Goal: Task Accomplishment & Management: Manage account settings

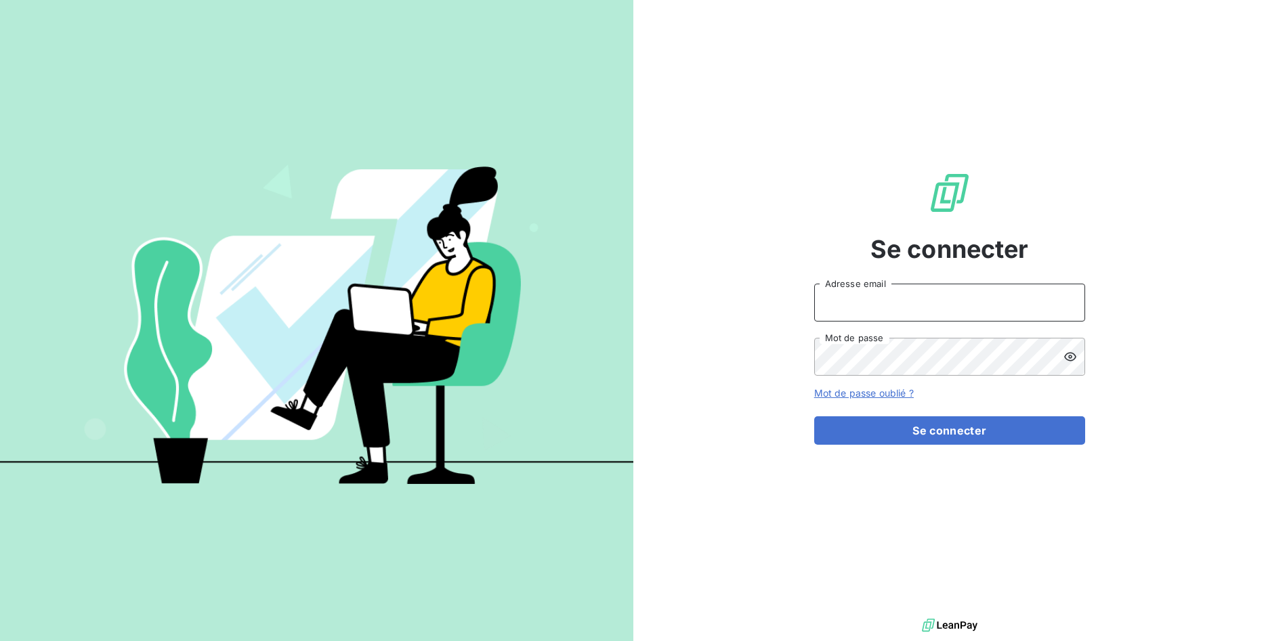
click at [928, 303] on input "Adresse email" at bounding box center [949, 303] width 271 height 38
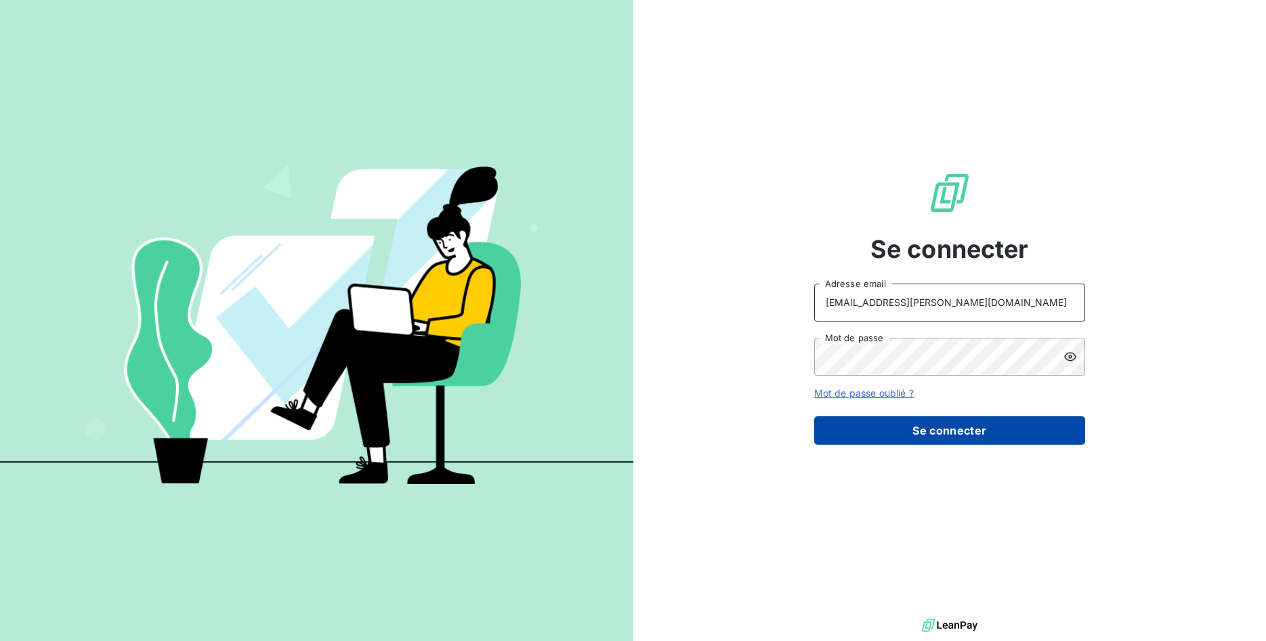
type input "[EMAIL_ADDRESS][PERSON_NAME][DOMAIN_NAME]"
click at [979, 429] on button "Se connecter" at bounding box center [949, 430] width 271 height 28
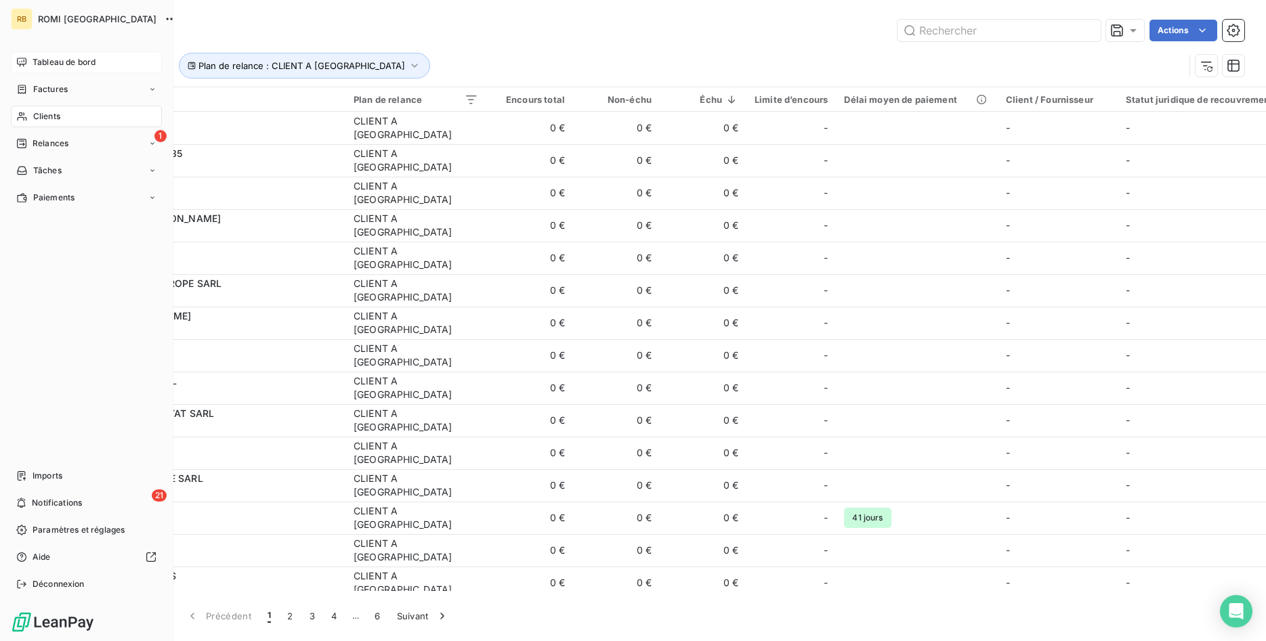
click at [28, 61] on div "Tableau de bord" at bounding box center [86, 62] width 151 height 22
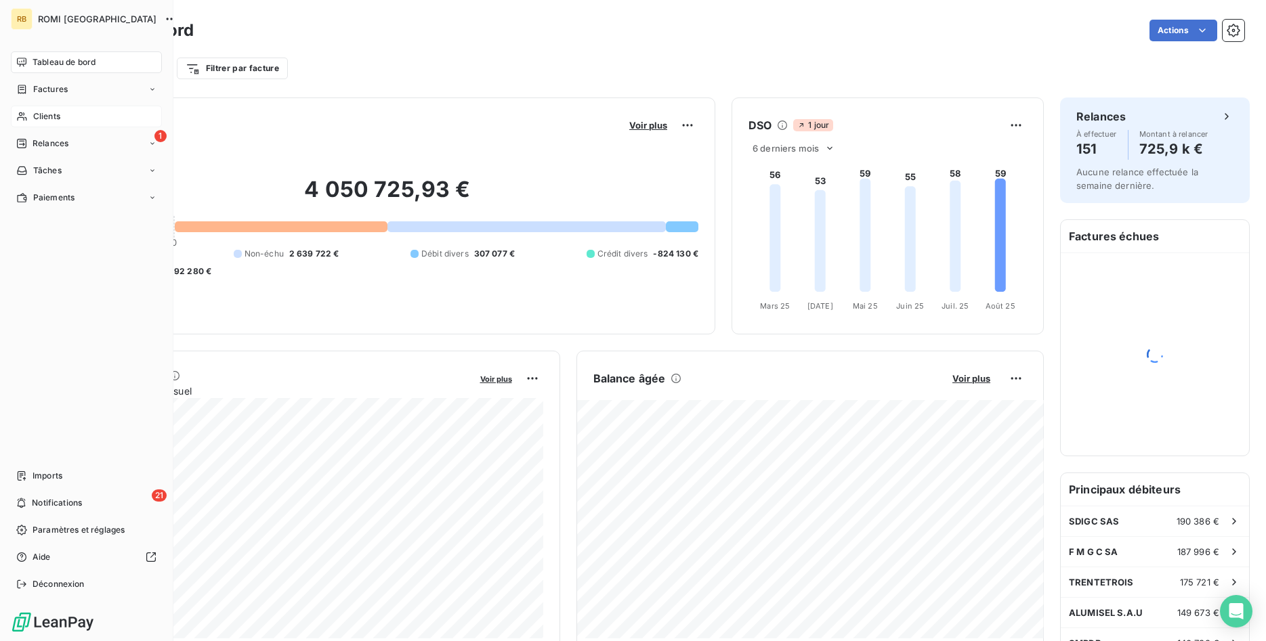
click at [48, 119] on span "Clients" at bounding box center [46, 116] width 27 height 12
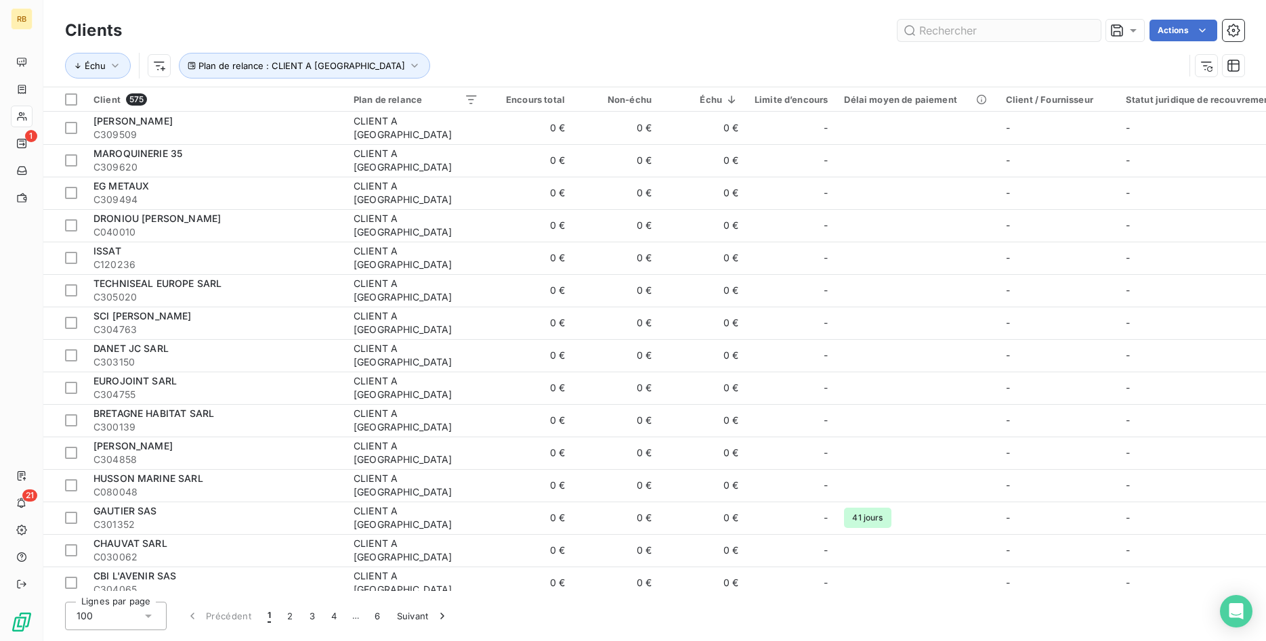
click at [1008, 29] on input "text" at bounding box center [998, 31] width 203 height 22
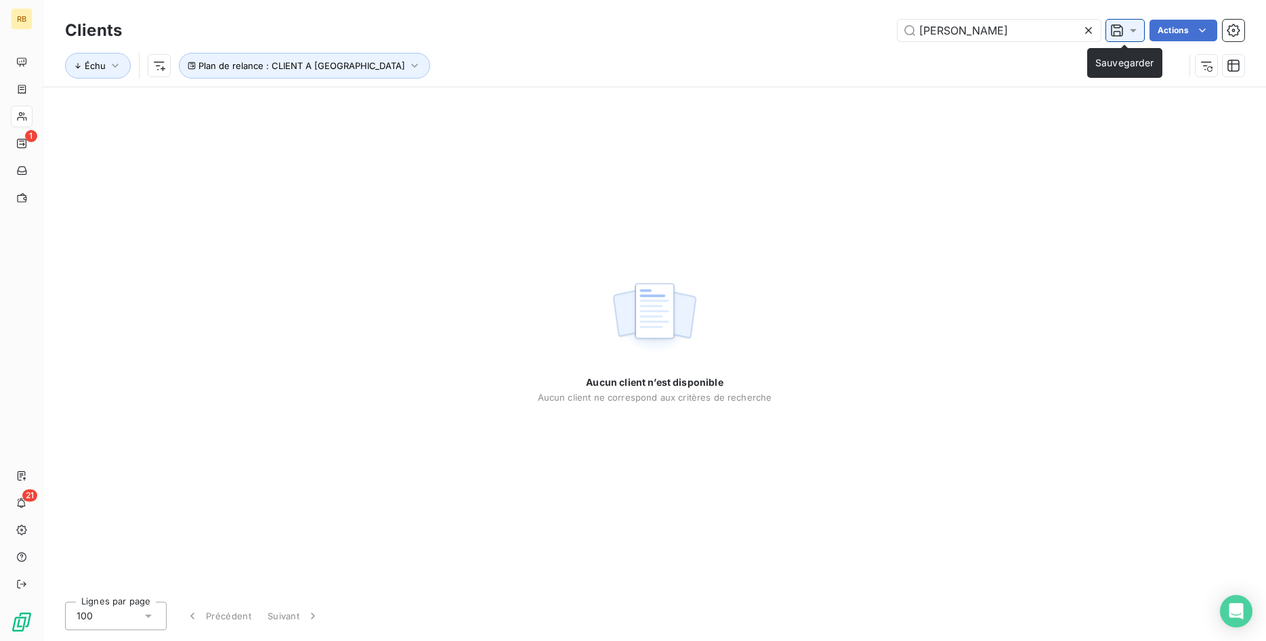
type input "[PERSON_NAME]"
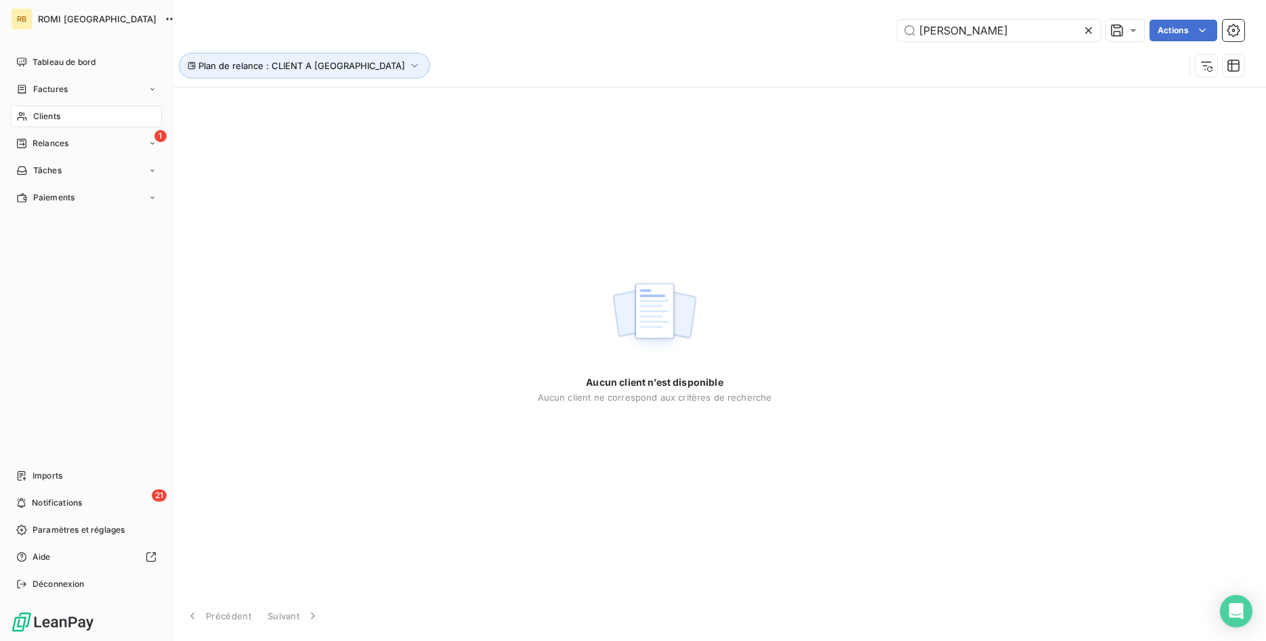
click at [64, 117] on div "Clients" at bounding box center [86, 117] width 151 height 22
click at [50, 60] on span "Tableau de bord" at bounding box center [64, 62] width 63 height 12
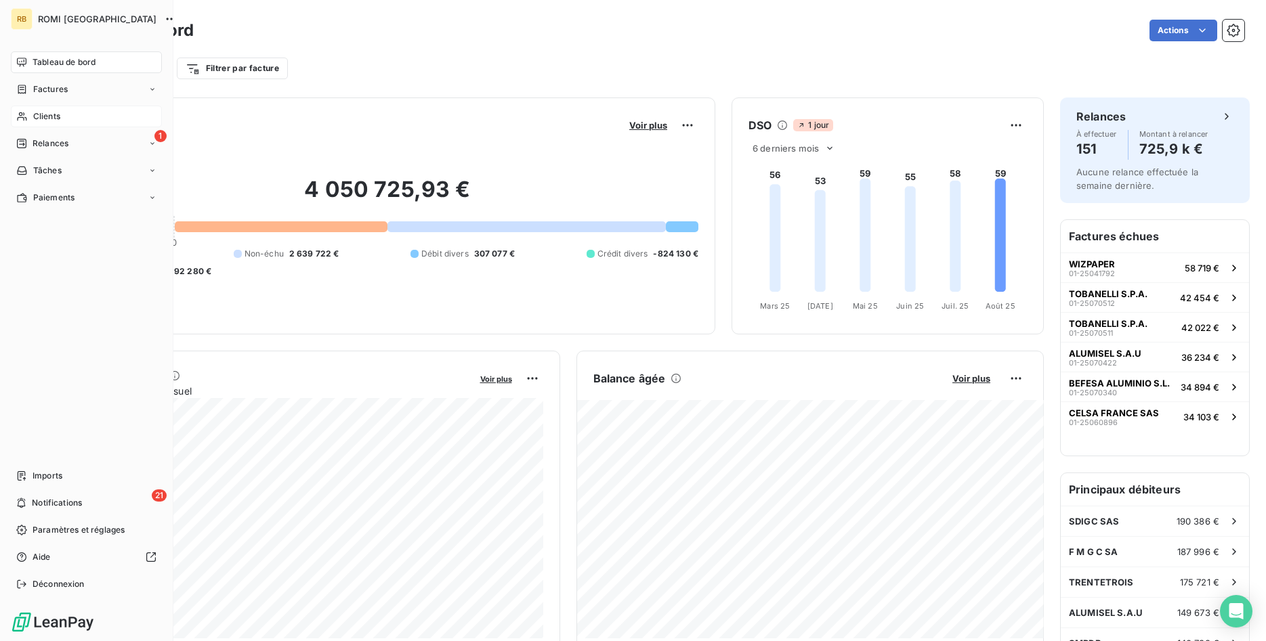
click at [49, 113] on span "Clients" at bounding box center [46, 116] width 27 height 12
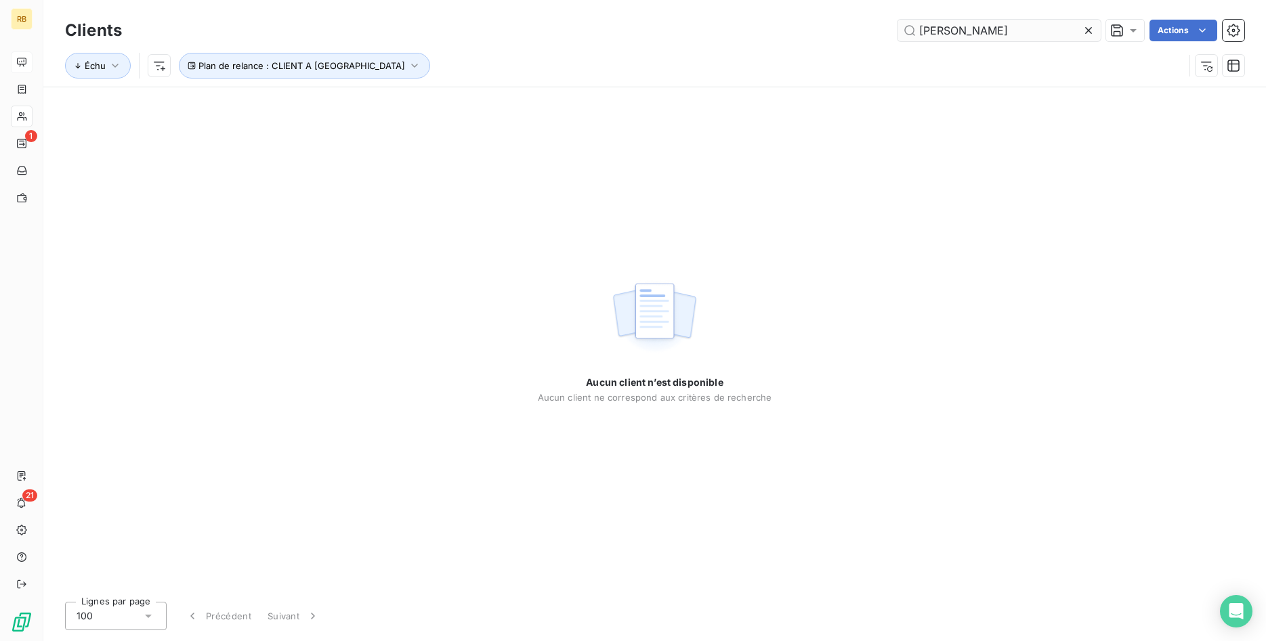
drag, startPoint x: 1035, startPoint y: 31, endPoint x: 826, endPoint y: 31, distance: 208.6
click at [897, 31] on input "[PERSON_NAME]" at bounding box center [998, 31] width 203 height 22
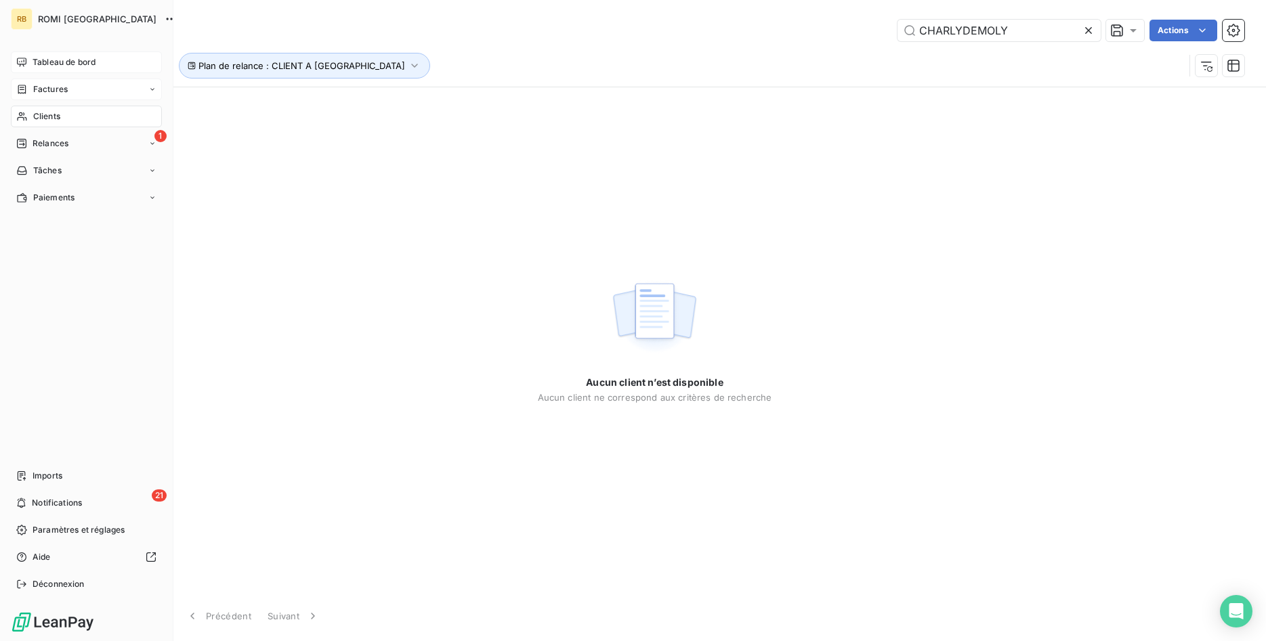
type input "CHARLYDEMOLY"
click at [51, 89] on span "Factures" at bounding box center [50, 89] width 35 height 12
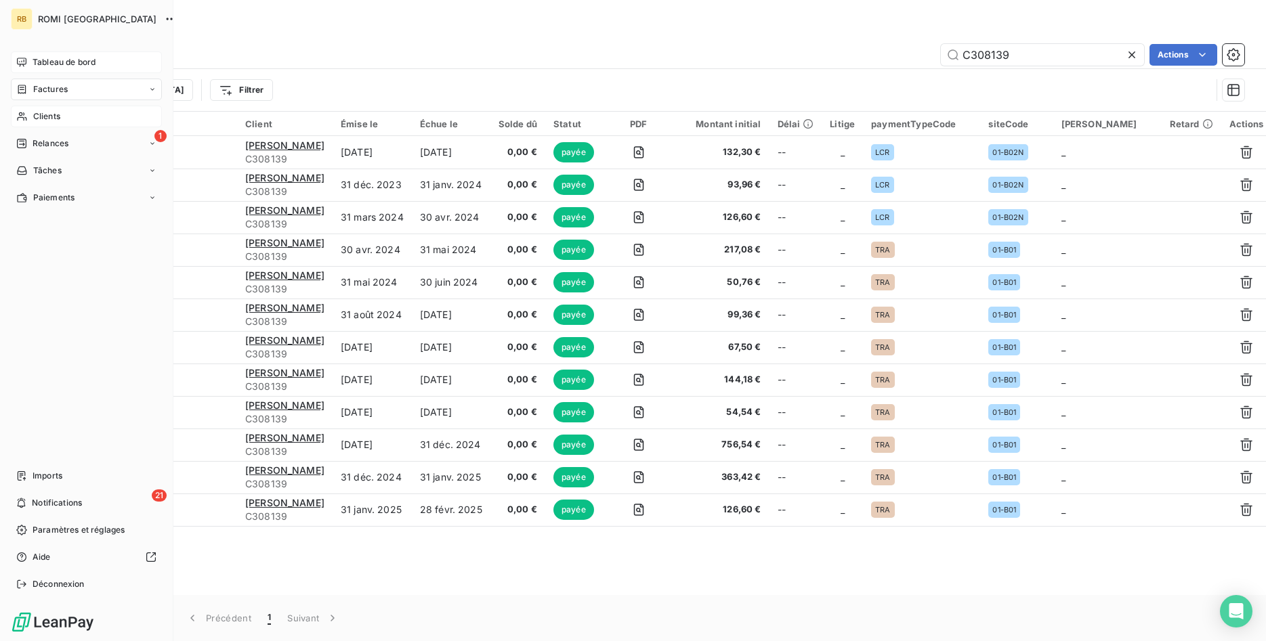
click at [53, 116] on span "Clients" at bounding box center [46, 116] width 27 height 12
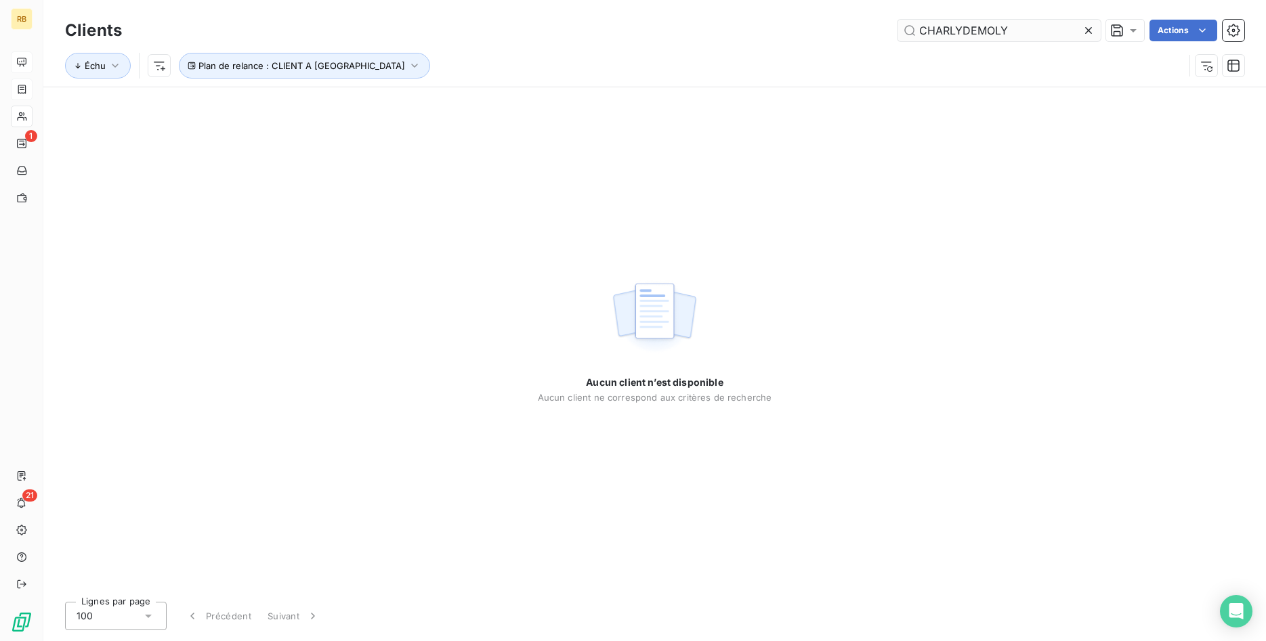
drag, startPoint x: 1056, startPoint y: 33, endPoint x: 749, endPoint y: 26, distance: 306.8
click at [897, 26] on input "CHARLYDEMOLY" at bounding box center [998, 31] width 203 height 22
drag, startPoint x: 990, startPoint y: 30, endPoint x: 884, endPoint y: 30, distance: 105.6
click at [897, 30] on input "C306535" at bounding box center [998, 31] width 203 height 22
type input "306535"
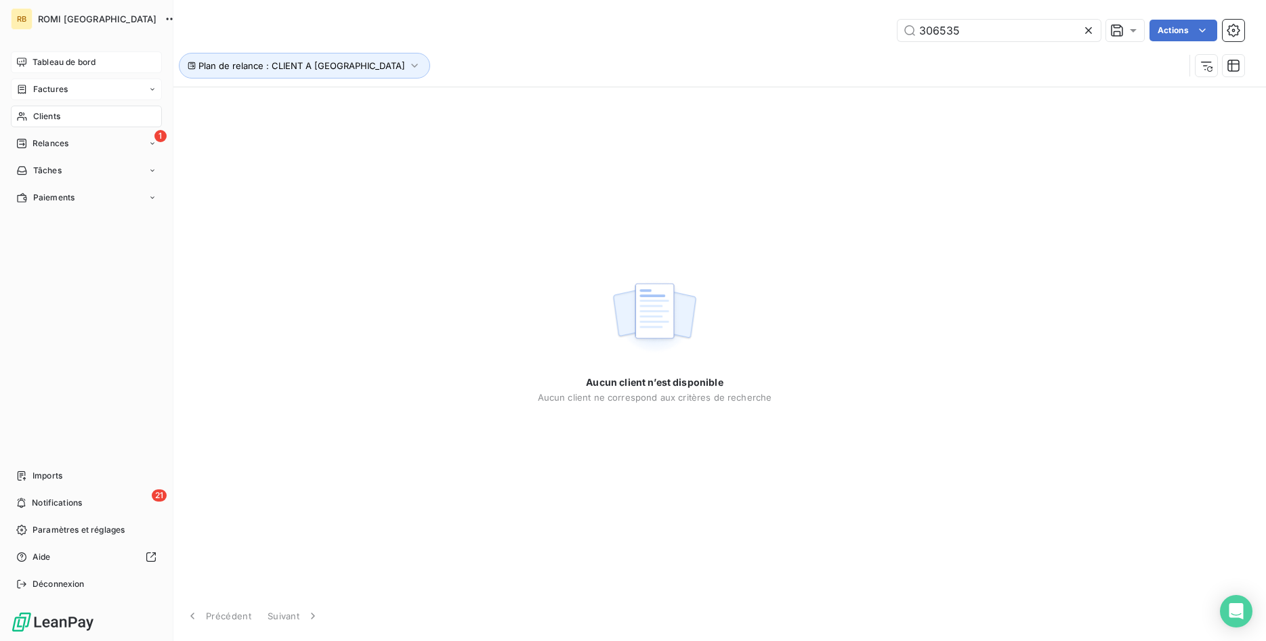
click at [47, 58] on span "Tableau de bord" at bounding box center [64, 62] width 63 height 12
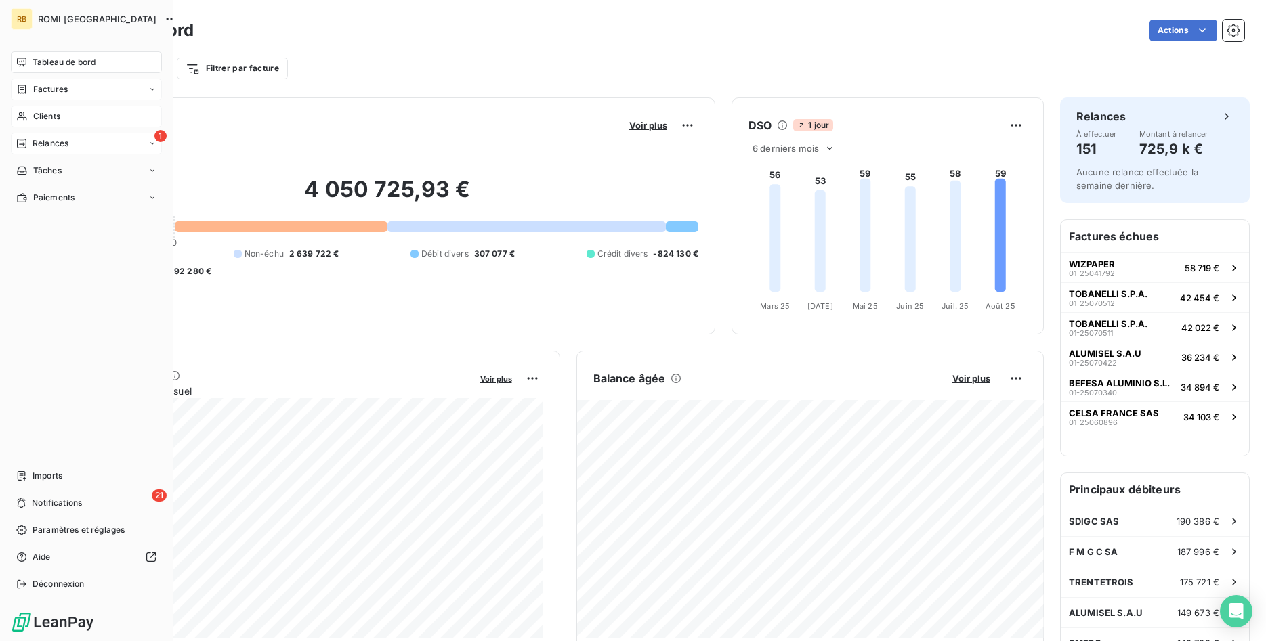
click at [64, 144] on span "Relances" at bounding box center [51, 143] width 36 height 12
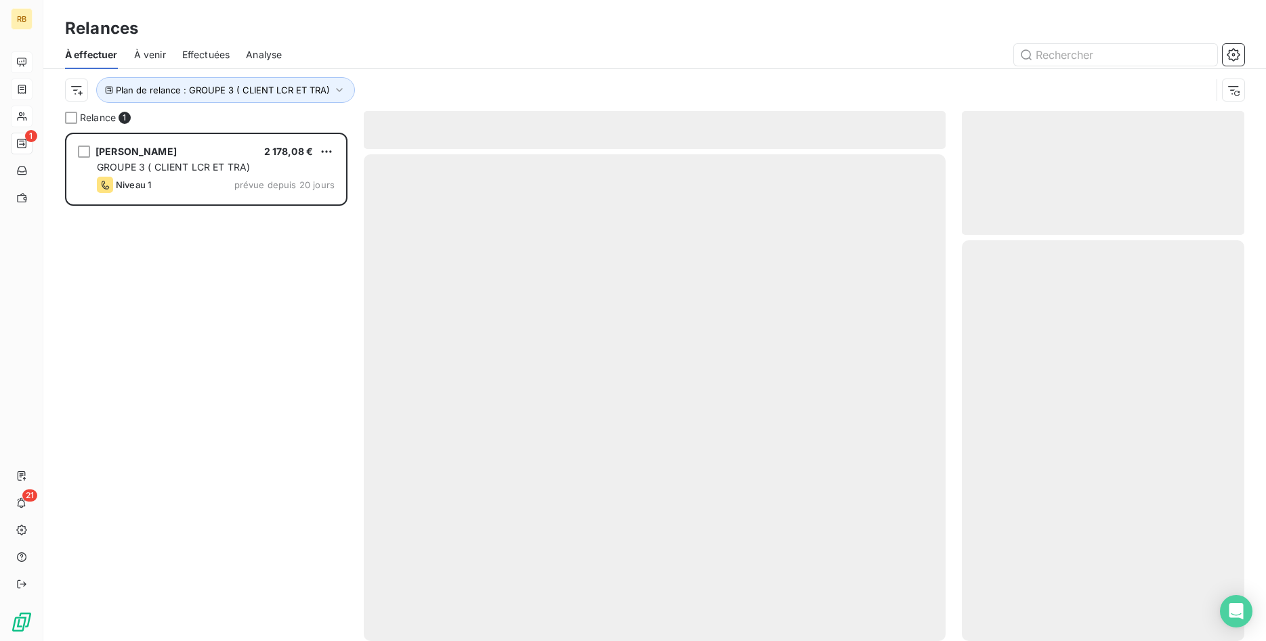
scroll to position [509, 283]
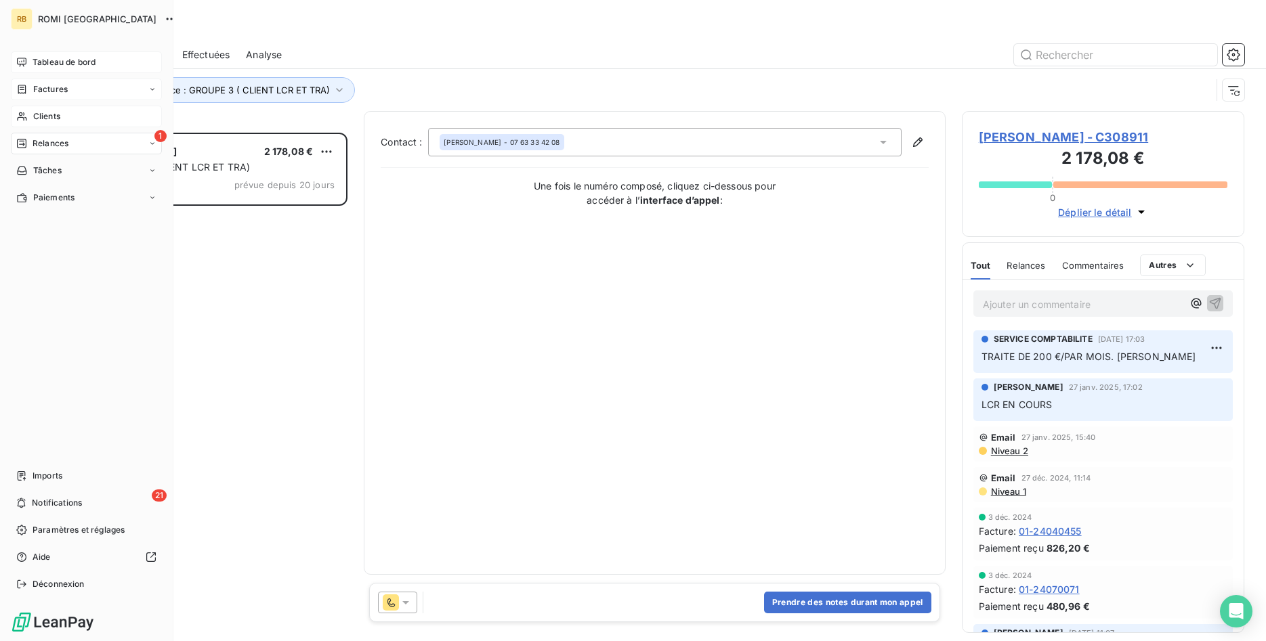
click at [54, 61] on span "Tableau de bord" at bounding box center [64, 62] width 63 height 12
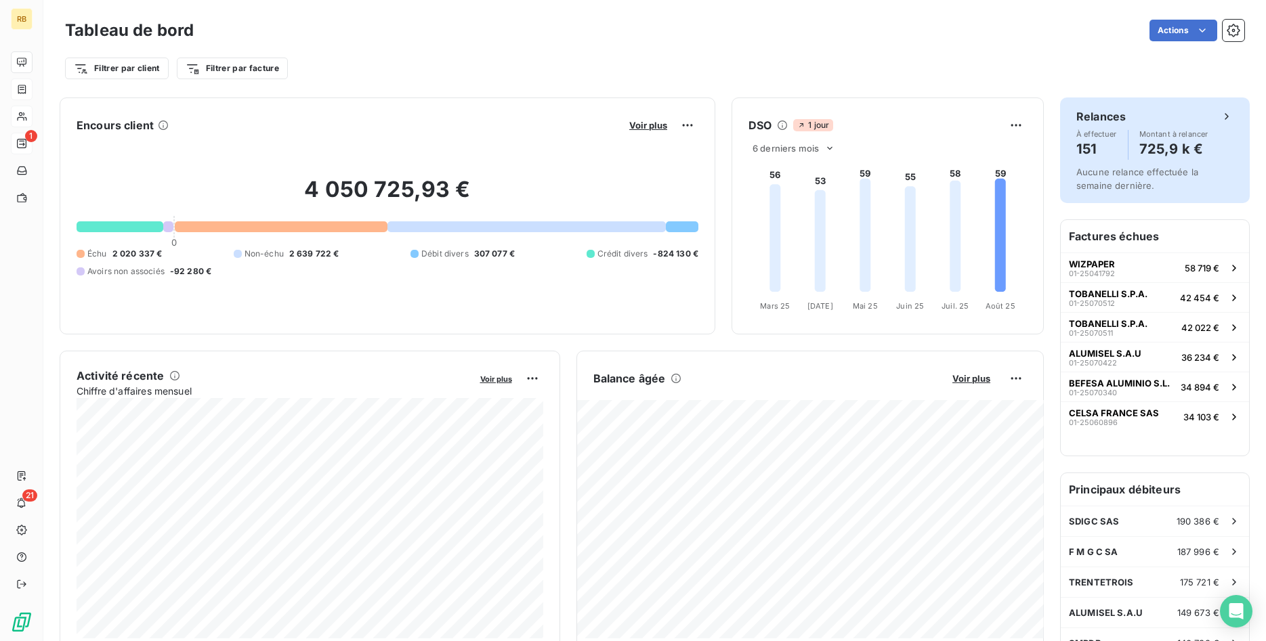
click at [1091, 140] on h4 "151" at bounding box center [1096, 149] width 41 height 22
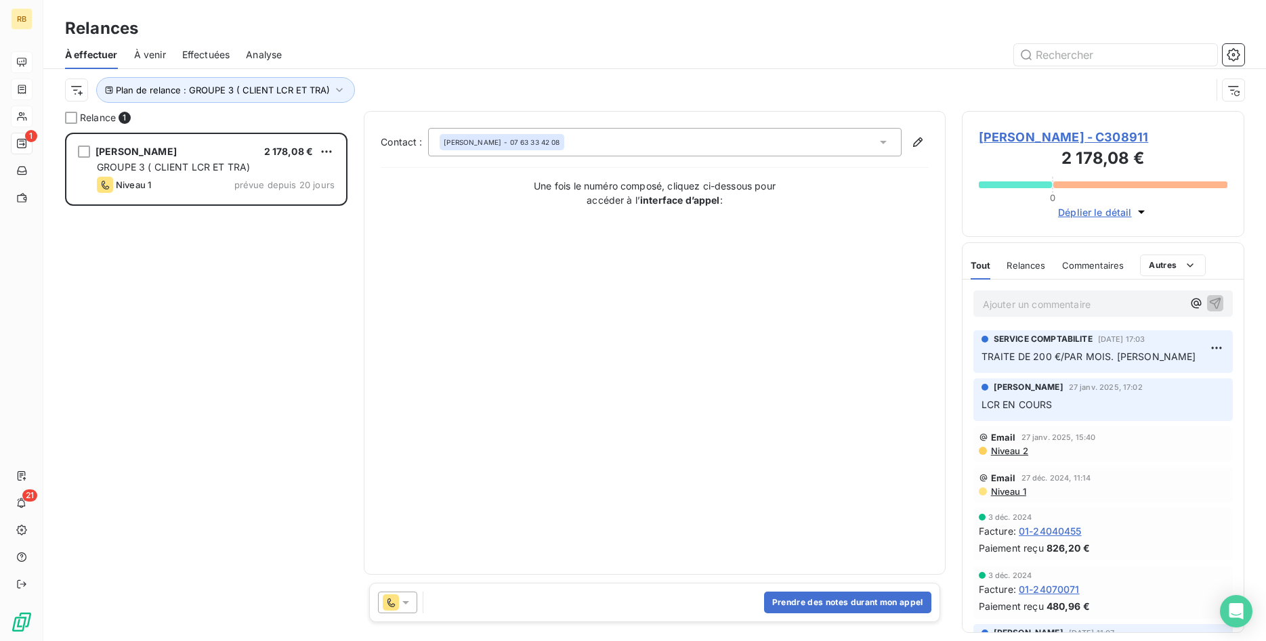
scroll to position [509, 283]
click at [158, 49] on span "À venir" at bounding box center [150, 55] width 32 height 14
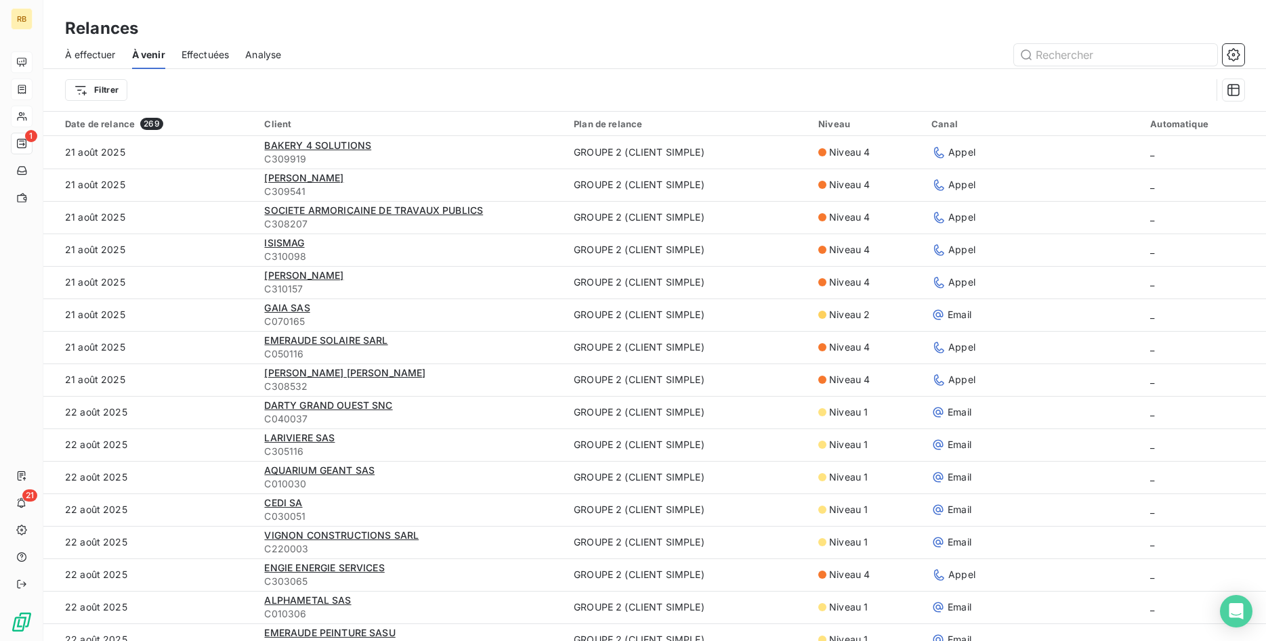
click at [206, 56] on span "Effectuées" at bounding box center [205, 55] width 48 height 14
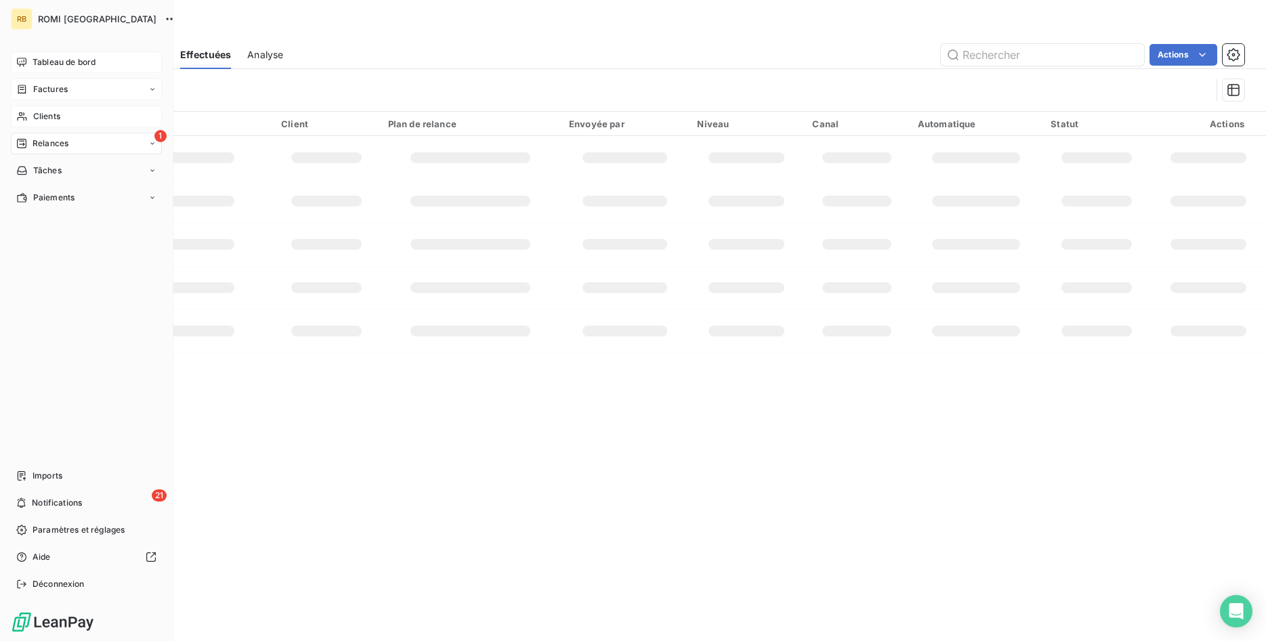
click at [61, 119] on div "Clients" at bounding box center [86, 117] width 151 height 22
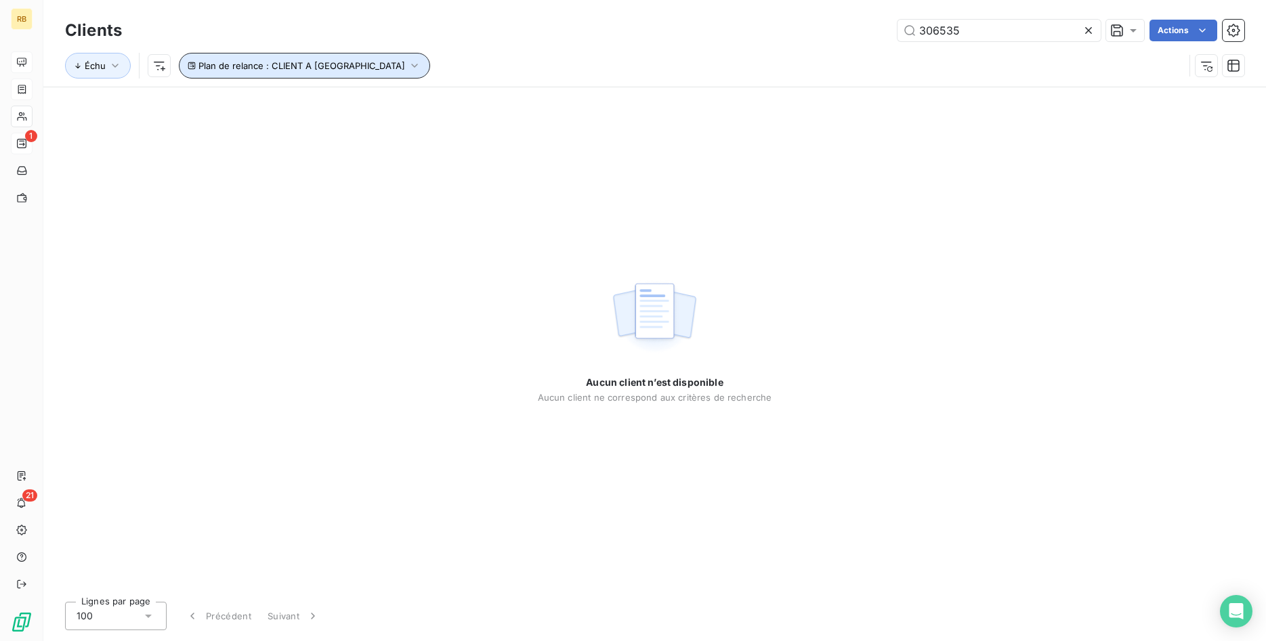
click at [408, 63] on icon "button" at bounding box center [415, 66] width 14 height 14
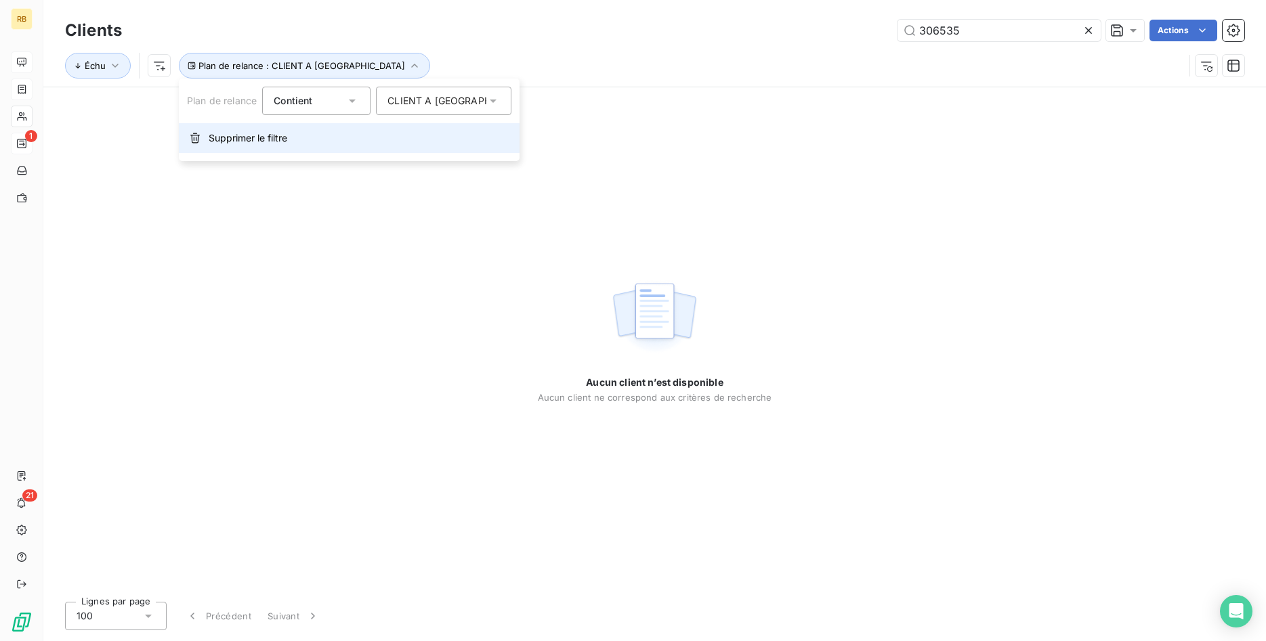
click at [267, 139] on span "Supprimer le filtre" at bounding box center [248, 138] width 79 height 14
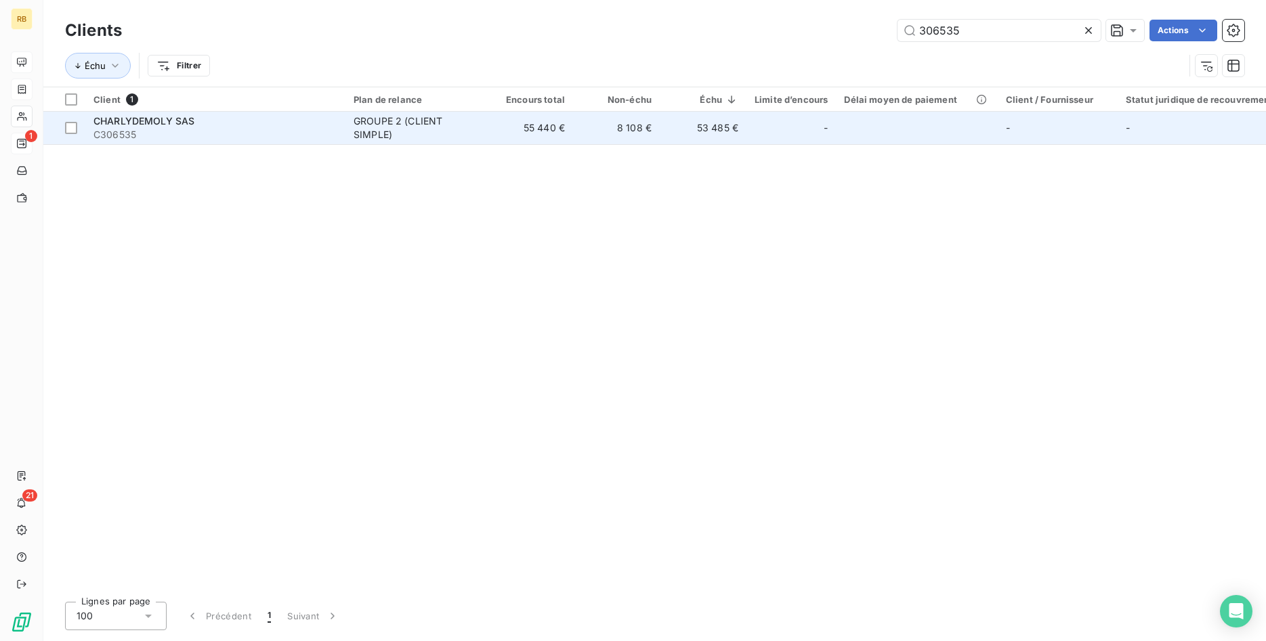
click at [635, 133] on td "8 108 €" at bounding box center [616, 128] width 87 height 33
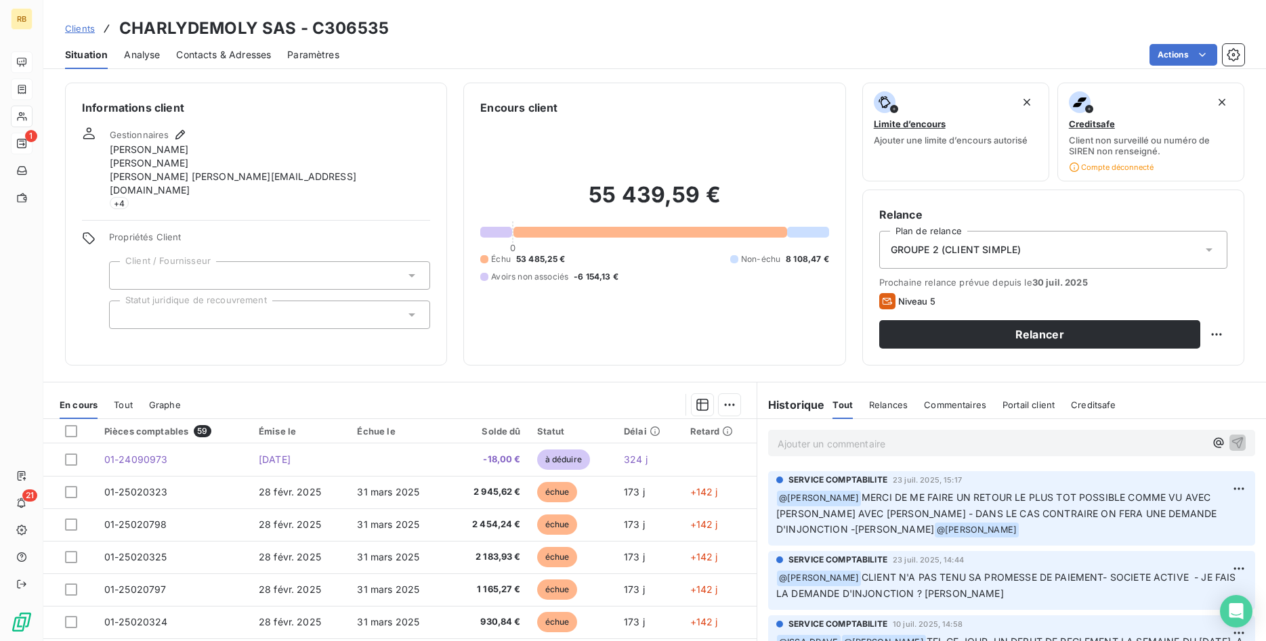
scroll to position [207, 0]
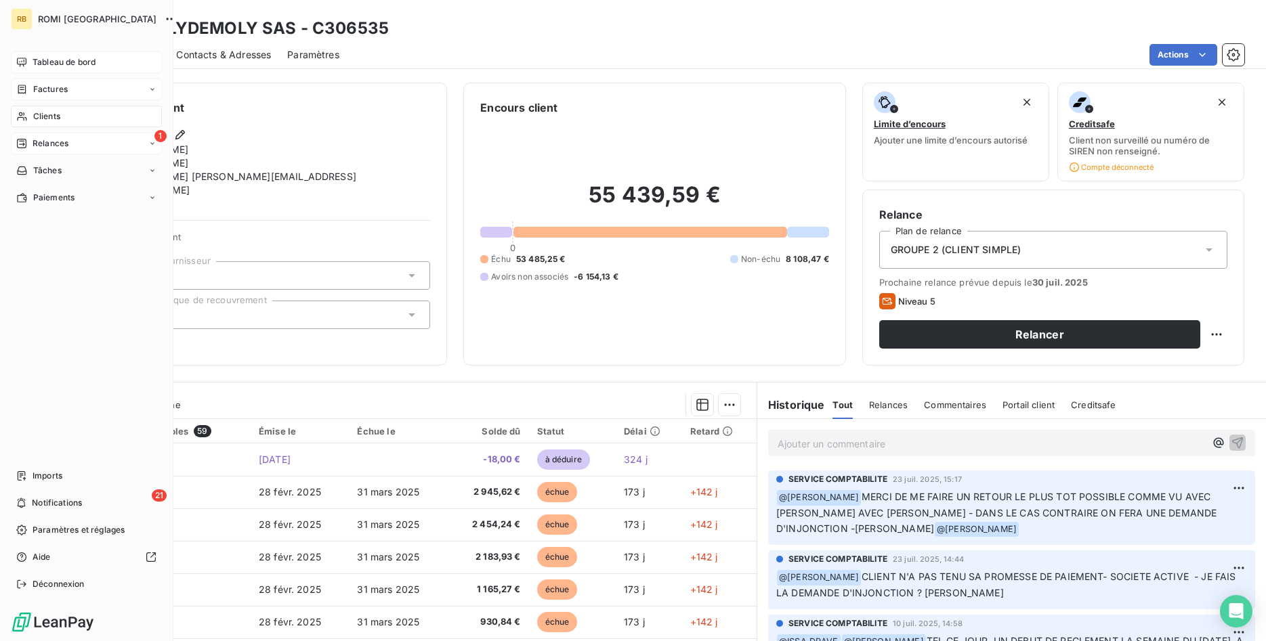
click at [87, 66] on span "Tableau de bord" at bounding box center [64, 62] width 63 height 12
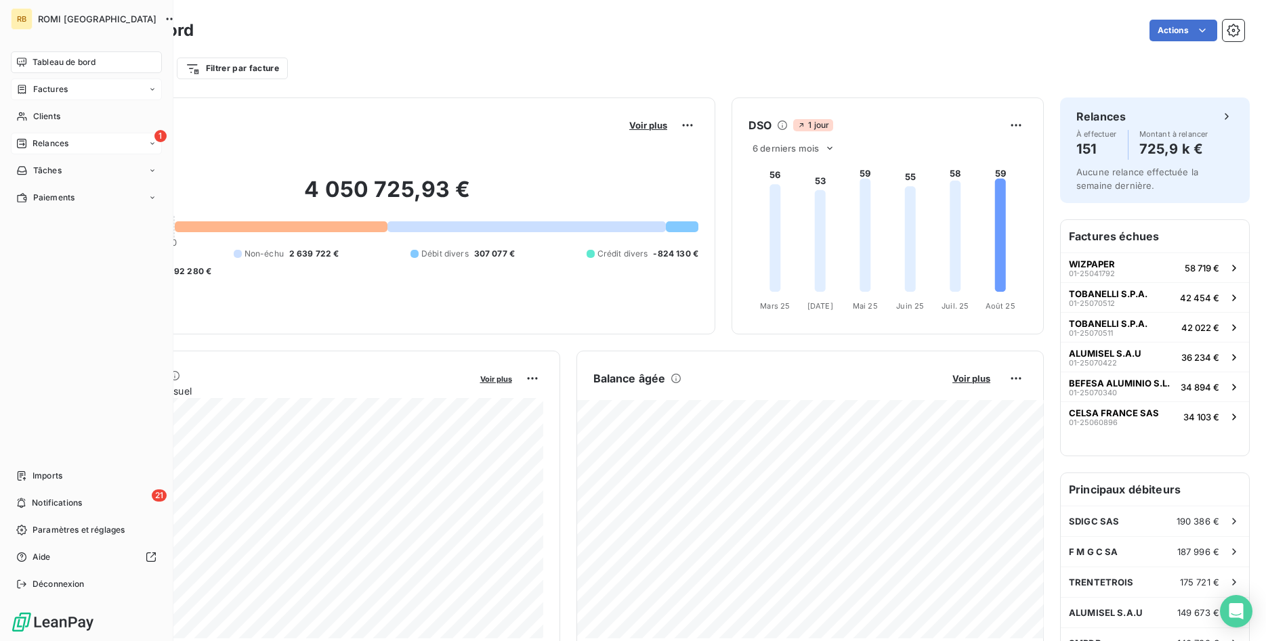
click at [62, 142] on span "Relances" at bounding box center [51, 143] width 36 height 12
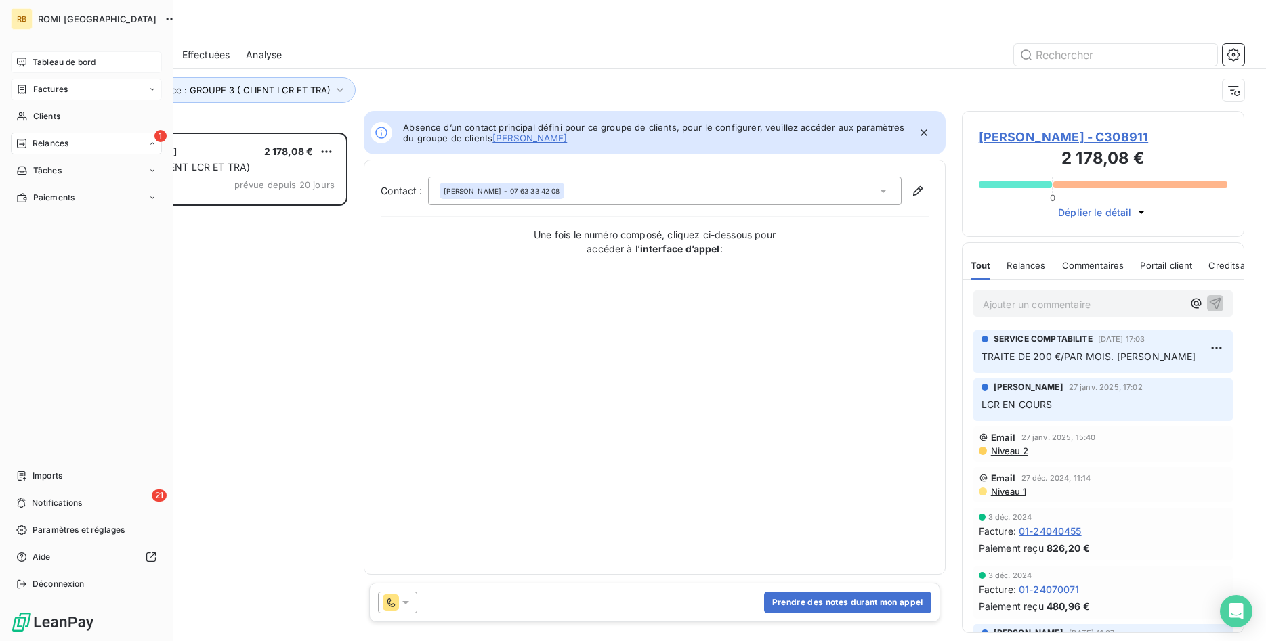
scroll to position [509, 283]
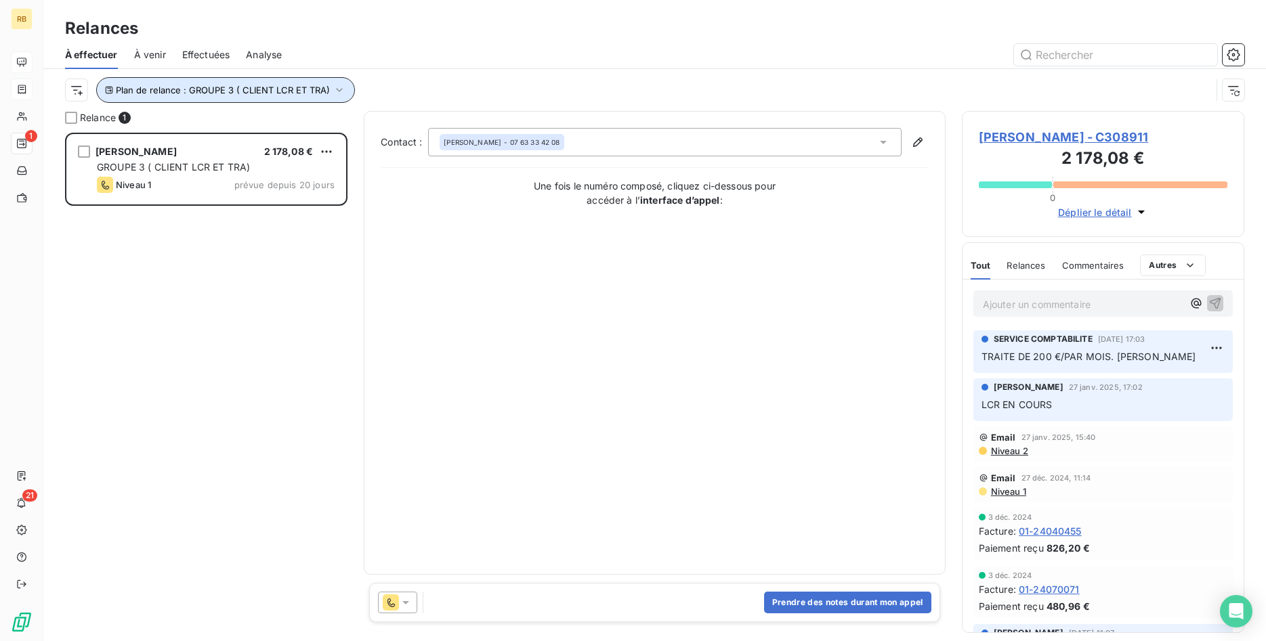
click at [336, 89] on icon "button" at bounding box center [339, 90] width 14 height 14
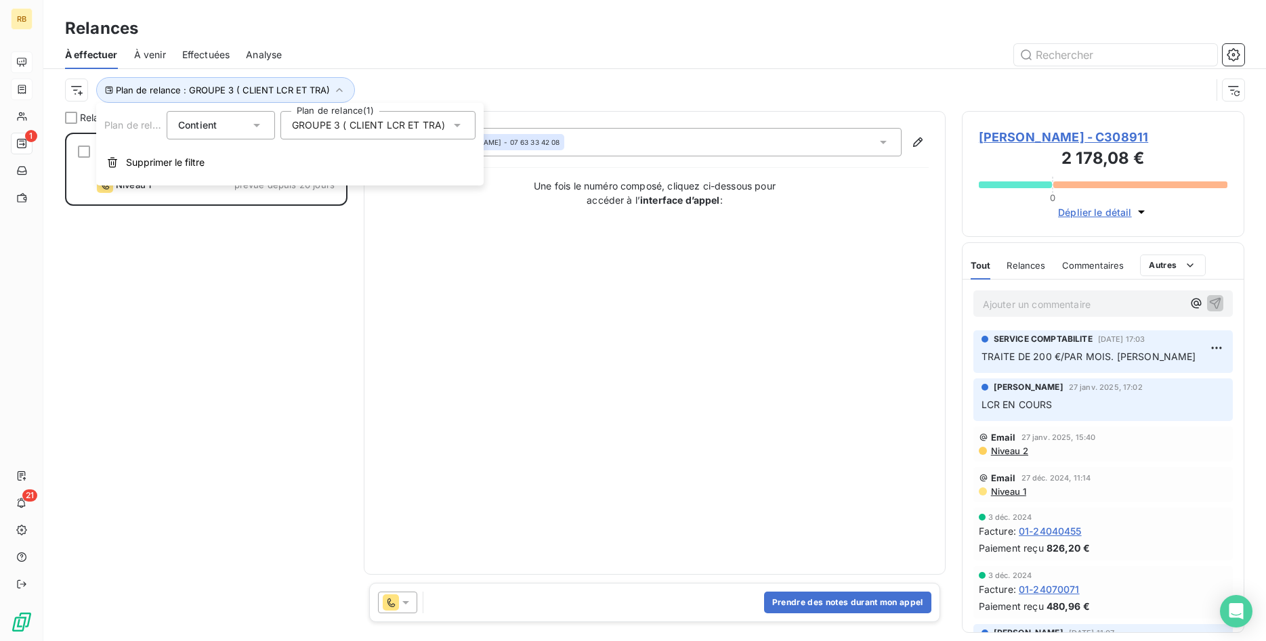
click at [455, 125] on icon at bounding box center [457, 125] width 7 height 3
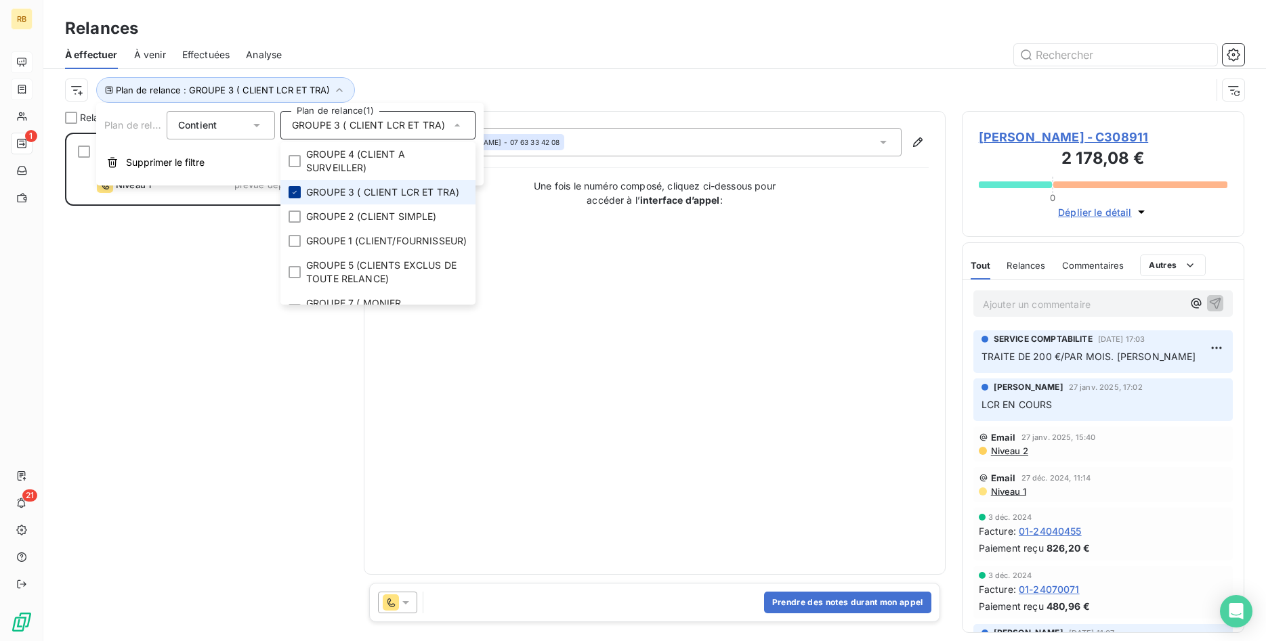
click at [295, 194] on icon at bounding box center [295, 192] width 8 height 8
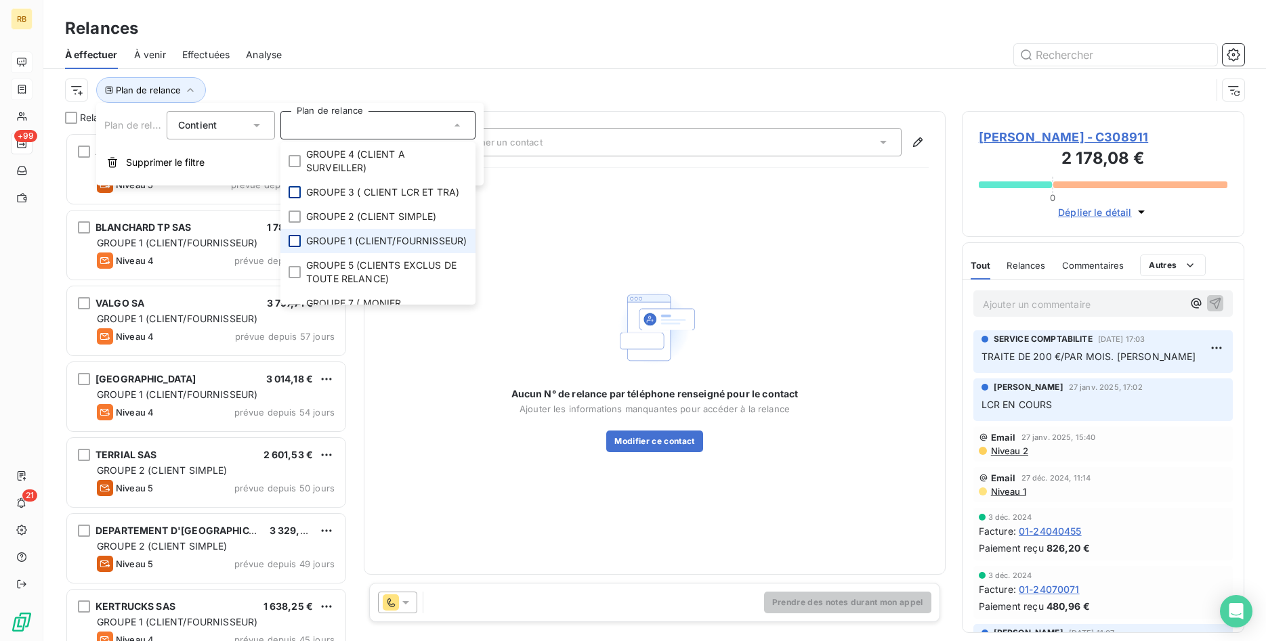
click at [293, 245] on div at bounding box center [294, 241] width 12 height 12
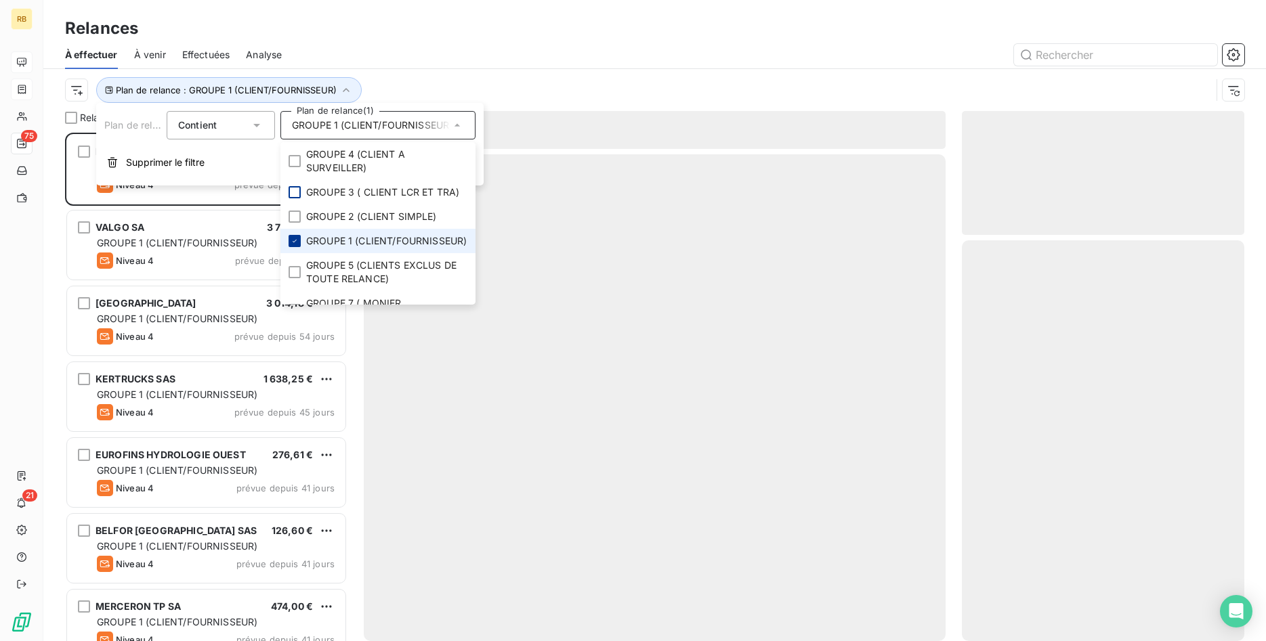
scroll to position [509, 283]
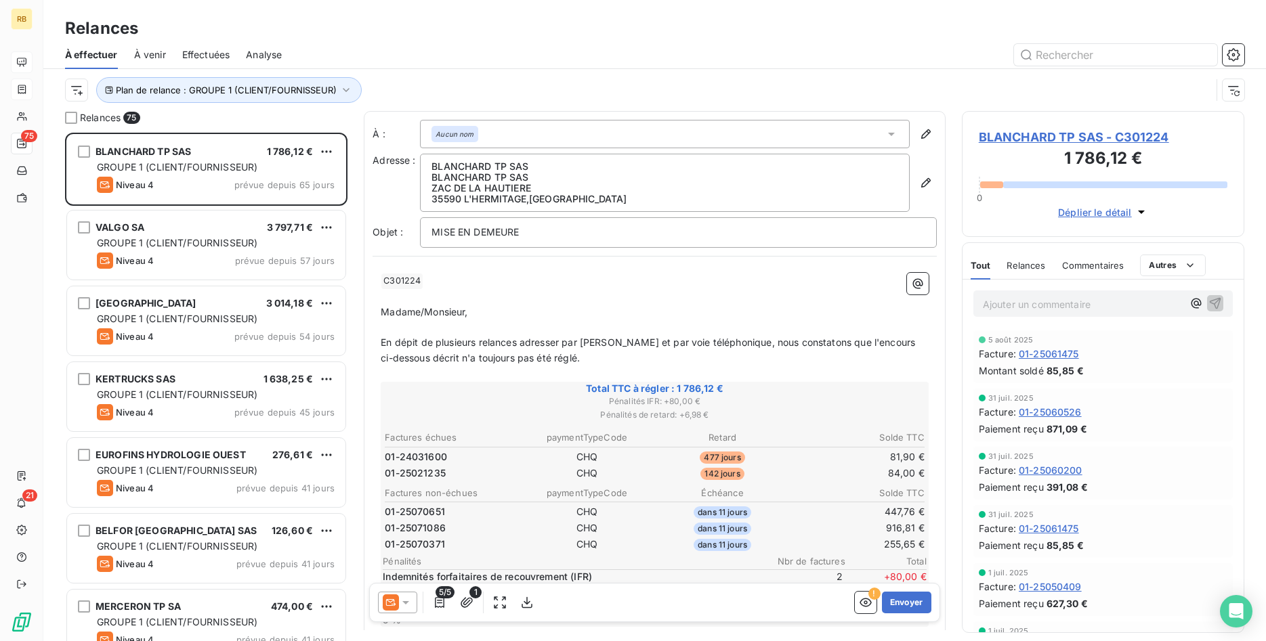
click at [443, 36] on div "Relances" at bounding box center [654, 28] width 1222 height 24
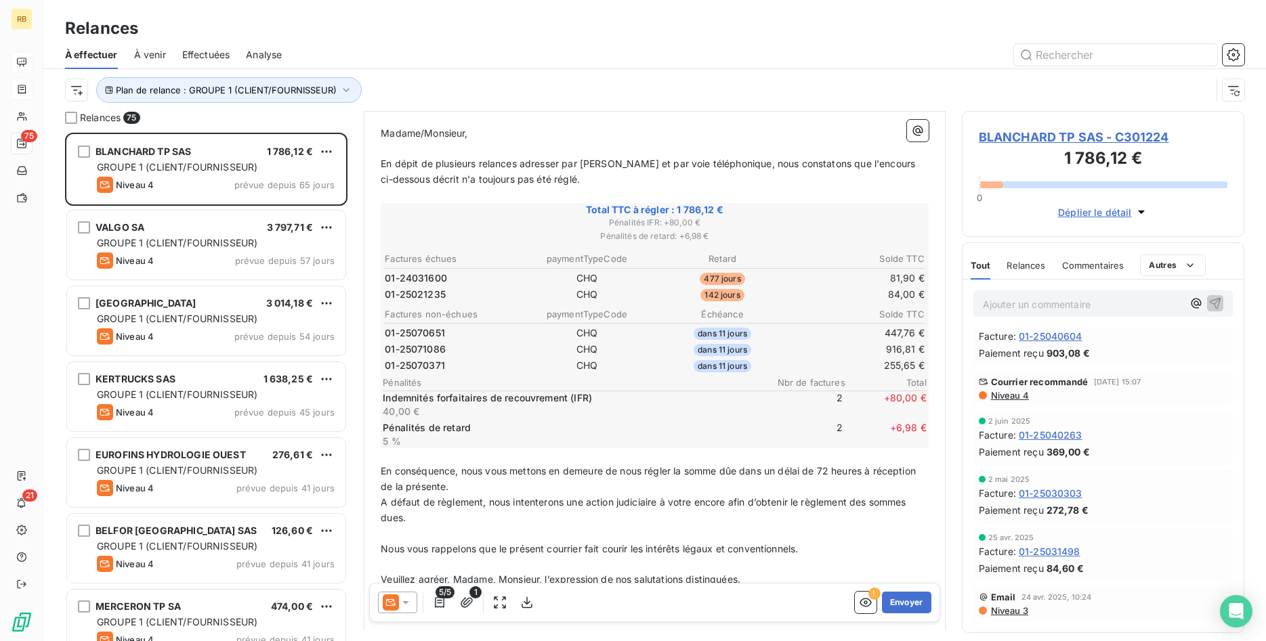
scroll to position [277, 0]
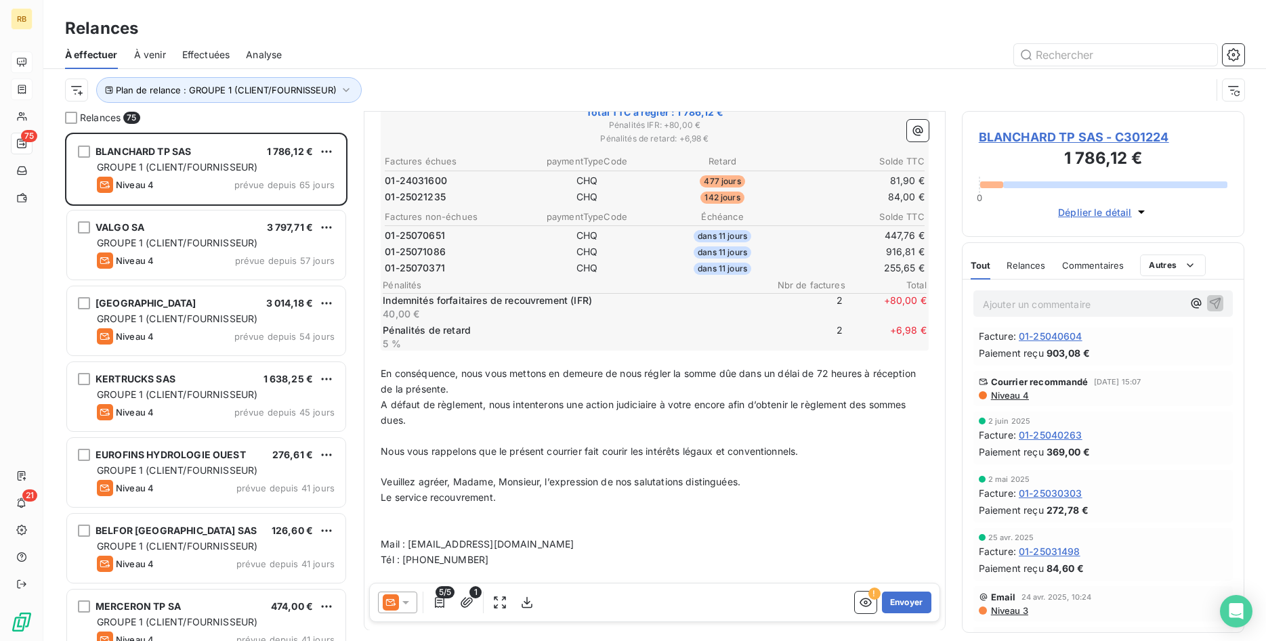
click at [410, 604] on icon at bounding box center [406, 603] width 14 height 14
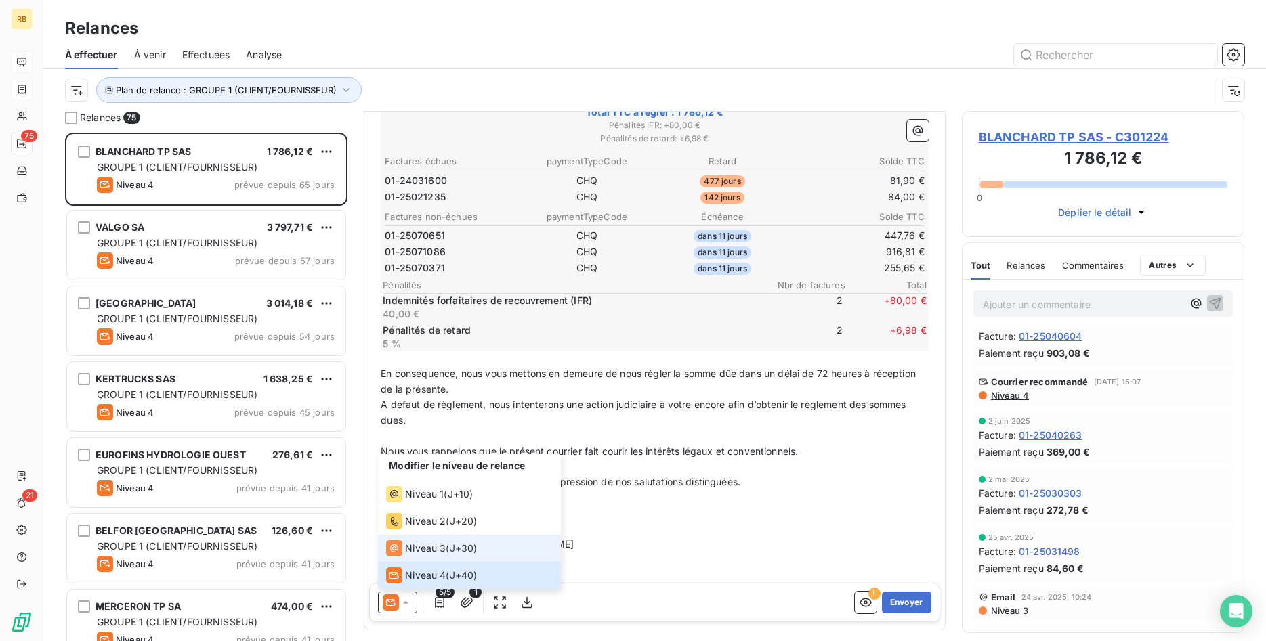
click at [436, 551] on span "Niveau 3" at bounding box center [425, 549] width 41 height 14
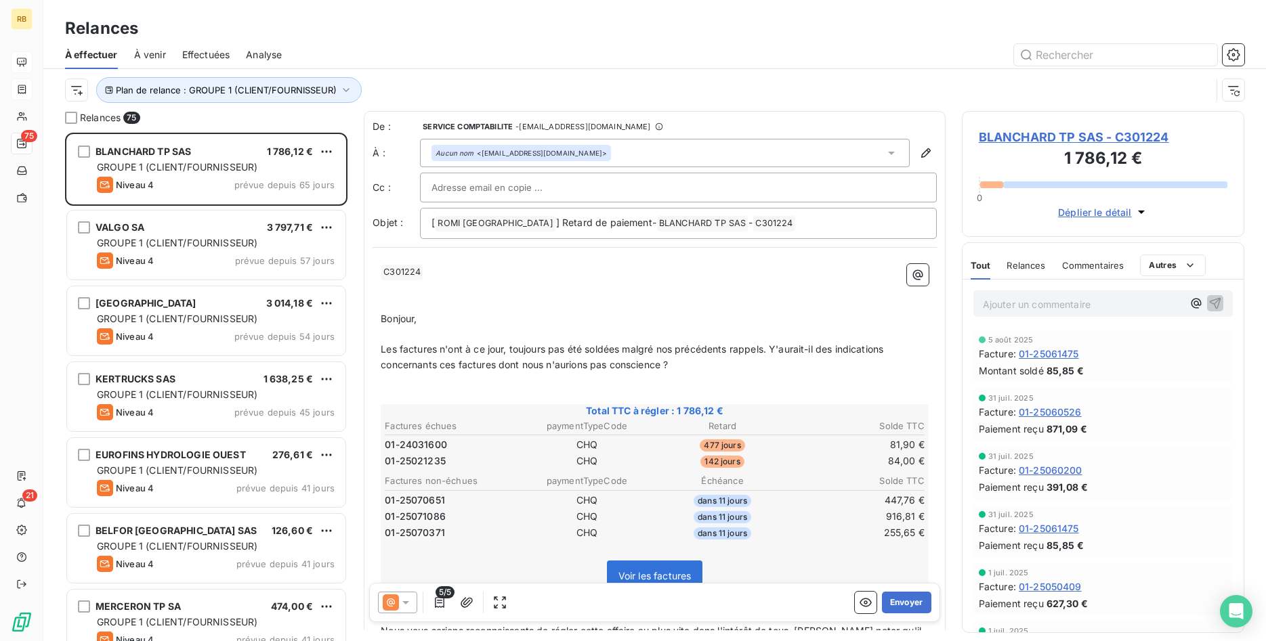
scroll to position [509, 283]
click at [543, 184] on input "text" at bounding box center [504, 187] width 146 height 20
click at [523, 184] on input "text" at bounding box center [678, 187] width 494 height 20
click at [922, 597] on button "Envoyer" at bounding box center [906, 603] width 49 height 22
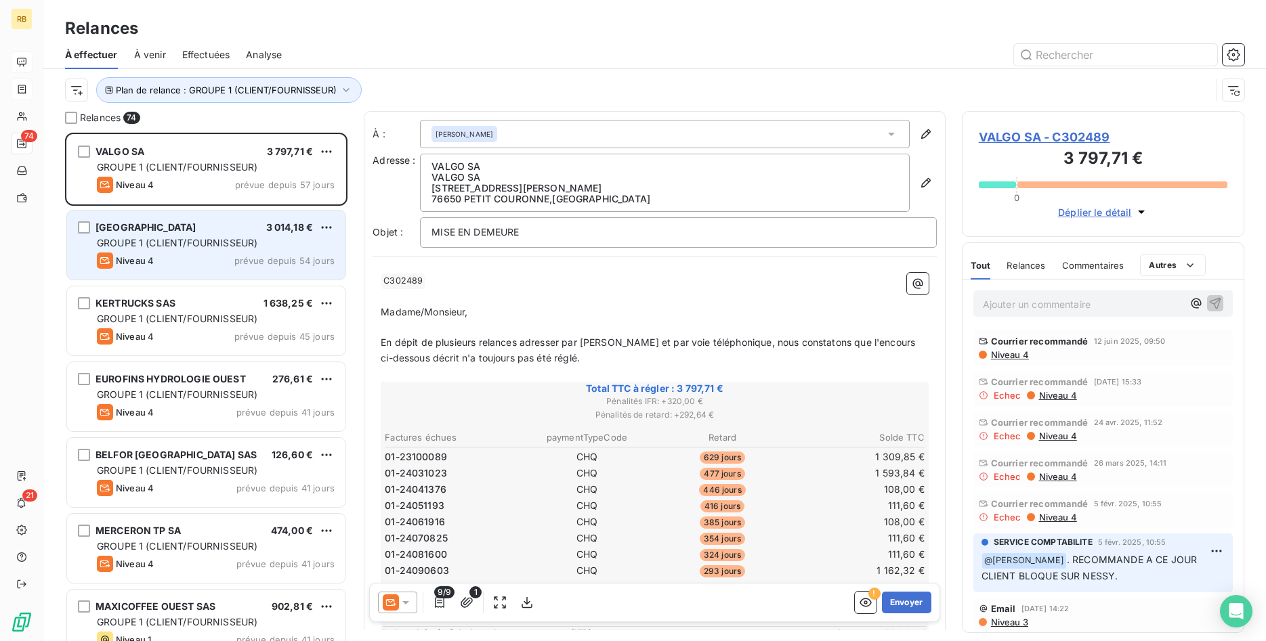
click at [244, 244] on span "GROUPE 1 (CLIENT/FOURNISSEUR)" at bounding box center [177, 243] width 160 height 12
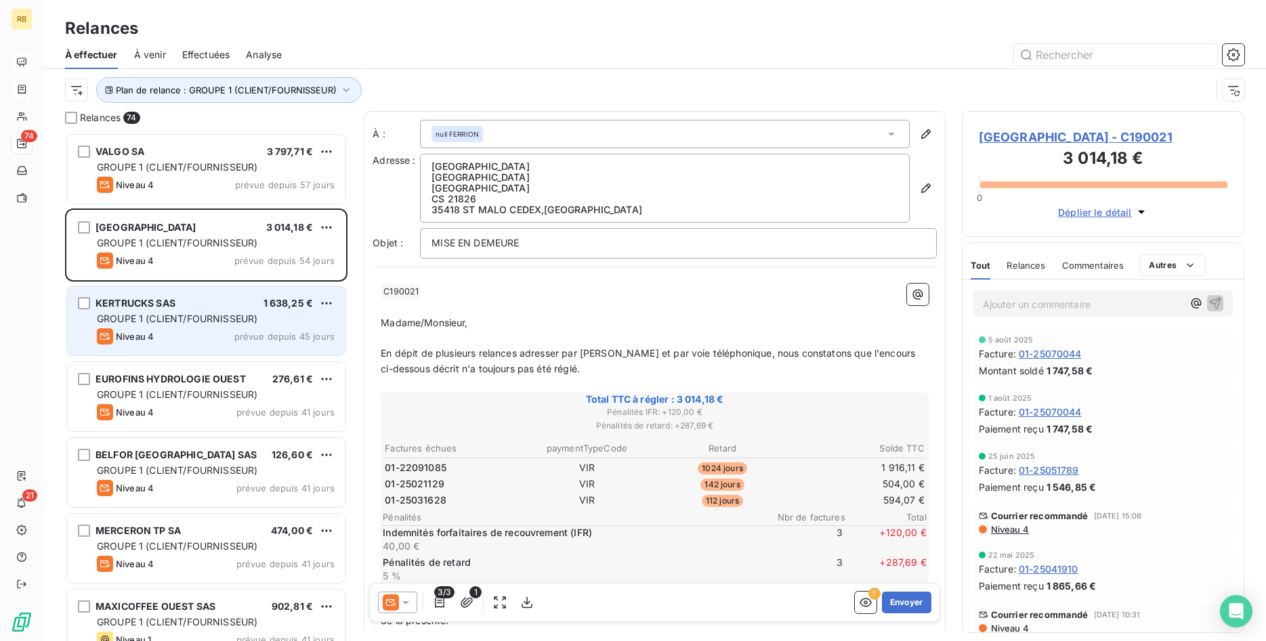
click at [178, 332] on div "Niveau 4 prévue depuis 45 jours" at bounding box center [216, 336] width 238 height 16
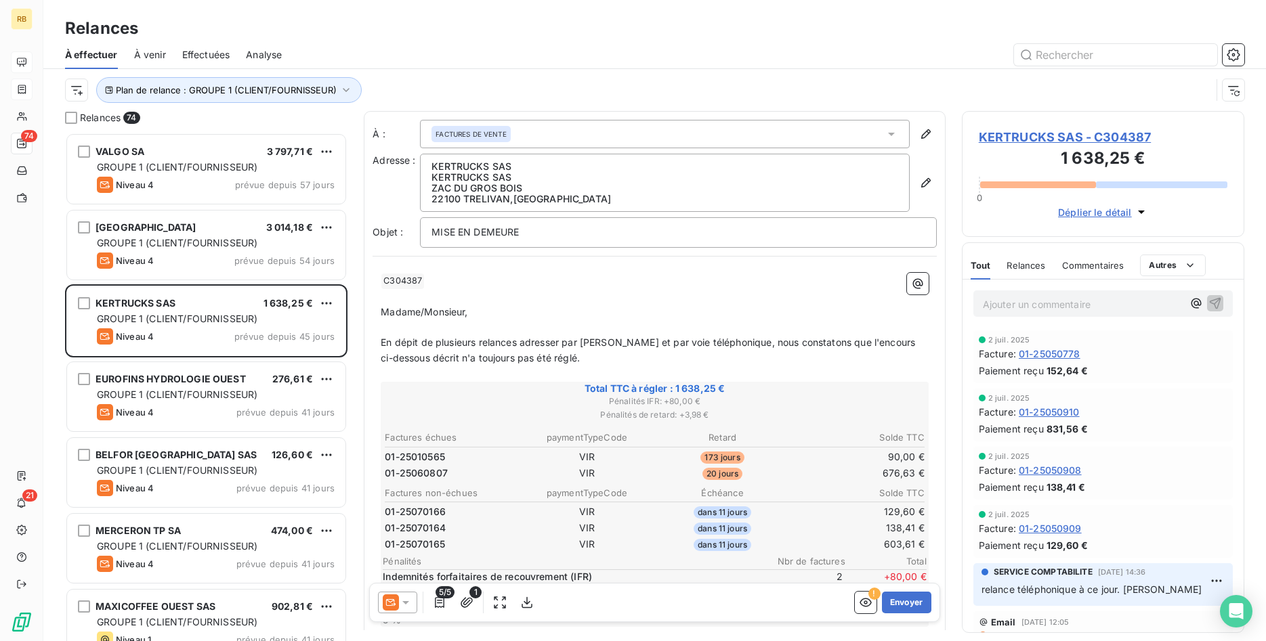
click at [407, 601] on icon at bounding box center [405, 602] width 7 height 3
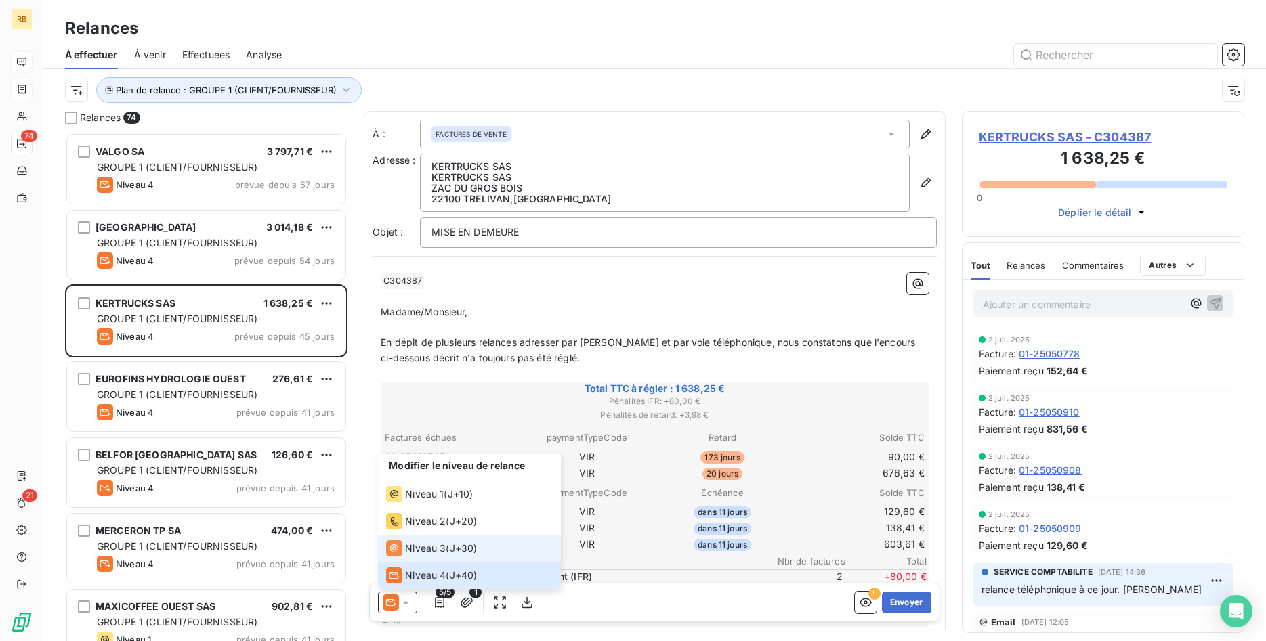
click at [423, 545] on span "Niveau 3" at bounding box center [425, 549] width 41 height 14
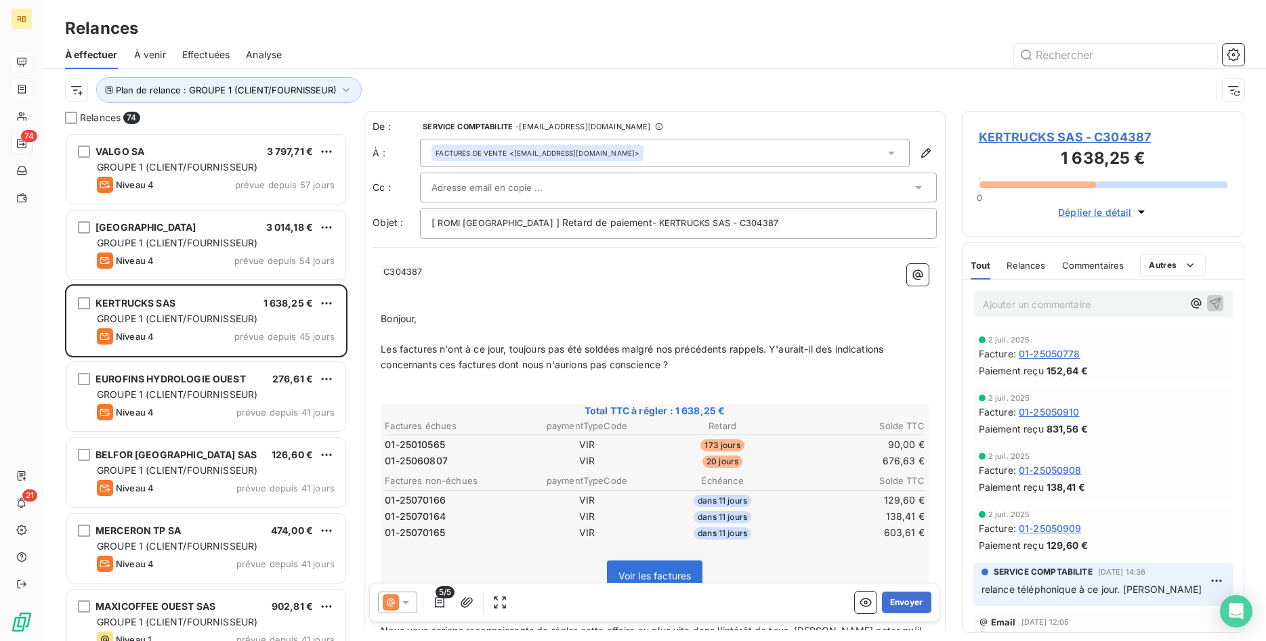
click at [521, 190] on input "text" at bounding box center [504, 187] width 146 height 20
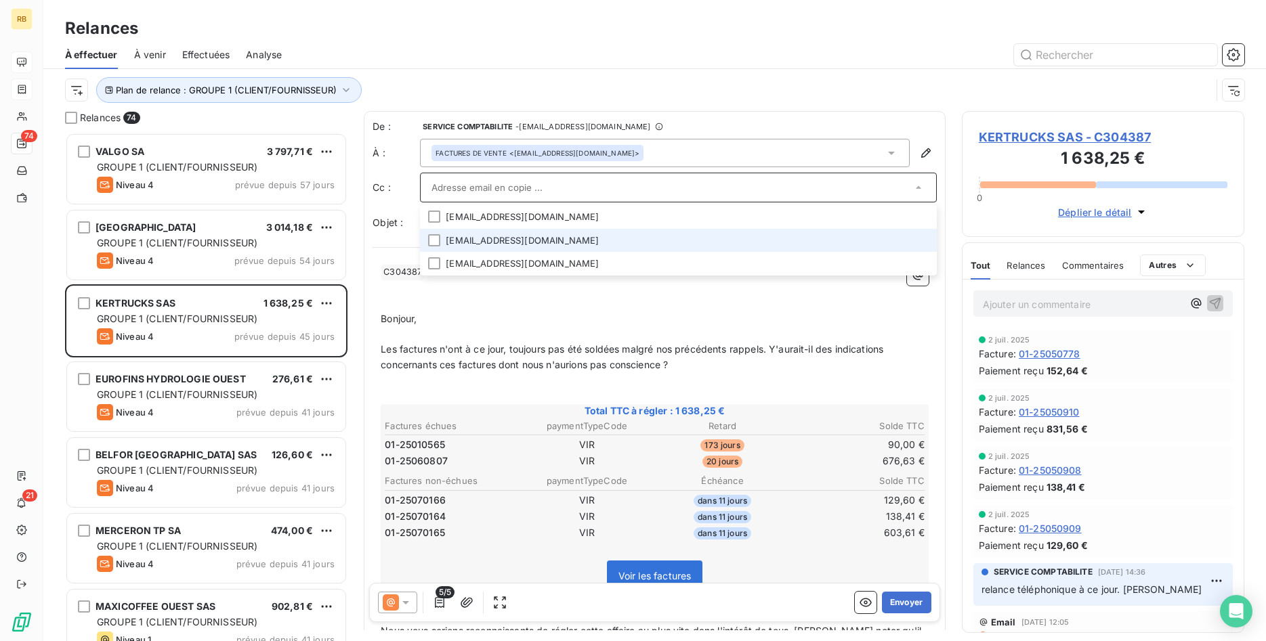
click at [521, 235] on li "[EMAIL_ADDRESS][DOMAIN_NAME]" at bounding box center [678, 241] width 517 height 24
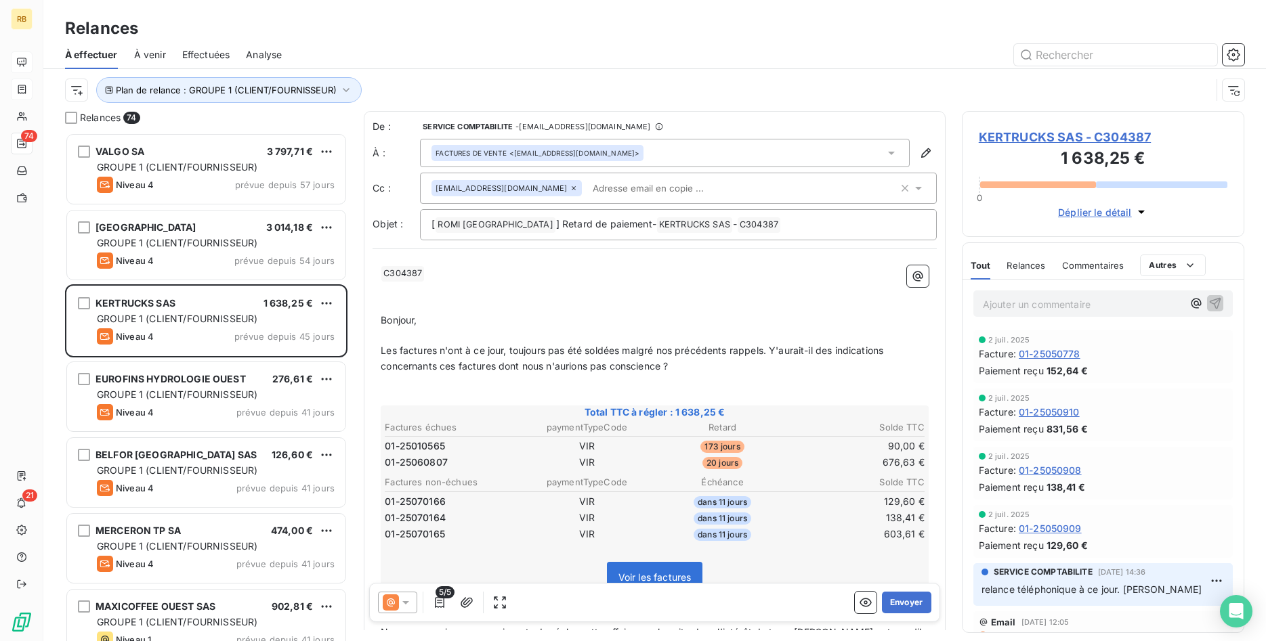
click at [591, 293] on p "﻿" at bounding box center [655, 290] width 548 height 16
click at [403, 599] on icon at bounding box center [406, 603] width 14 height 14
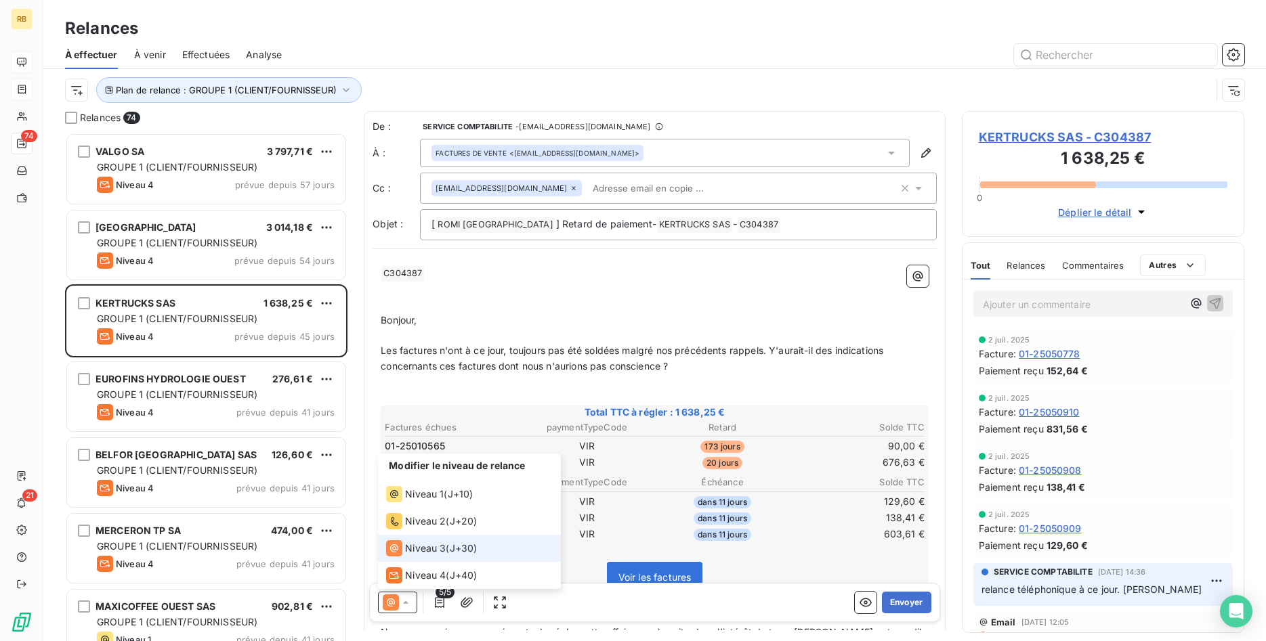
click at [403, 599] on icon at bounding box center [406, 603] width 14 height 14
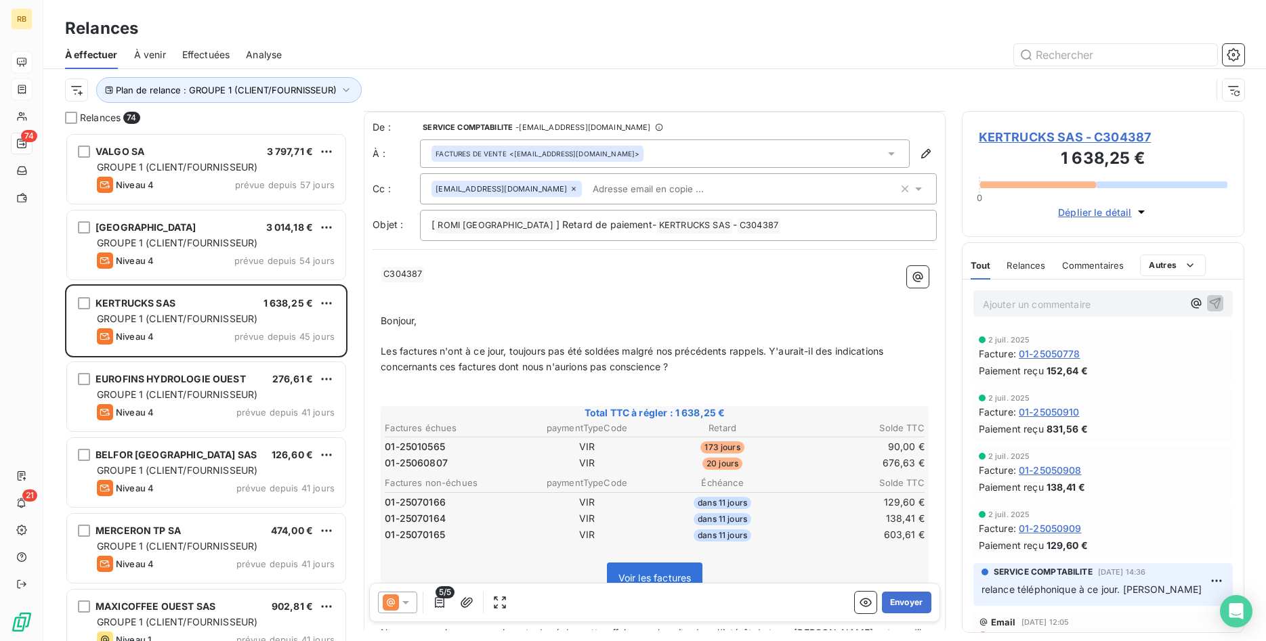
scroll to position [70, 0]
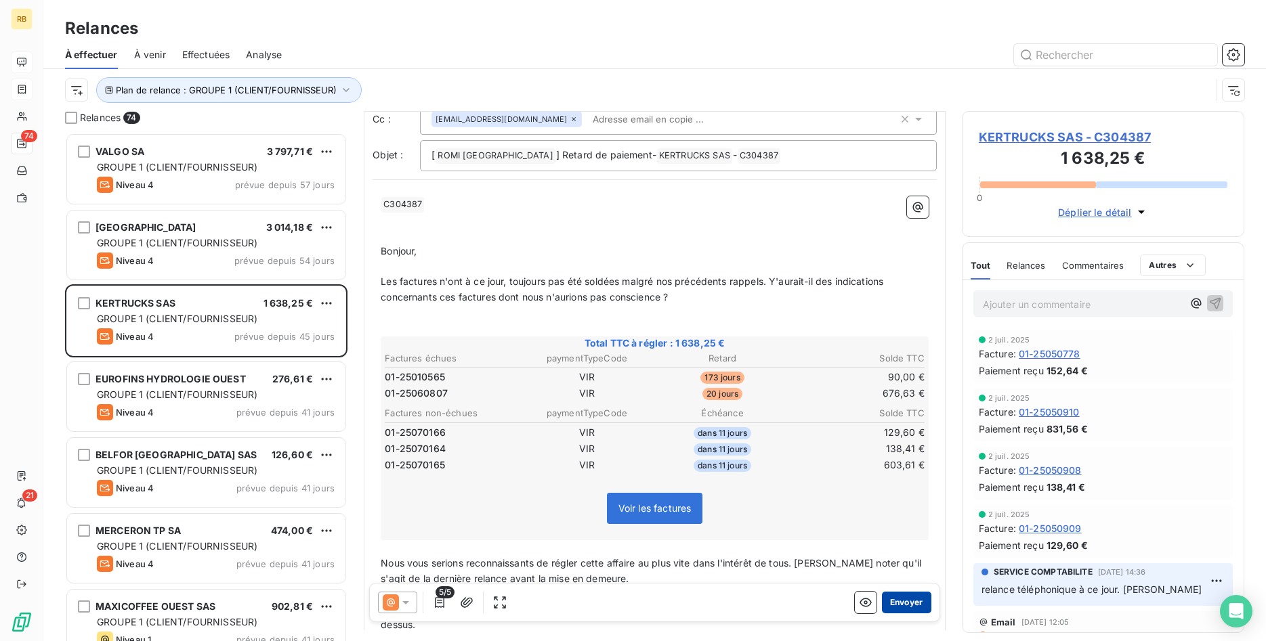
click at [909, 604] on button "Envoyer" at bounding box center [906, 603] width 49 height 22
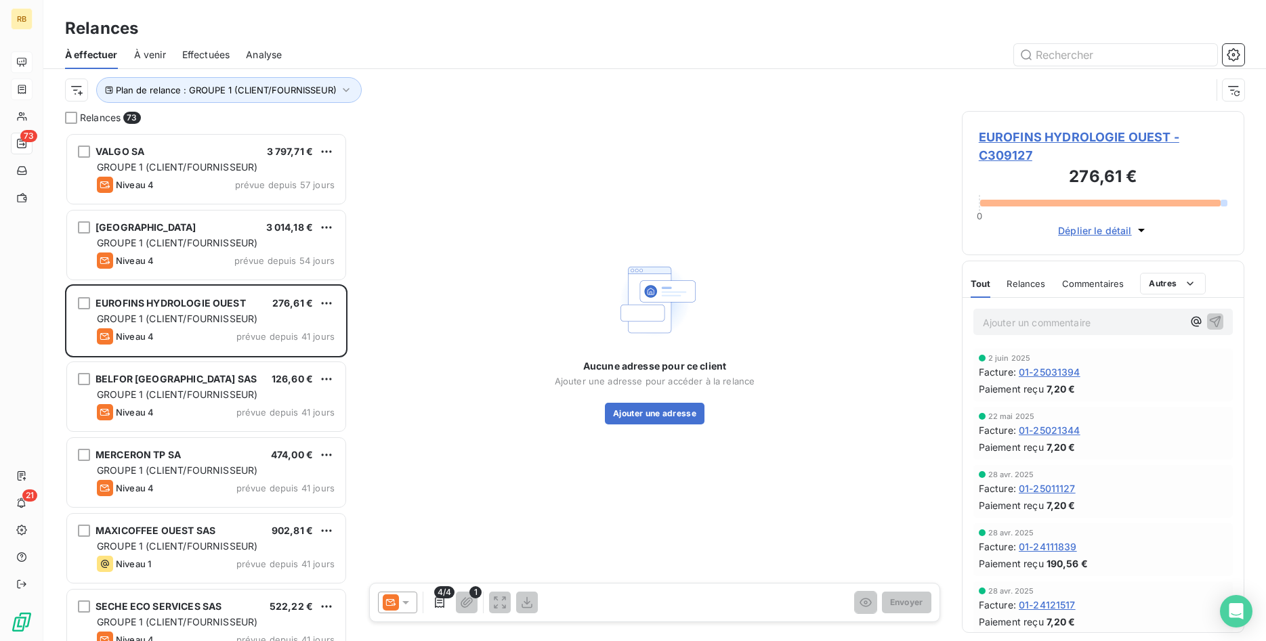
click at [403, 605] on icon at bounding box center [406, 603] width 14 height 14
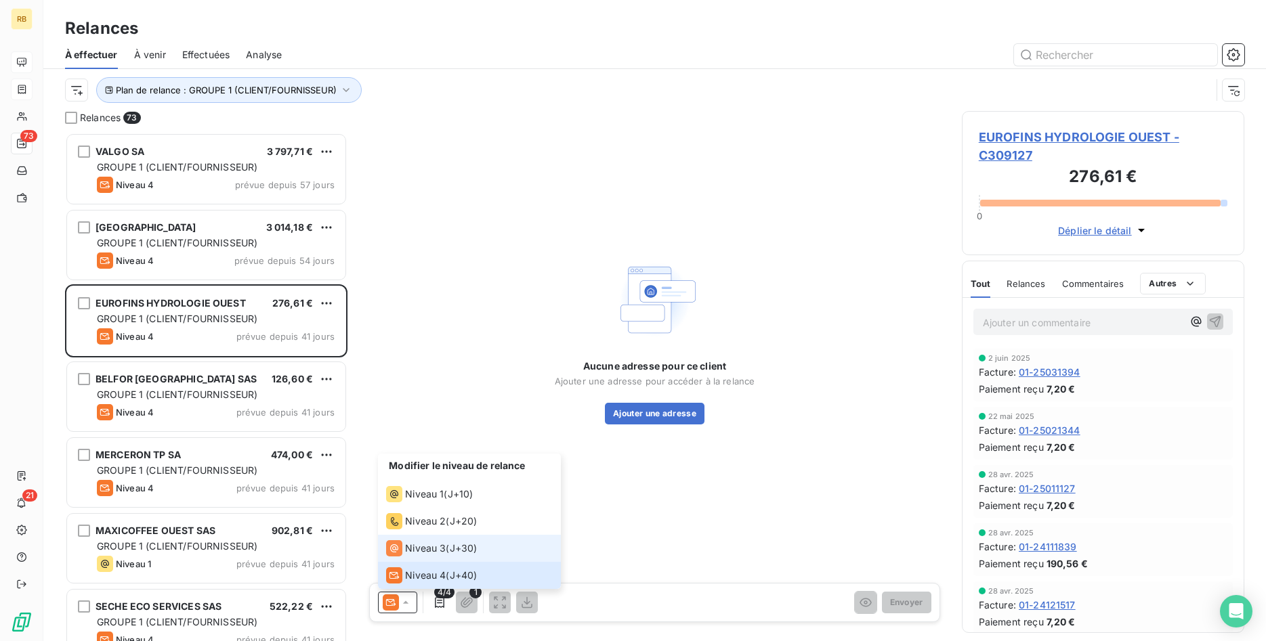
click at [423, 553] on span "Niveau 3" at bounding box center [425, 549] width 41 height 14
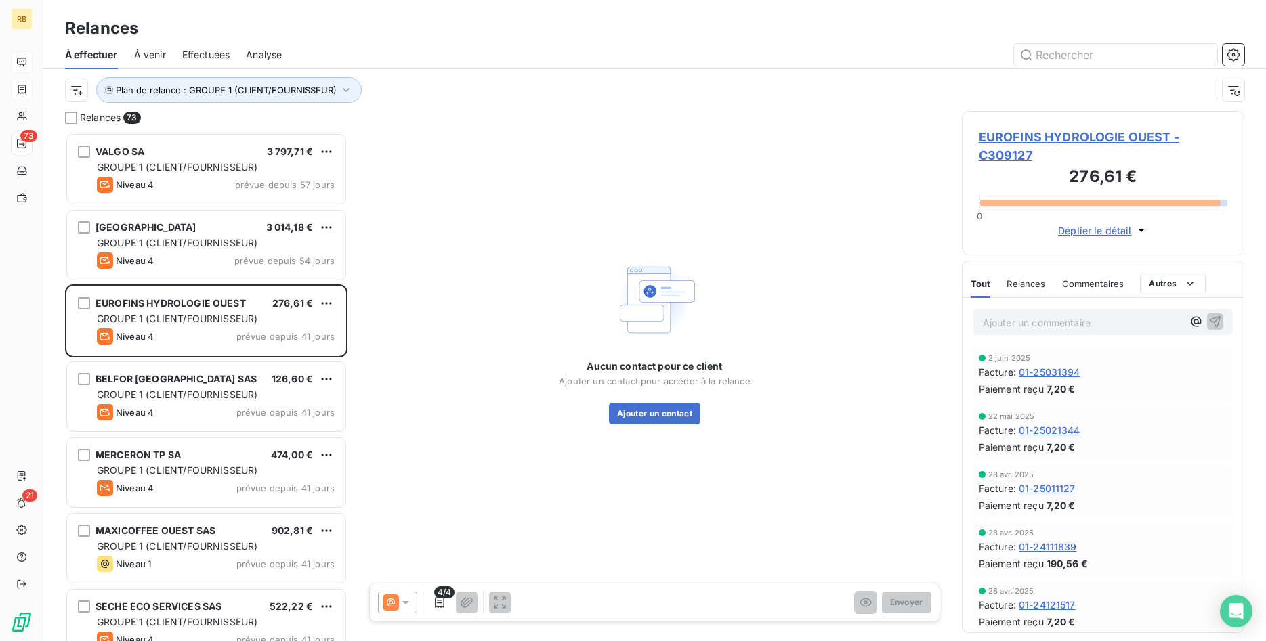
click at [406, 603] on icon at bounding box center [405, 602] width 7 height 3
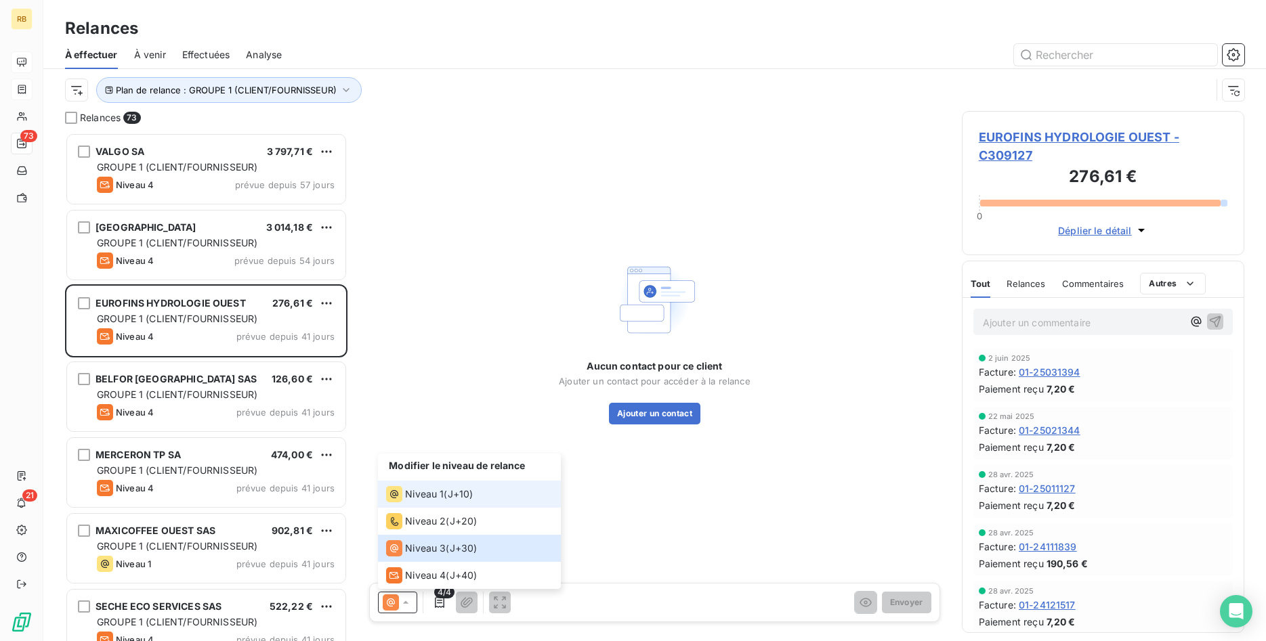
click at [423, 495] on span "Niveau 1" at bounding box center [424, 495] width 39 height 14
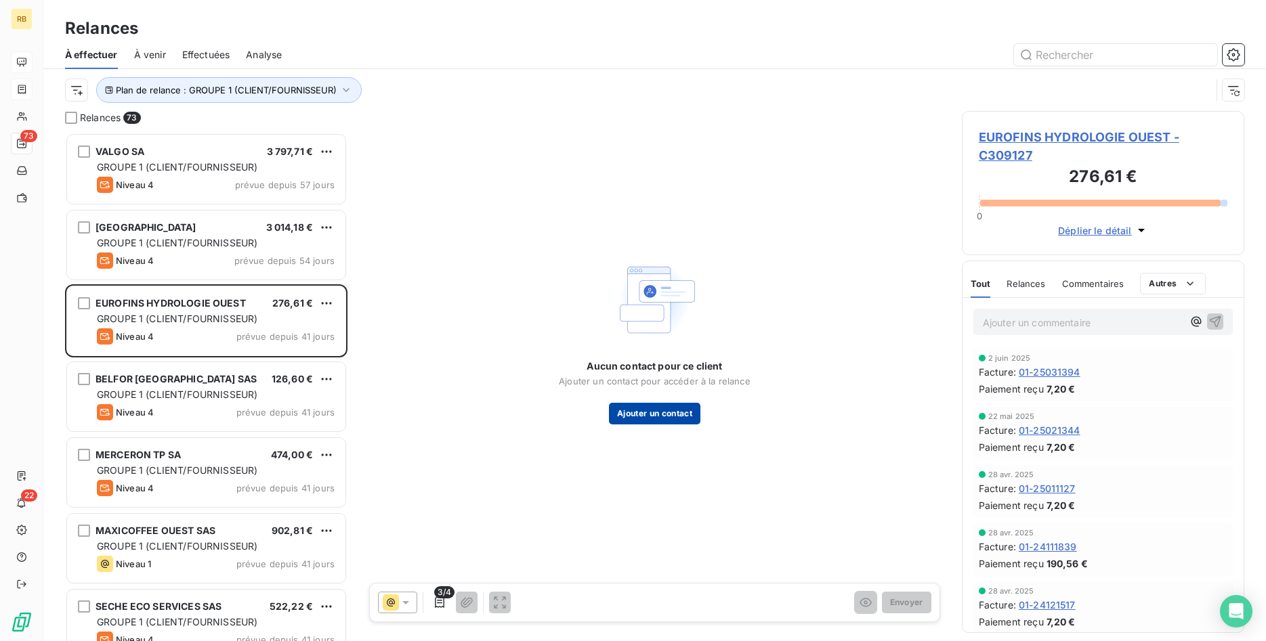
click at [682, 406] on button "Ajouter un contact" at bounding box center [654, 414] width 91 height 22
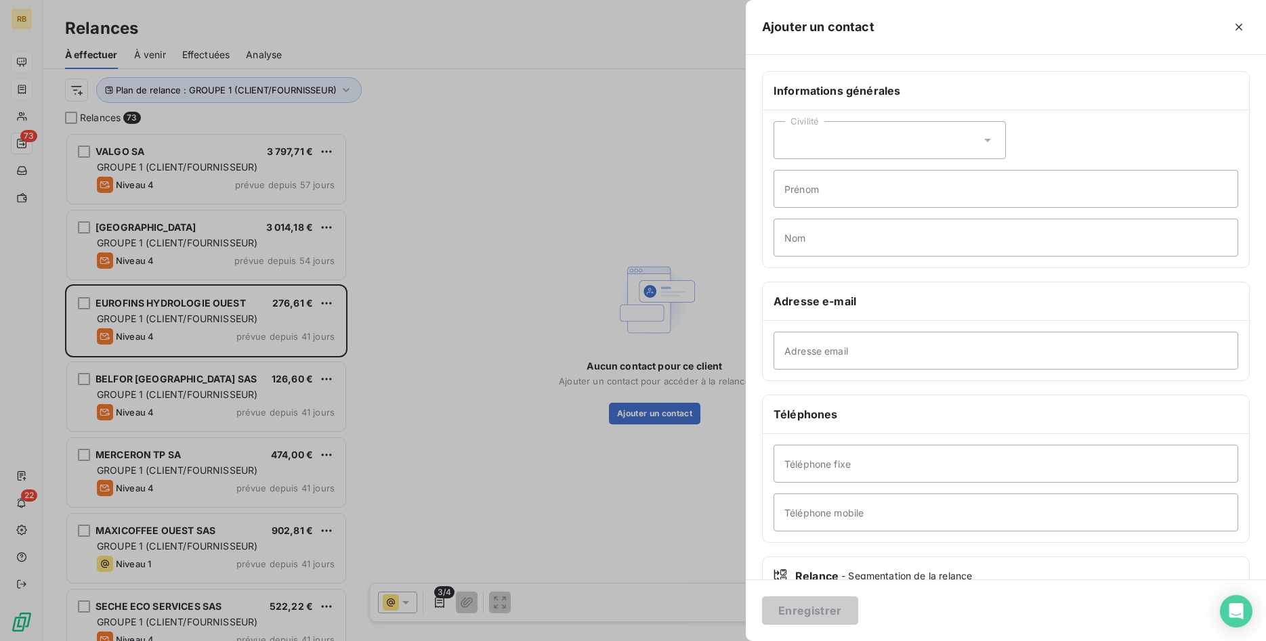
click at [704, 315] on div at bounding box center [633, 320] width 1266 height 641
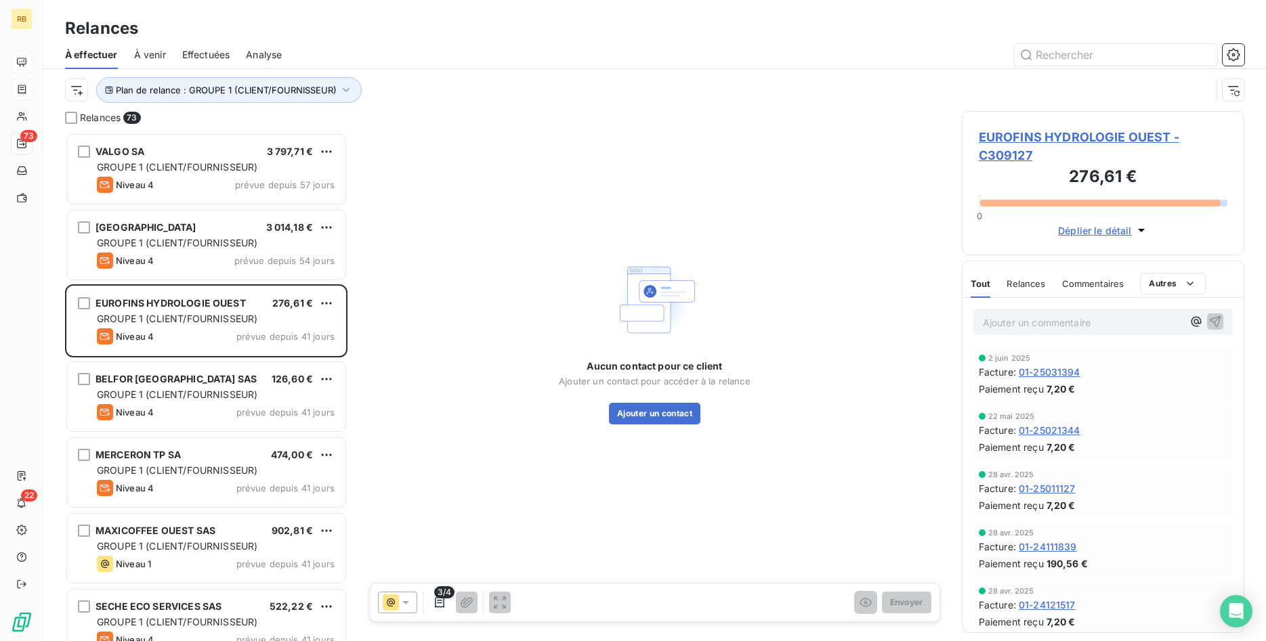
click at [404, 599] on icon at bounding box center [406, 603] width 14 height 14
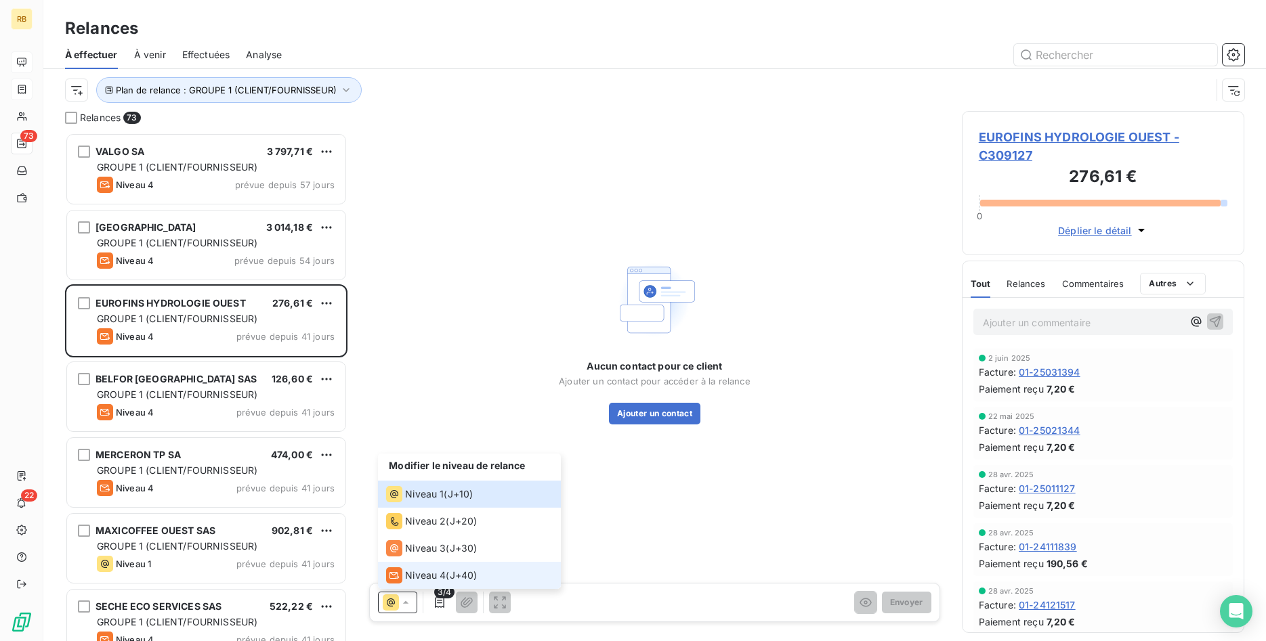
click at [441, 571] on span "Niveau 4" at bounding box center [425, 576] width 41 height 14
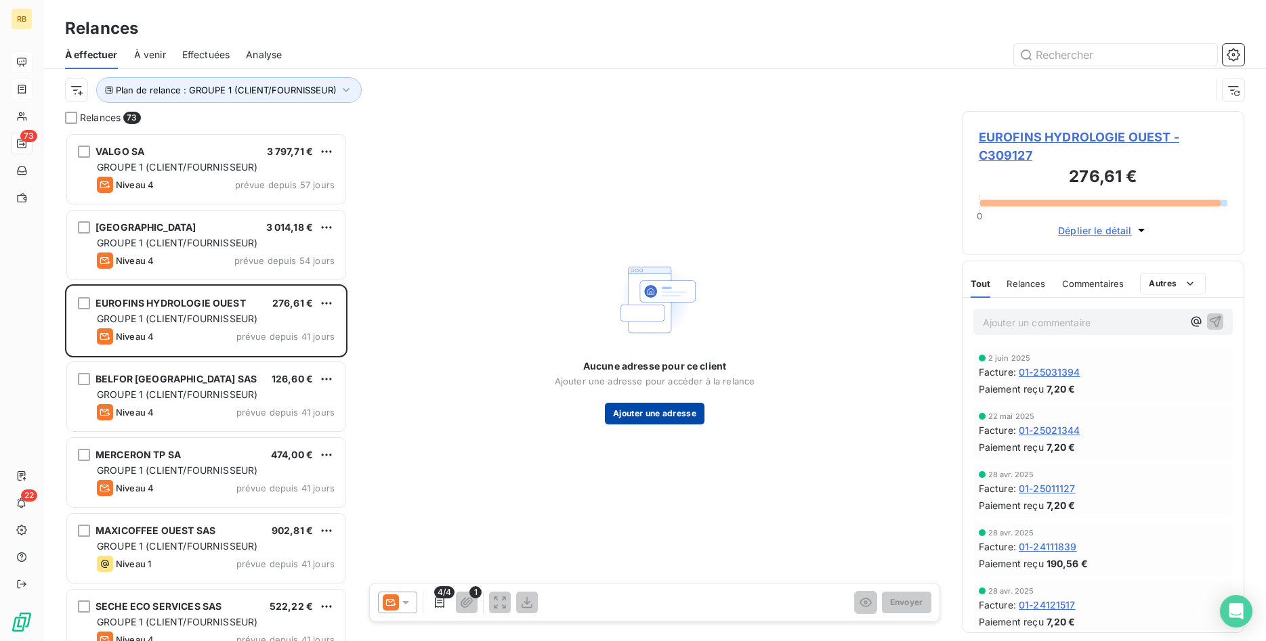
click at [663, 414] on button "Ajouter une adresse" at bounding box center [655, 414] width 100 height 22
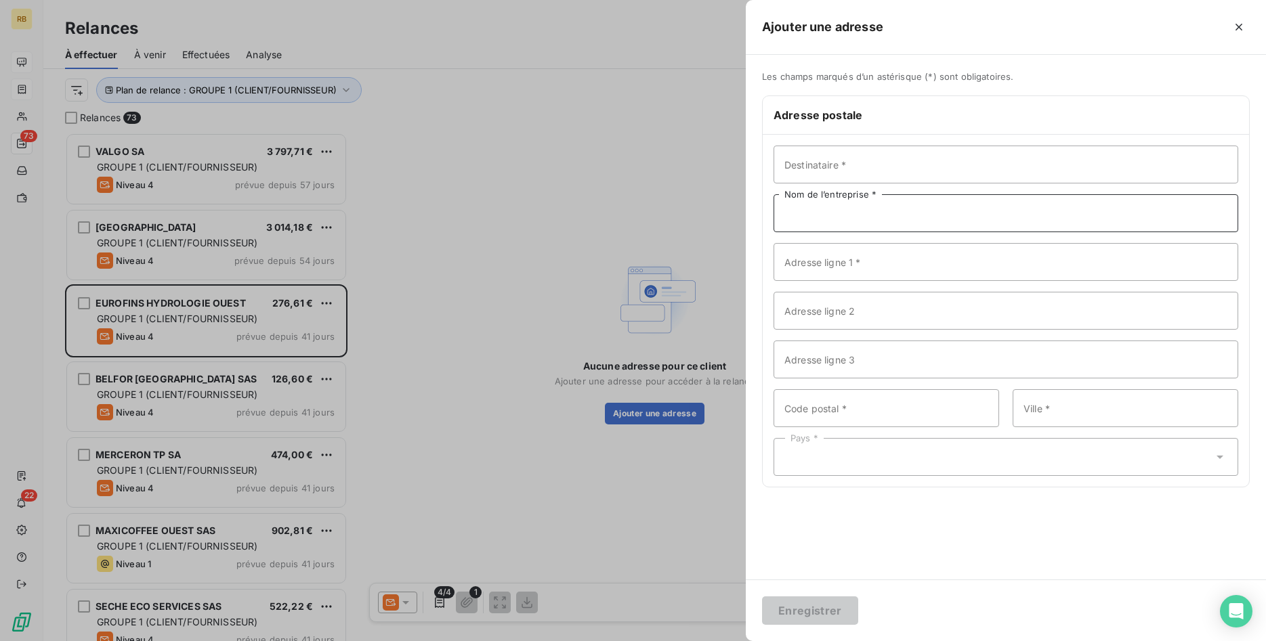
click at [848, 223] on input "Nom de l’entreprise *" at bounding box center [1005, 213] width 465 height 38
paste input "EUROFINS HYDROLOGIE OUEST"
type input "EUROFINS HYDROLOGIE OUEST"
click at [857, 265] on input "Adresse ligne 1 *" at bounding box center [1005, 262] width 465 height 38
paste input "rue [PERSON_NAME]"
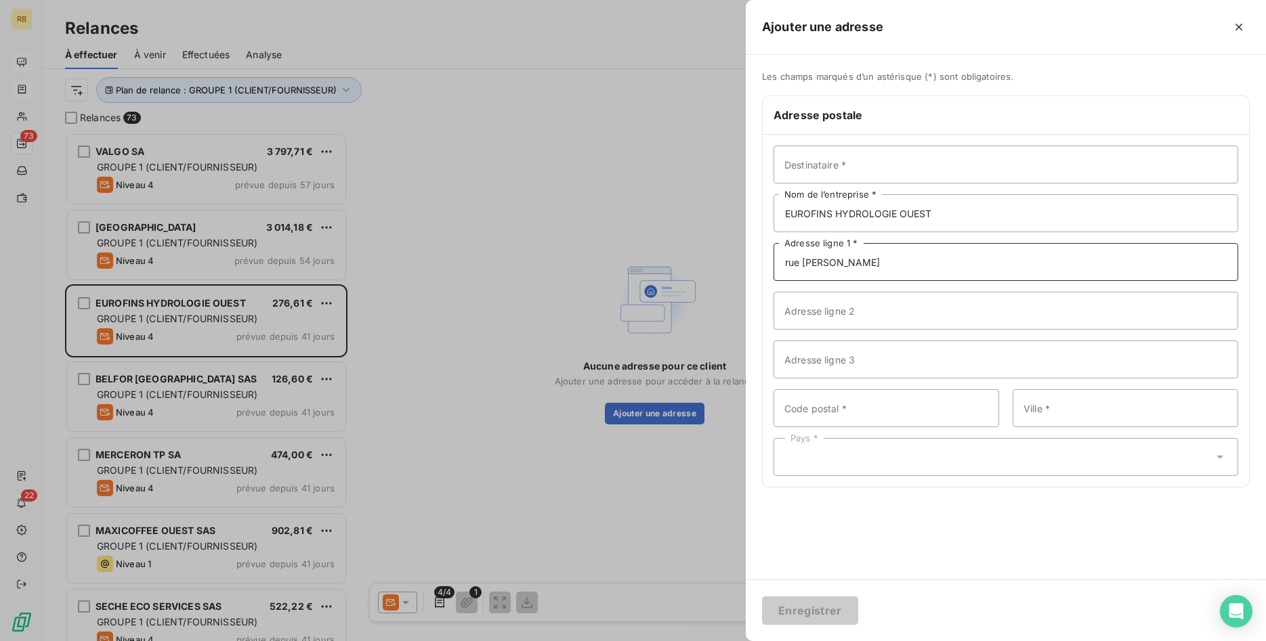
type input "rue [PERSON_NAME]"
click at [831, 404] on input "Code postal *" at bounding box center [885, 408] width 225 height 38
type input "44300"
type input "[GEOGRAPHIC_DATA]"
click at [790, 468] on div "Pays *" at bounding box center [1005, 457] width 465 height 38
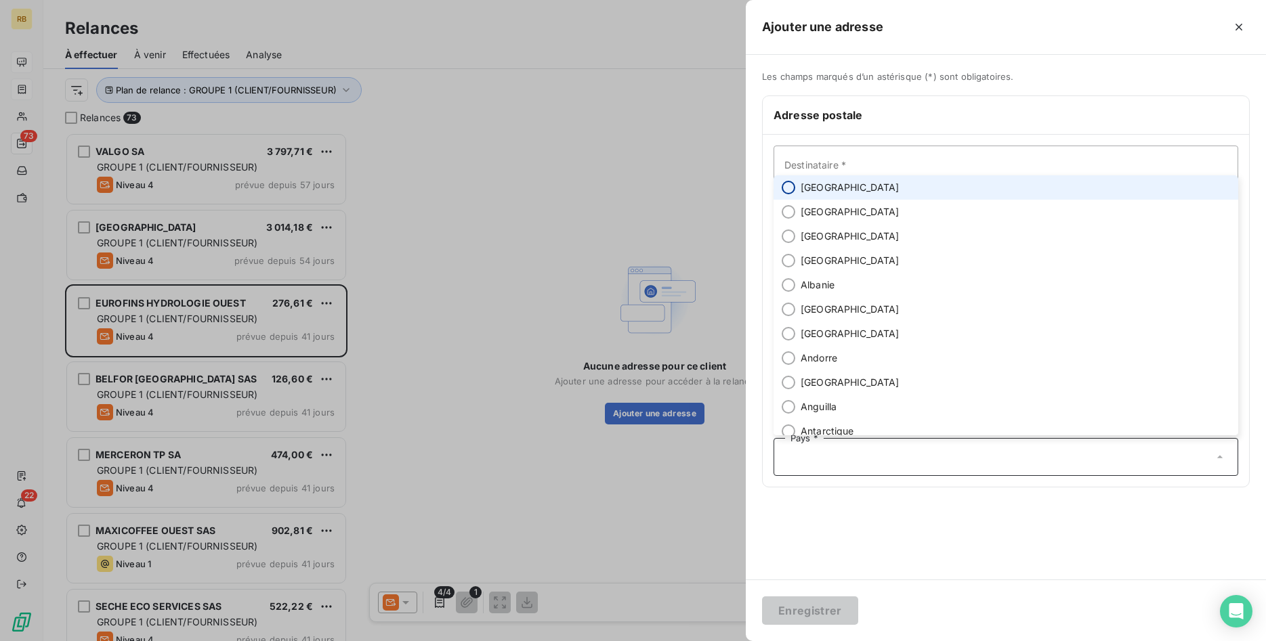
click at [793, 188] on input "radio" at bounding box center [788, 188] width 14 height 14
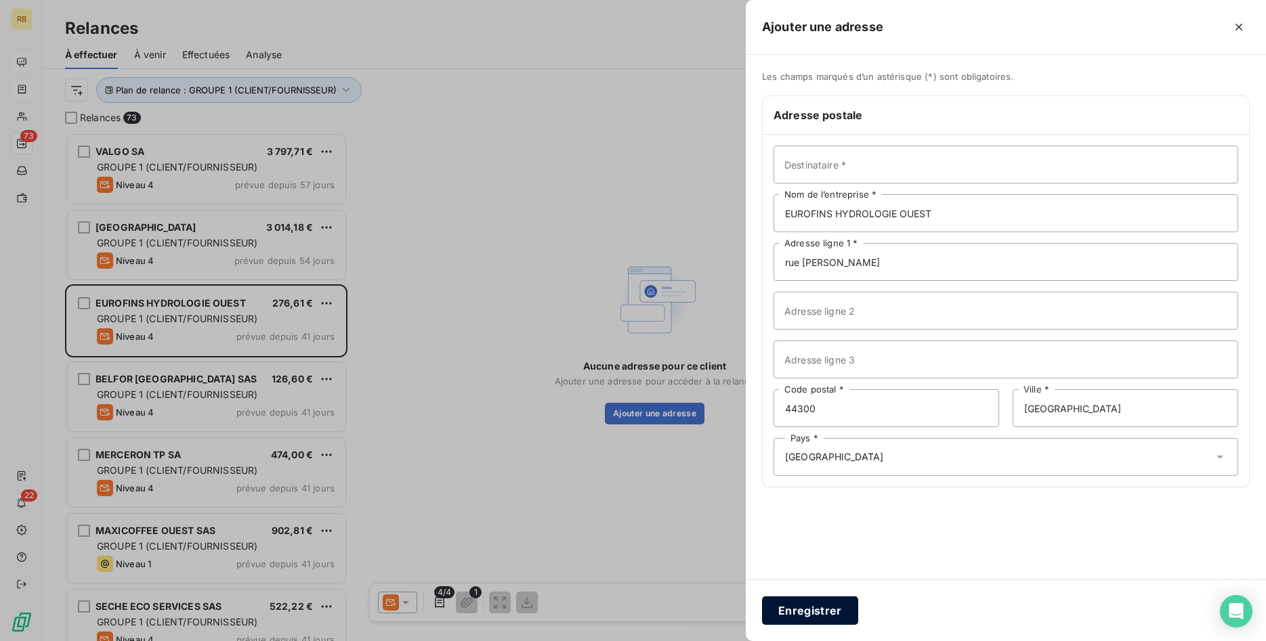
click at [828, 603] on button "Enregistrer" at bounding box center [810, 611] width 96 height 28
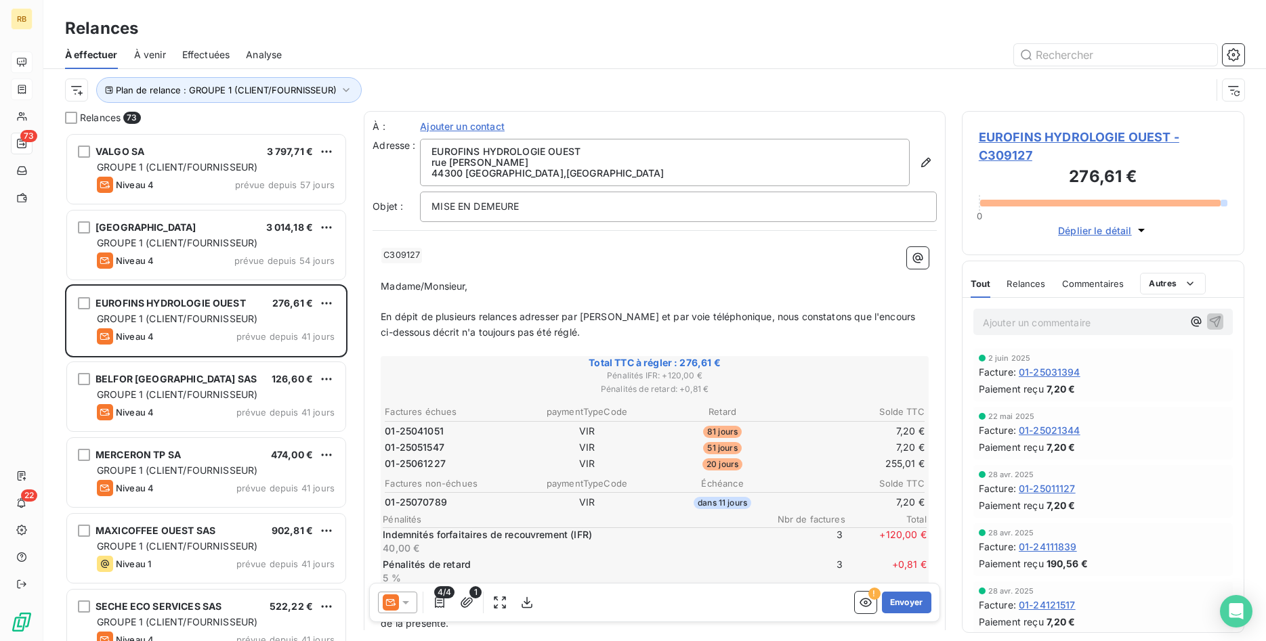
click at [409, 603] on icon at bounding box center [406, 603] width 14 height 14
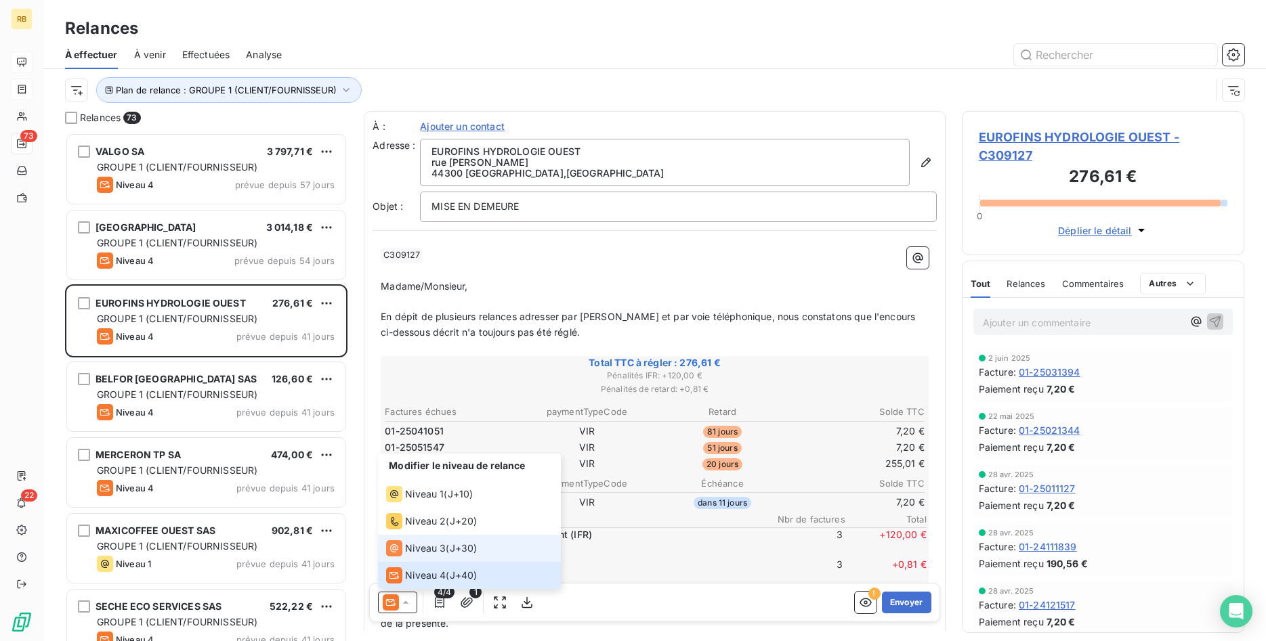
click at [429, 549] on span "Niveau 3" at bounding box center [425, 549] width 41 height 14
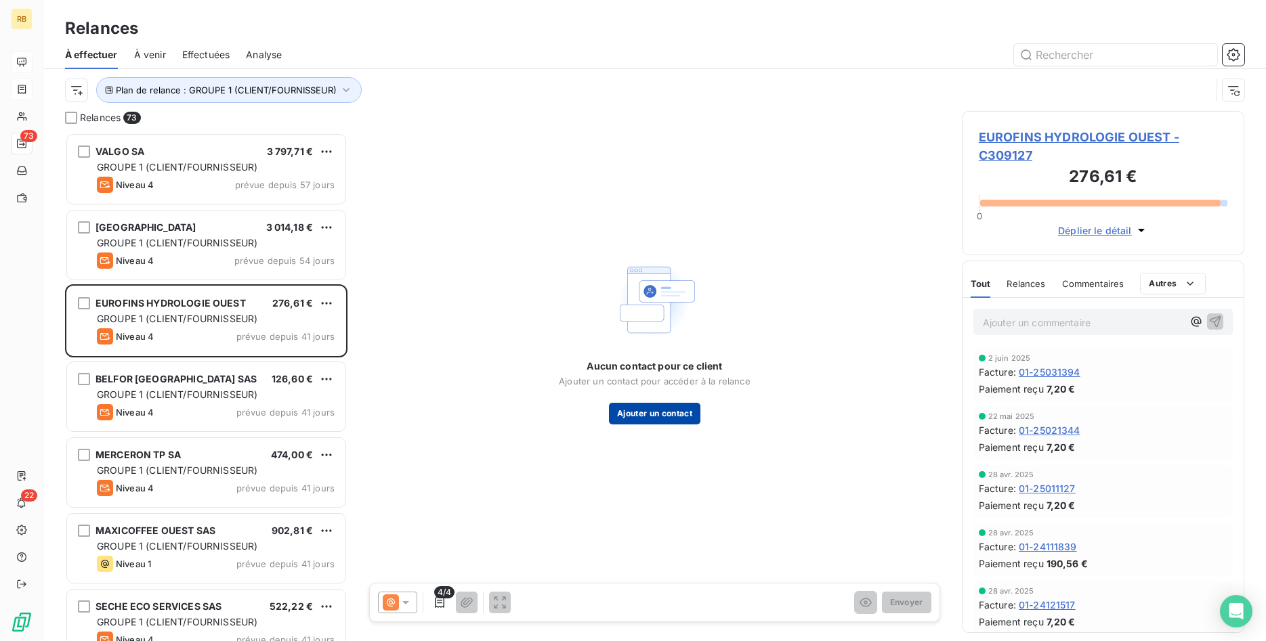
click at [676, 412] on button "Ajouter un contact" at bounding box center [654, 414] width 91 height 22
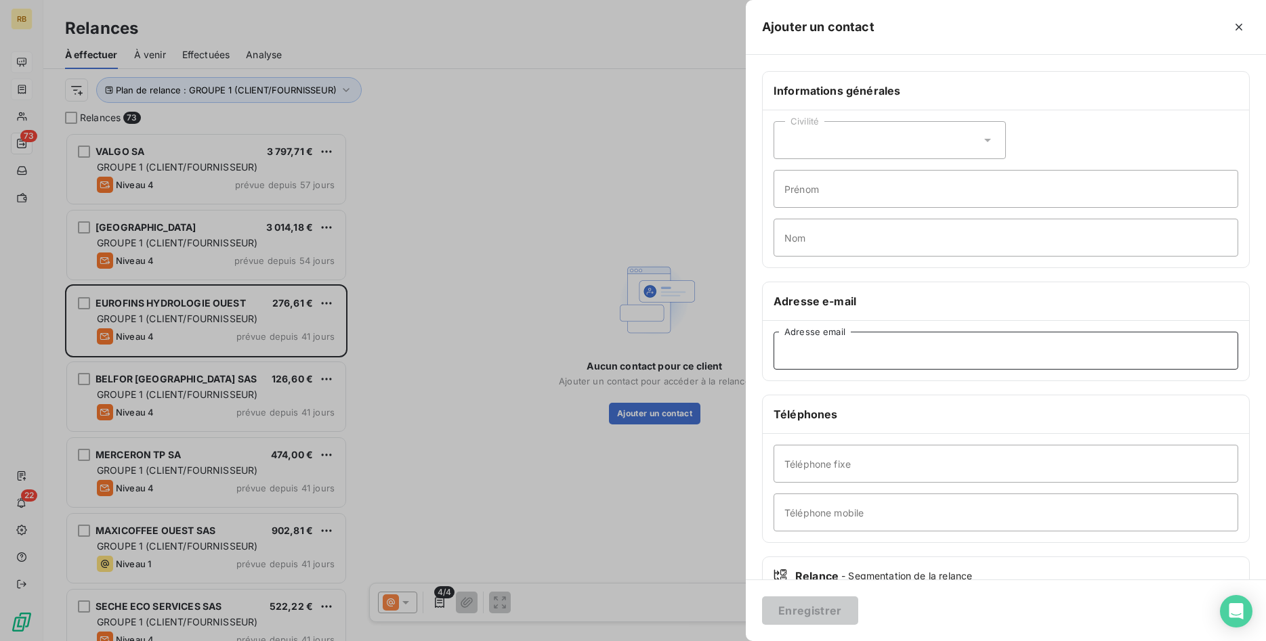
click at [839, 344] on input "Adresse email" at bounding box center [1005, 351] width 465 height 38
paste input "[EMAIL_ADDRESS][DOMAIN_NAME]"
type input "[EMAIL_ADDRESS][DOMAIN_NAME]"
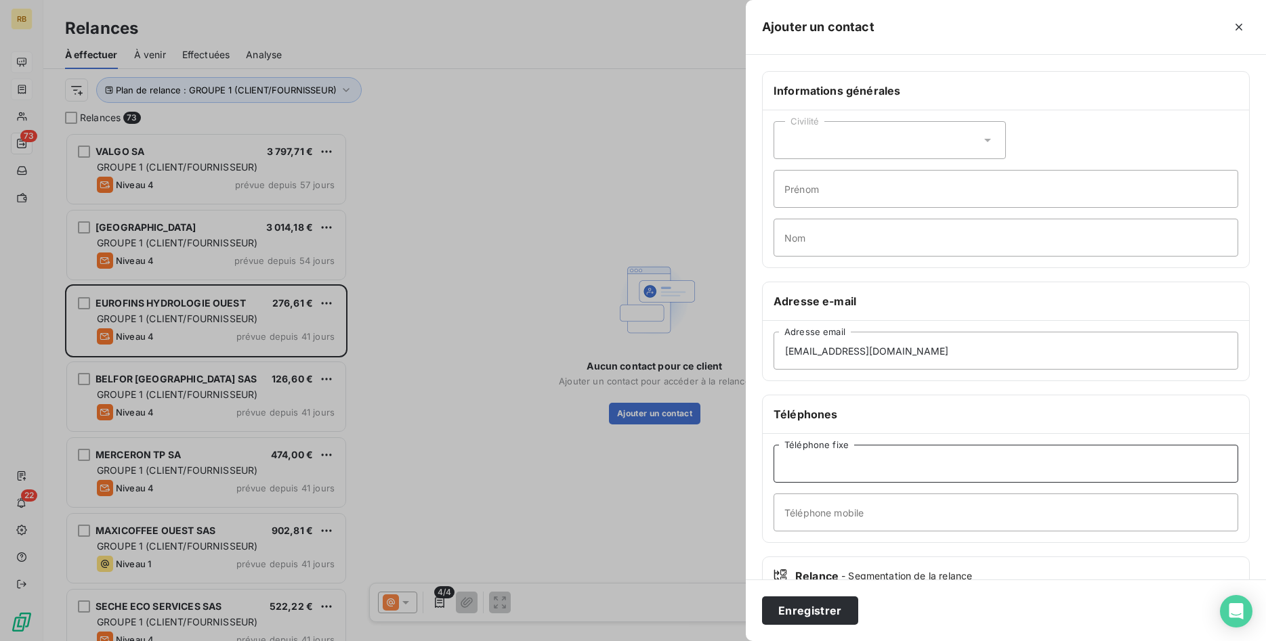
click at [870, 461] on input "Téléphone fixe" at bounding box center [1005, 464] width 465 height 38
paste input "06 38 54 72 01"
type input "06 38 54 72 01"
click at [828, 608] on button "Enregistrer" at bounding box center [810, 611] width 96 height 28
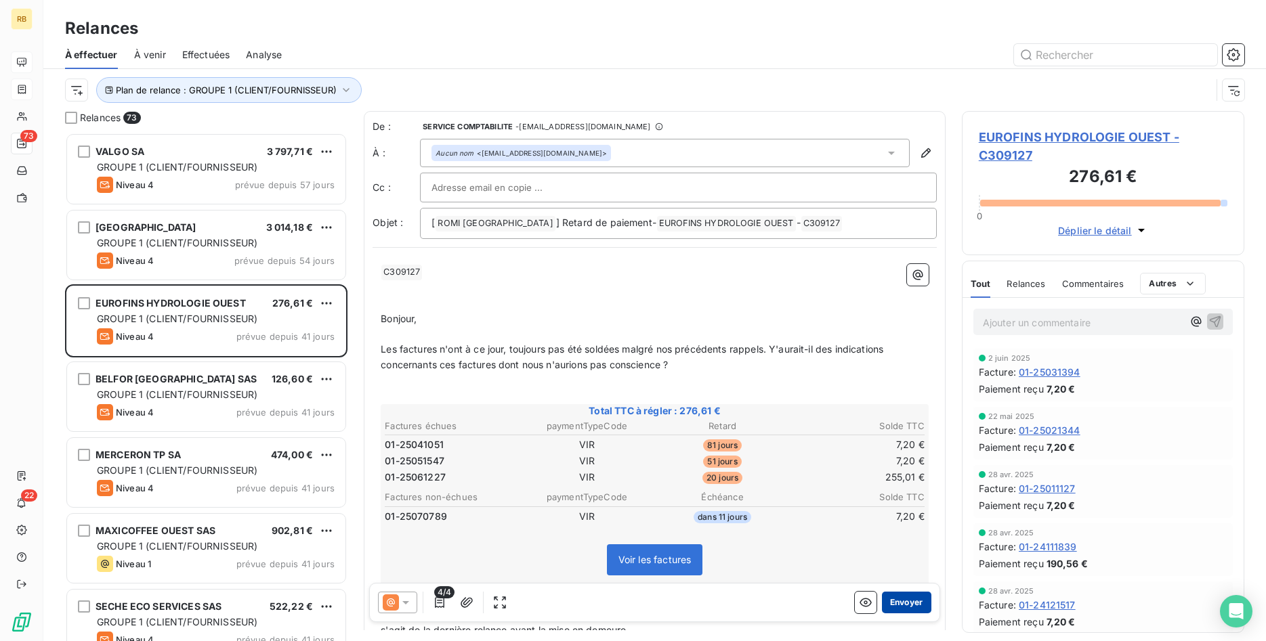
click at [922, 601] on button "Envoyer" at bounding box center [906, 603] width 49 height 22
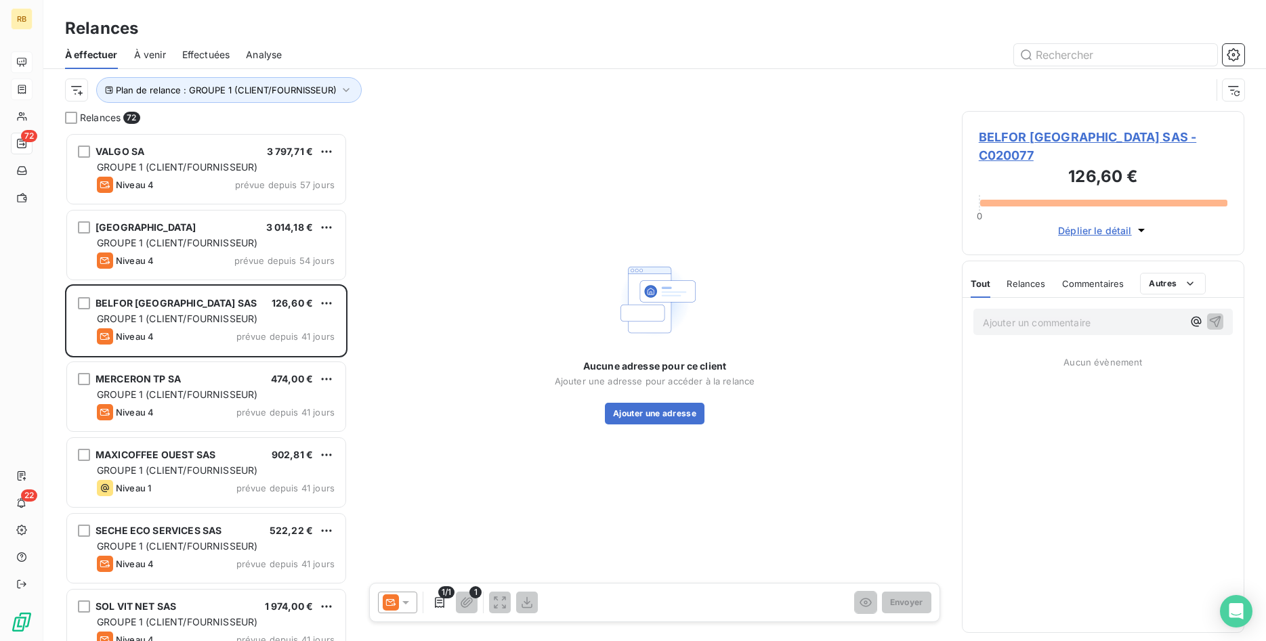
click at [404, 602] on icon at bounding box center [405, 602] width 7 height 3
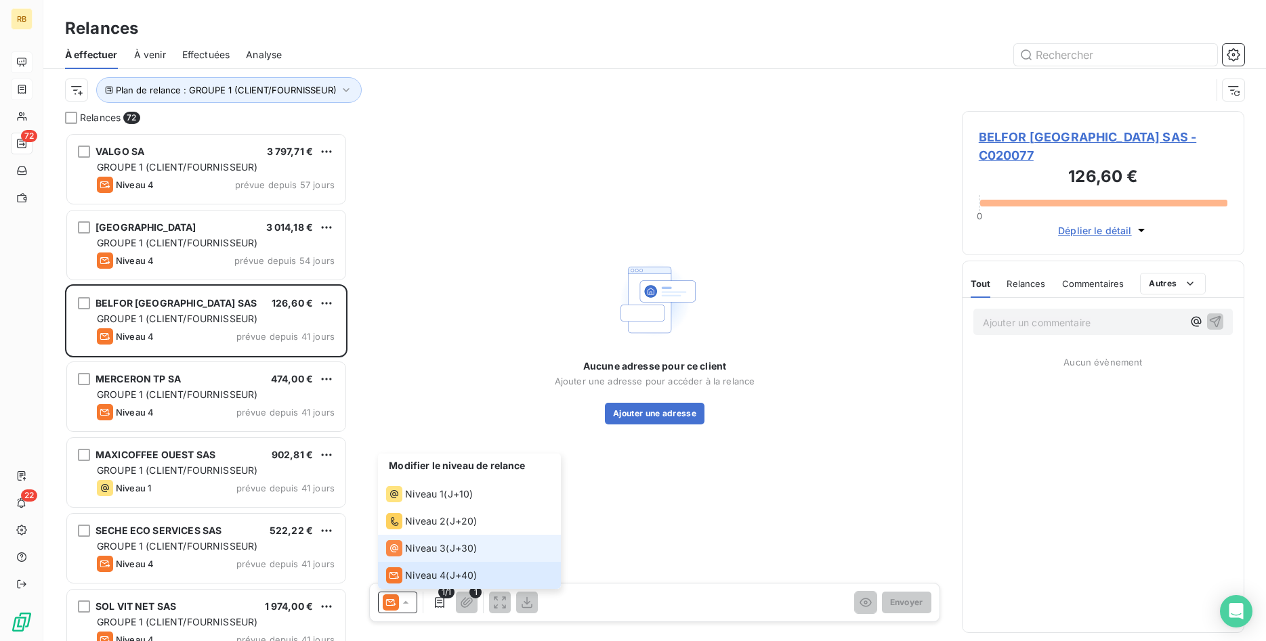
click at [423, 546] on span "Niveau 3" at bounding box center [425, 549] width 41 height 14
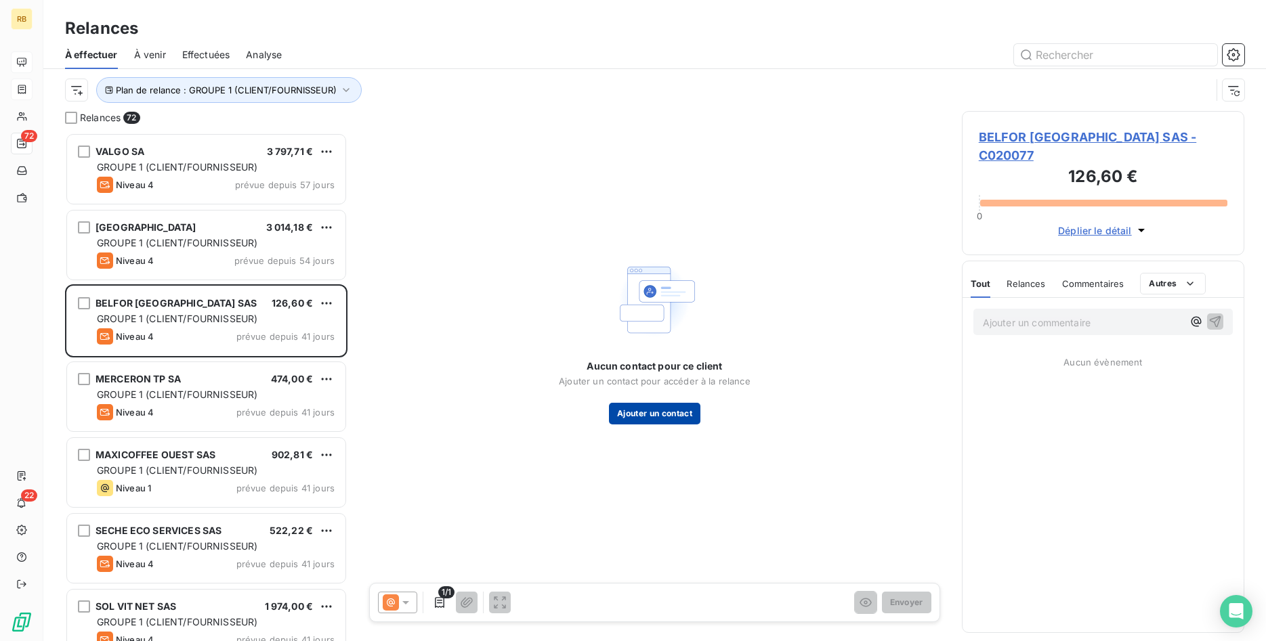
click at [671, 413] on button "Ajouter un contact" at bounding box center [654, 414] width 91 height 22
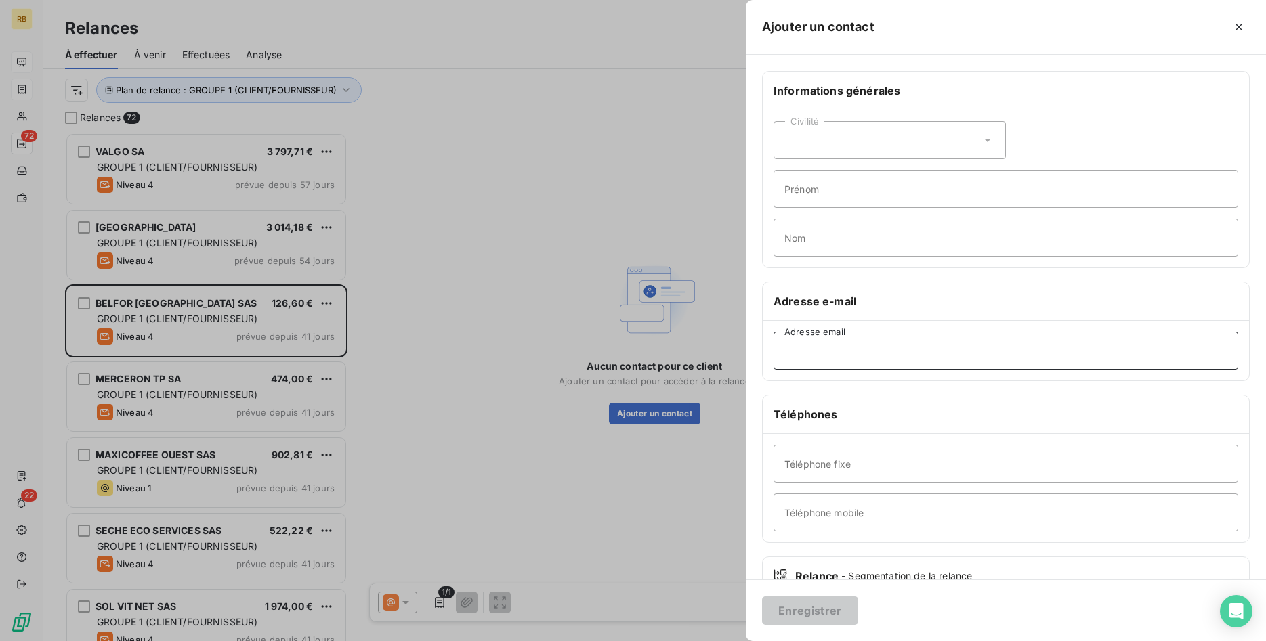
click at [813, 353] on input "Adresse email" at bounding box center [1005, 351] width 465 height 38
paste input "[EMAIL_ADDRESS][DOMAIN_NAME]"
type input "[EMAIL_ADDRESS][DOMAIN_NAME]"
click at [839, 603] on button "Enregistrer" at bounding box center [810, 611] width 96 height 28
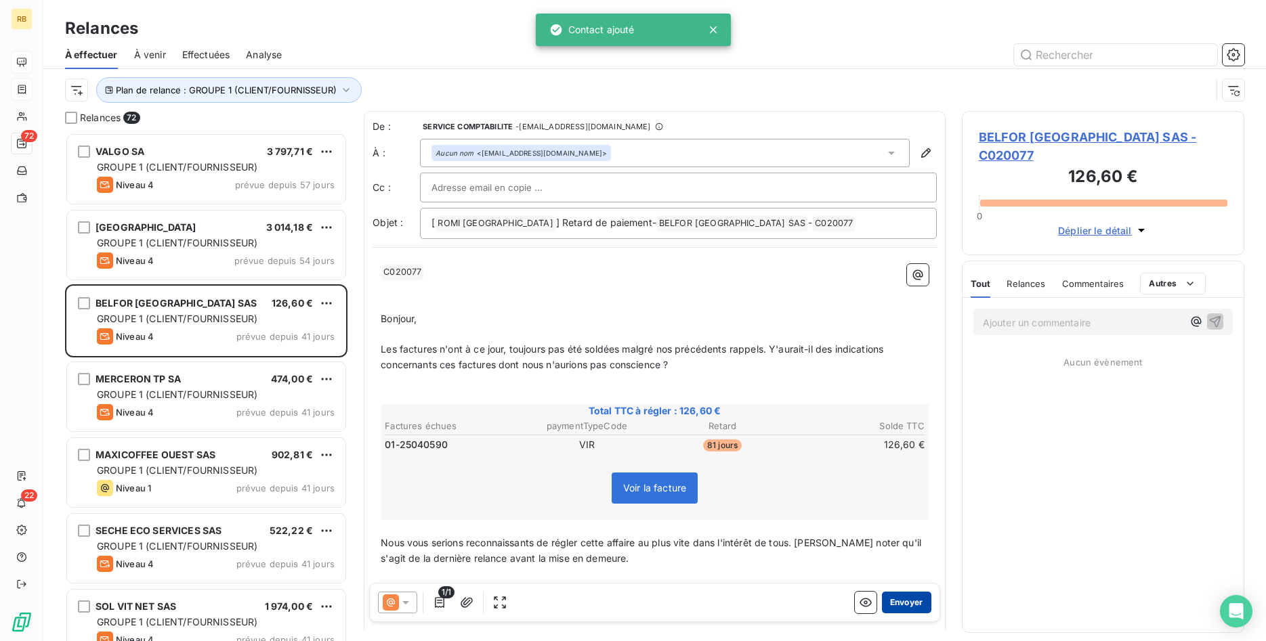
click at [905, 607] on button "Envoyer" at bounding box center [906, 603] width 49 height 22
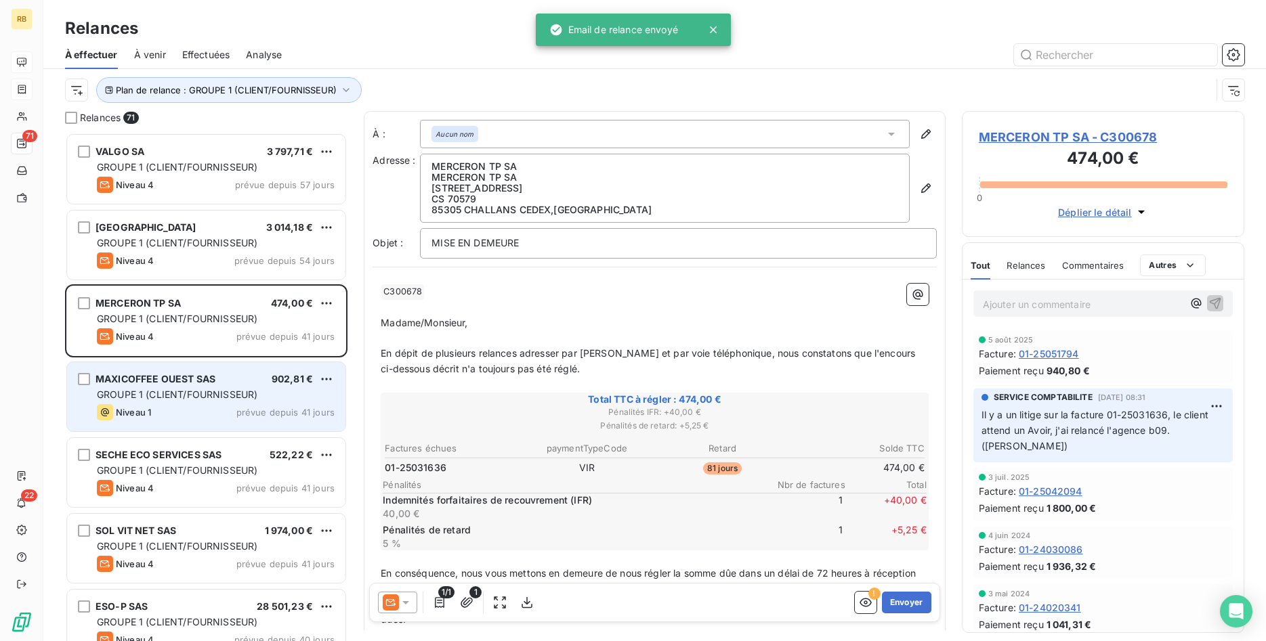
click at [232, 389] on span "GROUPE 1 (CLIENT/FOURNISSEUR)" at bounding box center [177, 395] width 160 height 12
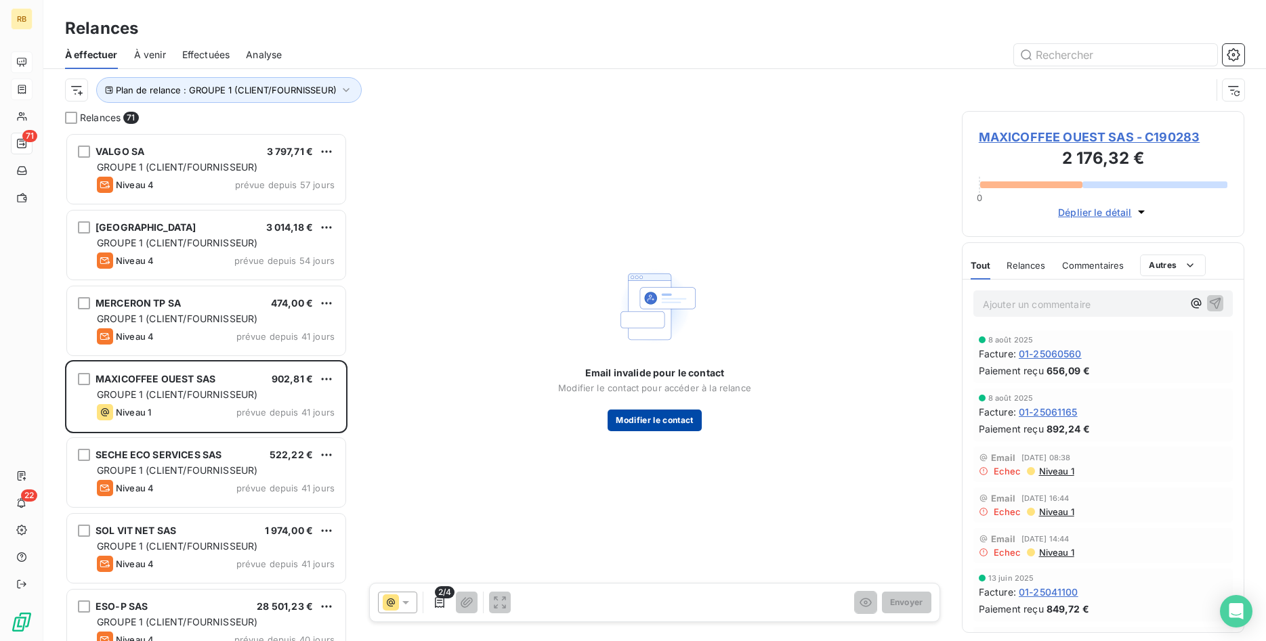
click at [661, 411] on button "Modifier le contact" at bounding box center [653, 421] width 93 height 22
type input "[PERSON_NAME]"
type input "[PERSON_NAME][EMAIL_ADDRESS][DOMAIN_NAME]"
type input "04 42 58 59 55"
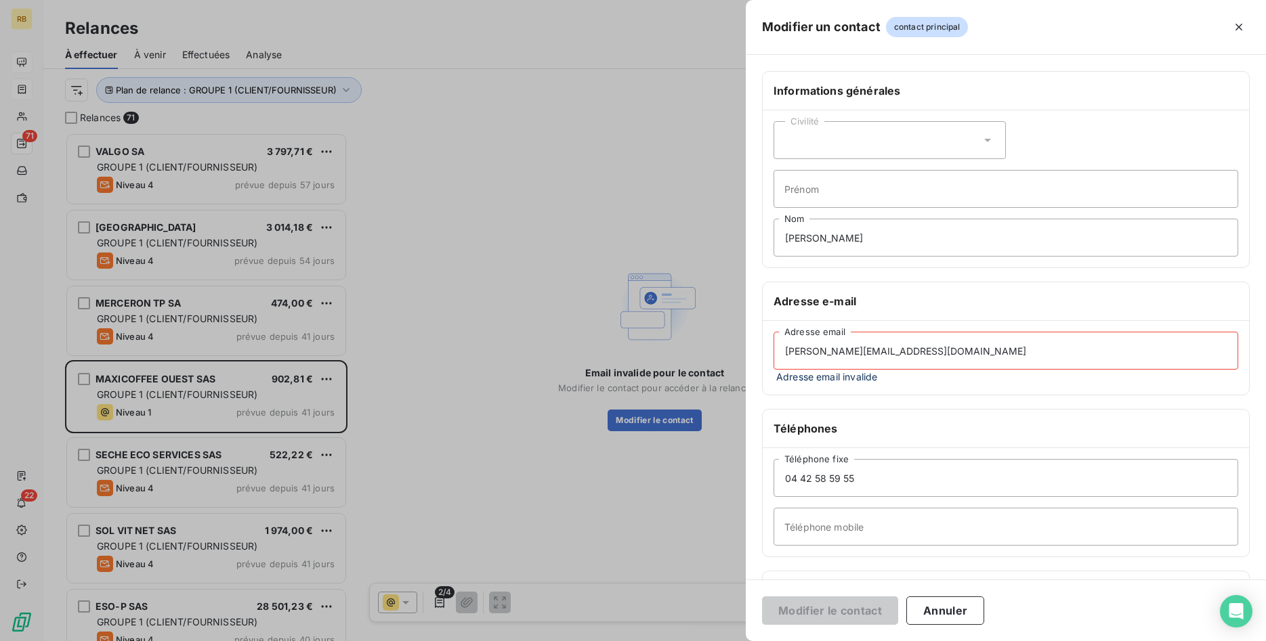
drag, startPoint x: 913, startPoint y: 353, endPoint x: 736, endPoint y: 370, distance: 177.5
click at [687, 641] on div "Modifier un contact contact principal Informations générales Civilité Prénom [P…" at bounding box center [633, 641] width 1266 height 0
drag, startPoint x: 911, startPoint y: 347, endPoint x: 676, endPoint y: 345, distance: 235.0
click at [773, 345] on input "[PERSON_NAME][EMAIL_ADDRESS][DOMAIN_NAME]" at bounding box center [1005, 351] width 465 height 38
paste input "s.jezegou@[PERSON_NAME]"
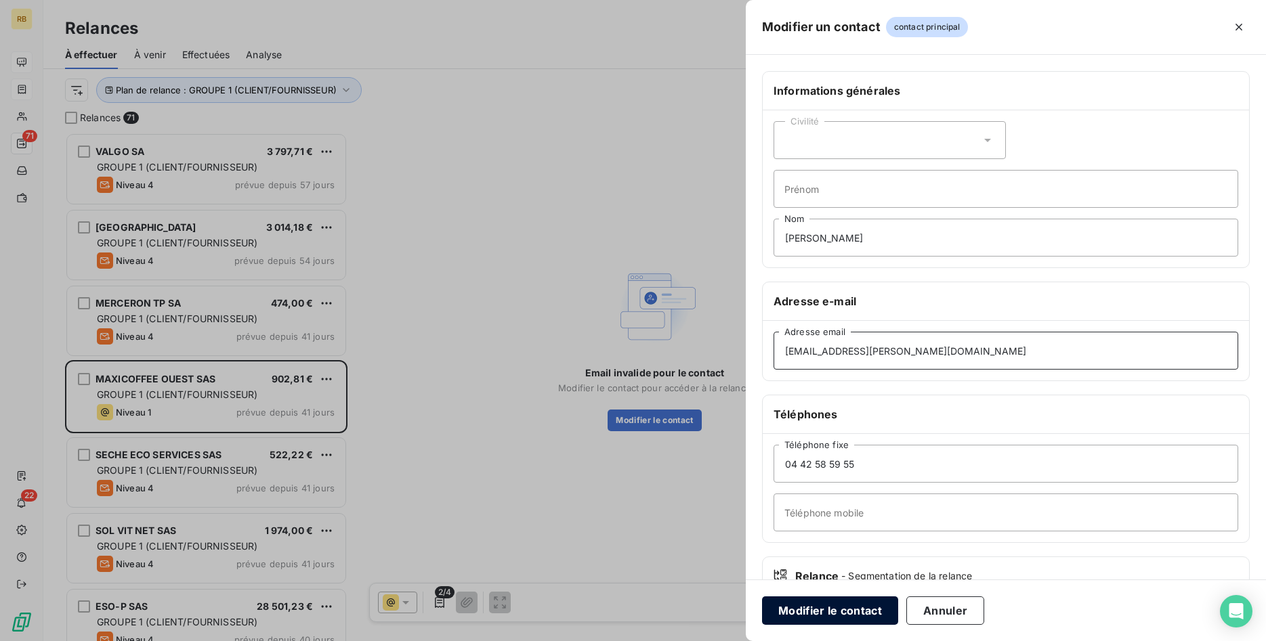
type input "[EMAIL_ADDRESS][PERSON_NAME][DOMAIN_NAME]"
click at [858, 614] on button "Modifier le contact" at bounding box center [830, 611] width 136 height 28
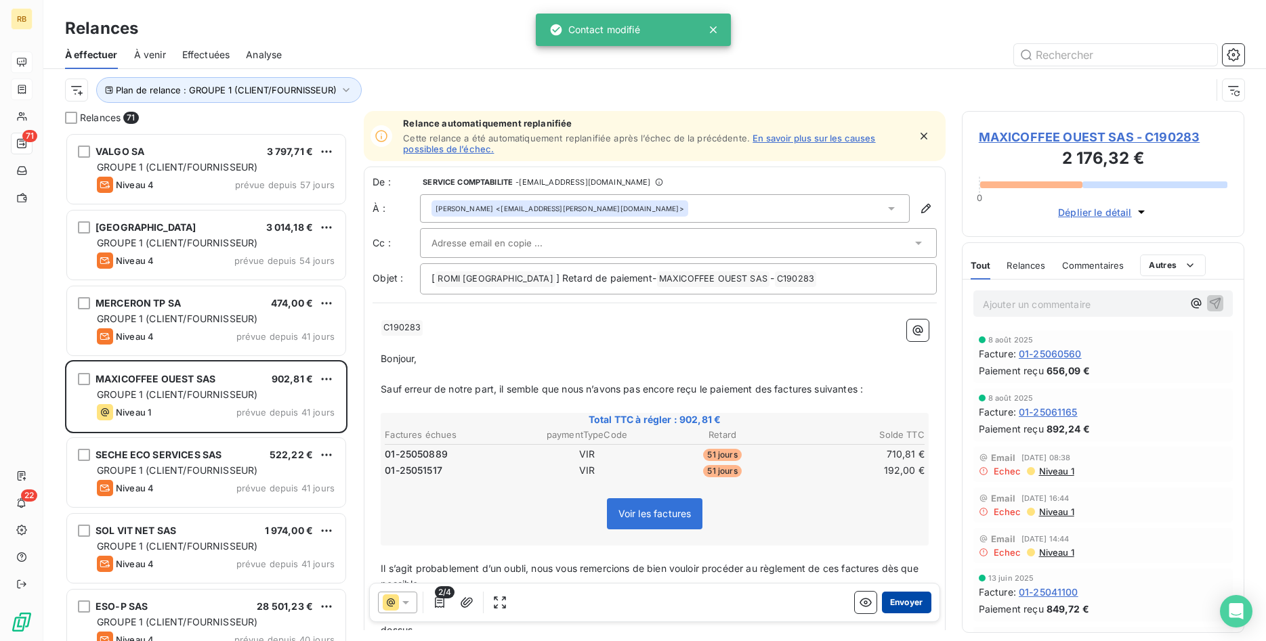
click at [908, 602] on button "Envoyer" at bounding box center [906, 603] width 49 height 22
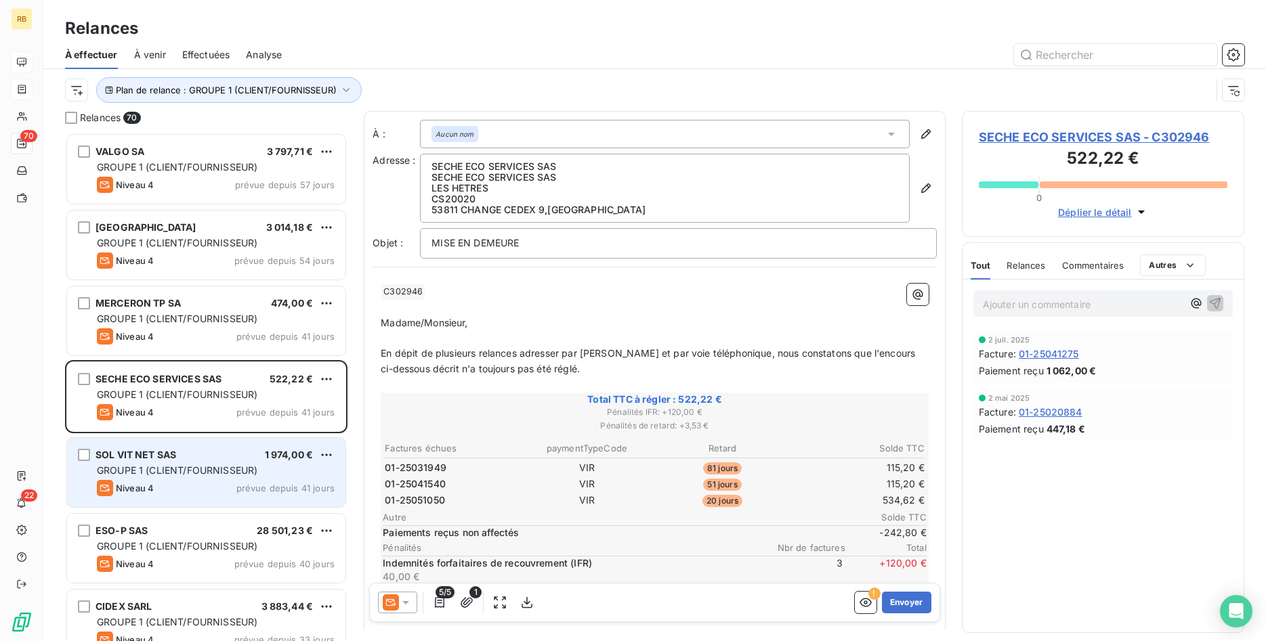
click at [263, 475] on div "GROUPE 1 (CLIENT/FOURNISSEUR)" at bounding box center [216, 471] width 238 height 14
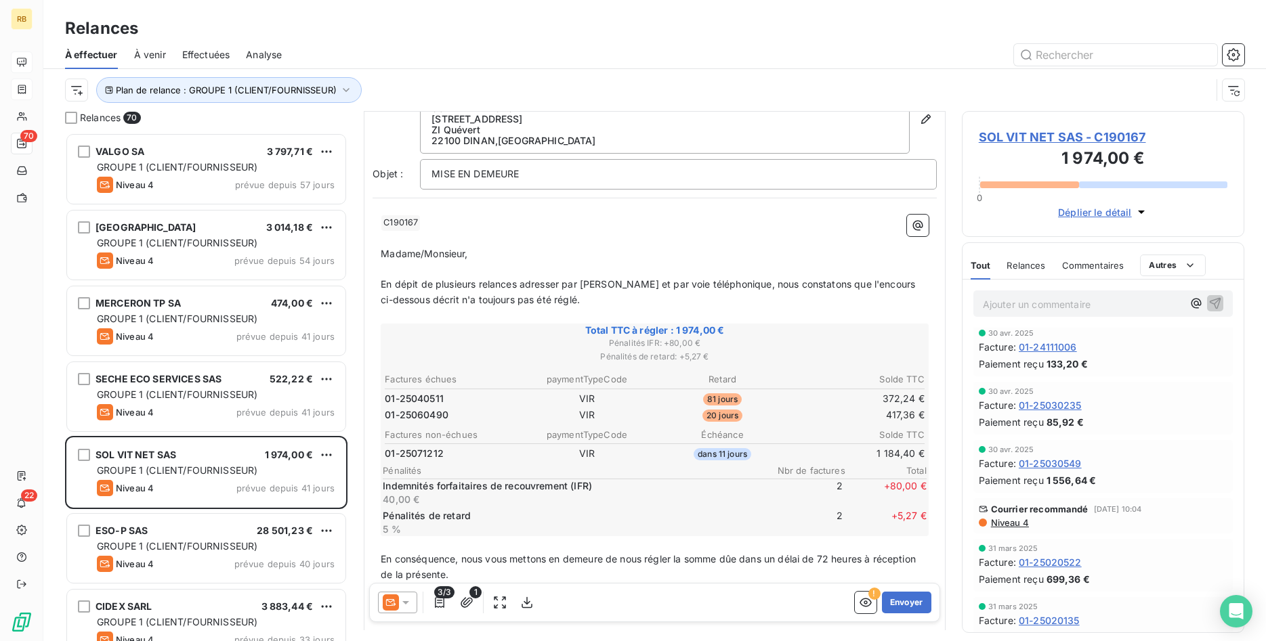
scroll to position [138, 0]
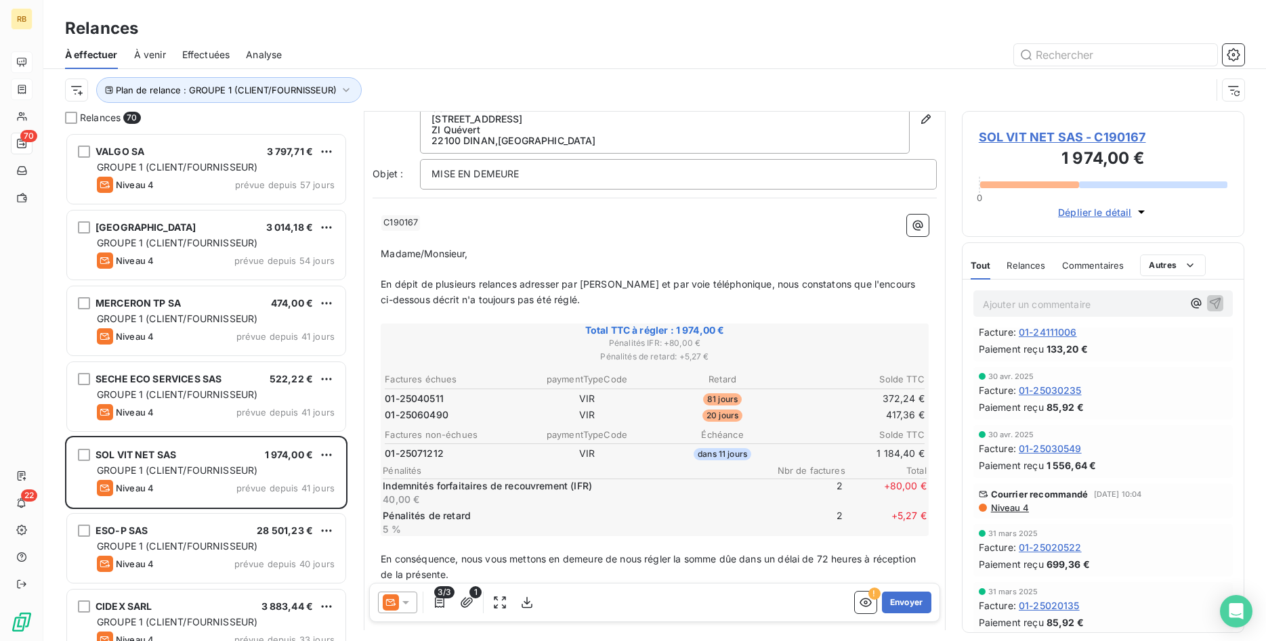
click at [1017, 508] on span "Niveau 4" at bounding box center [1008, 507] width 39 height 11
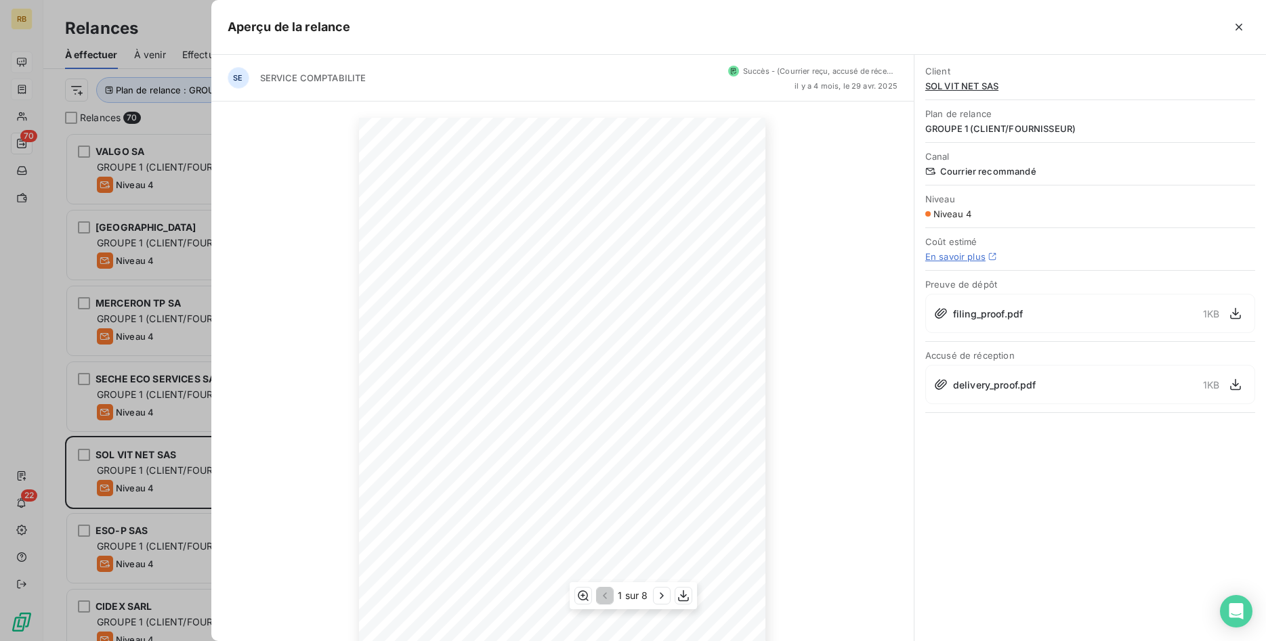
scroll to position [68, 0]
click at [661, 599] on icon "button" at bounding box center [662, 596] width 14 height 14
click at [1239, 25] on icon "button" at bounding box center [1239, 27] width 14 height 14
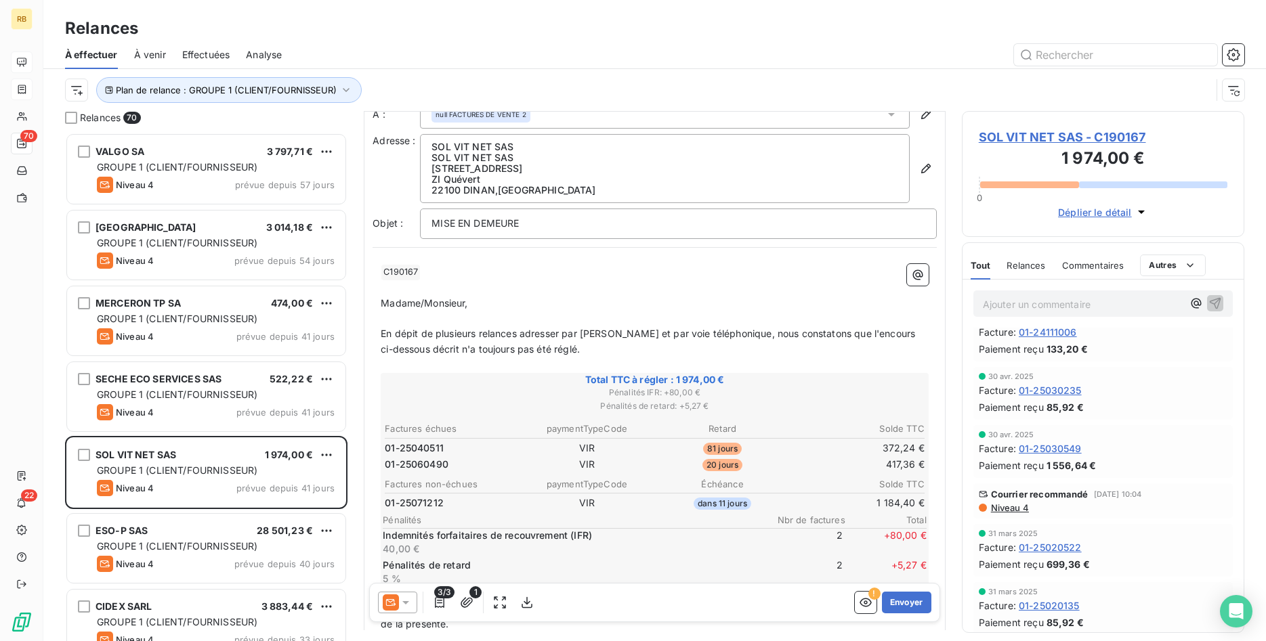
scroll to position [0, 0]
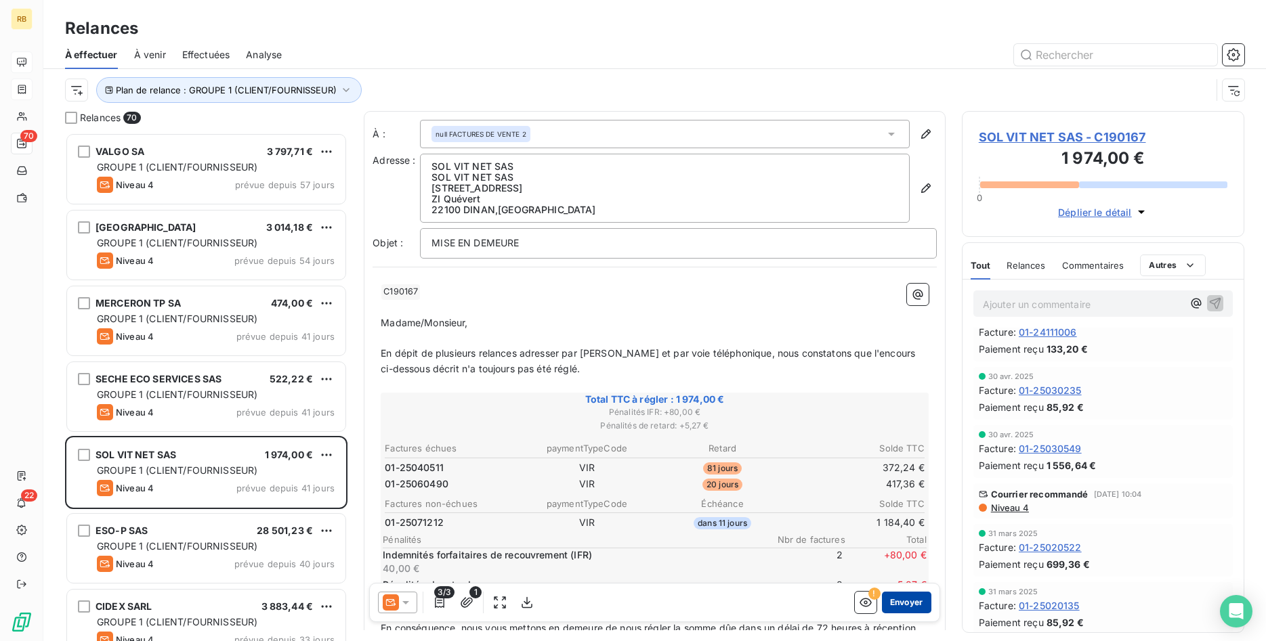
click at [909, 601] on button "Envoyer" at bounding box center [906, 603] width 49 height 22
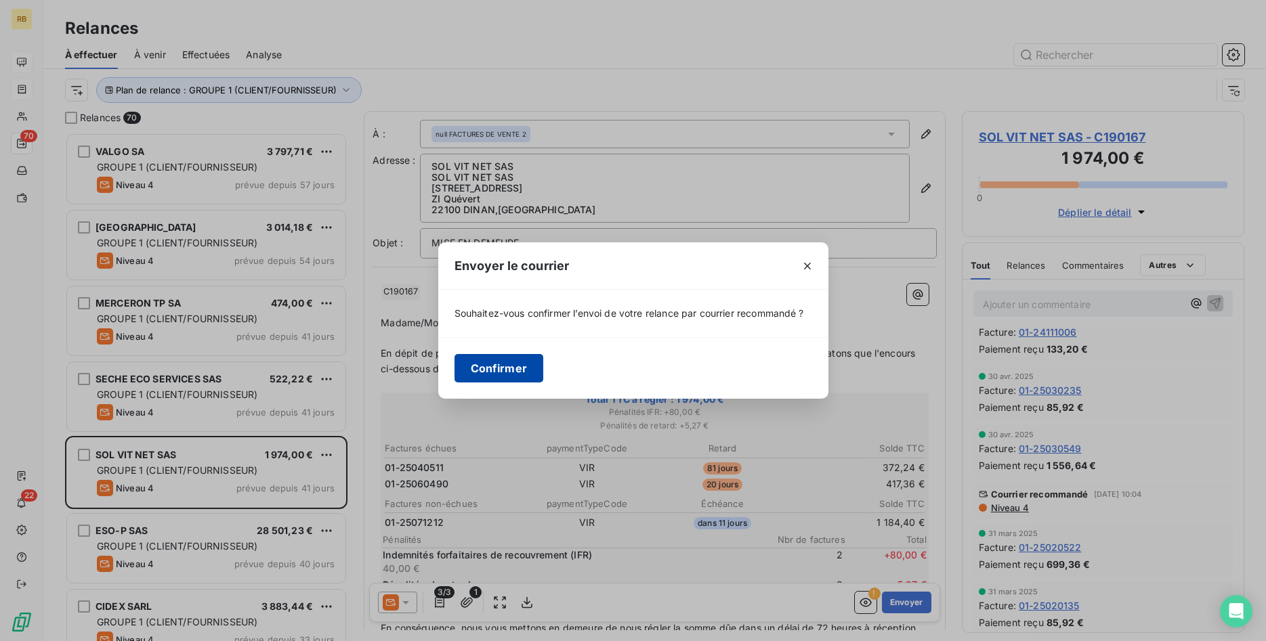
click at [494, 370] on button "Confirmer" at bounding box center [498, 368] width 89 height 28
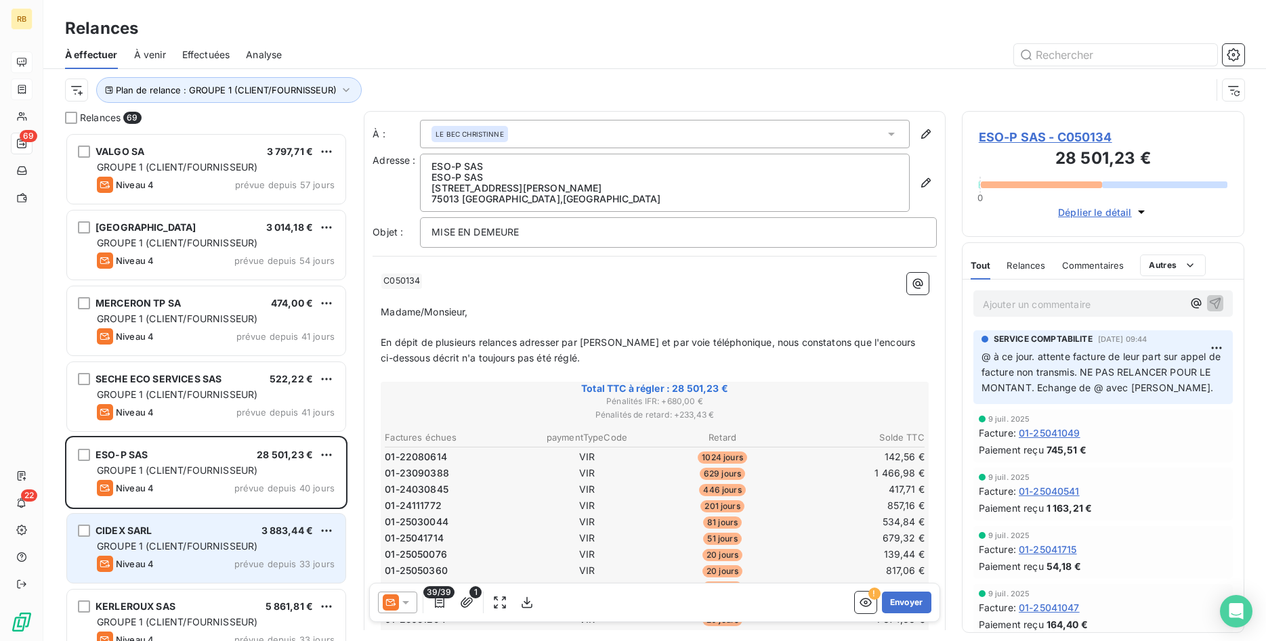
click at [245, 549] on span "GROUPE 1 (CLIENT/FOURNISSEUR)" at bounding box center [177, 546] width 160 height 12
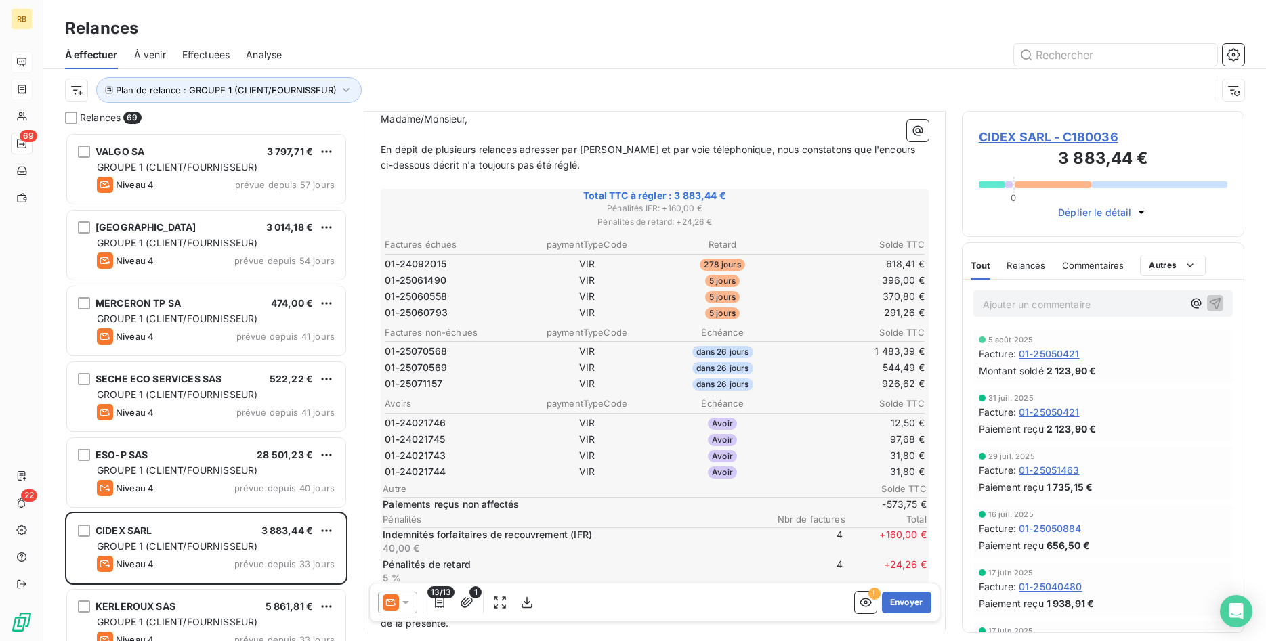
scroll to position [208, 0]
click at [905, 595] on button "Envoyer" at bounding box center [906, 603] width 49 height 22
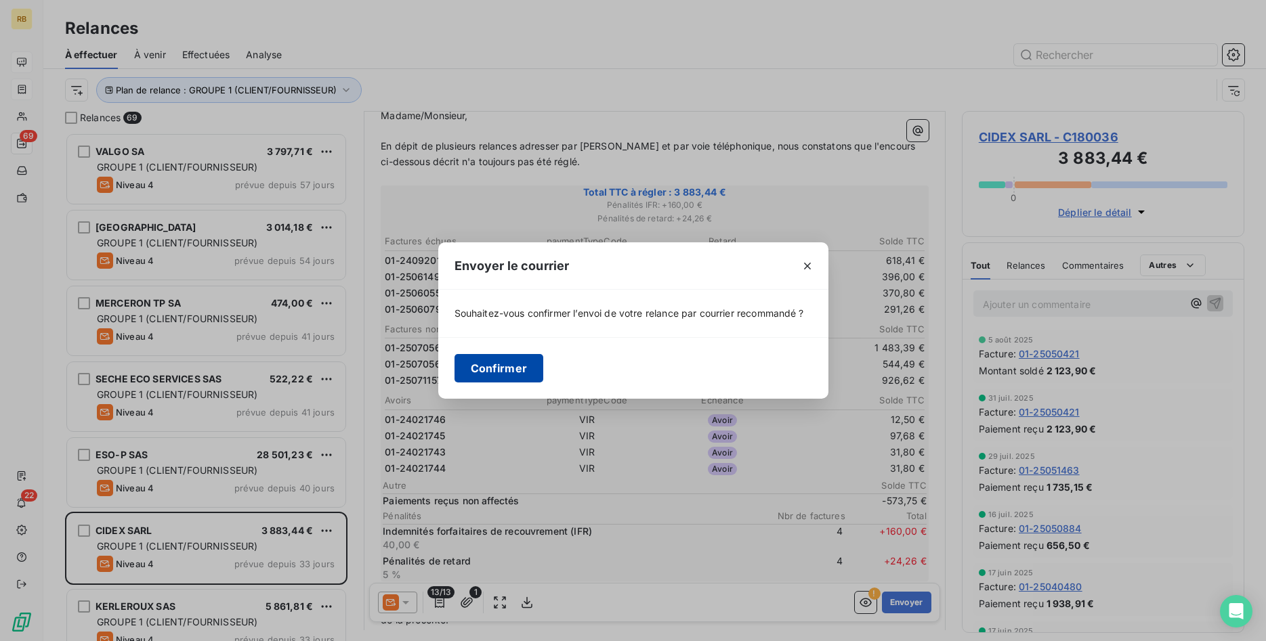
click at [512, 372] on button "Confirmer" at bounding box center [498, 368] width 89 height 28
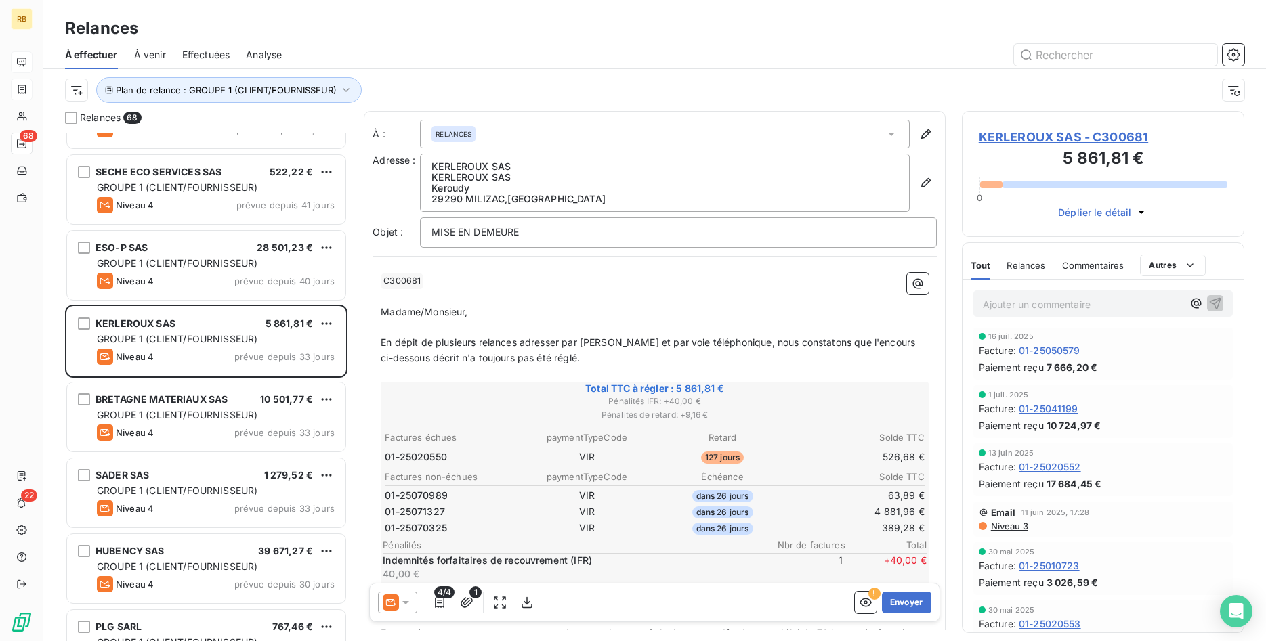
scroll to position [138, 0]
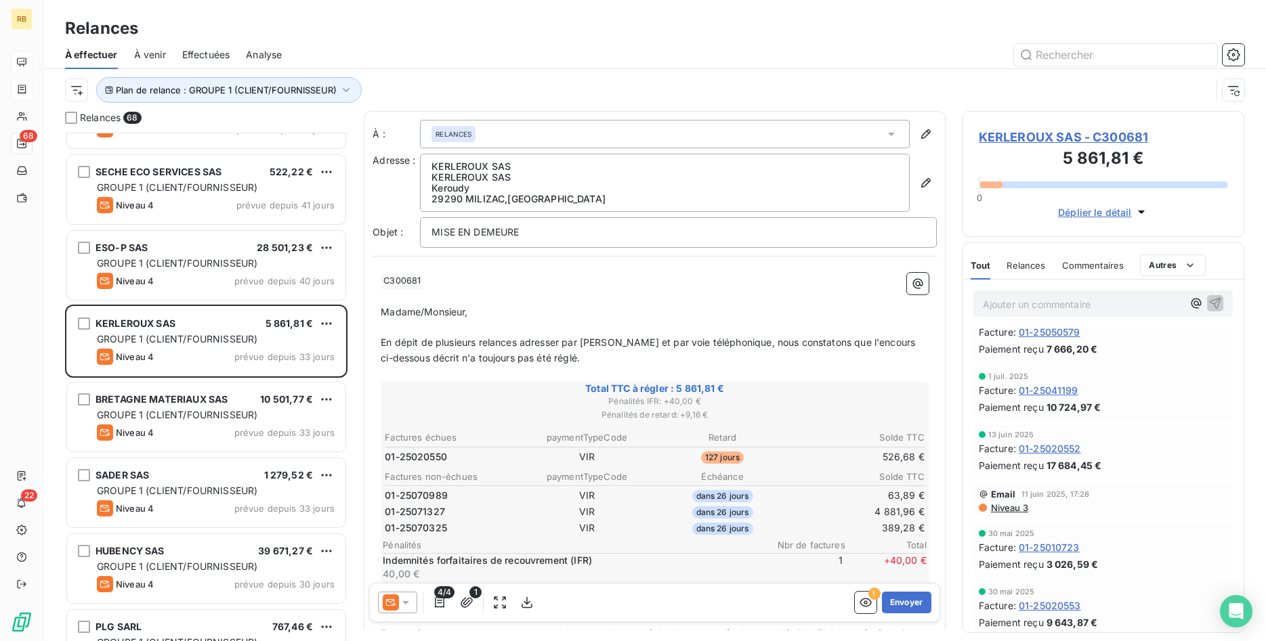
click at [1018, 511] on span "Niveau 3" at bounding box center [1008, 507] width 39 height 11
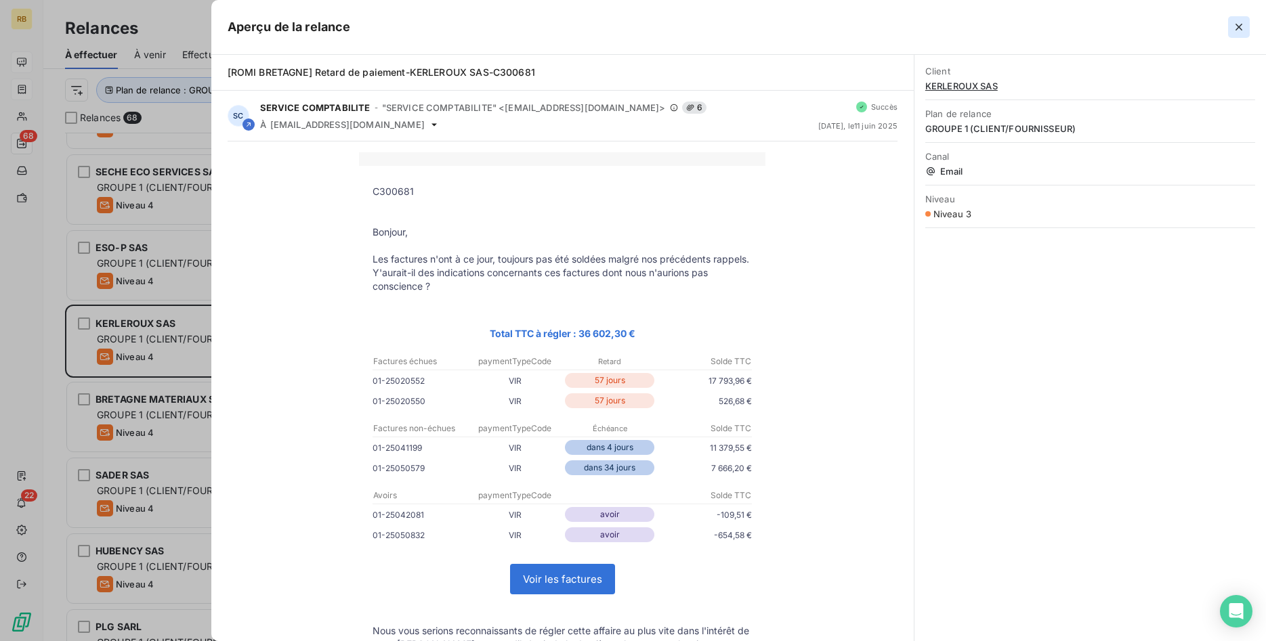
click at [1245, 30] on icon "button" at bounding box center [1239, 27] width 14 height 14
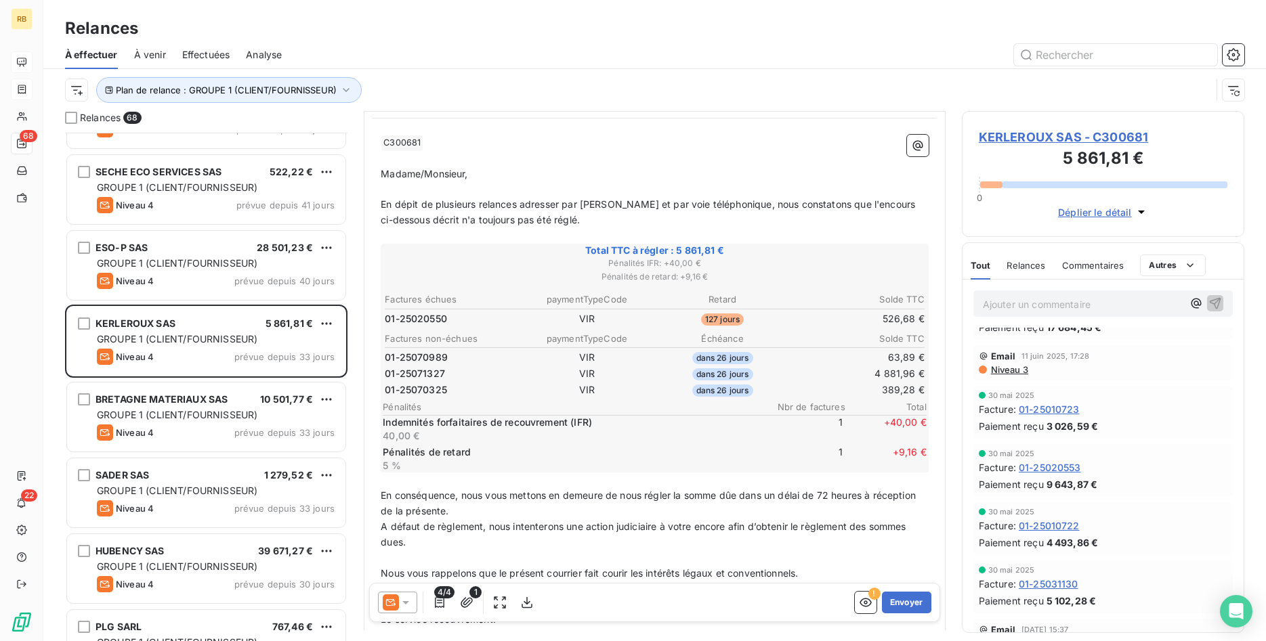
scroll to position [0, 0]
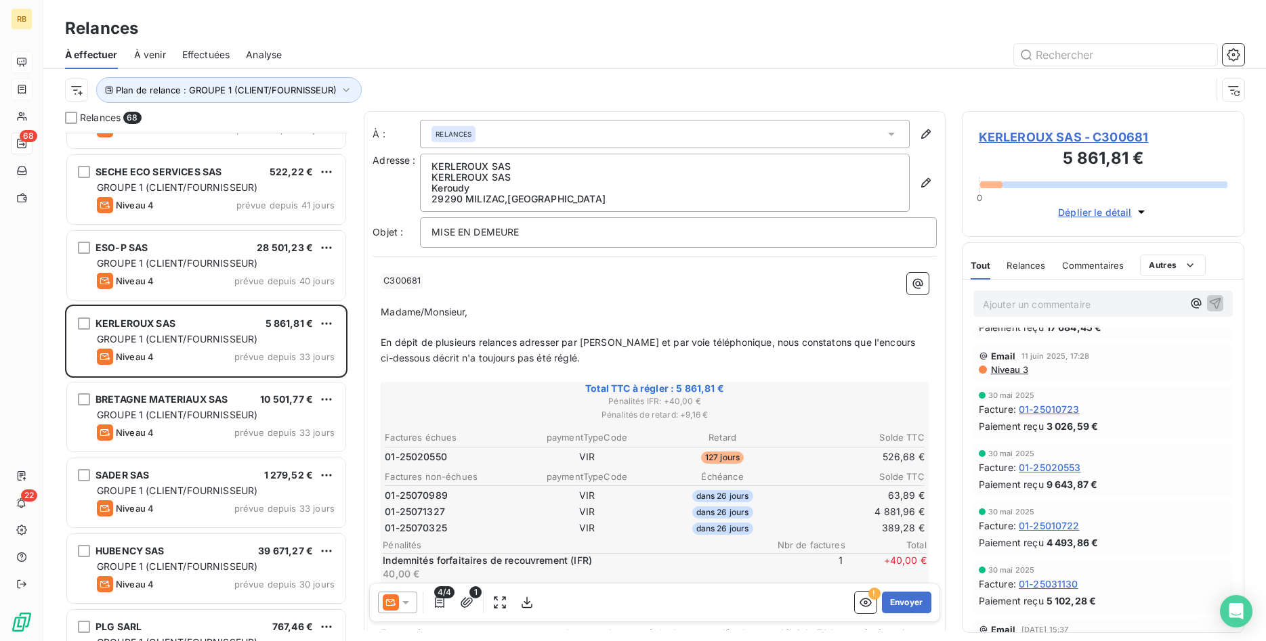
click at [407, 602] on icon at bounding box center [405, 602] width 7 height 3
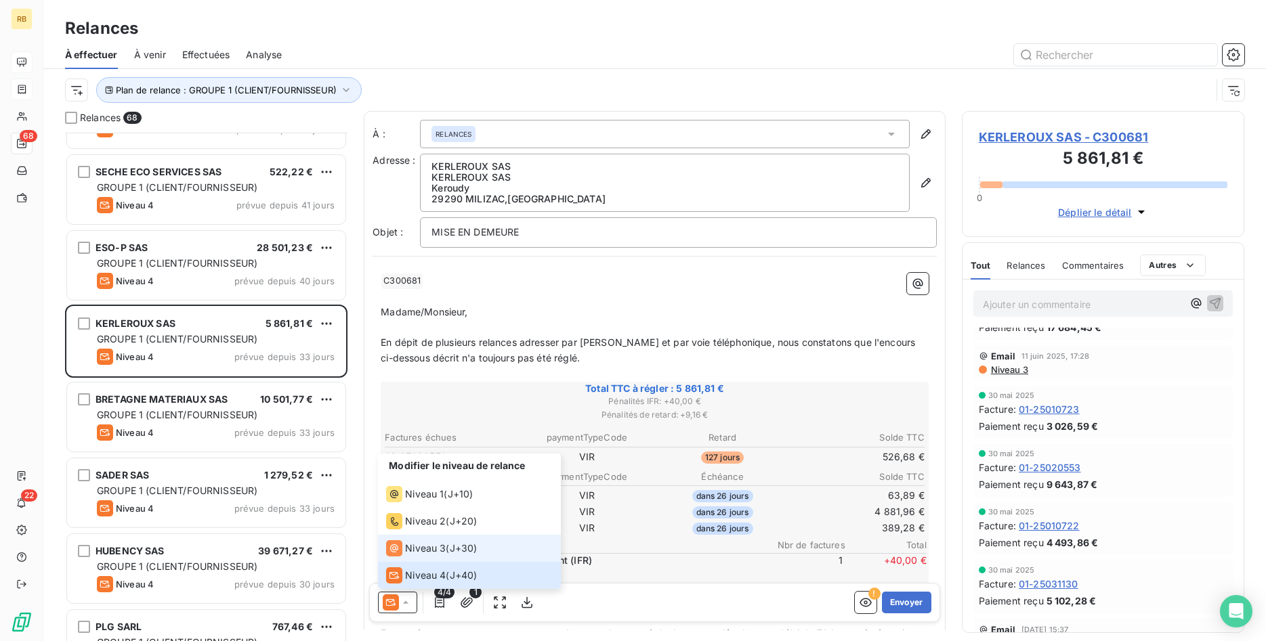
click at [428, 544] on span "Niveau 3" at bounding box center [425, 549] width 41 height 14
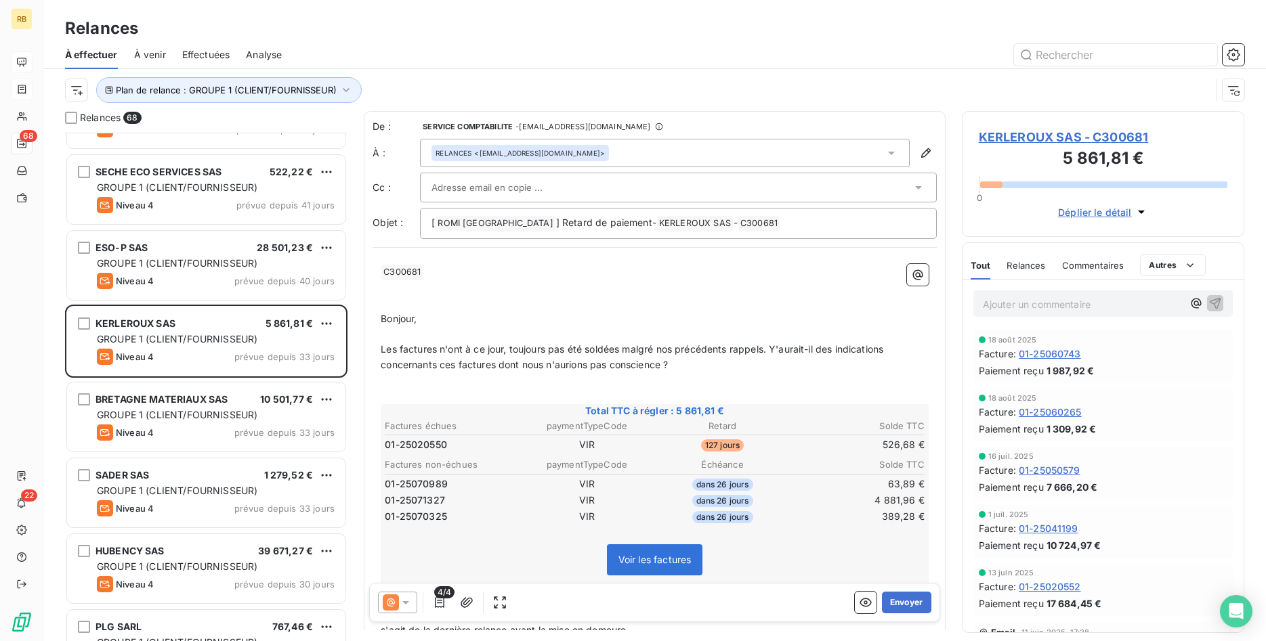
click at [537, 184] on input "text" at bounding box center [504, 187] width 146 height 20
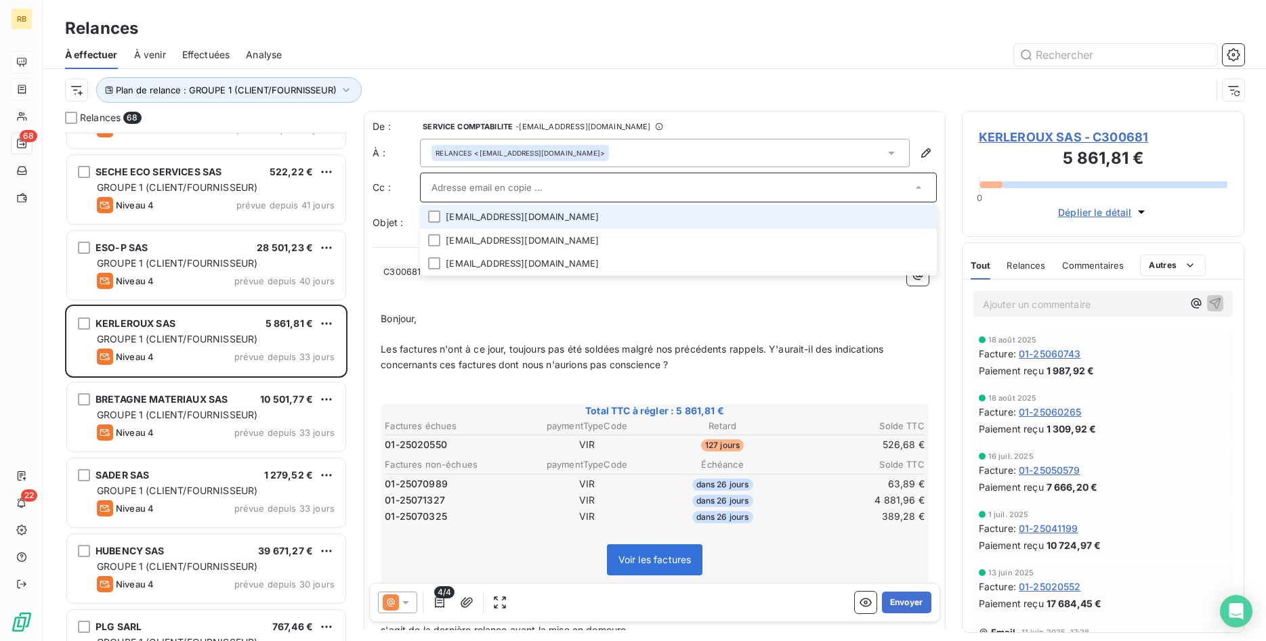
click at [544, 221] on li "[EMAIL_ADDRESS][DOMAIN_NAME]" at bounding box center [678, 217] width 517 height 24
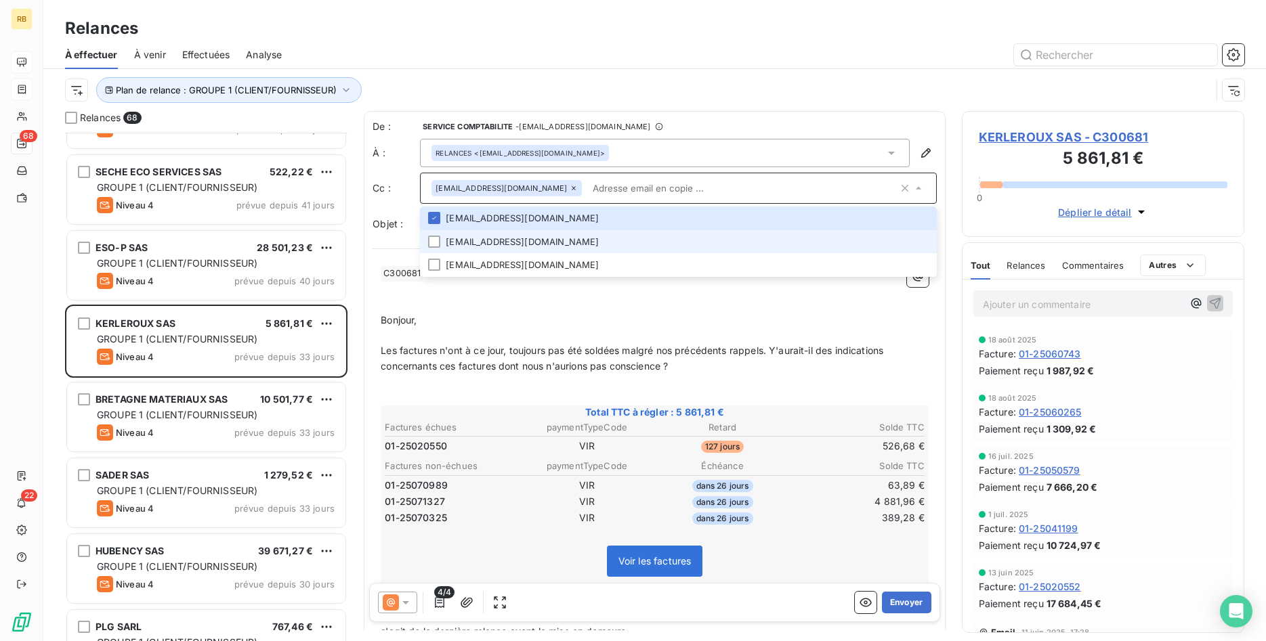
click at [555, 243] on li "[EMAIL_ADDRESS][DOMAIN_NAME]" at bounding box center [678, 242] width 517 height 24
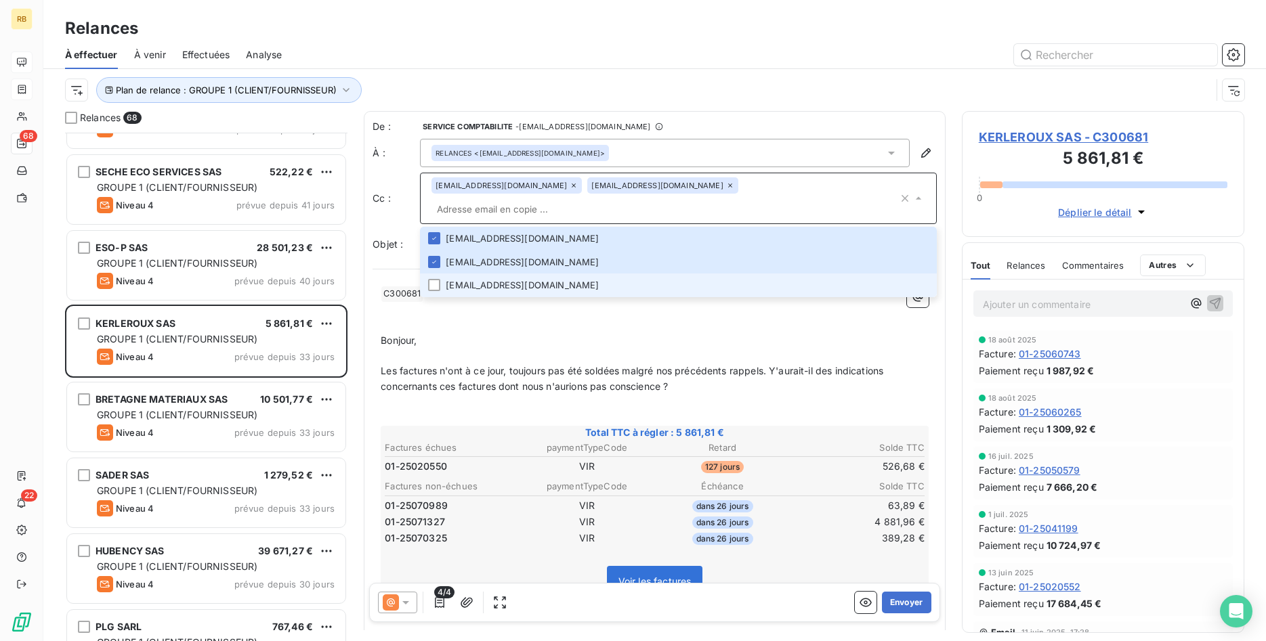
click at [555, 274] on li "[EMAIL_ADDRESS][DOMAIN_NAME]" at bounding box center [678, 286] width 517 height 24
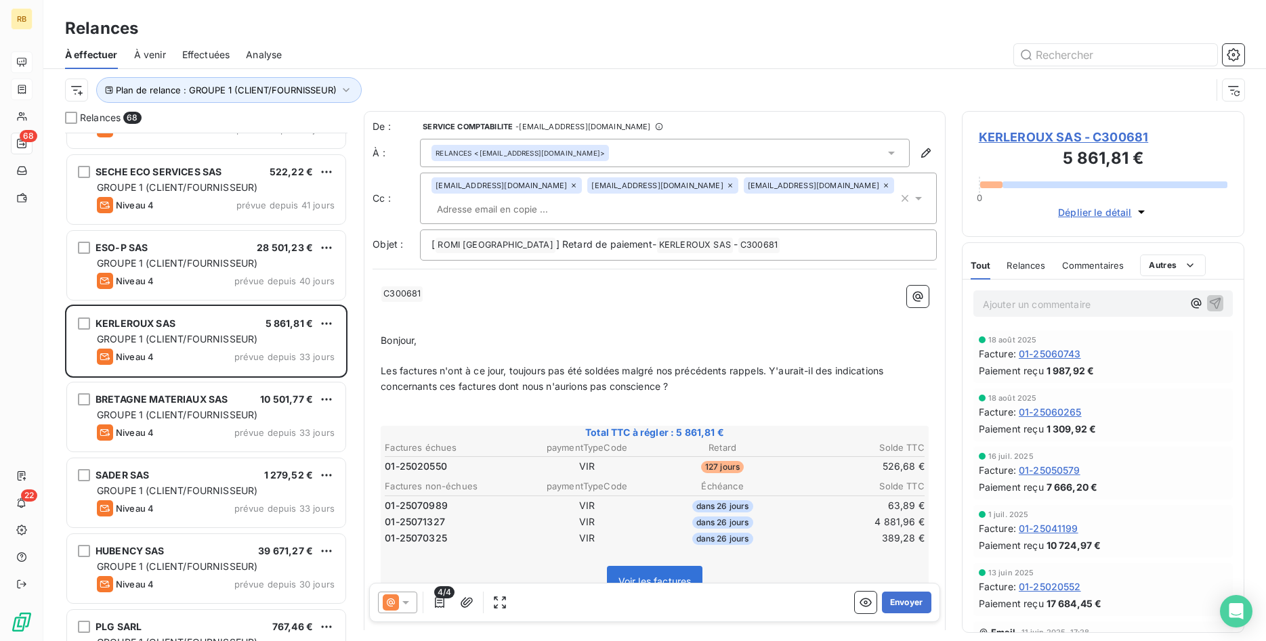
click at [836, 318] on p "﻿" at bounding box center [655, 326] width 548 height 16
click at [913, 603] on button "Envoyer" at bounding box center [906, 603] width 49 height 22
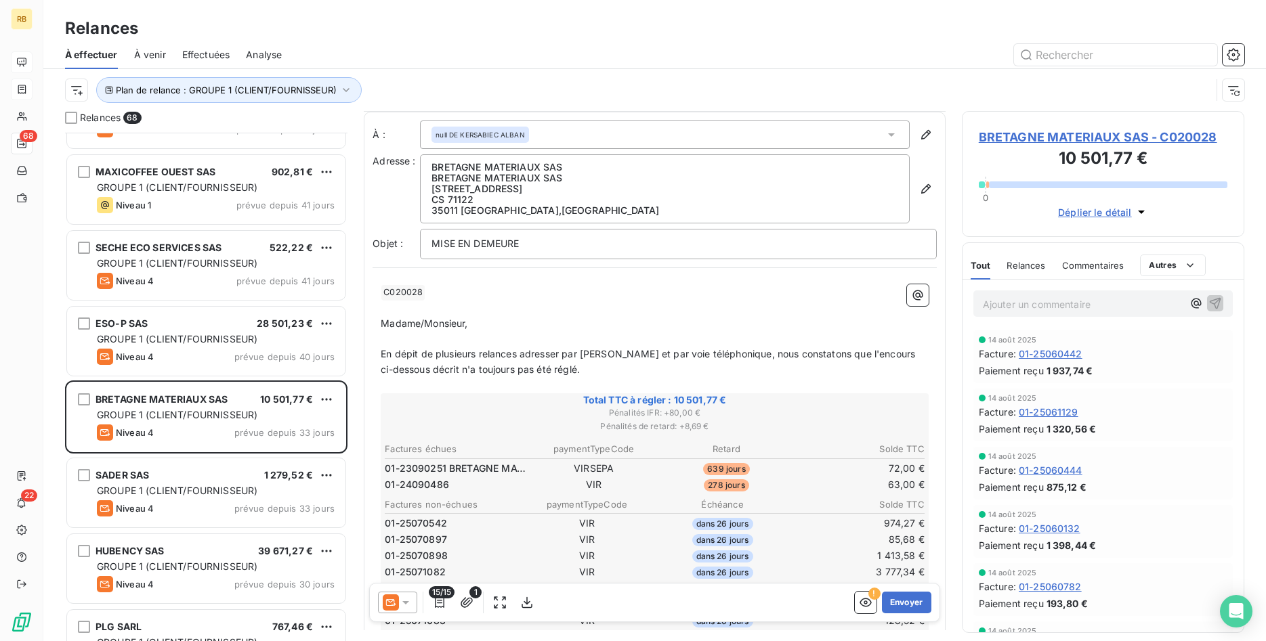
scroll to position [70, 0]
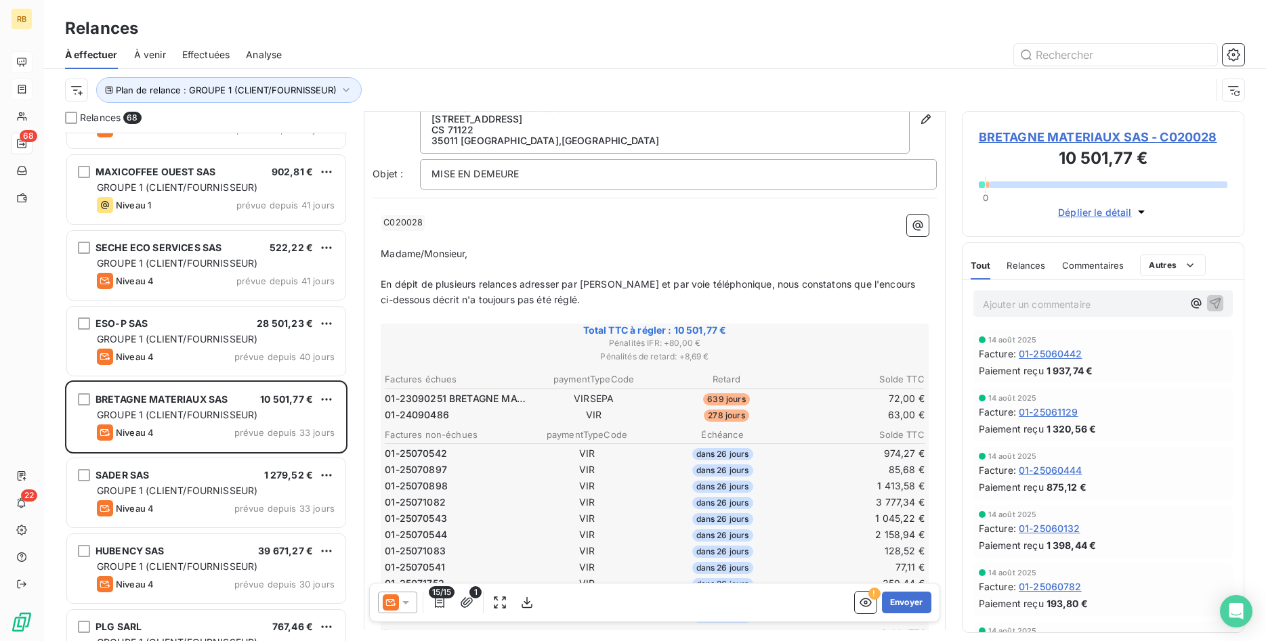
click at [407, 605] on icon at bounding box center [406, 603] width 14 height 14
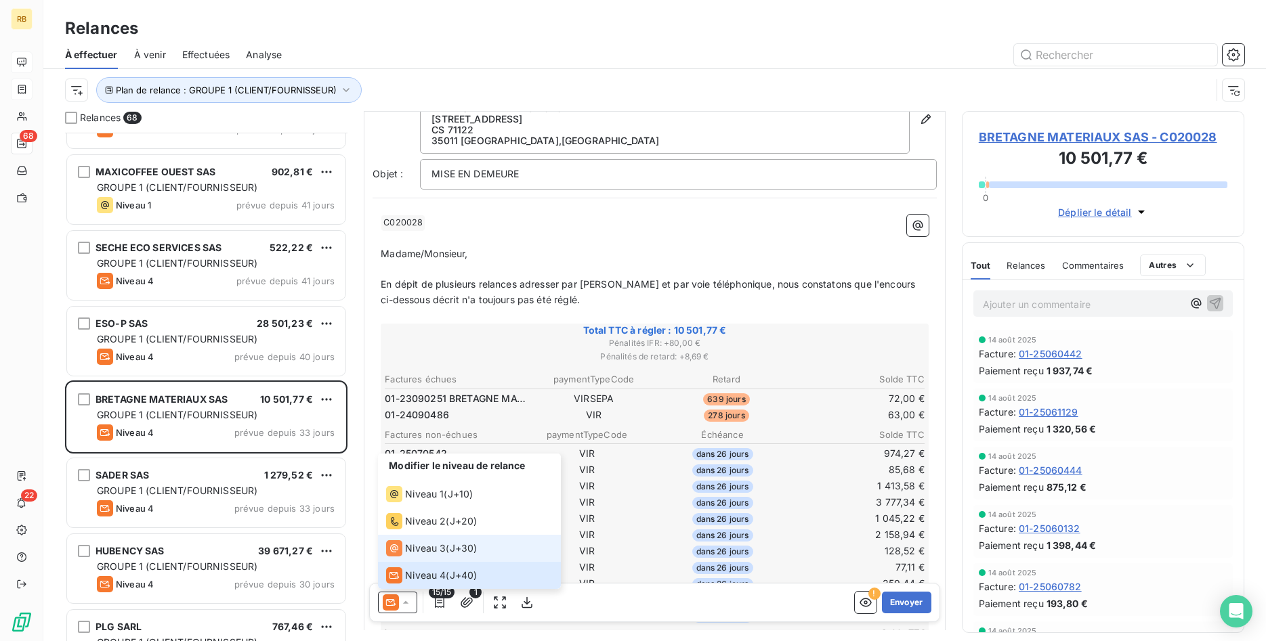
click at [431, 550] on span "Niveau 3" at bounding box center [425, 549] width 41 height 14
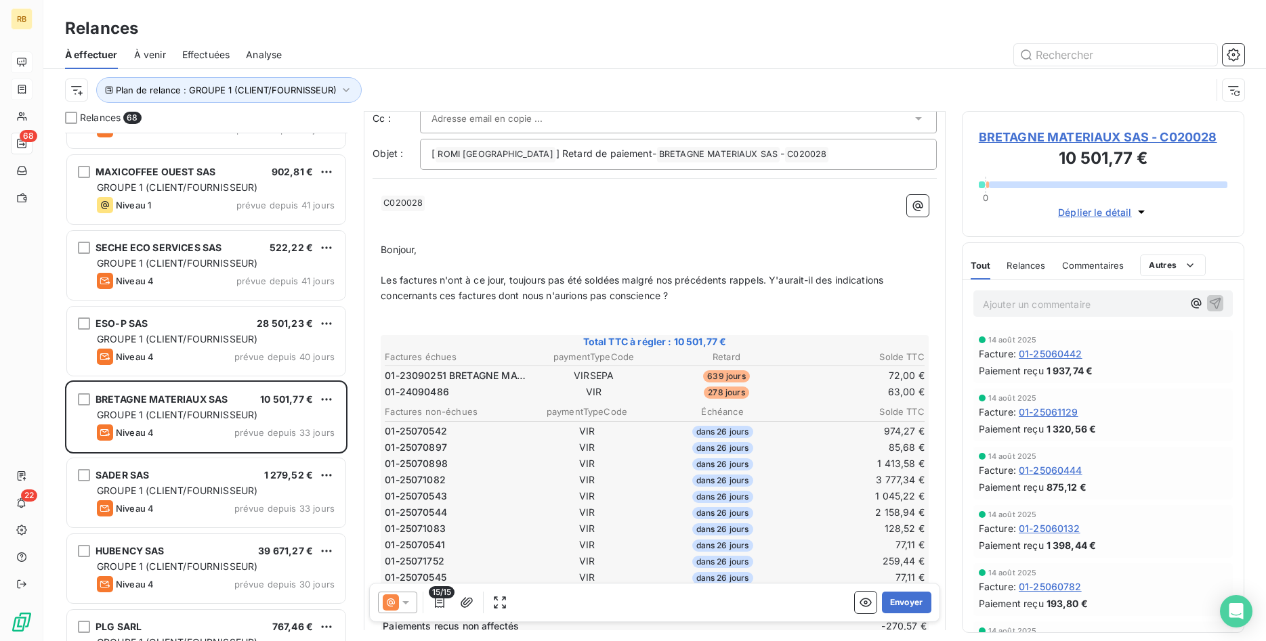
scroll to position [0, 0]
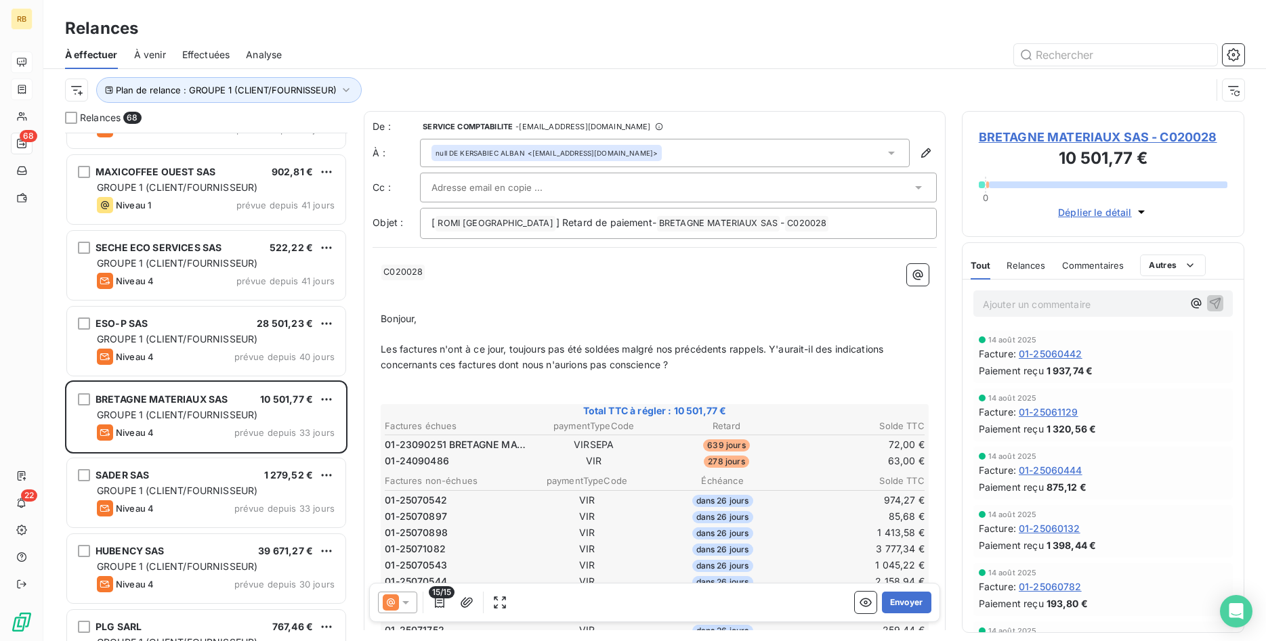
click at [523, 186] on input "text" at bounding box center [504, 187] width 146 height 20
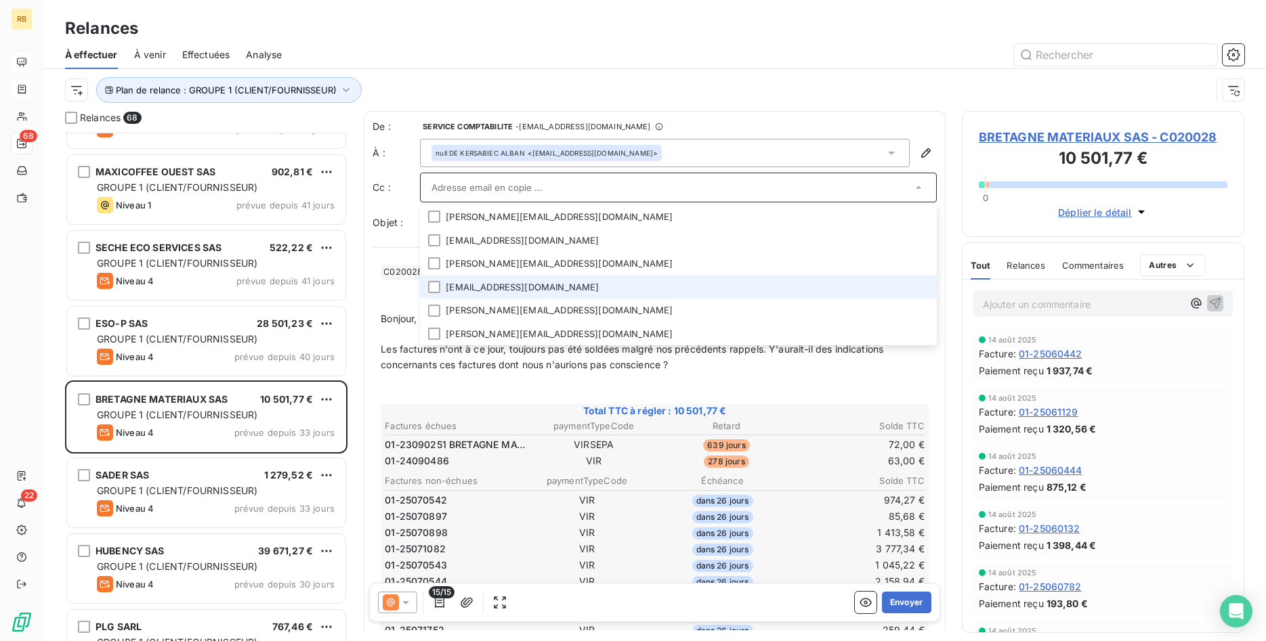
click at [593, 281] on li "[EMAIL_ADDRESS][DOMAIN_NAME]" at bounding box center [678, 288] width 517 height 24
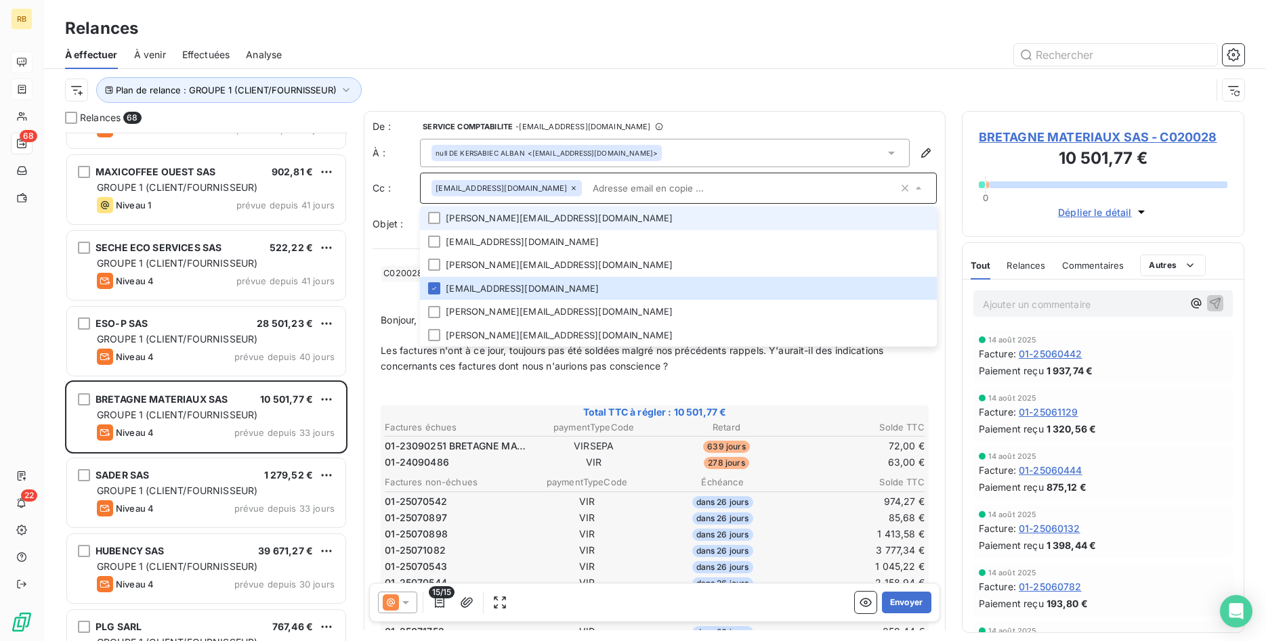
click at [582, 223] on li "[PERSON_NAME][EMAIL_ADDRESS][DOMAIN_NAME]" at bounding box center [678, 219] width 517 height 24
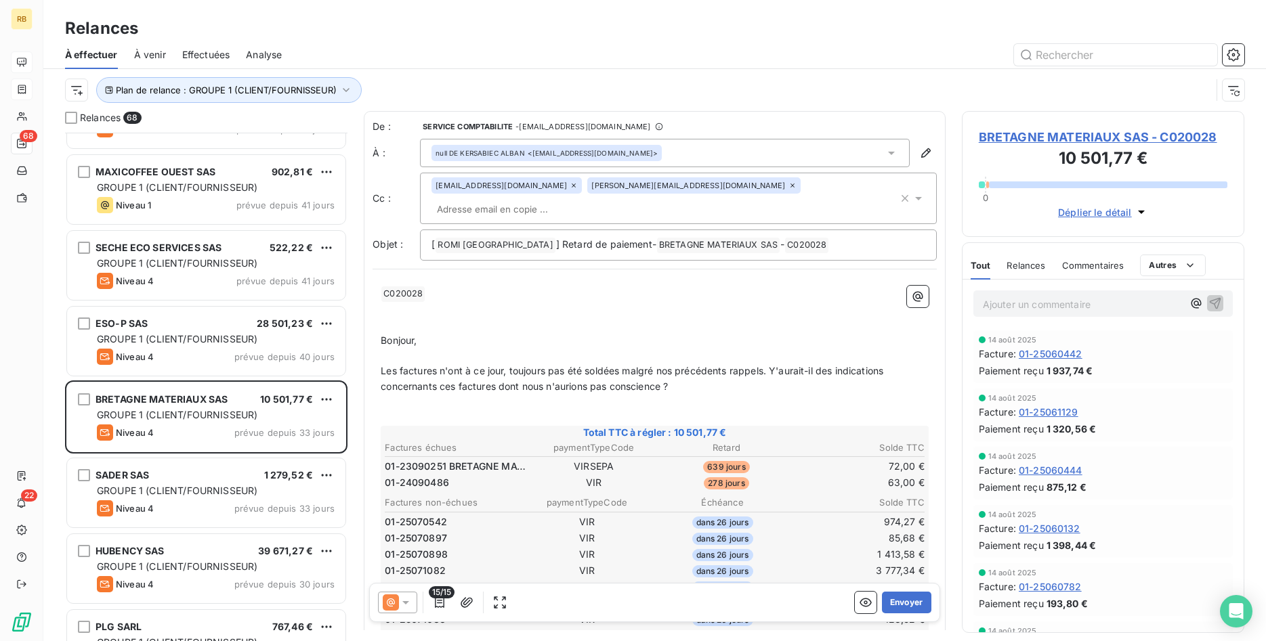
click at [813, 385] on p "Les factures n'ont à ce jour, toujours pas été soldées malgré nos précédents ra…" at bounding box center [655, 379] width 548 height 31
click at [904, 599] on button "Envoyer" at bounding box center [906, 603] width 49 height 22
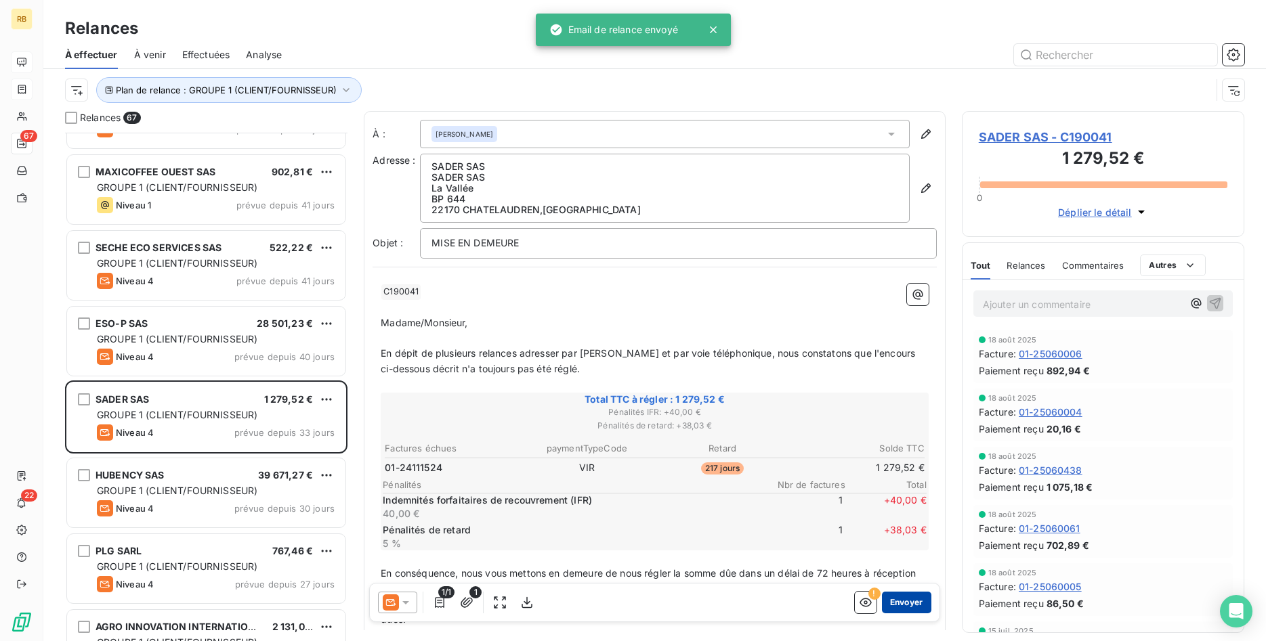
click at [908, 598] on button "Envoyer" at bounding box center [906, 603] width 49 height 22
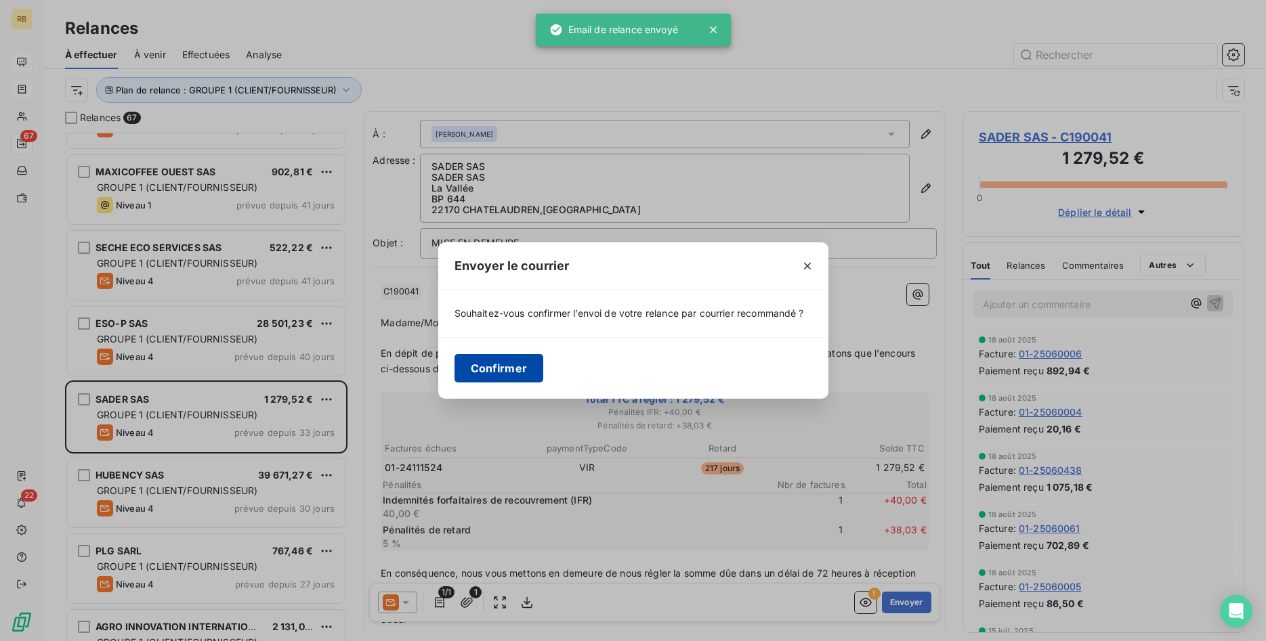
click at [488, 370] on button "Confirmer" at bounding box center [498, 368] width 89 height 28
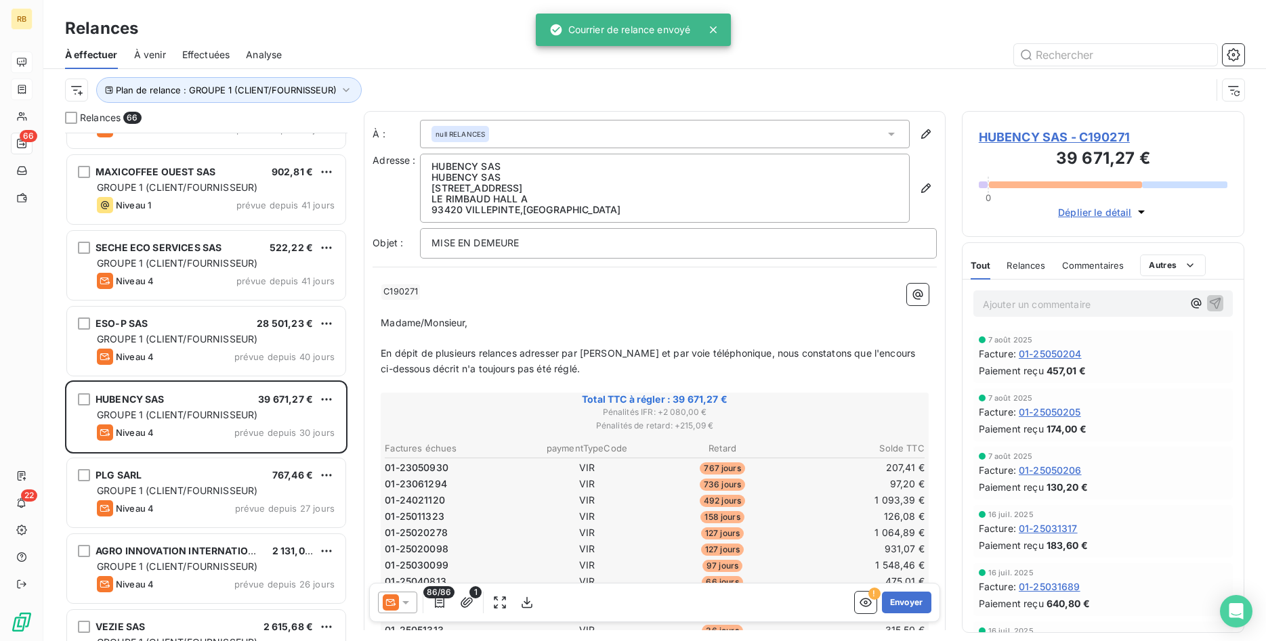
click at [406, 607] on icon at bounding box center [406, 603] width 14 height 14
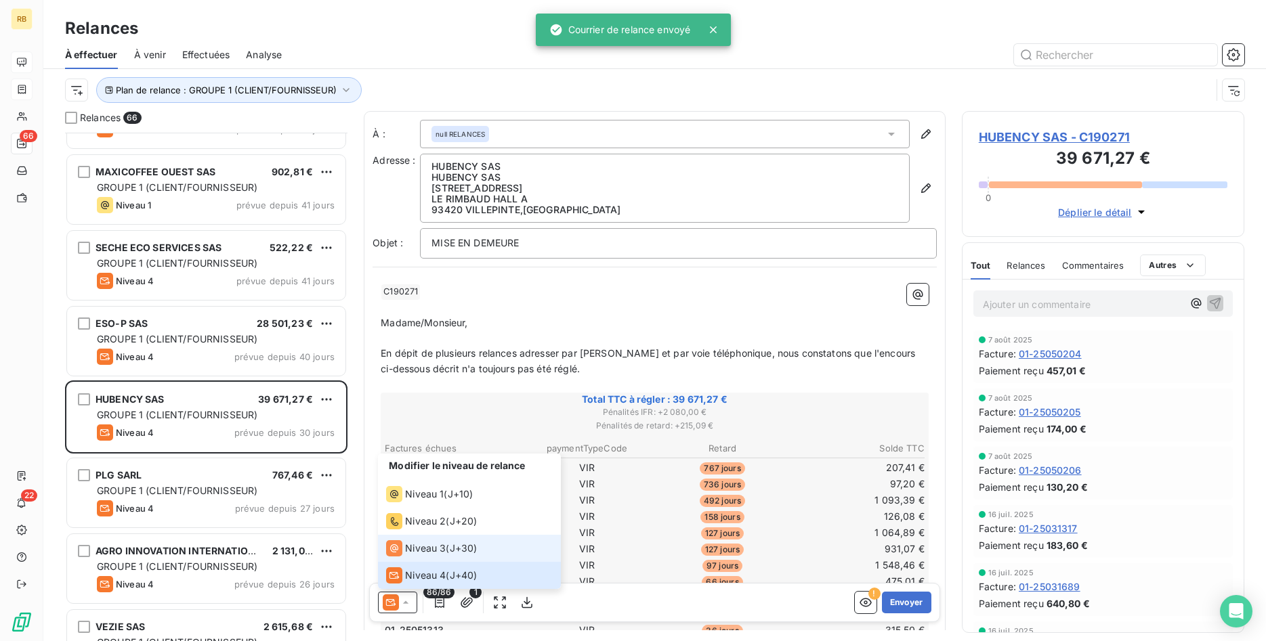
click at [427, 553] on span "Niveau 3" at bounding box center [425, 549] width 41 height 14
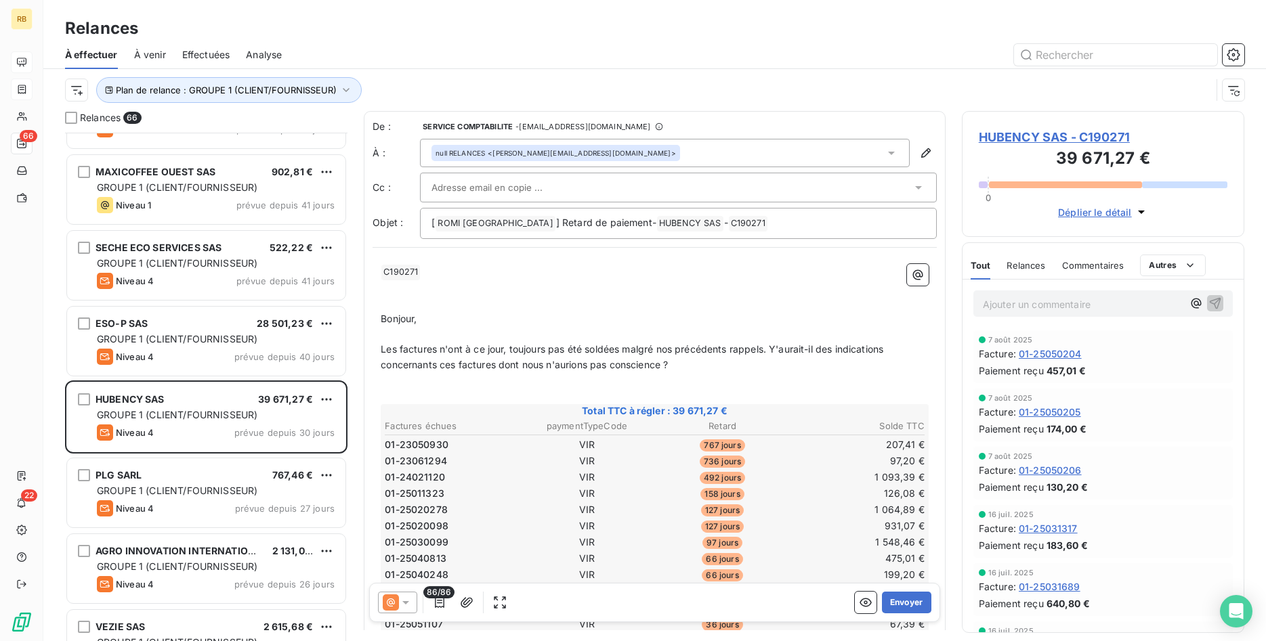
click at [514, 181] on input "text" at bounding box center [504, 187] width 146 height 20
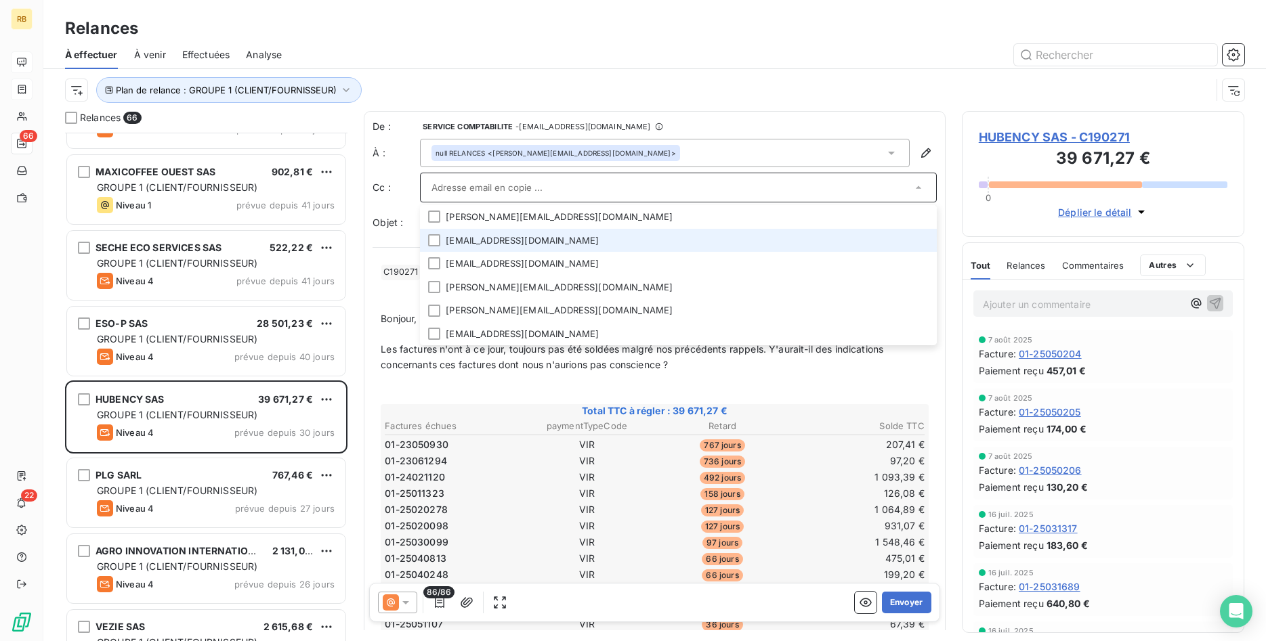
click at [519, 241] on li "[EMAIL_ADDRESS][DOMAIN_NAME]" at bounding box center [678, 241] width 517 height 24
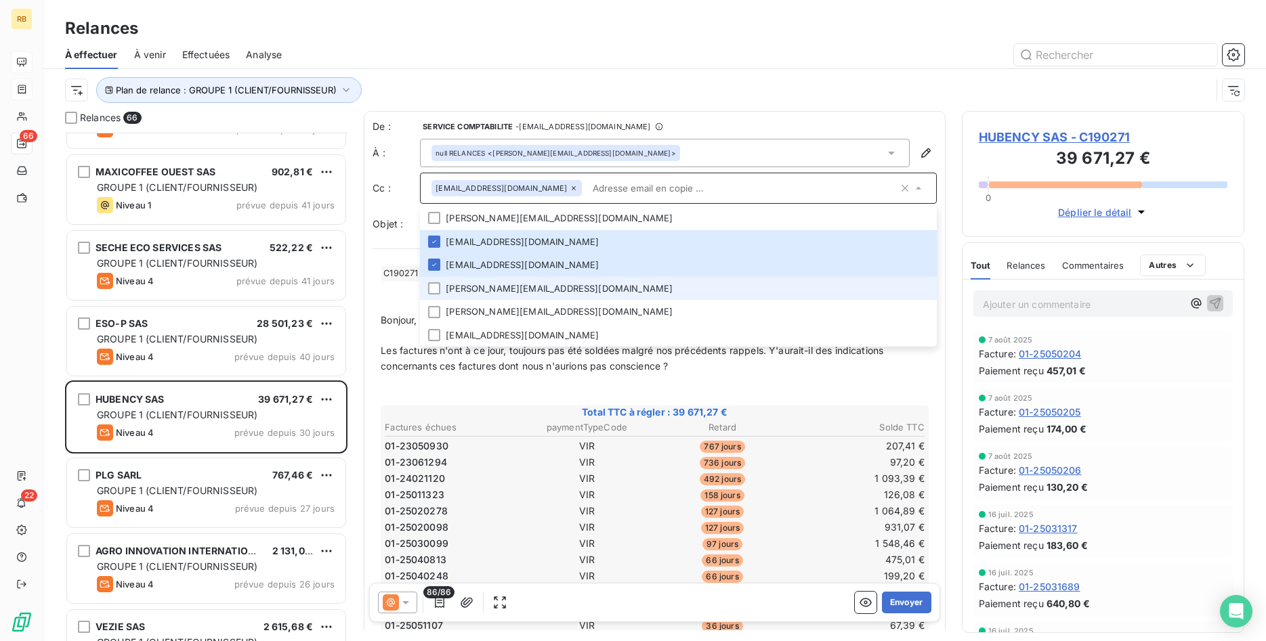
click at [562, 292] on li "[PERSON_NAME][EMAIL_ADDRESS][DOMAIN_NAME]" at bounding box center [678, 289] width 517 height 24
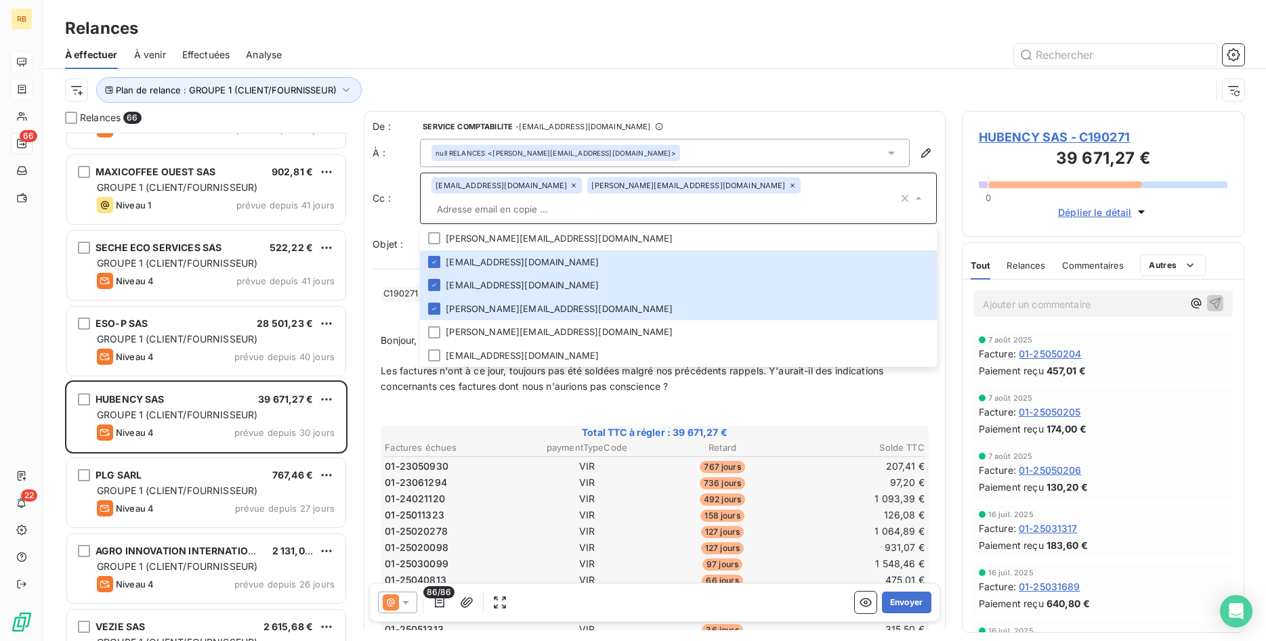
click at [807, 374] on p "Les factures n'ont à ce jour, toujours pas été soldées malgré nos précédents ra…" at bounding box center [655, 379] width 548 height 31
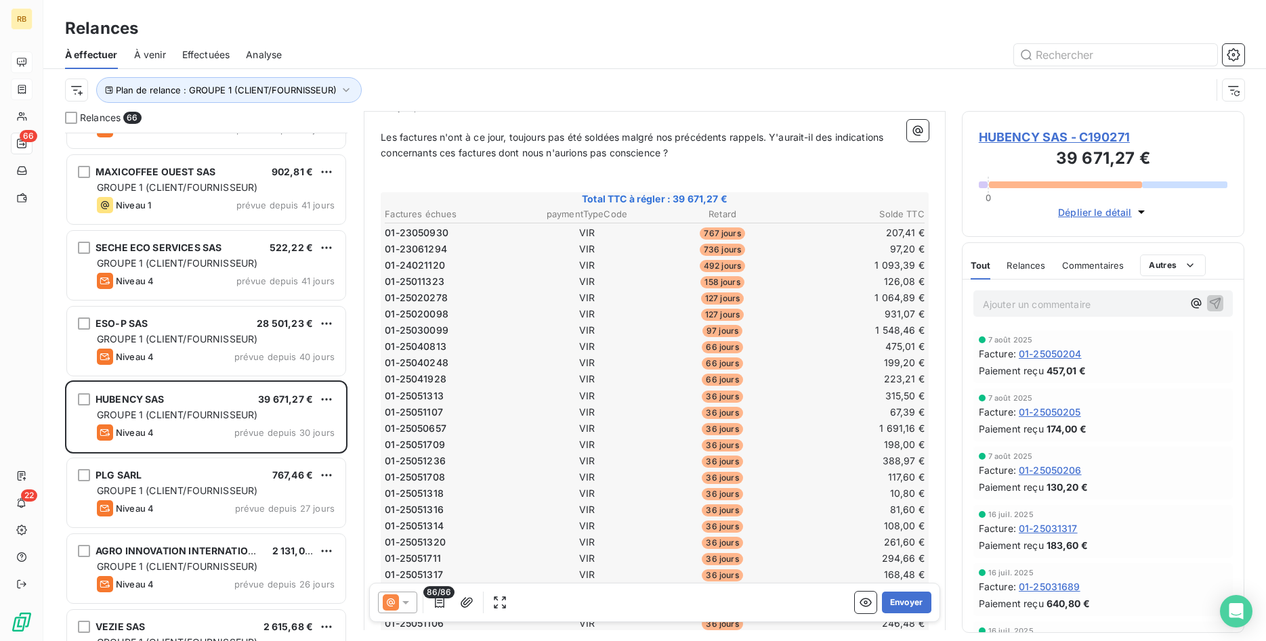
scroll to position [277, 0]
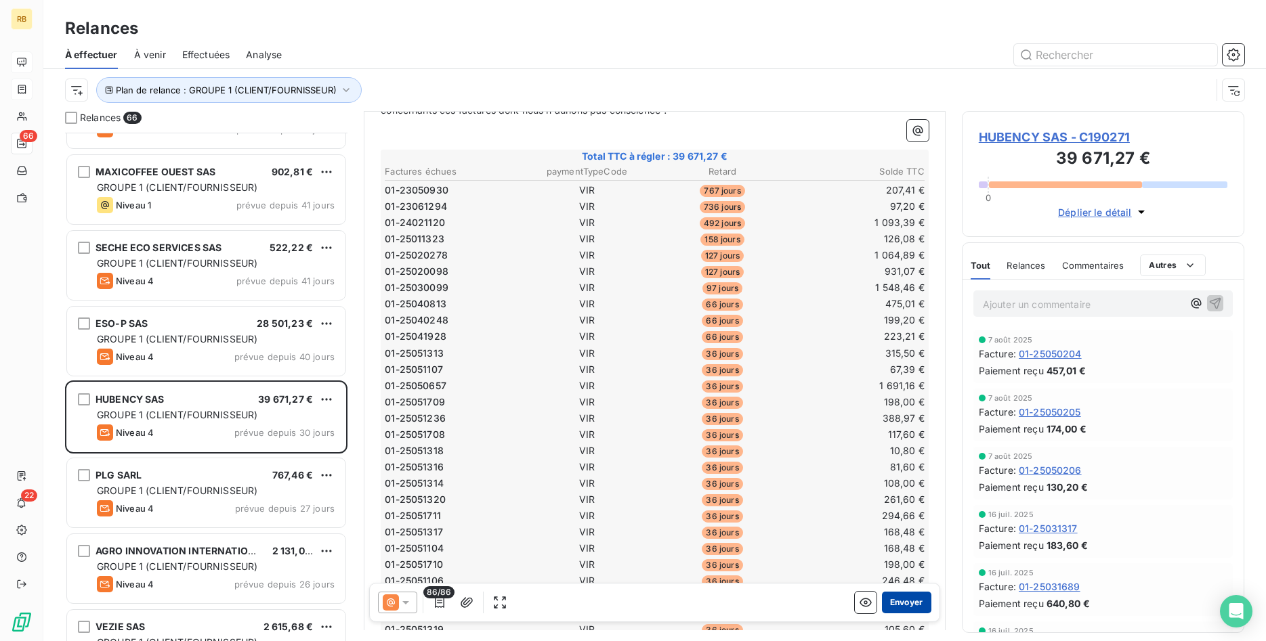
click at [913, 600] on button "Envoyer" at bounding box center [906, 603] width 49 height 22
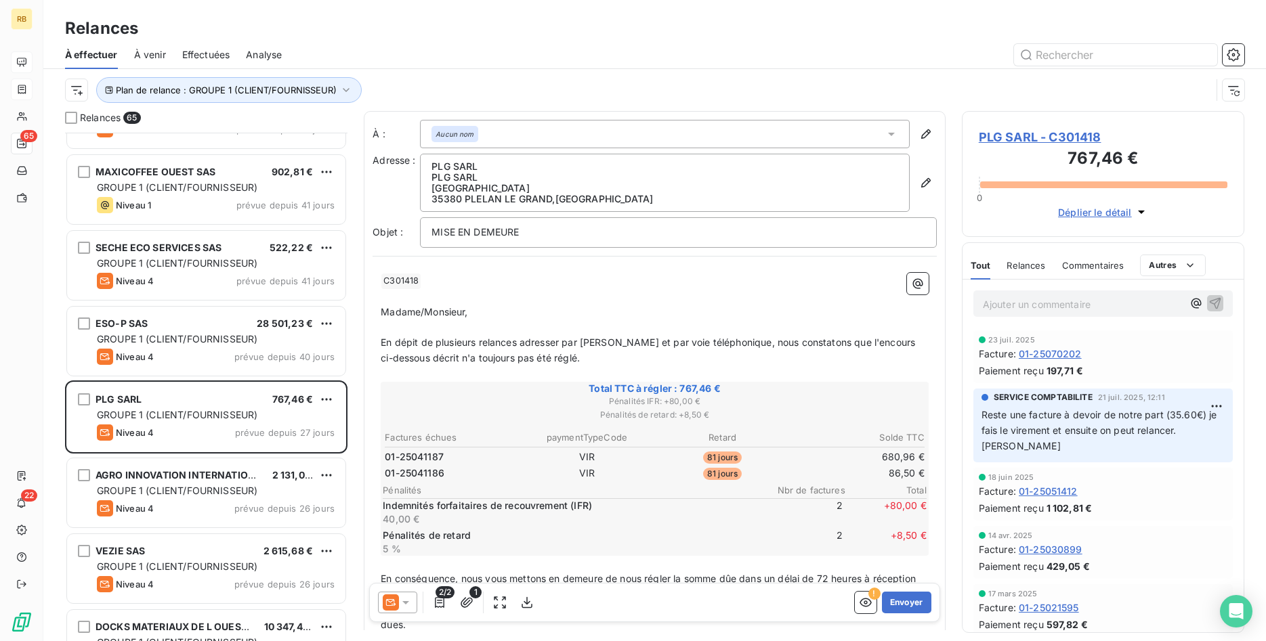
click at [404, 604] on icon at bounding box center [406, 603] width 14 height 14
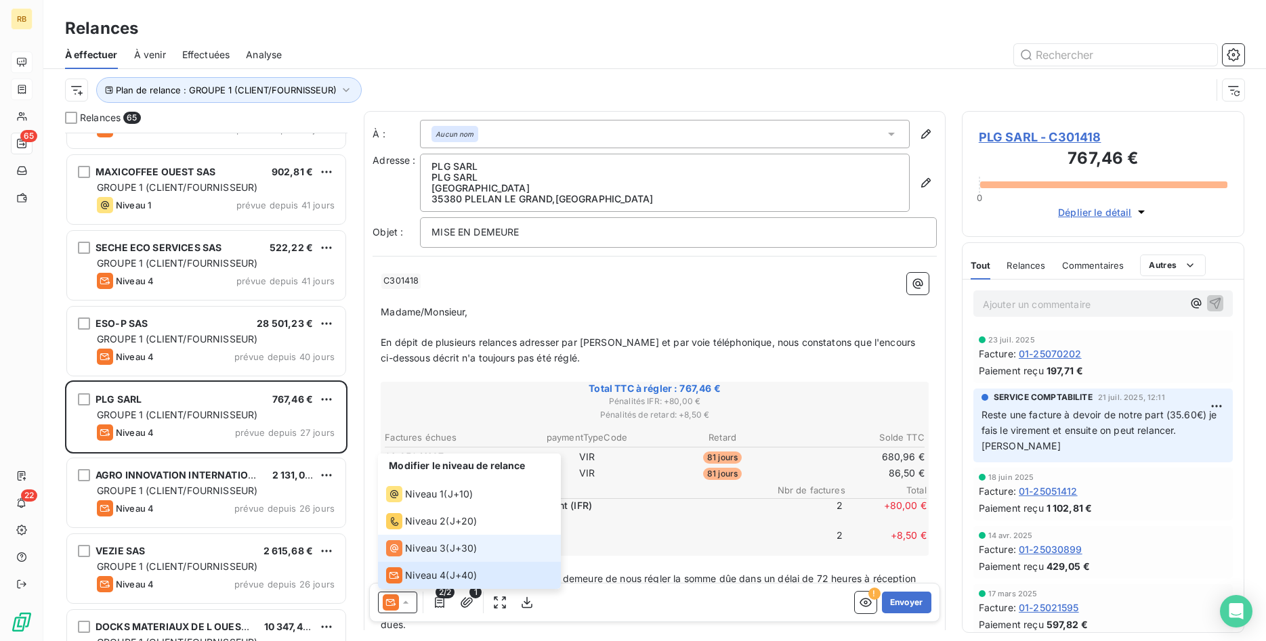
click at [433, 548] on span "Niveau 3" at bounding box center [425, 549] width 41 height 14
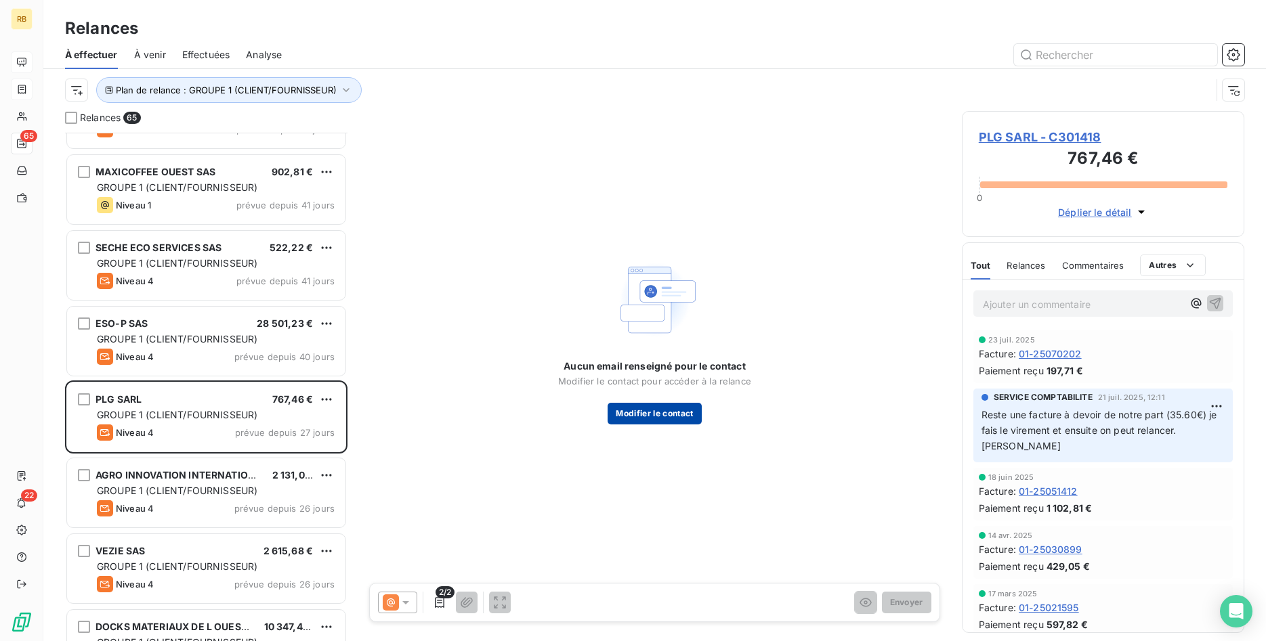
click at [683, 413] on button "Modifier le contact" at bounding box center [653, 414] width 93 height 22
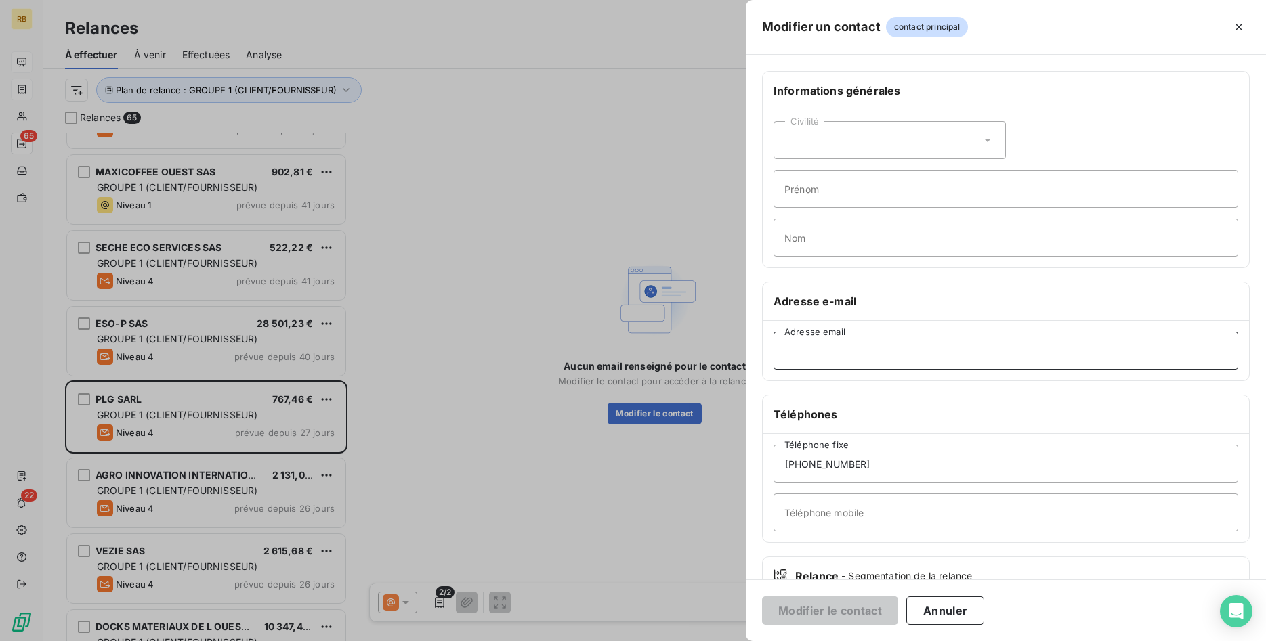
click at [842, 343] on input "Adresse email" at bounding box center [1005, 351] width 465 height 38
paste input "[EMAIL_ADDRESS][DOMAIN_NAME]"
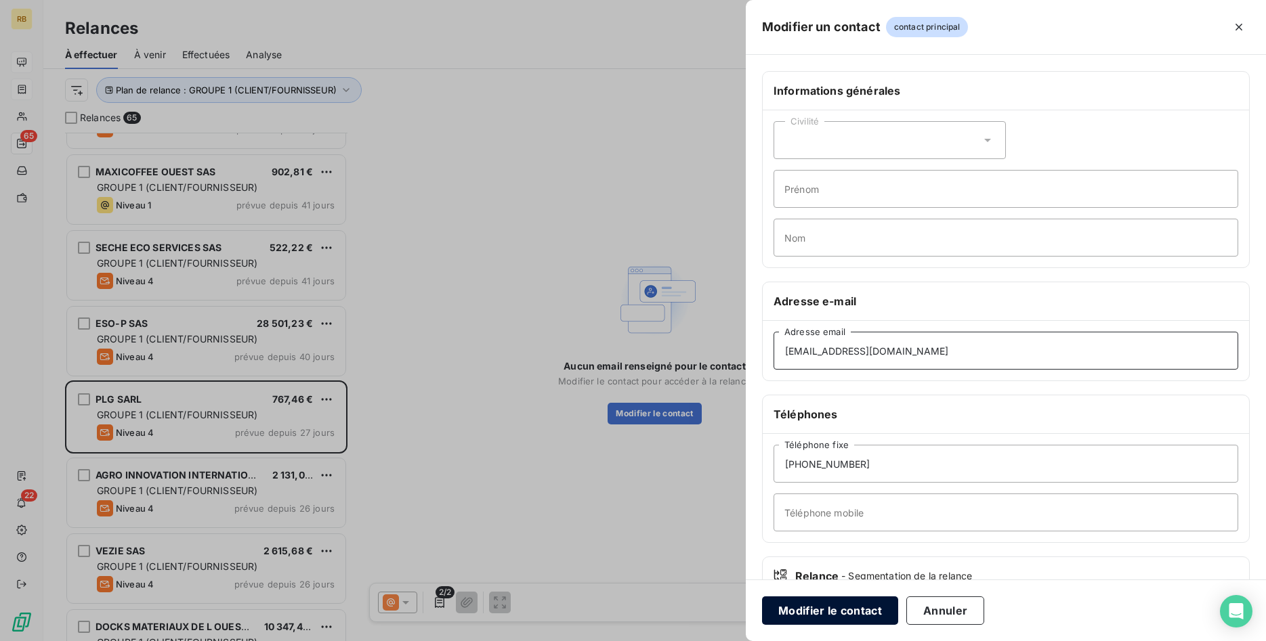
type input "[EMAIL_ADDRESS][DOMAIN_NAME]"
click at [848, 606] on button "Modifier le contact" at bounding box center [830, 611] width 136 height 28
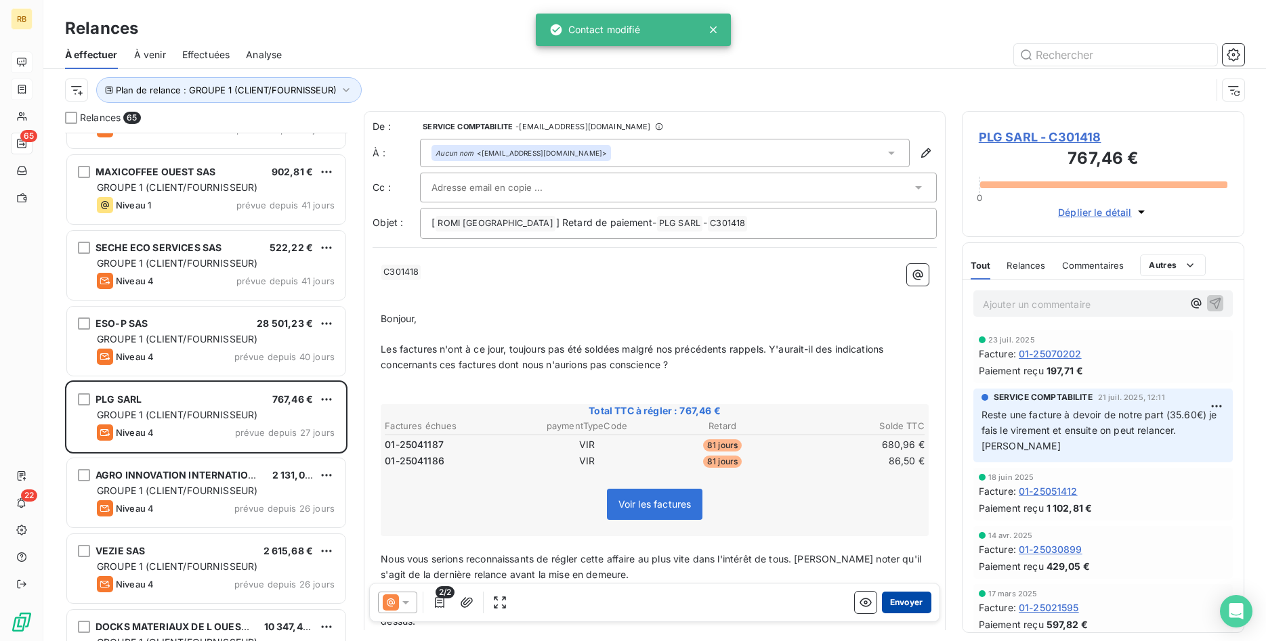
click at [914, 595] on button "Envoyer" at bounding box center [906, 603] width 49 height 22
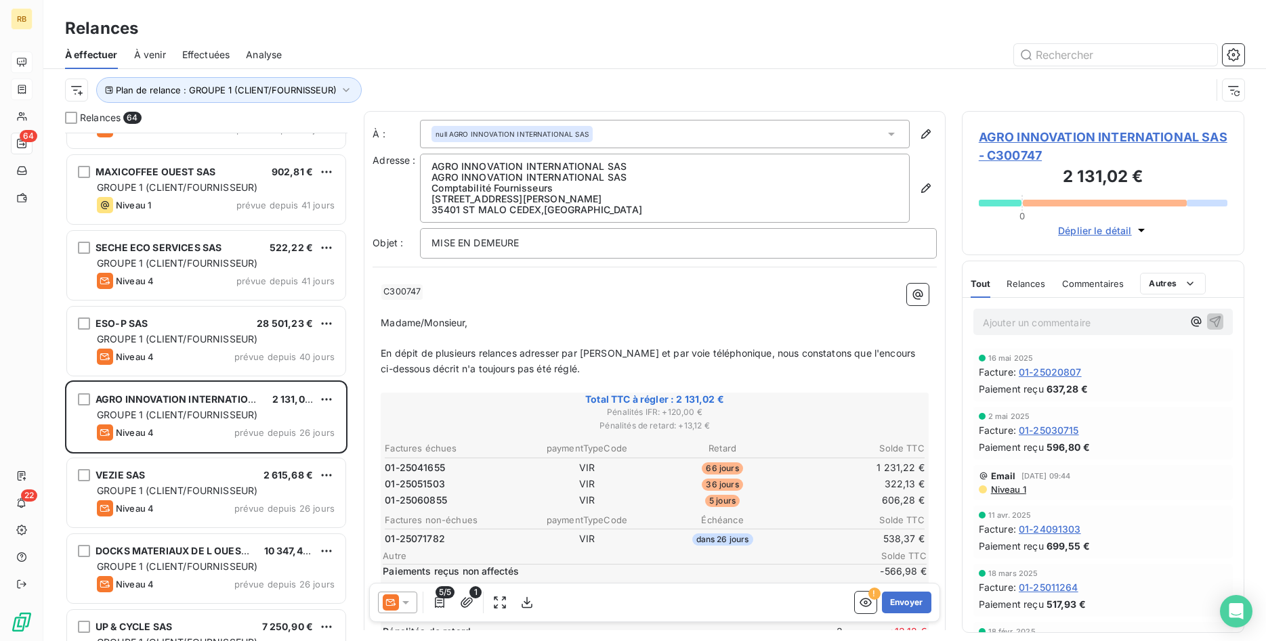
click at [1012, 490] on span "Niveau 1" at bounding box center [1007, 489] width 37 height 11
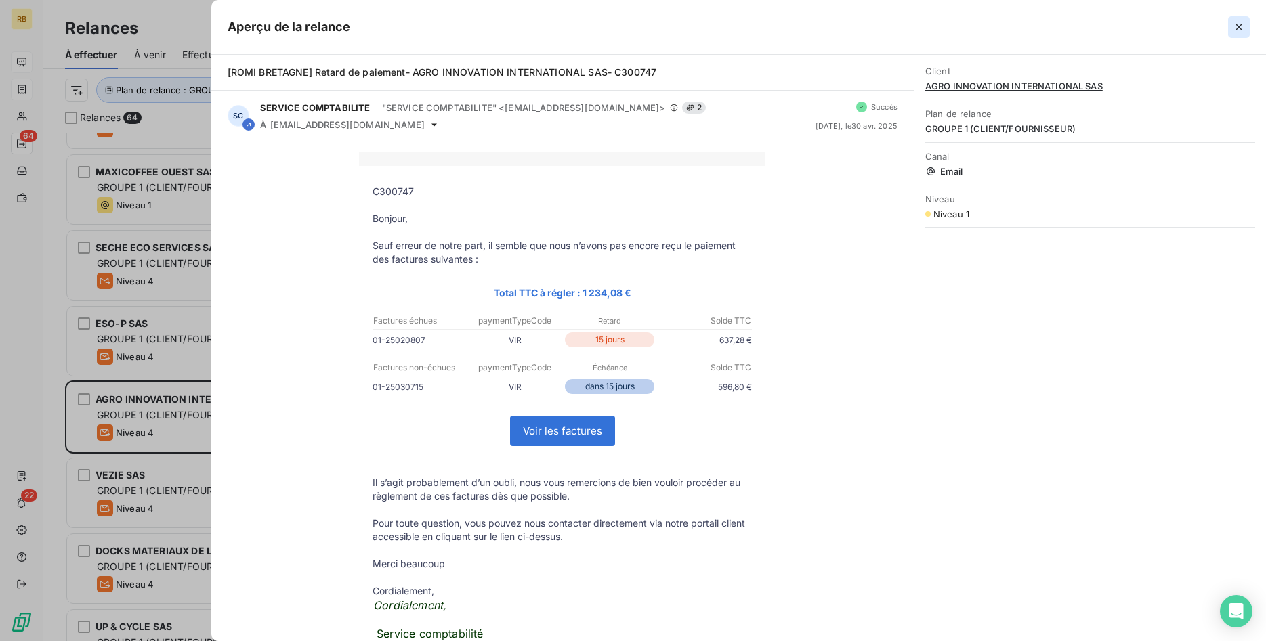
click at [1243, 30] on icon "button" at bounding box center [1239, 27] width 14 height 14
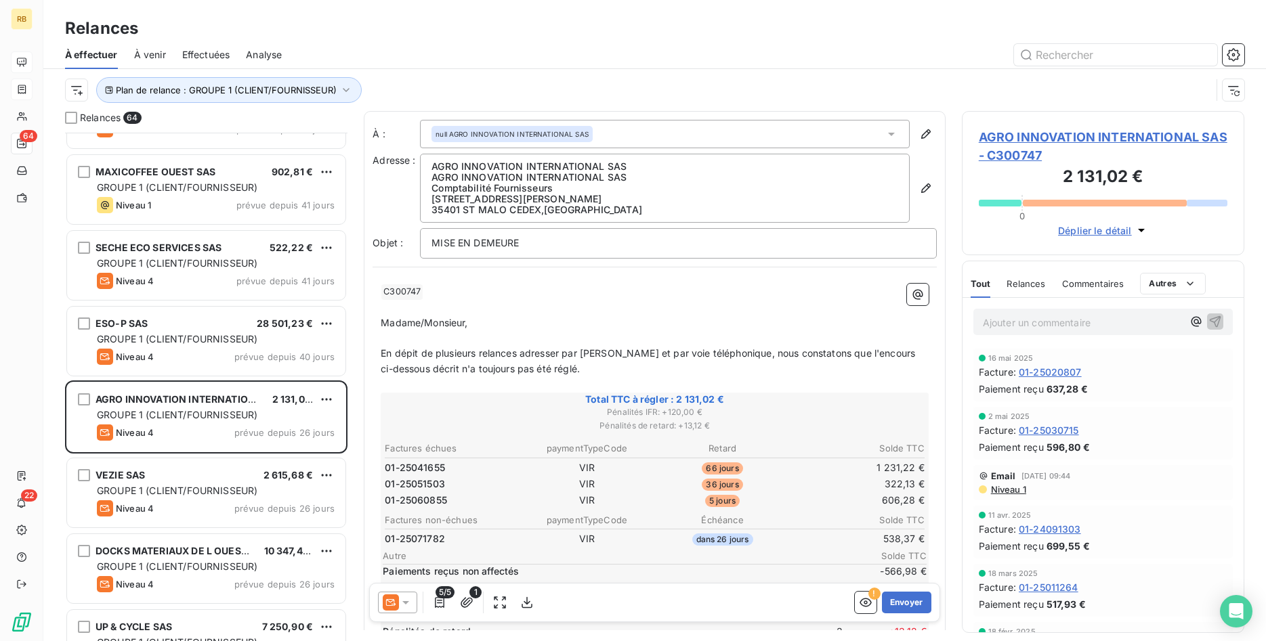
click at [410, 606] on icon at bounding box center [406, 603] width 14 height 14
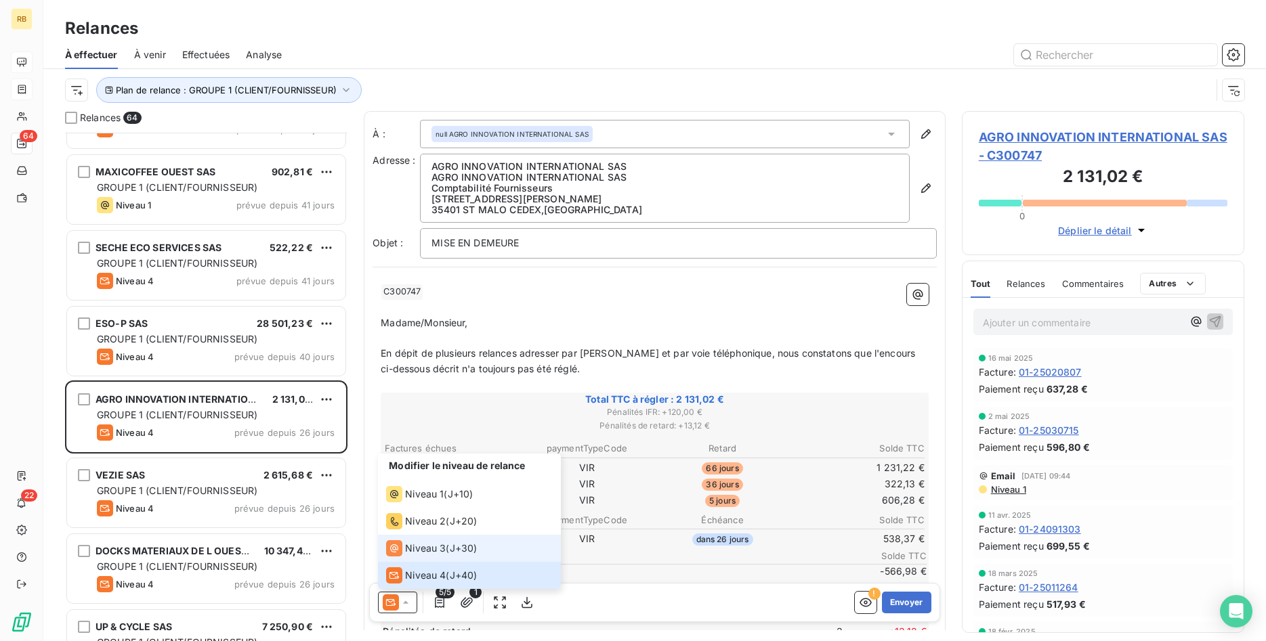
click at [416, 552] on span "Niveau 3" at bounding box center [425, 549] width 41 height 14
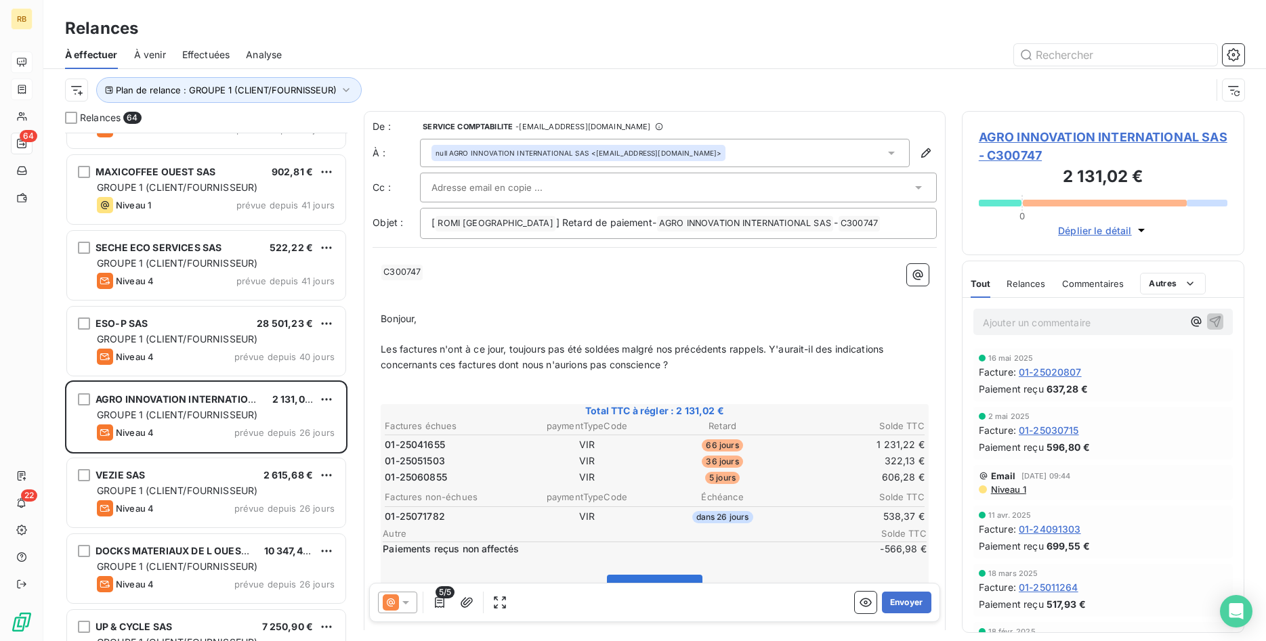
click at [553, 192] on input "text" at bounding box center [504, 187] width 146 height 20
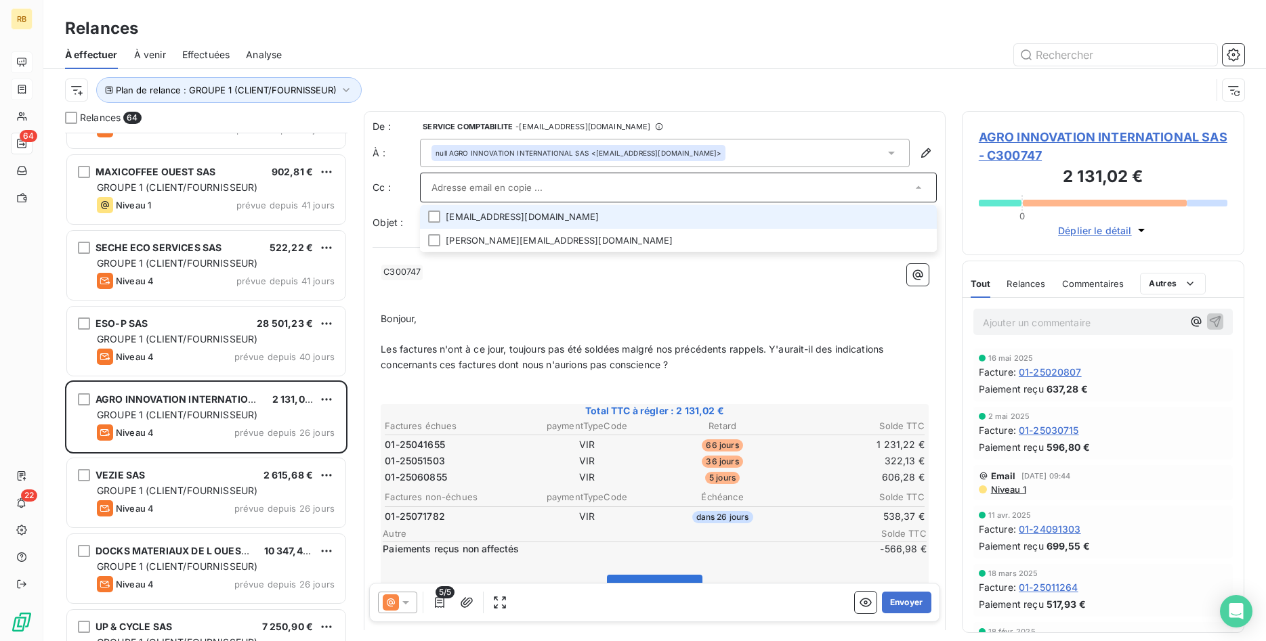
click at [557, 220] on li "[EMAIL_ADDRESS][DOMAIN_NAME]" at bounding box center [678, 217] width 517 height 24
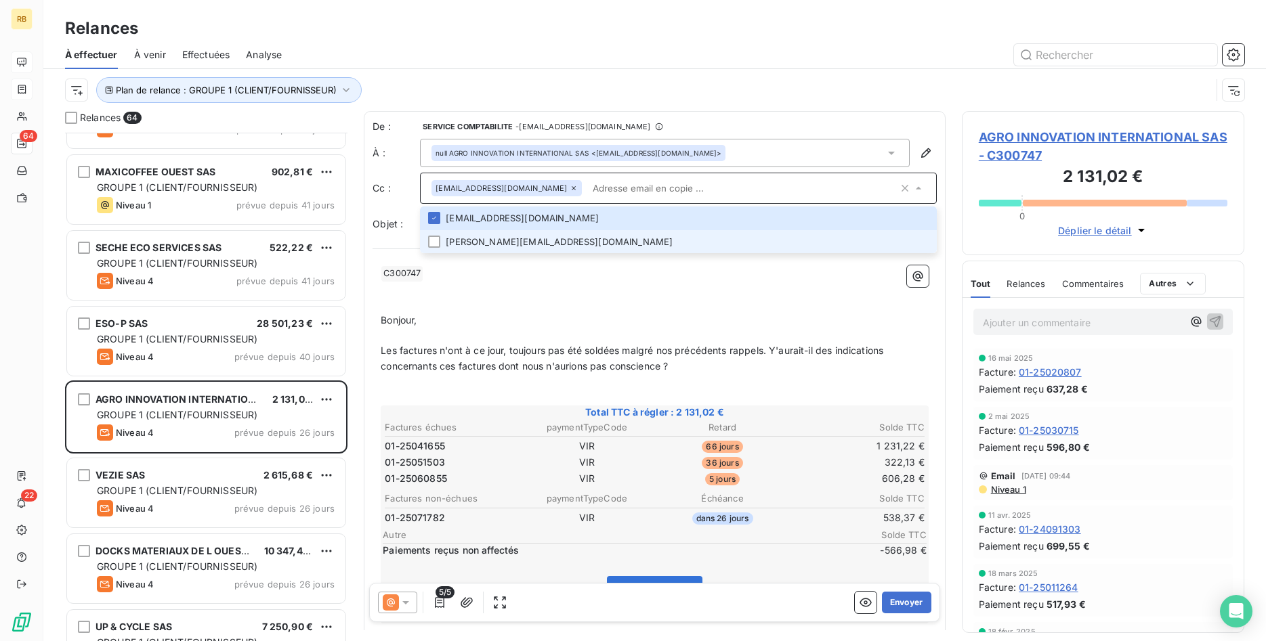
click at [560, 241] on li "[PERSON_NAME][EMAIL_ADDRESS][DOMAIN_NAME]" at bounding box center [678, 242] width 517 height 24
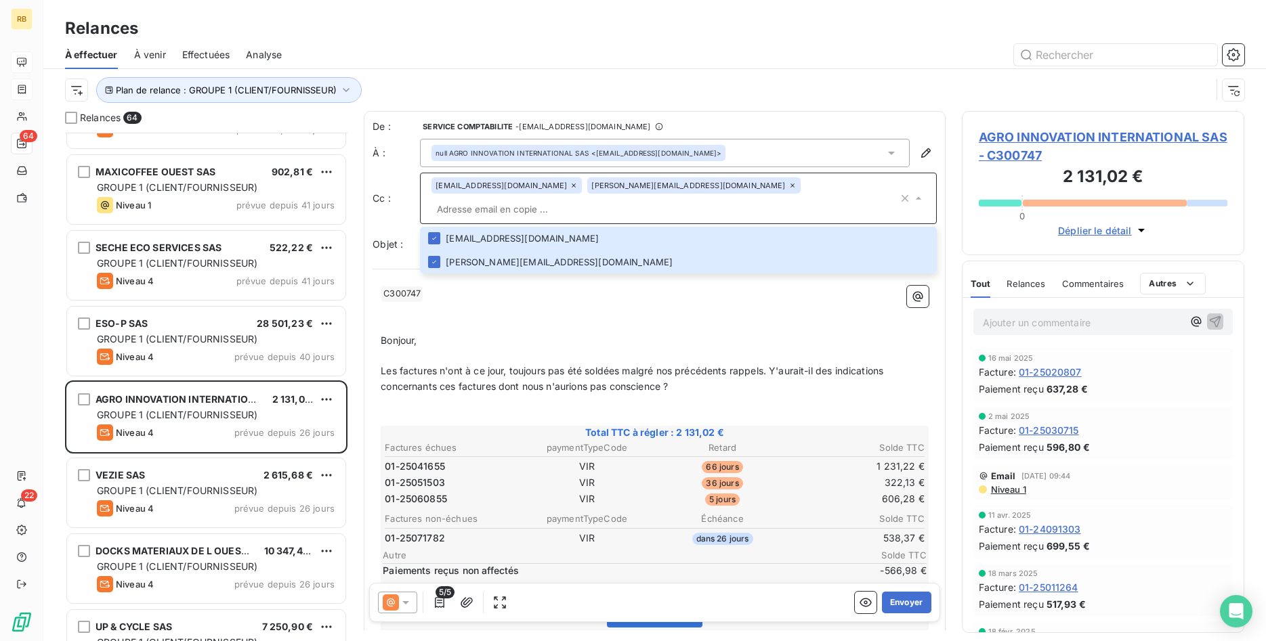
click at [626, 302] on p "﻿" at bounding box center [655, 310] width 548 height 16
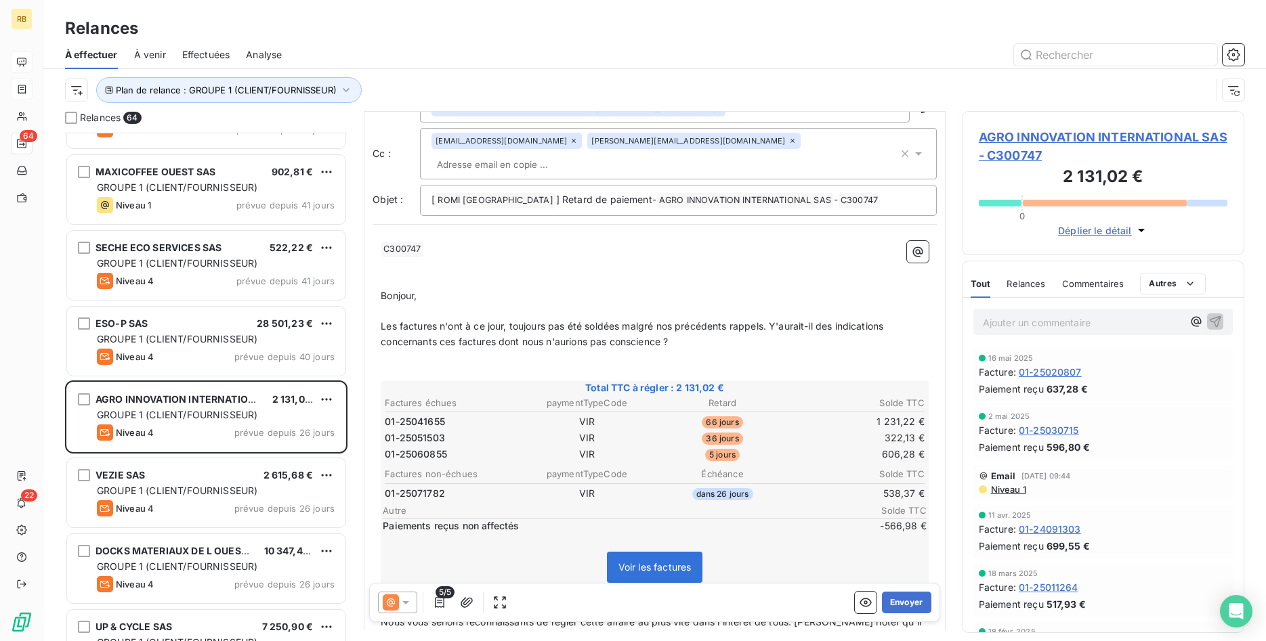
scroll to position [70, 0]
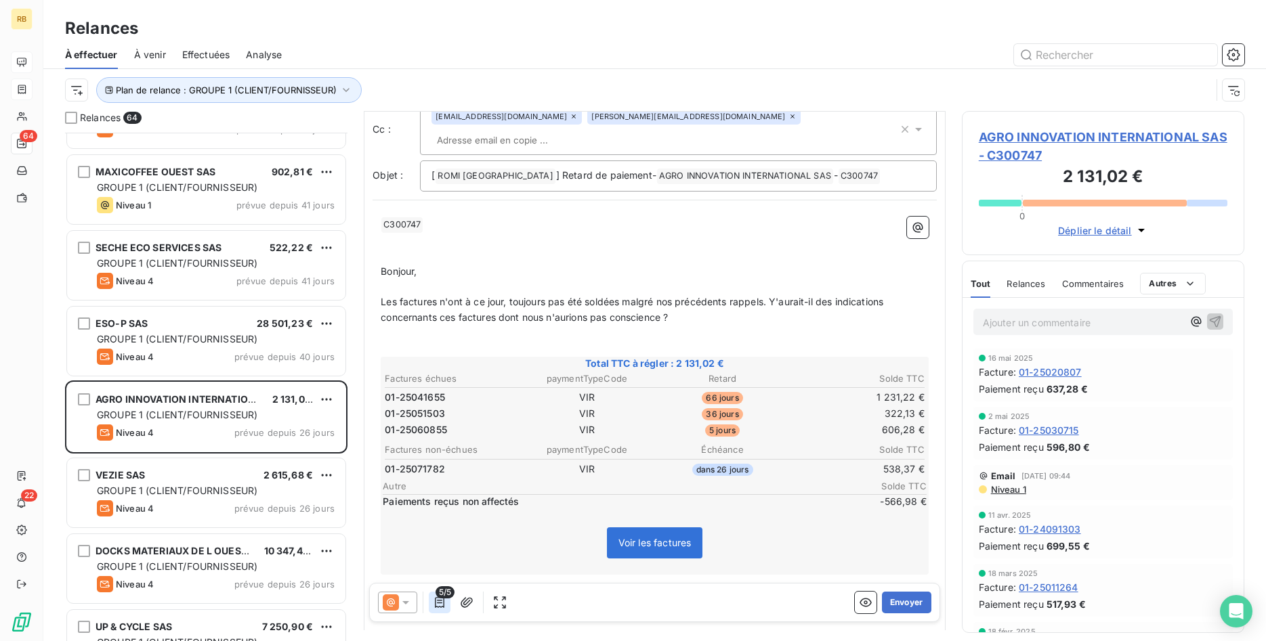
click at [442, 600] on icon "button" at bounding box center [440, 603] width 14 height 14
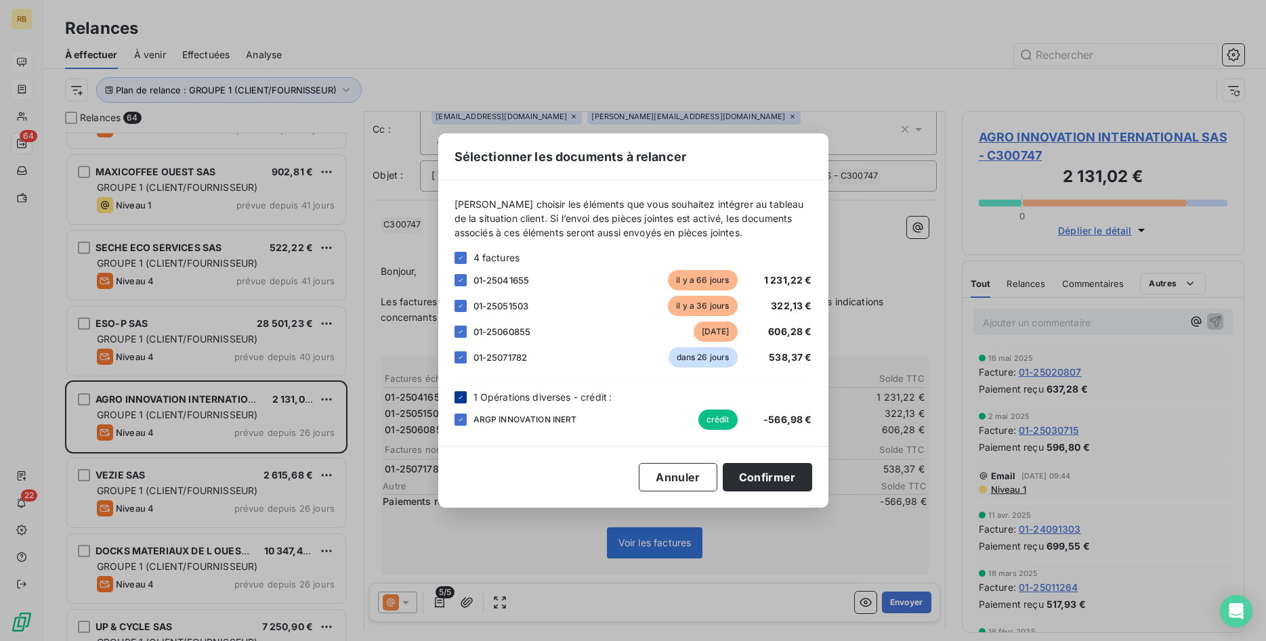
click at [461, 392] on div at bounding box center [460, 397] width 12 height 12
click at [781, 480] on button "Confirmer" at bounding box center [767, 477] width 89 height 28
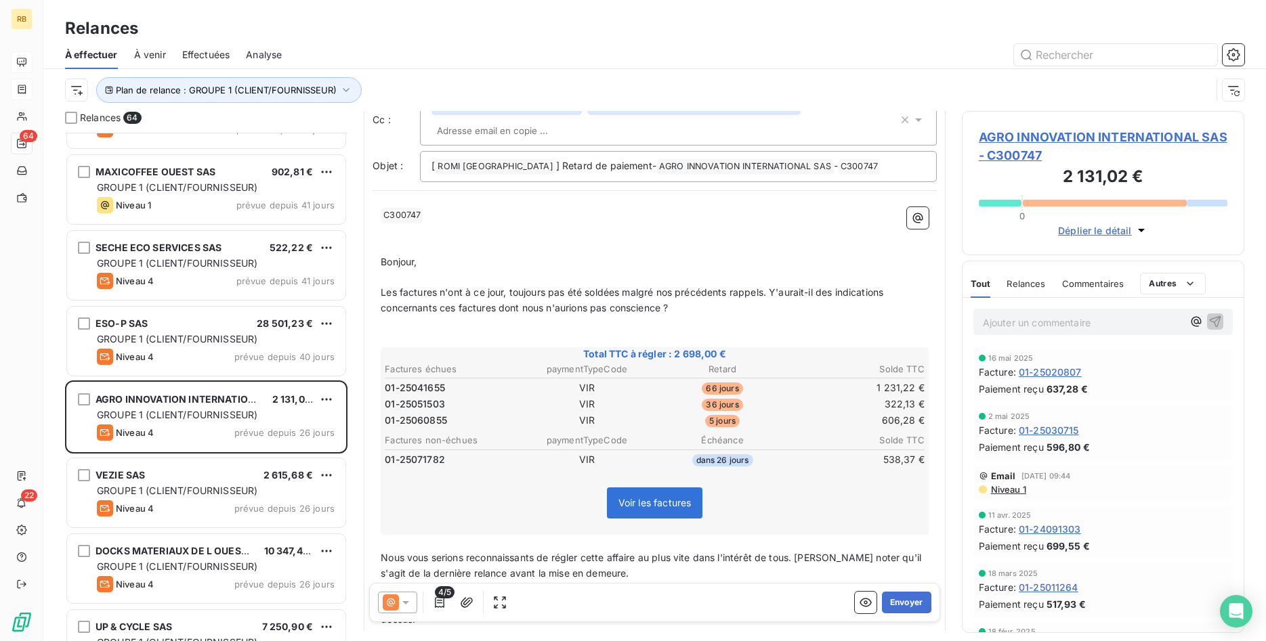
scroll to position [0, 0]
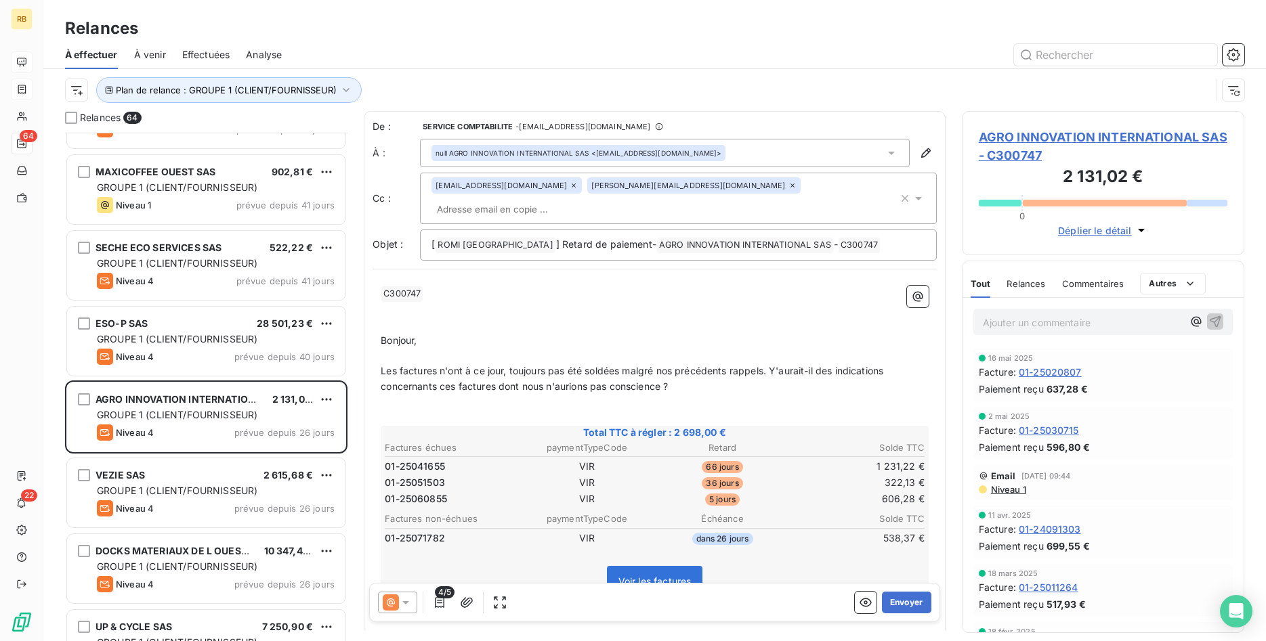
click at [408, 605] on icon at bounding box center [406, 603] width 14 height 14
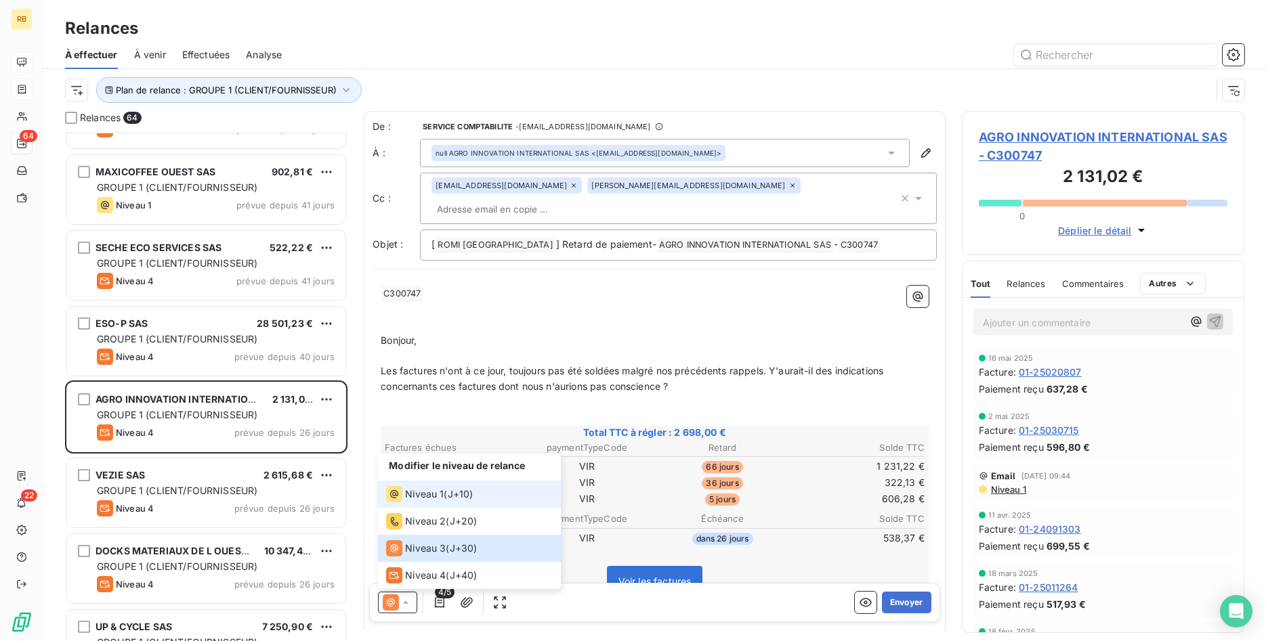
click at [423, 498] on span "Niveau 1" at bounding box center [424, 495] width 39 height 14
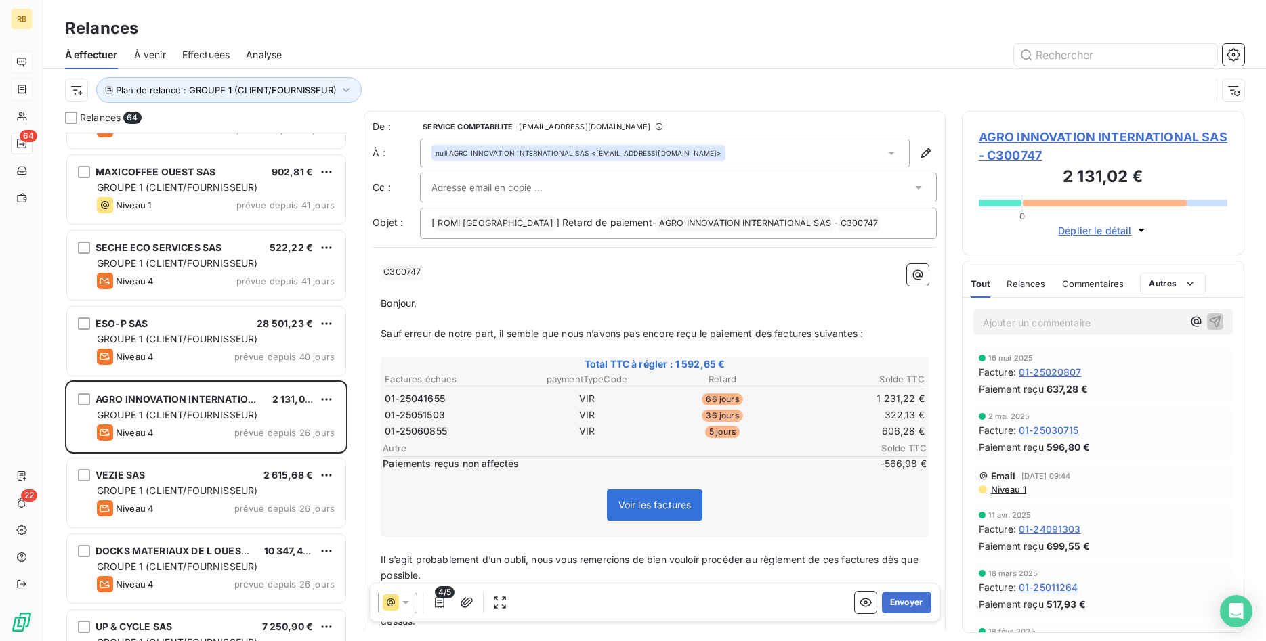
click at [410, 603] on icon at bounding box center [406, 603] width 14 height 14
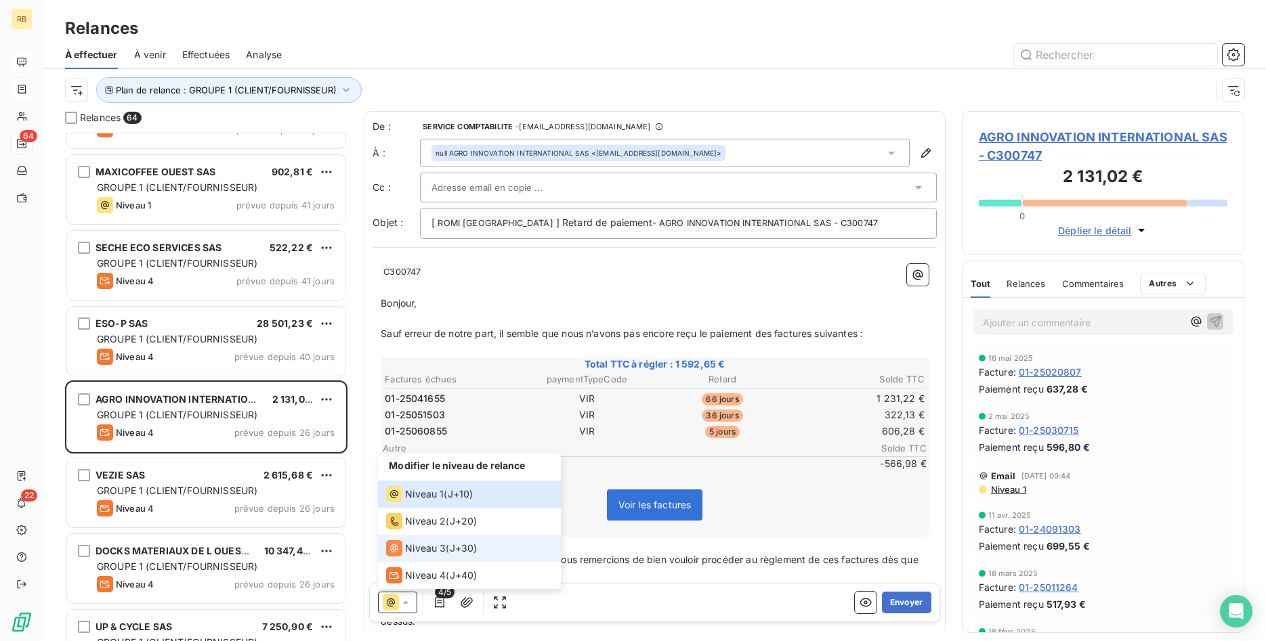
click at [429, 552] on span "Niveau 3" at bounding box center [425, 549] width 41 height 14
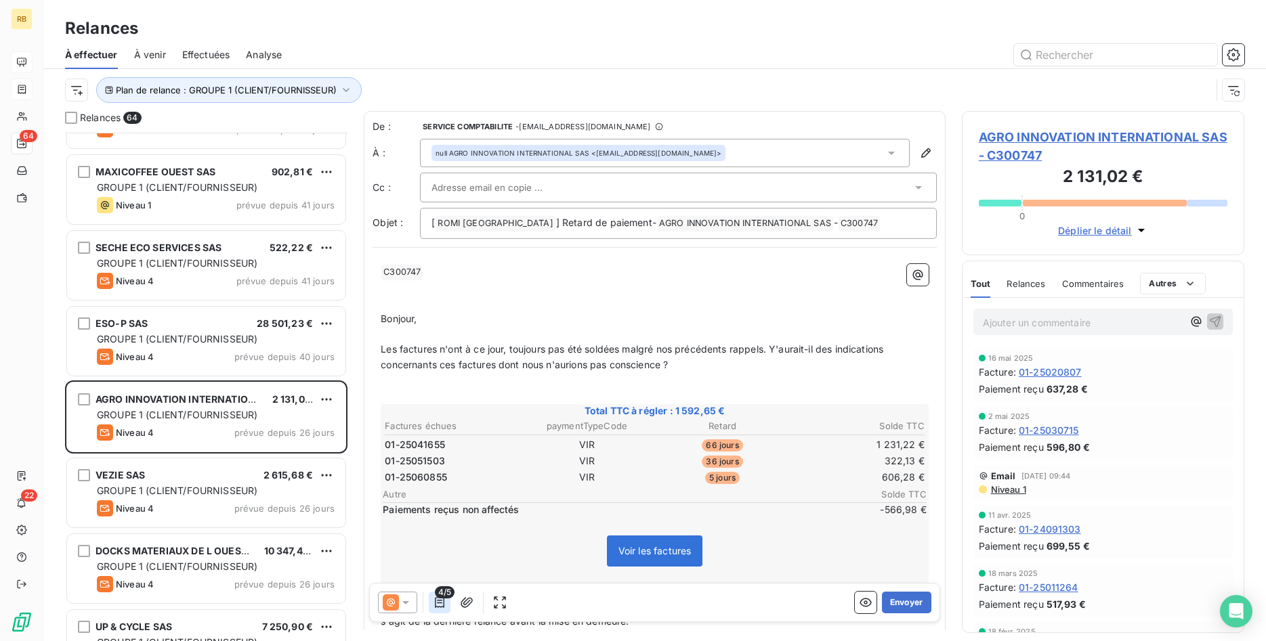
click at [442, 605] on icon "button" at bounding box center [440, 603] width 14 height 14
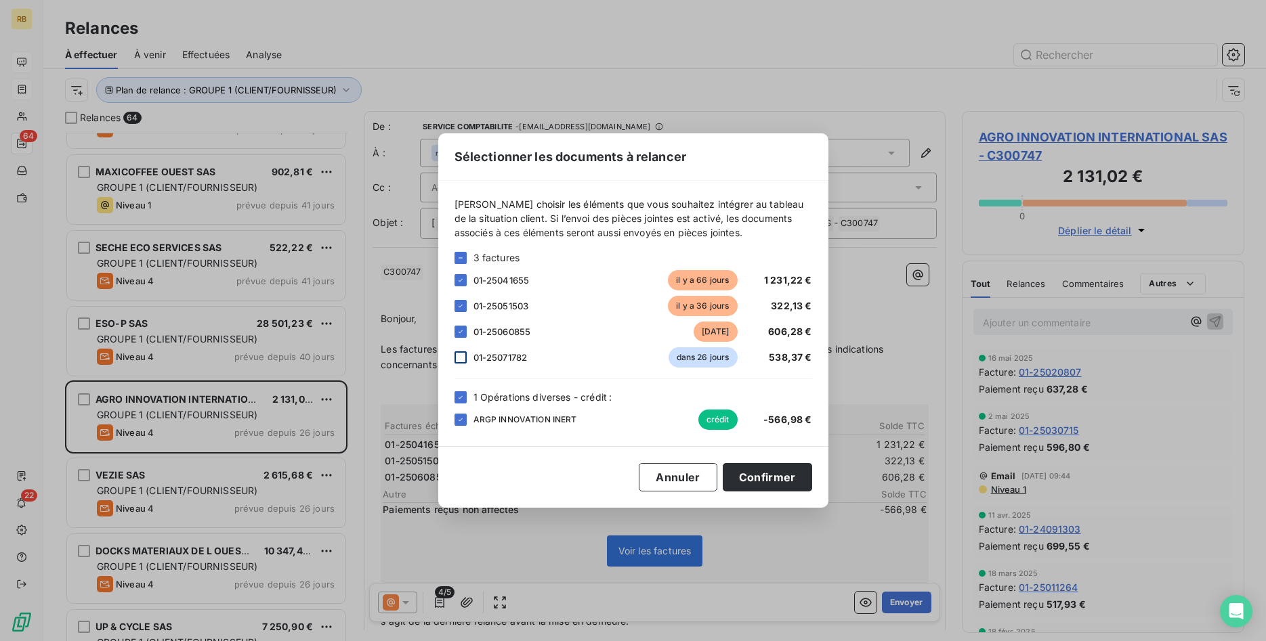
click at [458, 358] on div at bounding box center [460, 357] width 12 height 12
click at [462, 401] on icon at bounding box center [460, 397] width 8 height 8
click at [775, 473] on button "Confirmer" at bounding box center [767, 477] width 89 height 28
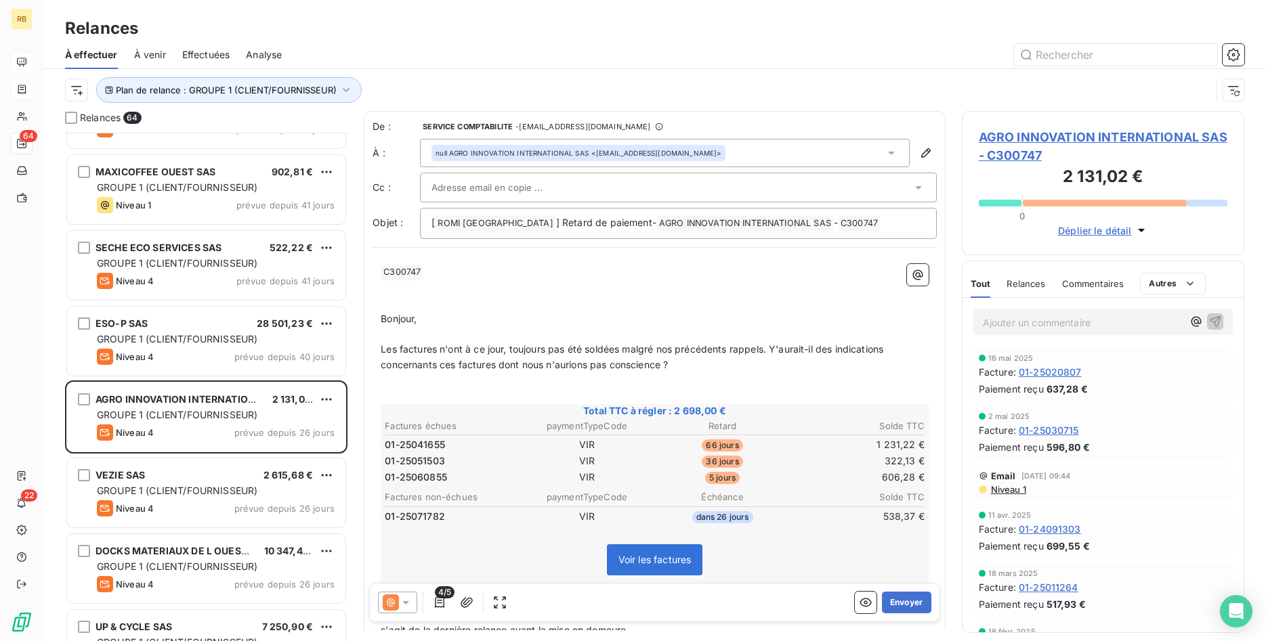
click at [521, 184] on input "text" at bounding box center [504, 187] width 146 height 20
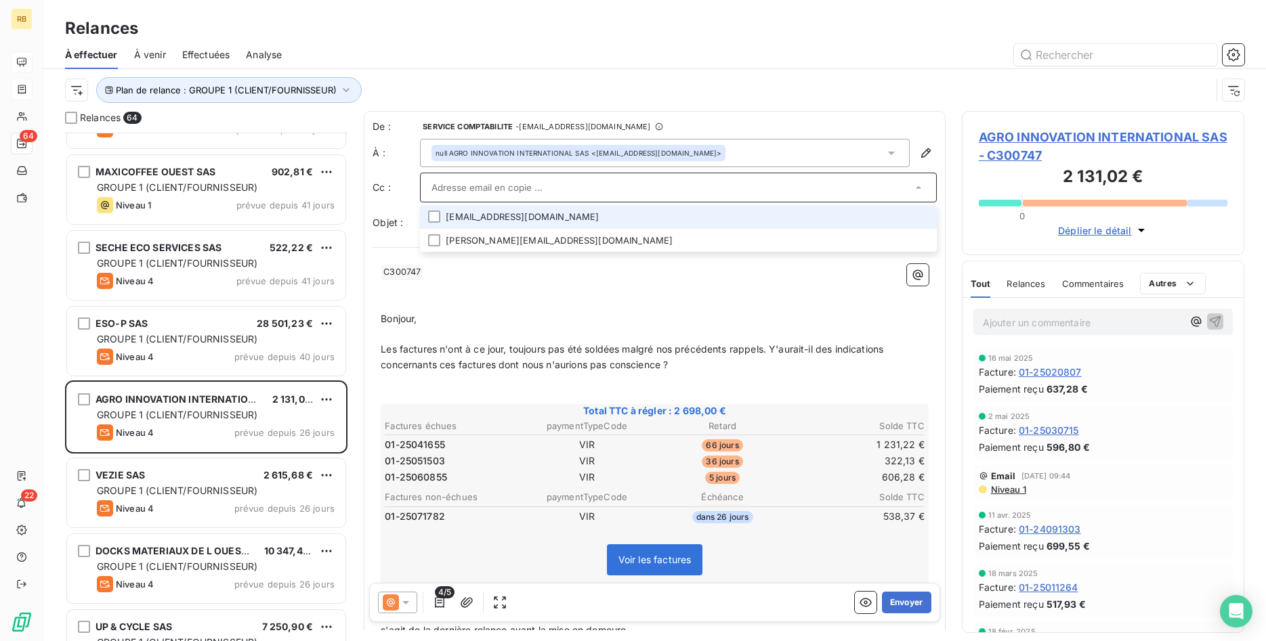
click at [527, 221] on li "[EMAIL_ADDRESS][DOMAIN_NAME]" at bounding box center [678, 217] width 517 height 24
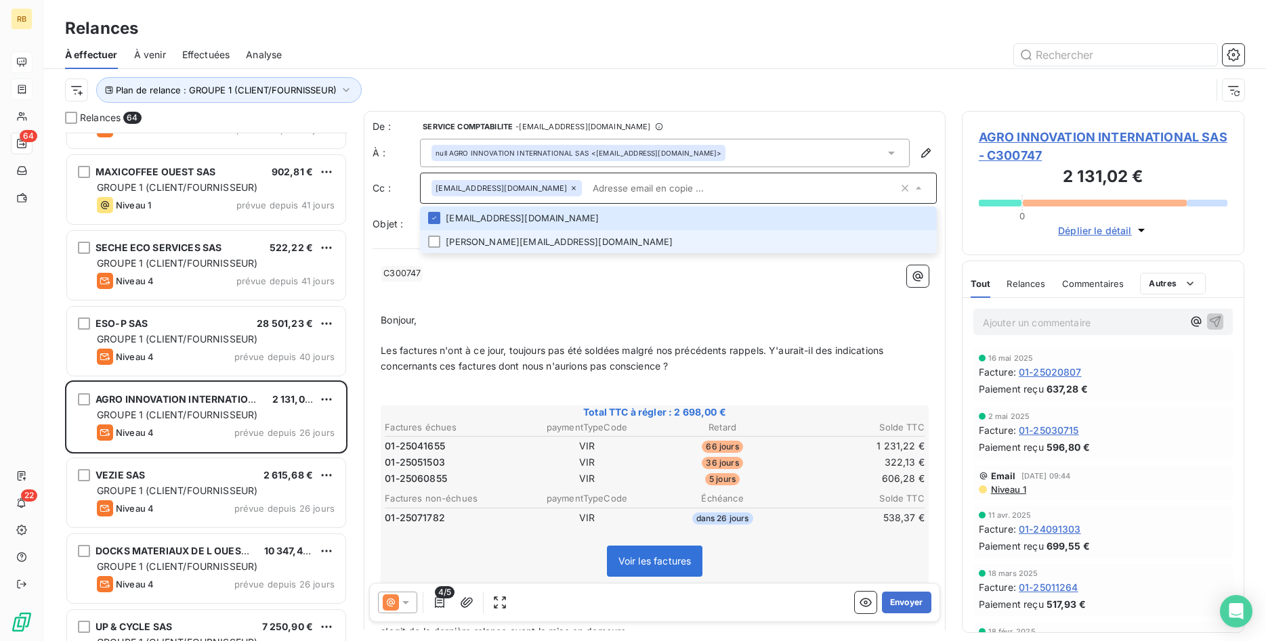
click at [532, 238] on li "[PERSON_NAME][EMAIL_ADDRESS][DOMAIN_NAME]" at bounding box center [678, 242] width 517 height 24
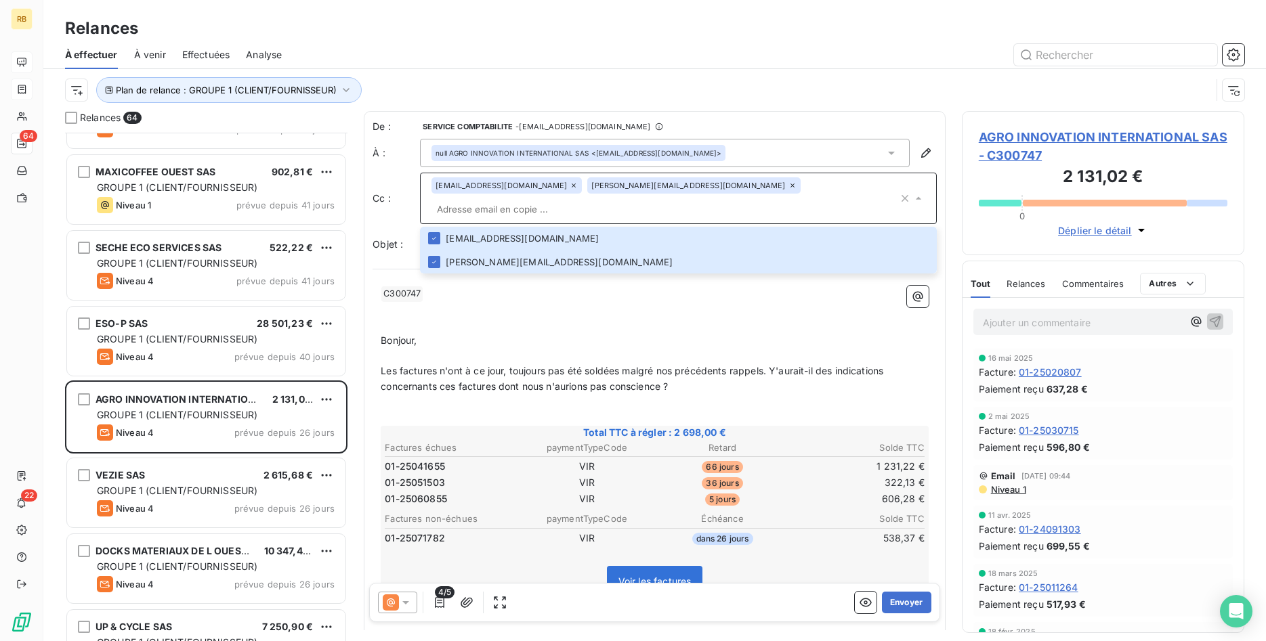
click at [578, 286] on p "﻿ C300747 ﻿ ﻿" at bounding box center [655, 294] width 548 height 16
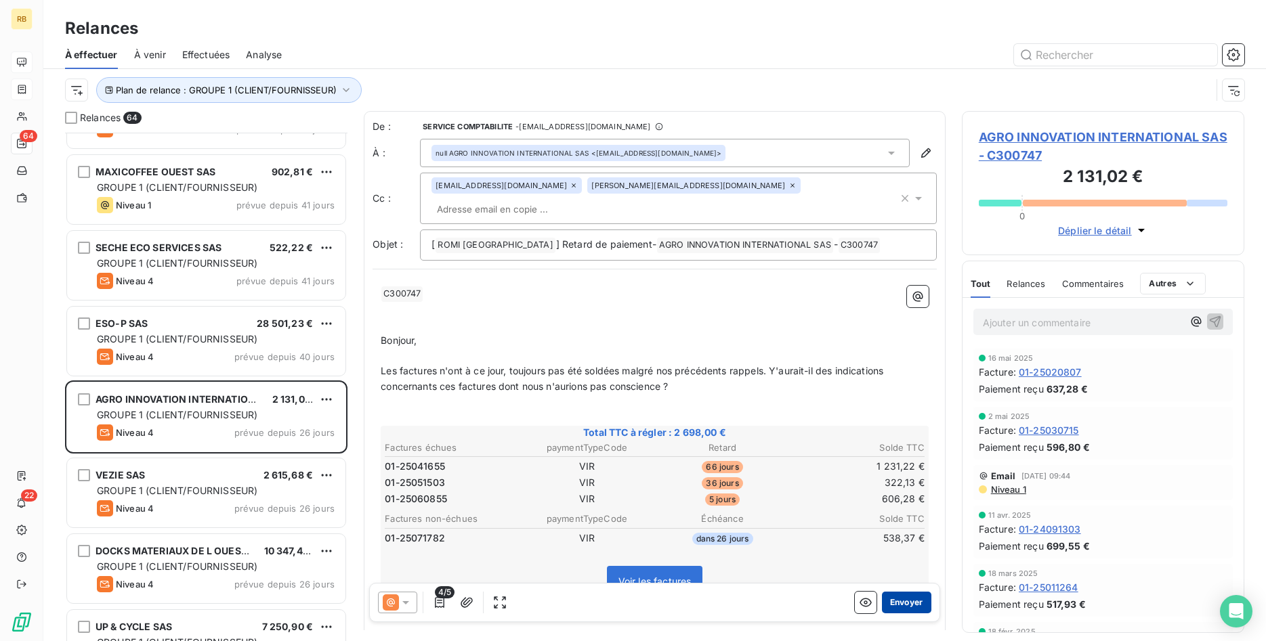
click at [913, 601] on button "Envoyer" at bounding box center [906, 603] width 49 height 22
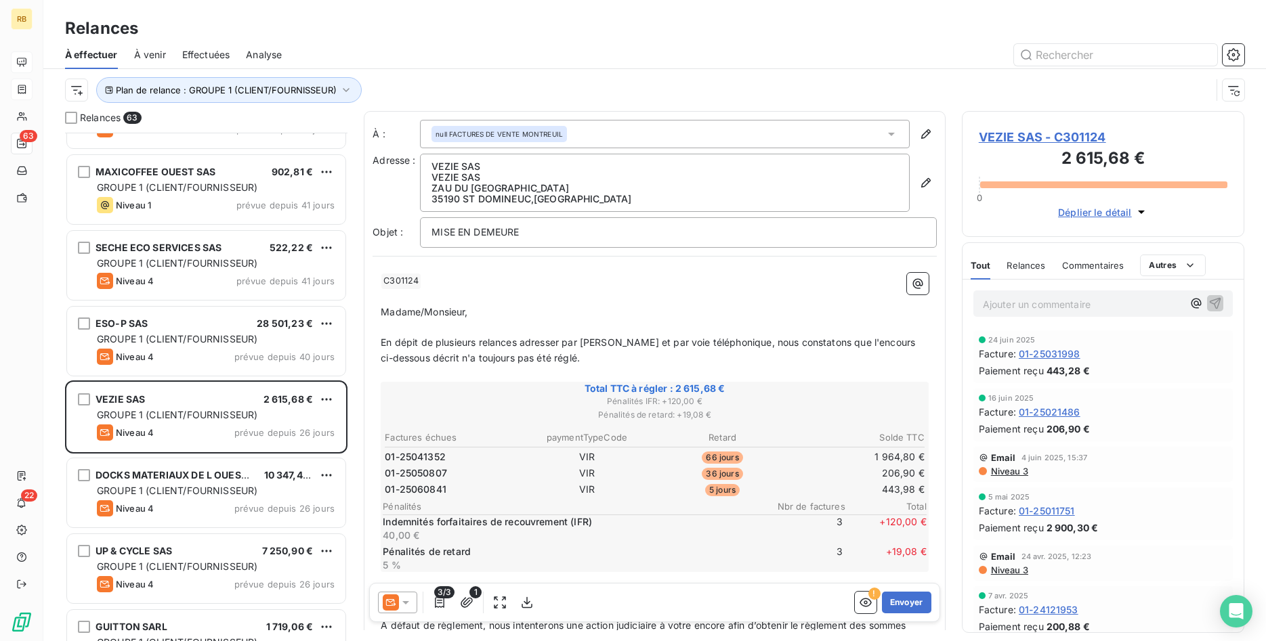
click at [1006, 472] on span "Niveau 3" at bounding box center [1008, 471] width 39 height 11
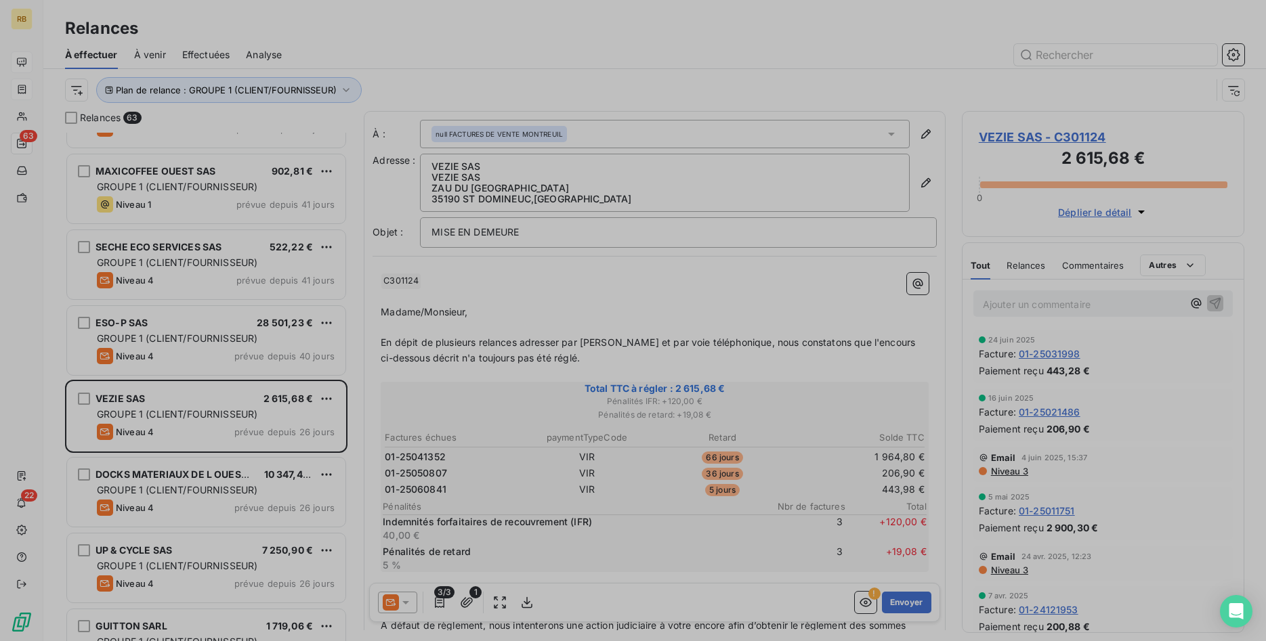
scroll to position [509, 283]
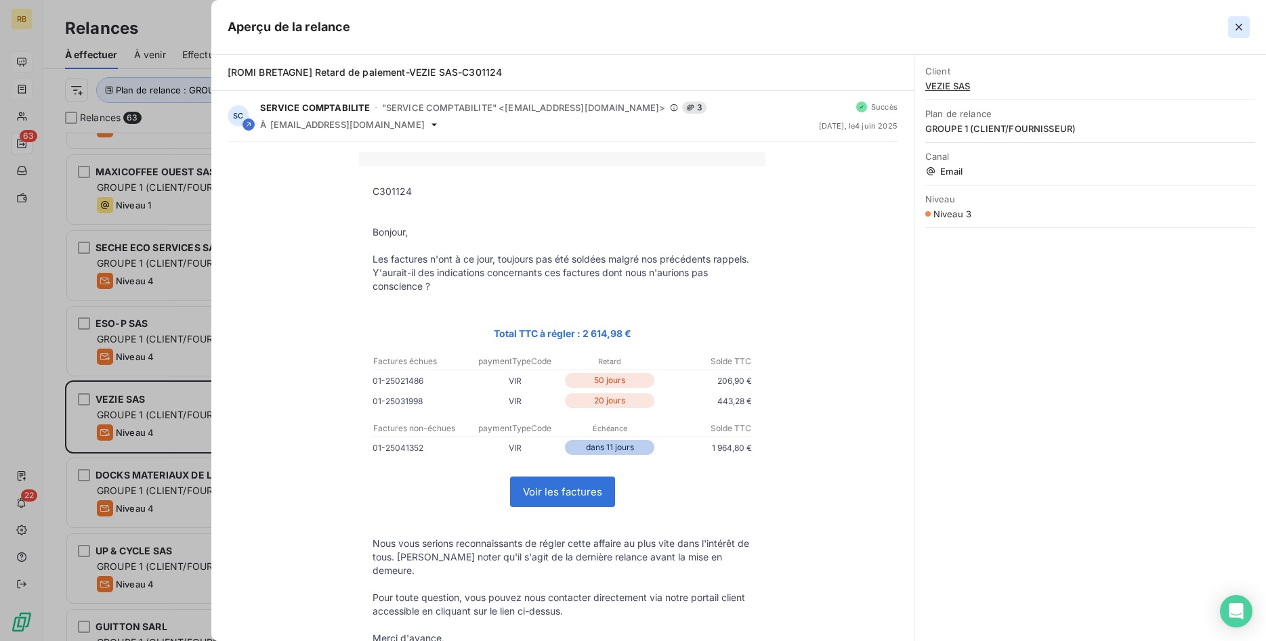
click at [1241, 26] on icon "button" at bounding box center [1239, 27] width 14 height 14
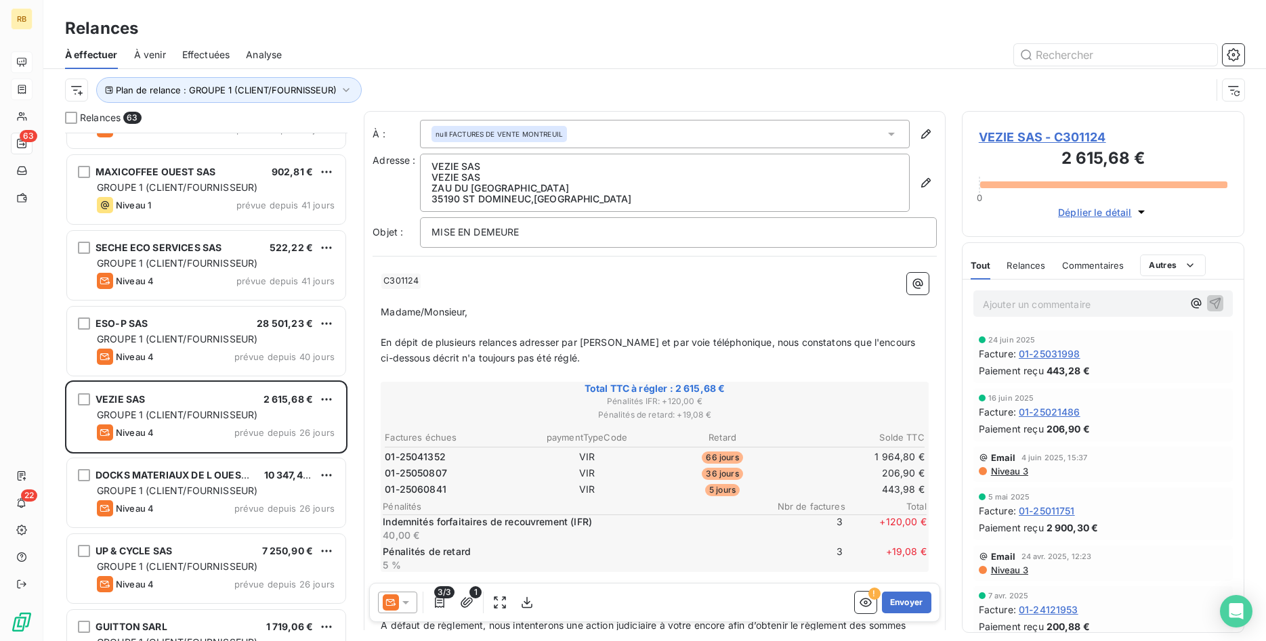
click at [411, 601] on icon at bounding box center [406, 603] width 14 height 14
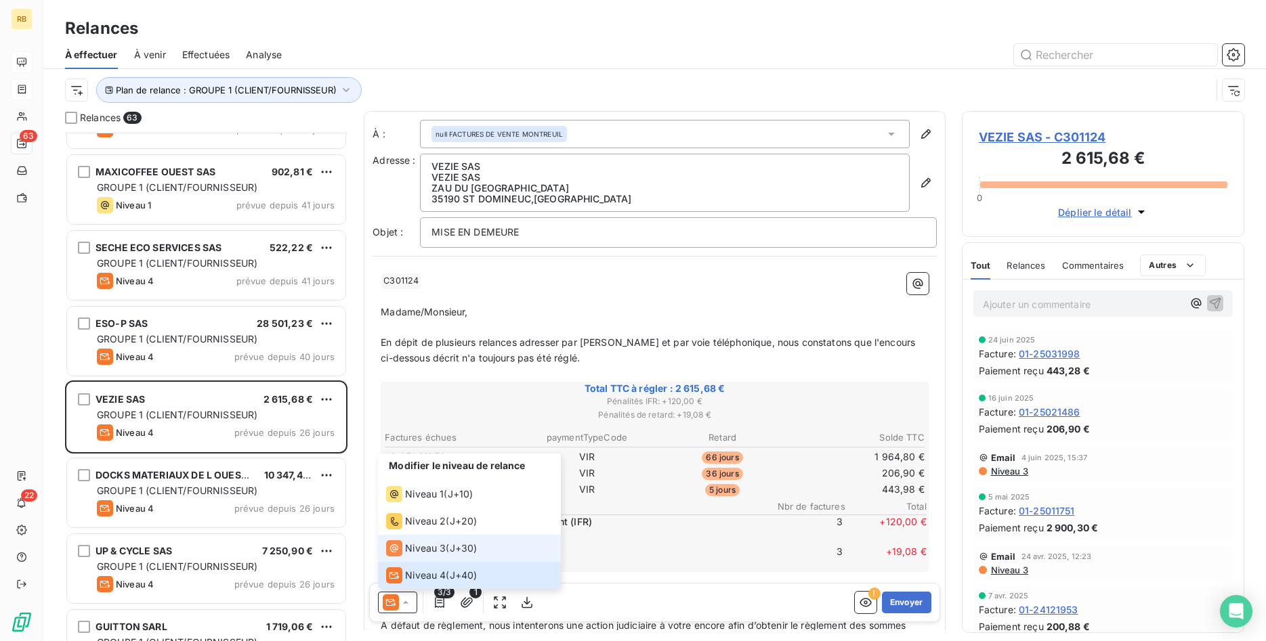
click at [423, 543] on span "Niveau 3" at bounding box center [425, 549] width 41 height 14
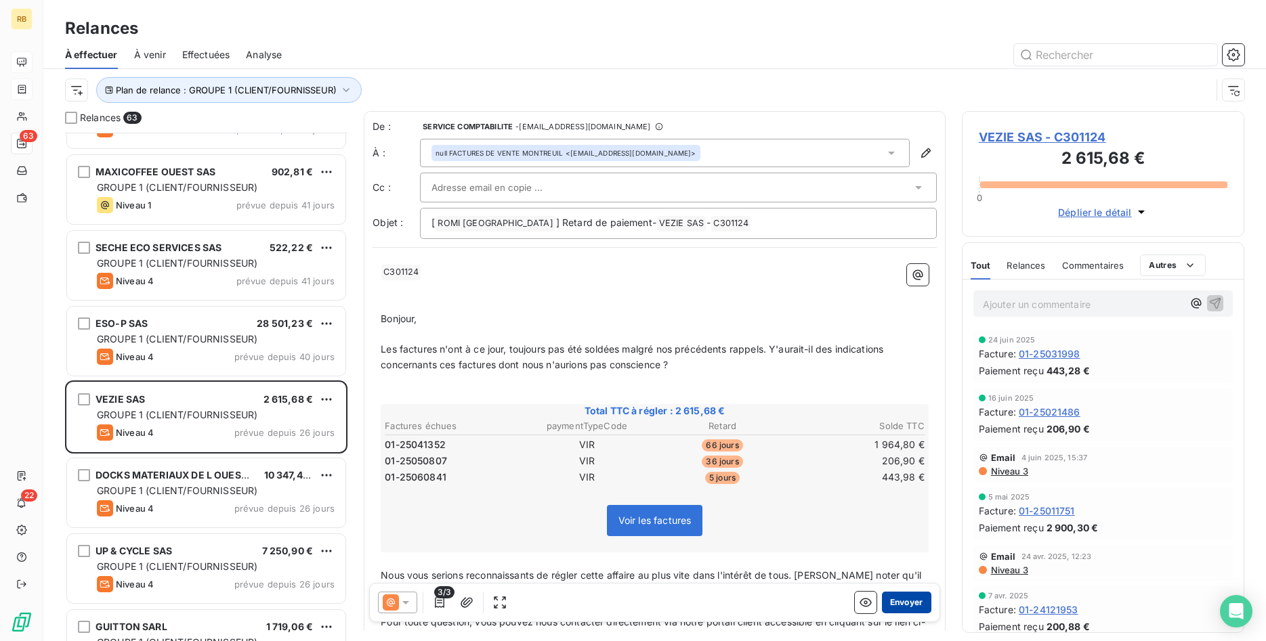
click at [907, 605] on button "Envoyer" at bounding box center [906, 603] width 49 height 22
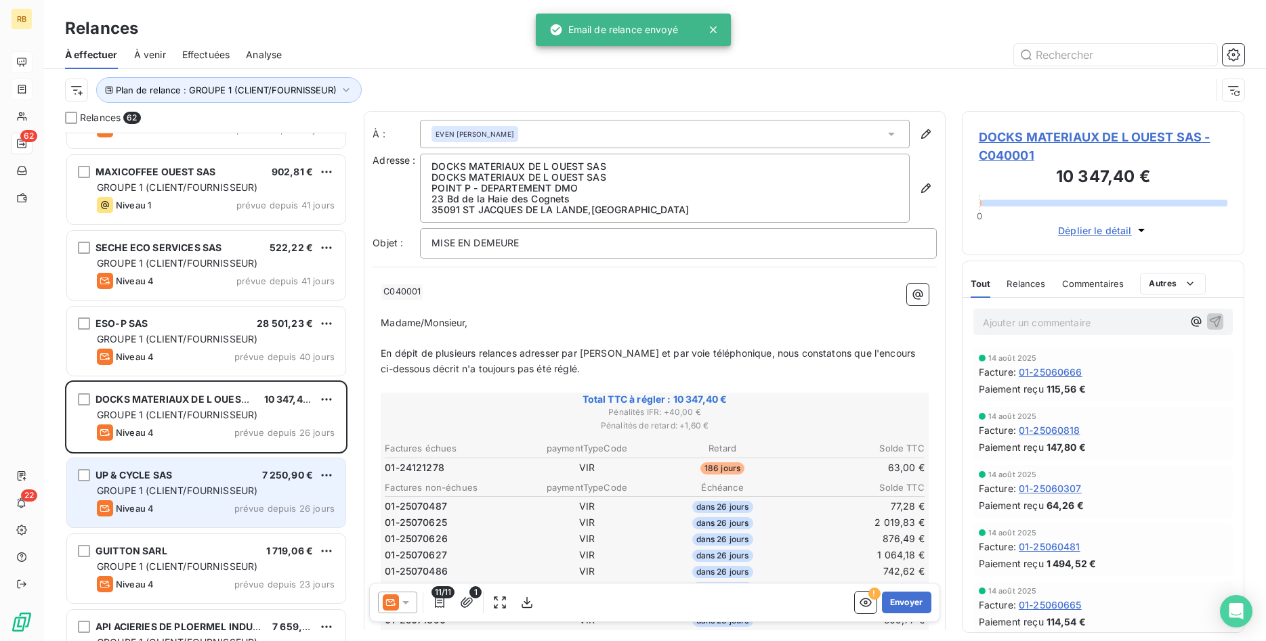
click at [160, 483] on div "UP & CYCLE SAS 7 250,90 € GROUPE 1 (CLIENT/FOURNISSEUR) Niveau 4 prévue depuis …" at bounding box center [206, 492] width 278 height 69
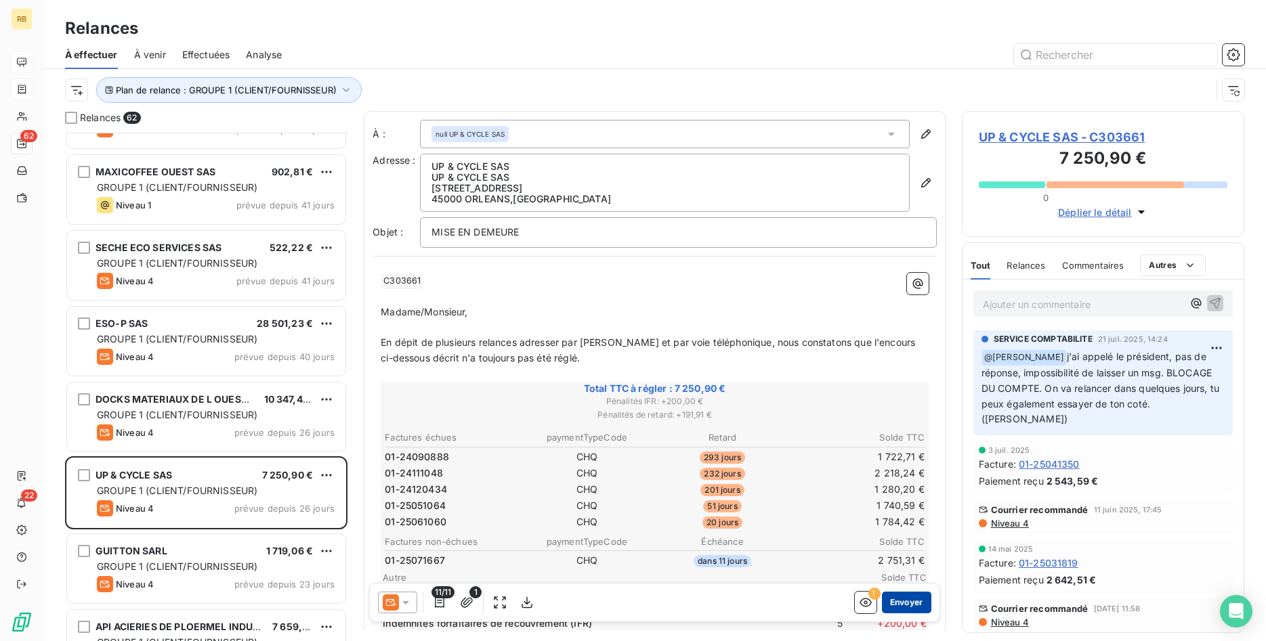
click at [908, 600] on button "Envoyer" at bounding box center [906, 603] width 49 height 22
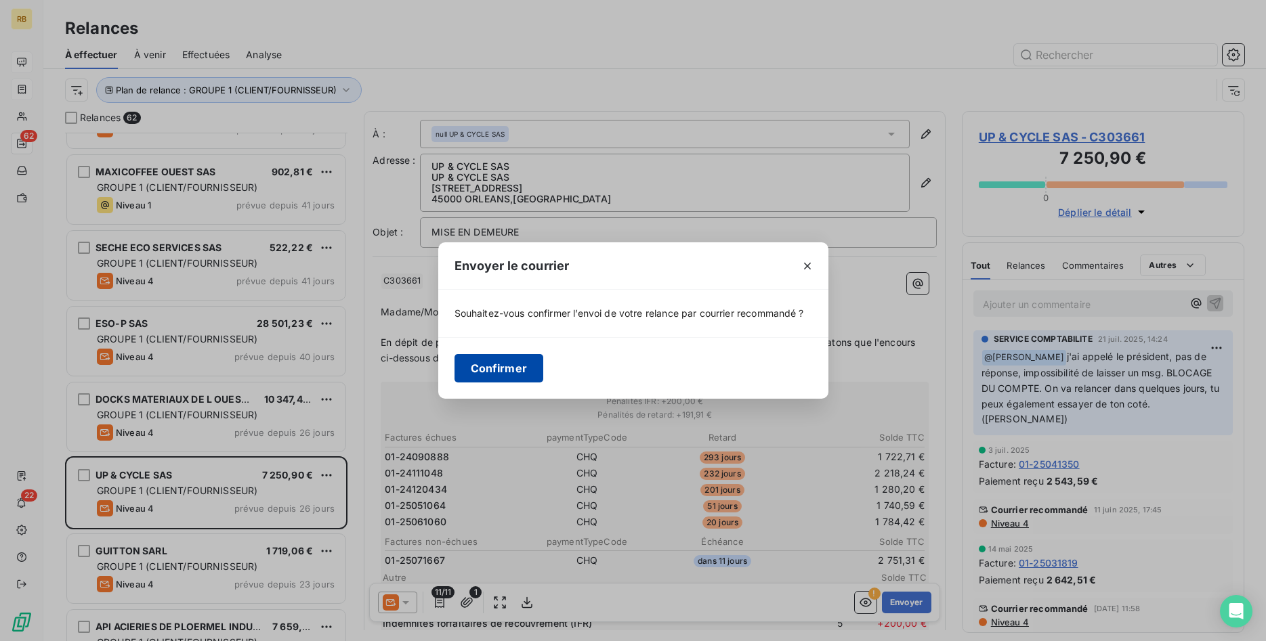
click at [500, 367] on button "Confirmer" at bounding box center [498, 368] width 89 height 28
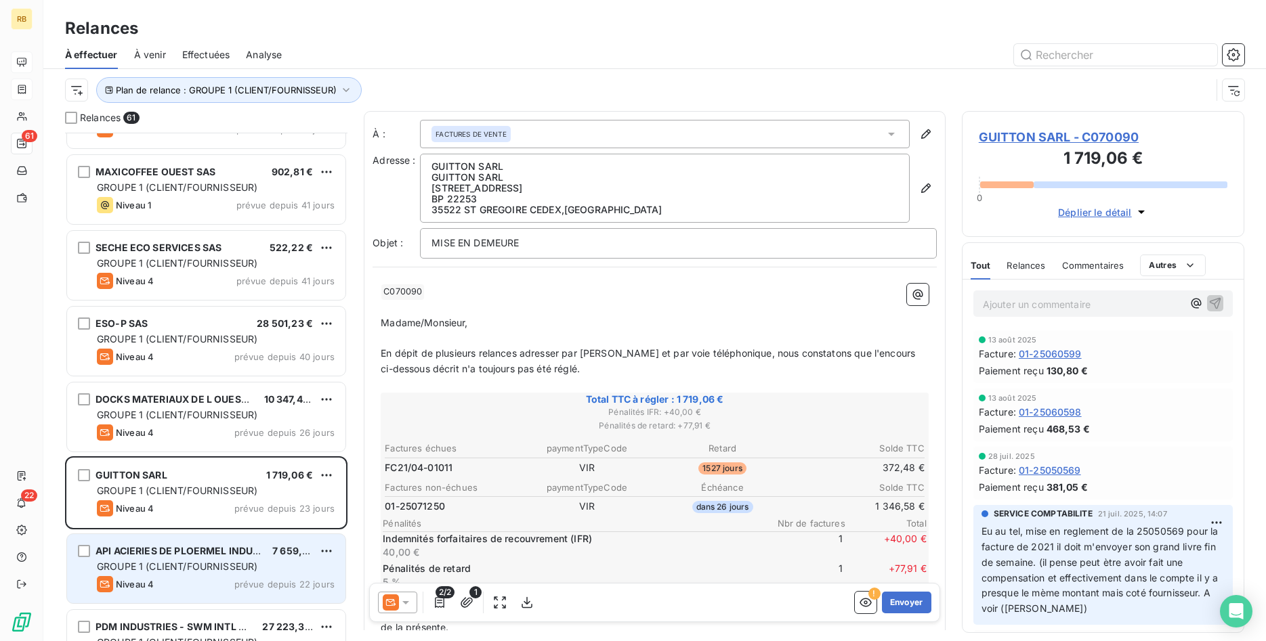
click at [226, 565] on span "GROUPE 1 (CLIENT/FOURNISSEUR)" at bounding box center [177, 567] width 160 height 12
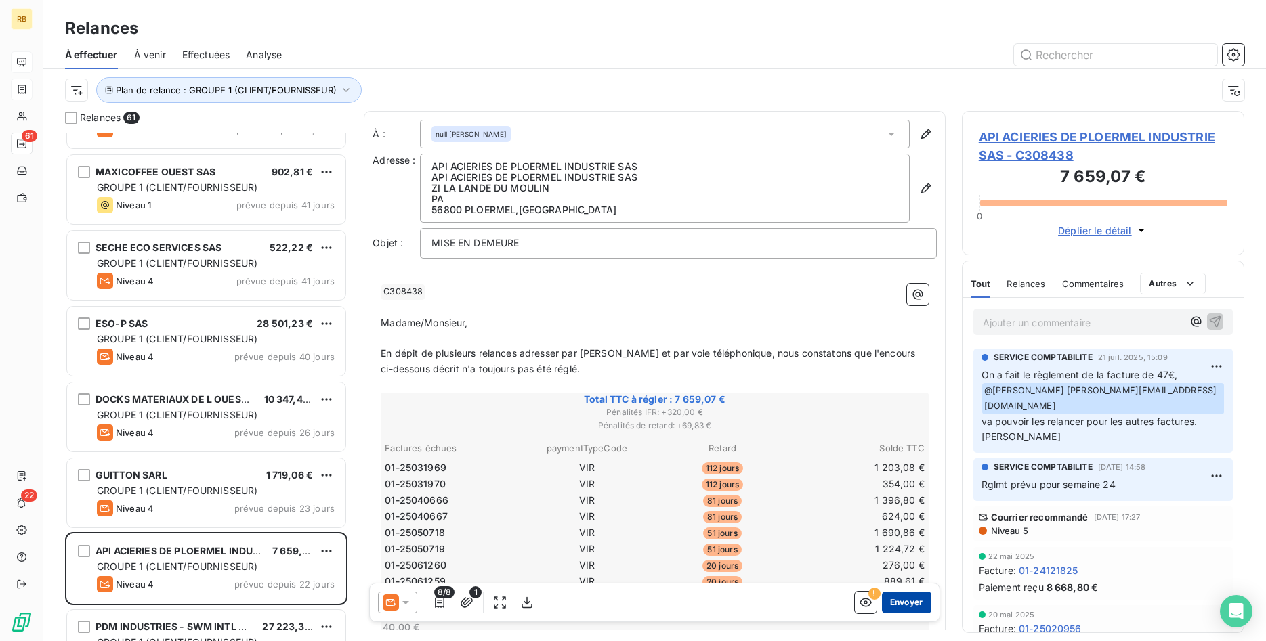
click at [911, 603] on button "Envoyer" at bounding box center [906, 603] width 49 height 22
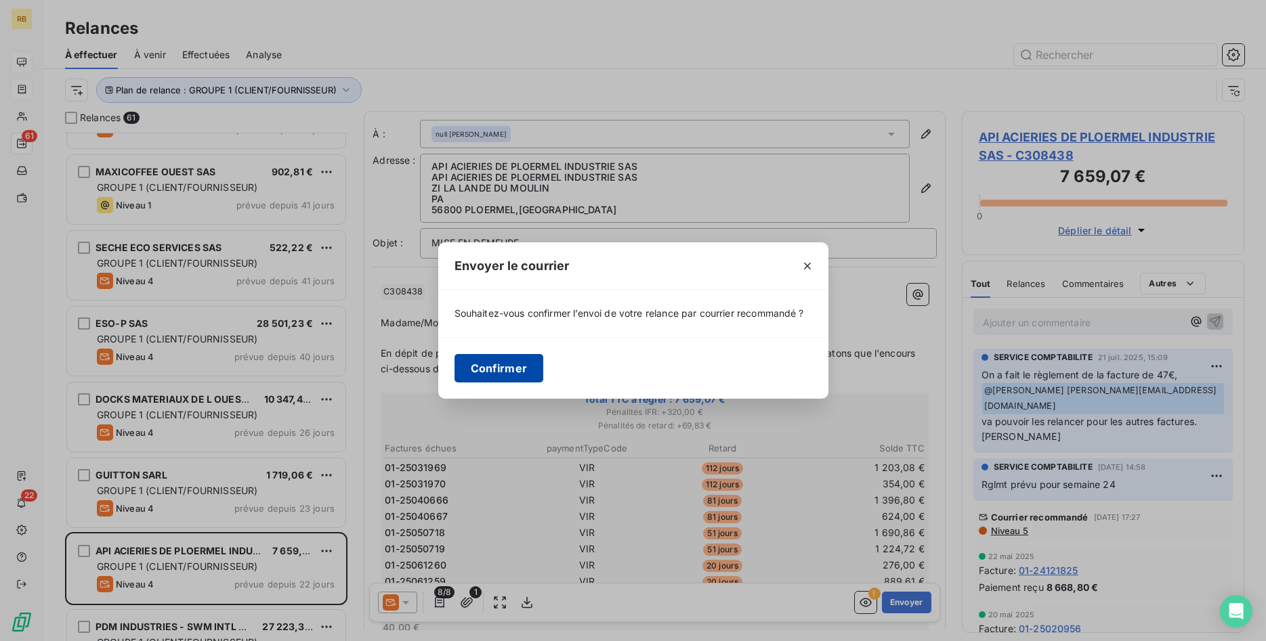
click at [492, 367] on button "Confirmer" at bounding box center [498, 368] width 89 height 28
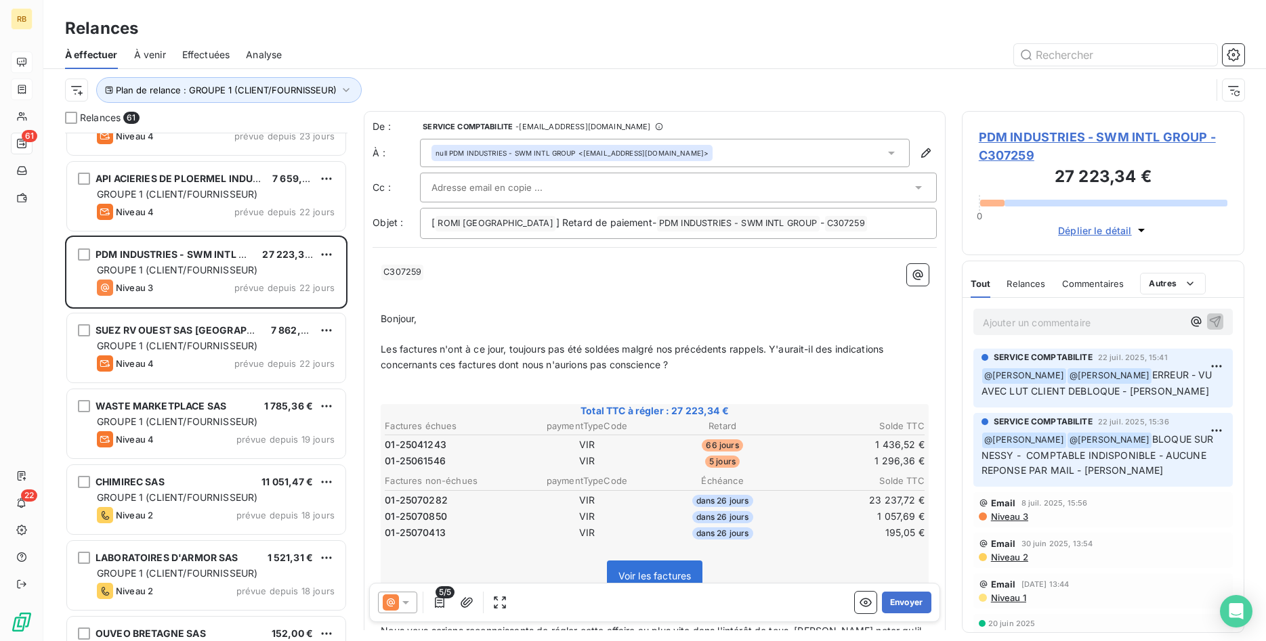
scroll to position [622, 0]
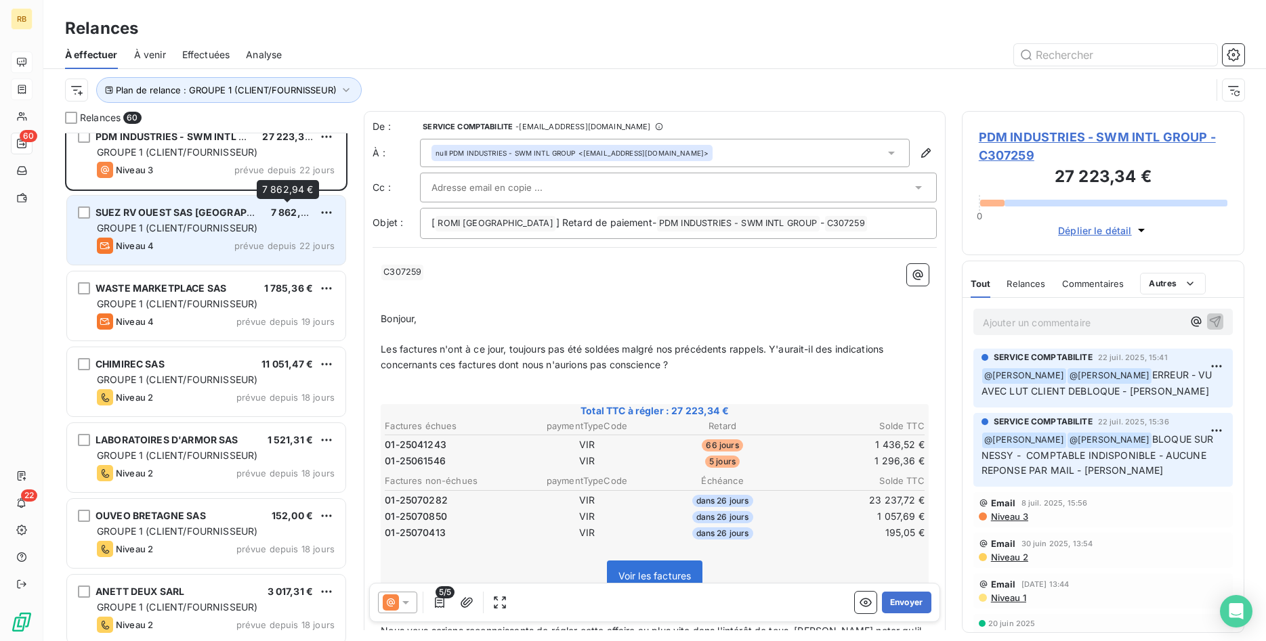
click at [271, 216] on span "7 862,94 €" at bounding box center [296, 213] width 51 height 12
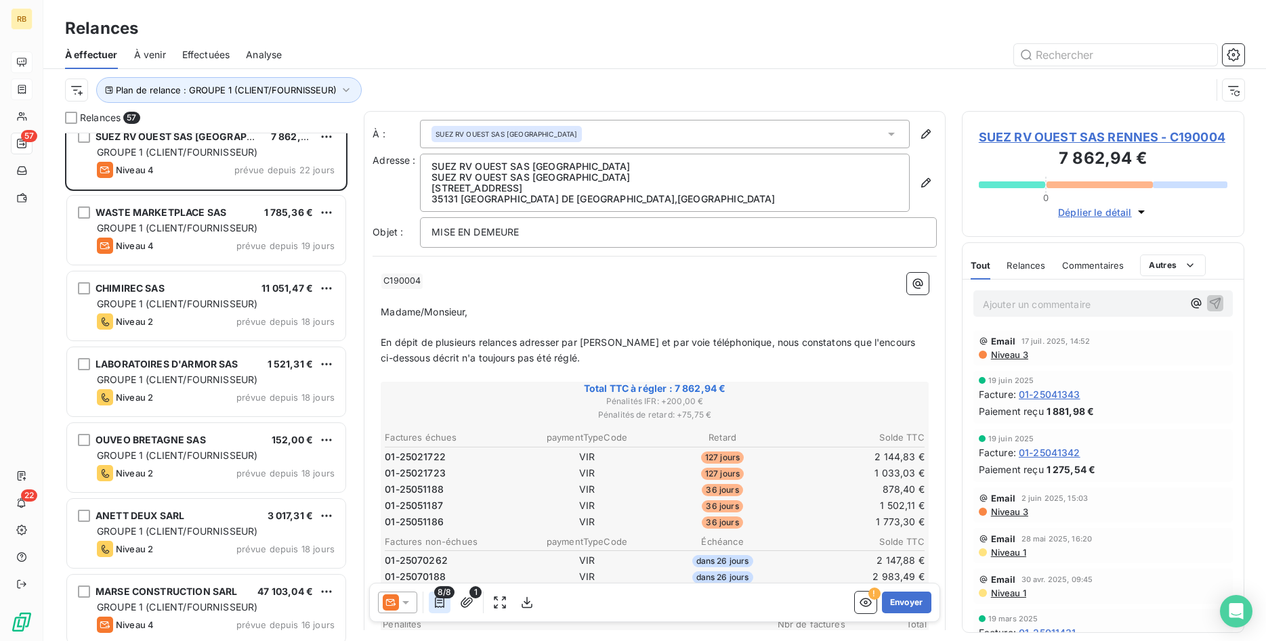
click at [444, 603] on icon "button" at bounding box center [440, 603] width 14 height 14
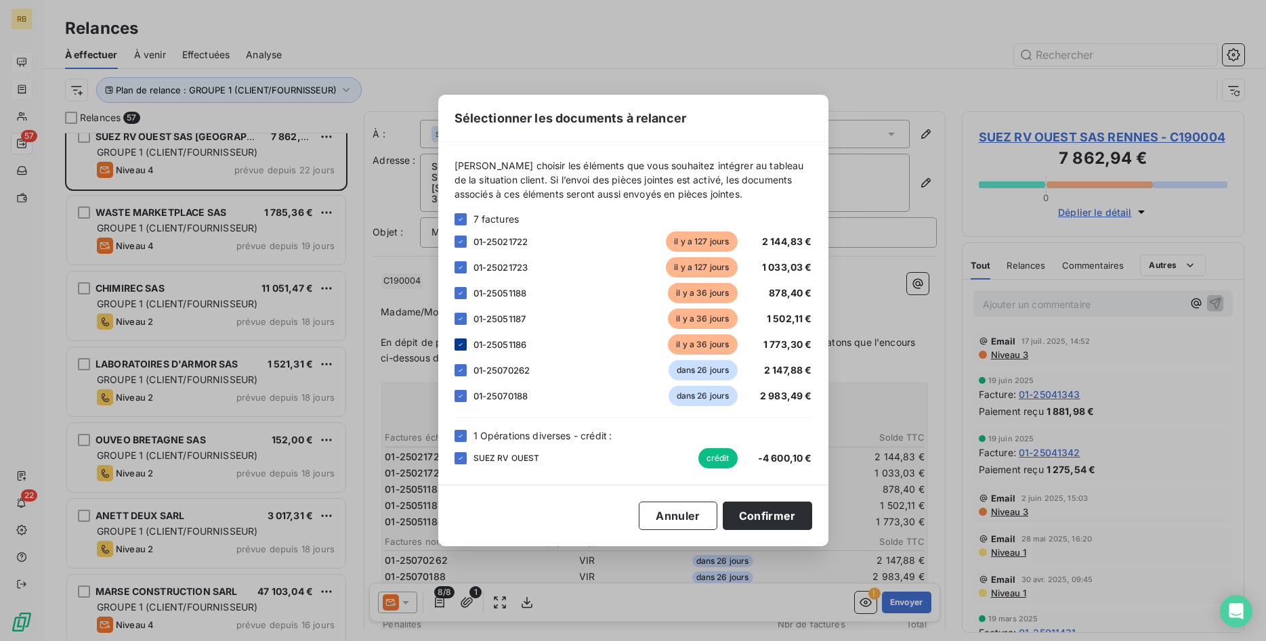
click at [461, 346] on icon at bounding box center [460, 345] width 8 height 8
click at [456, 316] on div at bounding box center [460, 319] width 12 height 12
click at [460, 288] on div at bounding box center [460, 293] width 12 height 12
click at [461, 432] on icon at bounding box center [460, 436] width 8 height 8
click at [759, 517] on button "Confirmer" at bounding box center [767, 516] width 89 height 28
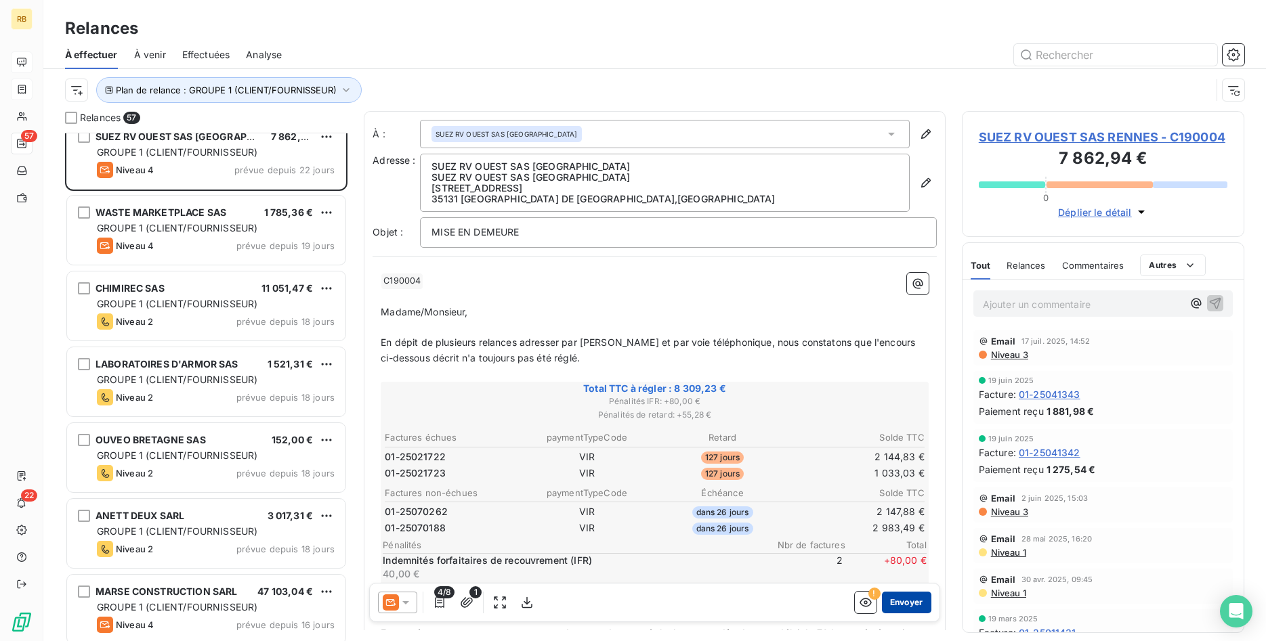
click at [922, 599] on button "Envoyer" at bounding box center [906, 603] width 49 height 22
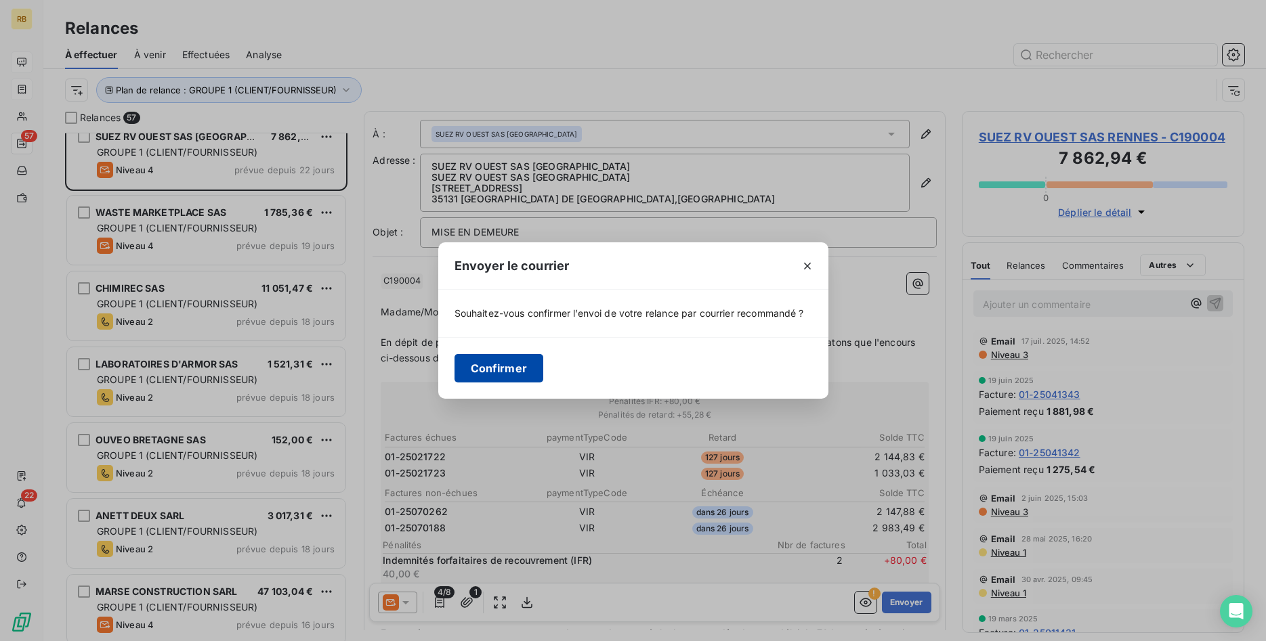
click at [513, 365] on button "Confirmer" at bounding box center [498, 368] width 89 height 28
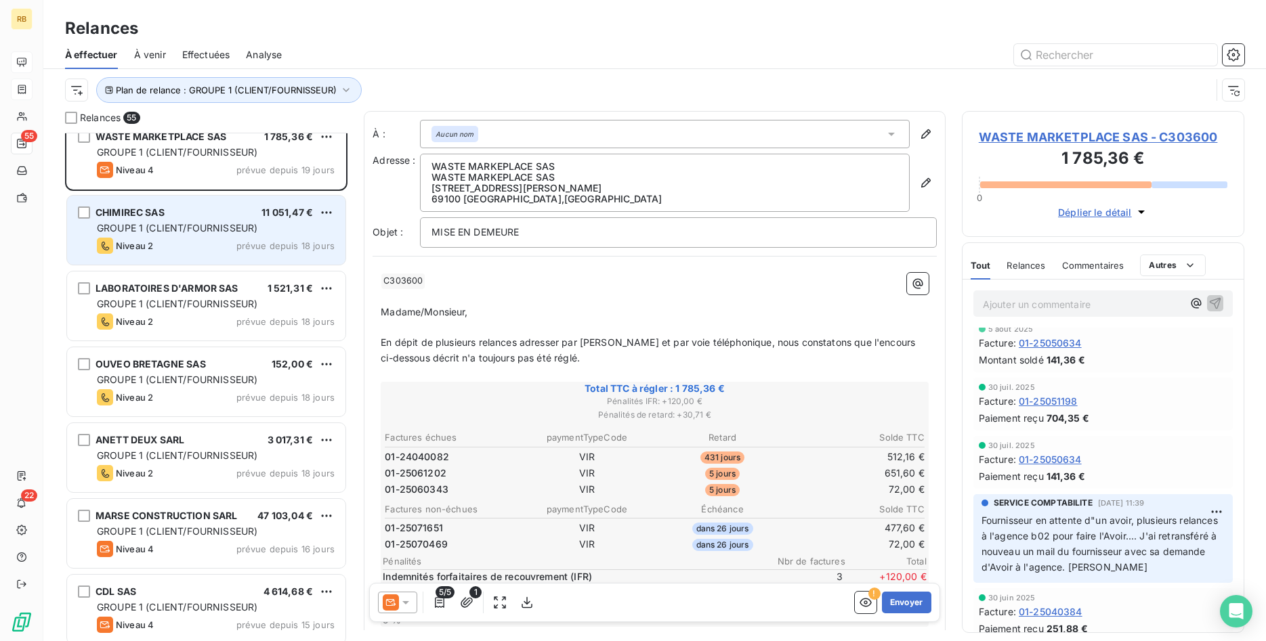
click at [240, 234] on span "GROUPE 1 (CLIENT/FOURNISSEUR)" at bounding box center [177, 228] width 160 height 12
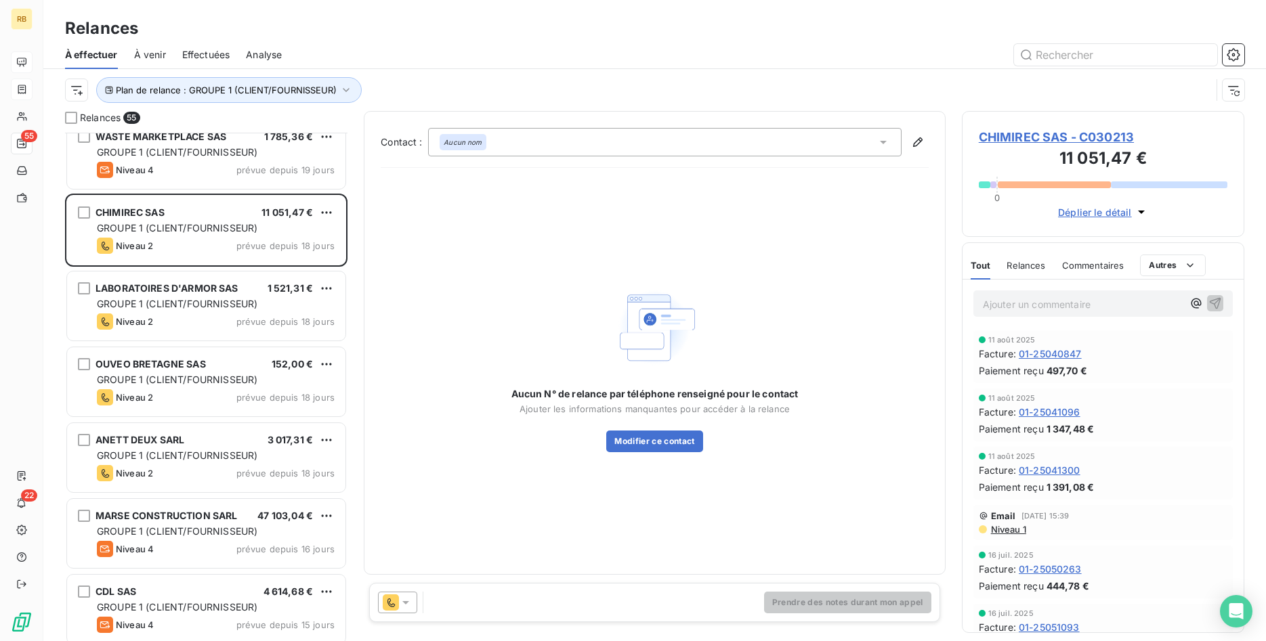
click at [406, 605] on icon at bounding box center [406, 603] width 14 height 14
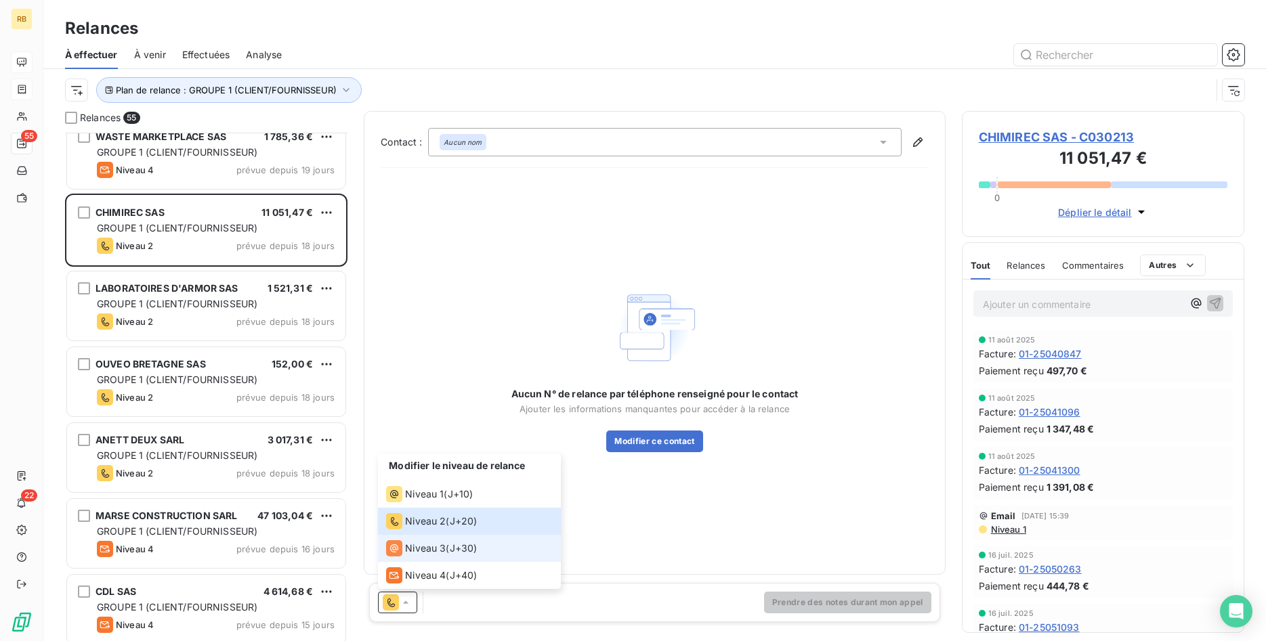
click at [418, 544] on span "Niveau 3" at bounding box center [425, 549] width 41 height 14
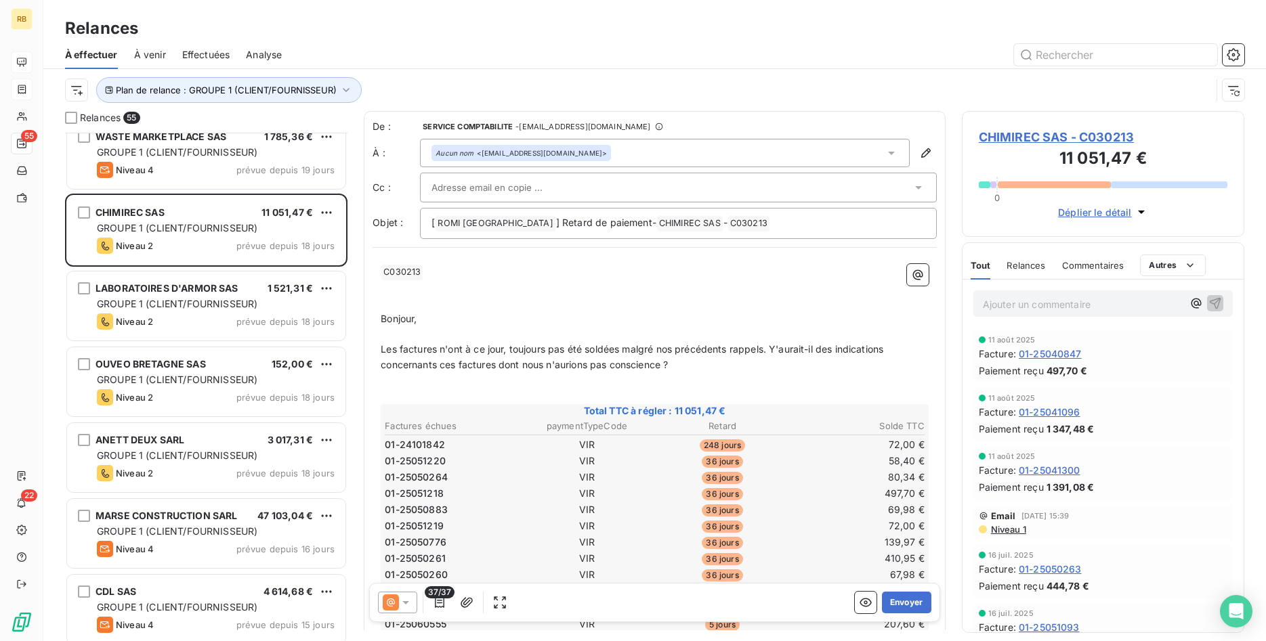
click at [569, 189] on div at bounding box center [671, 187] width 480 height 20
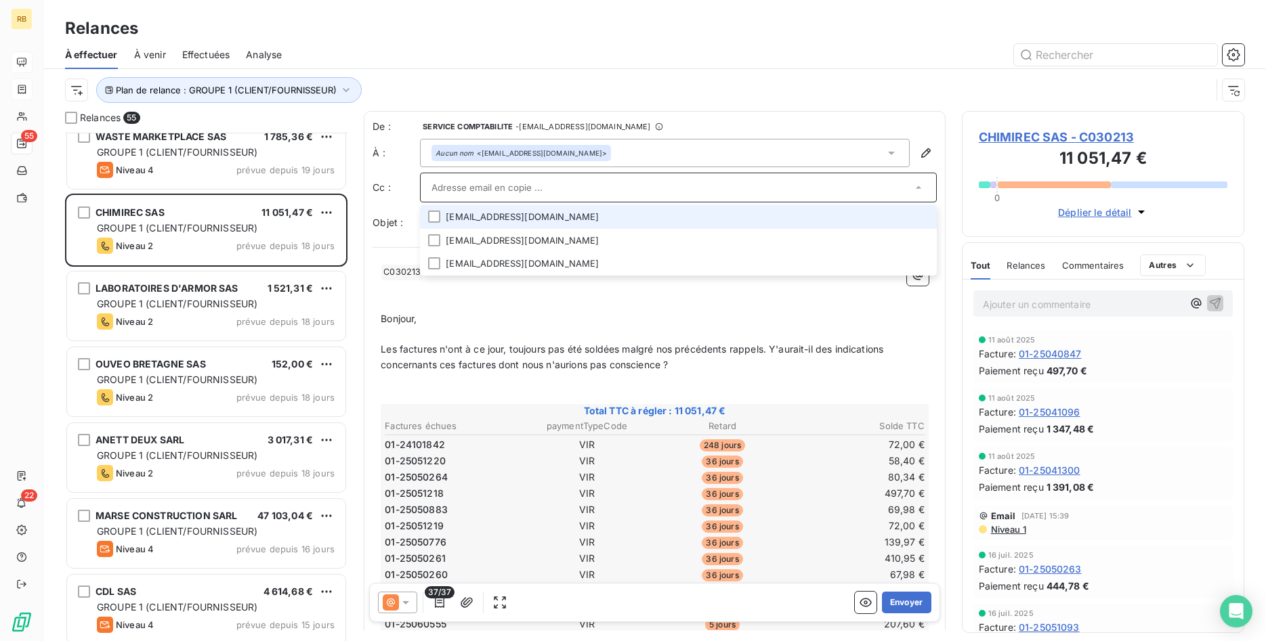
click at [563, 215] on li "[EMAIL_ADDRESS][DOMAIN_NAME]" at bounding box center [678, 217] width 517 height 24
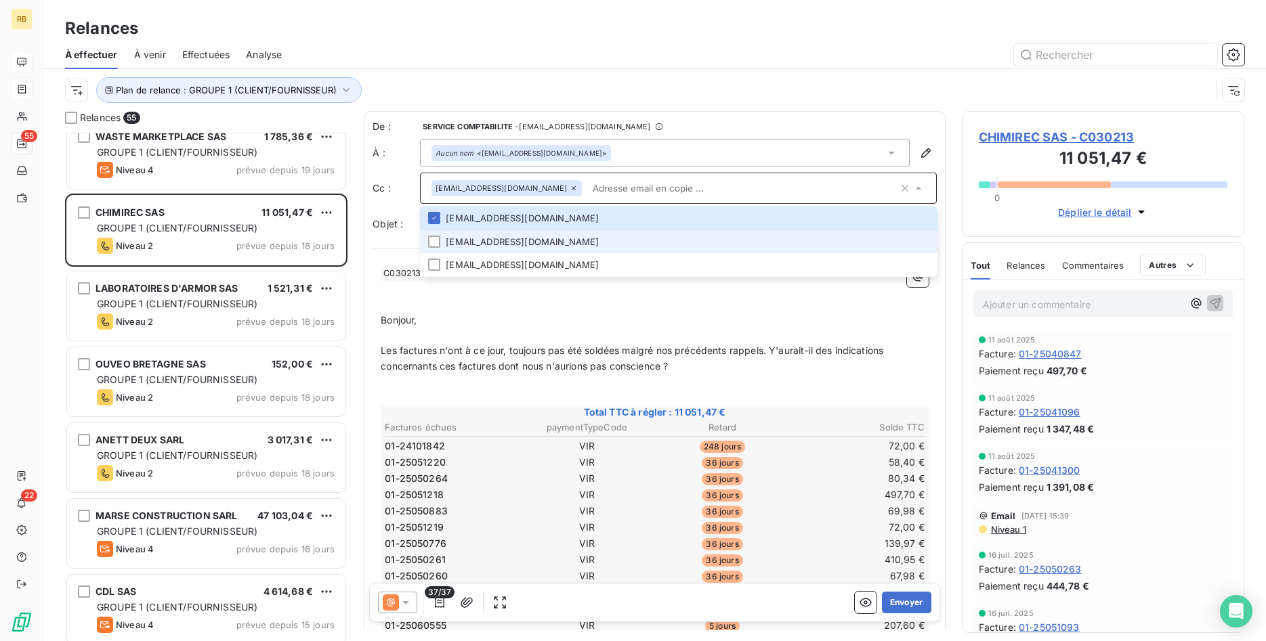
click at [541, 240] on li "[EMAIL_ADDRESS][DOMAIN_NAME]" at bounding box center [678, 242] width 517 height 24
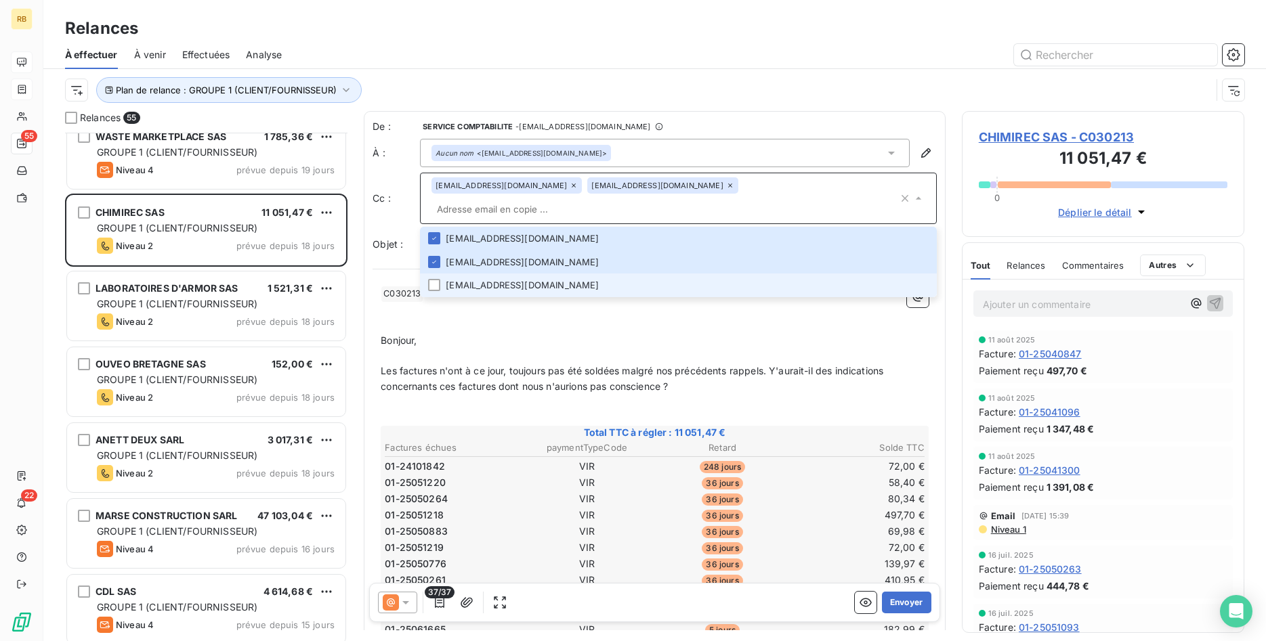
click at [595, 274] on li "[EMAIL_ADDRESS][DOMAIN_NAME]" at bounding box center [678, 286] width 517 height 24
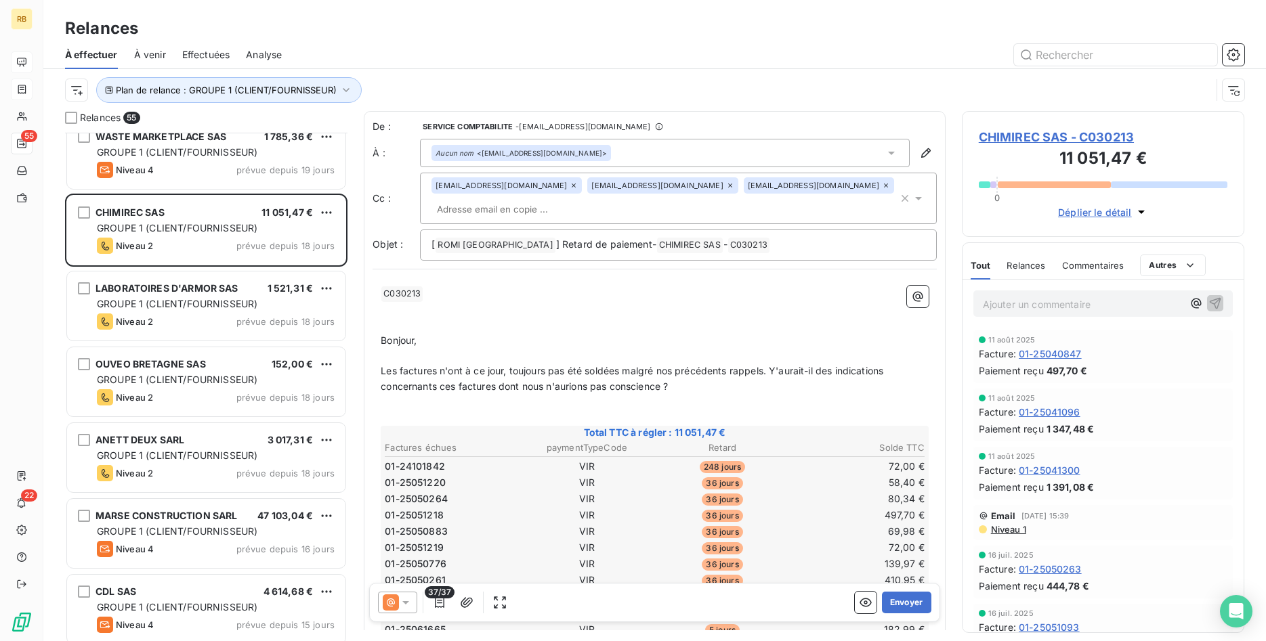
click at [751, 330] on p "﻿" at bounding box center [655, 326] width 548 height 16
click at [921, 603] on button "Envoyer" at bounding box center [906, 603] width 49 height 22
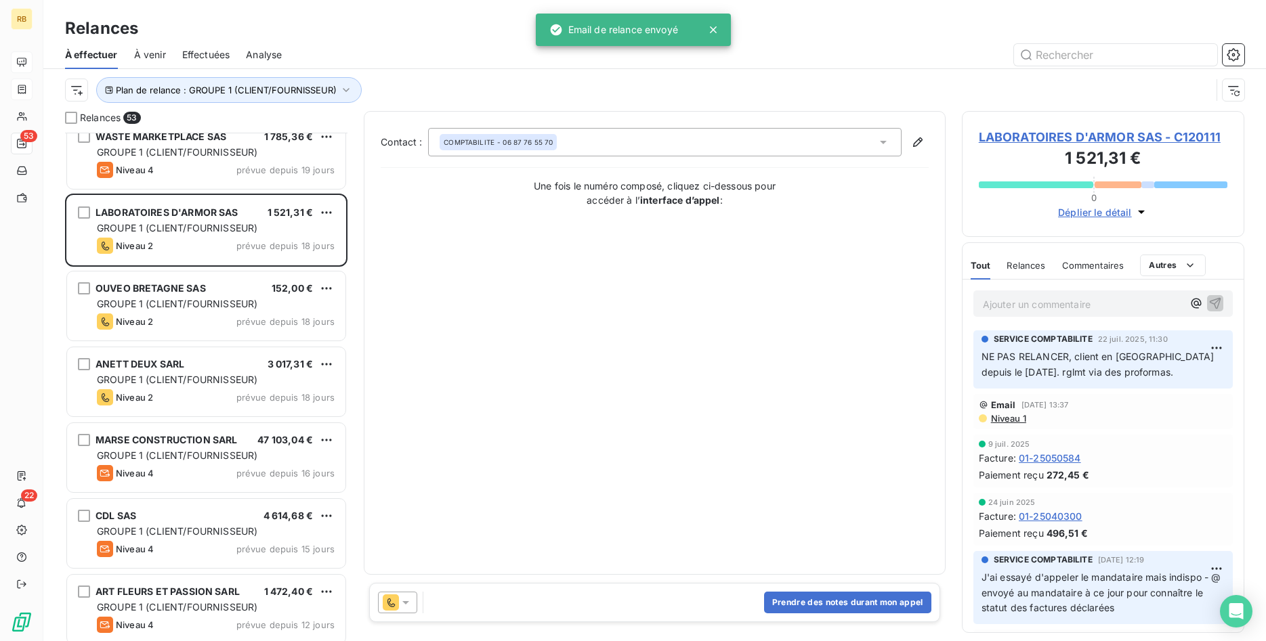
click at [408, 606] on icon at bounding box center [406, 603] width 14 height 14
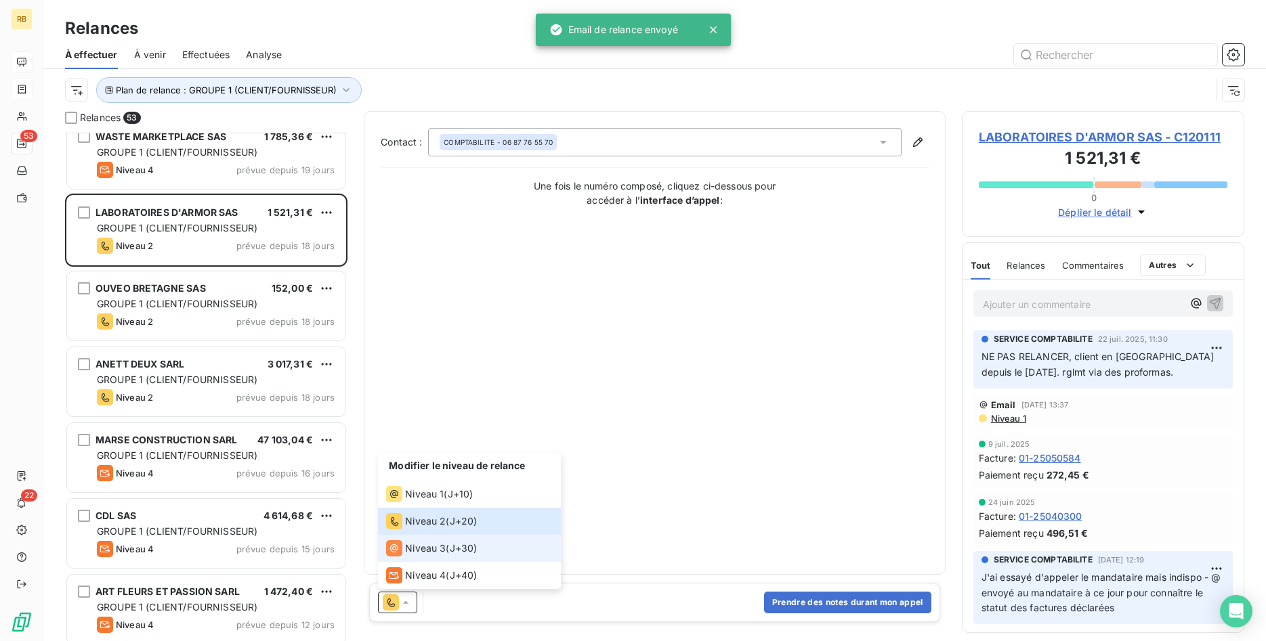
click at [418, 550] on span "Niveau 3" at bounding box center [425, 549] width 41 height 14
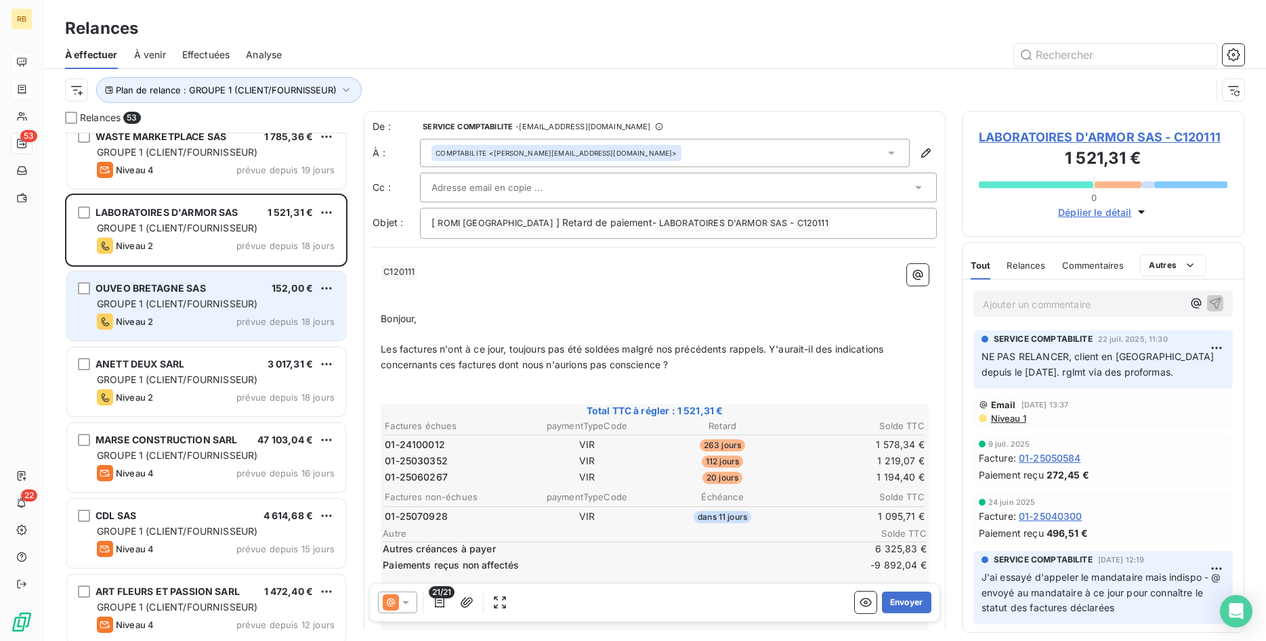
click at [265, 311] on div "OUVEO BRETAGNE SAS 152,00 € GROUPE 1 (CLIENT/FOURNISSEUR) Niveau 2 prévue depui…" at bounding box center [206, 306] width 278 height 69
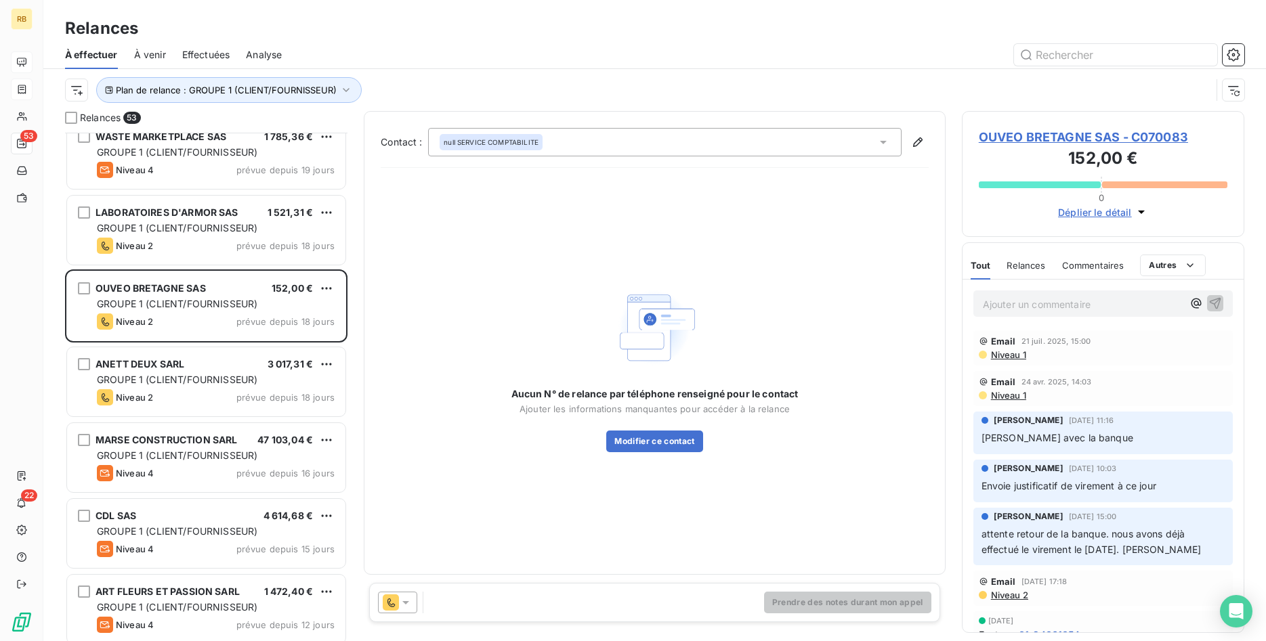
click at [410, 603] on icon at bounding box center [406, 603] width 14 height 14
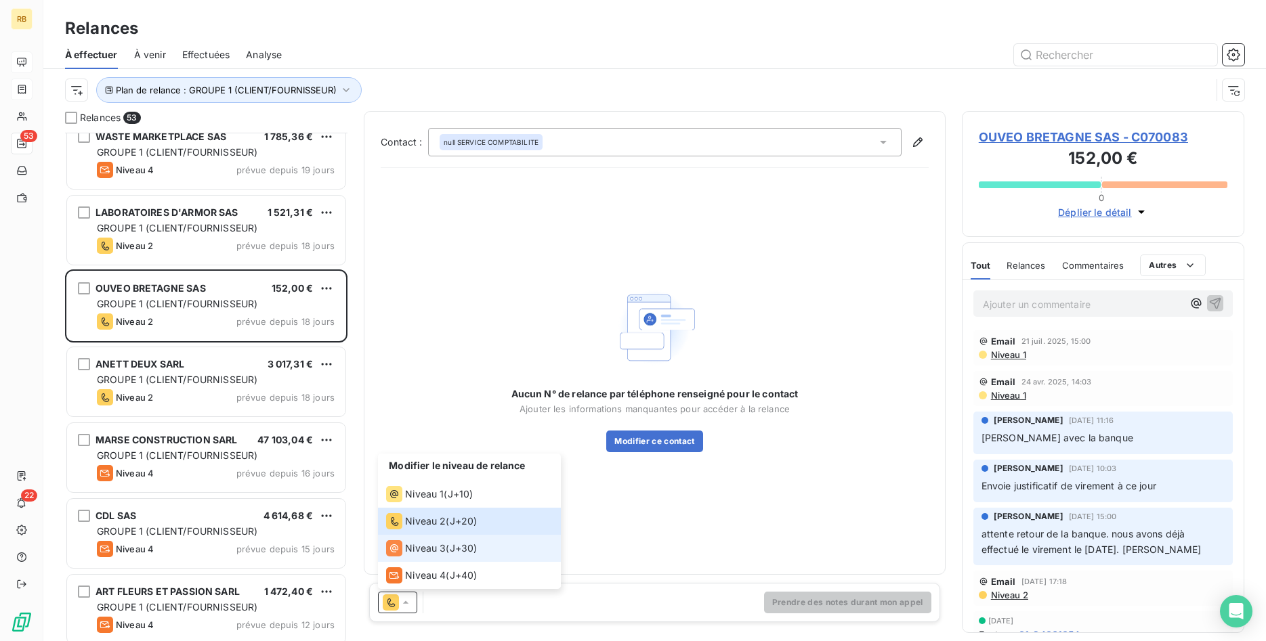
click at [439, 546] on span "Niveau 3" at bounding box center [425, 549] width 41 height 14
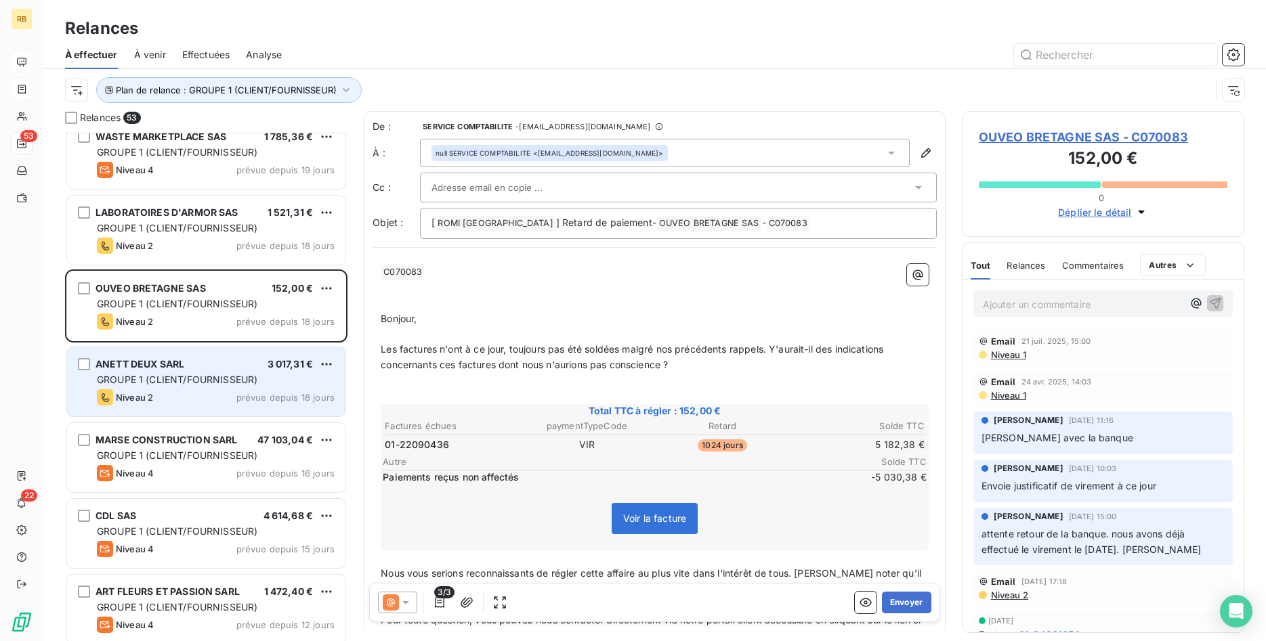
click at [163, 375] on span "GROUPE 1 (CLIENT/FOURNISSEUR)" at bounding box center [177, 380] width 160 height 12
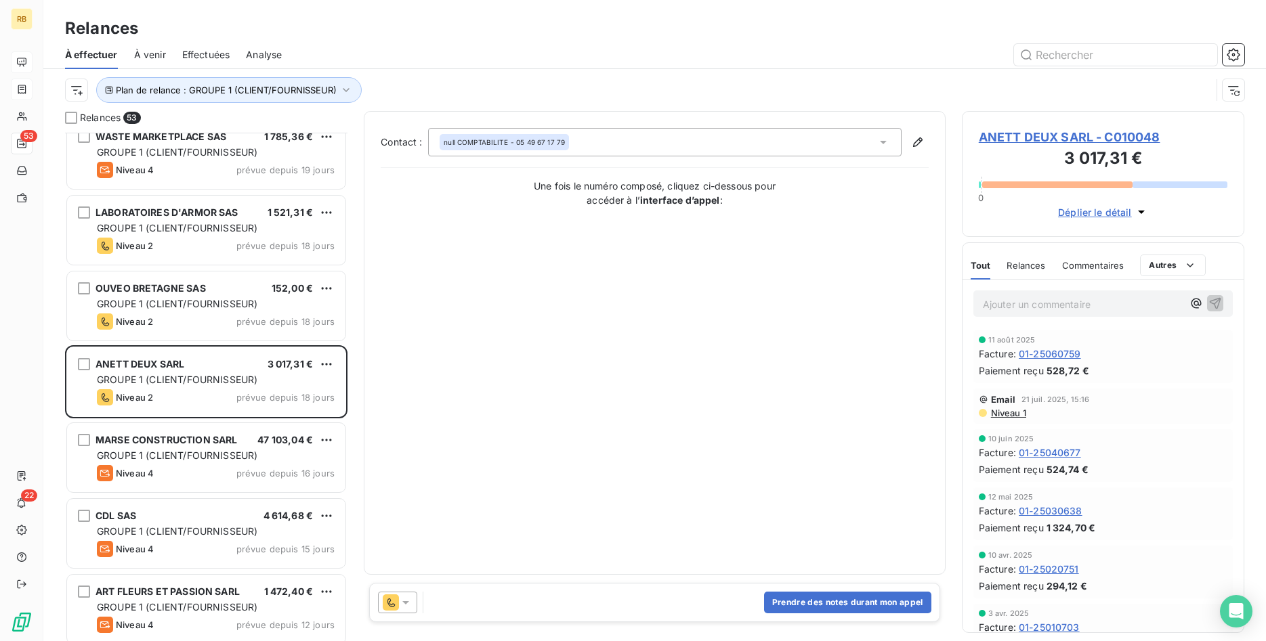
click at [404, 600] on icon at bounding box center [406, 603] width 14 height 14
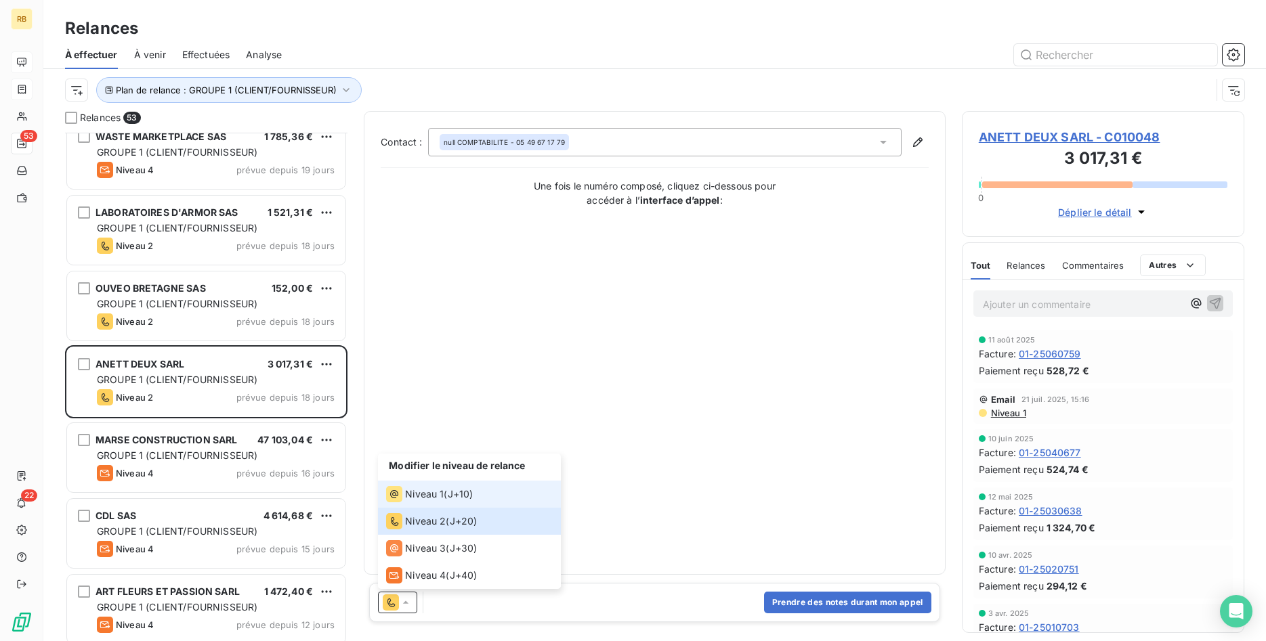
click at [414, 493] on span "Niveau 1" at bounding box center [424, 495] width 39 height 14
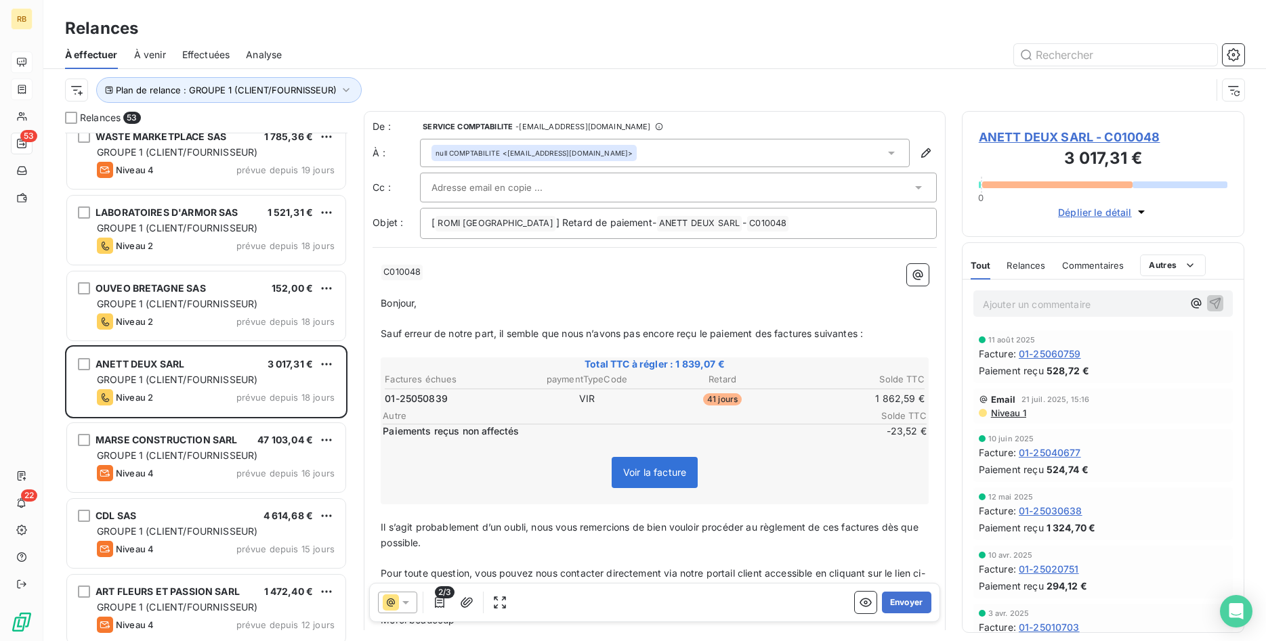
click at [411, 603] on icon at bounding box center [406, 603] width 14 height 14
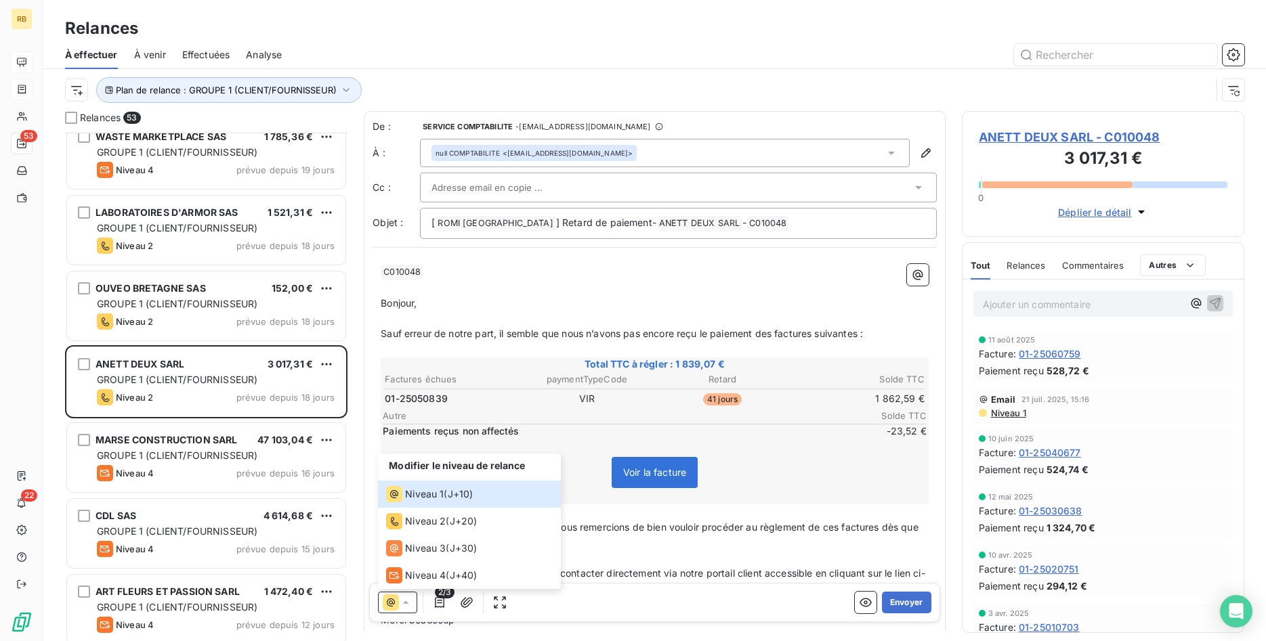
drag, startPoint x: 817, startPoint y: 450, endPoint x: 974, endPoint y: 436, distance: 158.4
click at [817, 450] on div "Voir la facture" at bounding box center [655, 475] width 544 height 58
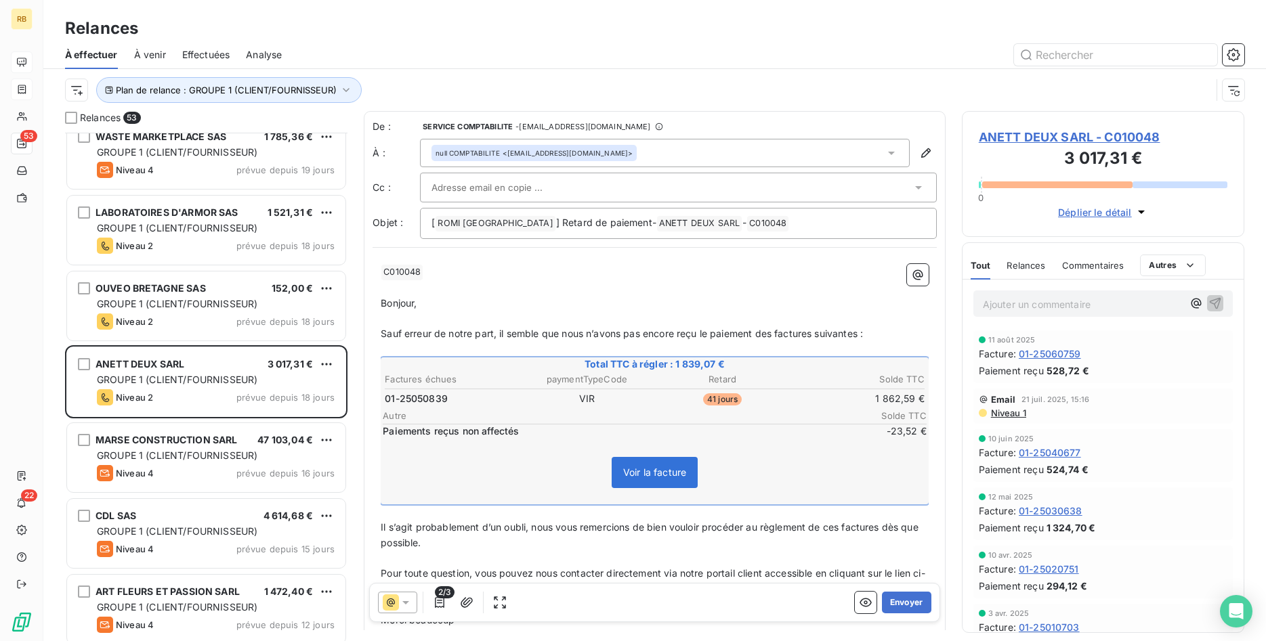
click at [1006, 412] on span "Niveau 1" at bounding box center [1007, 413] width 37 height 11
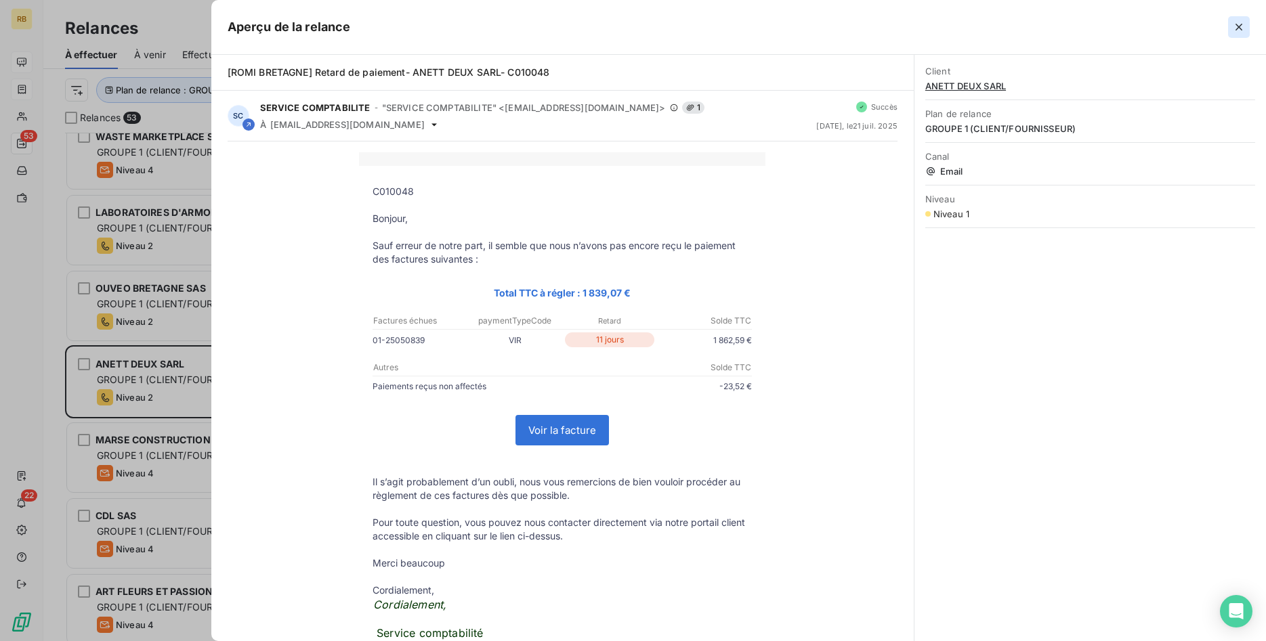
click at [1238, 26] on icon "button" at bounding box center [1238, 27] width 7 height 7
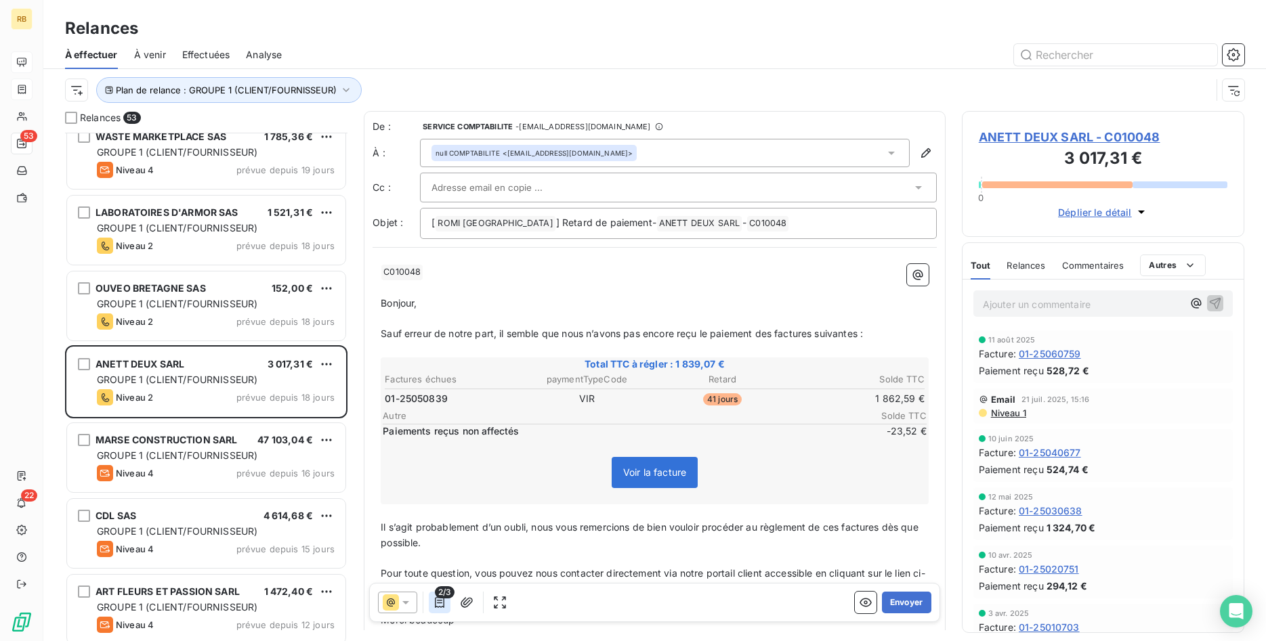
click at [438, 603] on icon "button" at bounding box center [439, 602] width 9 height 11
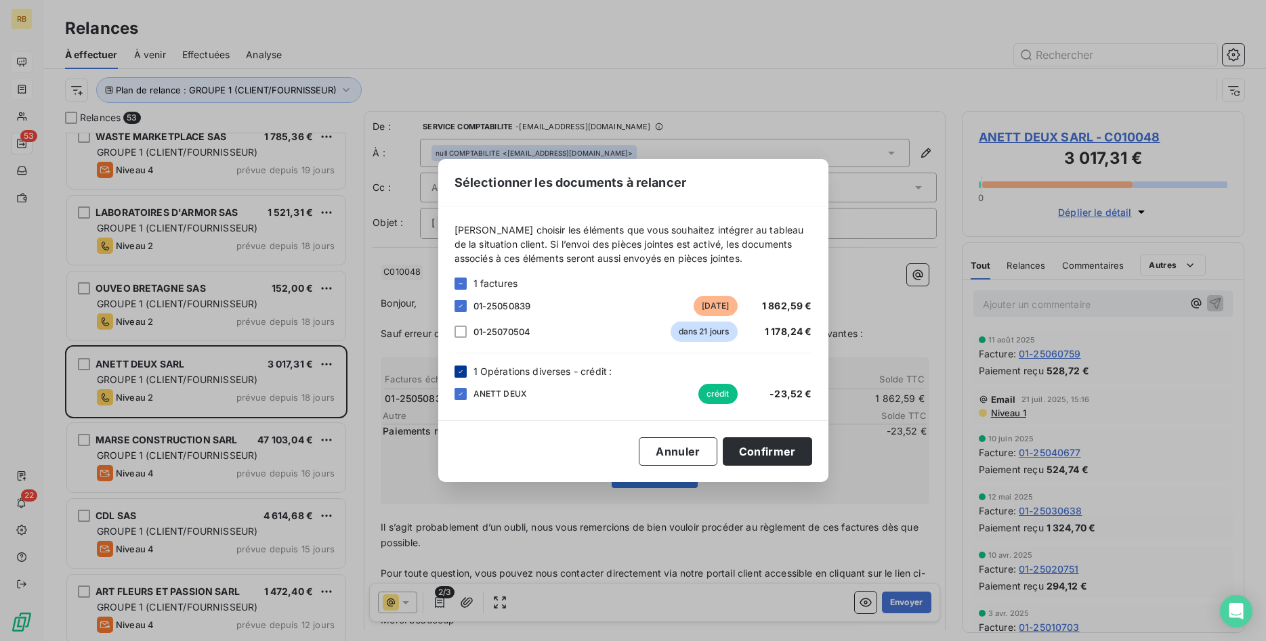
click at [461, 372] on icon at bounding box center [460, 371] width 4 height 3
click at [460, 332] on div at bounding box center [460, 332] width 12 height 12
click at [792, 448] on button "Confirmer" at bounding box center [767, 451] width 89 height 28
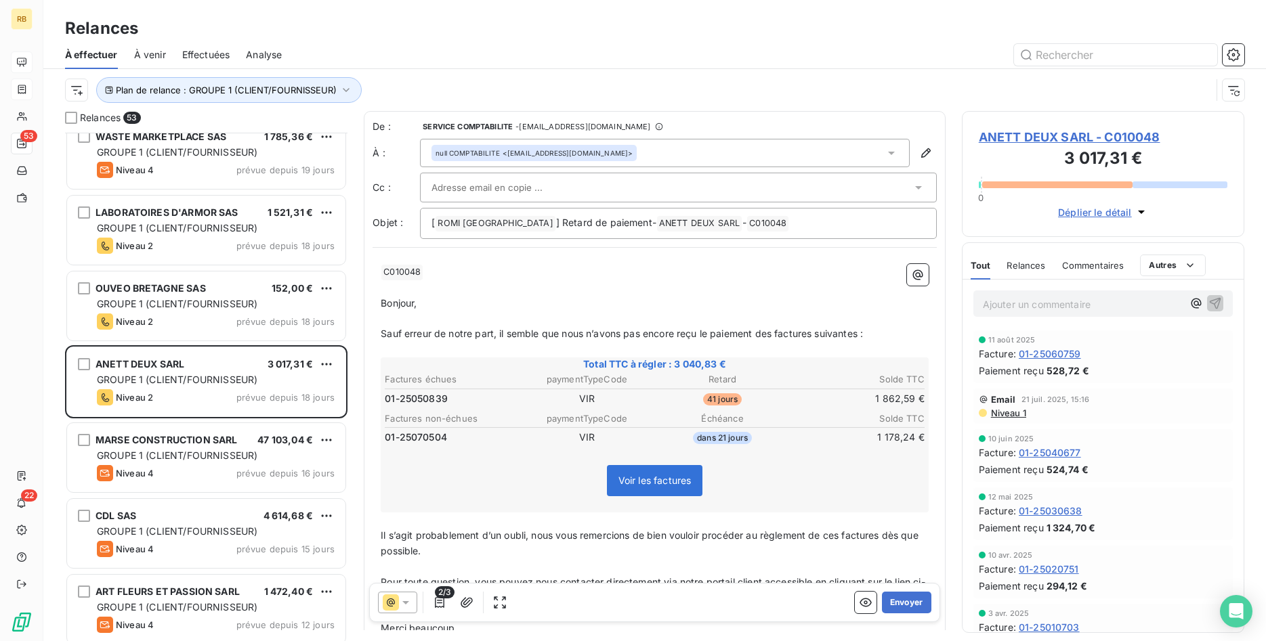
click at [523, 187] on input "text" at bounding box center [504, 187] width 146 height 20
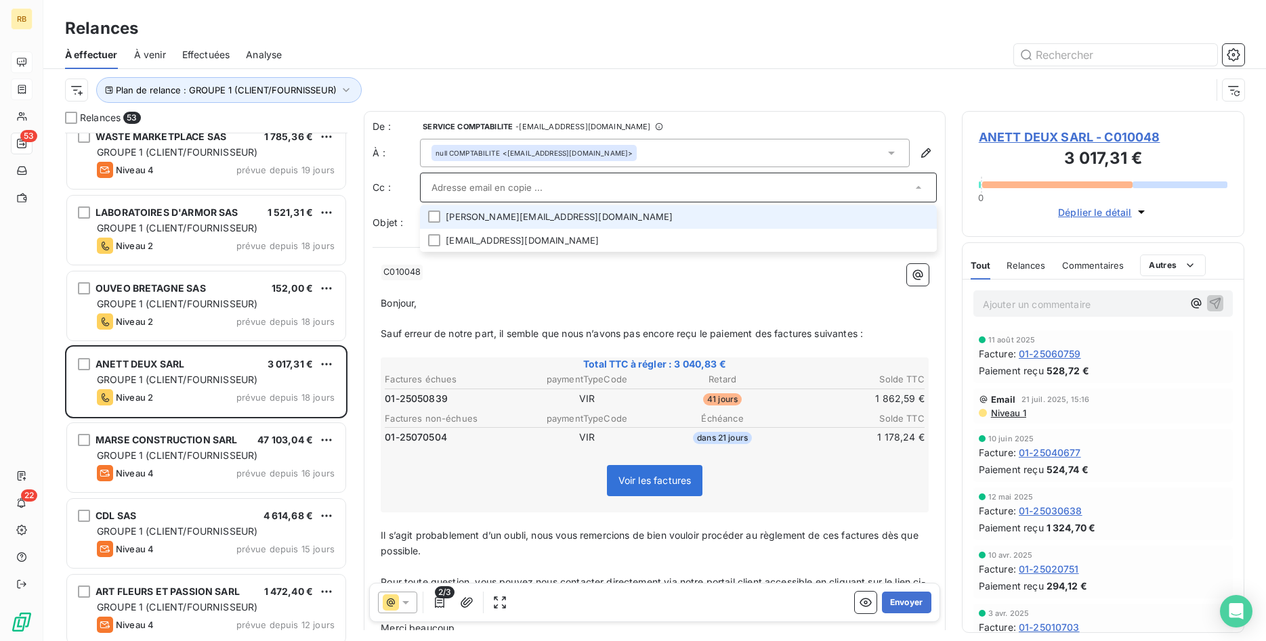
click at [523, 215] on li "[PERSON_NAME][EMAIL_ADDRESS][DOMAIN_NAME]" at bounding box center [678, 217] width 517 height 24
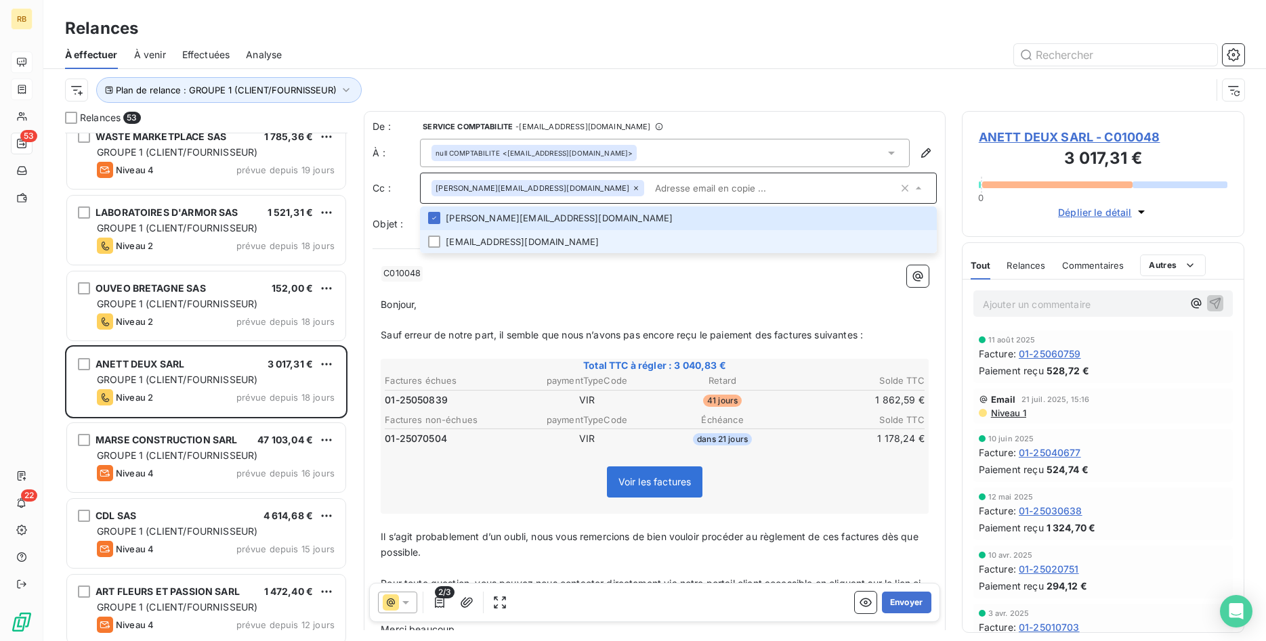
click at [524, 239] on li "[EMAIL_ADDRESS][DOMAIN_NAME]" at bounding box center [678, 242] width 517 height 24
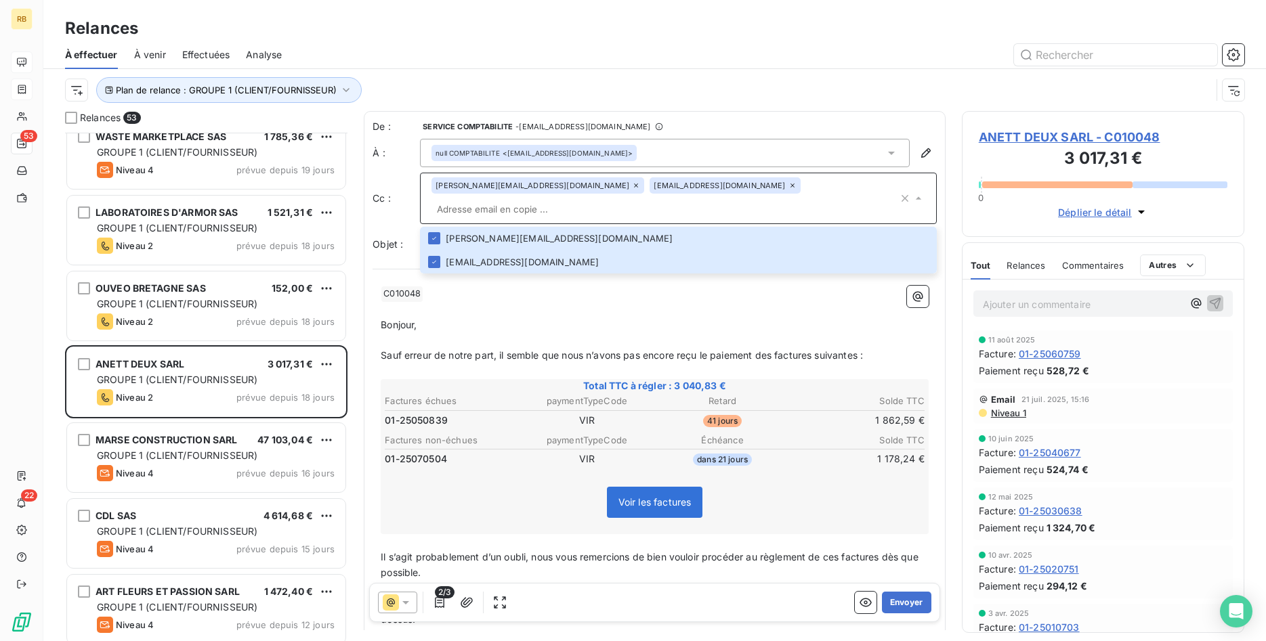
click at [593, 302] on p "﻿" at bounding box center [655, 310] width 548 height 16
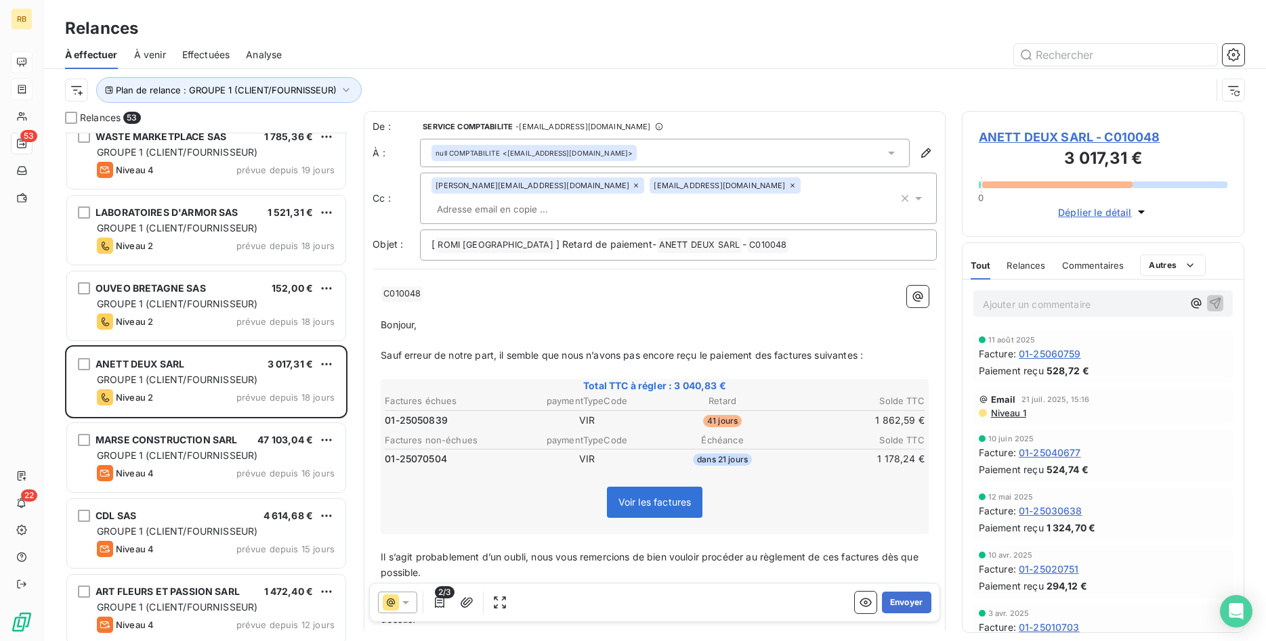
click at [404, 600] on icon at bounding box center [406, 603] width 14 height 14
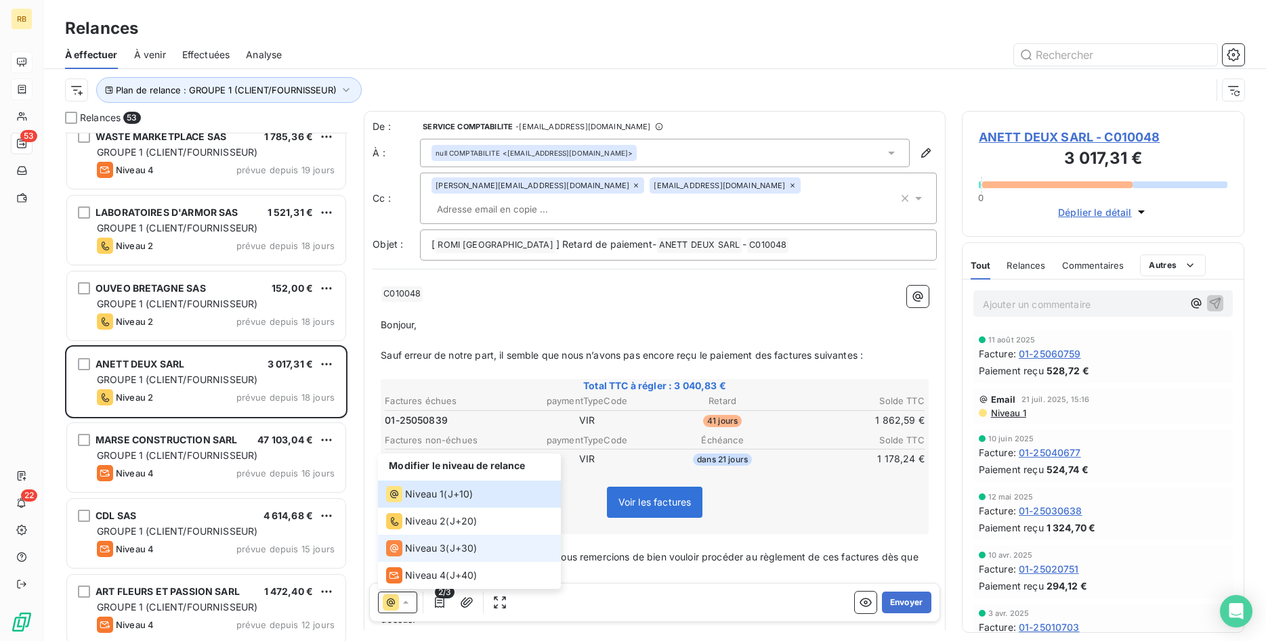
click at [421, 548] on span "Niveau 3" at bounding box center [425, 549] width 41 height 14
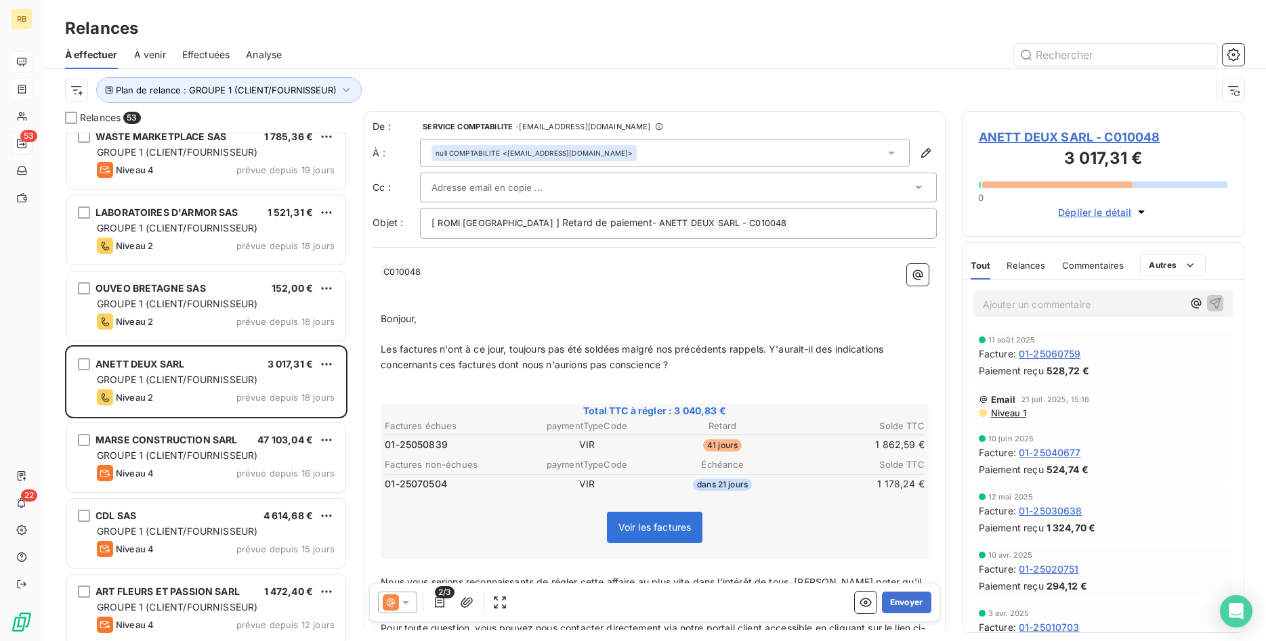
click at [497, 182] on input "text" at bounding box center [504, 187] width 146 height 20
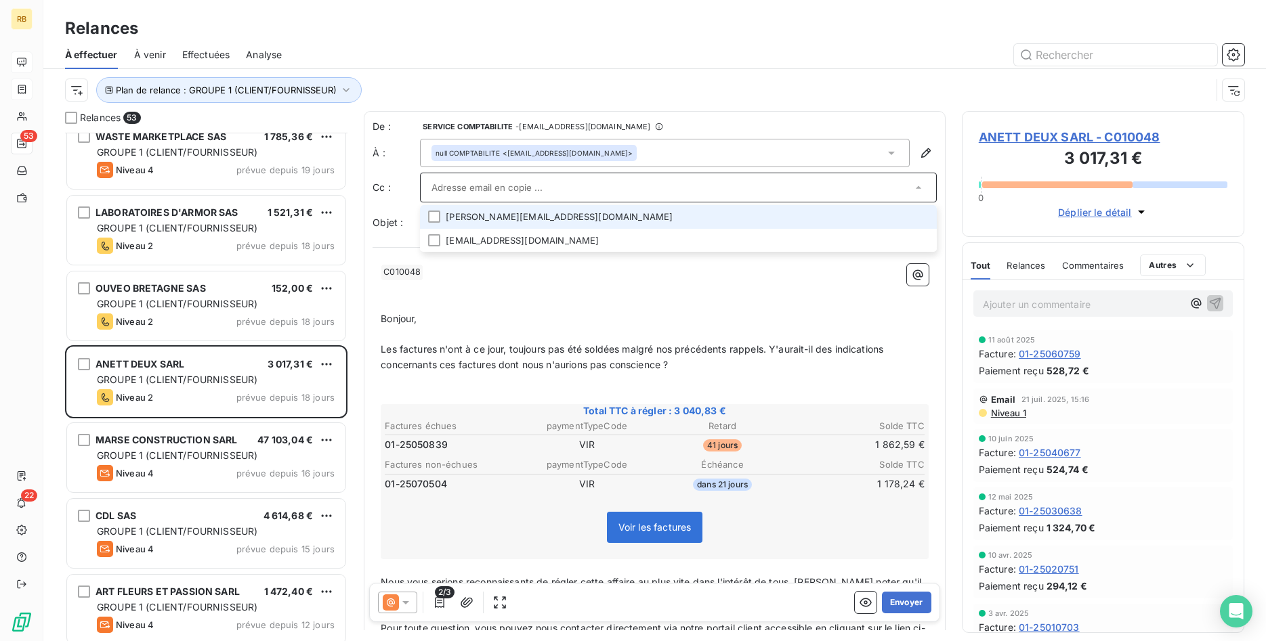
click at [506, 216] on li "[PERSON_NAME][EMAIL_ADDRESS][DOMAIN_NAME]" at bounding box center [678, 217] width 517 height 24
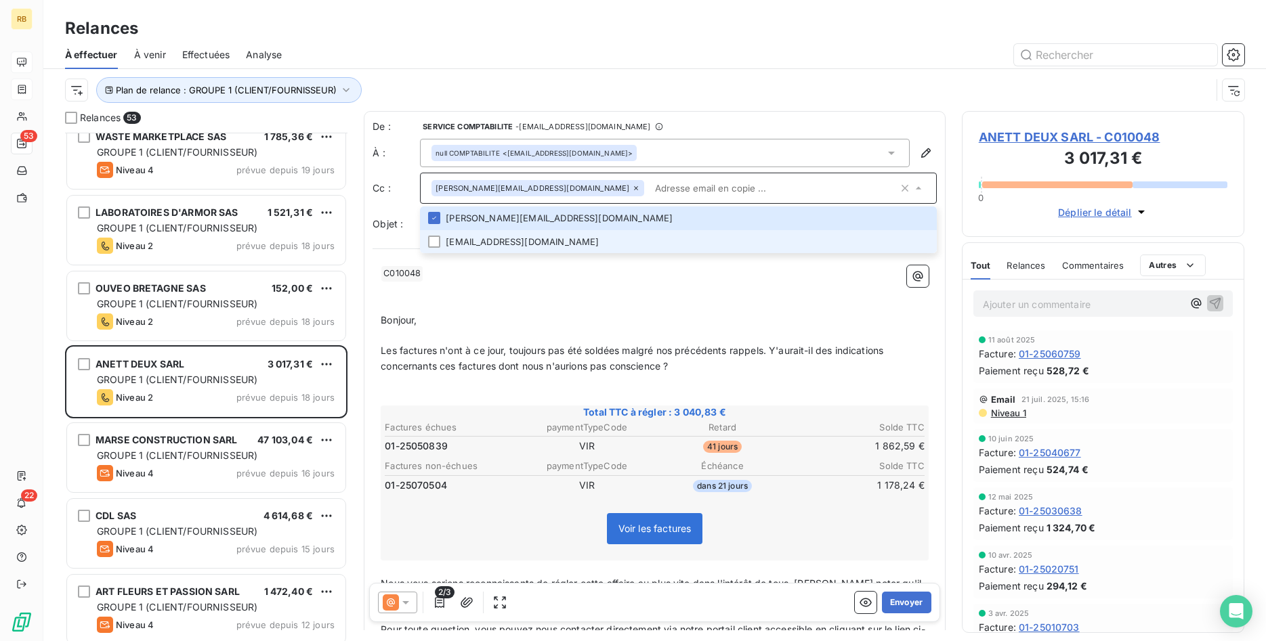
click at [509, 242] on li "[EMAIL_ADDRESS][DOMAIN_NAME]" at bounding box center [678, 242] width 517 height 24
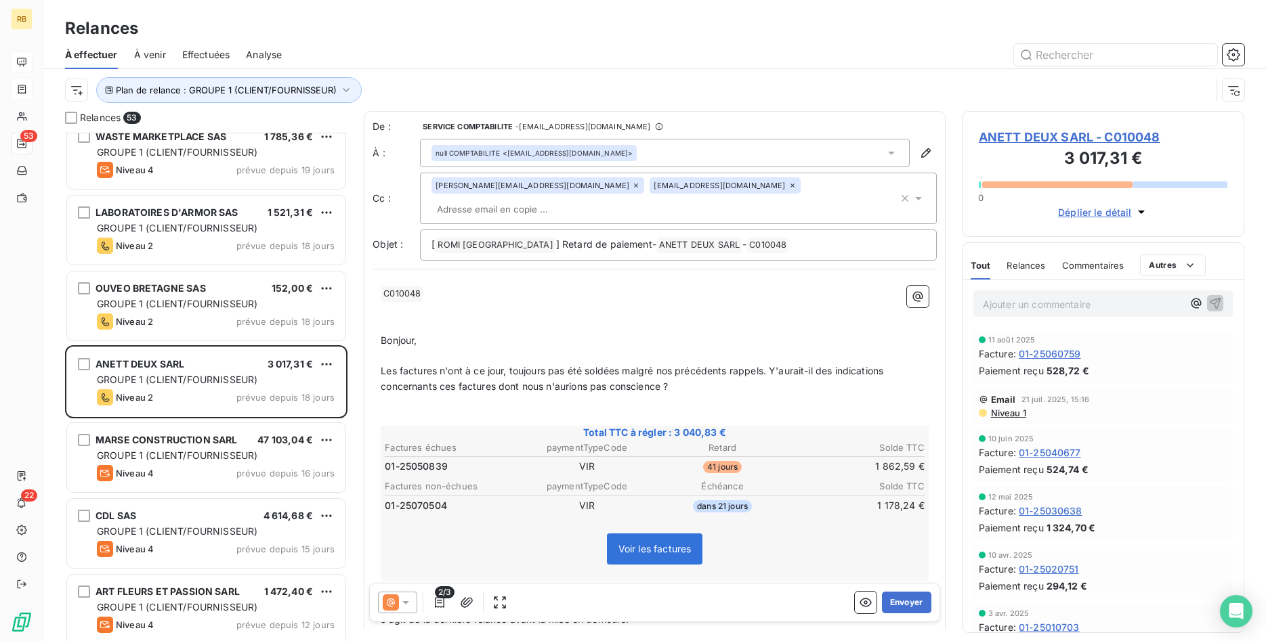
click at [576, 302] on p "﻿" at bounding box center [655, 310] width 548 height 16
click at [914, 599] on button "Envoyer" at bounding box center [906, 603] width 49 height 22
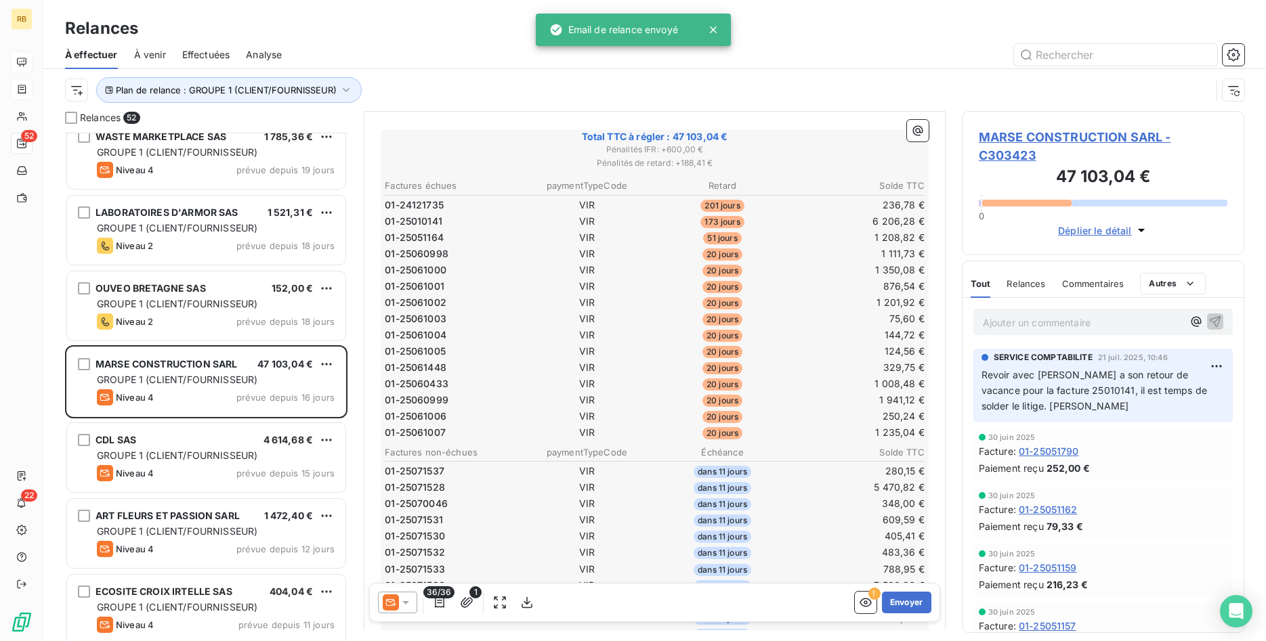
scroll to position [277, 0]
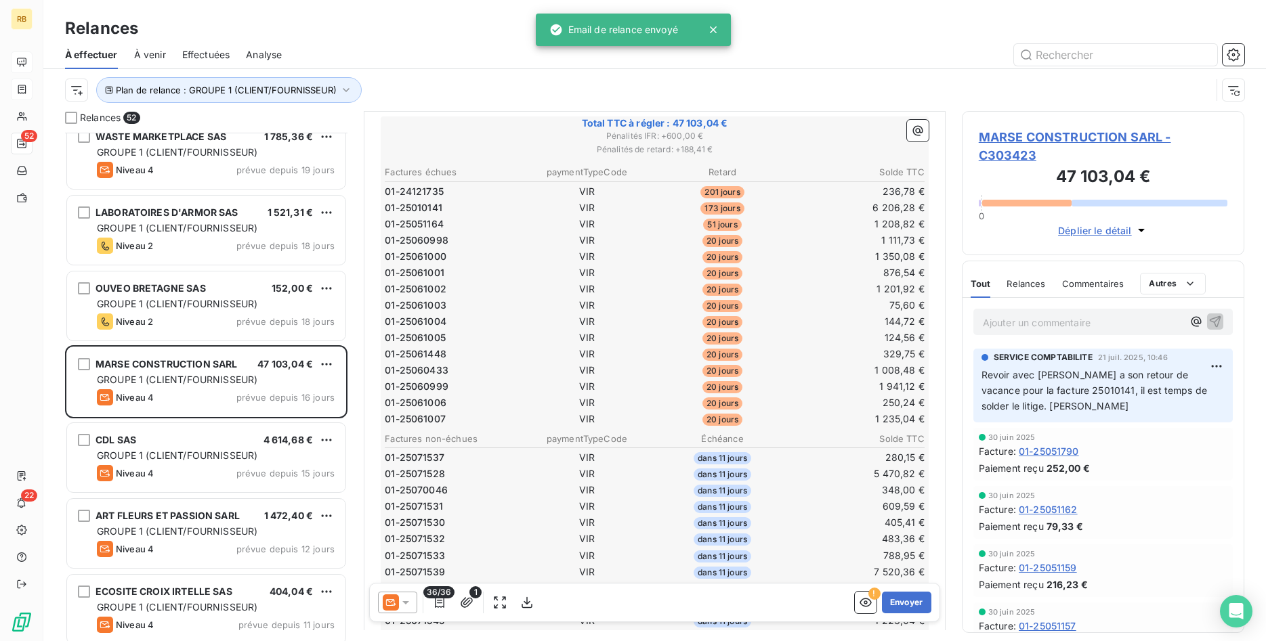
click at [411, 602] on icon at bounding box center [406, 603] width 14 height 14
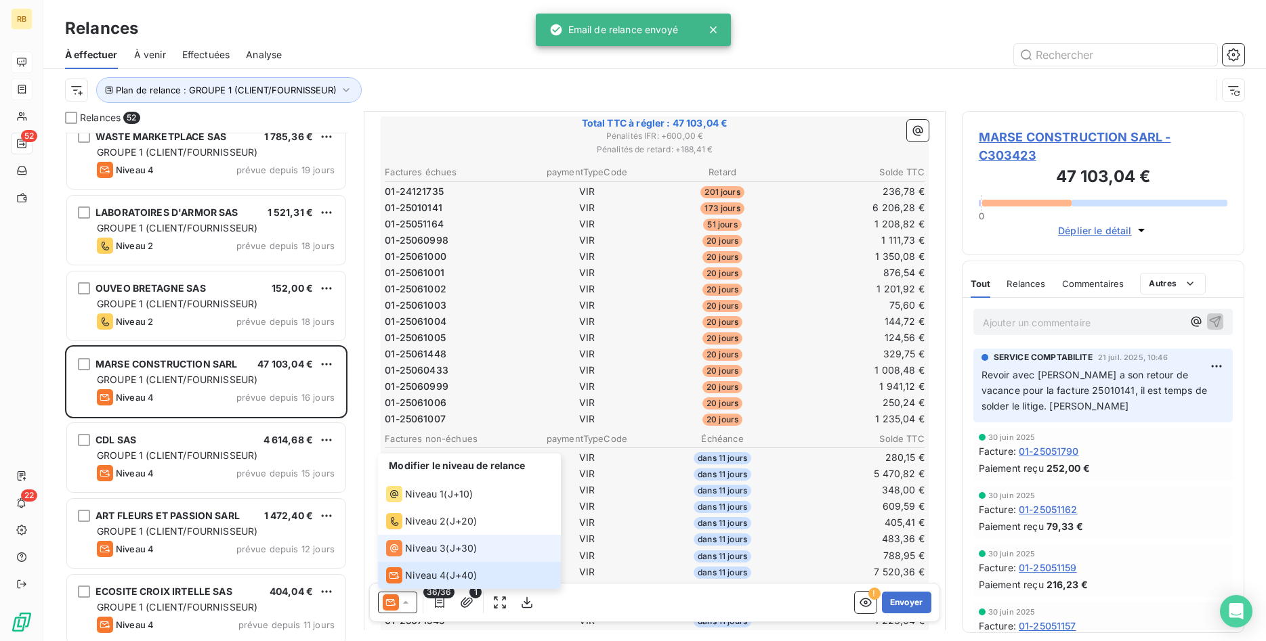
click at [418, 549] on span "Niveau 3" at bounding box center [425, 549] width 41 height 14
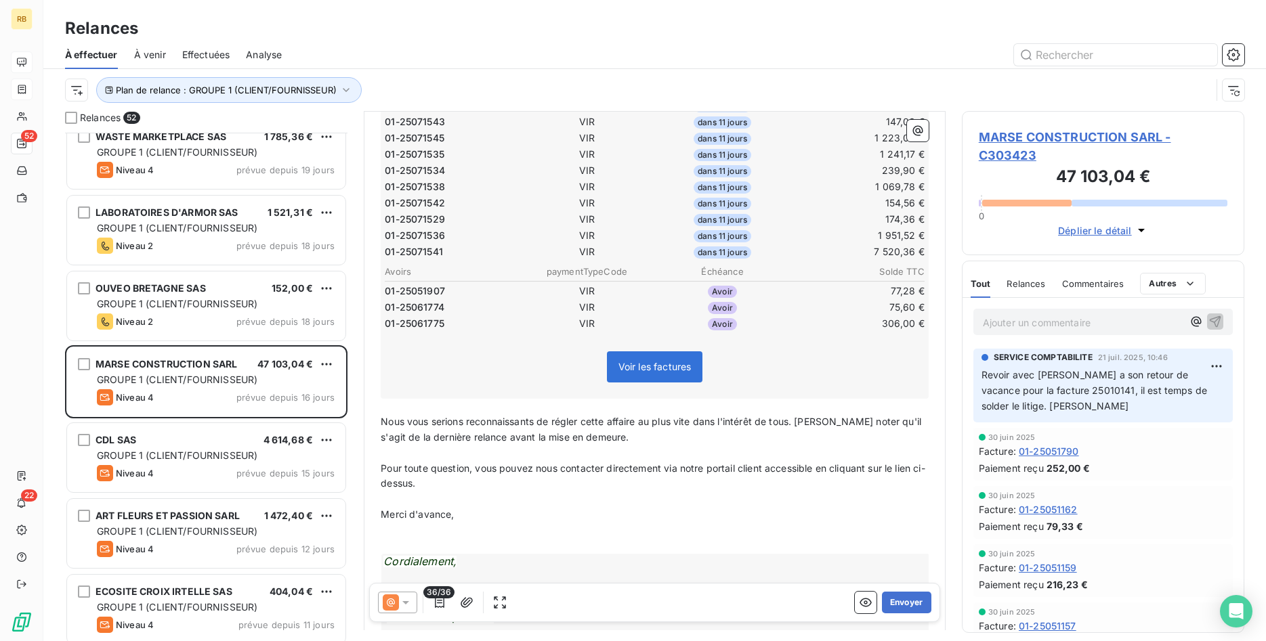
scroll to position [760, 0]
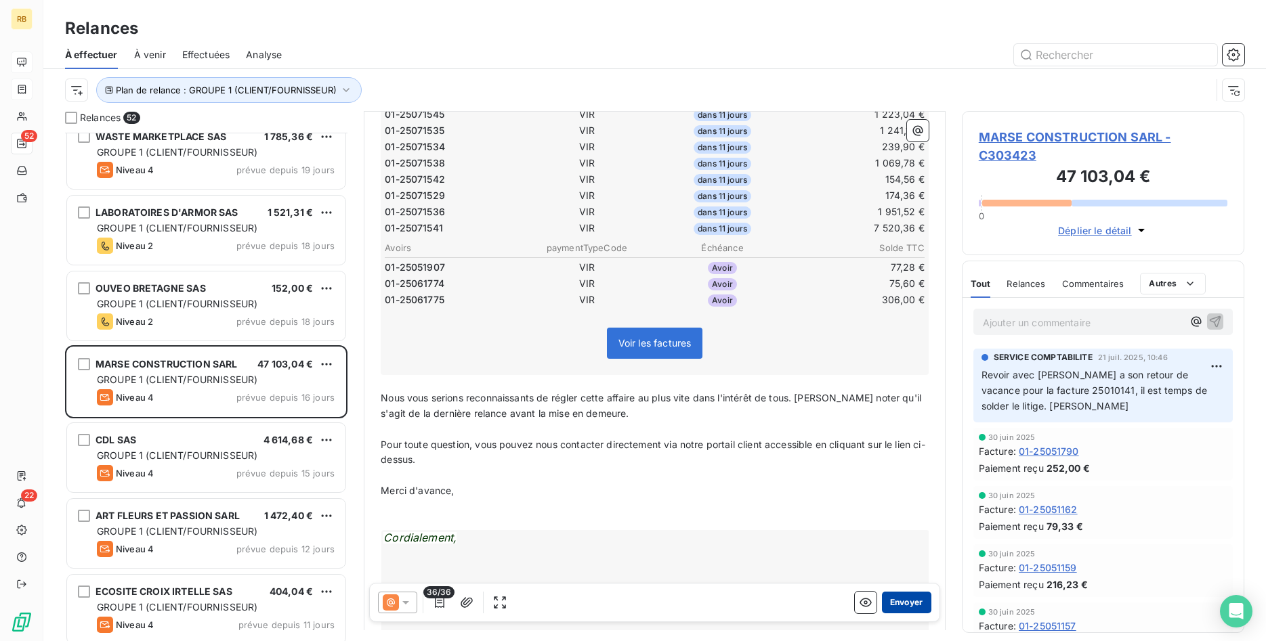
click at [907, 593] on button "Envoyer" at bounding box center [906, 603] width 49 height 22
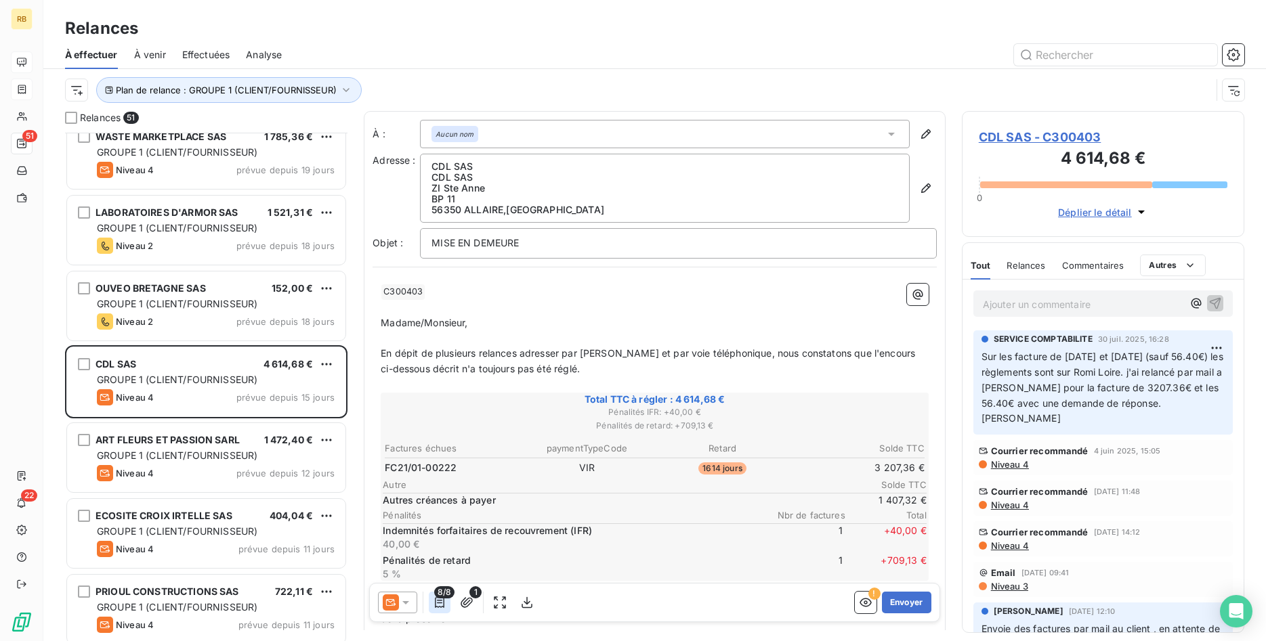
click at [441, 601] on icon "button" at bounding box center [439, 602] width 9 height 11
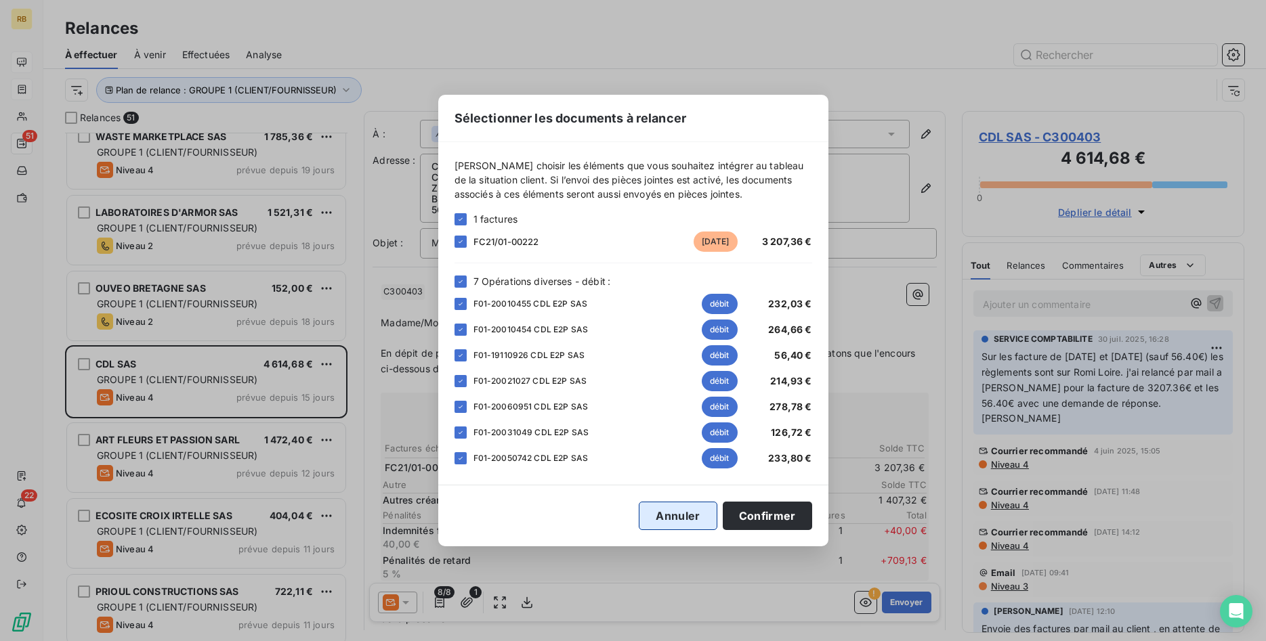
click at [692, 520] on button "Annuler" at bounding box center [678, 516] width 78 height 28
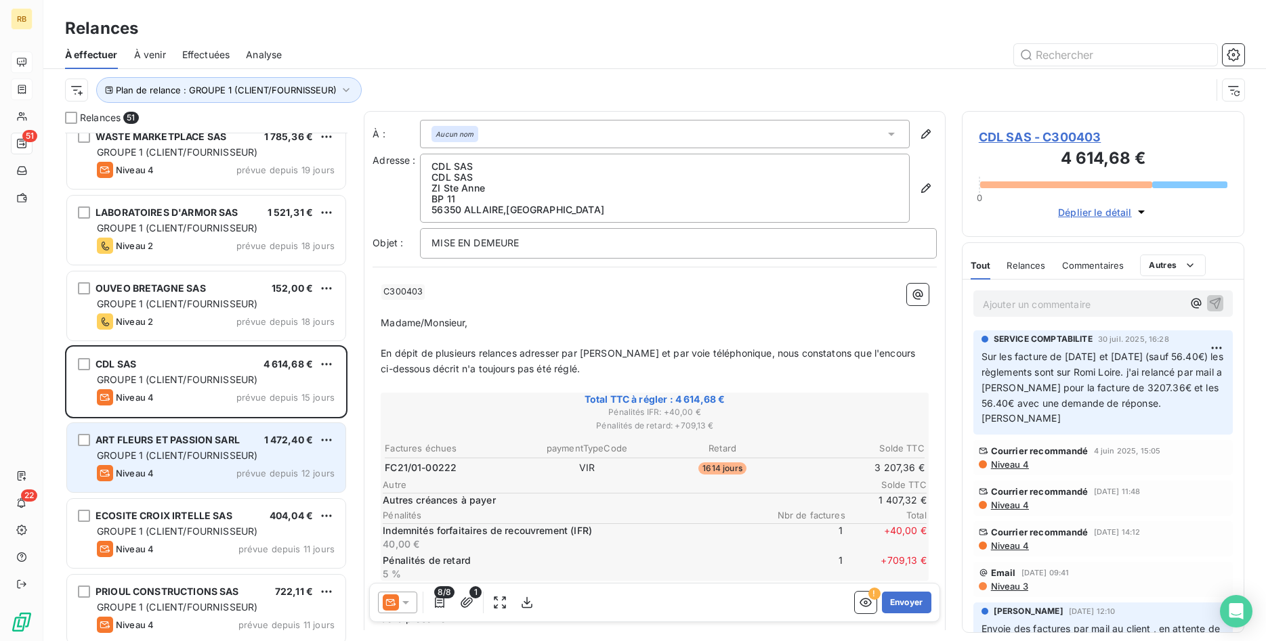
click at [169, 452] on span "GROUPE 1 (CLIENT/FOURNISSEUR)" at bounding box center [177, 456] width 160 height 12
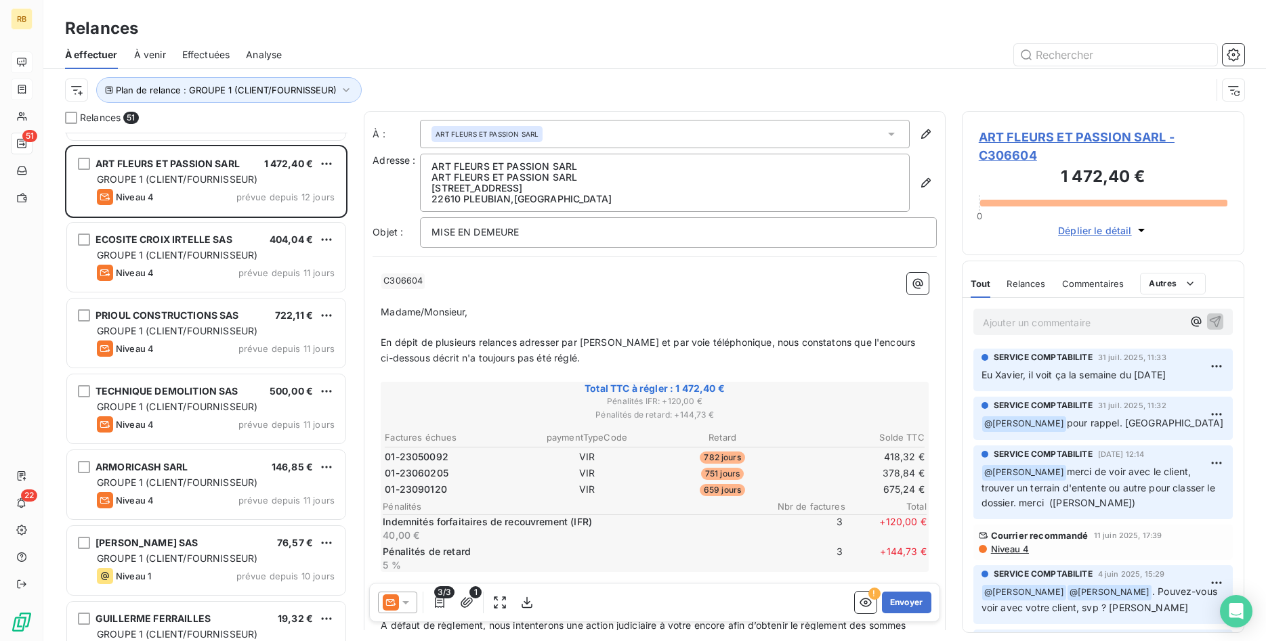
click at [1035, 279] on span "Relances" at bounding box center [1025, 283] width 39 height 11
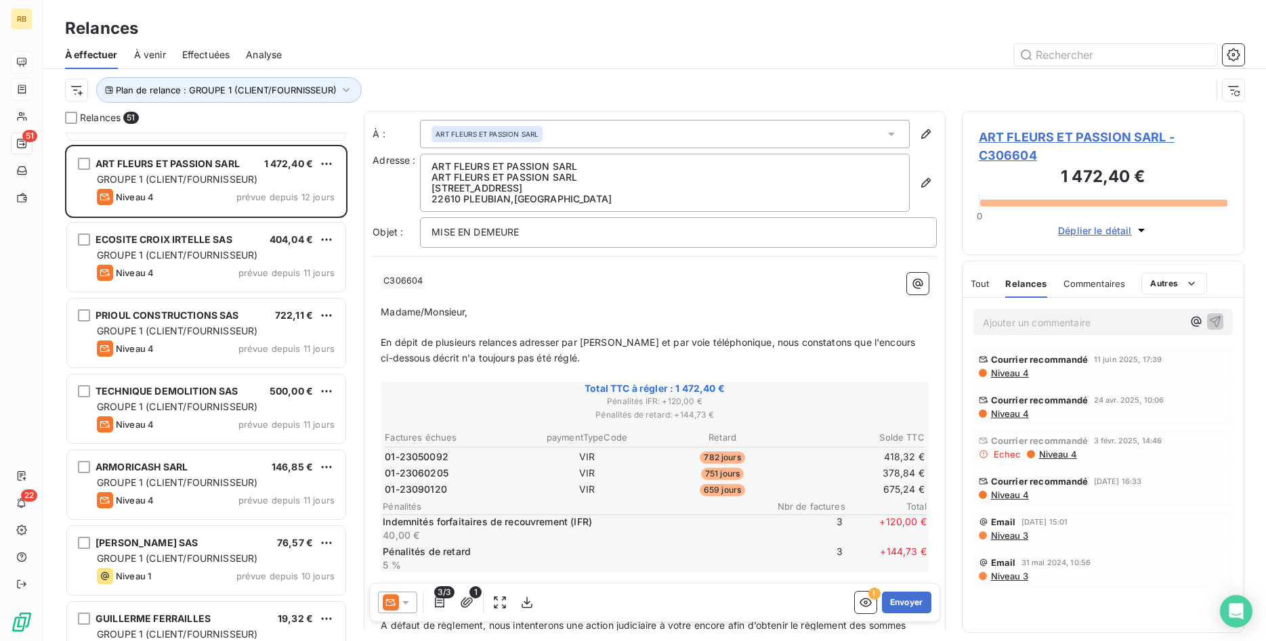
click at [981, 282] on span "Tout" at bounding box center [979, 283] width 19 height 11
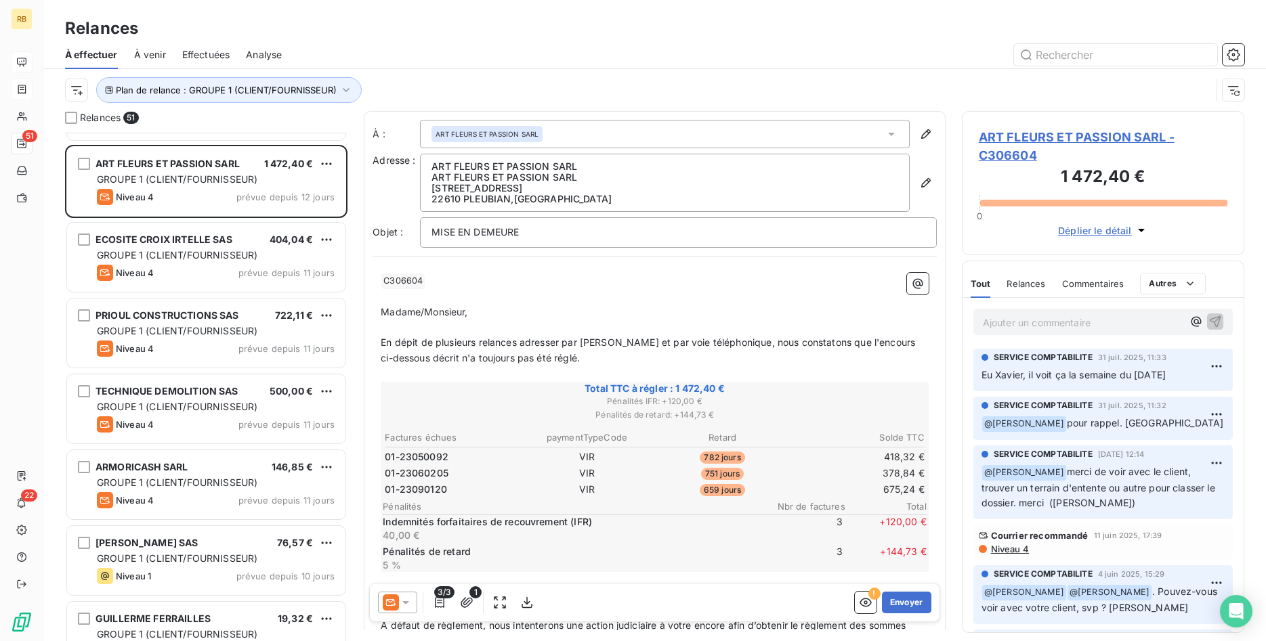
click at [1054, 135] on span "ART FLEURS ET PASSION SARL - C306604" at bounding box center [1103, 146] width 249 height 37
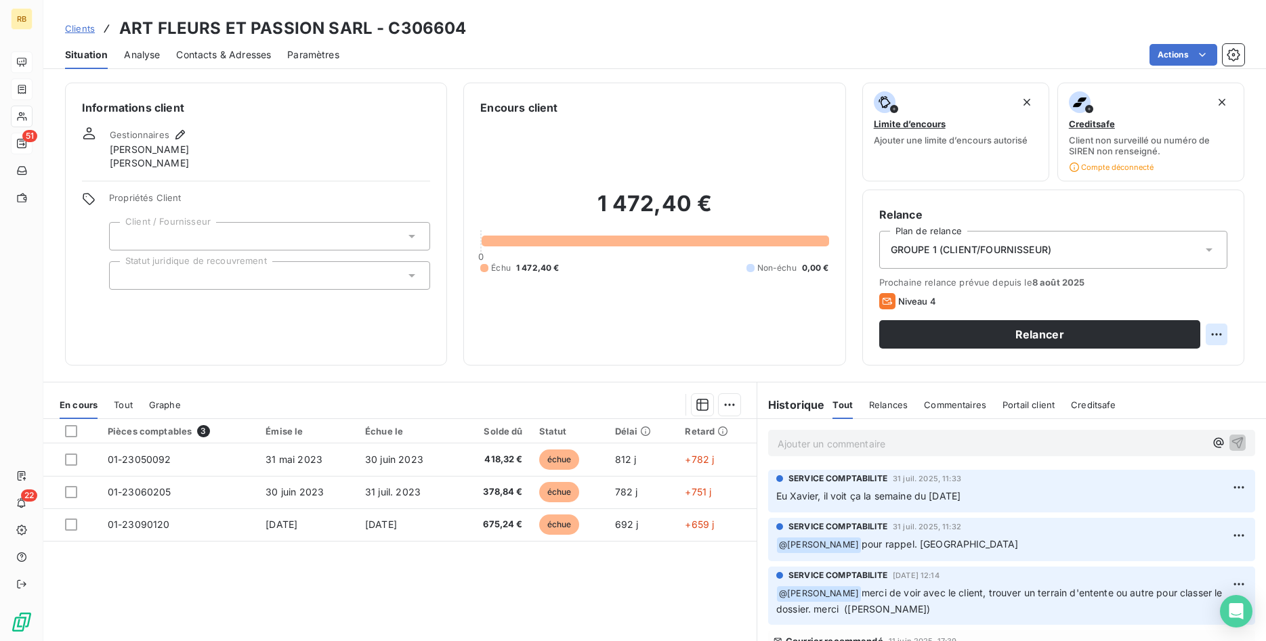
click at [1219, 335] on html "RB 51 22 Clients ART FLEURS ET PASSION SARL - C306604 Situation Analyse Contact…" at bounding box center [633, 320] width 1266 height 641
click at [1210, 365] on div "Replanifier cette action" at bounding box center [1160, 364] width 121 height 22
select select "7"
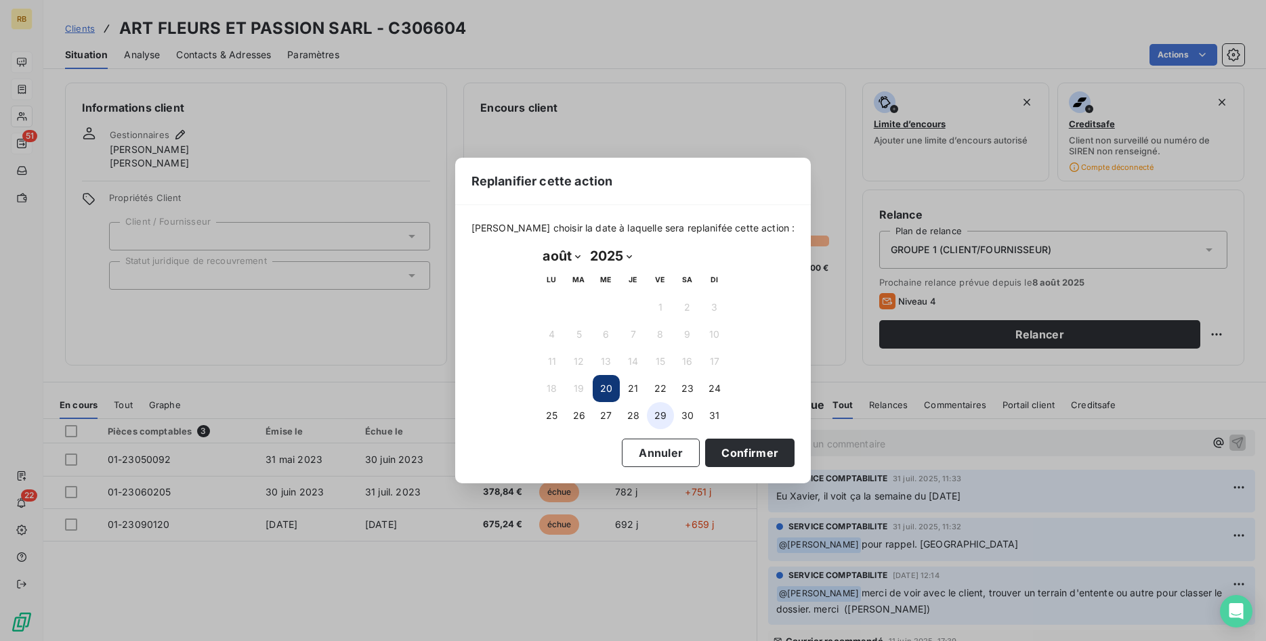
click at [665, 419] on button "29" at bounding box center [660, 415] width 27 height 27
click at [725, 448] on button "Confirmer" at bounding box center [749, 453] width 89 height 28
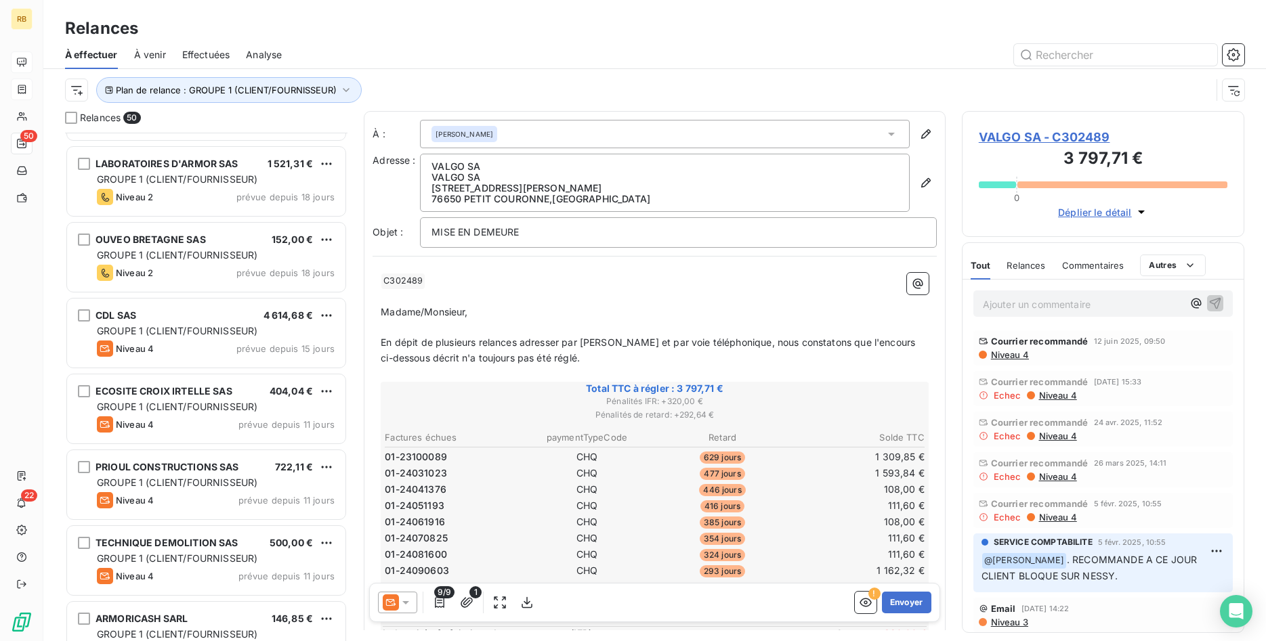
scroll to position [691, 0]
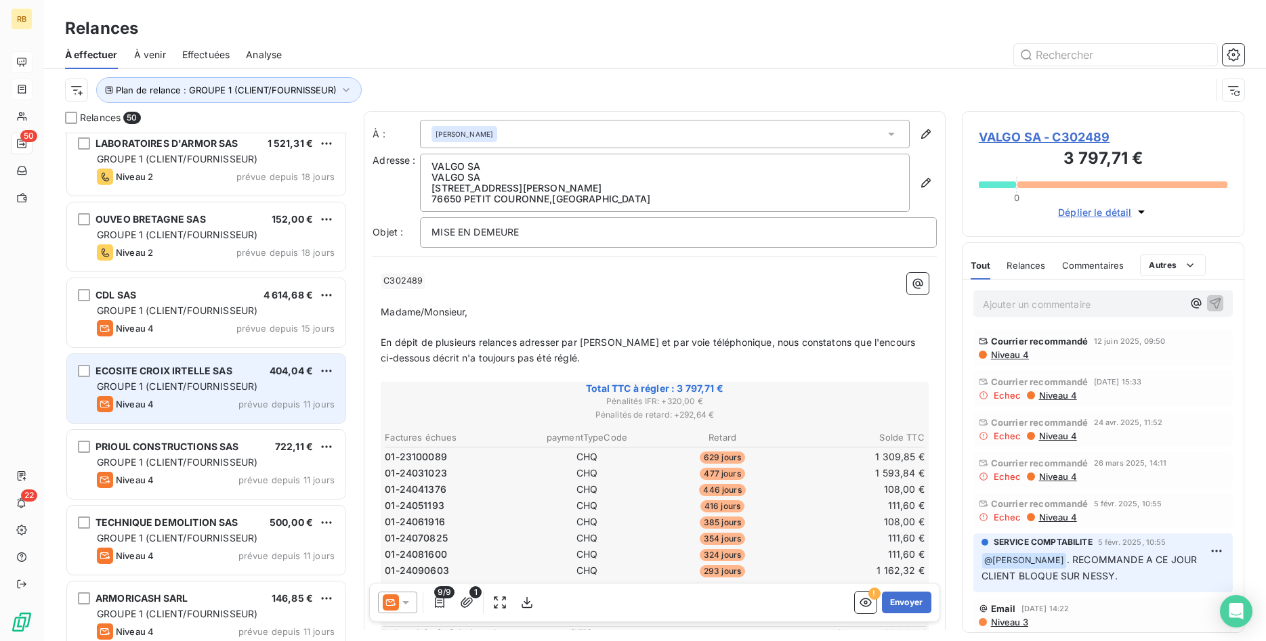
click at [257, 382] on span "GROUPE 1 (CLIENT/FOURNISSEUR)" at bounding box center [177, 387] width 160 height 12
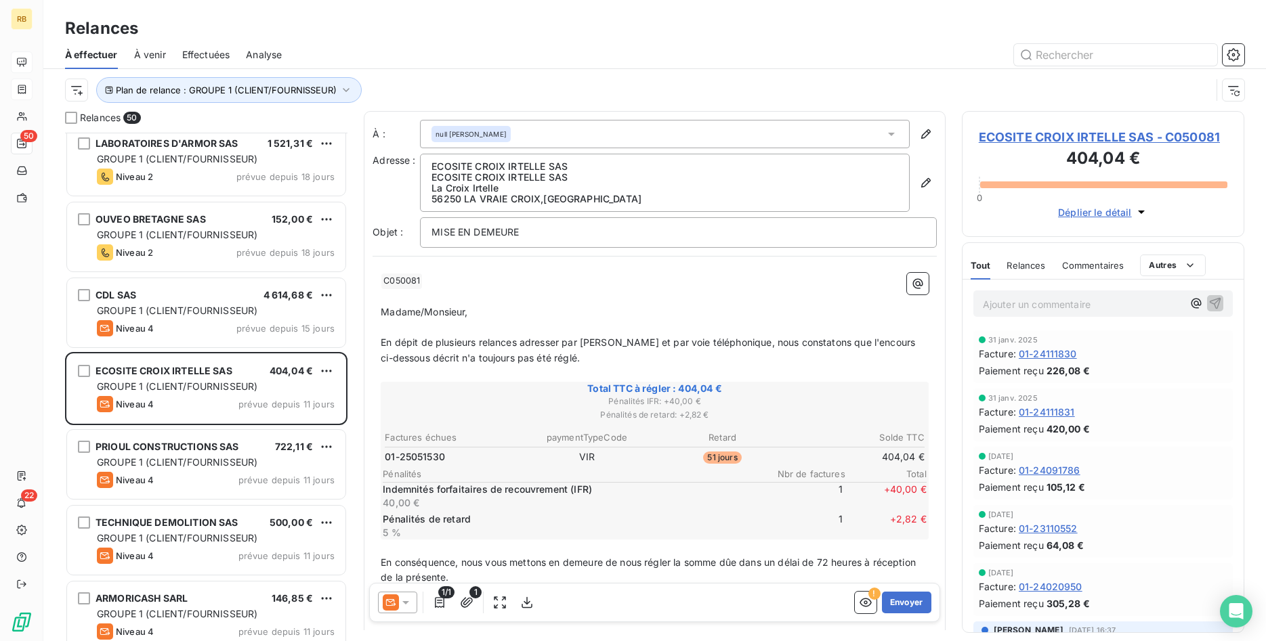
click at [410, 597] on icon at bounding box center [406, 603] width 14 height 14
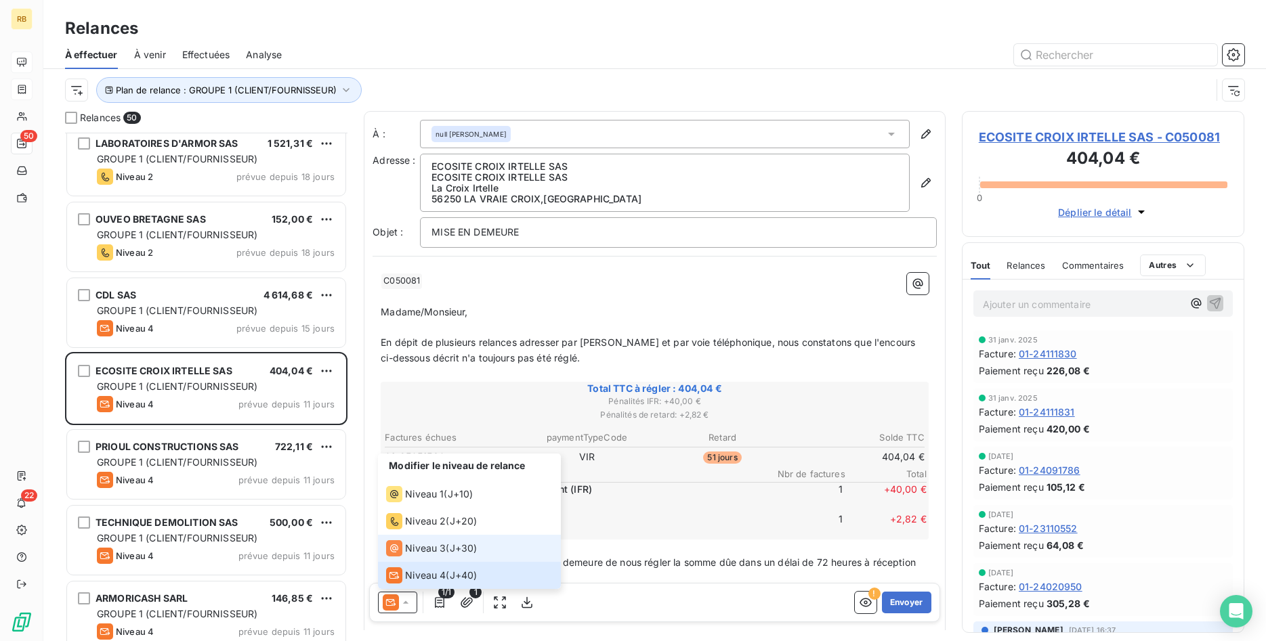
click at [425, 543] on span "Niveau 3" at bounding box center [425, 549] width 41 height 14
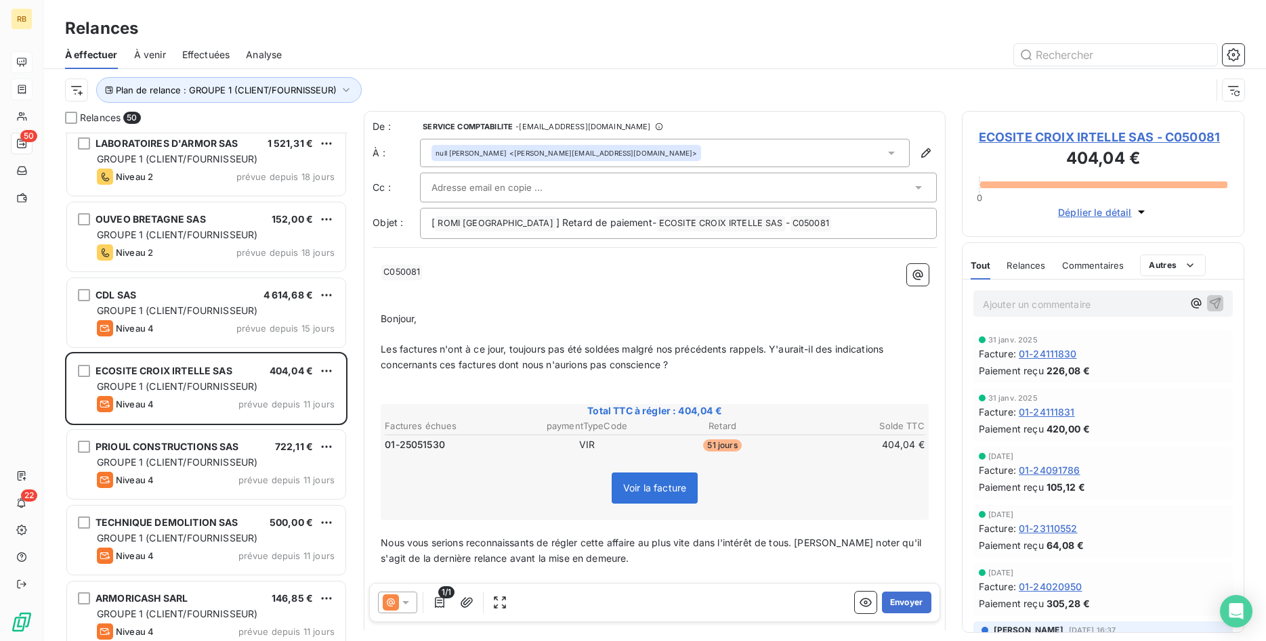
scroll to position [509, 283]
click at [910, 608] on button "Envoyer" at bounding box center [906, 603] width 49 height 22
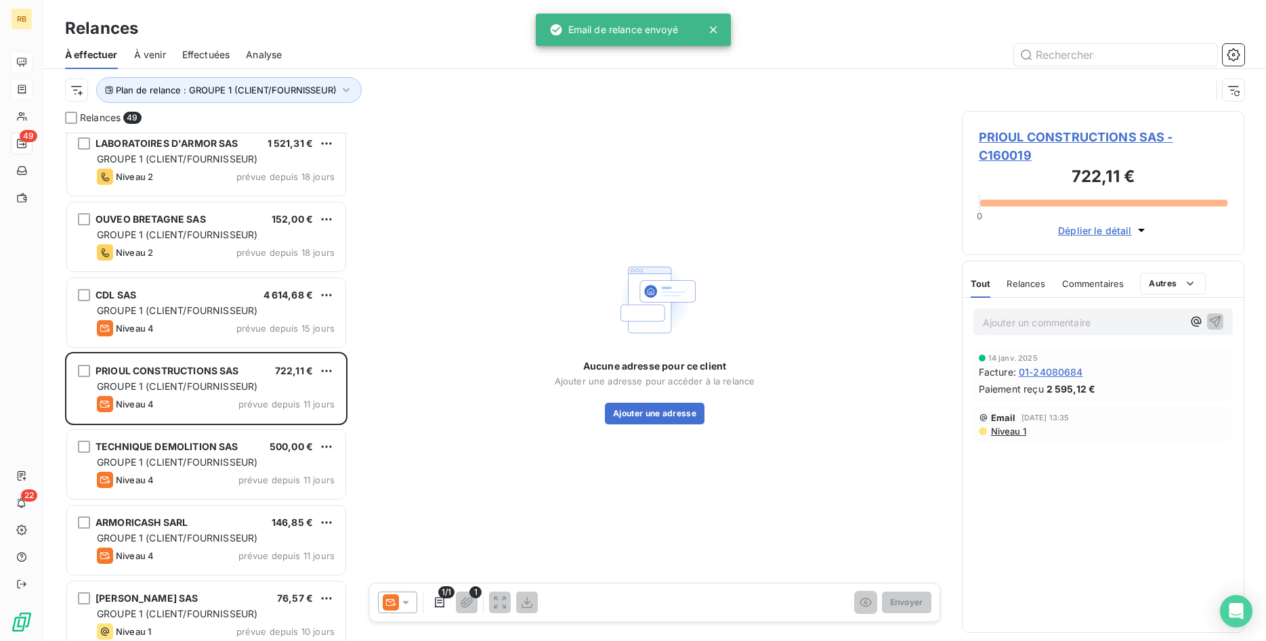
click at [402, 601] on icon at bounding box center [406, 603] width 14 height 14
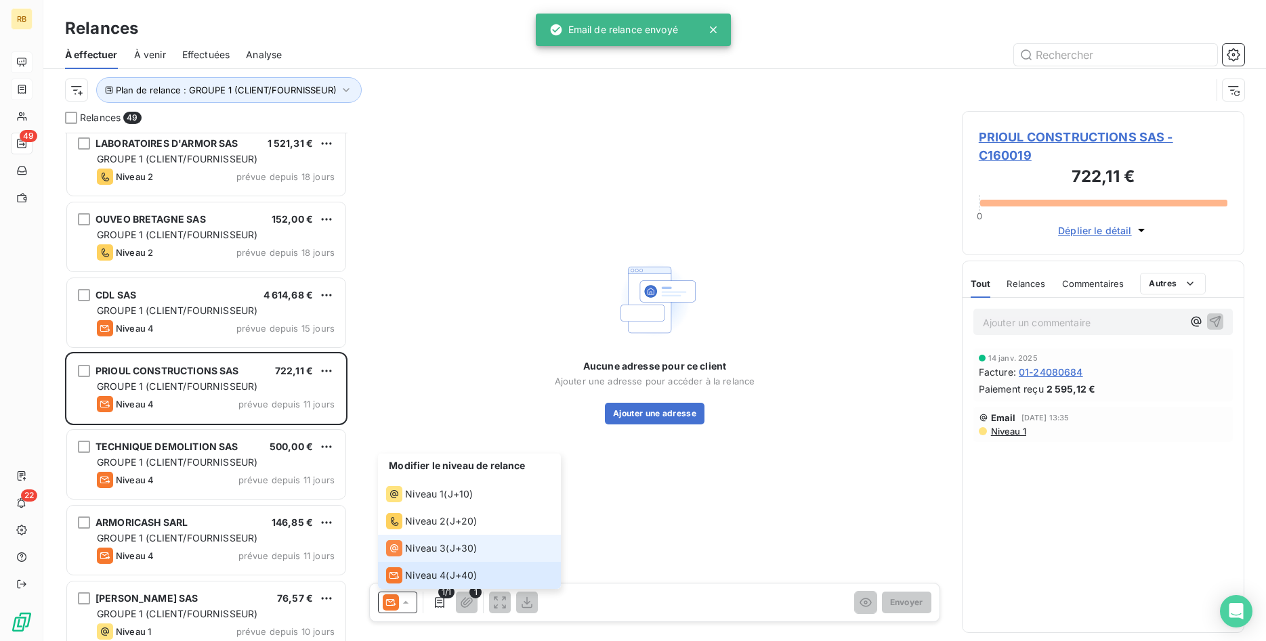
click at [427, 540] on div "Niveau 3" at bounding box center [416, 548] width 60 height 16
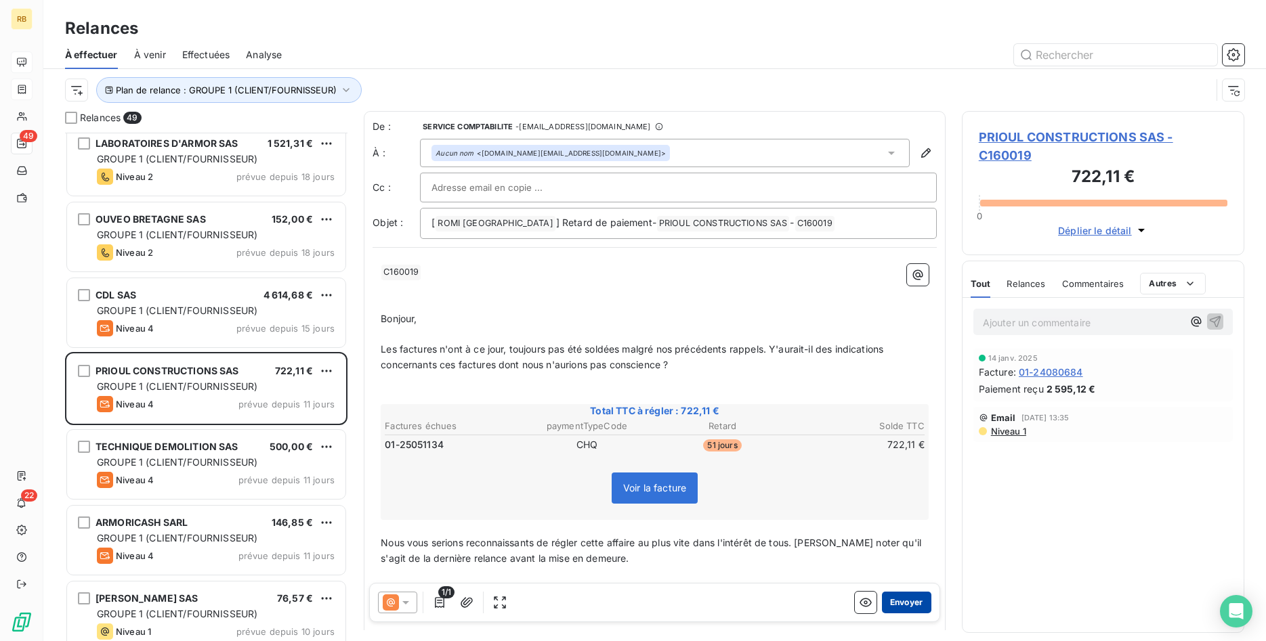
click at [901, 599] on button "Envoyer" at bounding box center [906, 603] width 49 height 22
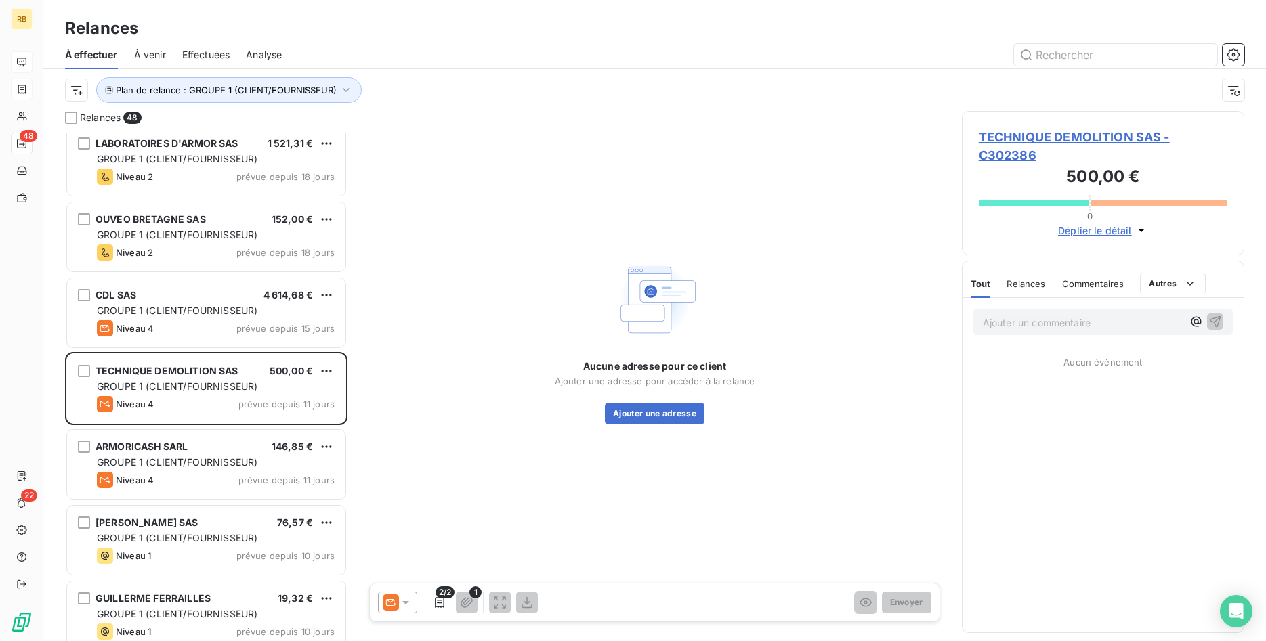
click at [410, 601] on icon at bounding box center [406, 603] width 14 height 14
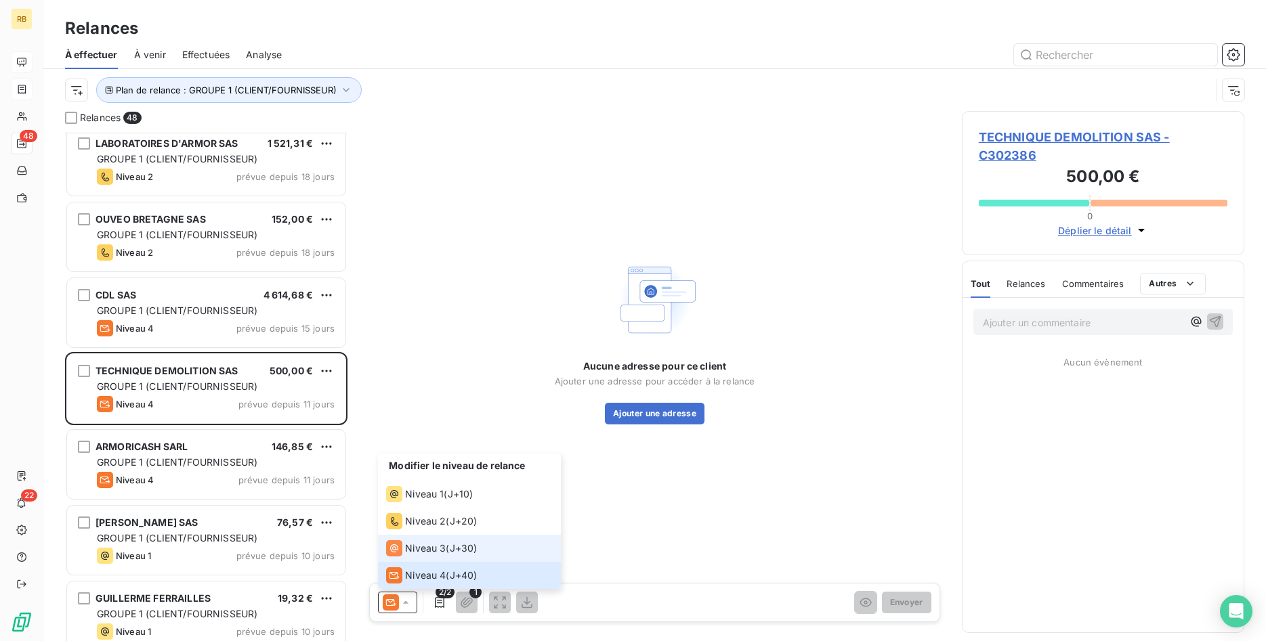
click at [425, 546] on span "Niveau 3" at bounding box center [425, 549] width 41 height 14
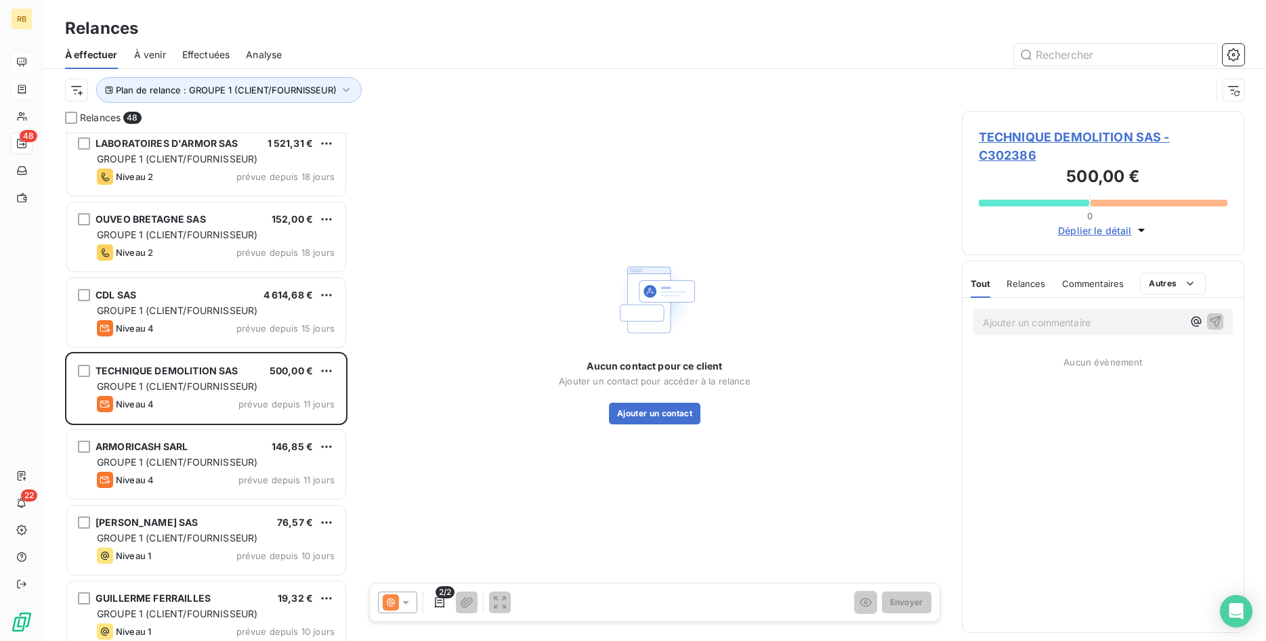
click at [408, 599] on icon at bounding box center [406, 603] width 14 height 14
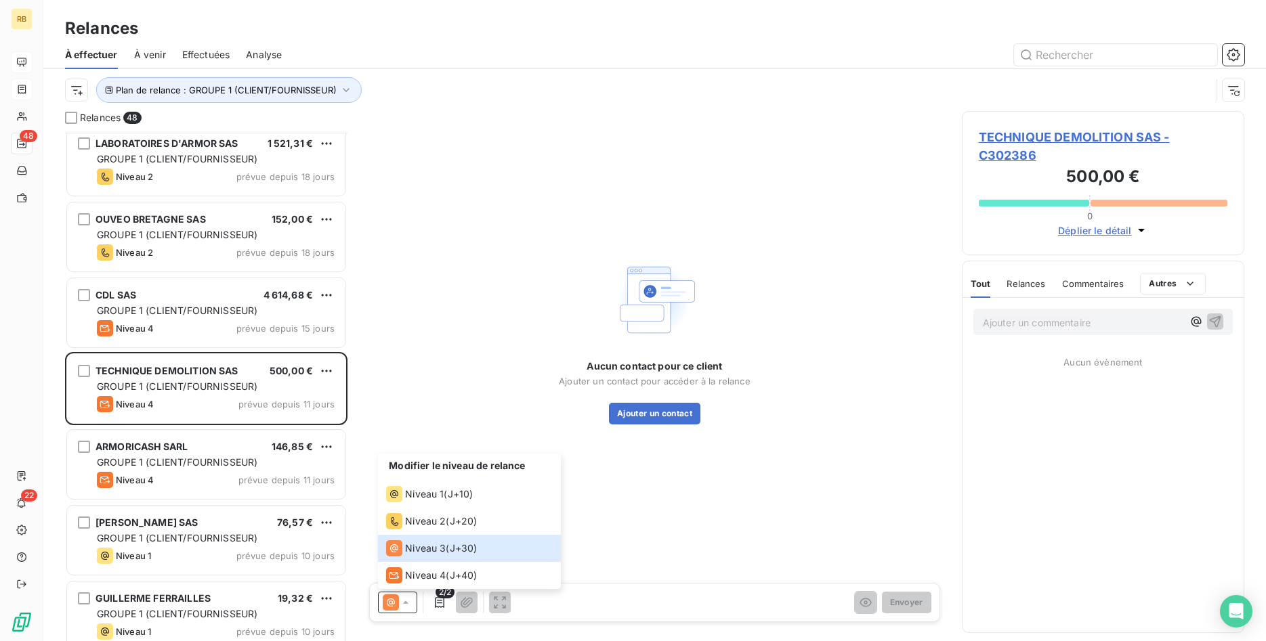
click at [683, 486] on div "Aucun contact pour ce client Ajouter un contact pour accéder à la relance Ajout…" at bounding box center [655, 340] width 582 height 458
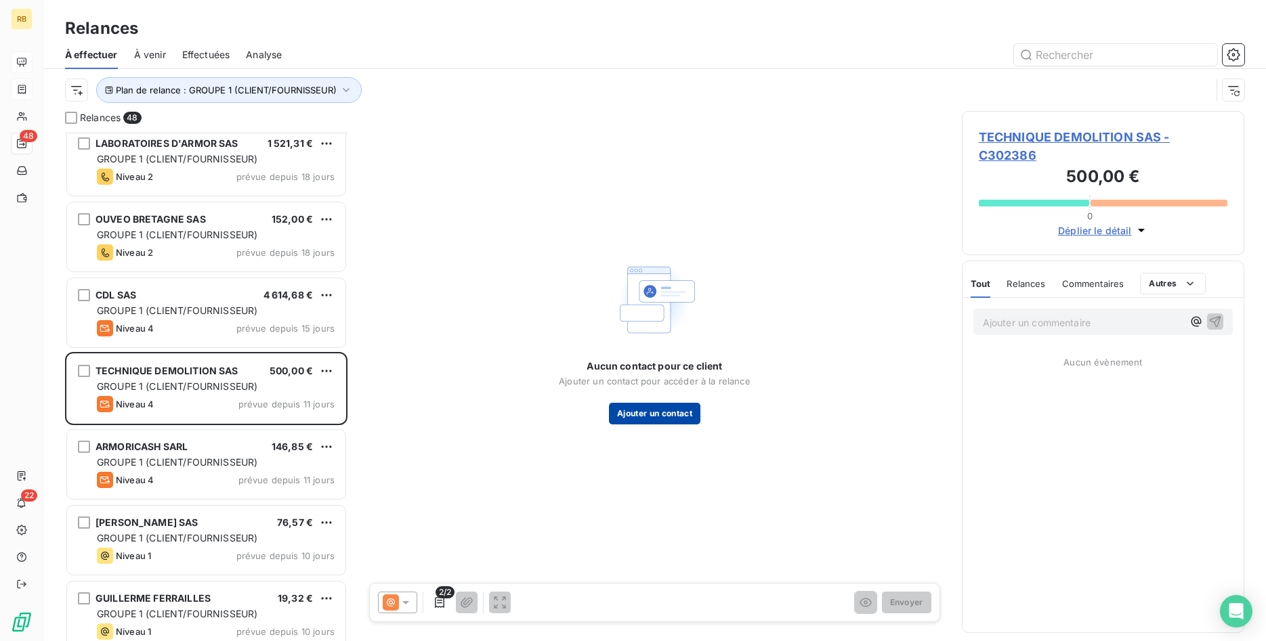
click at [678, 416] on button "Ajouter un contact" at bounding box center [654, 414] width 91 height 22
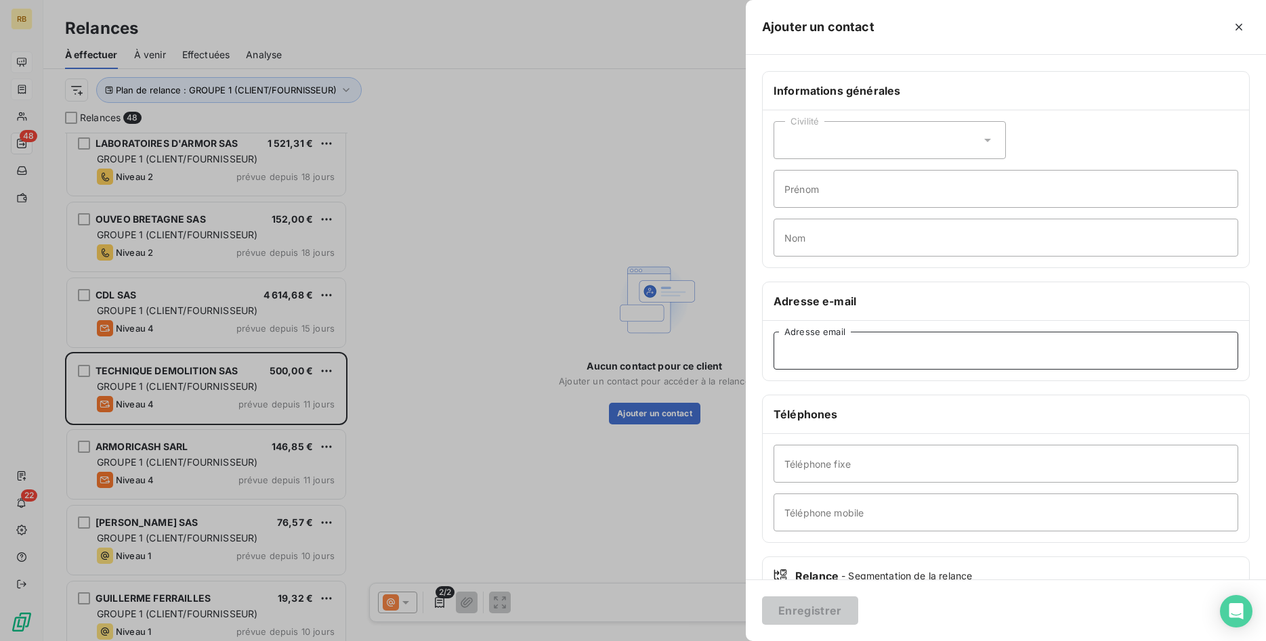
click at [879, 358] on input "Adresse email" at bounding box center [1005, 351] width 465 height 38
paste input "[EMAIL_ADDRESS][PERSON_NAME][DOMAIN_NAME]"
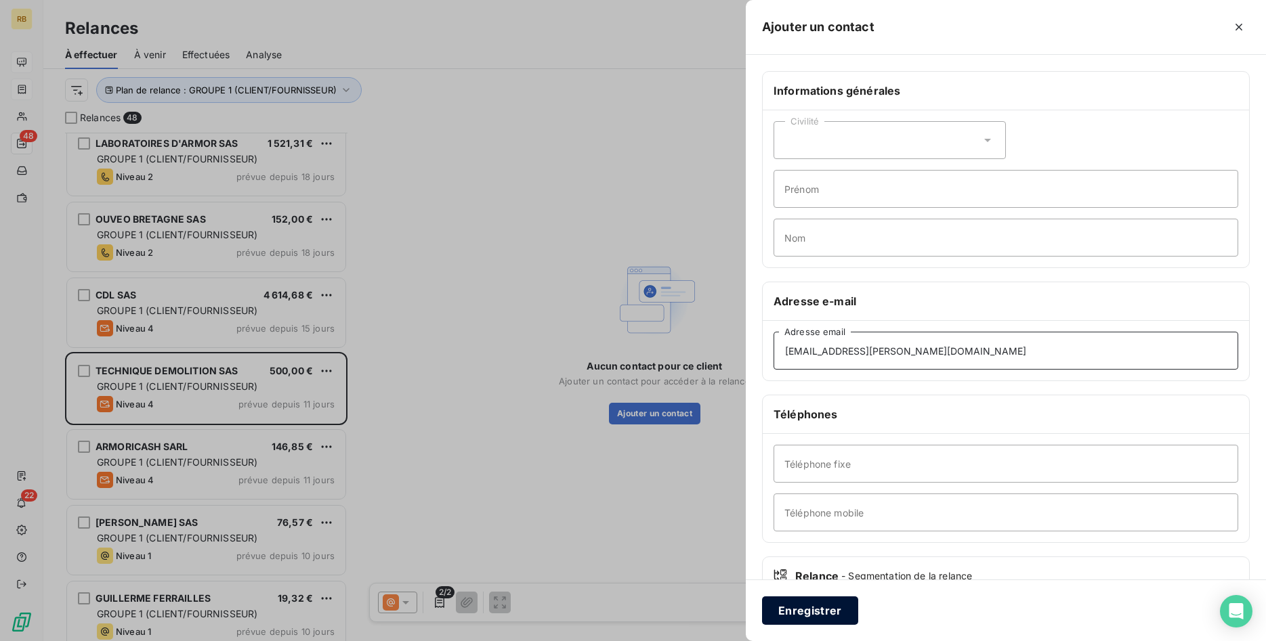
type input "[EMAIL_ADDRESS][PERSON_NAME][DOMAIN_NAME]"
click at [790, 605] on button "Enregistrer" at bounding box center [810, 611] width 96 height 28
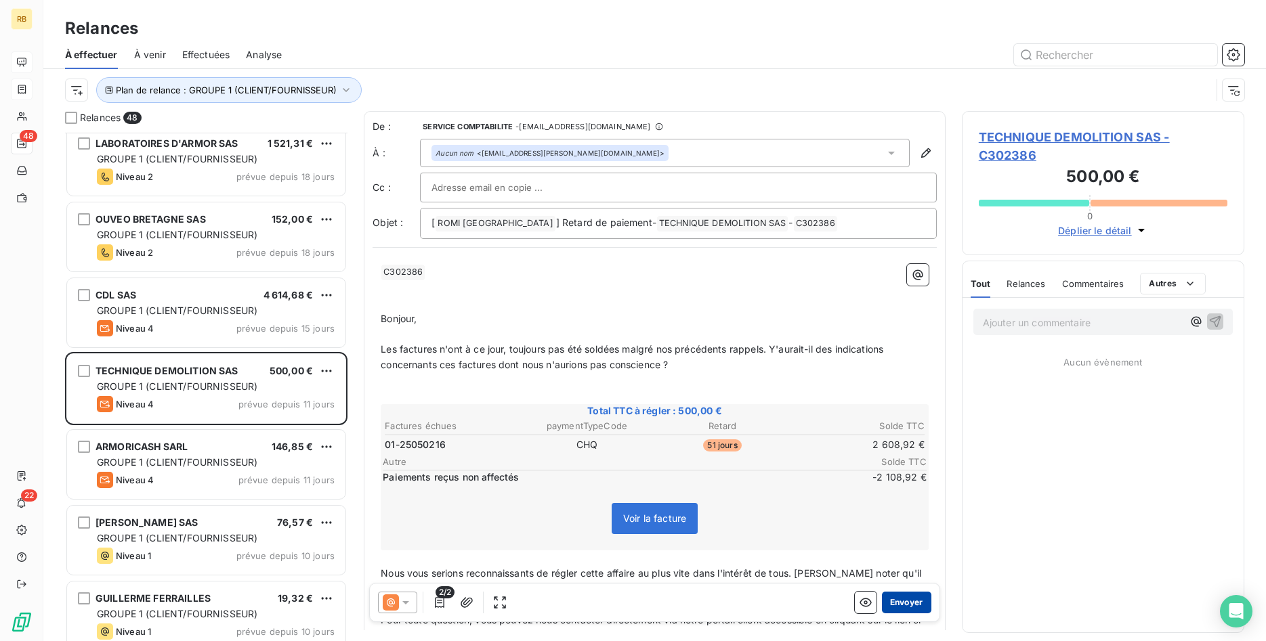
click at [926, 605] on button "Envoyer" at bounding box center [906, 603] width 49 height 22
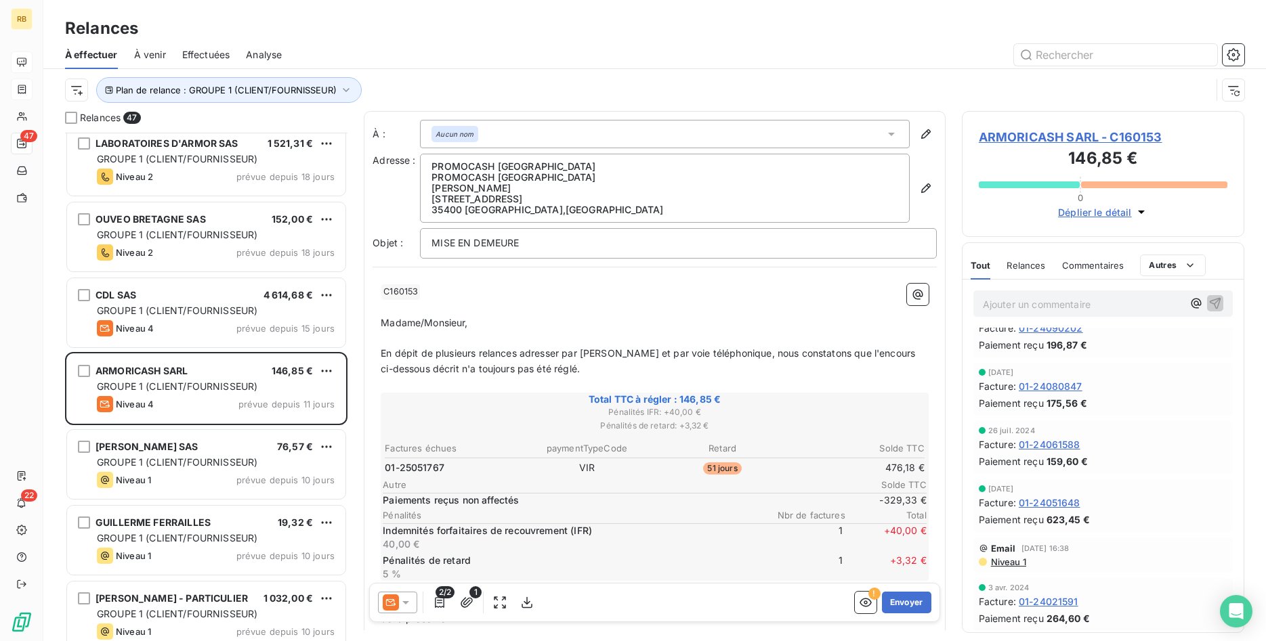
scroll to position [276, 0]
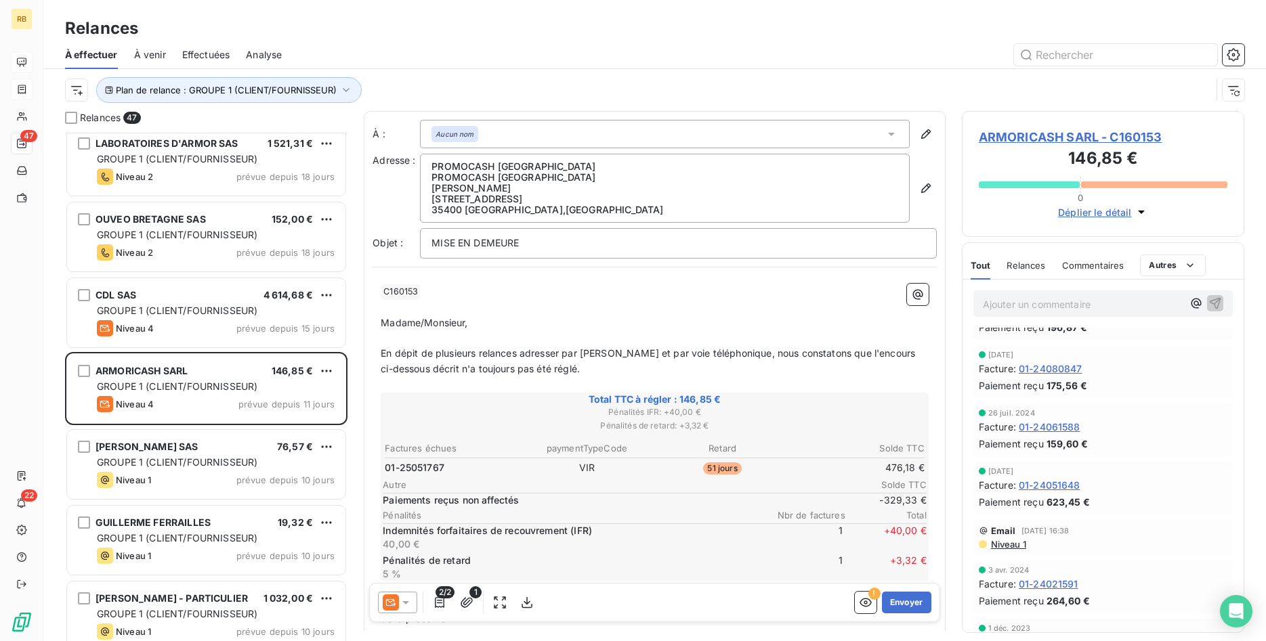
click at [1010, 541] on span "Niveau 1" at bounding box center [1007, 544] width 37 height 11
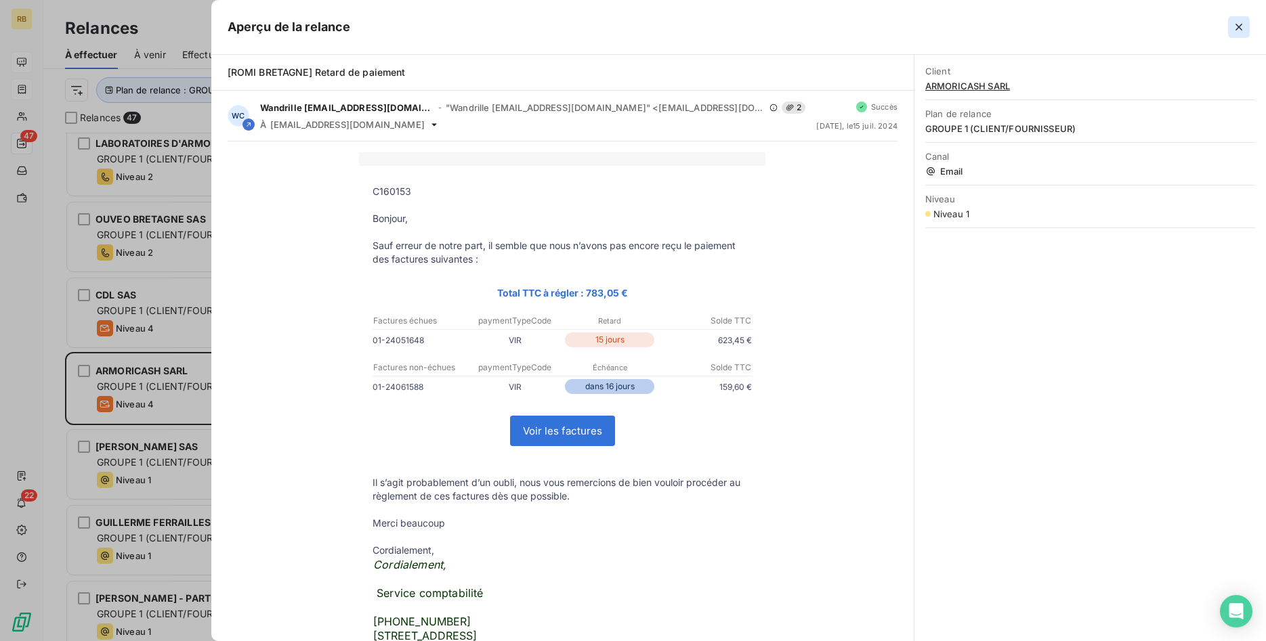
click at [1240, 25] on icon "button" at bounding box center [1238, 27] width 7 height 7
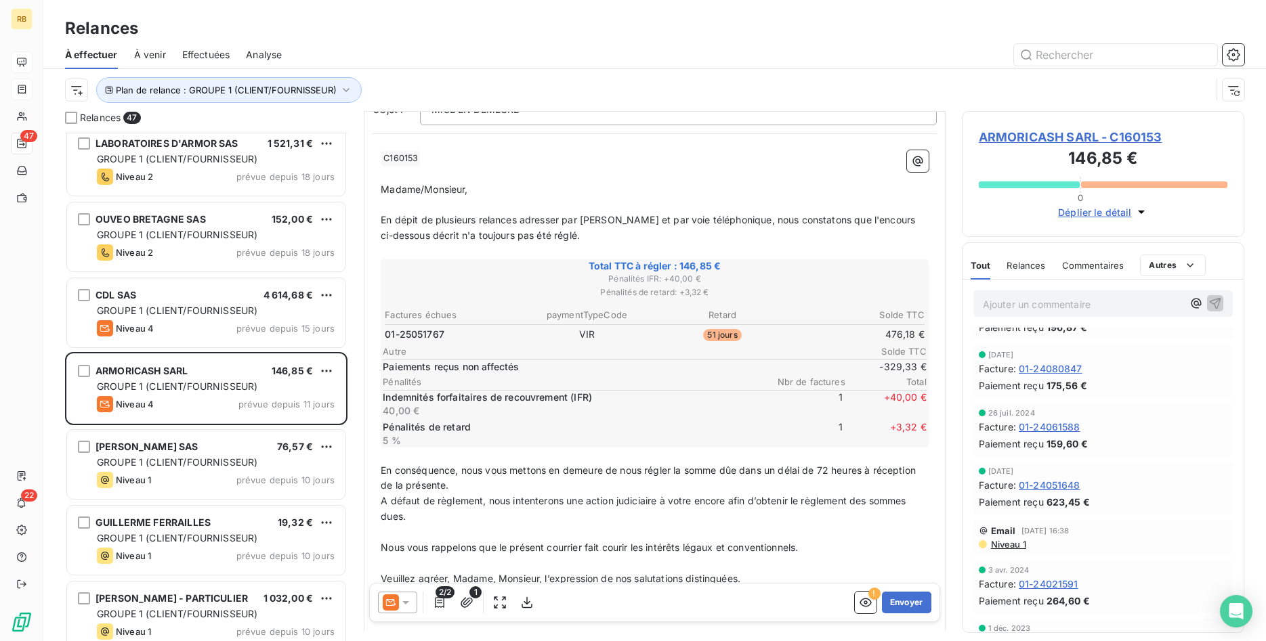
scroll to position [139, 0]
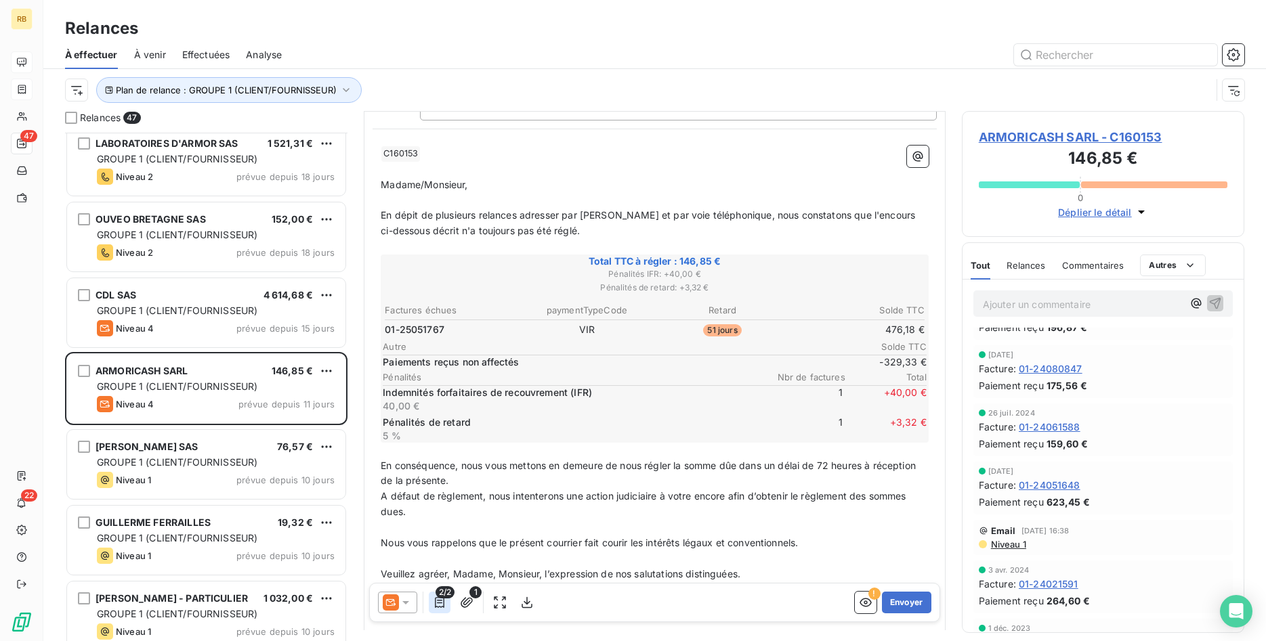
click at [445, 607] on icon "button" at bounding box center [440, 603] width 14 height 14
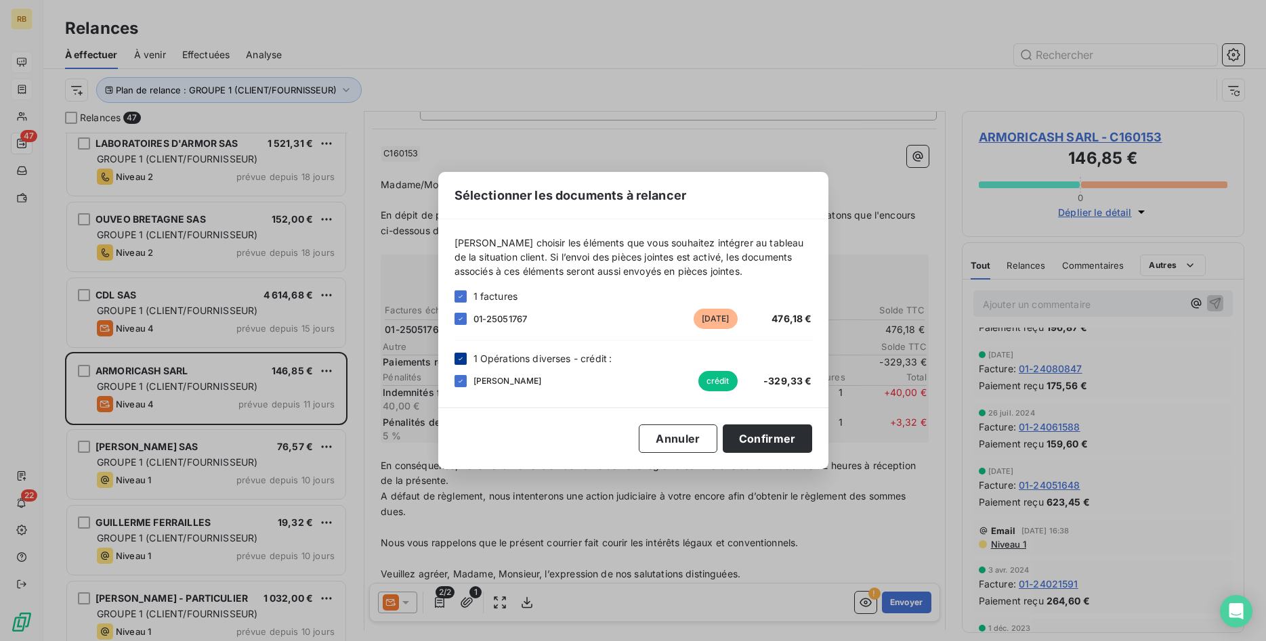
click at [458, 357] on icon at bounding box center [460, 359] width 8 height 8
click at [764, 435] on button "Confirmer" at bounding box center [767, 439] width 89 height 28
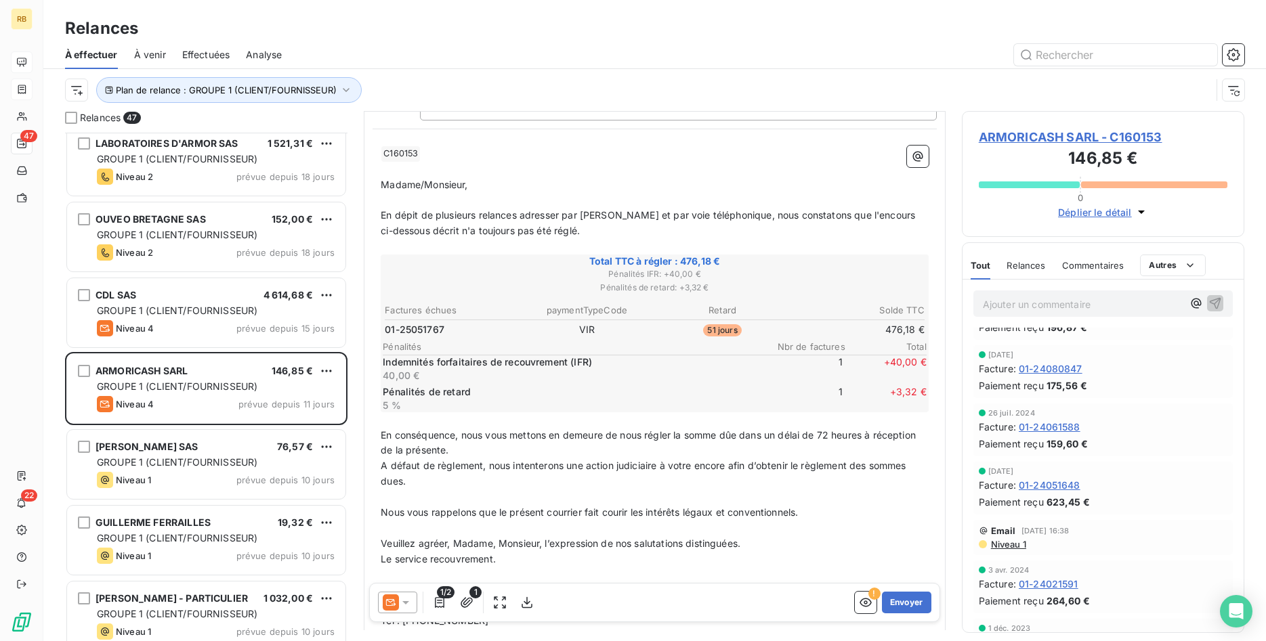
scroll to position [0, 0]
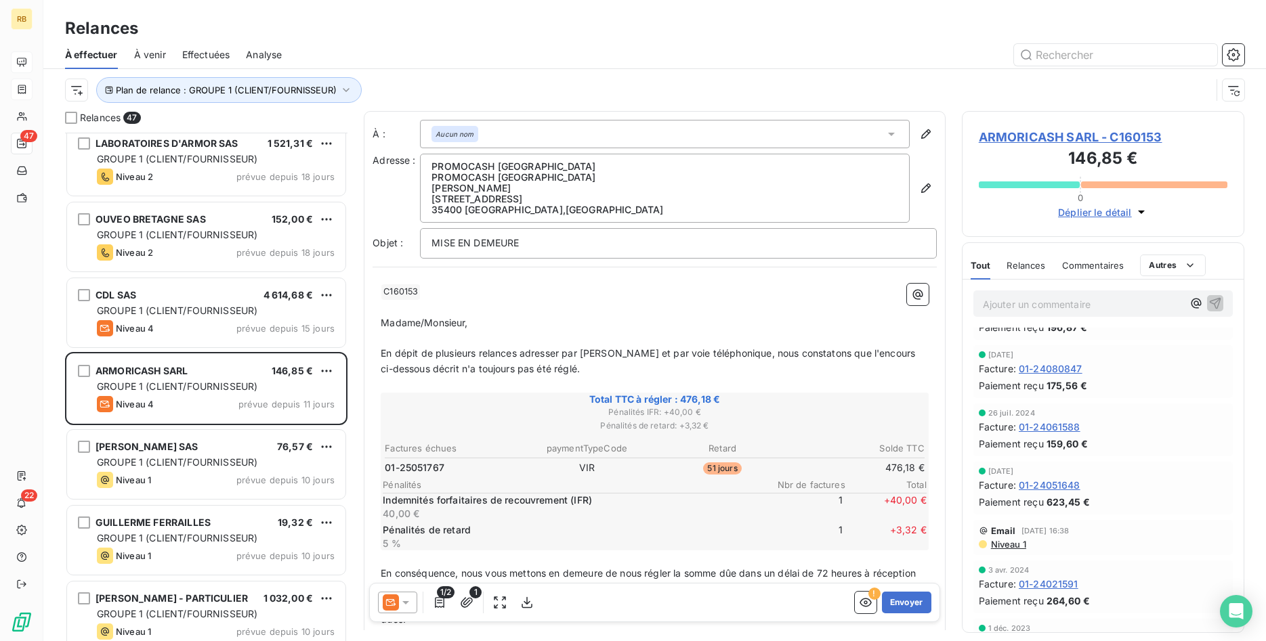
click at [410, 608] on icon at bounding box center [406, 603] width 14 height 14
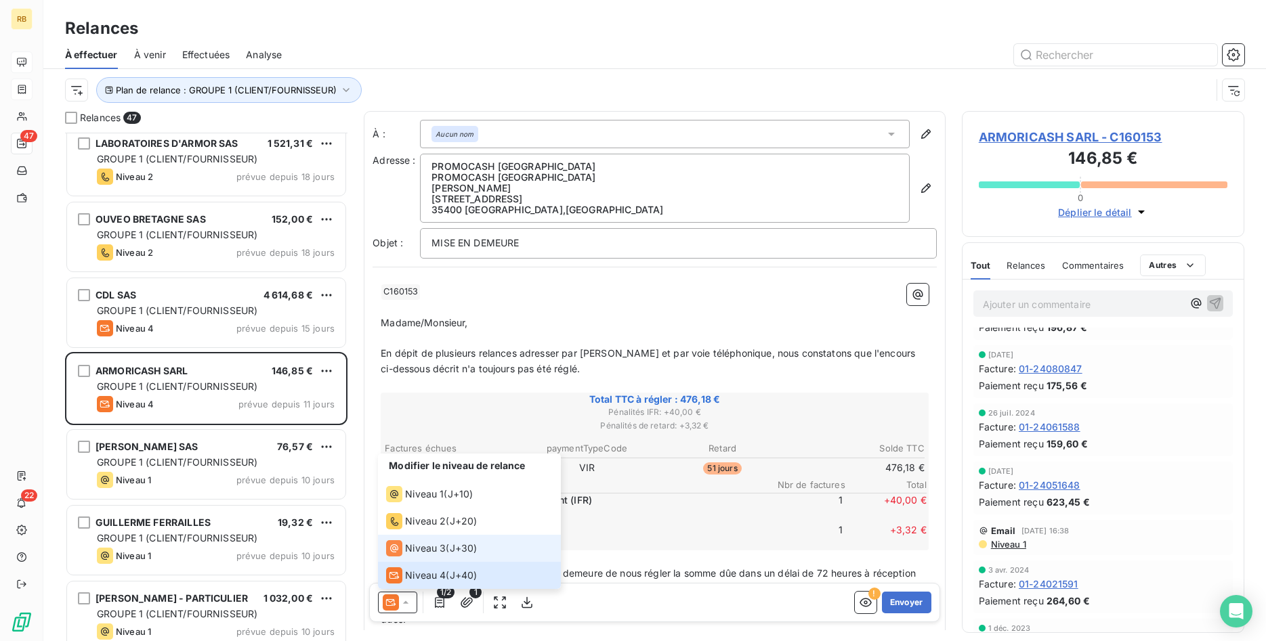
click at [423, 550] on span "Niveau 3" at bounding box center [425, 549] width 41 height 14
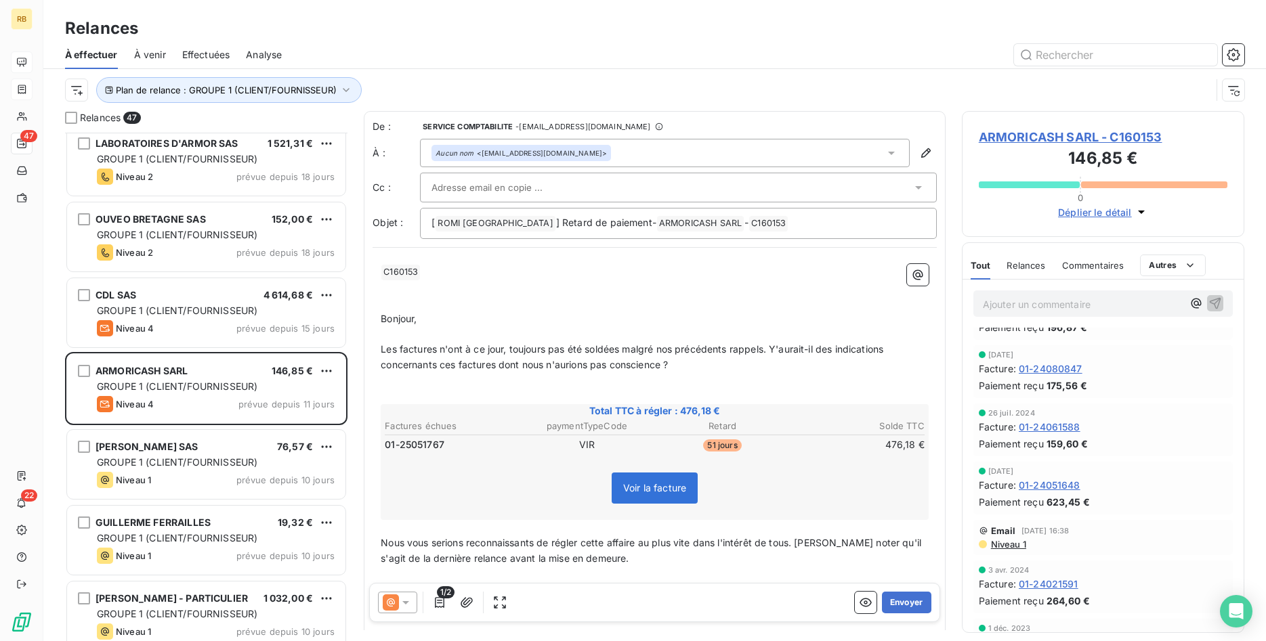
click at [542, 185] on input "text" at bounding box center [504, 187] width 146 height 20
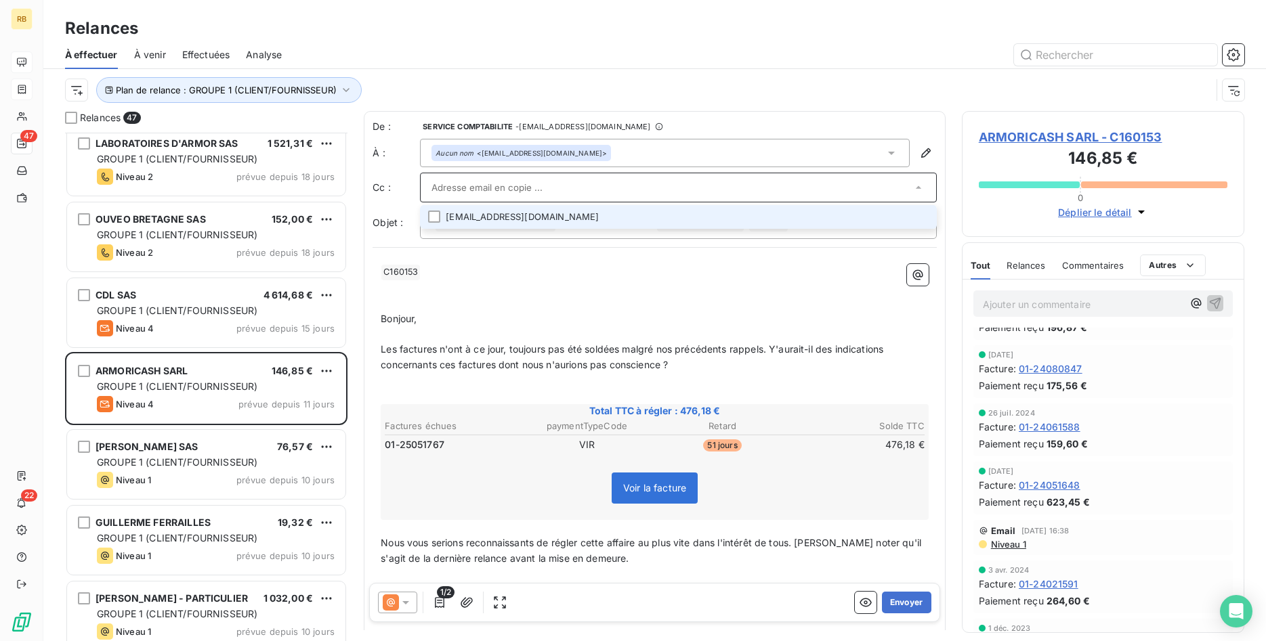
click at [541, 215] on li "[EMAIL_ADDRESS][DOMAIN_NAME]" at bounding box center [678, 217] width 517 height 24
click at [440, 216] on div at bounding box center [434, 218] width 12 height 12
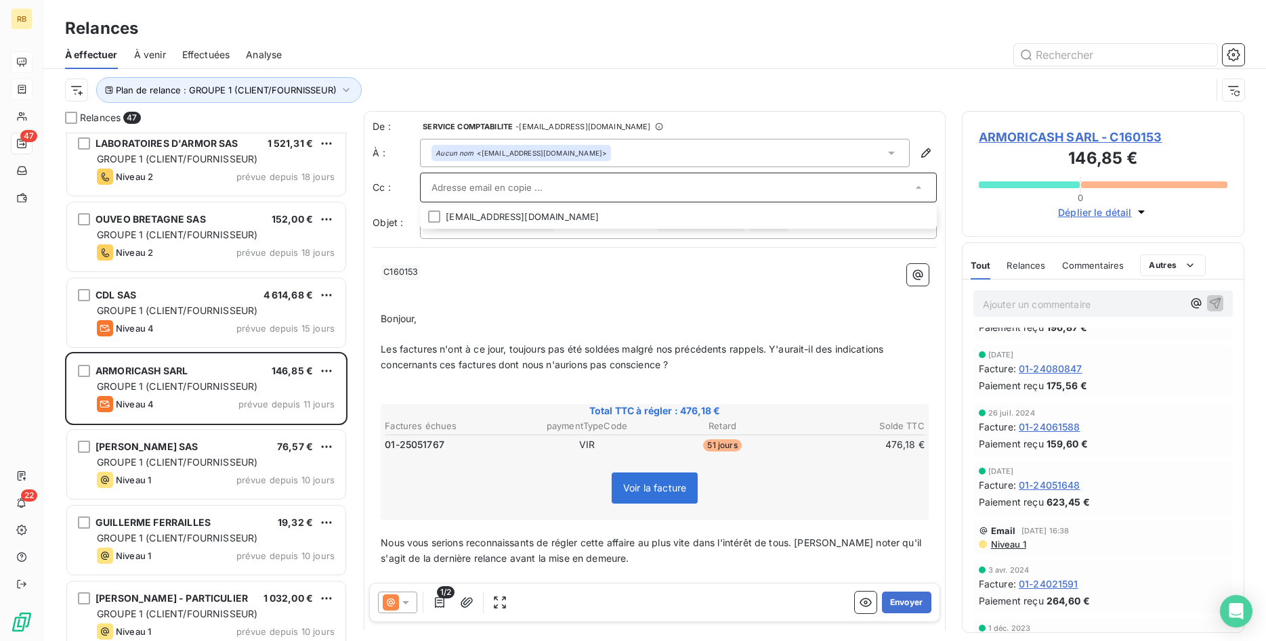
click at [915, 603] on button "Envoyer" at bounding box center [906, 603] width 49 height 22
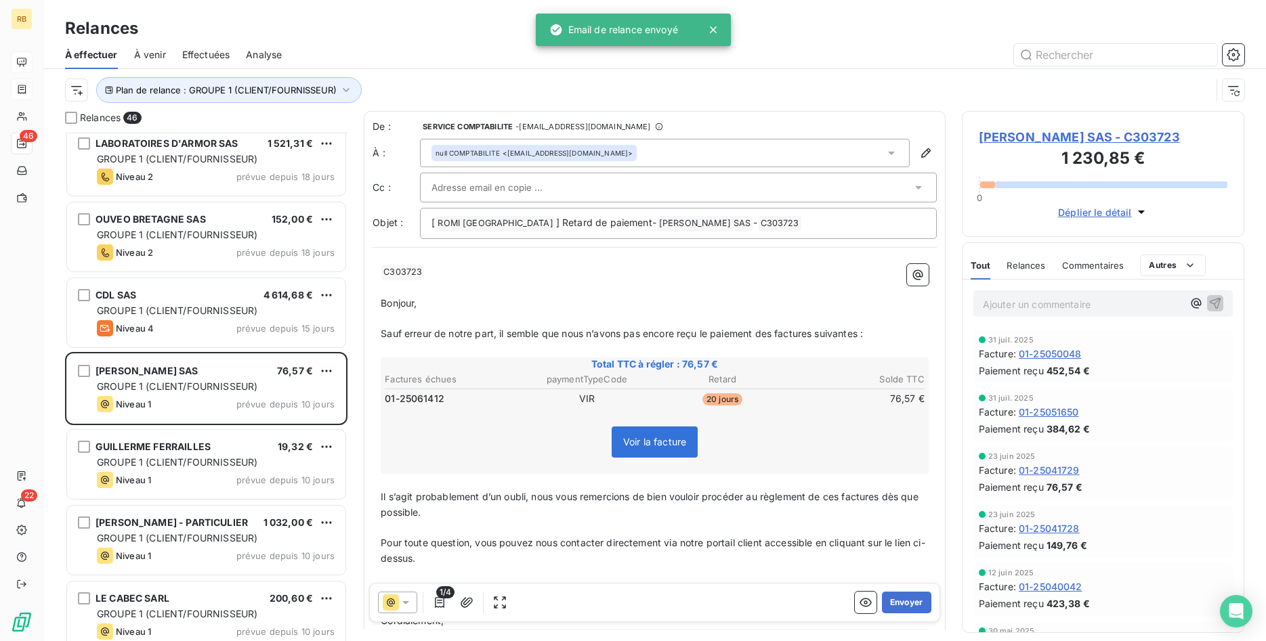
click at [438, 597] on span "1/4" at bounding box center [445, 592] width 18 height 12
click at [439, 604] on icon "button" at bounding box center [440, 603] width 14 height 14
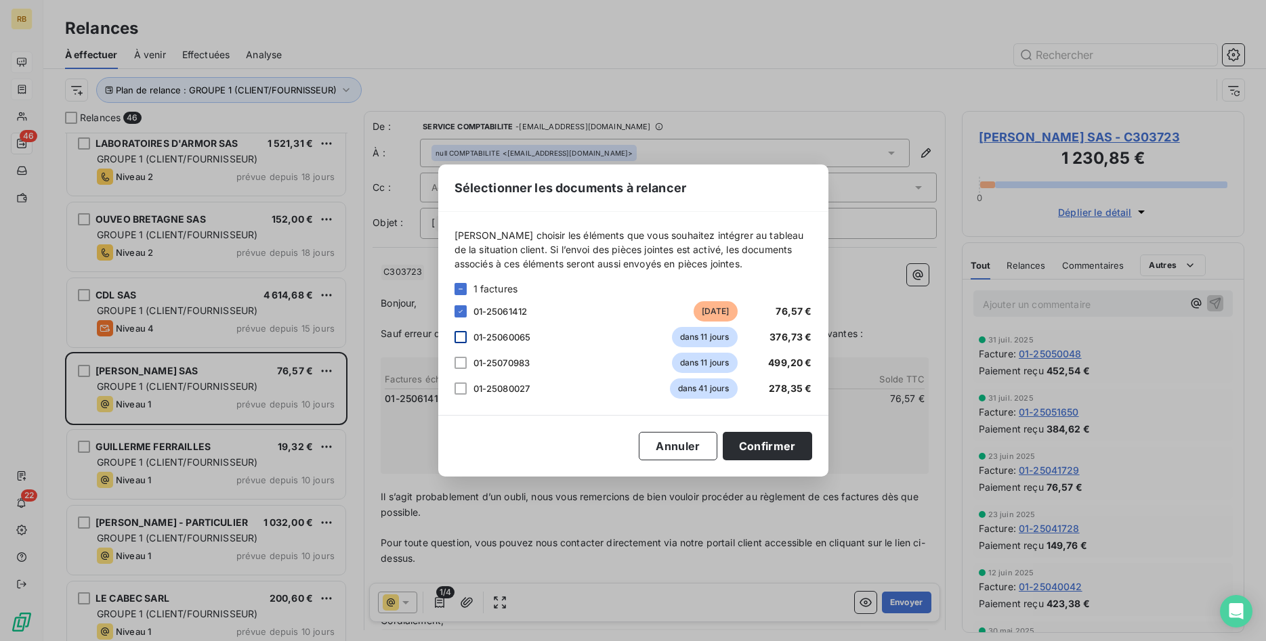
click at [458, 337] on div at bounding box center [460, 337] width 12 height 12
click at [459, 362] on div at bounding box center [460, 363] width 12 height 12
click at [456, 392] on div at bounding box center [460, 389] width 12 height 12
click at [772, 449] on button "Confirmer" at bounding box center [767, 446] width 89 height 28
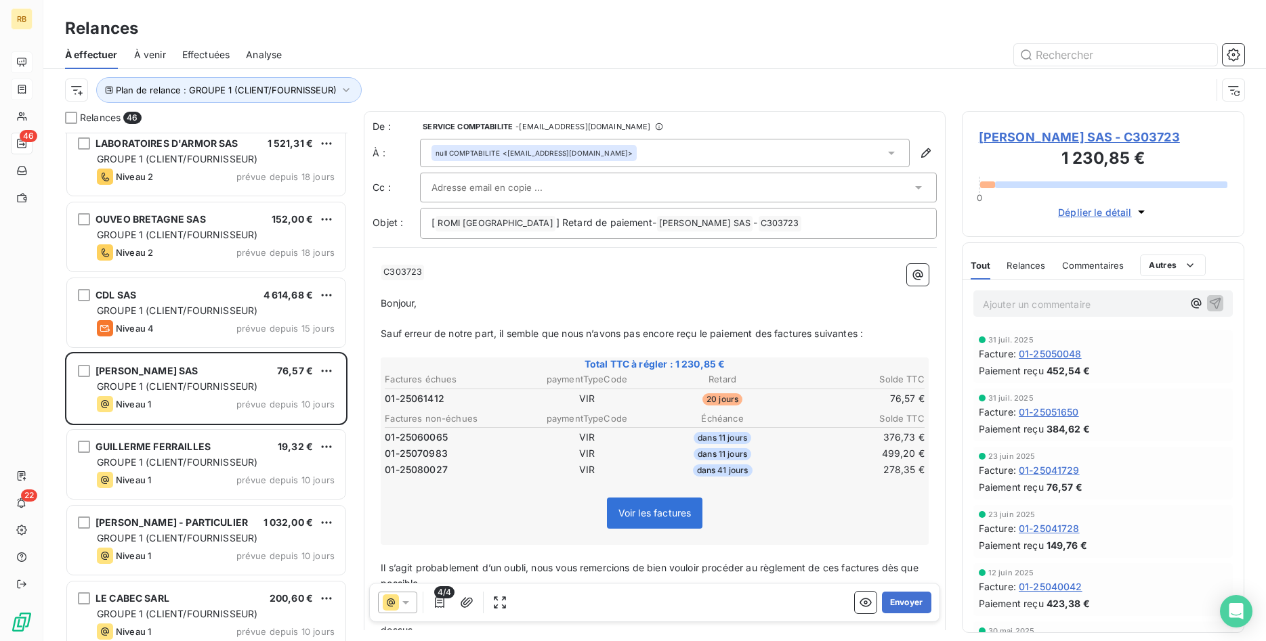
click at [525, 184] on input "text" at bounding box center [504, 187] width 146 height 20
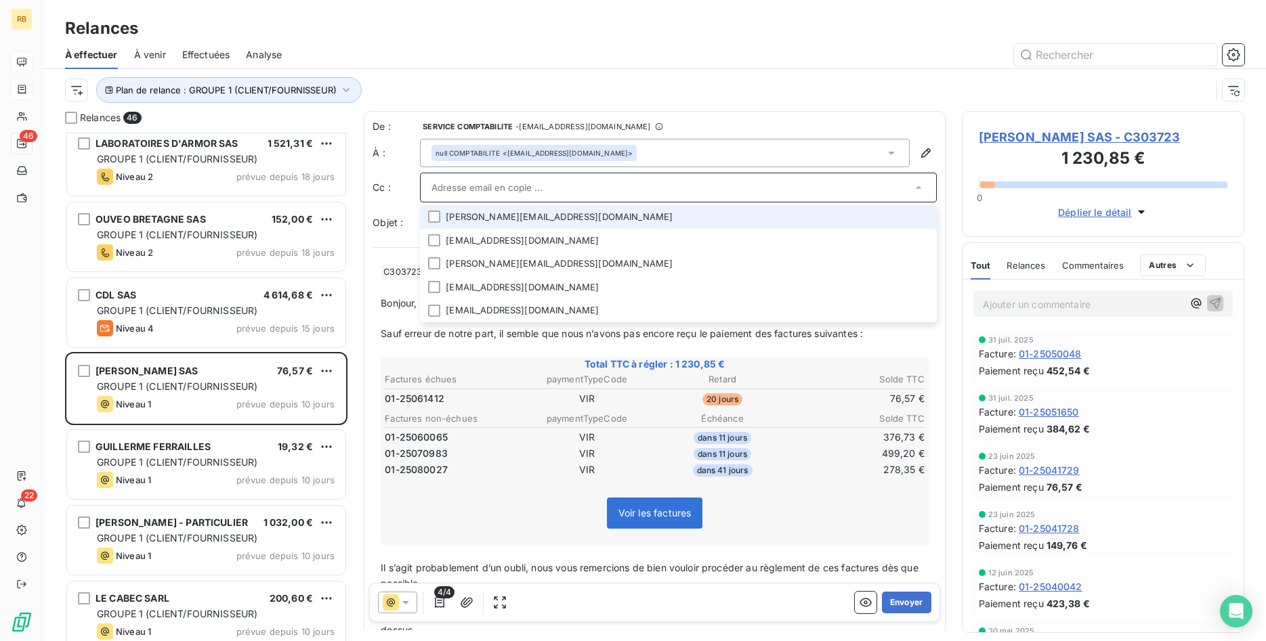
click at [531, 214] on li "[PERSON_NAME][EMAIL_ADDRESS][DOMAIN_NAME]" at bounding box center [678, 217] width 517 height 24
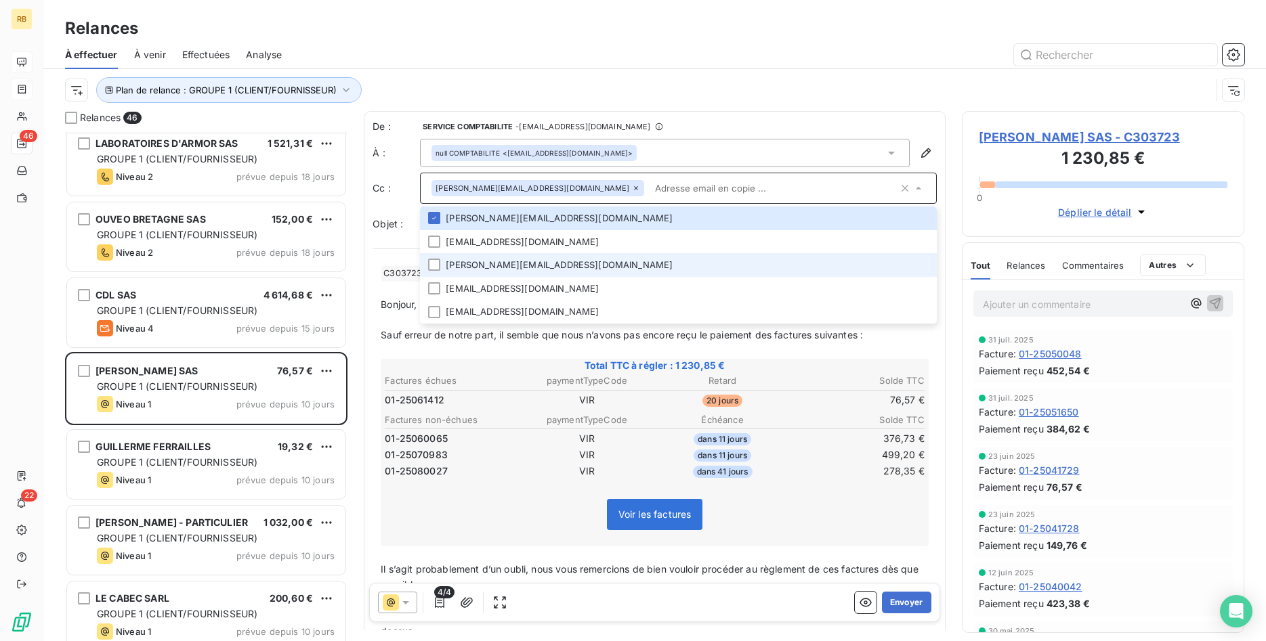
click at [535, 263] on li "[PERSON_NAME][EMAIL_ADDRESS][DOMAIN_NAME]" at bounding box center [678, 265] width 517 height 24
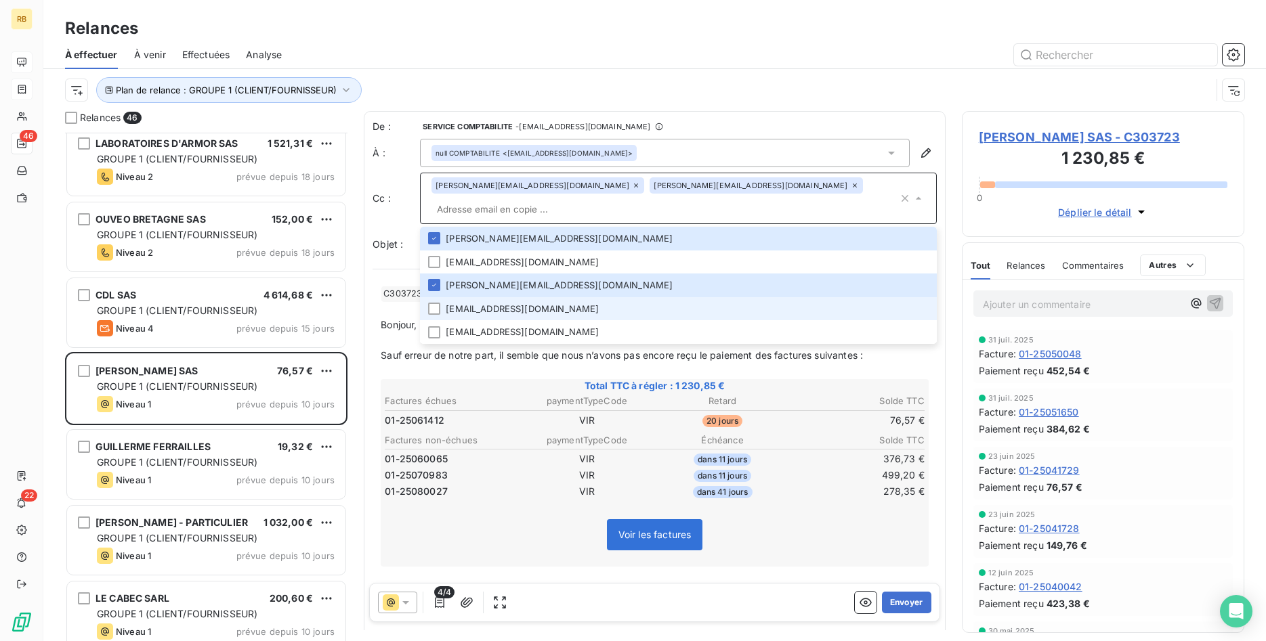
click at [534, 297] on li "[EMAIL_ADDRESS][DOMAIN_NAME]" at bounding box center [678, 309] width 517 height 24
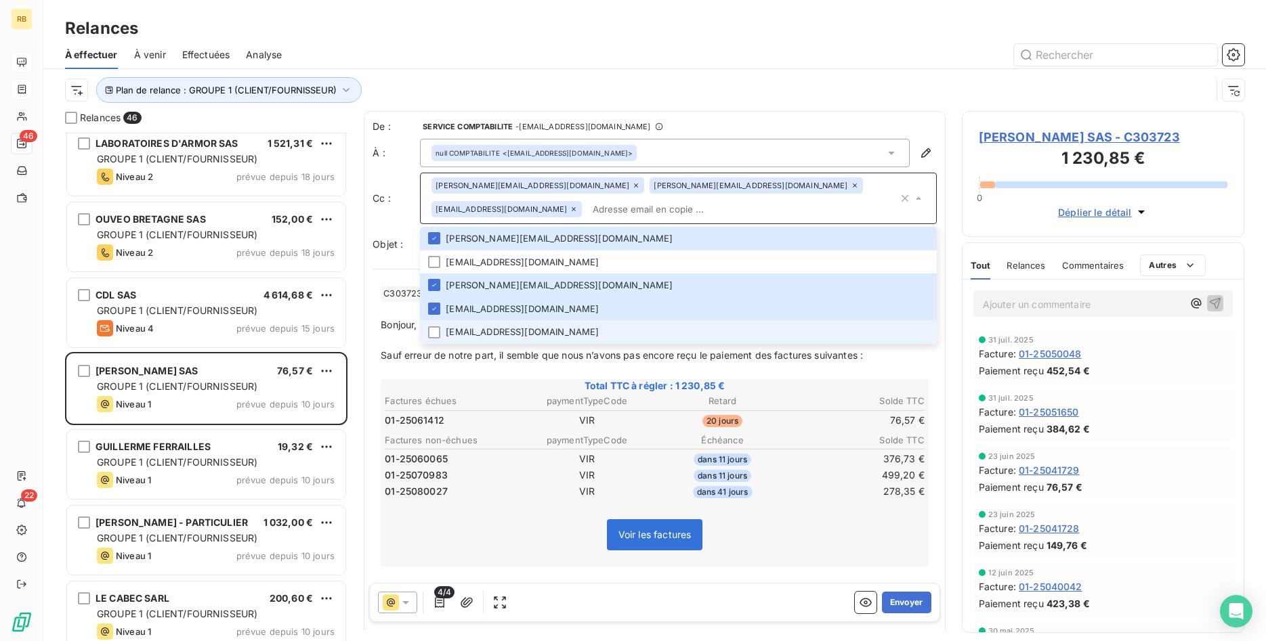
click at [538, 335] on li "[EMAIL_ADDRESS][DOMAIN_NAME]" at bounding box center [678, 332] width 517 height 24
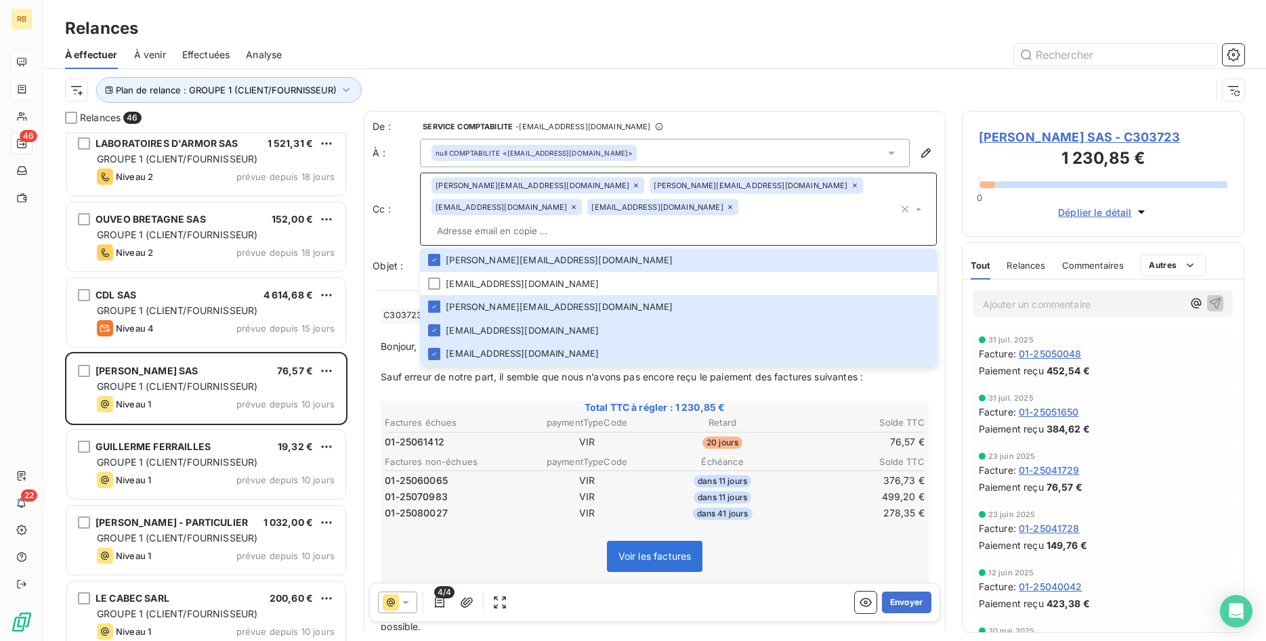
click at [796, 385] on p "﻿" at bounding box center [655, 393] width 548 height 16
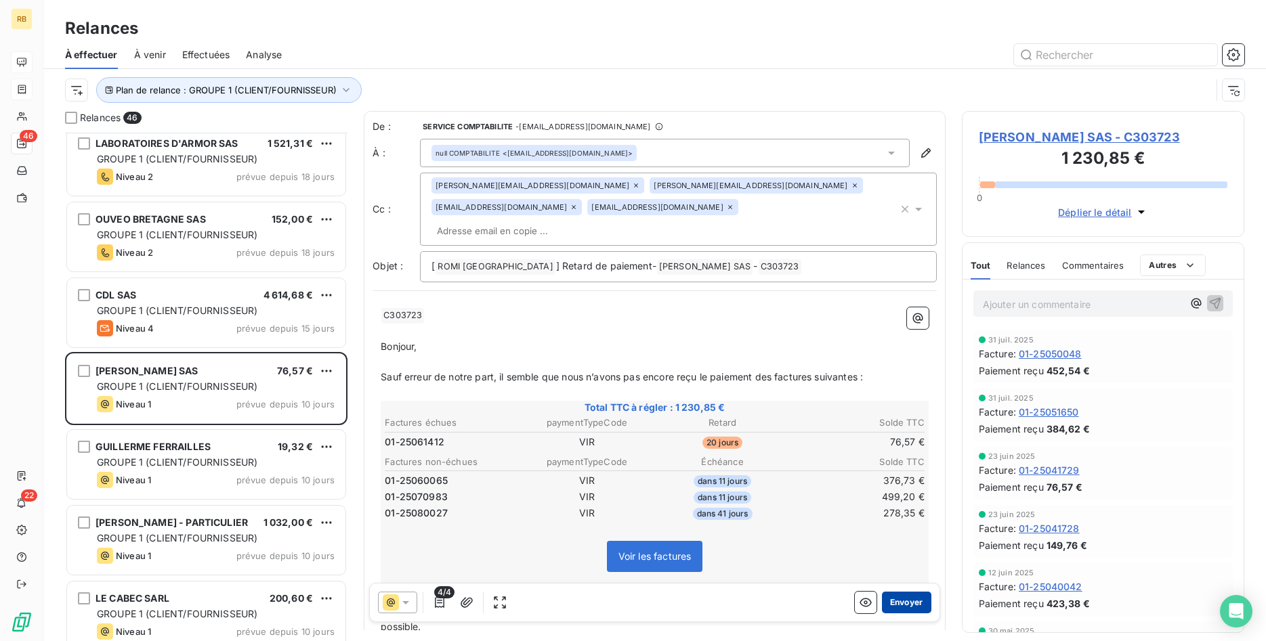
click at [921, 596] on button "Envoyer" at bounding box center [906, 603] width 49 height 22
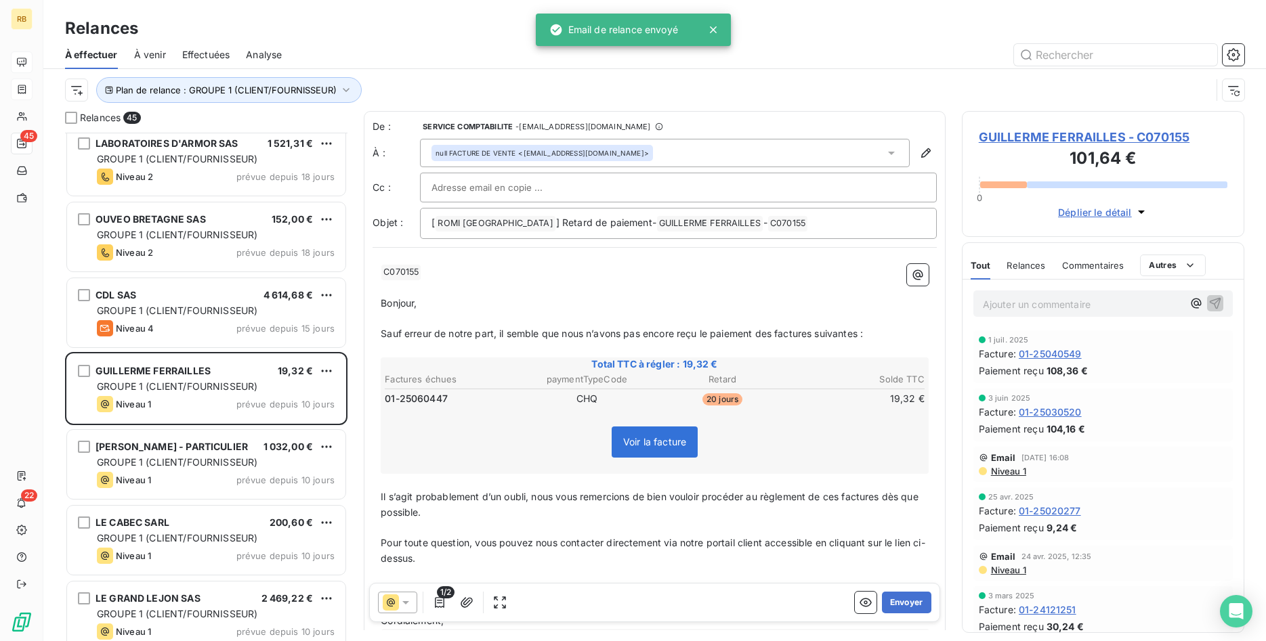
click at [1092, 134] on span "GUILLERME FERRAILLES - C070155" at bounding box center [1103, 137] width 249 height 18
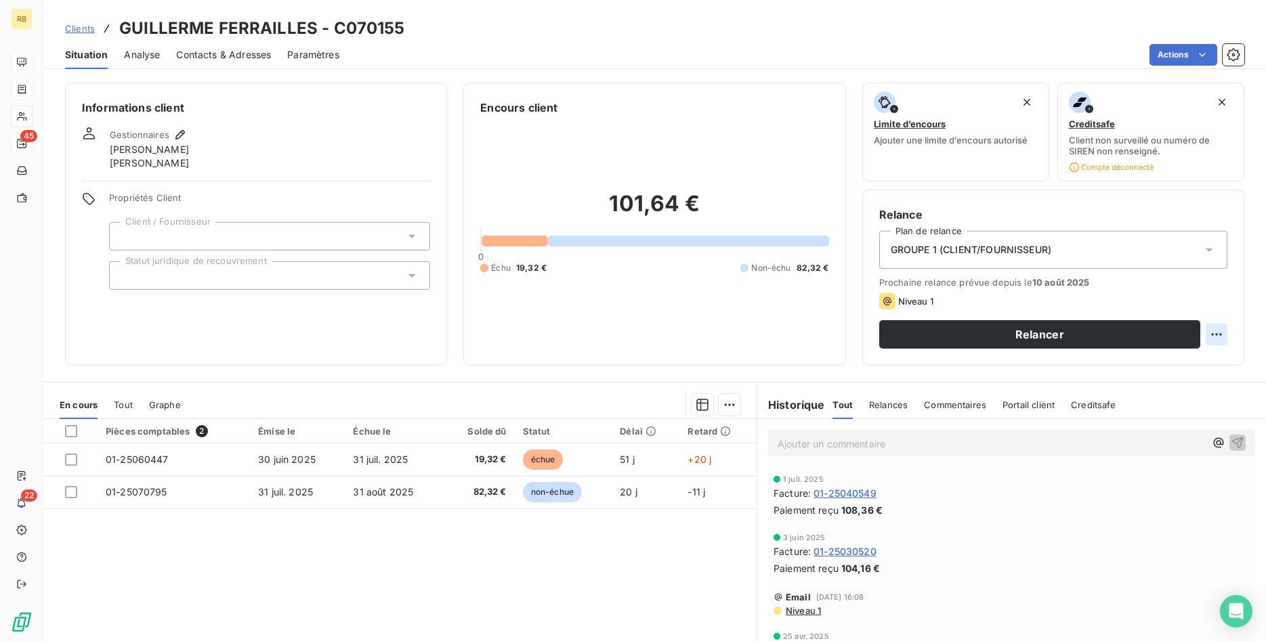
click at [1216, 332] on html "RB 45 22 Clients GUILLERME FERRAILLES - C070155 Situation Analyse Contacts & Ad…" at bounding box center [633, 320] width 1266 height 641
click at [1131, 366] on div "Replanifier cette action" at bounding box center [1160, 364] width 121 height 22
select select "7"
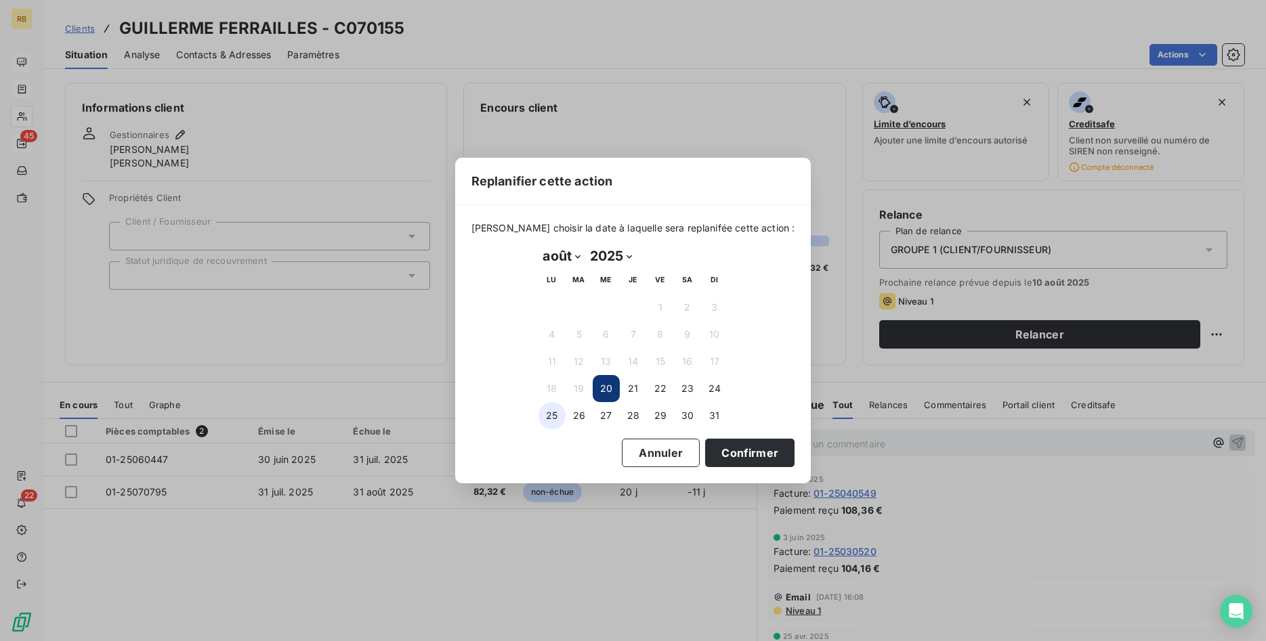
click at [553, 416] on button "25" at bounding box center [551, 415] width 27 height 27
click at [725, 447] on button "Confirmer" at bounding box center [749, 453] width 89 height 28
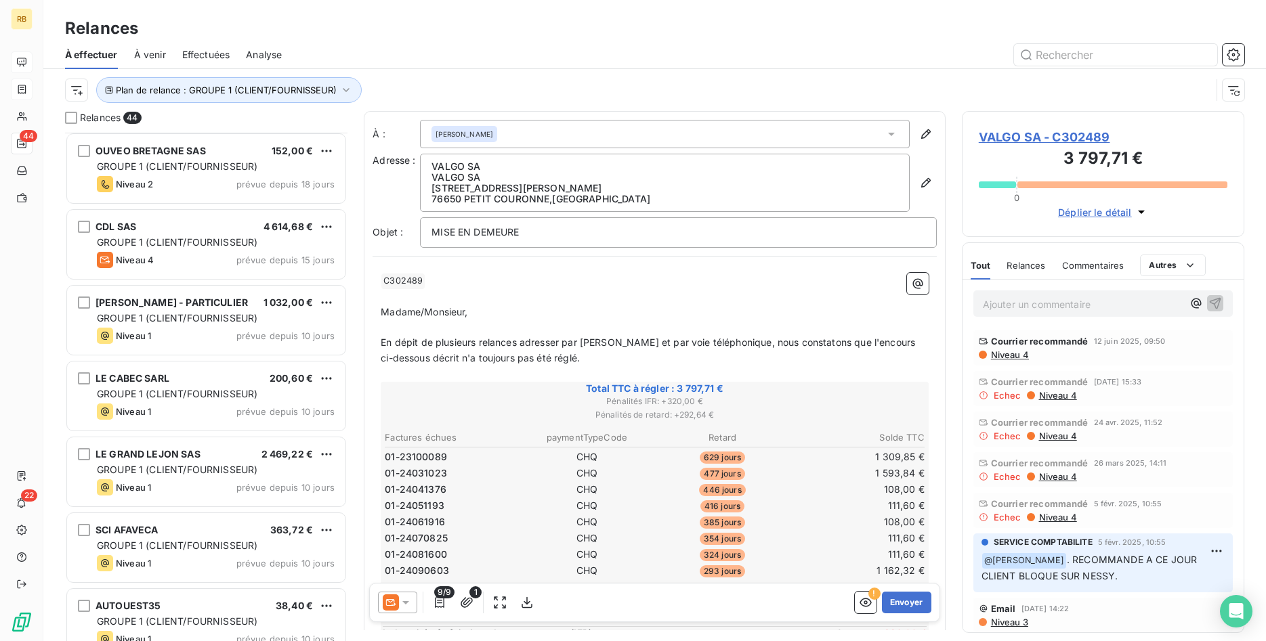
scroll to position [760, 0]
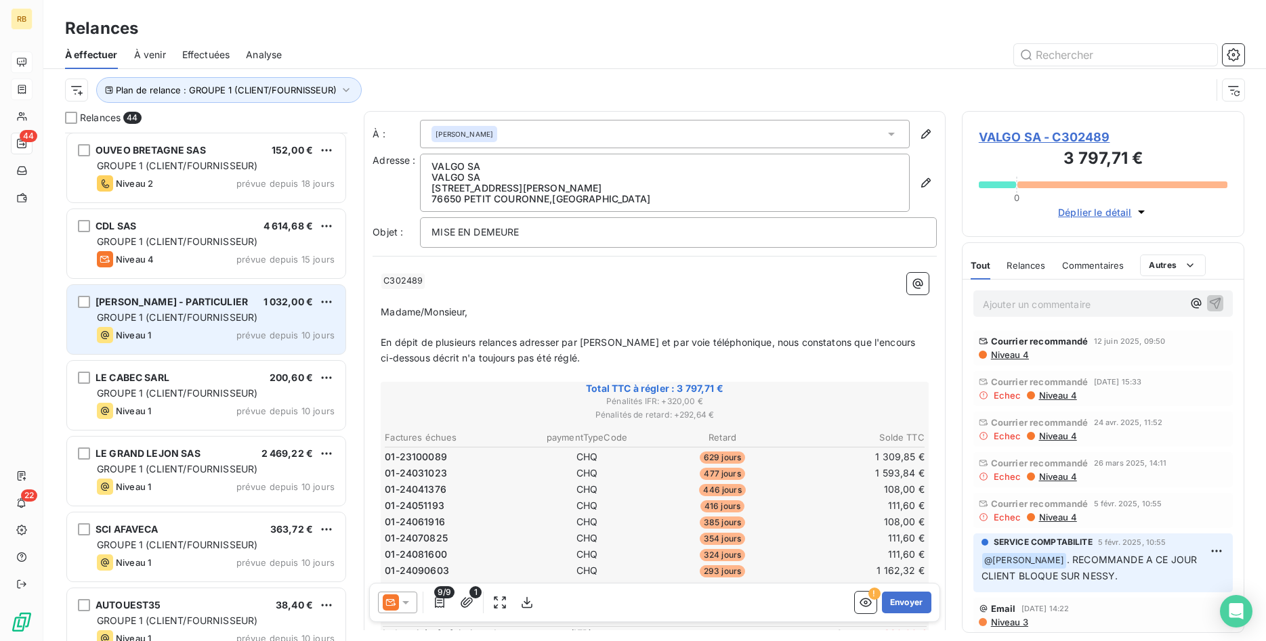
click at [209, 322] on span "GROUPE 1 (CLIENT/FOURNISSEUR)" at bounding box center [177, 317] width 160 height 12
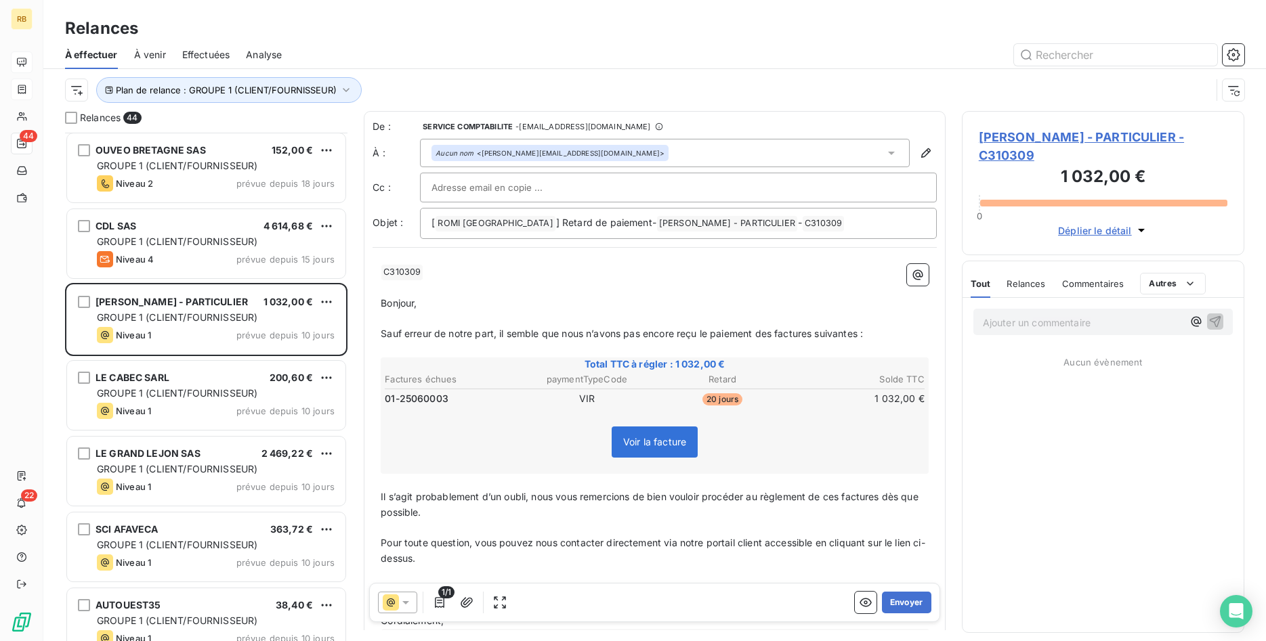
click at [549, 186] on input "text" at bounding box center [504, 187] width 146 height 20
click at [549, 186] on input "text" at bounding box center [678, 187] width 494 height 20
click at [915, 600] on button "Envoyer" at bounding box center [906, 603] width 49 height 22
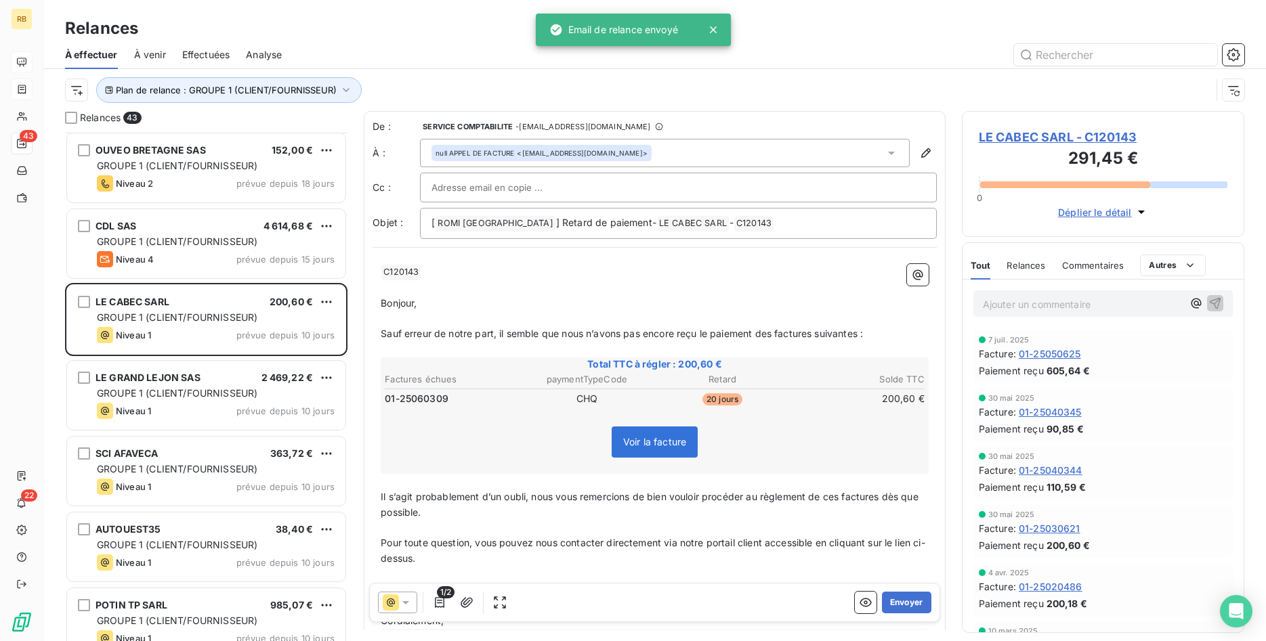
click at [1067, 133] on span "LE CABEC SARL - C120143" at bounding box center [1103, 137] width 249 height 18
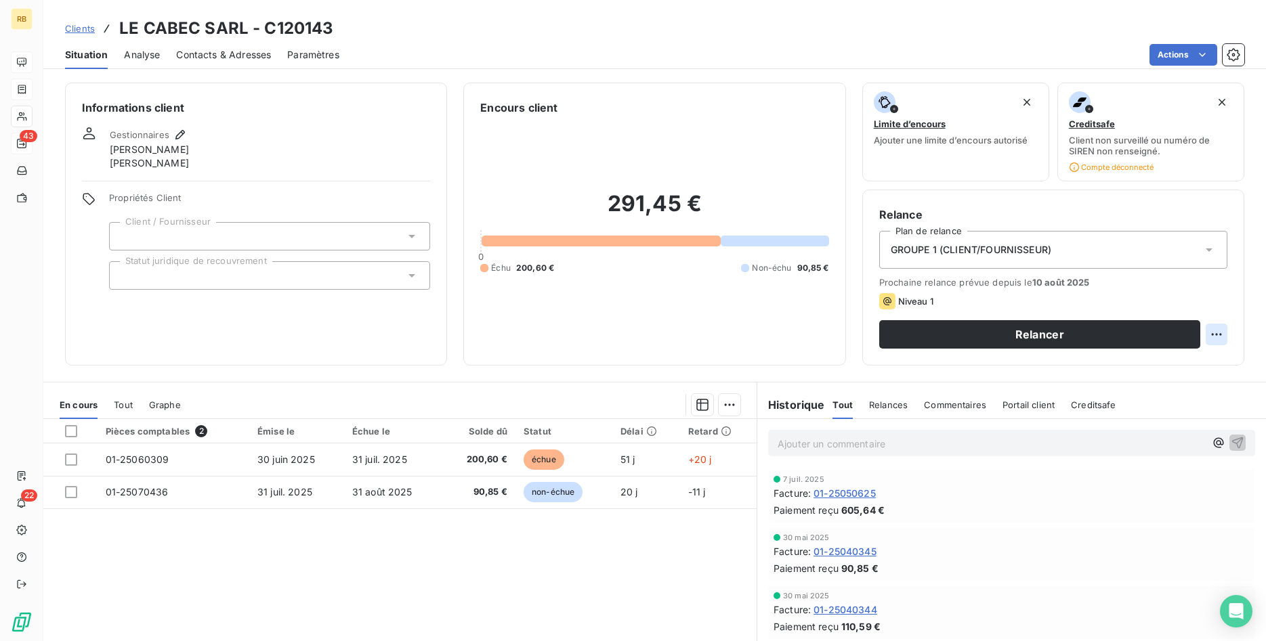
click at [1221, 331] on html "RB 43 22 Clients LE CABEC SARL - C120143 Situation Analyse Contacts & Adresses …" at bounding box center [633, 320] width 1266 height 641
click at [1180, 362] on div "Replanifier cette action" at bounding box center [1160, 364] width 121 height 22
select select "7"
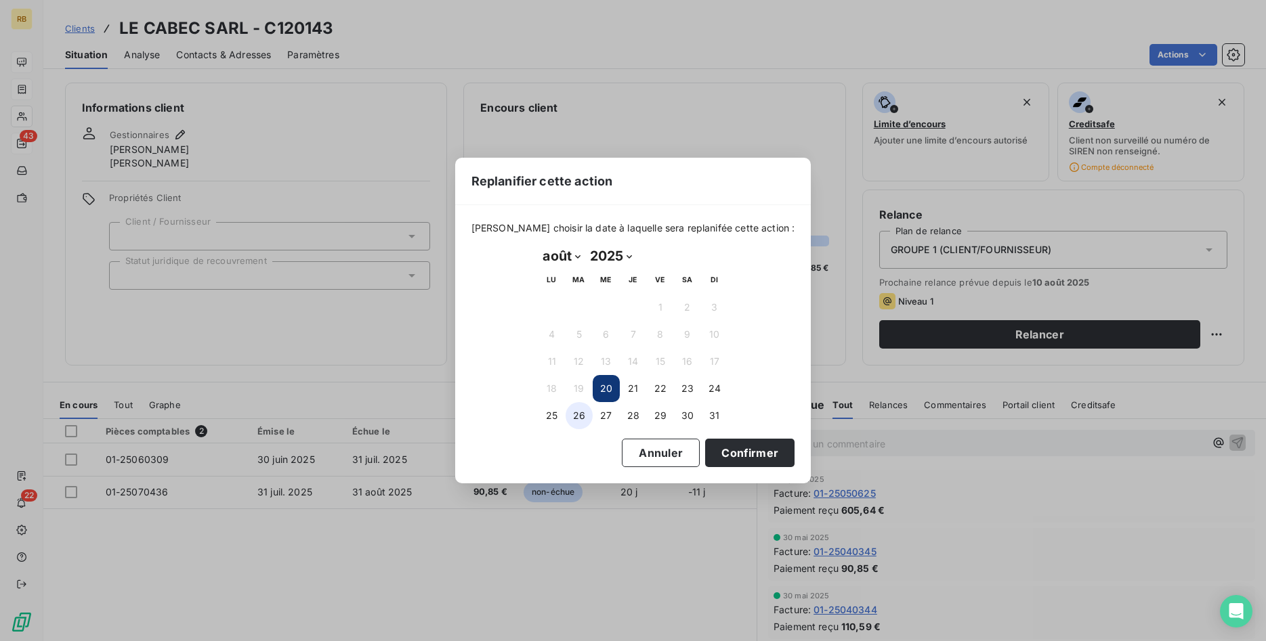
click at [580, 418] on button "26" at bounding box center [578, 415] width 27 height 27
click at [755, 456] on button "Confirmer" at bounding box center [749, 453] width 89 height 28
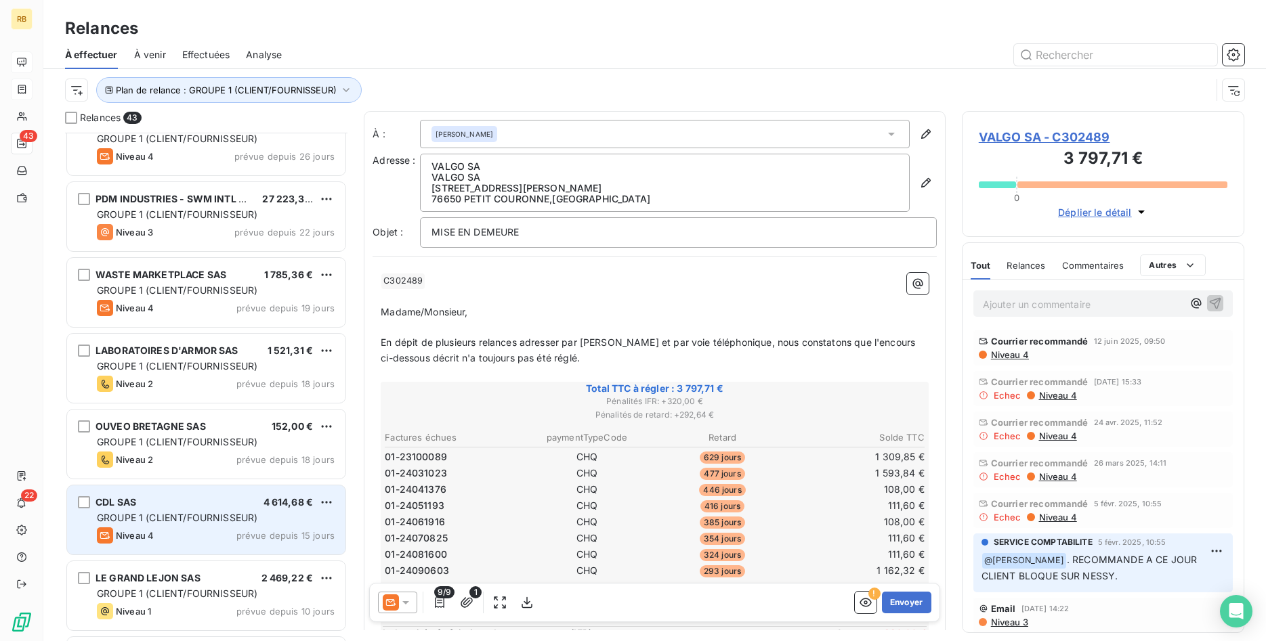
scroll to position [622, 0]
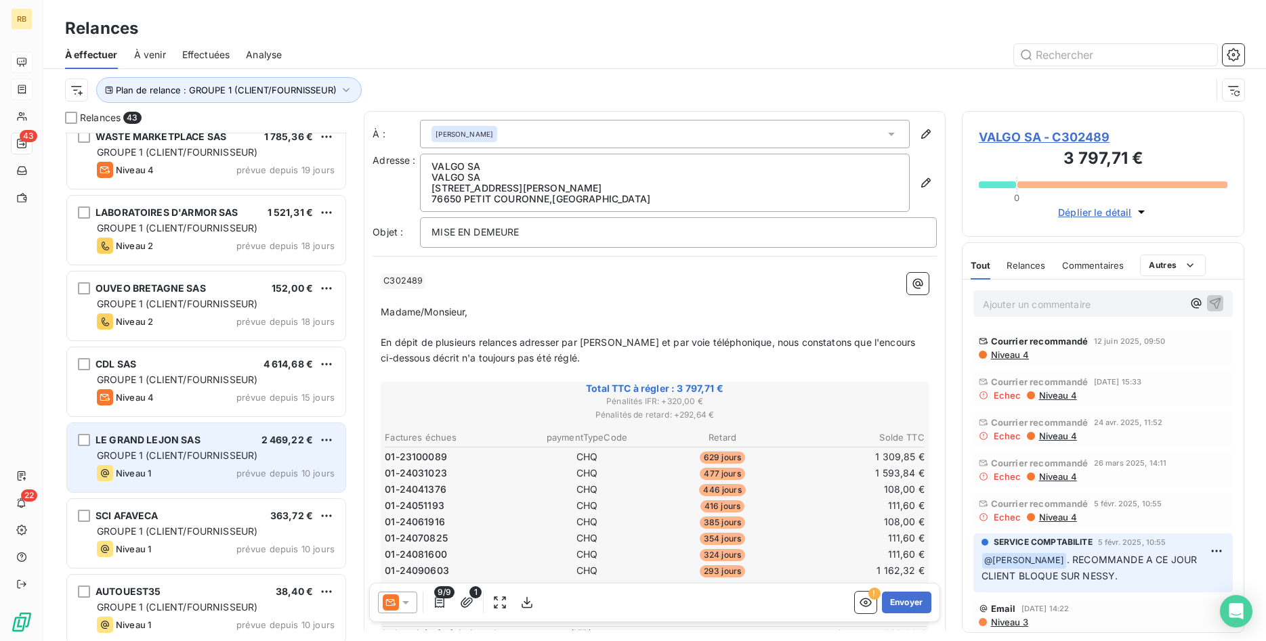
click at [237, 446] on div "LE GRAND LEJON SAS 2 469,22 € GROUPE 1 (CLIENT/FOURNISSEUR) Niveau 1 prévue dep…" at bounding box center [206, 457] width 278 height 69
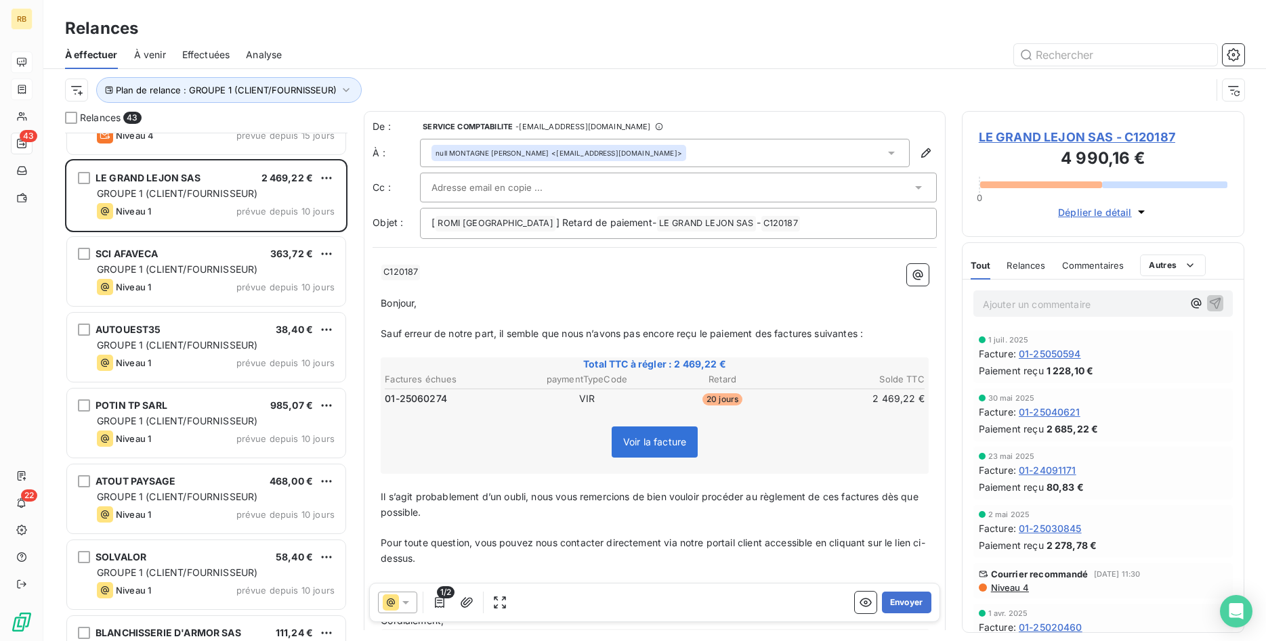
scroll to position [899, 0]
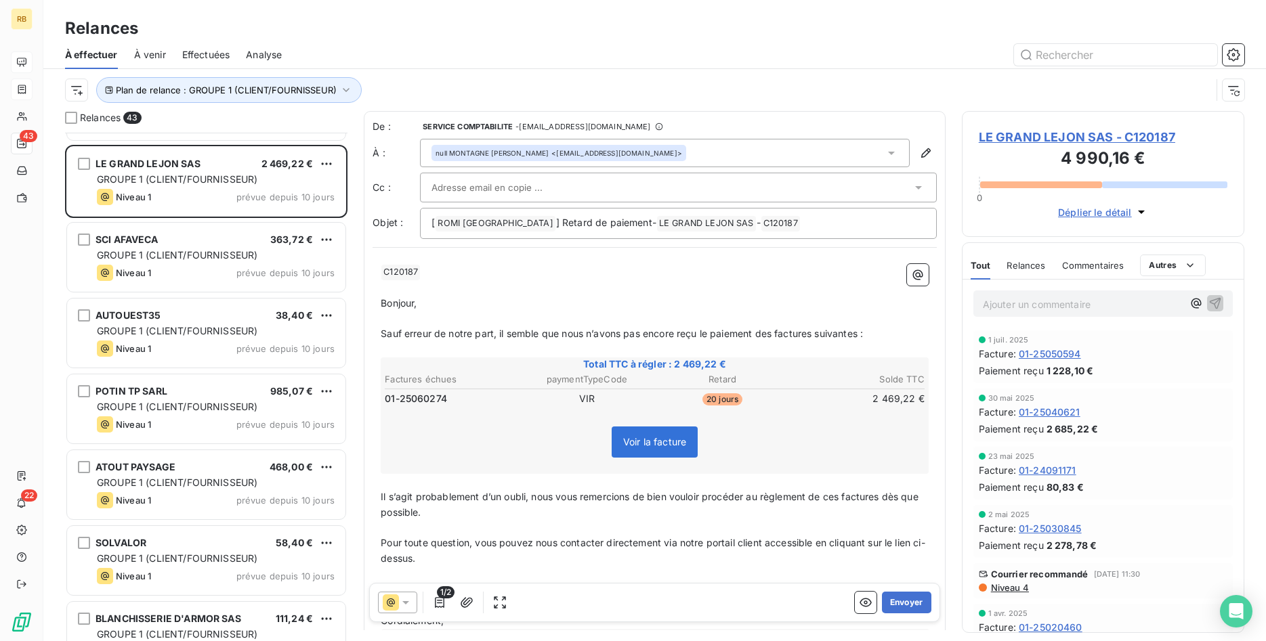
click at [1085, 137] on span "LE GRAND LEJON SAS - C120187" at bounding box center [1103, 137] width 249 height 18
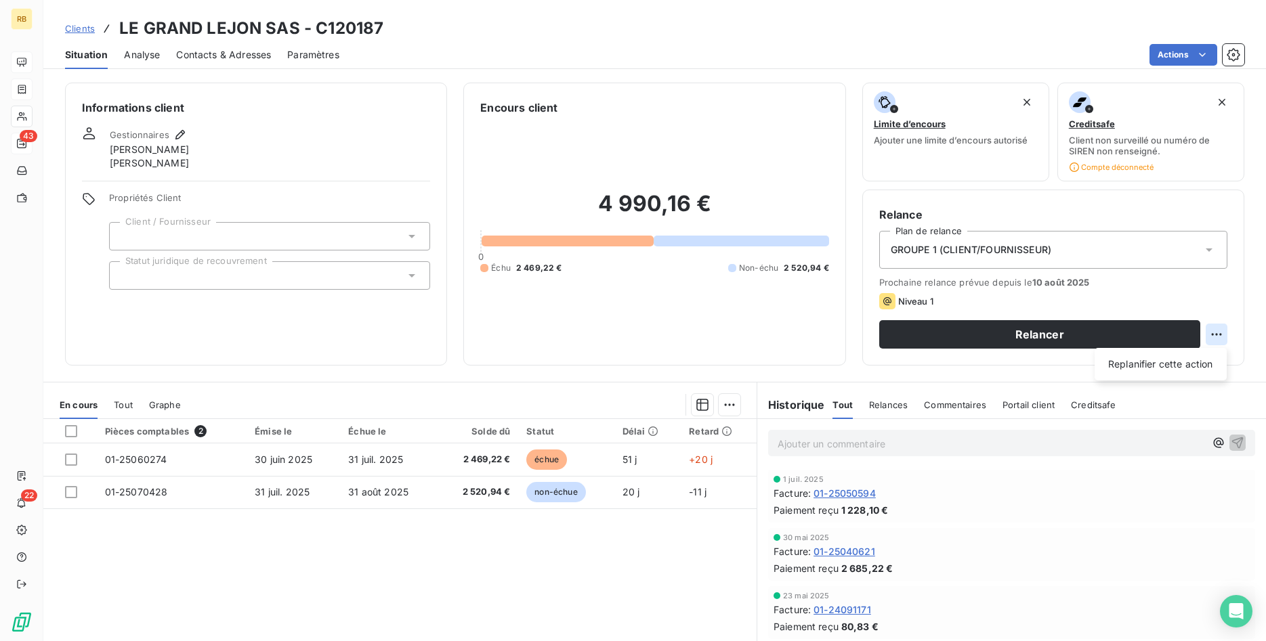
click at [1223, 335] on html "RB 43 22 Clients LE GRAND LEJON SAS - C120187 Situation Analyse Contacts & Adre…" at bounding box center [633, 320] width 1266 height 641
click at [1188, 360] on div "Replanifier cette action" at bounding box center [1160, 364] width 121 height 22
select select "7"
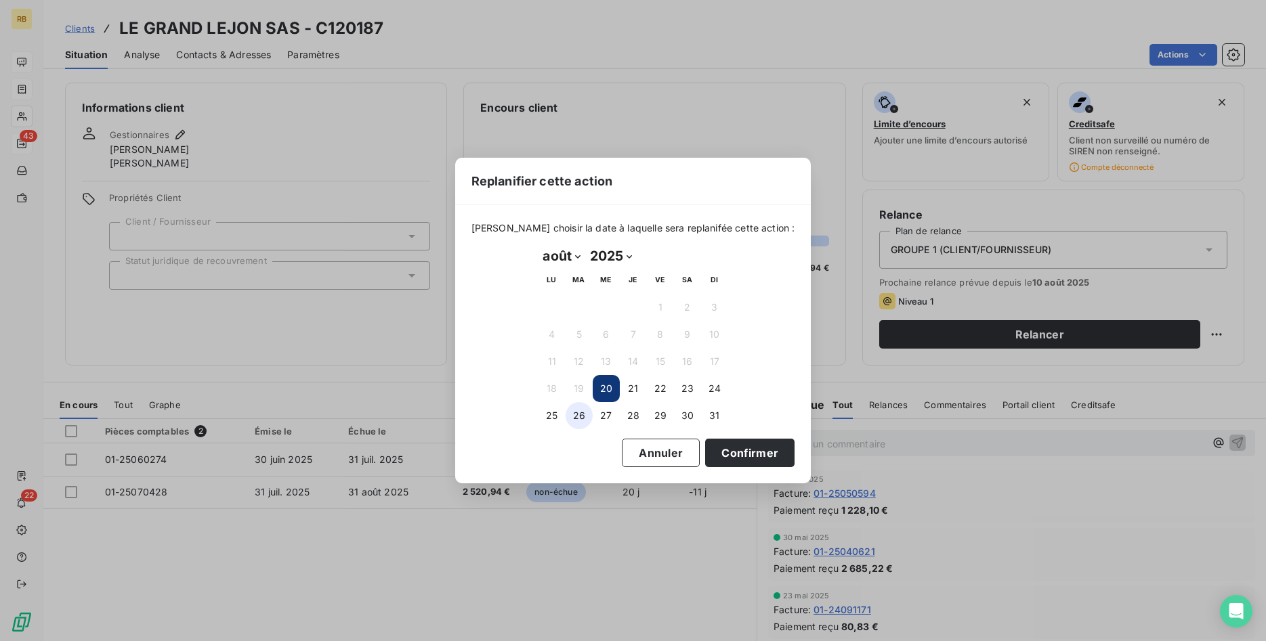
click at [575, 416] on button "26" at bounding box center [578, 415] width 27 height 27
click at [760, 449] on button "Confirmer" at bounding box center [749, 453] width 89 height 28
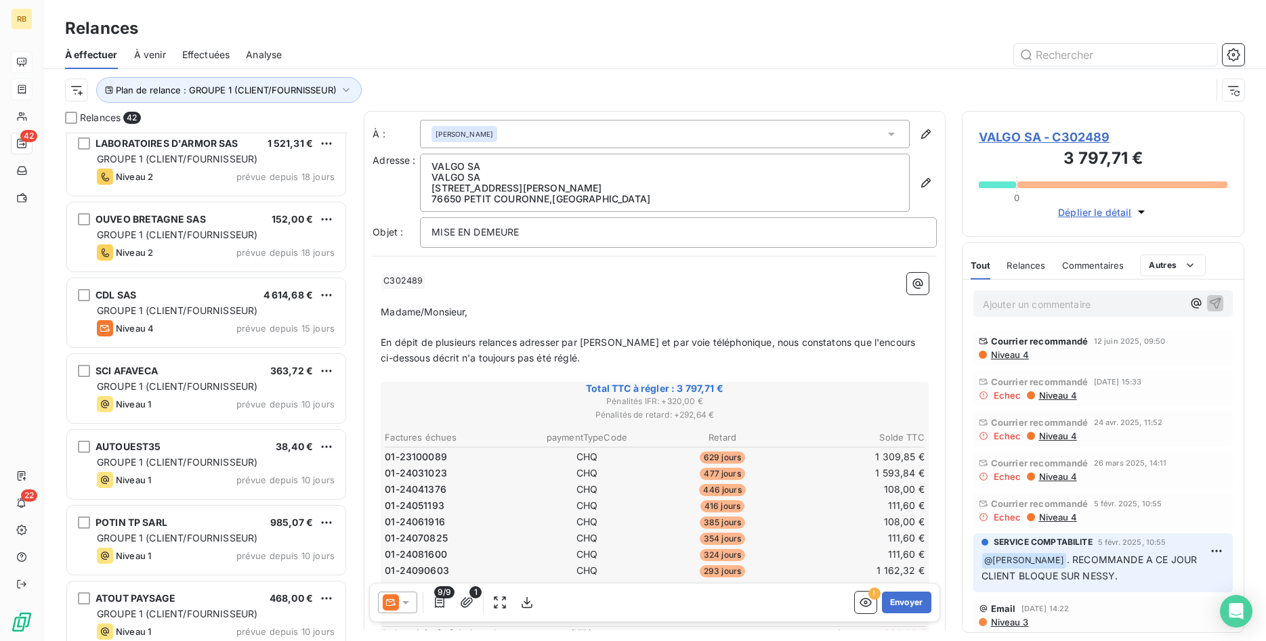
scroll to position [760, 0]
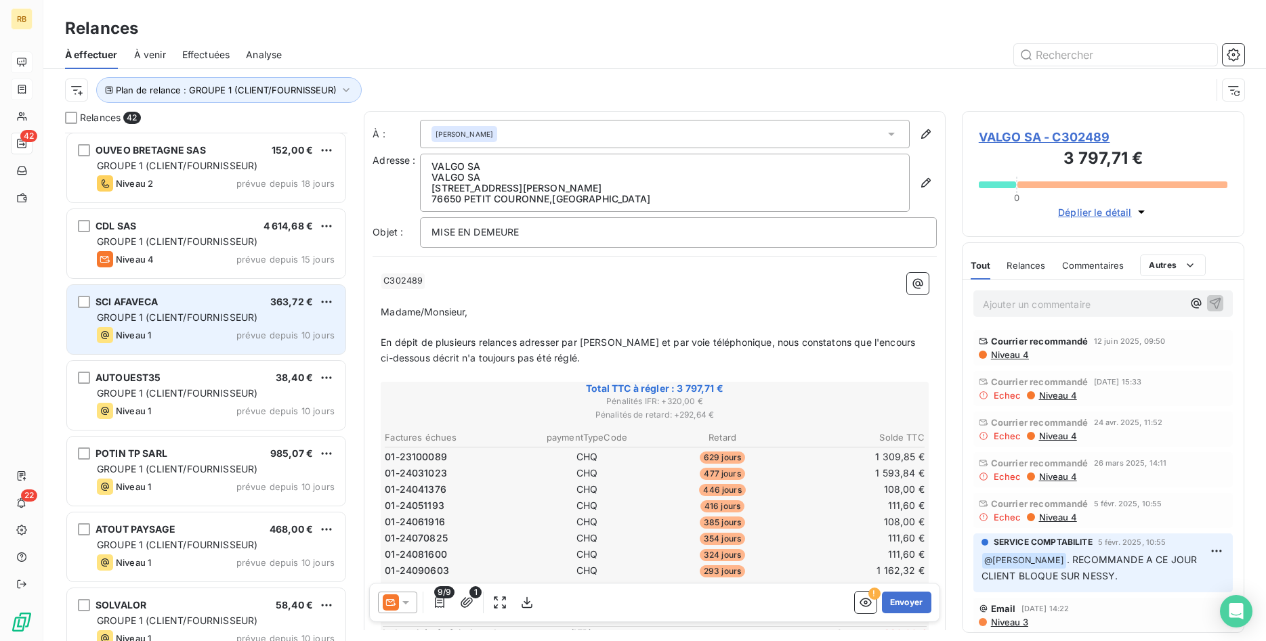
click at [246, 312] on span "GROUPE 1 (CLIENT/FOURNISSEUR)" at bounding box center [177, 317] width 160 height 12
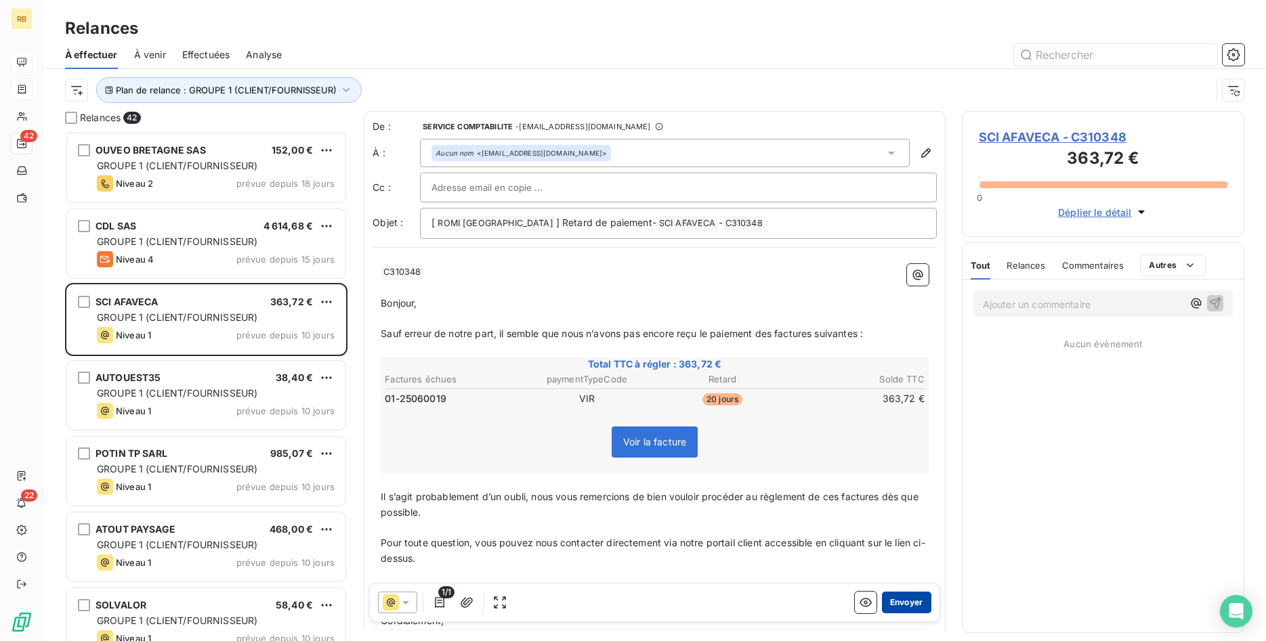
click at [920, 601] on button "Envoyer" at bounding box center [906, 603] width 49 height 22
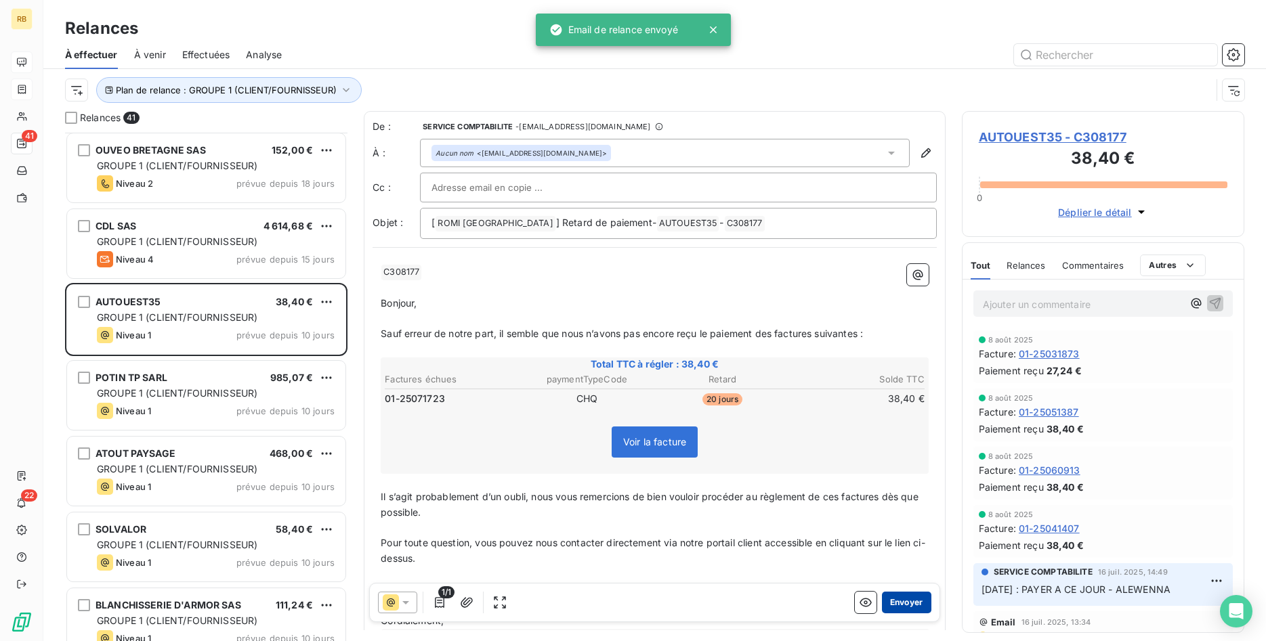
click at [909, 603] on button "Envoyer" at bounding box center [906, 603] width 49 height 22
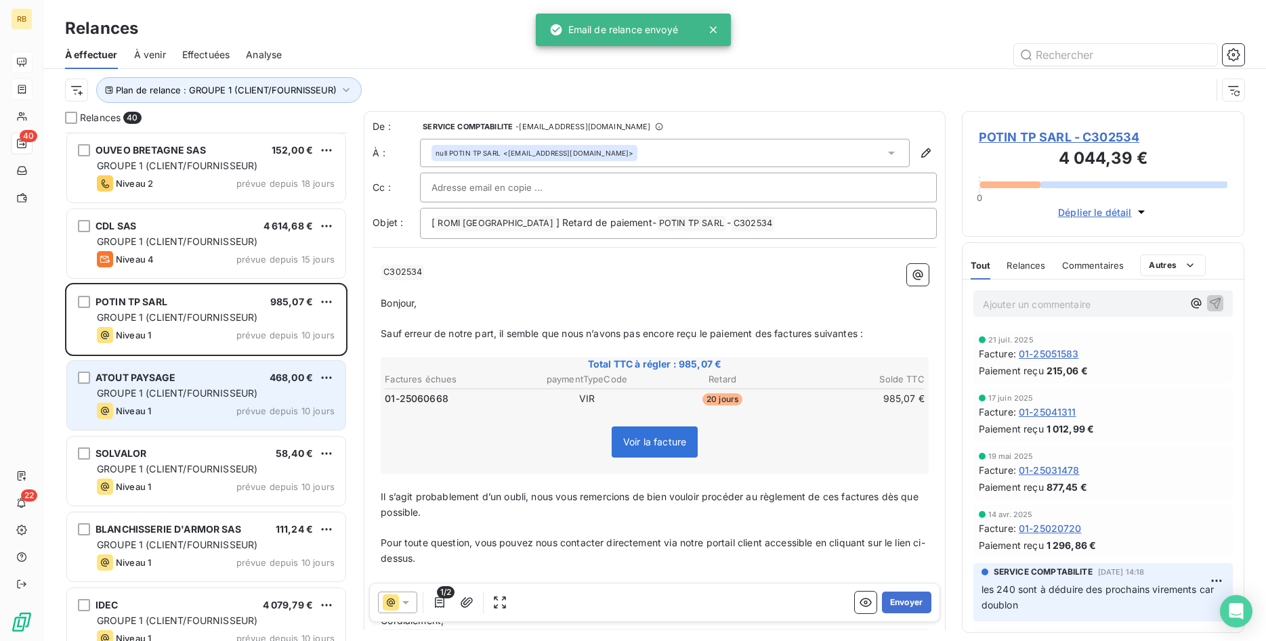
click at [259, 378] on div "ATOUT PAYSAGE 468,00 €" at bounding box center [216, 378] width 238 height 12
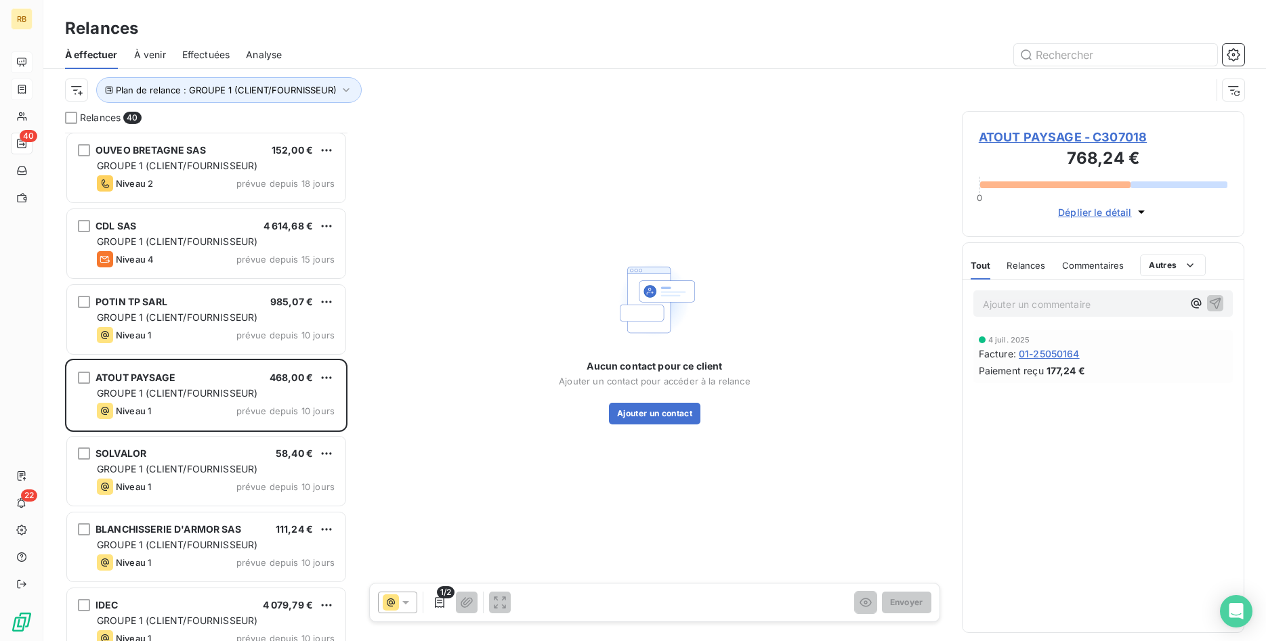
click at [1041, 133] on span "ATOUT PAYSAGE - C307018" at bounding box center [1103, 137] width 249 height 18
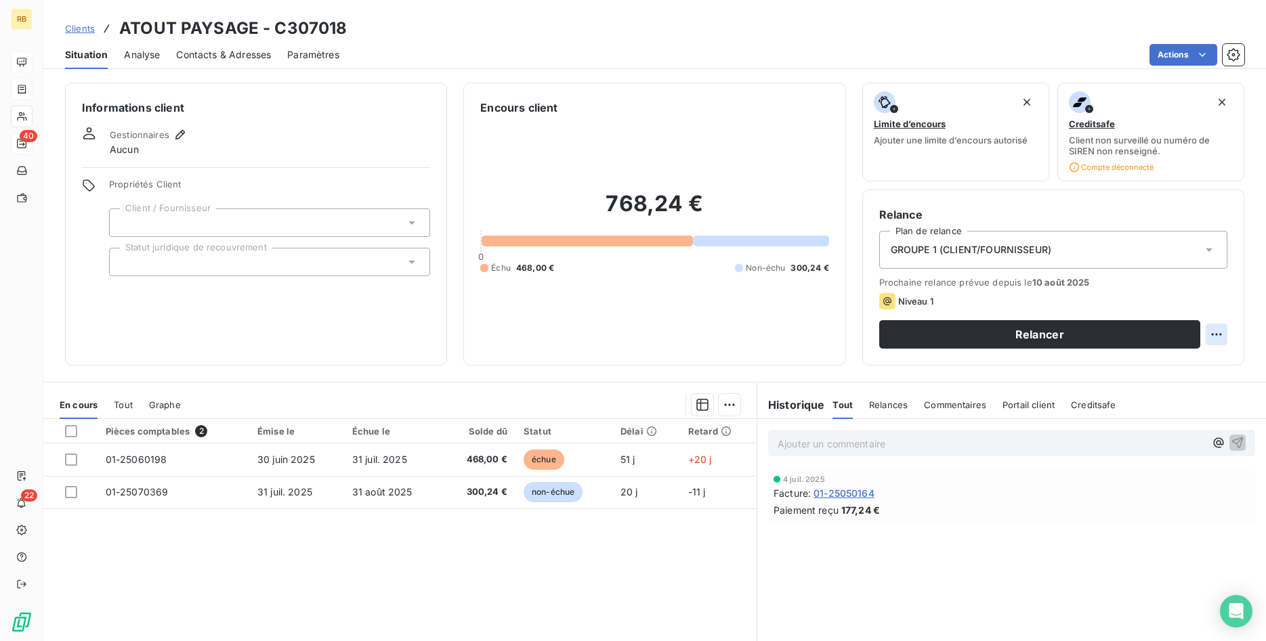
click at [1215, 331] on html "RB 40 22 Clients ATOUT PAYSAGE - C307018 Situation Analyse Contacts & Adresses …" at bounding box center [633, 320] width 1266 height 641
click at [1187, 366] on div "Replanifier cette action" at bounding box center [1160, 364] width 121 height 22
select select "7"
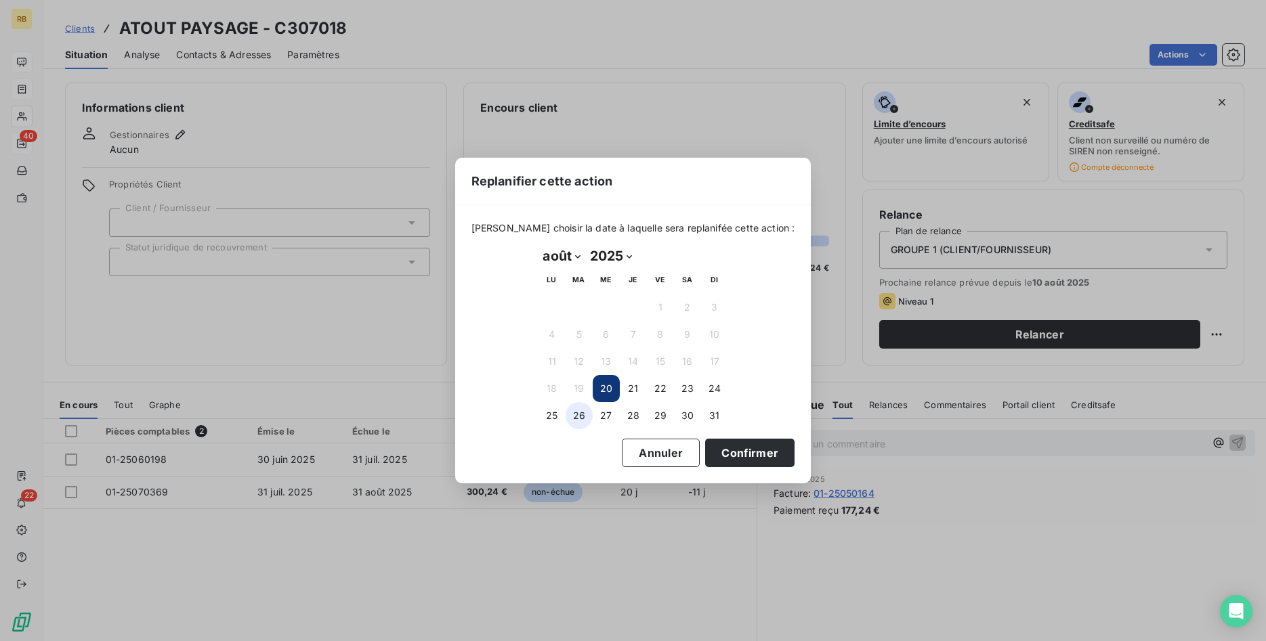
click at [584, 416] on button "26" at bounding box center [578, 415] width 27 height 27
click at [742, 450] on button "Confirmer" at bounding box center [749, 453] width 89 height 28
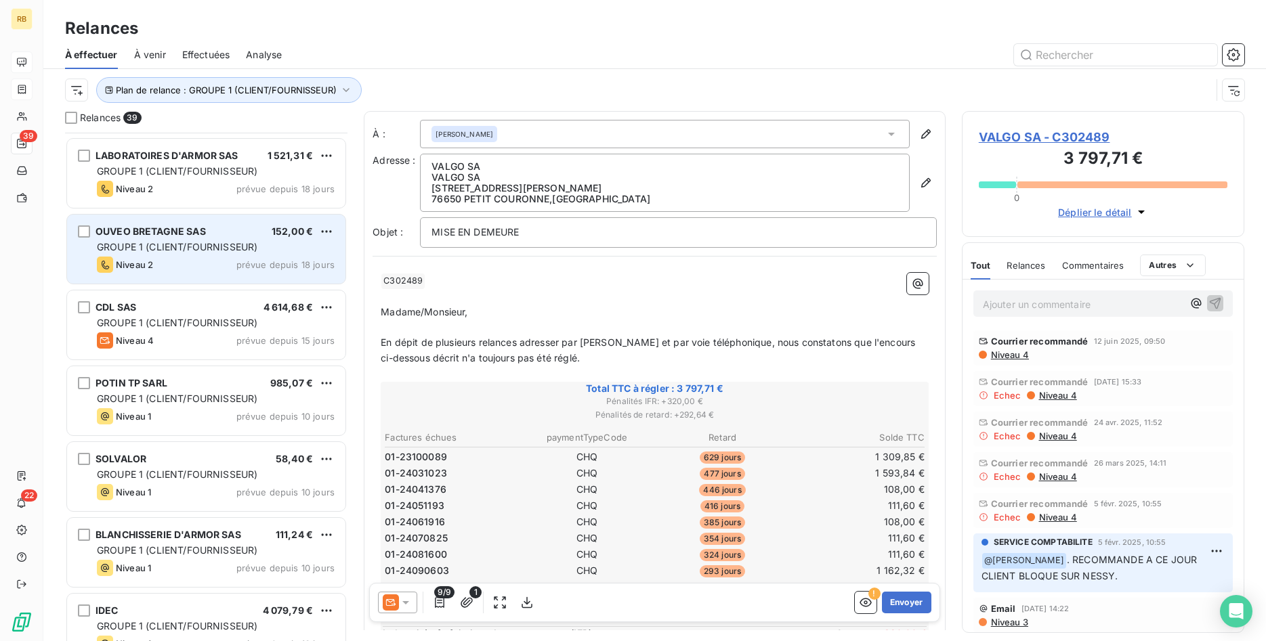
scroll to position [691, 0]
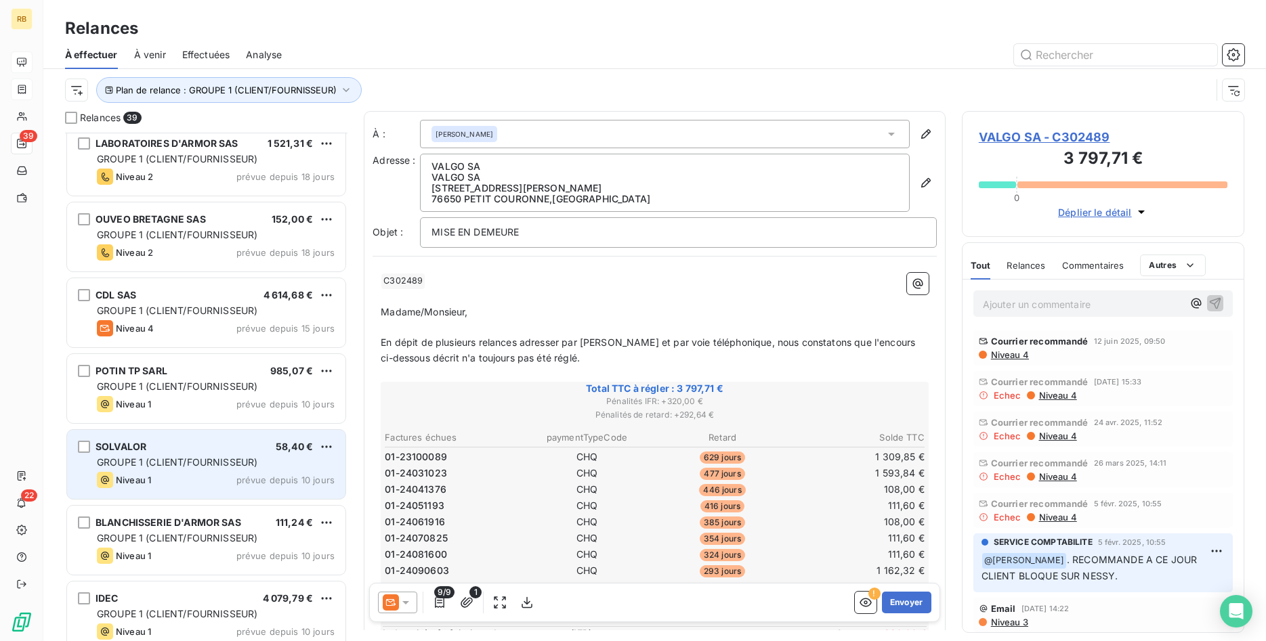
click at [180, 448] on div "SOLVALOR 58,40 €" at bounding box center [216, 447] width 238 height 12
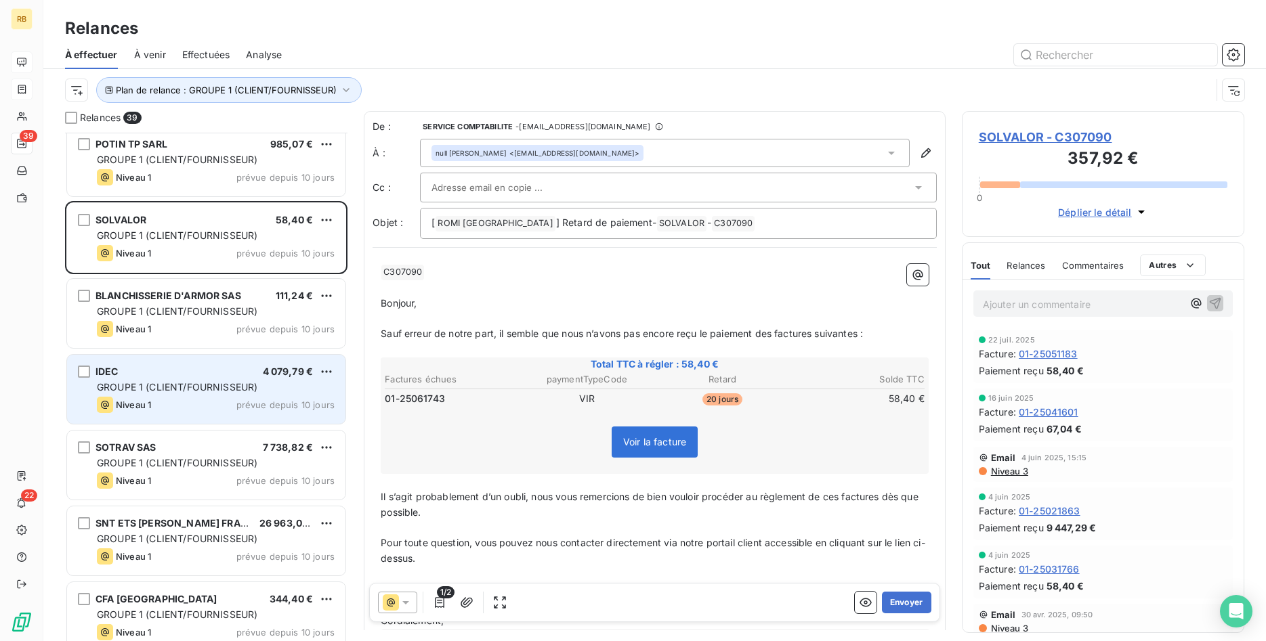
scroll to position [899, 0]
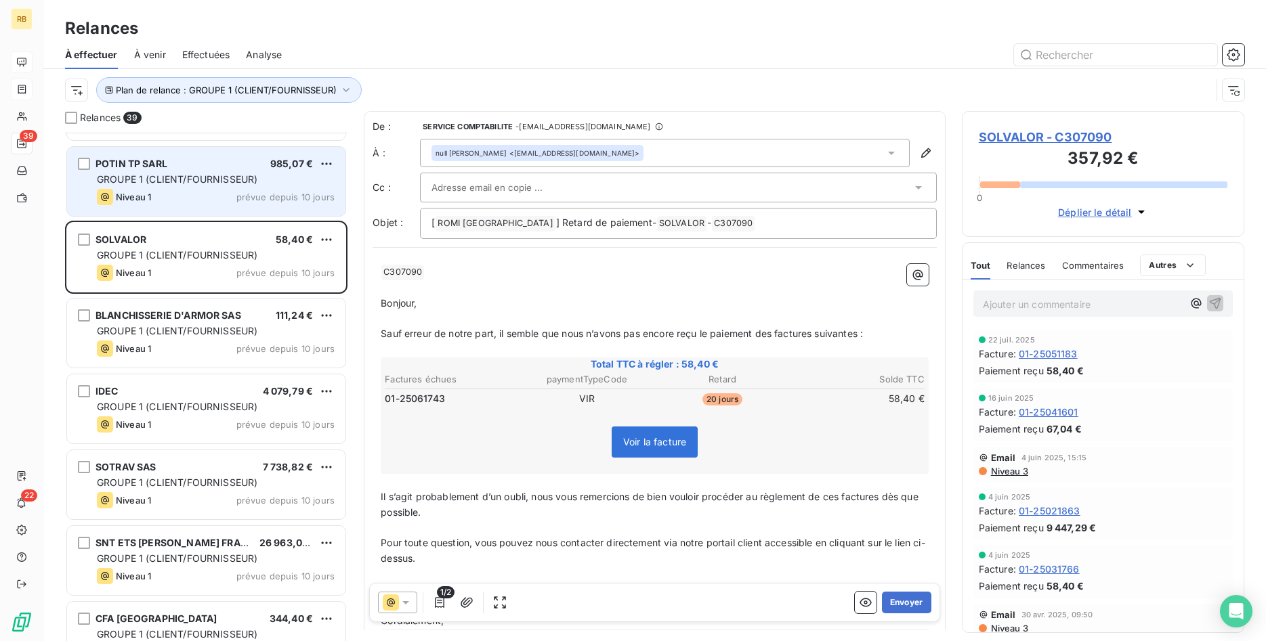
click at [215, 169] on div "POTIN TP SARL 985,07 €" at bounding box center [216, 164] width 238 height 12
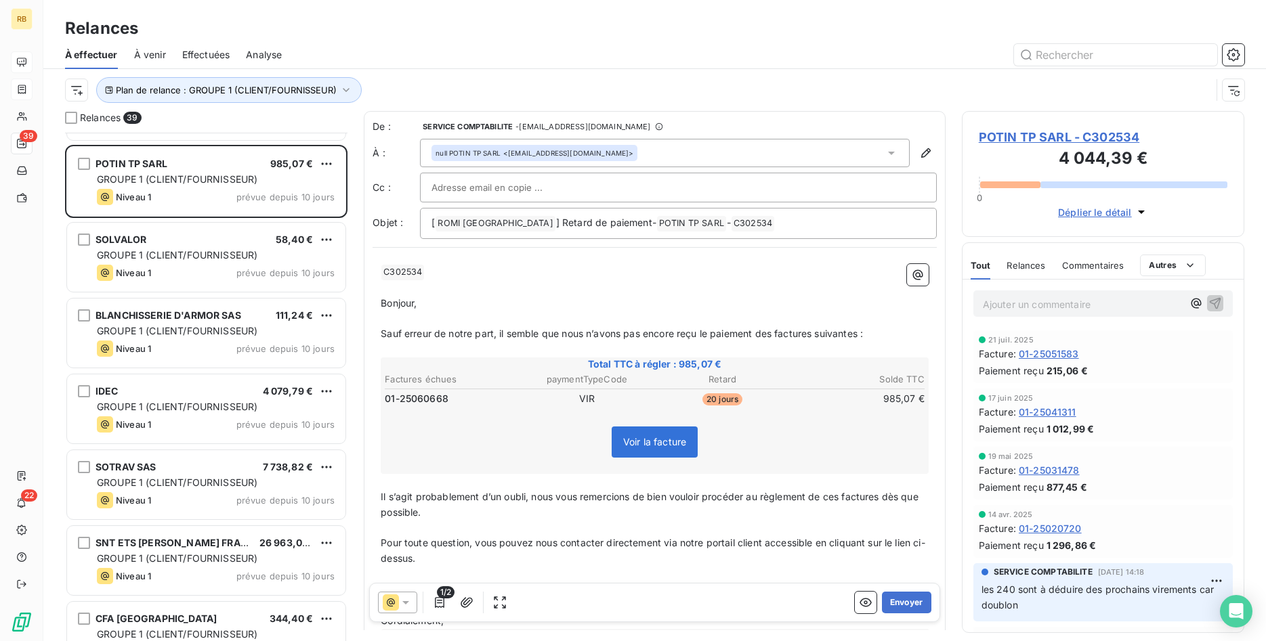
click at [1059, 137] on span "POTIN TP SARL - C302534" at bounding box center [1103, 137] width 249 height 18
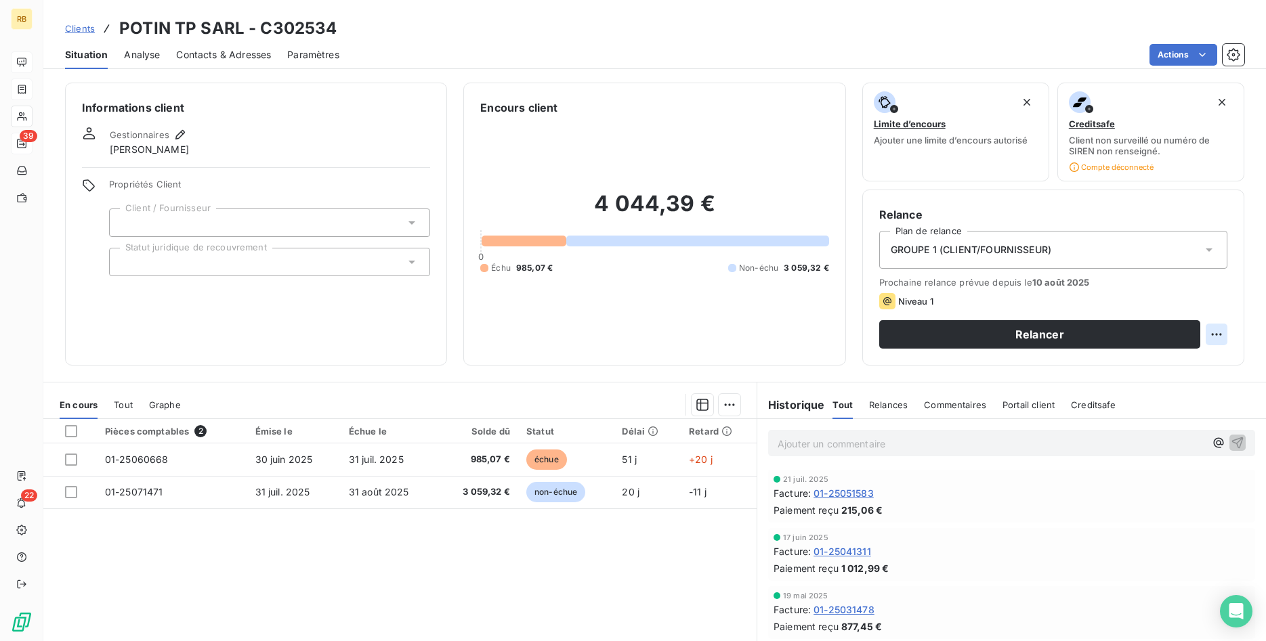
click at [1214, 331] on html "RB 39 22 Clients POTIN TP SARL - C302534 Situation Analyse Contacts & Adresses …" at bounding box center [633, 320] width 1266 height 641
click at [1139, 370] on div "Replanifier cette action" at bounding box center [1160, 364] width 121 height 22
select select "7"
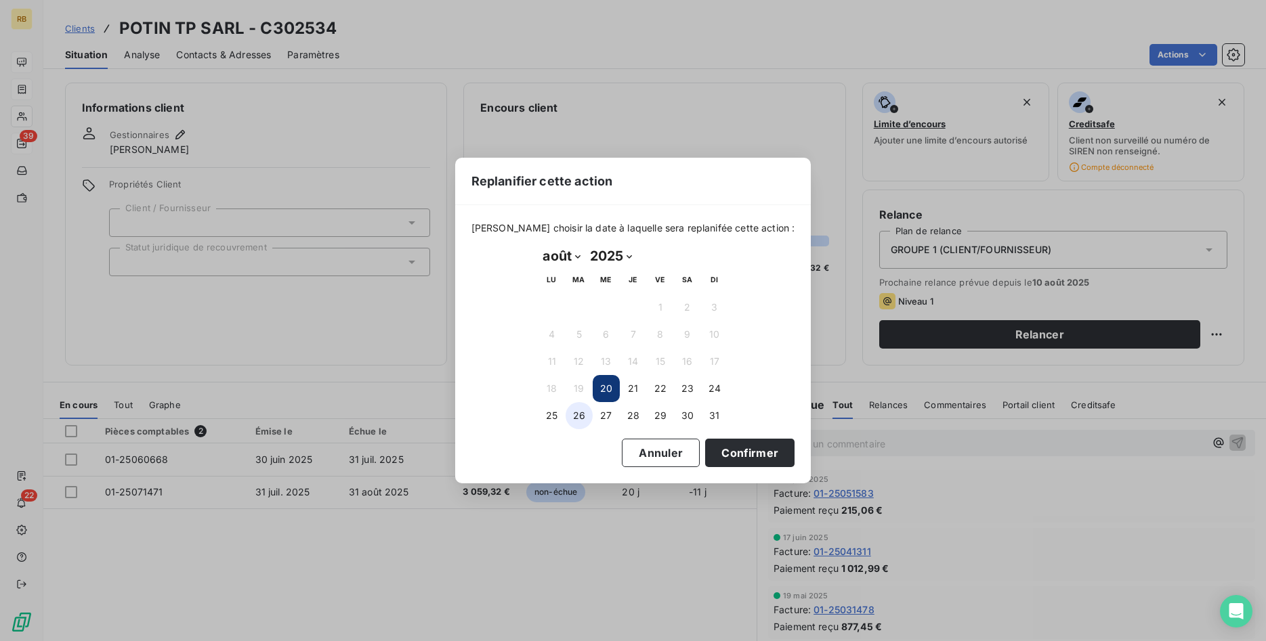
click at [586, 419] on button "26" at bounding box center [578, 415] width 27 height 27
click at [733, 452] on button "Confirmer" at bounding box center [749, 453] width 89 height 28
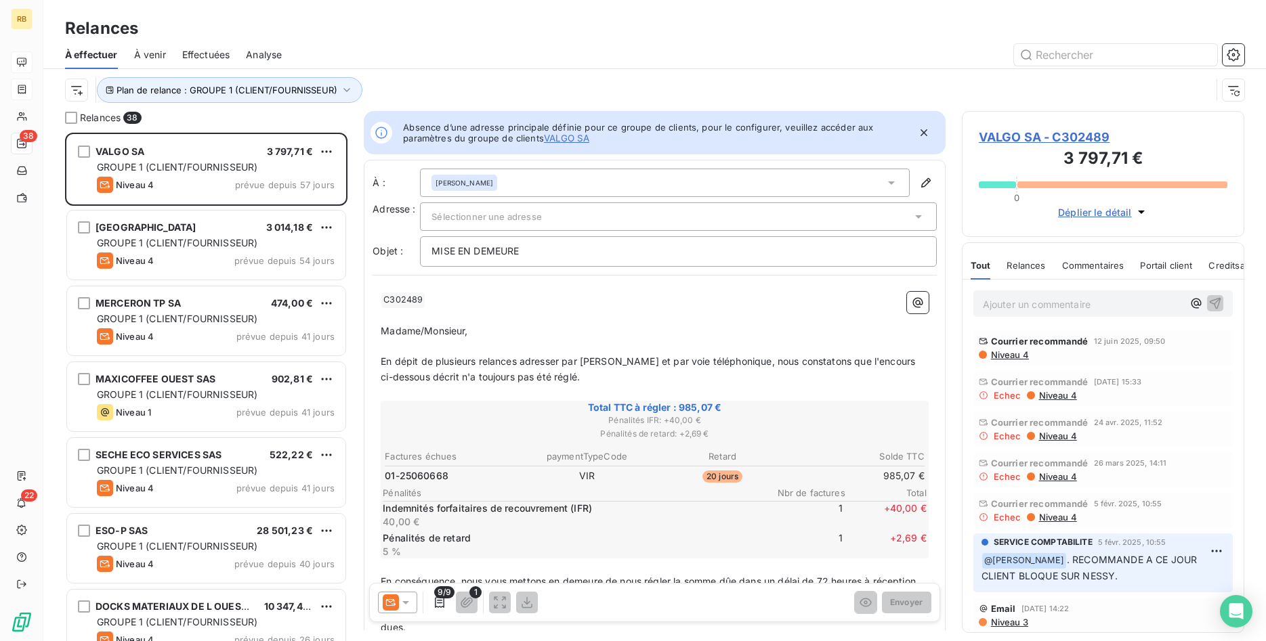
scroll to position [509, 283]
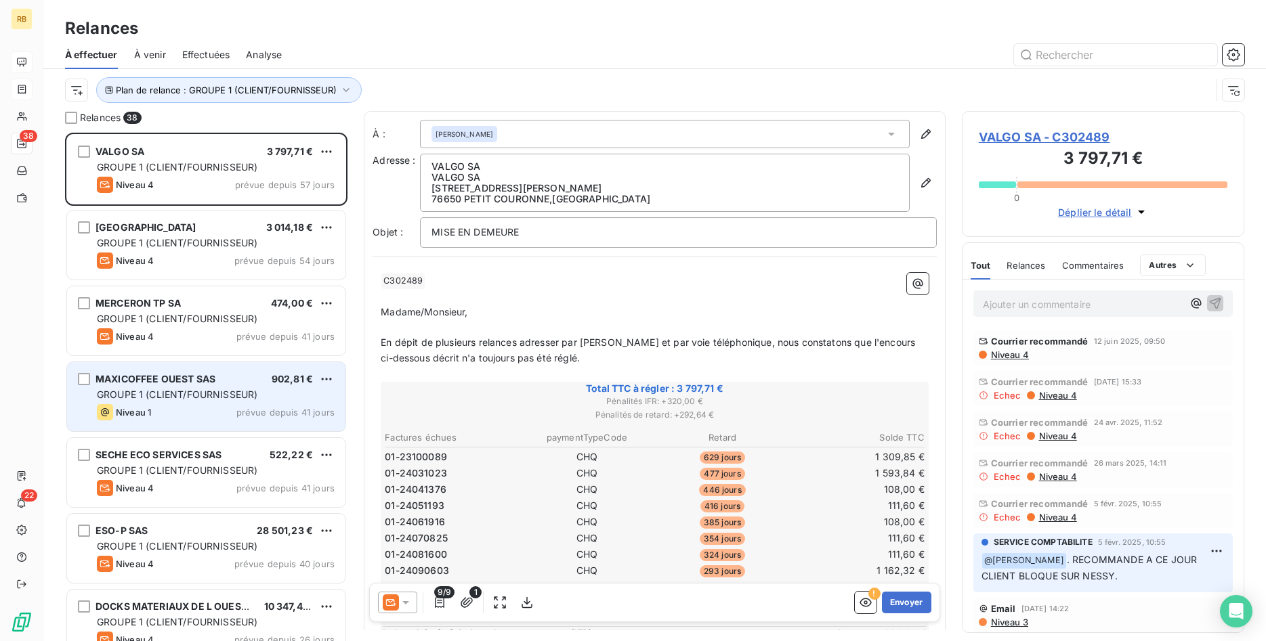
click at [197, 408] on div "Niveau 1 prévue depuis 41 jours" at bounding box center [216, 412] width 238 height 16
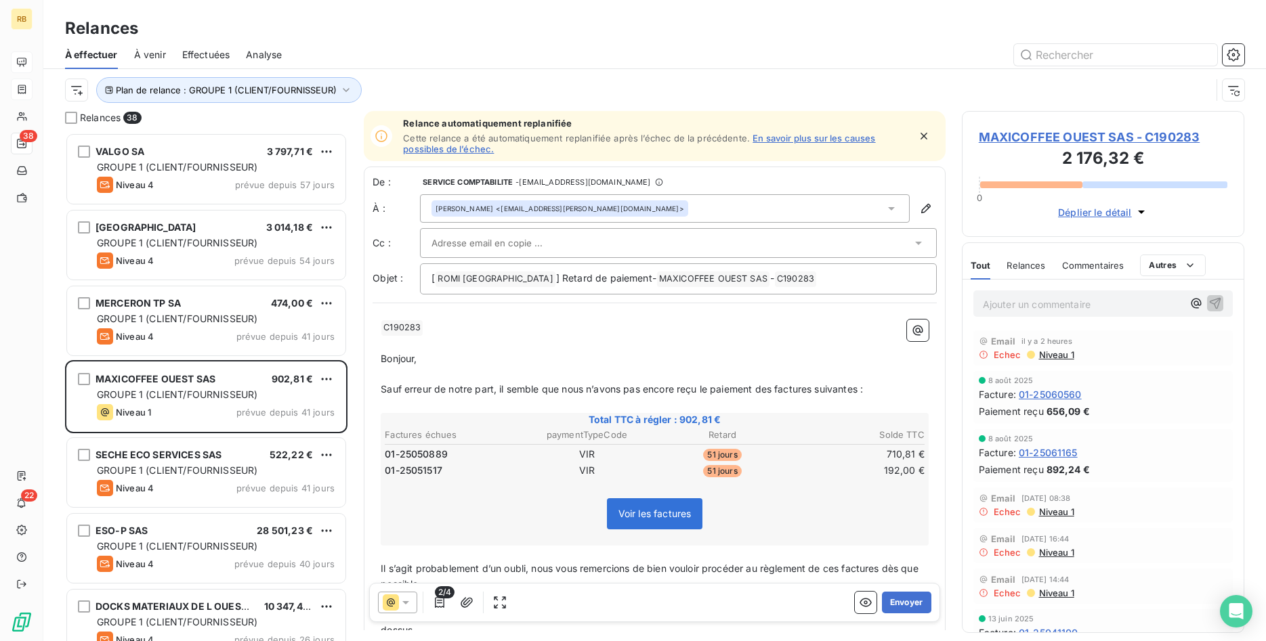
click at [1055, 353] on span "Niveau 1" at bounding box center [1055, 354] width 37 height 11
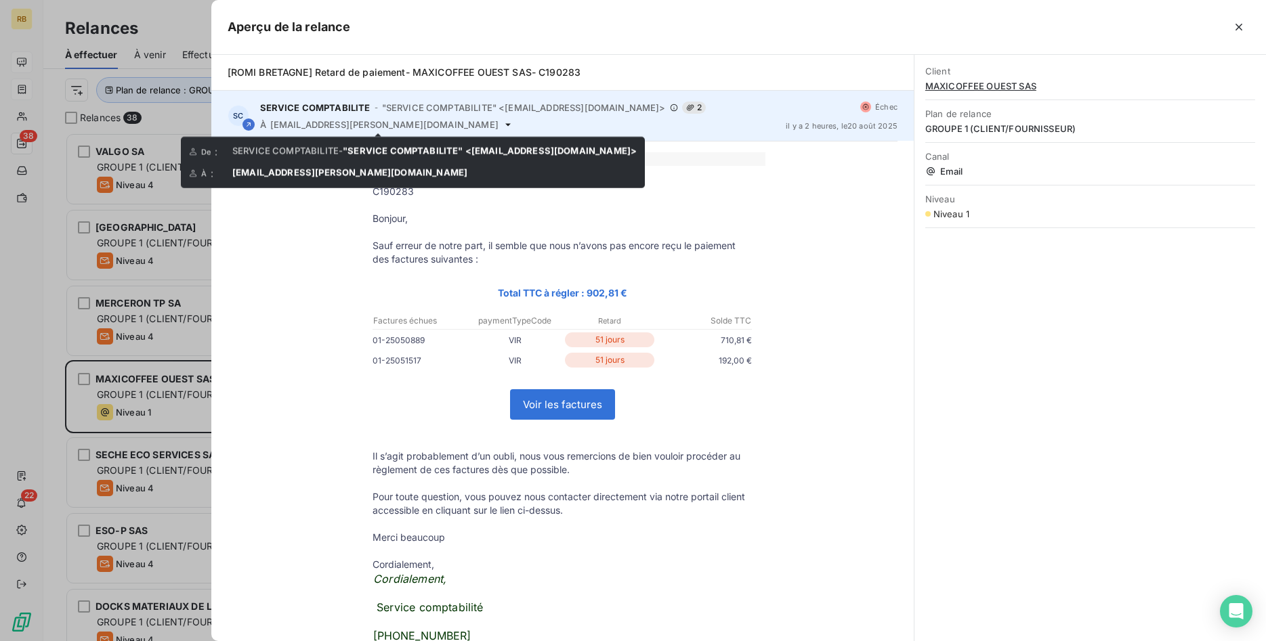
click at [502, 120] on icon at bounding box center [507, 124] width 11 height 11
click at [505, 124] on icon at bounding box center [507, 124] width 5 height 3
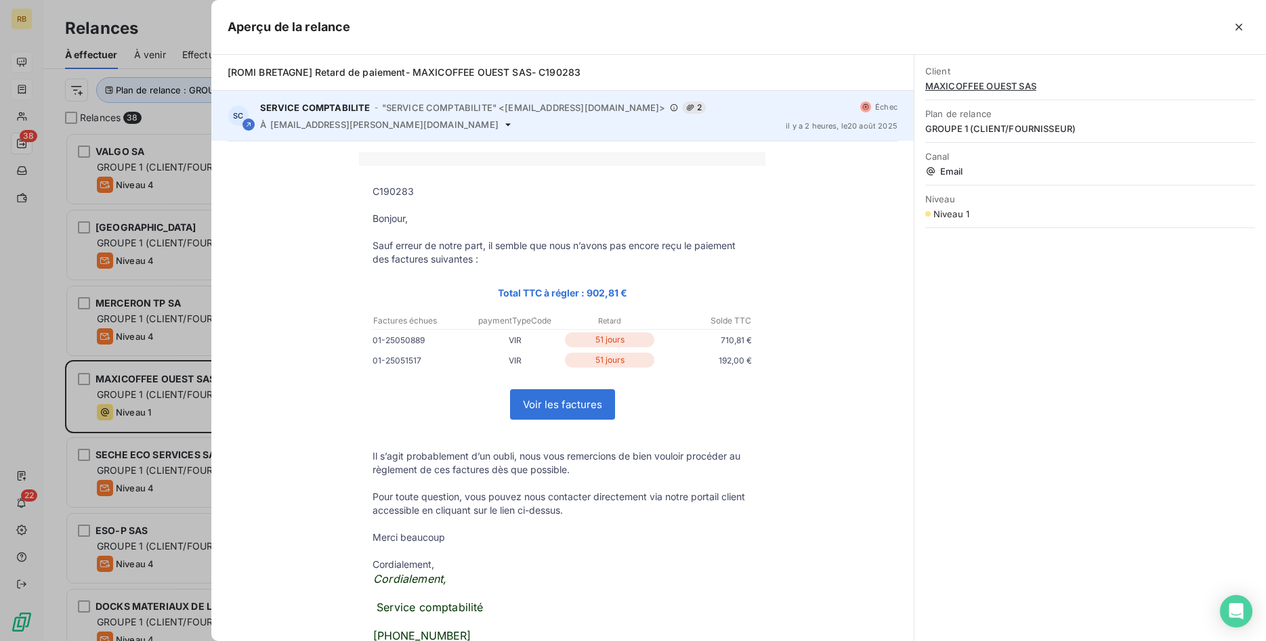
click at [502, 124] on icon at bounding box center [507, 124] width 11 height 11
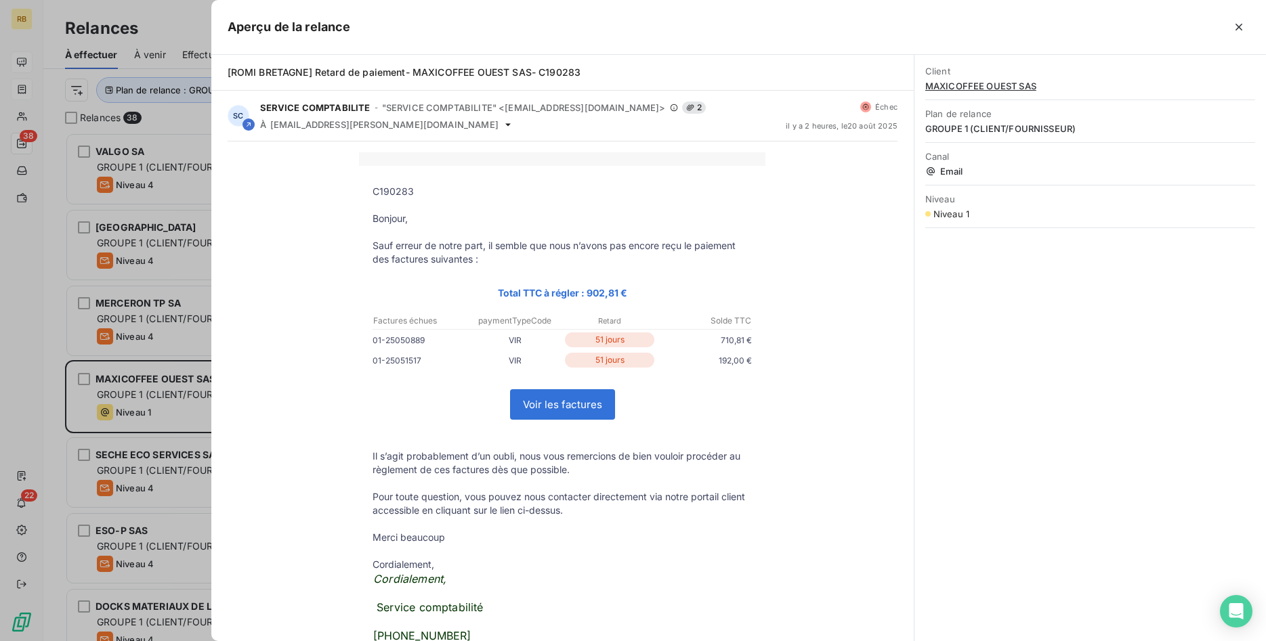
click at [174, 386] on div at bounding box center [633, 320] width 1266 height 641
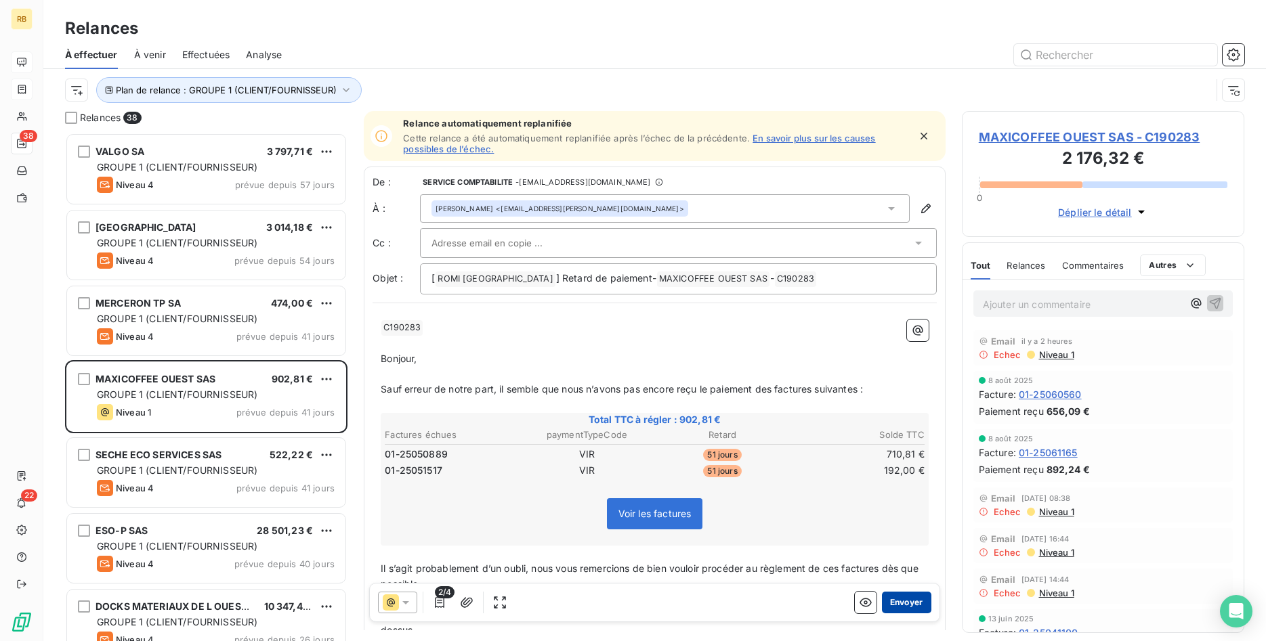
click at [896, 599] on button "Envoyer" at bounding box center [906, 603] width 49 height 22
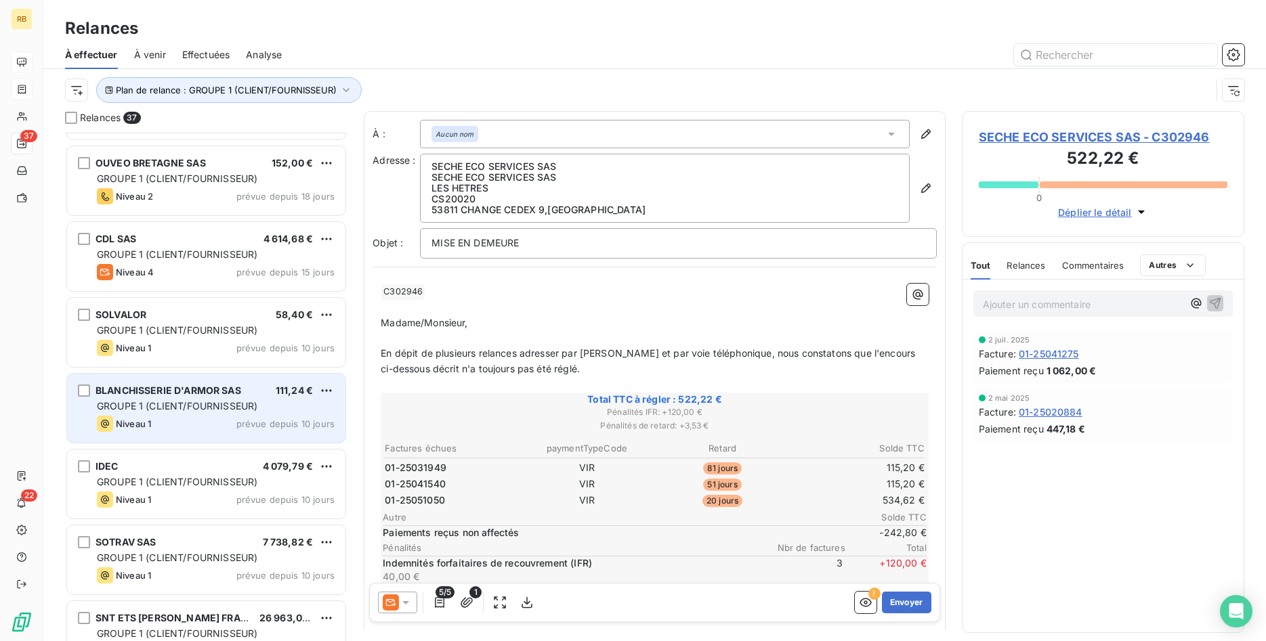
scroll to position [691, 0]
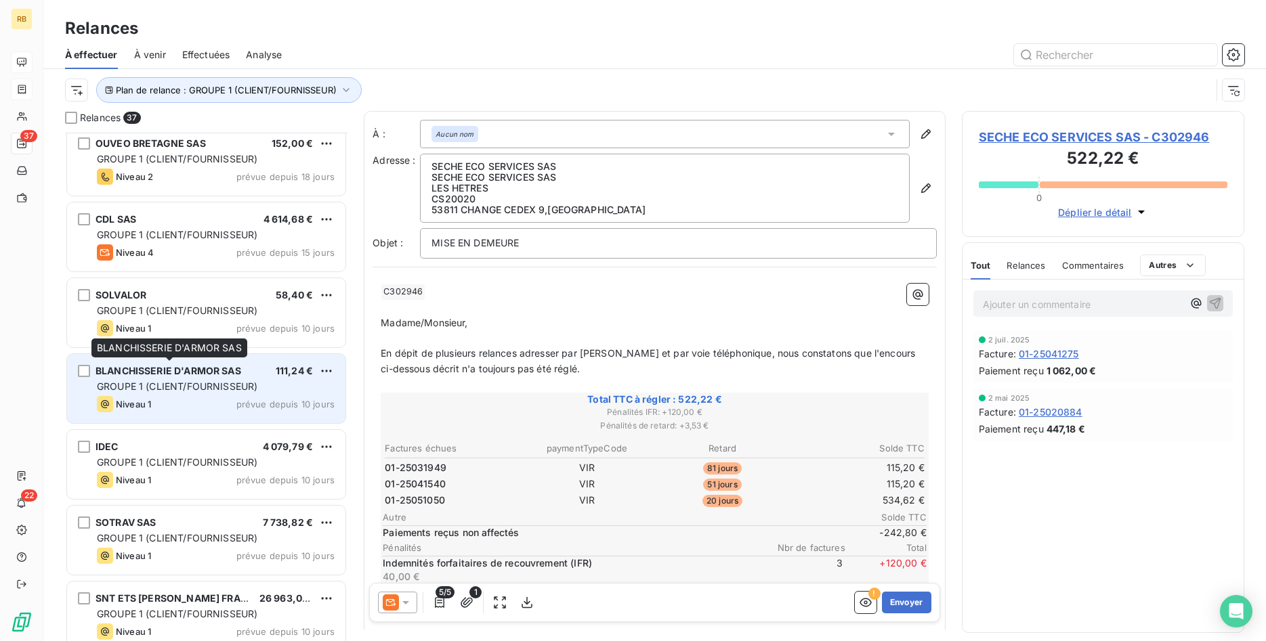
click at [228, 374] on span "BLANCHISSERIE D'ARMOR SAS" at bounding box center [168, 371] width 146 height 12
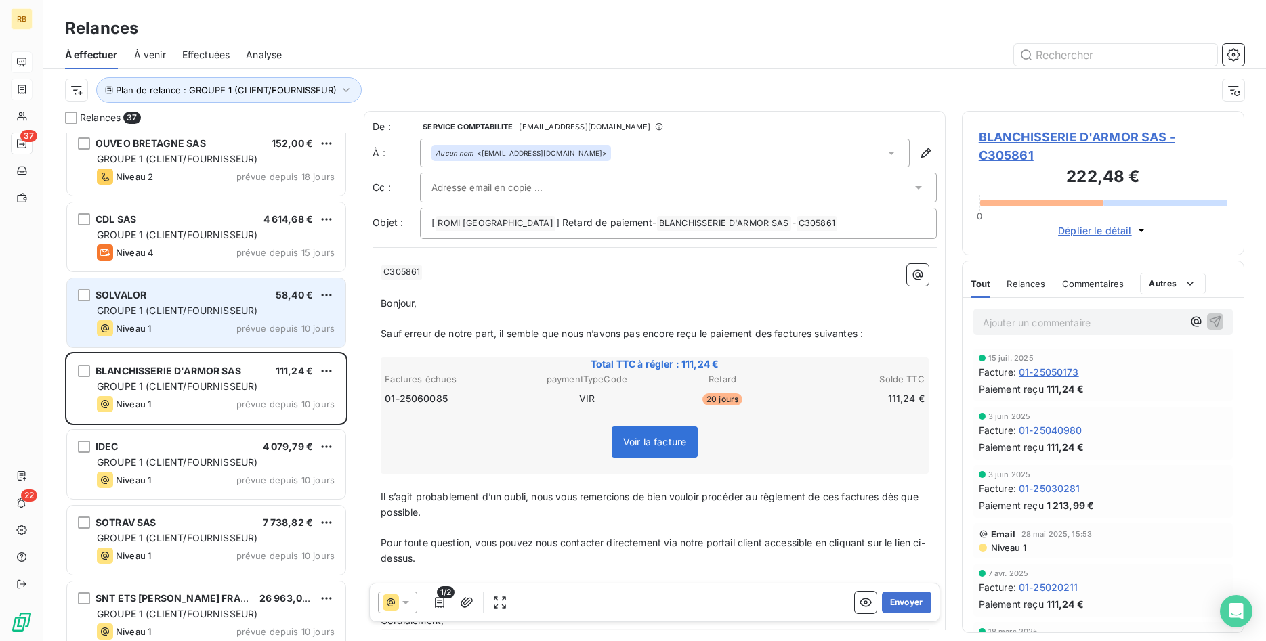
click at [181, 304] on div "GROUPE 1 (CLIENT/FOURNISSEUR)" at bounding box center [216, 311] width 238 height 14
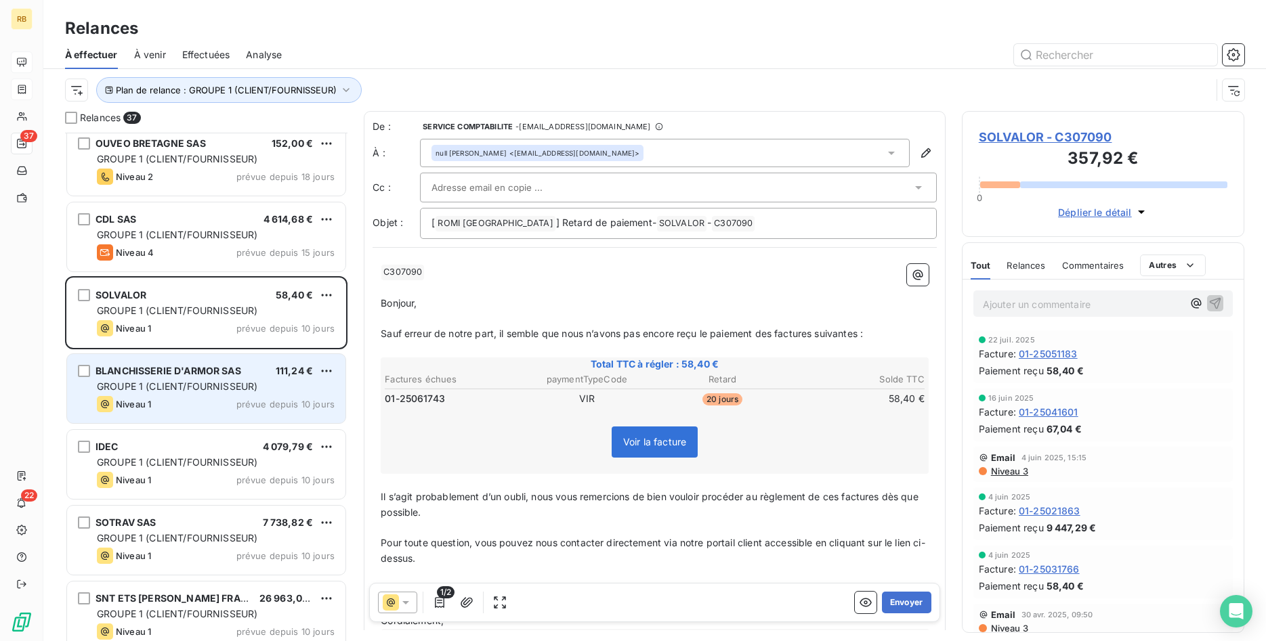
click at [192, 380] on span "GROUPE 1 (CLIENT/FOURNISSEUR)" at bounding box center [216, 387] width 238 height 14
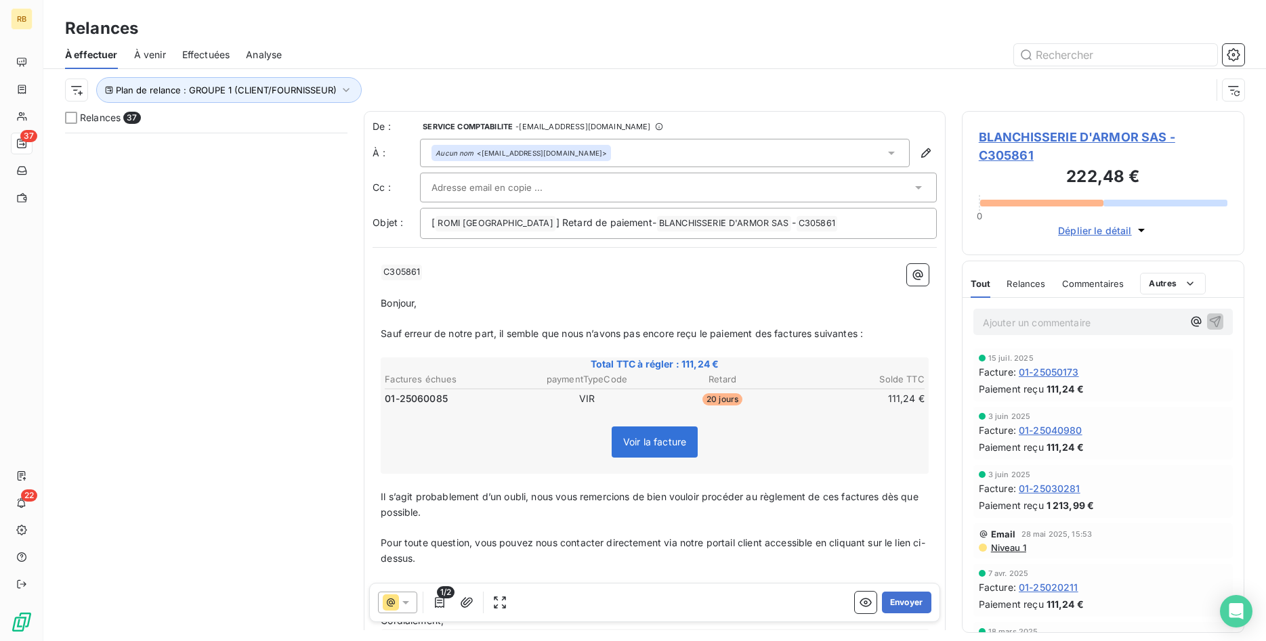
scroll to position [509, 283]
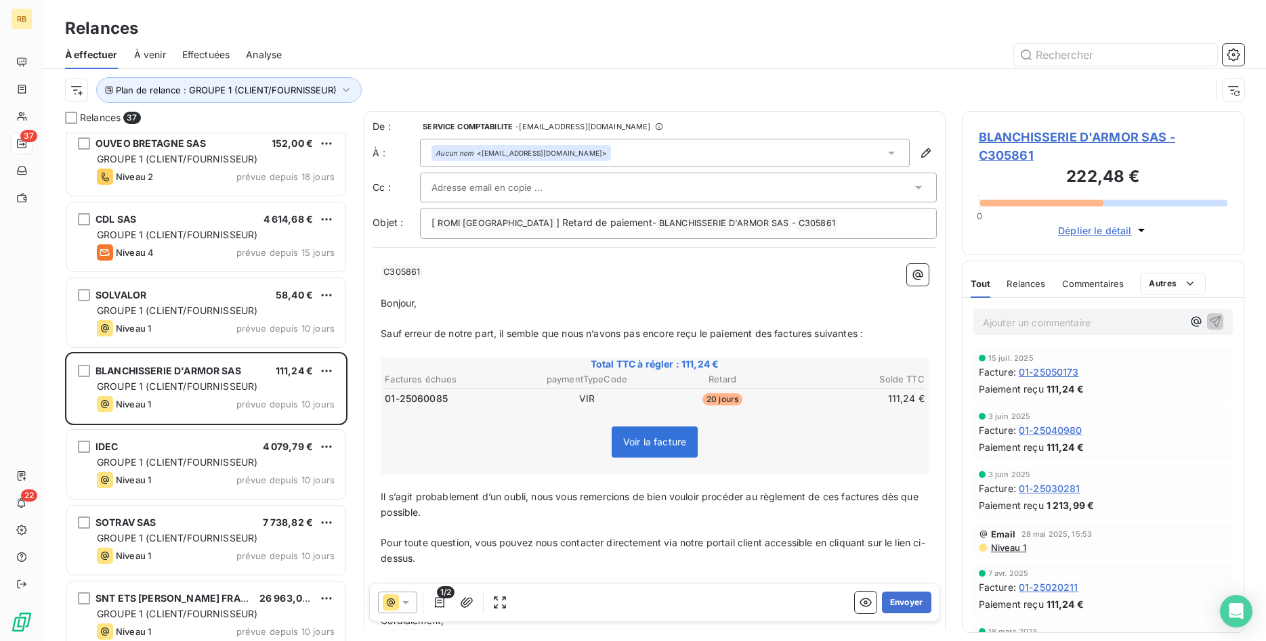
click at [439, 598] on span "1/2" at bounding box center [446, 592] width 18 height 12
click at [440, 601] on icon "button" at bounding box center [440, 603] width 14 height 14
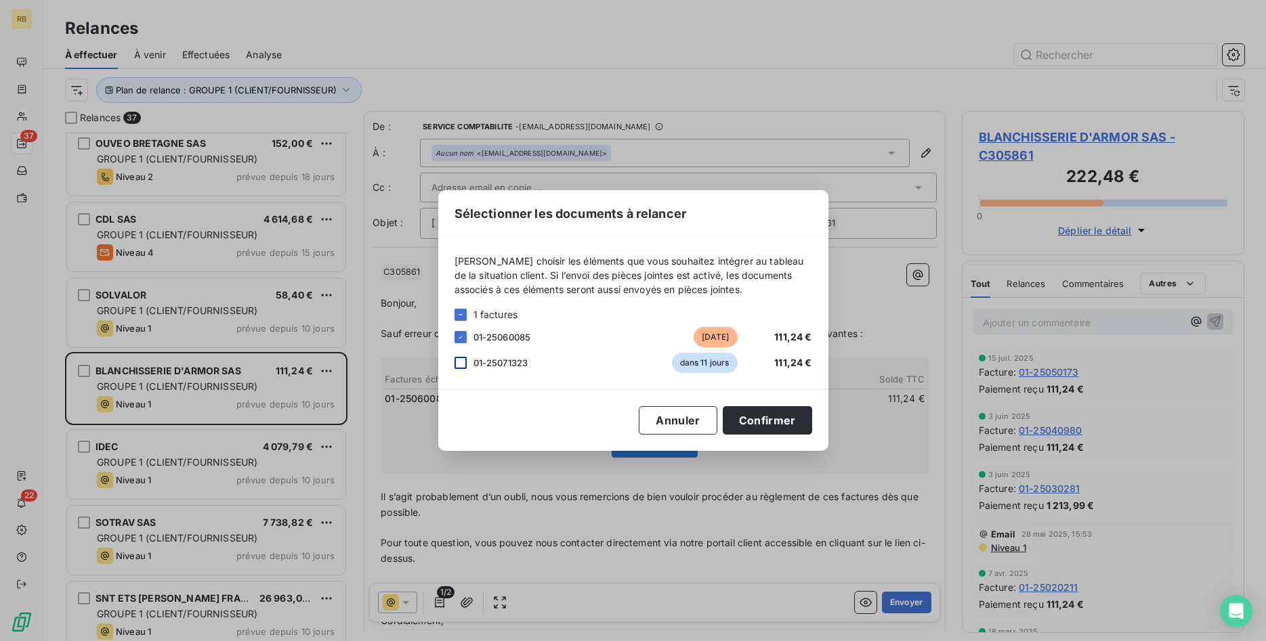
click at [460, 360] on div at bounding box center [460, 363] width 12 height 12
click at [796, 418] on button "Confirmer" at bounding box center [767, 420] width 89 height 28
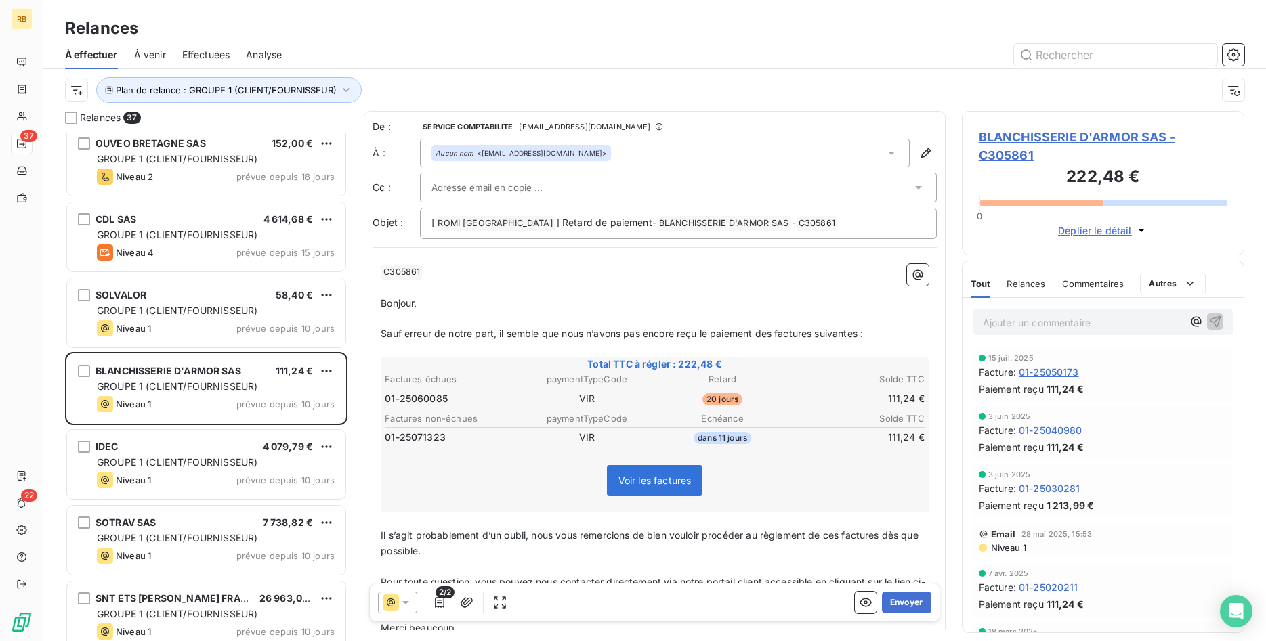
click at [574, 179] on div at bounding box center [671, 187] width 480 height 20
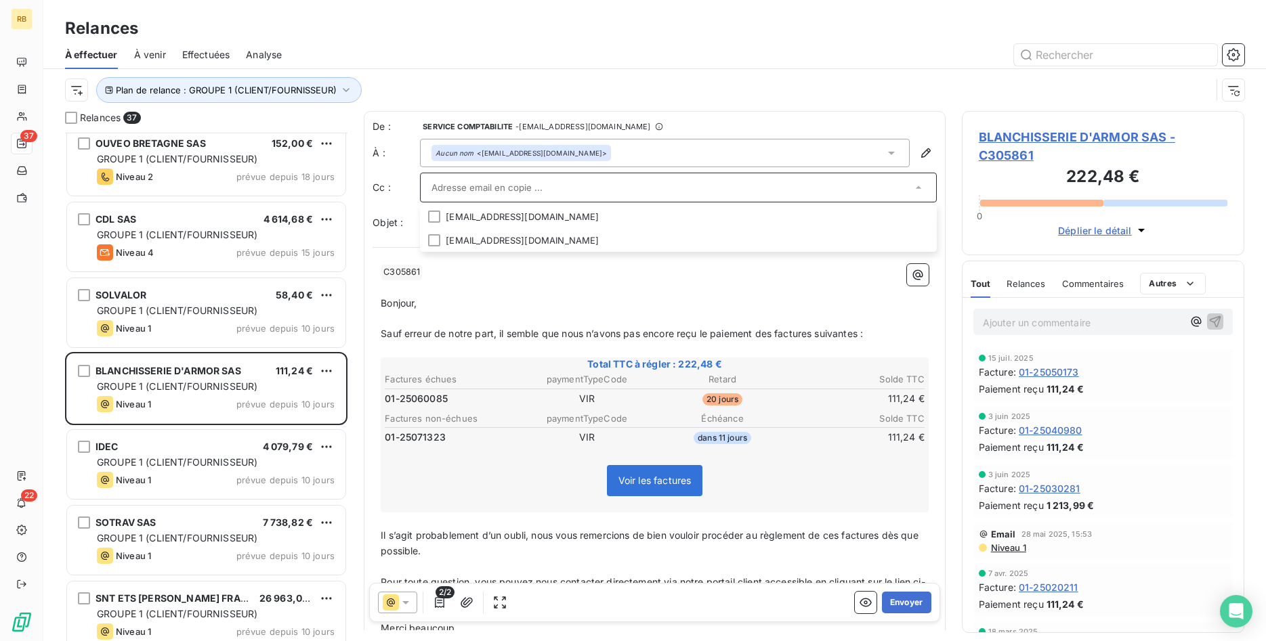
click at [608, 276] on p "﻿ C305861 ﻿ ﻿" at bounding box center [655, 272] width 548 height 16
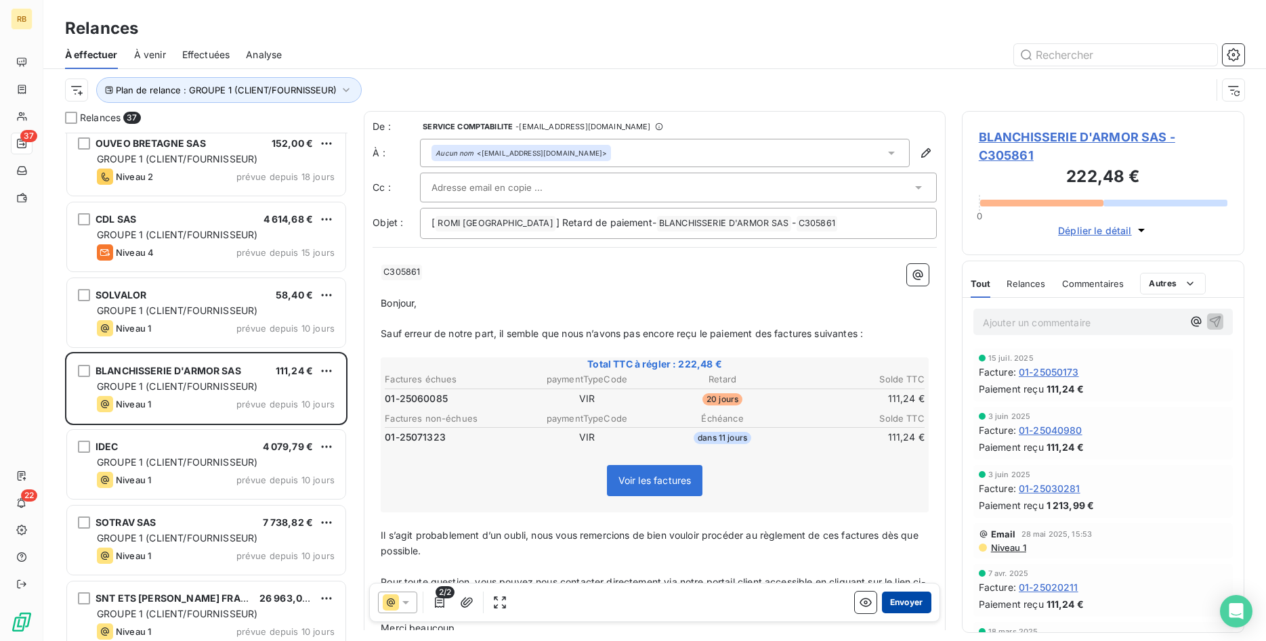
click at [917, 604] on button "Envoyer" at bounding box center [906, 603] width 49 height 22
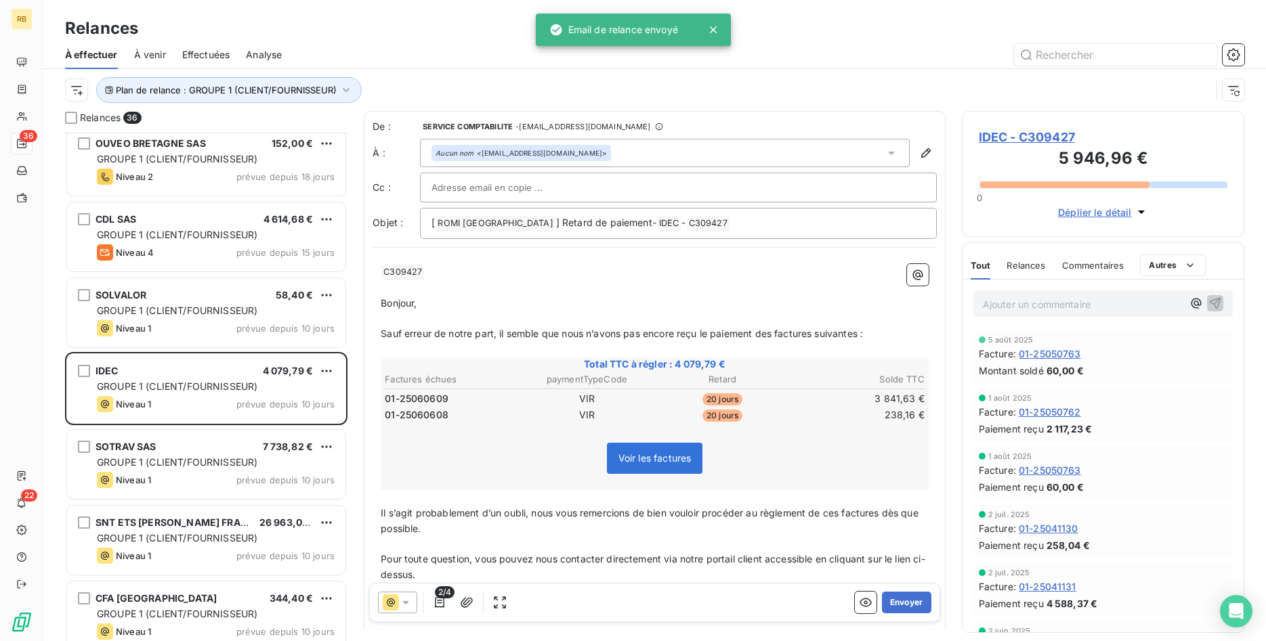
click at [527, 186] on input "text" at bounding box center [504, 187] width 146 height 20
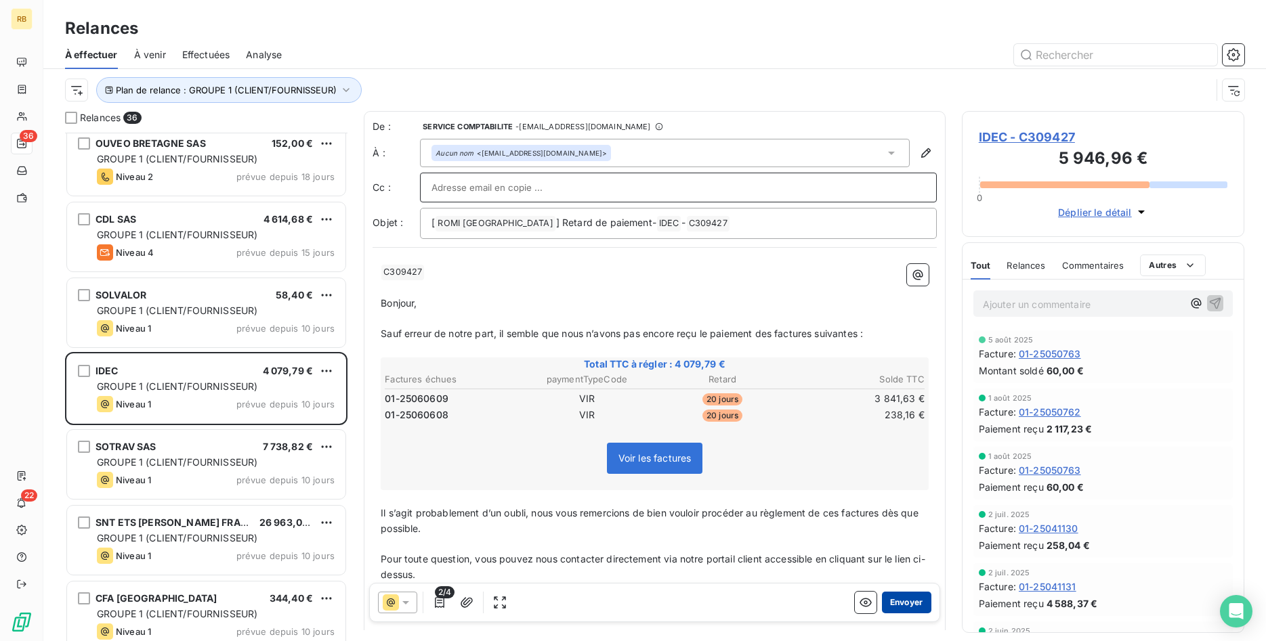
click at [907, 600] on button "Envoyer" at bounding box center [906, 603] width 49 height 22
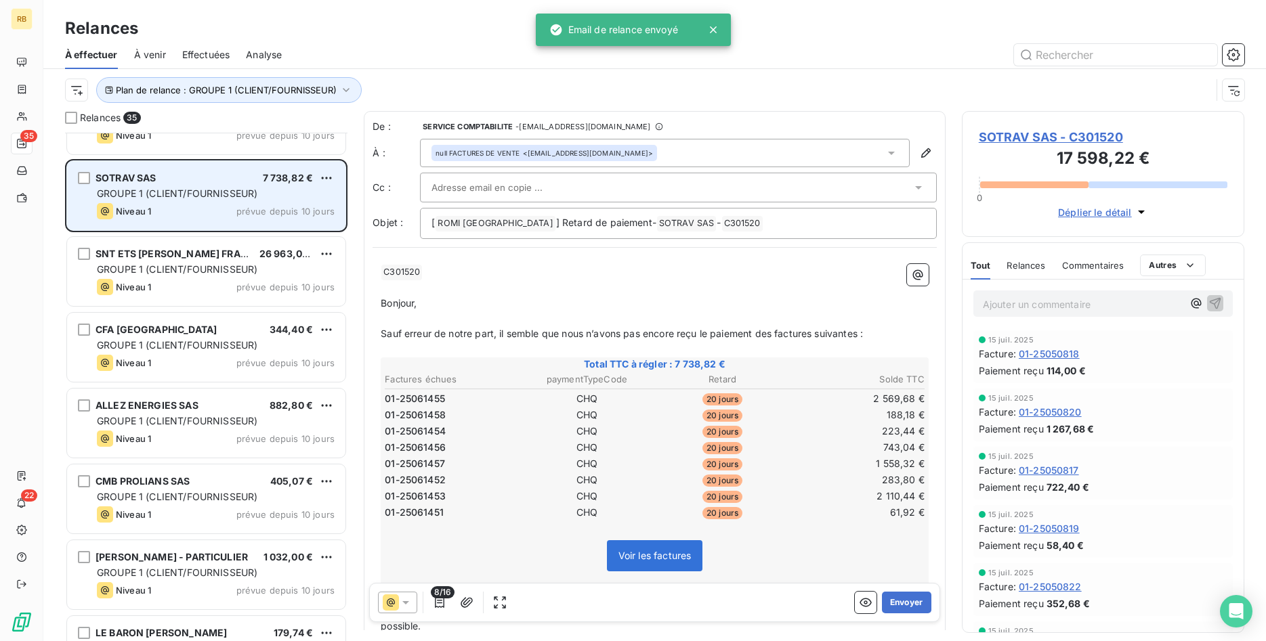
scroll to position [899, 0]
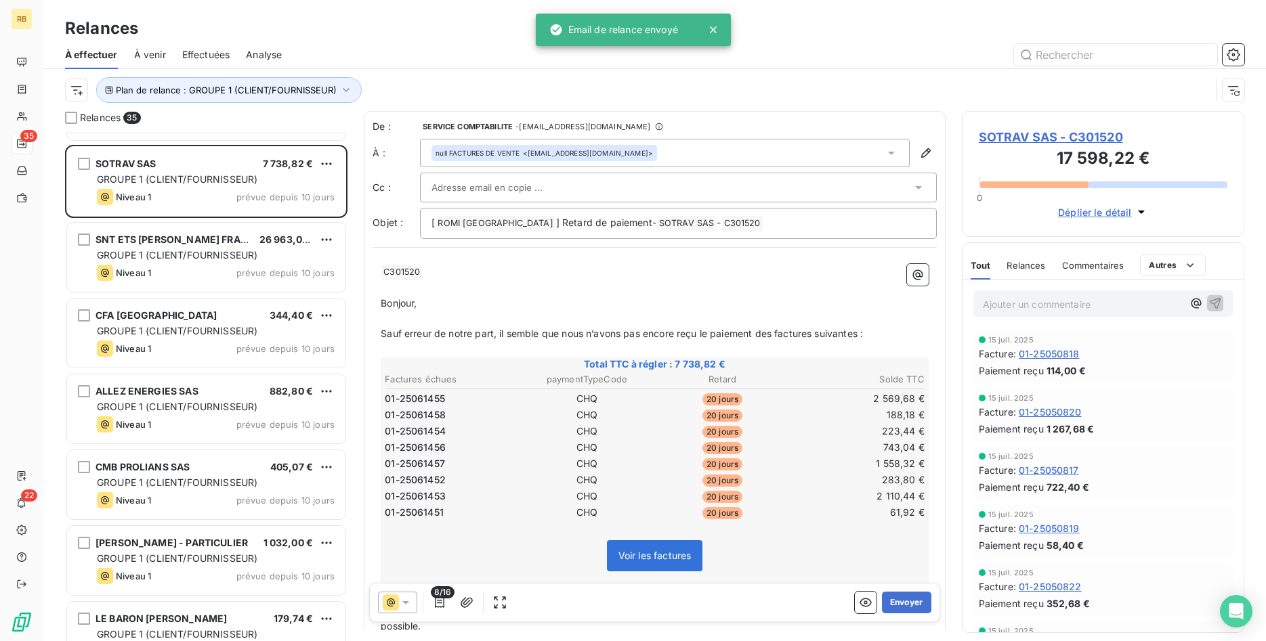
click at [1094, 137] on span "SOTRAV SAS - C301520" at bounding box center [1103, 137] width 249 height 18
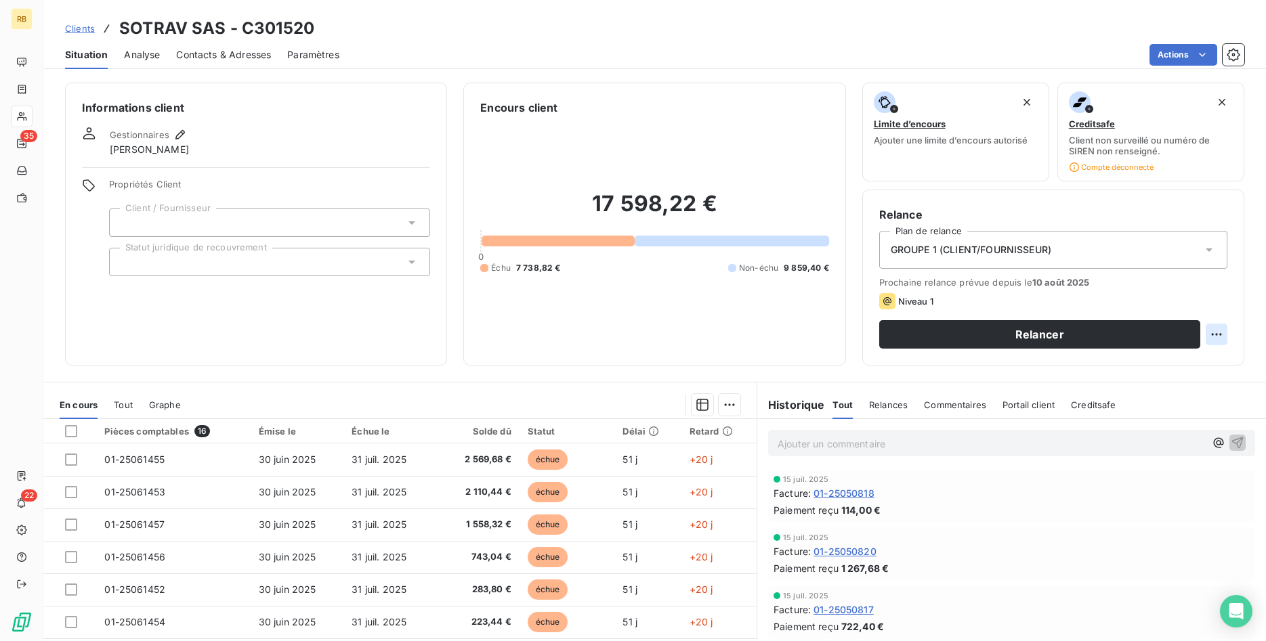
click at [1213, 332] on html "RB 35 22 Clients SOTRAV SAS - C301520 Situation Analyse Contacts & Adresses Par…" at bounding box center [633, 320] width 1266 height 641
click at [1120, 363] on div "Replanifier cette action" at bounding box center [1160, 364] width 121 height 22
select select "7"
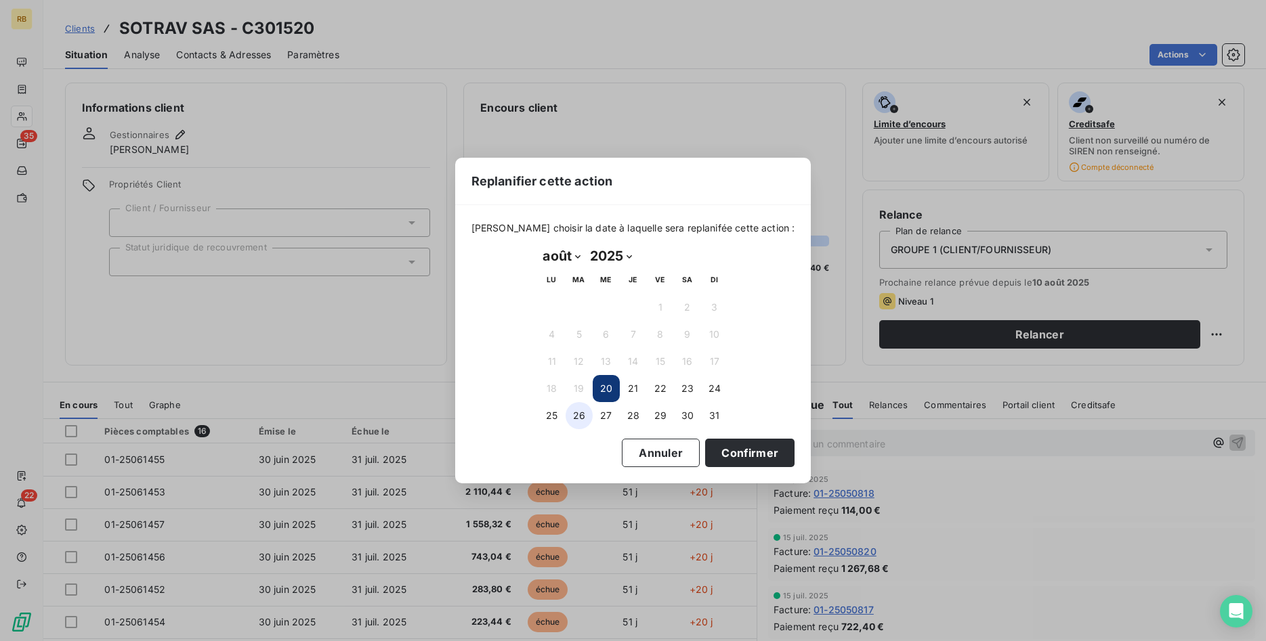
click at [575, 416] on button "26" at bounding box center [578, 415] width 27 height 27
click at [746, 447] on button "Confirmer" at bounding box center [749, 453] width 89 height 28
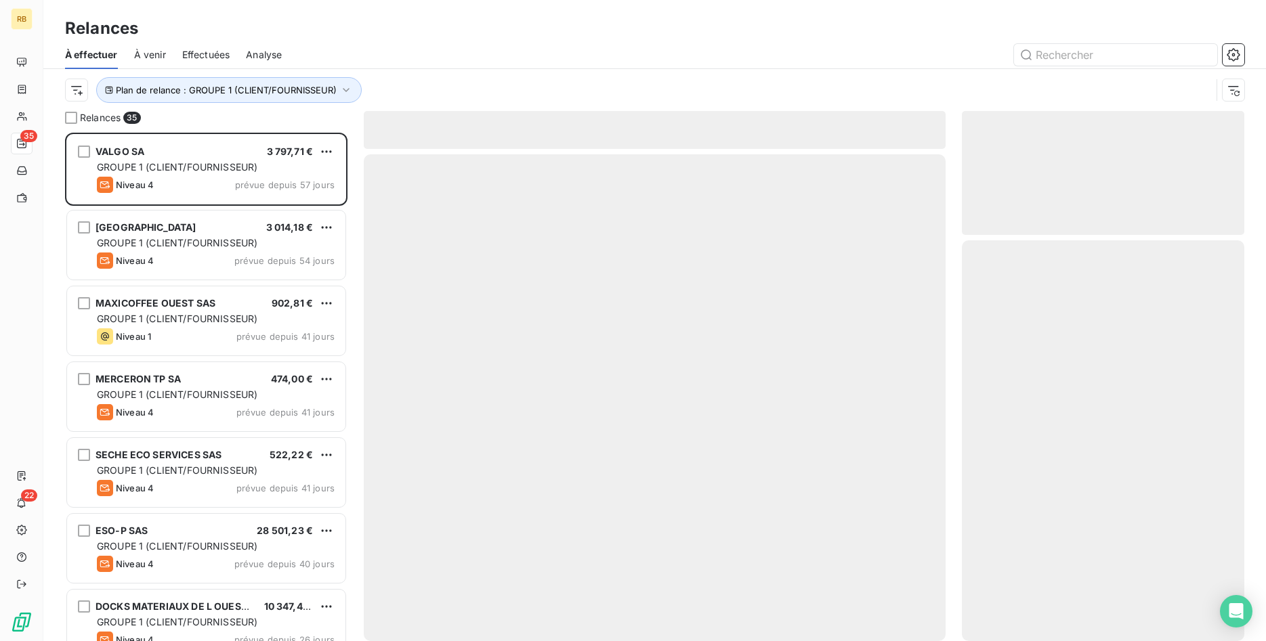
scroll to position [509, 283]
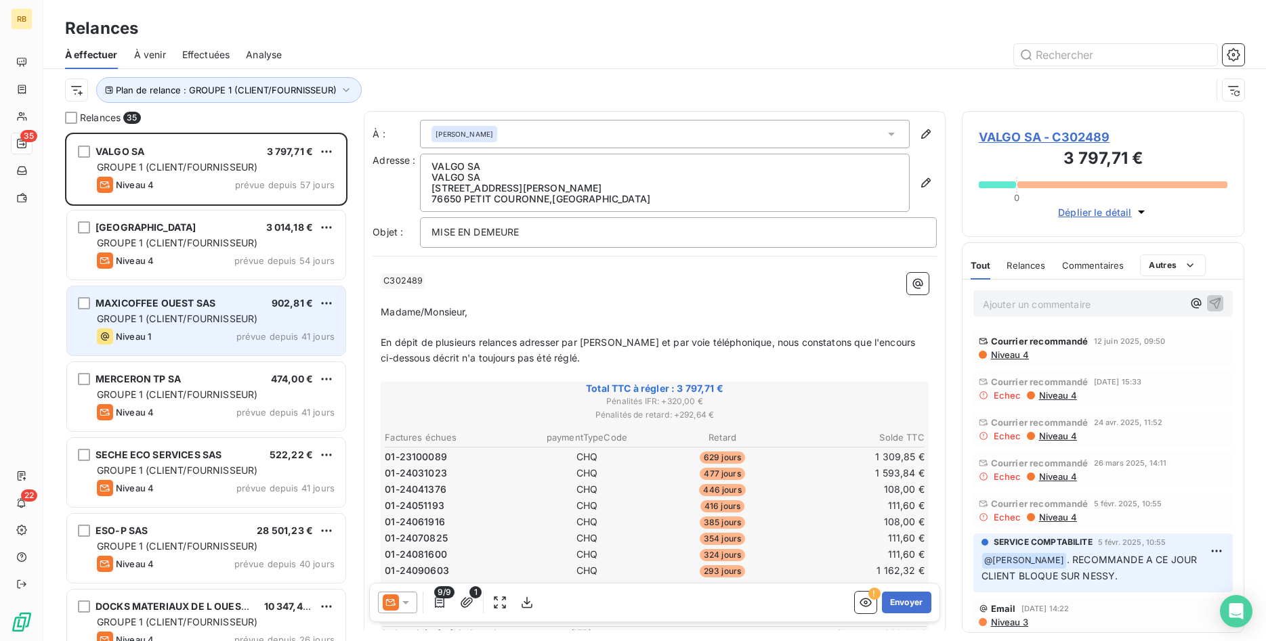
click at [256, 326] on div "MAXICOFFEE OUEST SAS 902,81 € GROUPE 1 (CLIENT/FOURNISSEUR) Niveau 1 prévue dep…" at bounding box center [206, 320] width 278 height 69
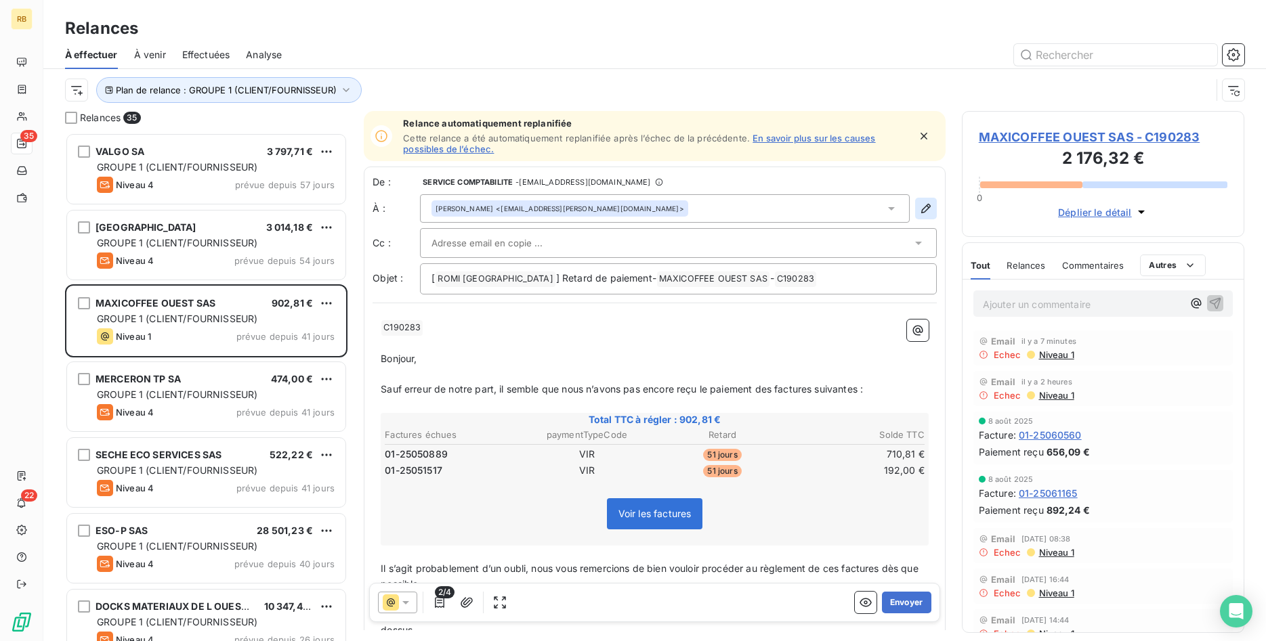
click at [926, 211] on icon "button" at bounding box center [925, 208] width 9 height 9
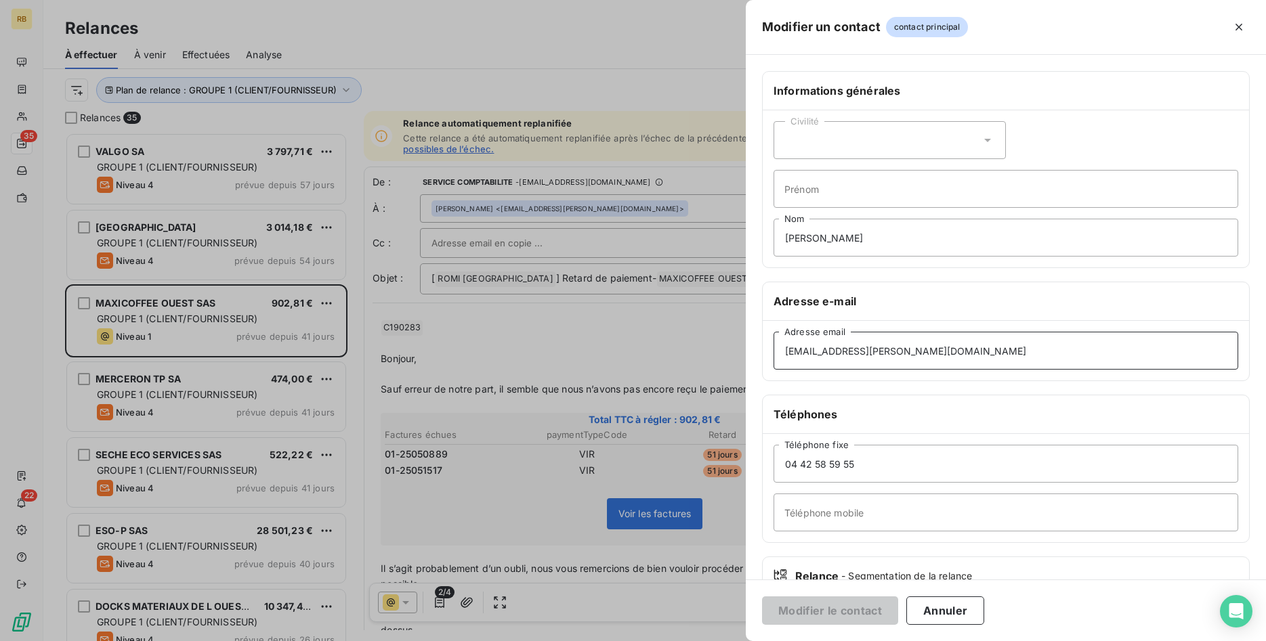
click at [906, 354] on input "[EMAIL_ADDRESS][PERSON_NAME][DOMAIN_NAME]" at bounding box center [1005, 351] width 465 height 38
drag, startPoint x: 906, startPoint y: 354, endPoint x: 524, endPoint y: 364, distance: 382.0
click at [773, 364] on input "[EMAIL_ADDRESS][PERSON_NAME][DOMAIN_NAME]" at bounding box center [1005, 351] width 465 height 38
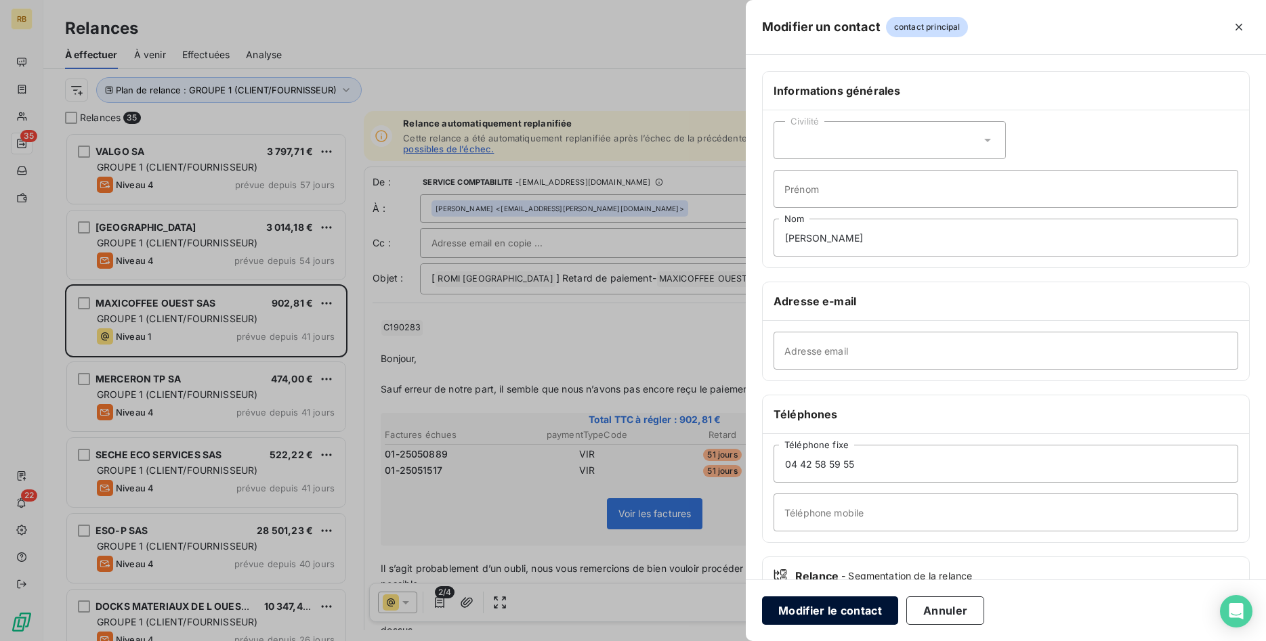
click at [848, 609] on button "Modifier le contact" at bounding box center [830, 611] width 136 height 28
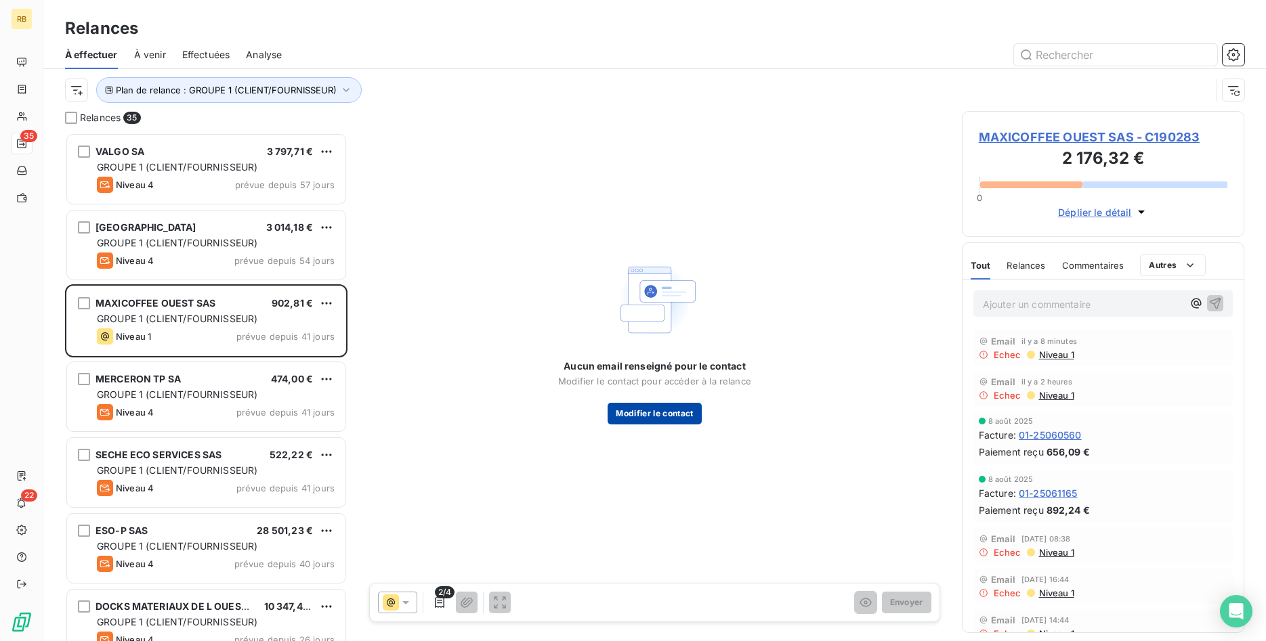
click at [672, 412] on button "Modifier le contact" at bounding box center [653, 414] width 93 height 22
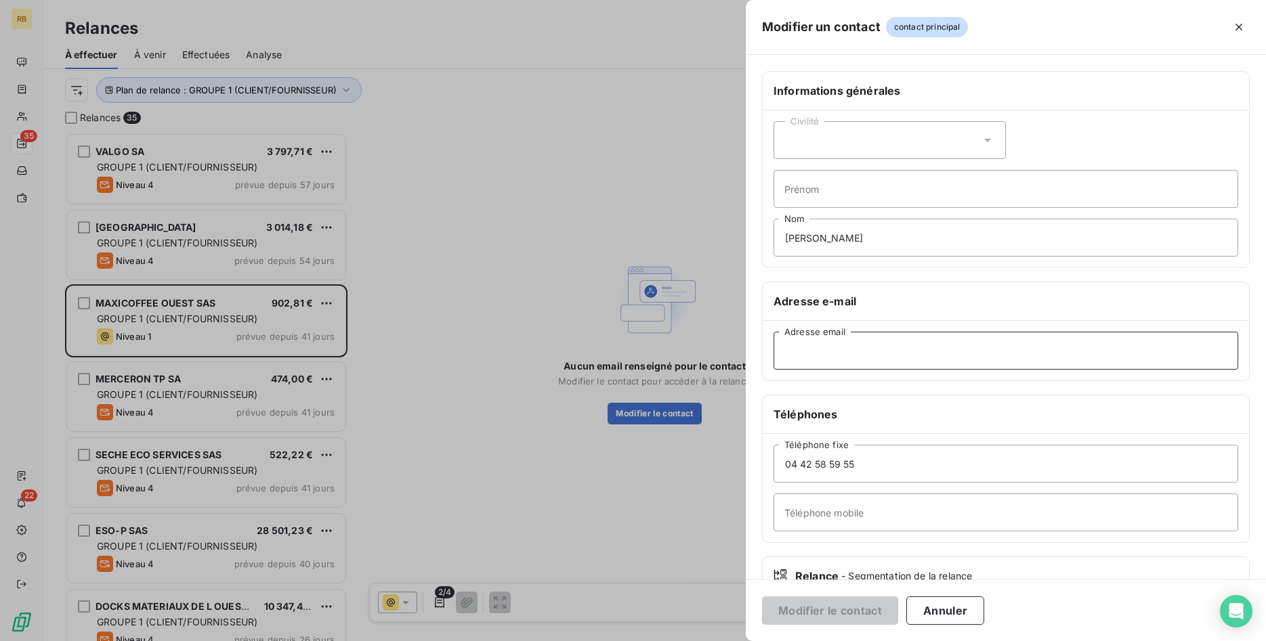
click at [962, 350] on input "Adresse email" at bounding box center [1005, 351] width 465 height 38
paste input "compta-fournisseur@maxicoffee.com"
type input "compta-fournisseur@maxicoffee.com"
click at [951, 230] on input "[PERSON_NAME]" at bounding box center [1005, 238] width 465 height 38
drag, startPoint x: 951, startPoint y: 230, endPoint x: 700, endPoint y: 243, distance: 252.3
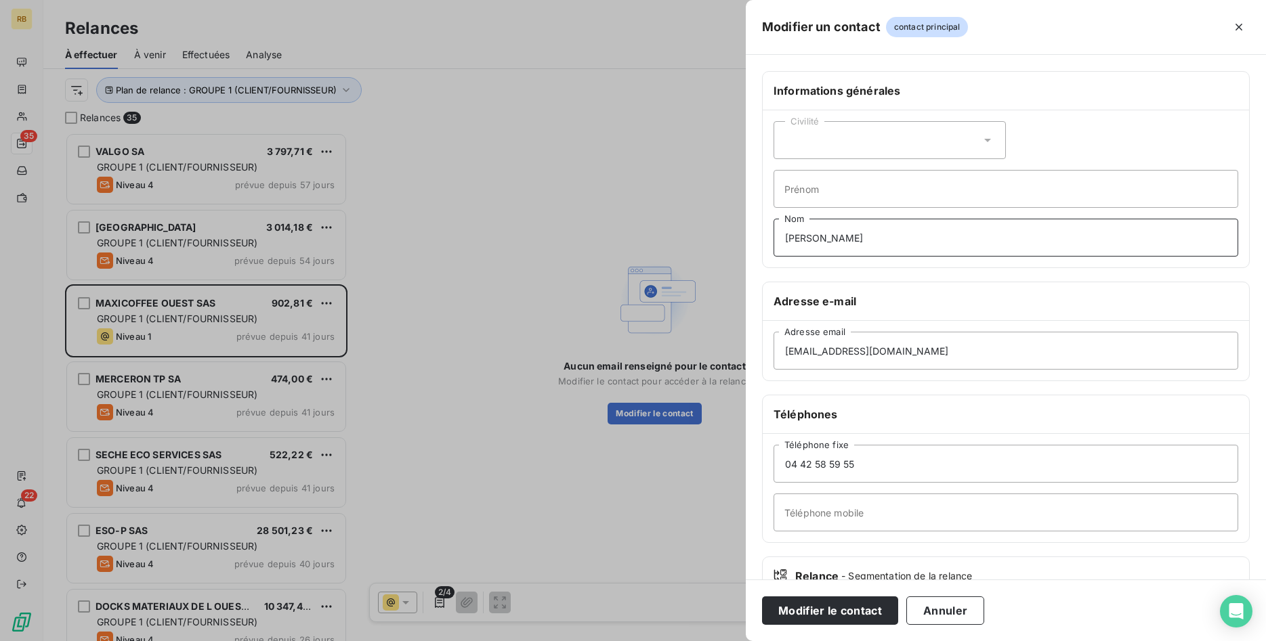
click at [773, 243] on input "[PERSON_NAME]" at bounding box center [1005, 238] width 465 height 38
click at [857, 609] on button "Modifier le contact" at bounding box center [830, 611] width 136 height 28
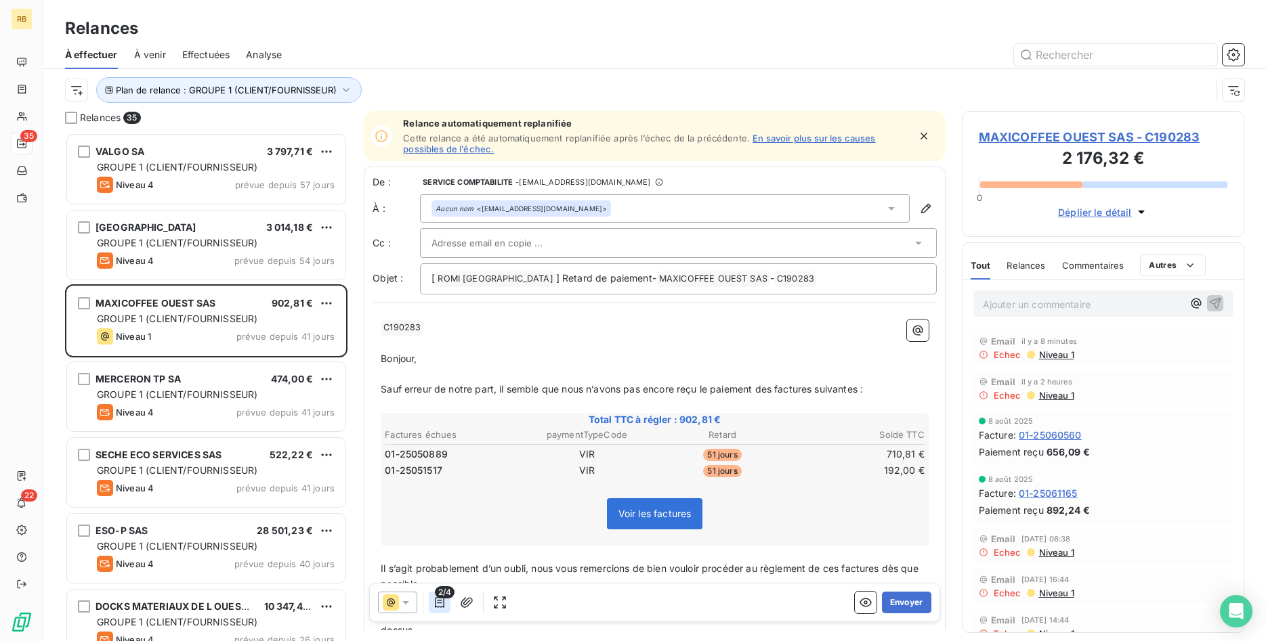
click at [440, 599] on icon "button" at bounding box center [440, 603] width 14 height 14
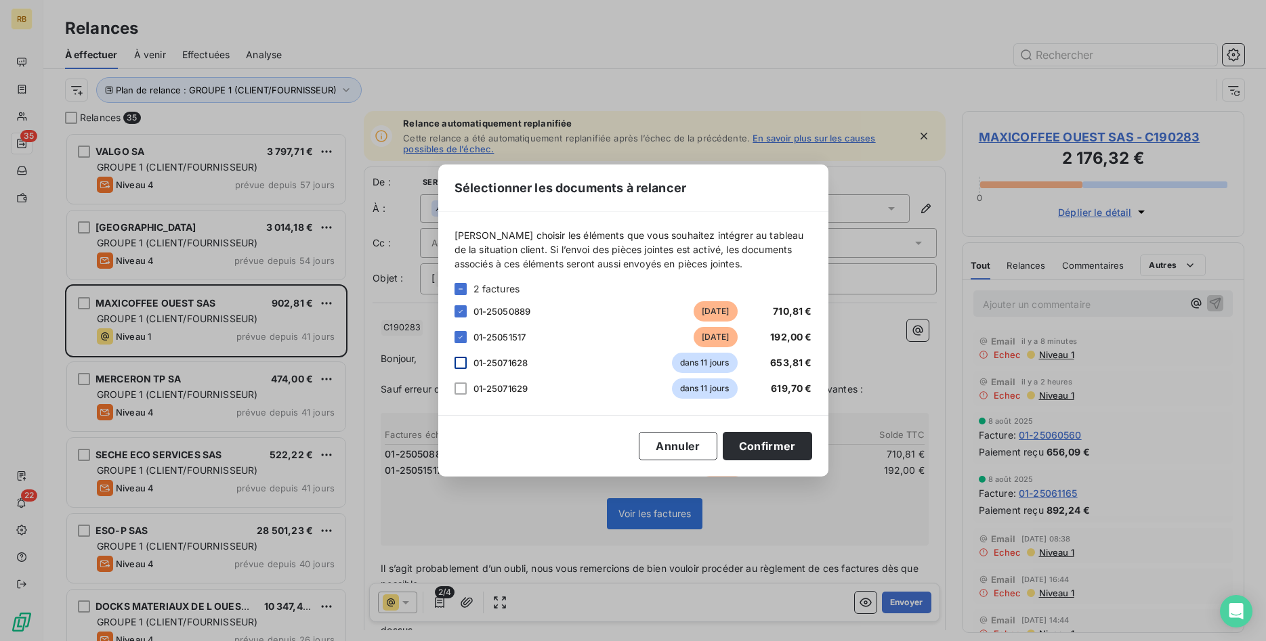
click at [464, 361] on div at bounding box center [460, 363] width 12 height 12
click at [465, 389] on div at bounding box center [460, 389] width 12 height 12
click at [753, 446] on button "Confirmer" at bounding box center [767, 446] width 89 height 28
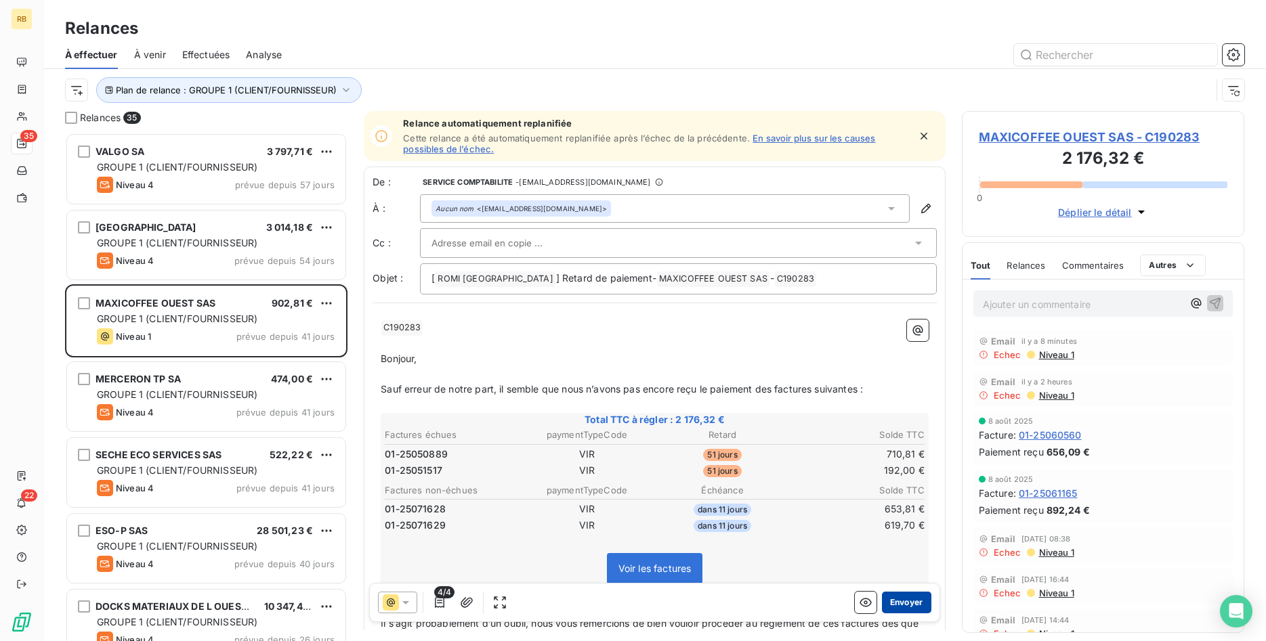
click at [912, 603] on button "Envoyer" at bounding box center [906, 603] width 49 height 22
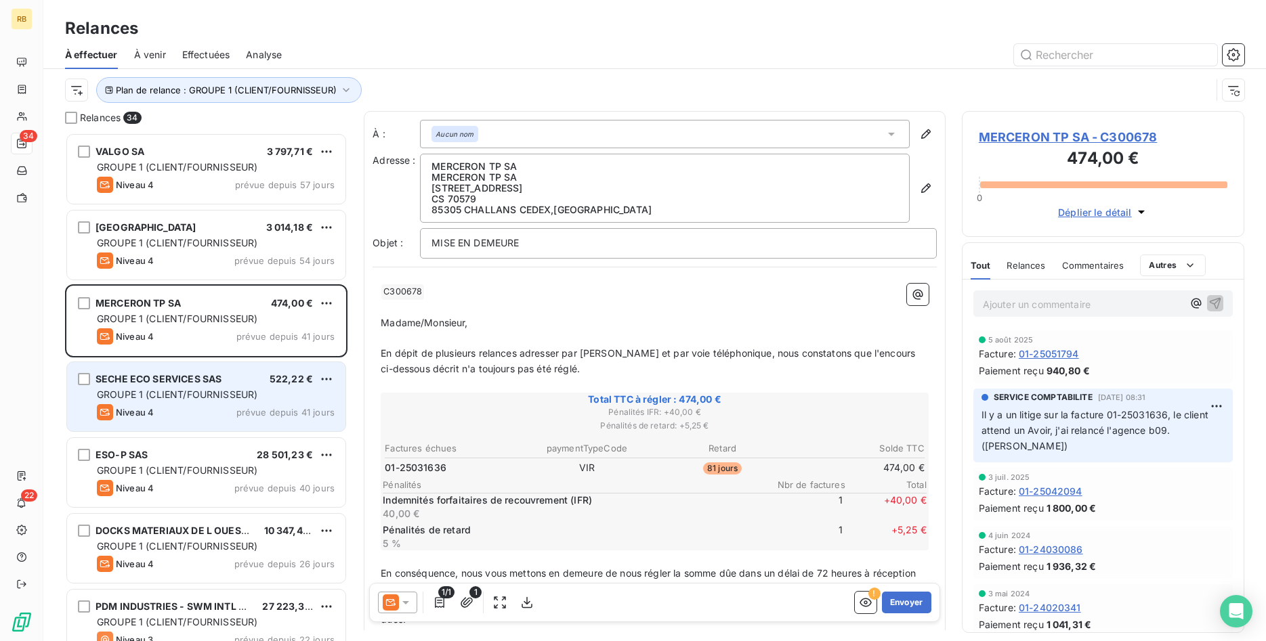
click at [176, 389] on div "GROUPE 1 (CLIENT/FOURNISSEUR)" at bounding box center [216, 395] width 238 height 14
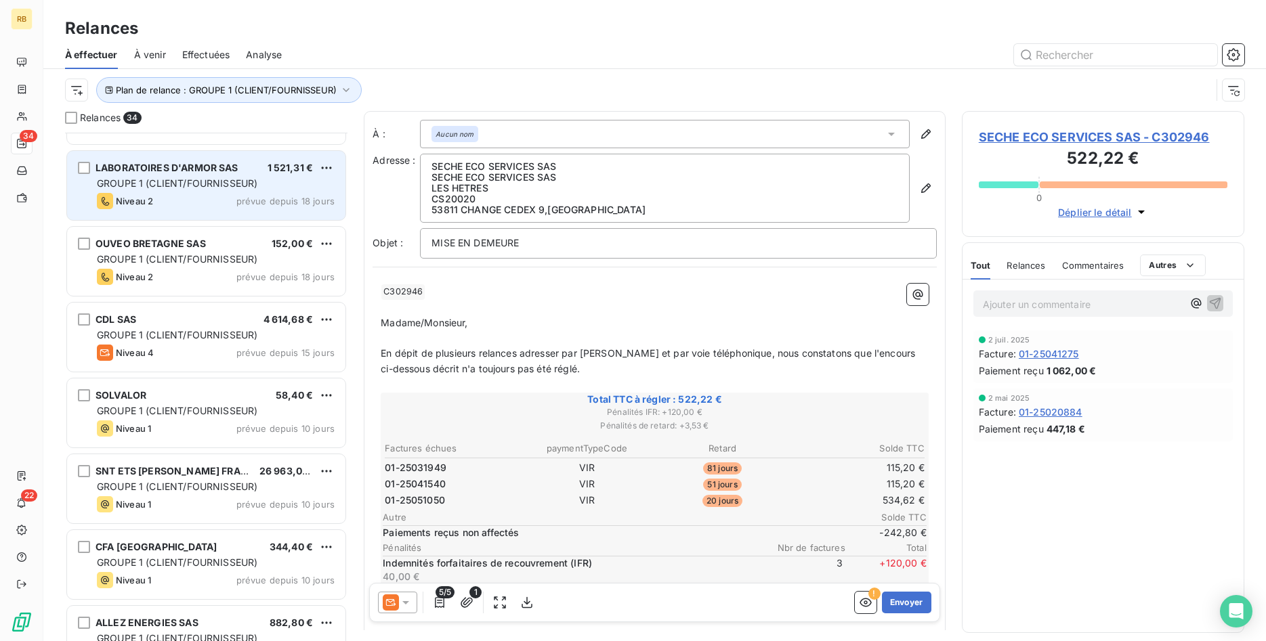
scroll to position [622, 0]
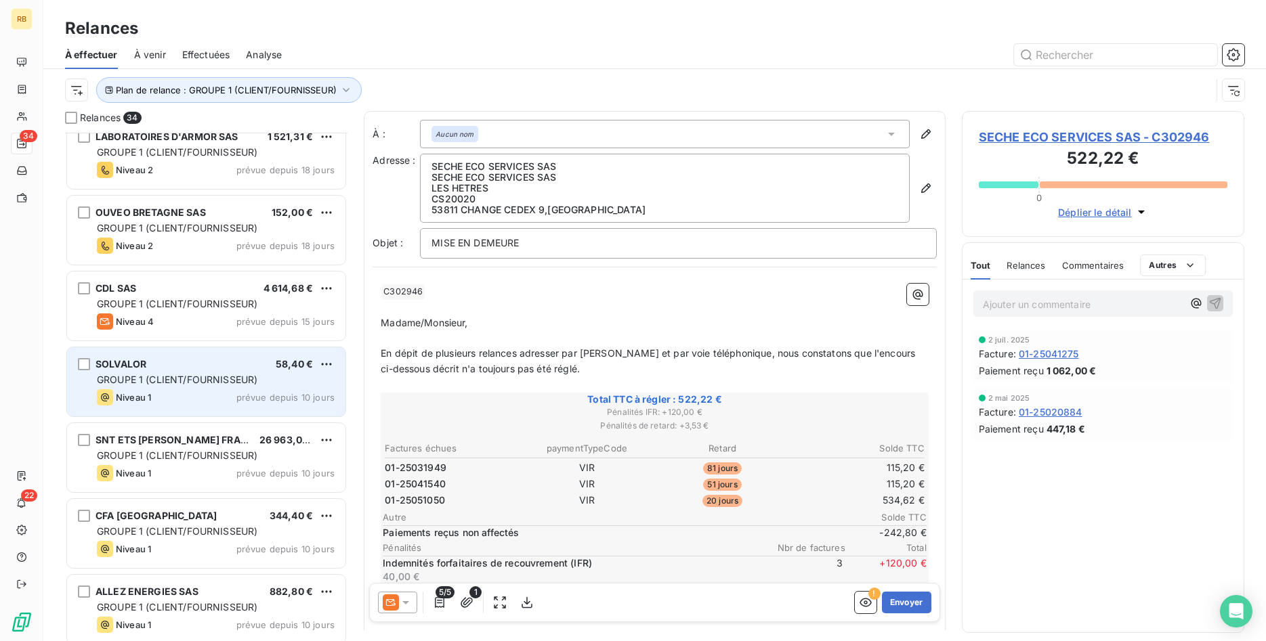
click at [234, 366] on div "SOLVALOR 58,40 €" at bounding box center [216, 364] width 238 height 12
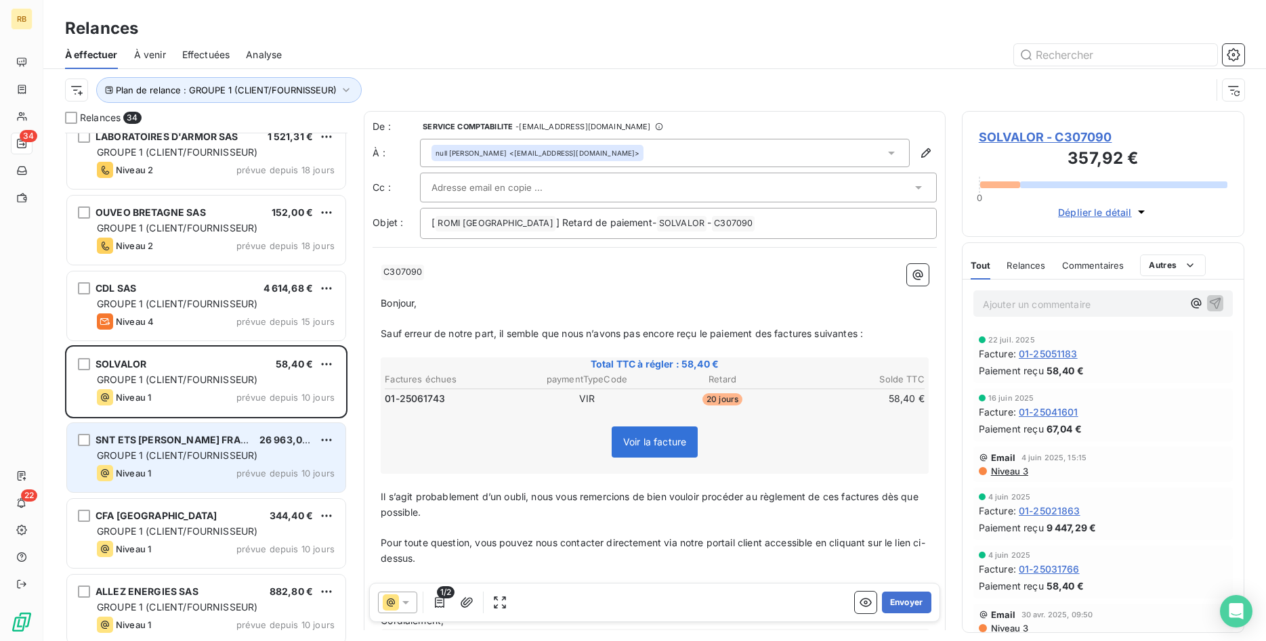
click at [256, 463] on div "SNT ETS NICOL COLAS FRANCE 26 963,09 € GROUPE 1 (CLIENT/FOURNISSEUR) Niveau 1 p…" at bounding box center [206, 457] width 278 height 69
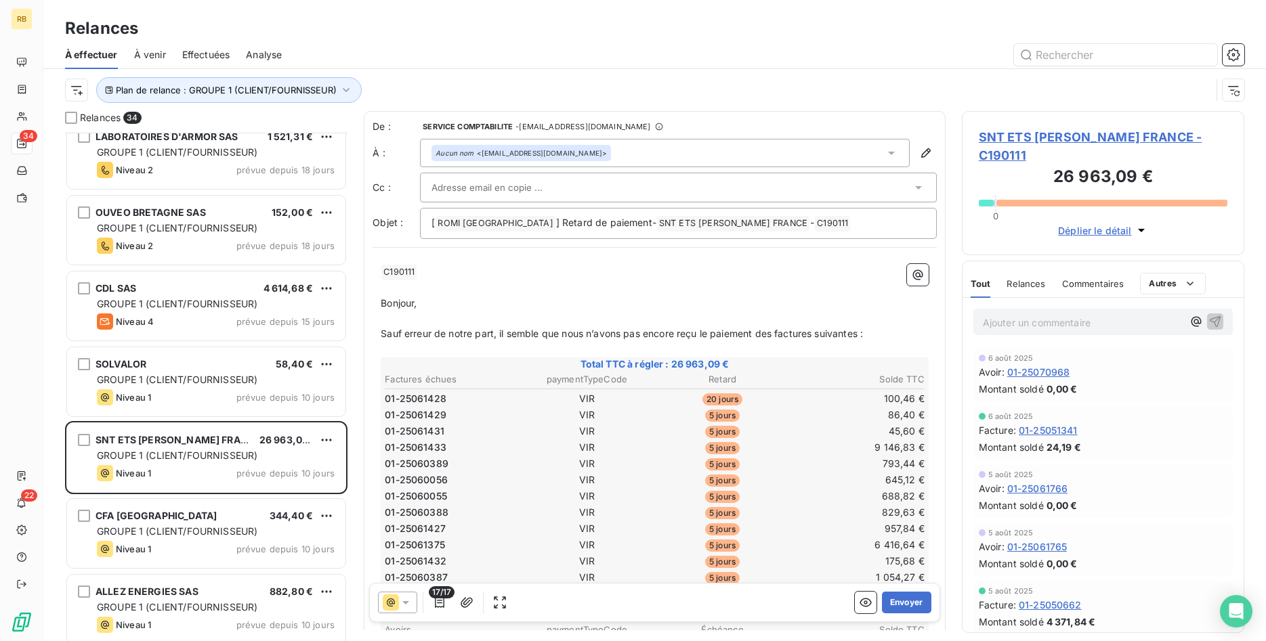
click at [557, 179] on div at bounding box center [671, 187] width 480 height 20
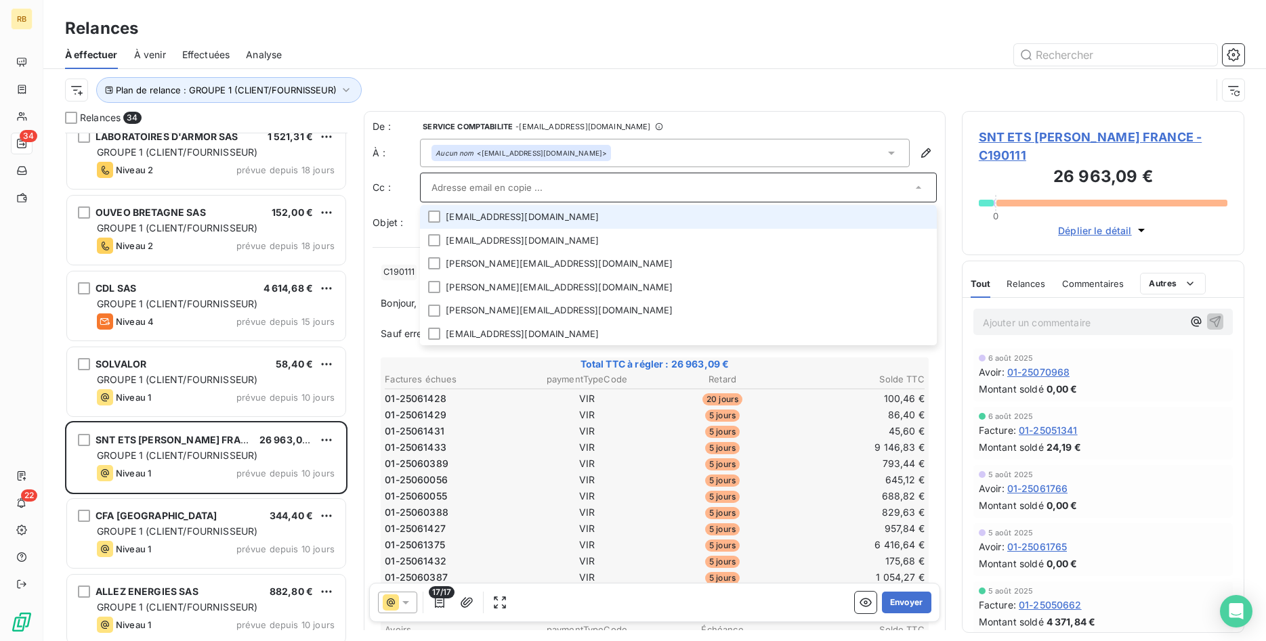
click at [582, 213] on li "celine.barach@colas.com" at bounding box center [678, 217] width 517 height 24
click at [436, 215] on icon at bounding box center [434, 218] width 8 height 8
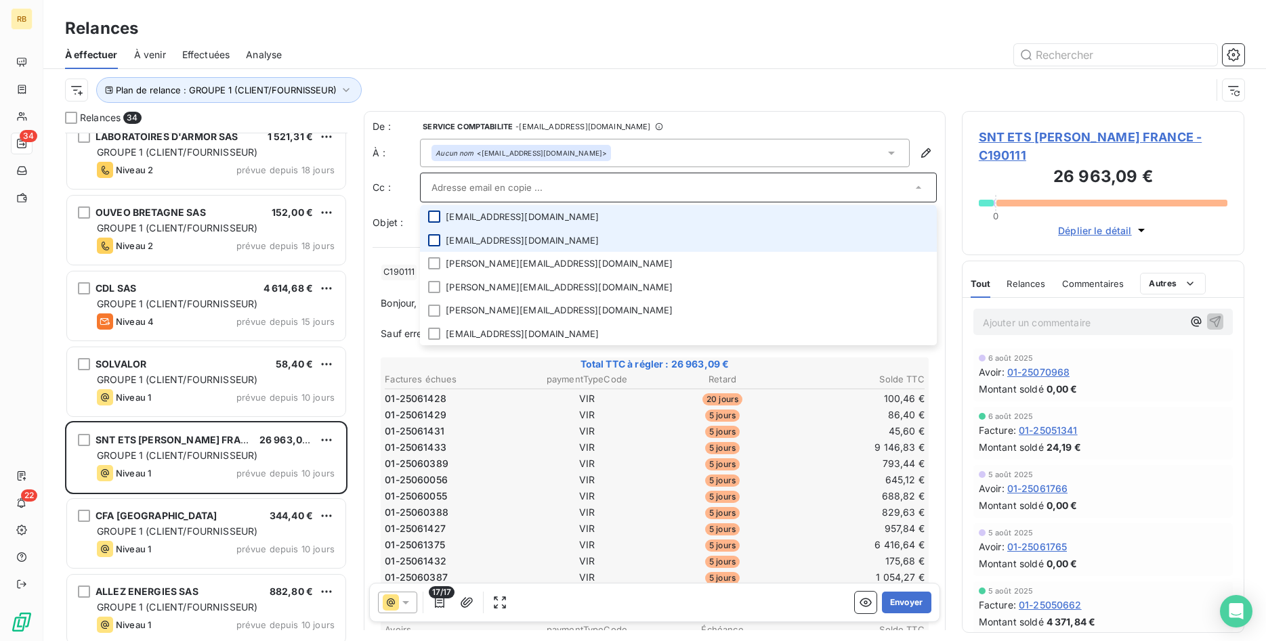
click at [435, 240] on div at bounding box center [434, 240] width 12 height 12
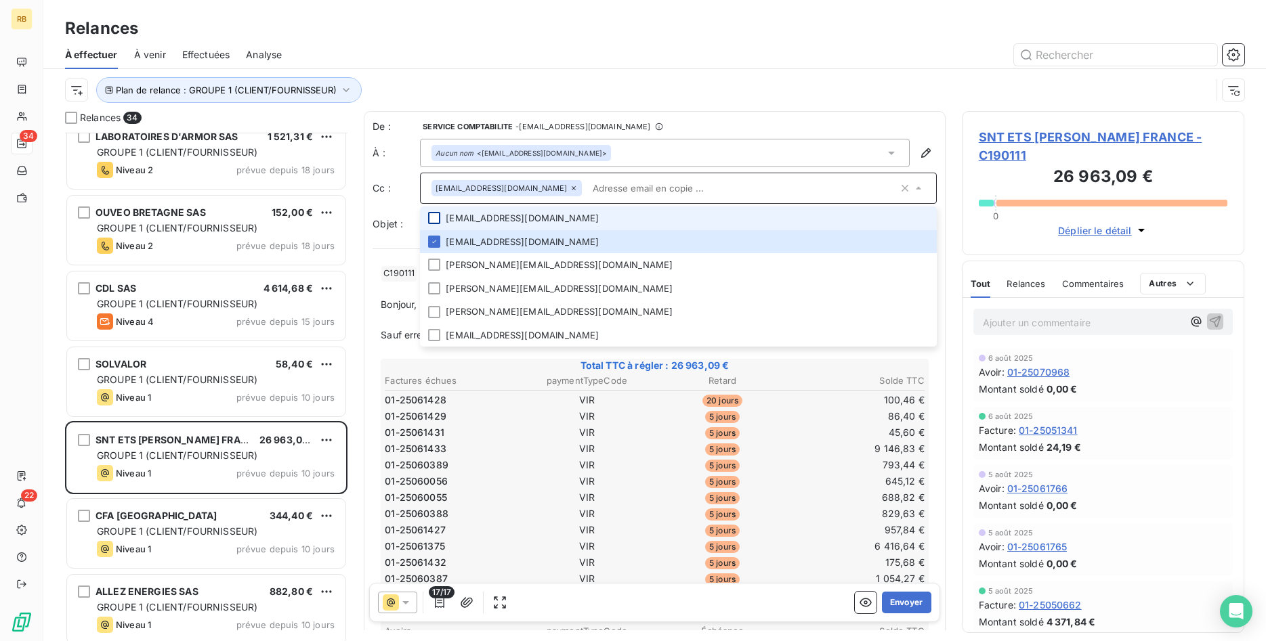
click at [802, 385] on th "Solde TTC" at bounding box center [858, 381] width 134 height 14
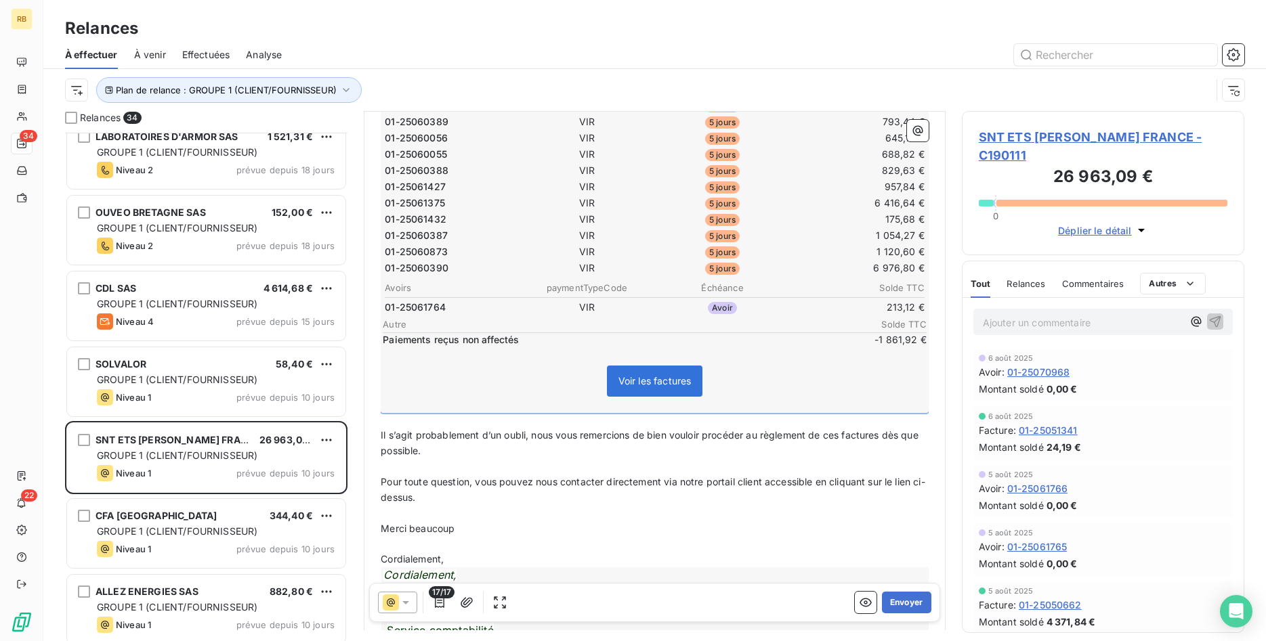
scroll to position [346, 0]
click at [446, 602] on icon "button" at bounding box center [440, 603] width 14 height 14
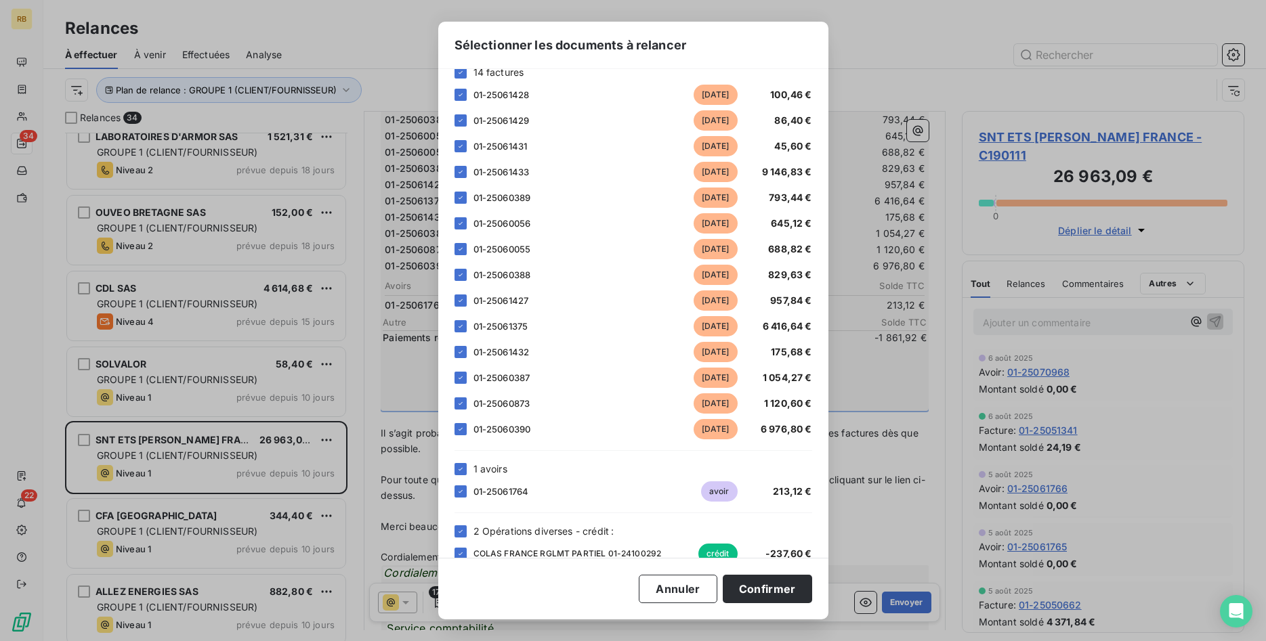
scroll to position [126, 0]
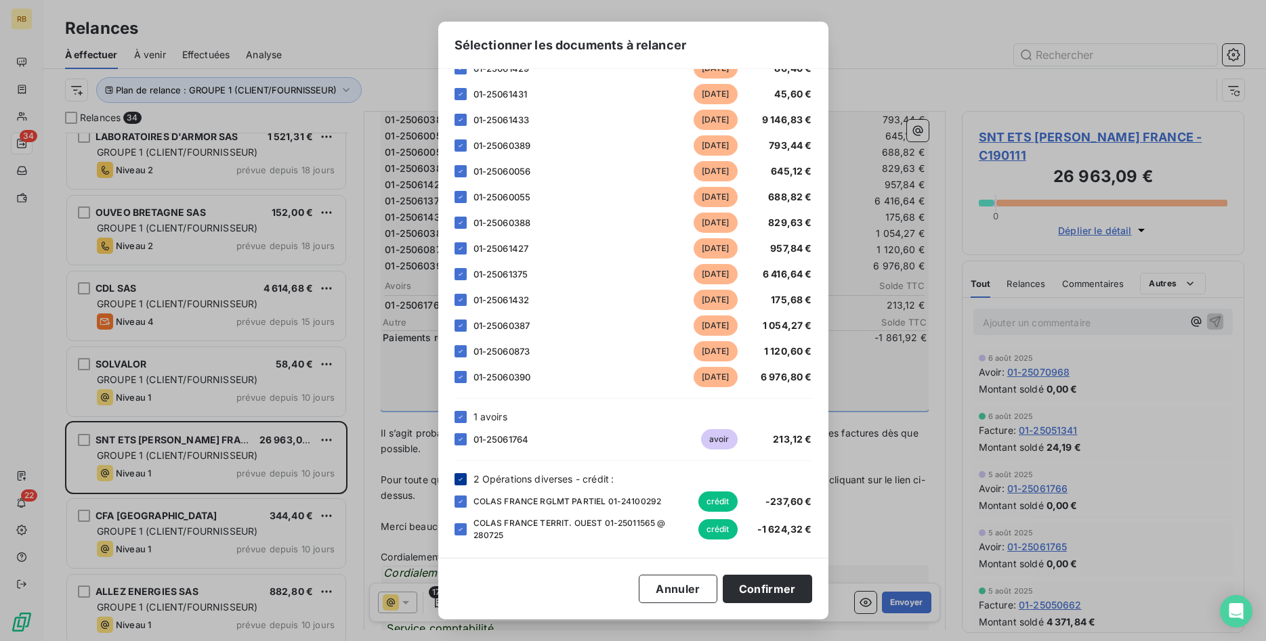
click at [461, 477] on icon at bounding box center [460, 479] width 8 height 8
click at [793, 587] on button "Confirmer" at bounding box center [767, 589] width 89 height 28
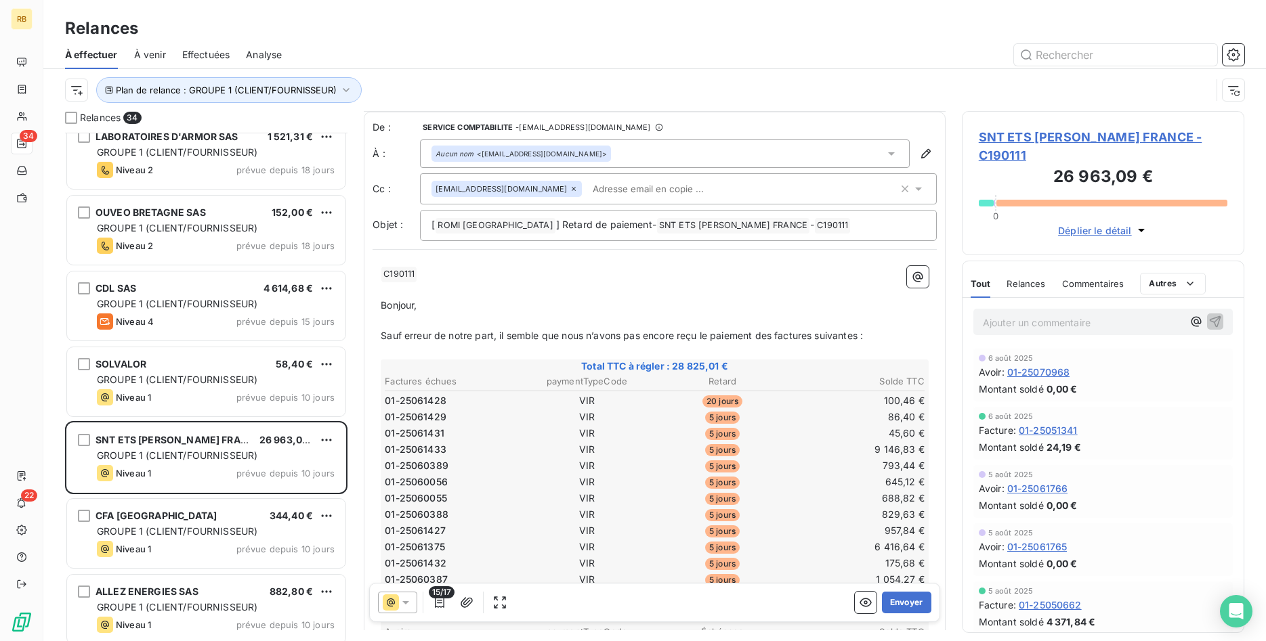
scroll to position [415, 0]
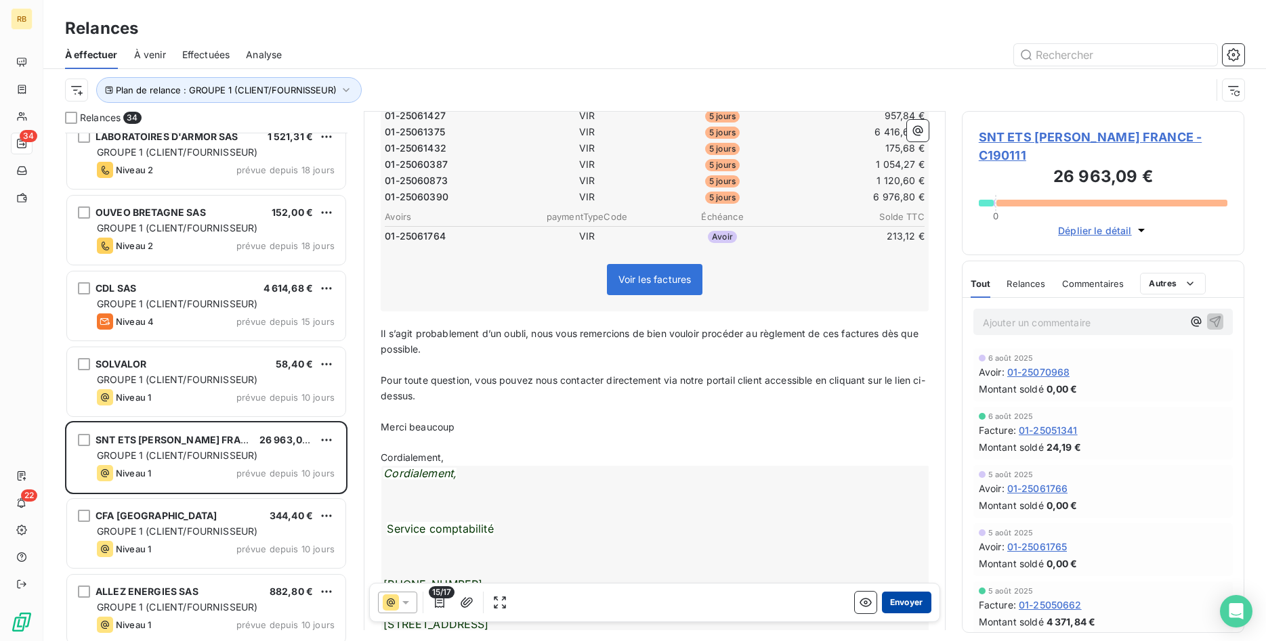
click at [912, 599] on button "Envoyer" at bounding box center [906, 603] width 49 height 22
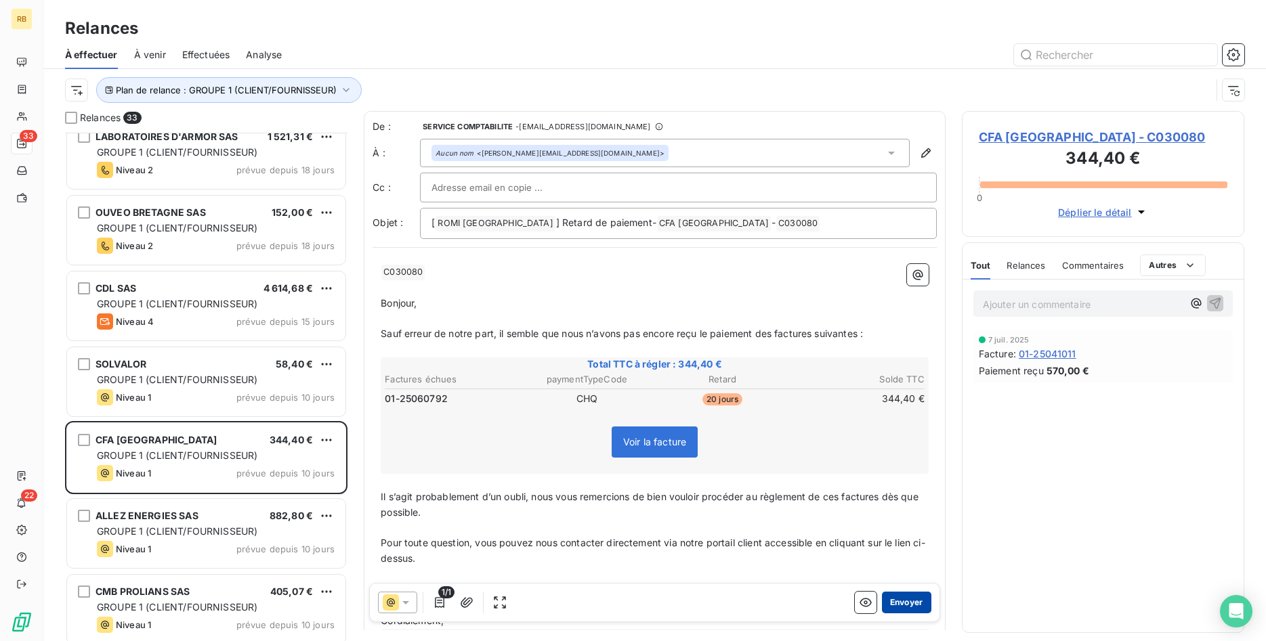
click at [901, 603] on button "Envoyer" at bounding box center [906, 603] width 49 height 22
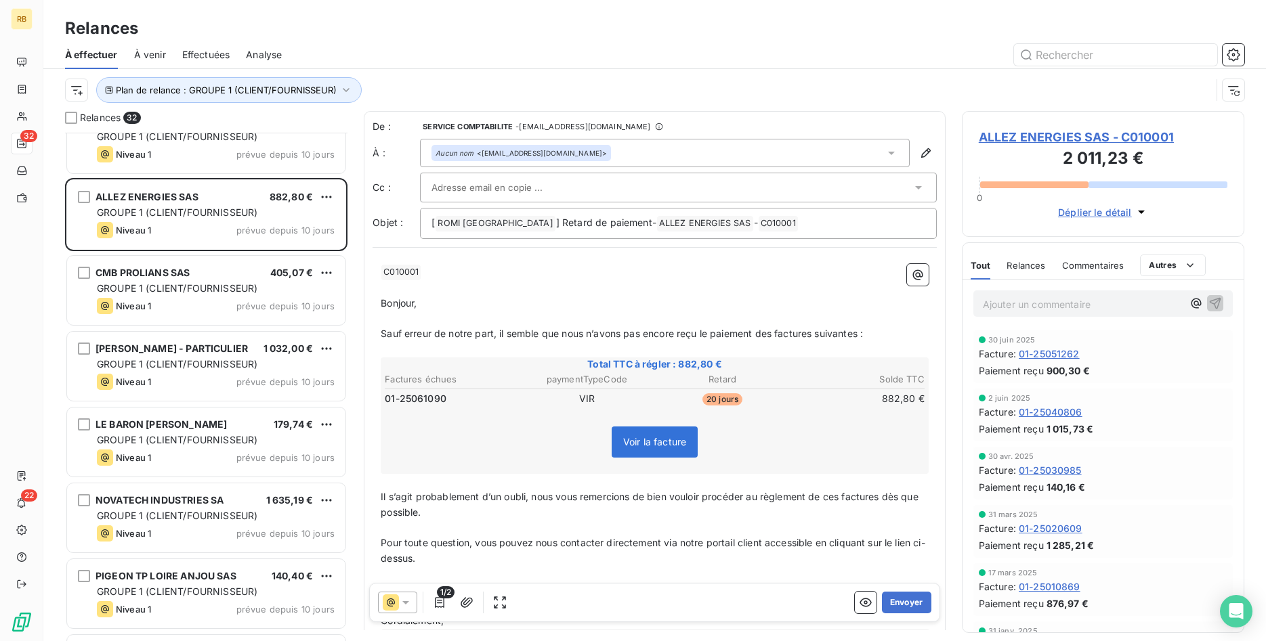
scroll to position [899, 0]
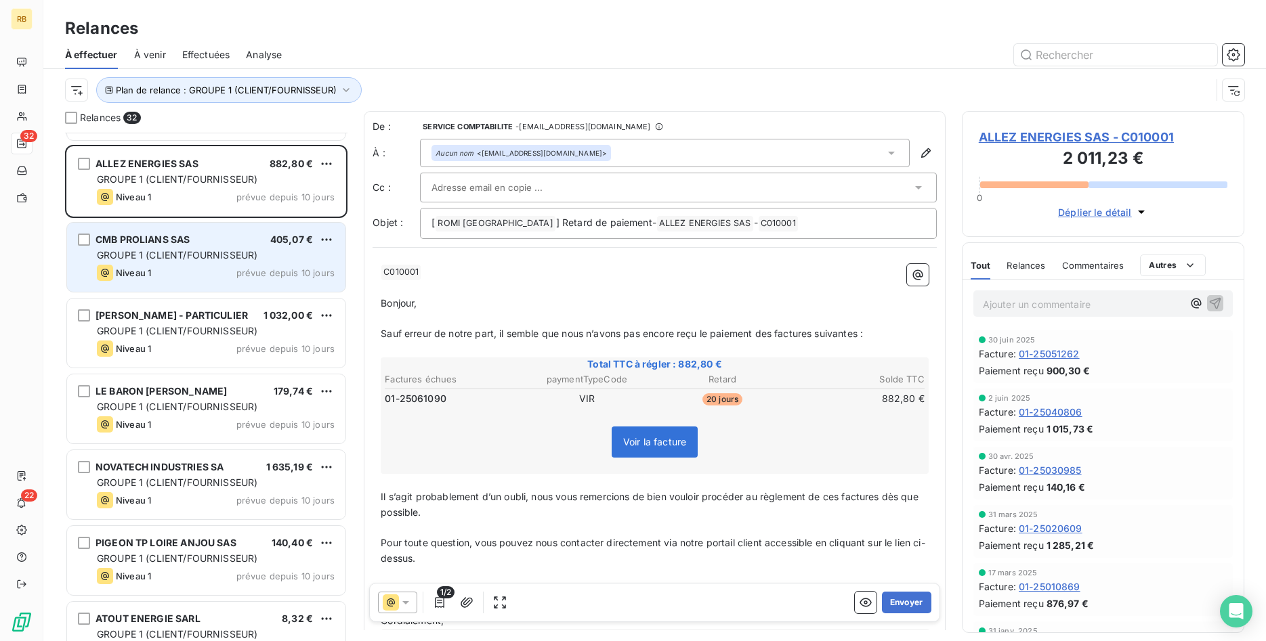
click at [207, 247] on div "CMB PROLIANS SAS 405,07 € GROUPE 1 (CLIENT/FOURNISSEUR) Niveau 1 prévue depuis …" at bounding box center [206, 257] width 278 height 69
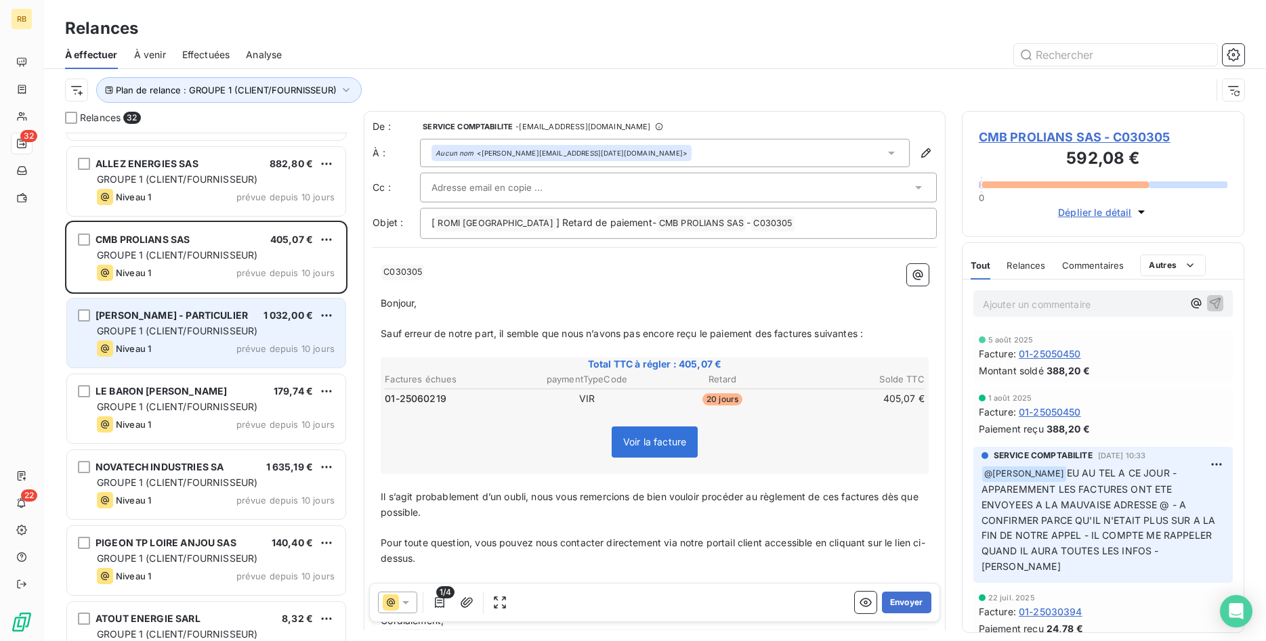
click at [268, 319] on span "1 032,00 €" at bounding box center [288, 315] width 50 height 12
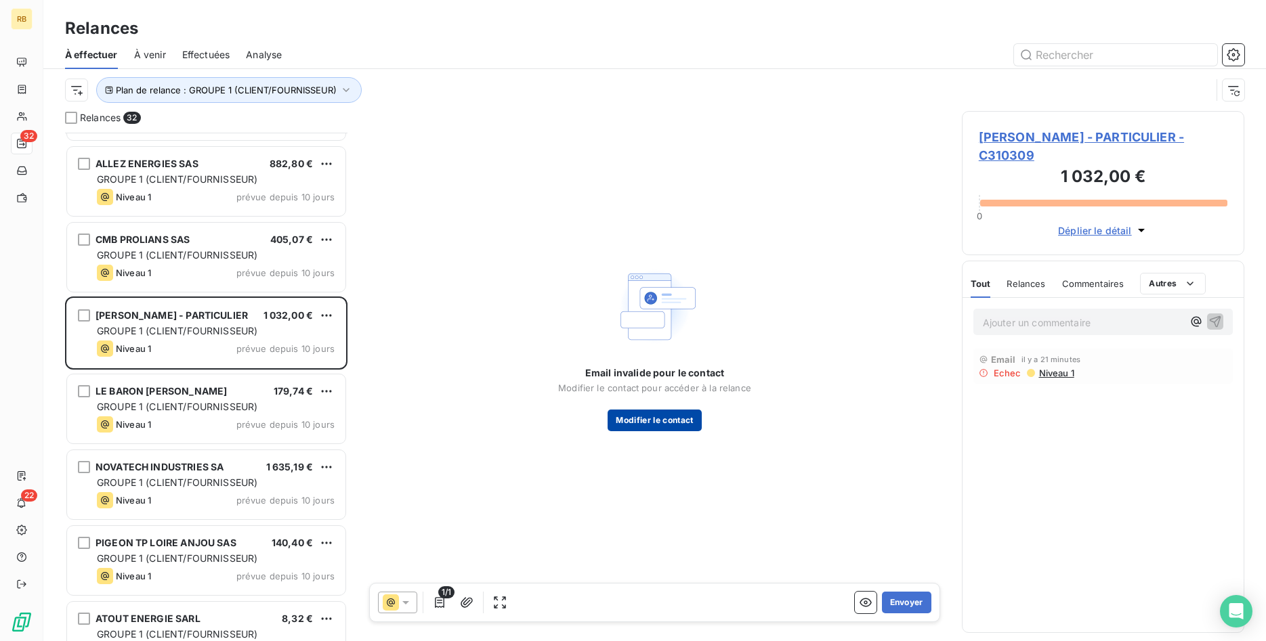
click at [657, 423] on button "Modifier le contact" at bounding box center [653, 421] width 93 height 22
type input "philippe.natail@gmail.com"
type input "06 42 27 83 00"
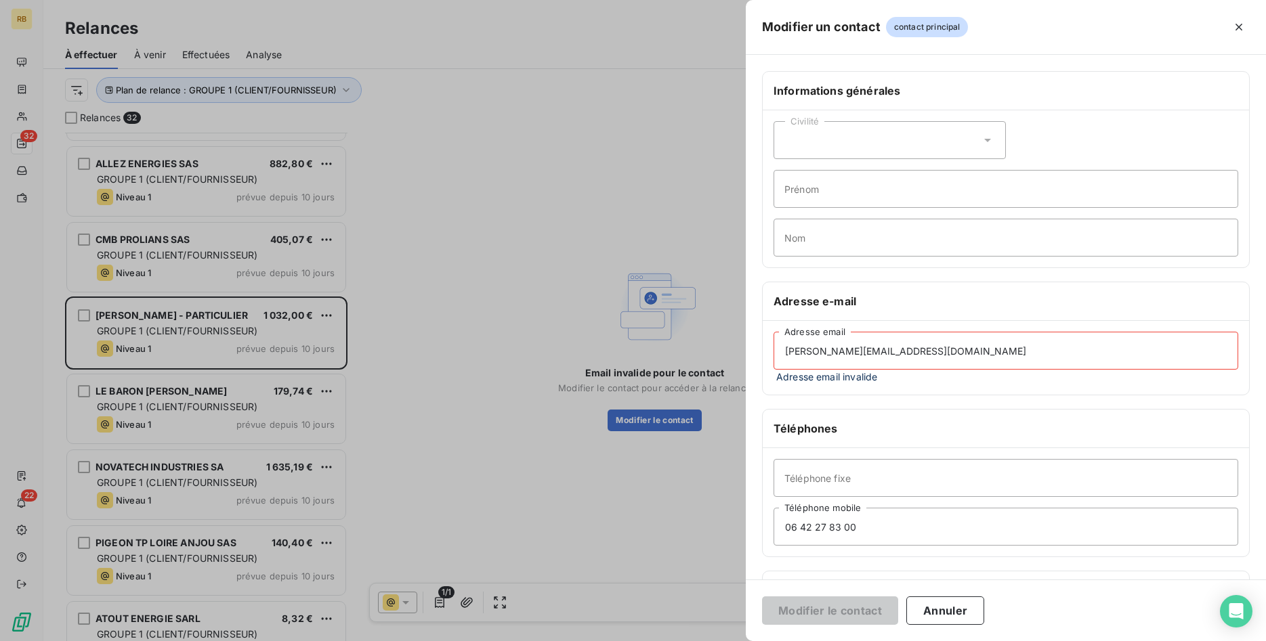
click at [916, 356] on input "philippe.natail@gmail.com" at bounding box center [1005, 351] width 465 height 38
drag, startPoint x: 925, startPoint y: 349, endPoint x: 723, endPoint y: 351, distance: 201.8
click at [773, 351] on input "philippe.natail@gmail.com" at bounding box center [1005, 351] width 465 height 38
click at [845, 353] on input "philippe.natail@gmail.com" at bounding box center [1005, 351] width 465 height 38
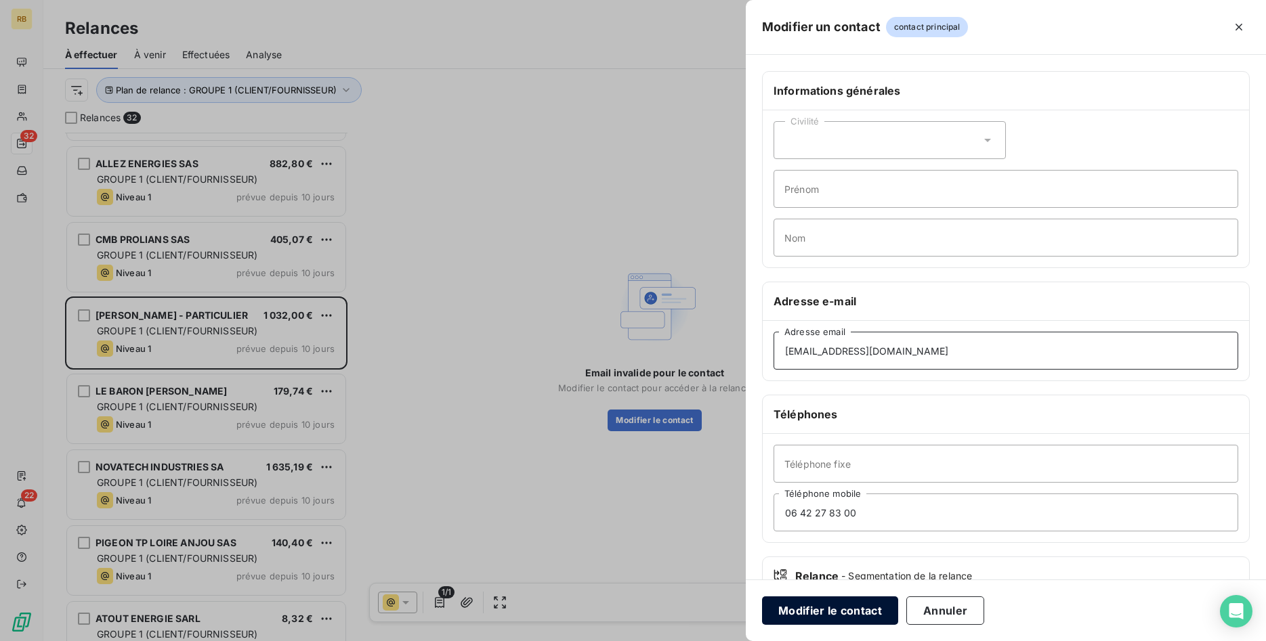
type input "philippe.natail29@gmail.com"
click at [851, 611] on button "Modifier le contact" at bounding box center [830, 611] width 136 height 28
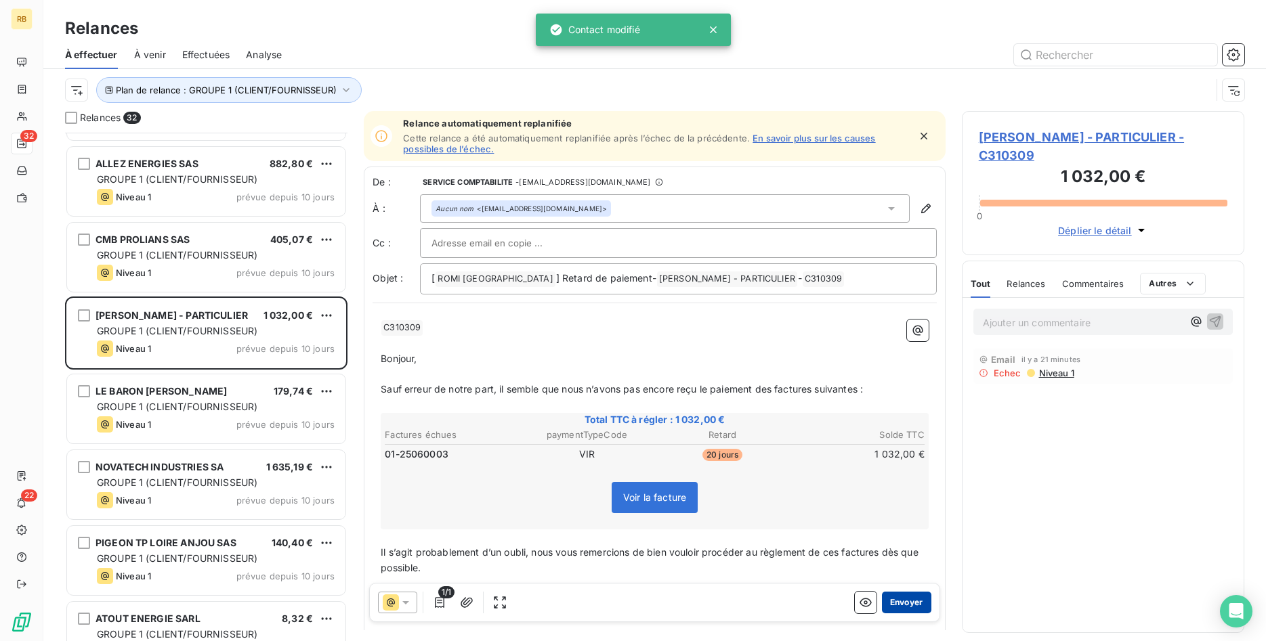
click at [919, 601] on button "Envoyer" at bounding box center [906, 603] width 49 height 22
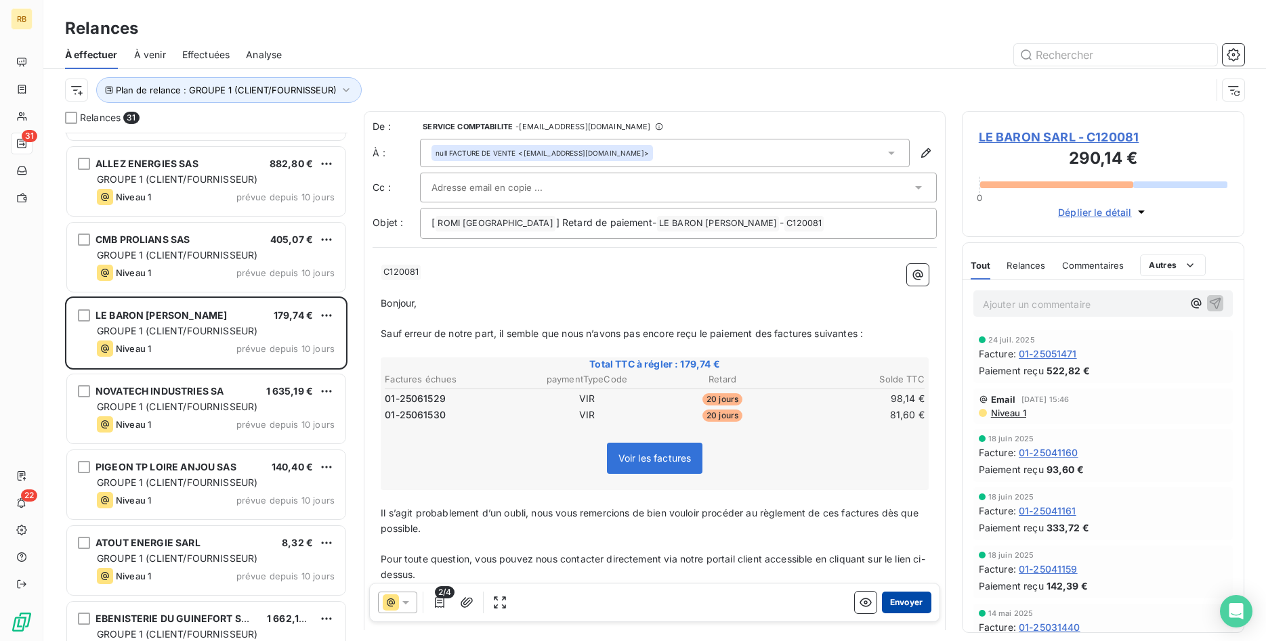
click at [919, 601] on button "Envoyer" at bounding box center [906, 603] width 49 height 22
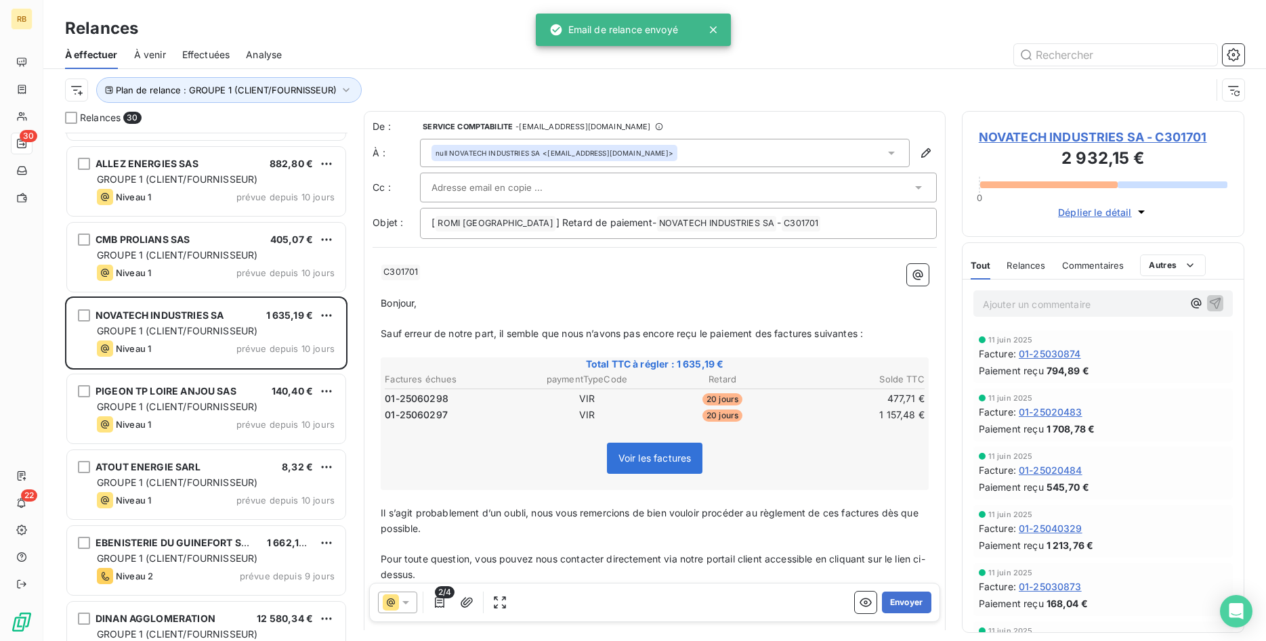
click at [1069, 136] on span "NOVATECH INDUSTRIES SA - C301701" at bounding box center [1103, 137] width 249 height 18
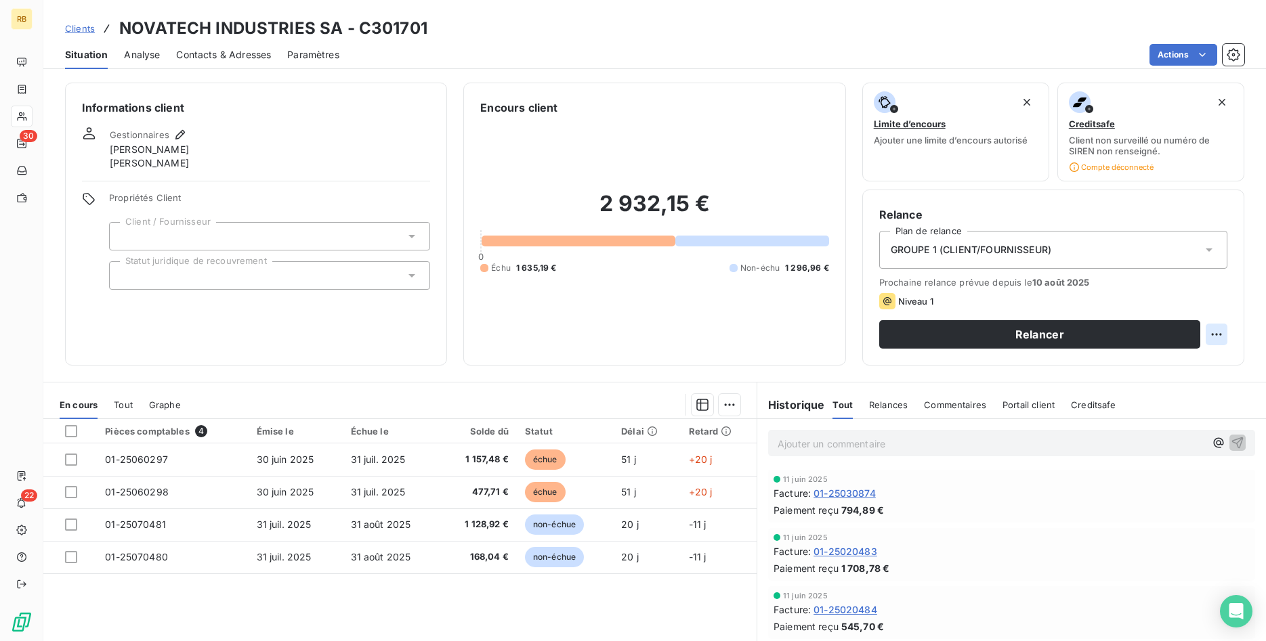
click at [1214, 328] on html "RB 30 22 Clients NOVATECH INDUSTRIES SA - C301701 Situation Analyse Contacts & …" at bounding box center [633, 320] width 1266 height 641
click at [1162, 374] on div "Replanifier cette action" at bounding box center [1160, 364] width 121 height 22
select select "7"
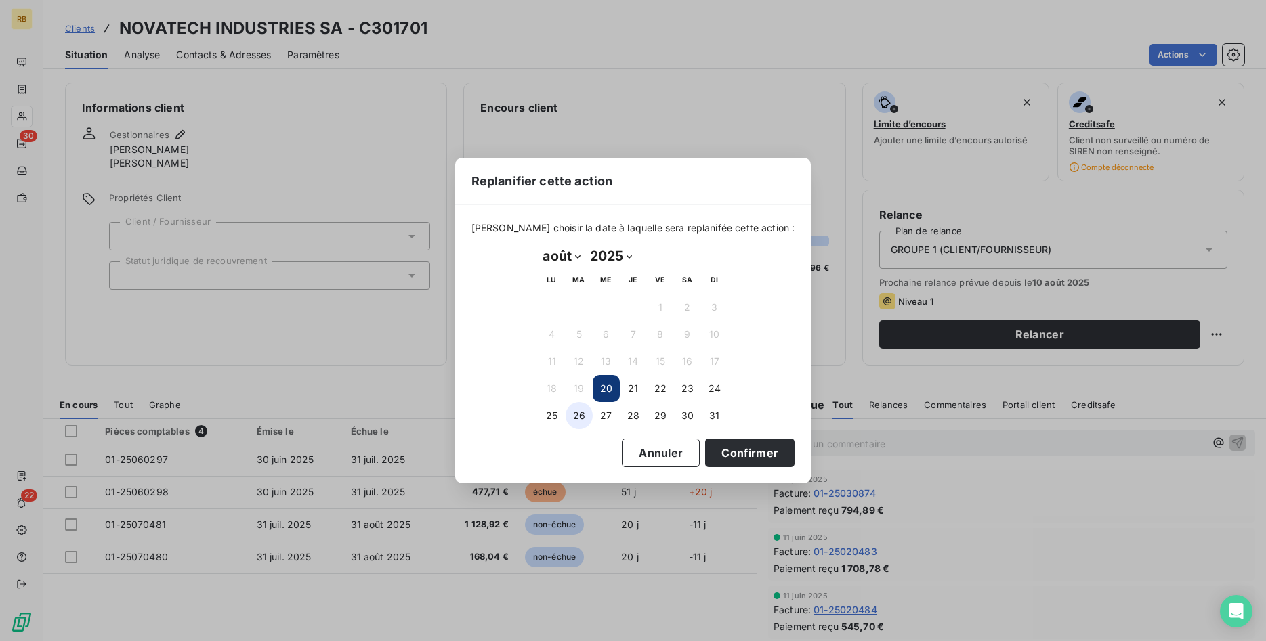
click at [579, 419] on button "26" at bounding box center [578, 415] width 27 height 27
click at [758, 450] on button "Confirmer" at bounding box center [749, 453] width 89 height 28
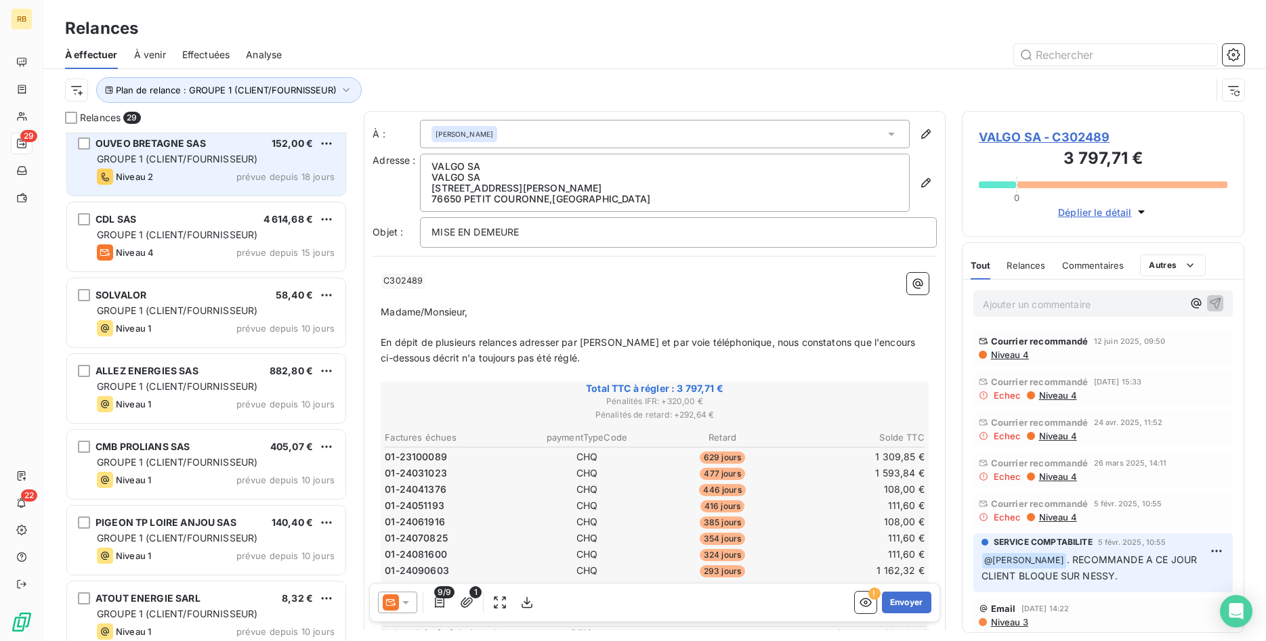
scroll to position [760, 0]
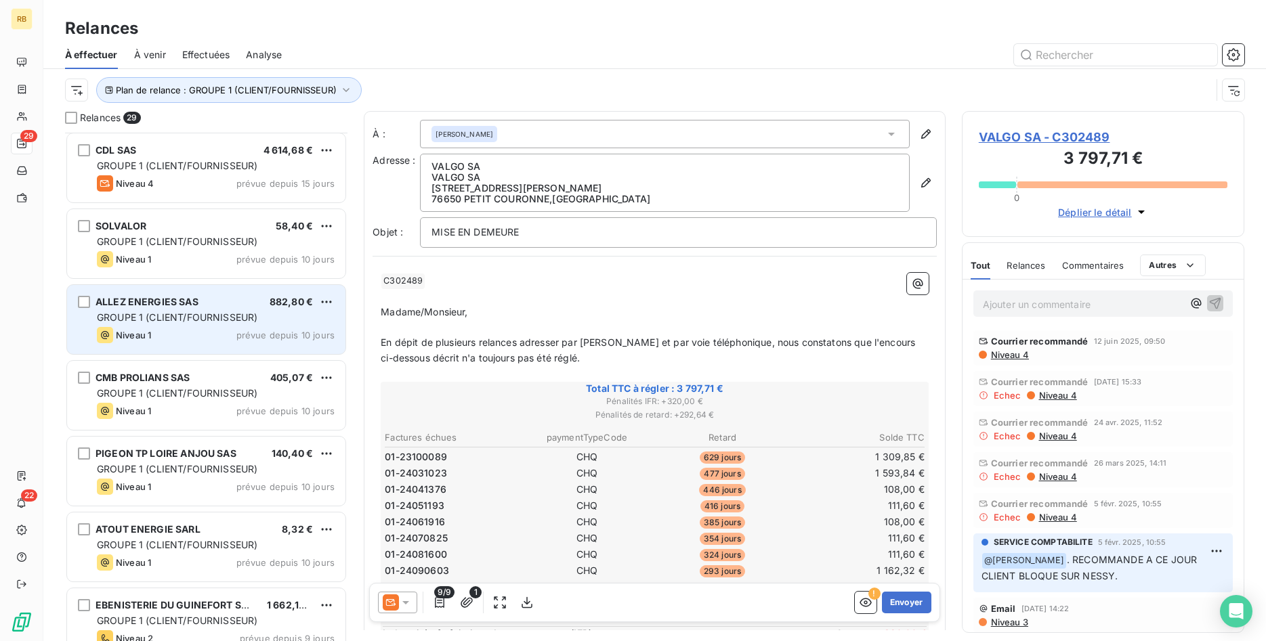
click at [210, 304] on div "ALLEZ ENERGIES SAS 882,80 €" at bounding box center [216, 302] width 238 height 12
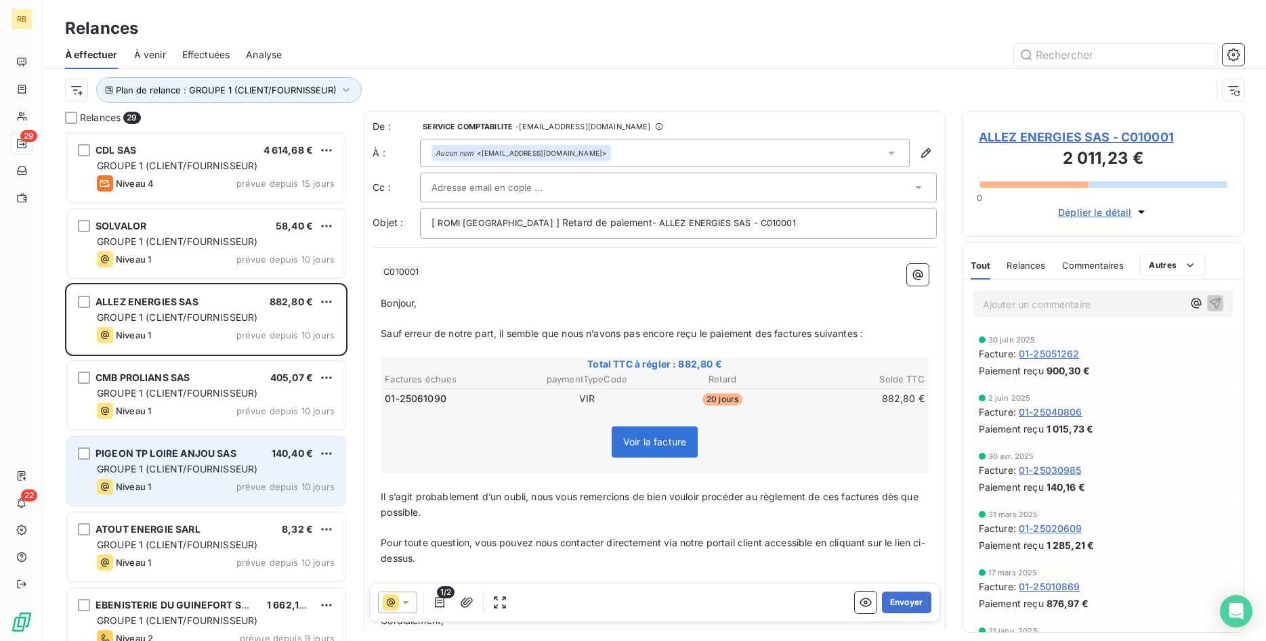
click at [232, 456] on span "PIGEON TP LOIRE ANJOU SAS" at bounding box center [165, 454] width 141 height 12
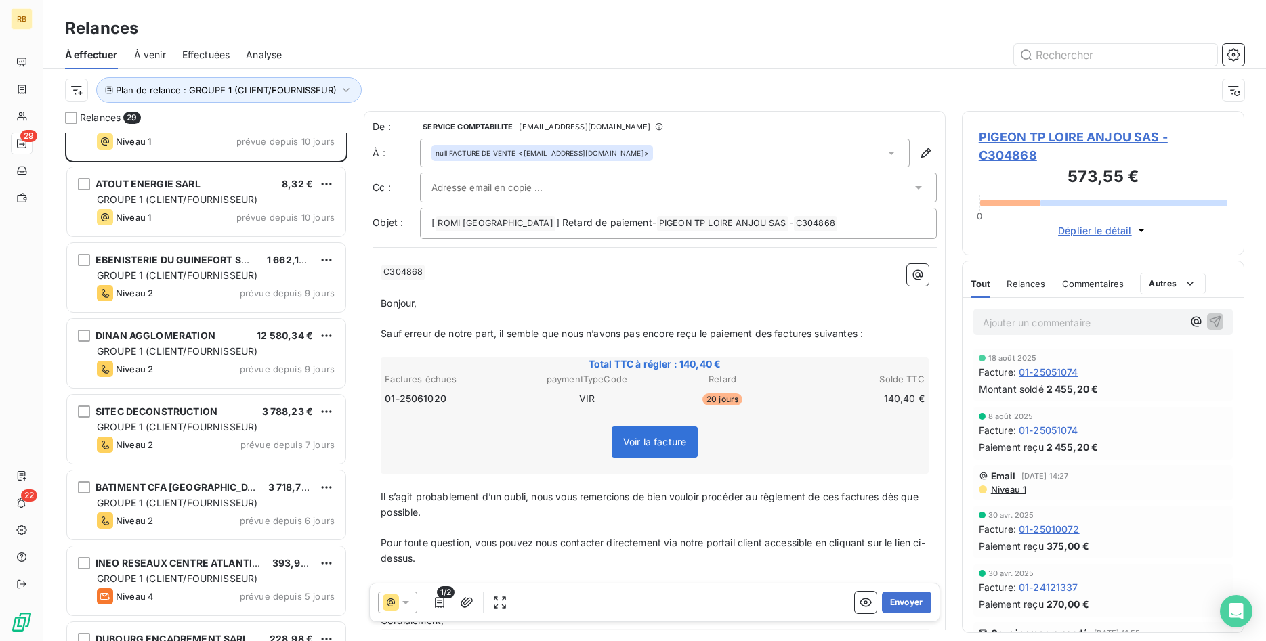
scroll to position [1037, 0]
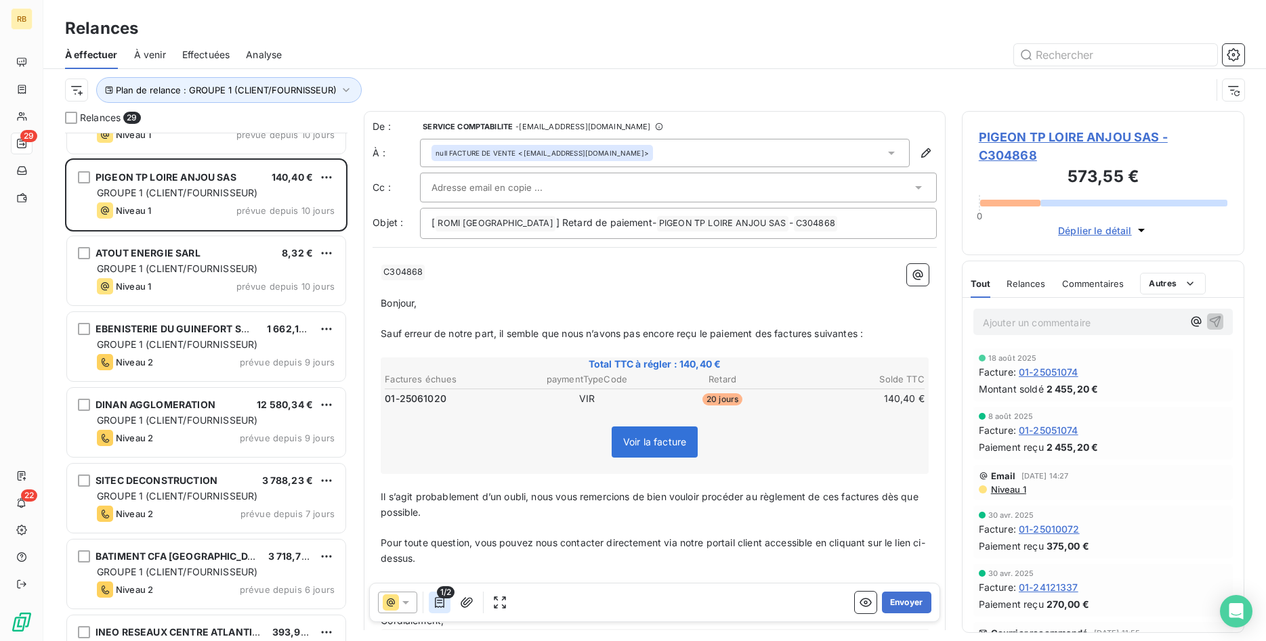
click at [440, 600] on icon "button" at bounding box center [439, 602] width 9 height 11
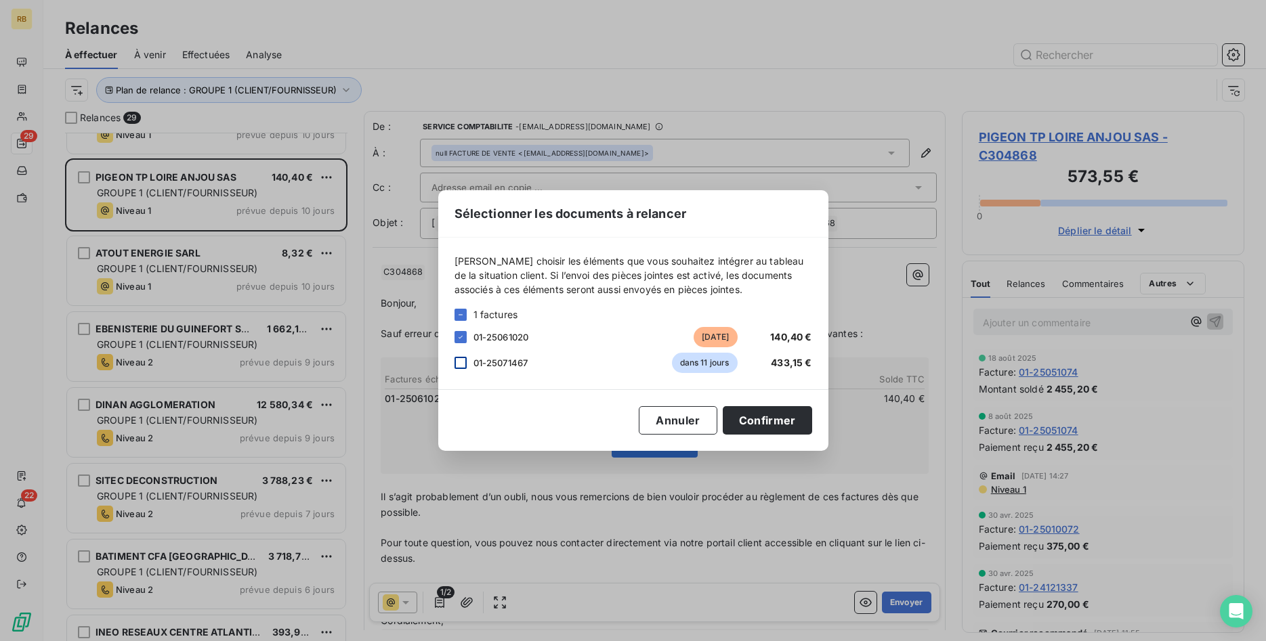
click at [458, 362] on div at bounding box center [460, 363] width 12 height 12
click at [759, 417] on button "Confirmer" at bounding box center [767, 420] width 89 height 28
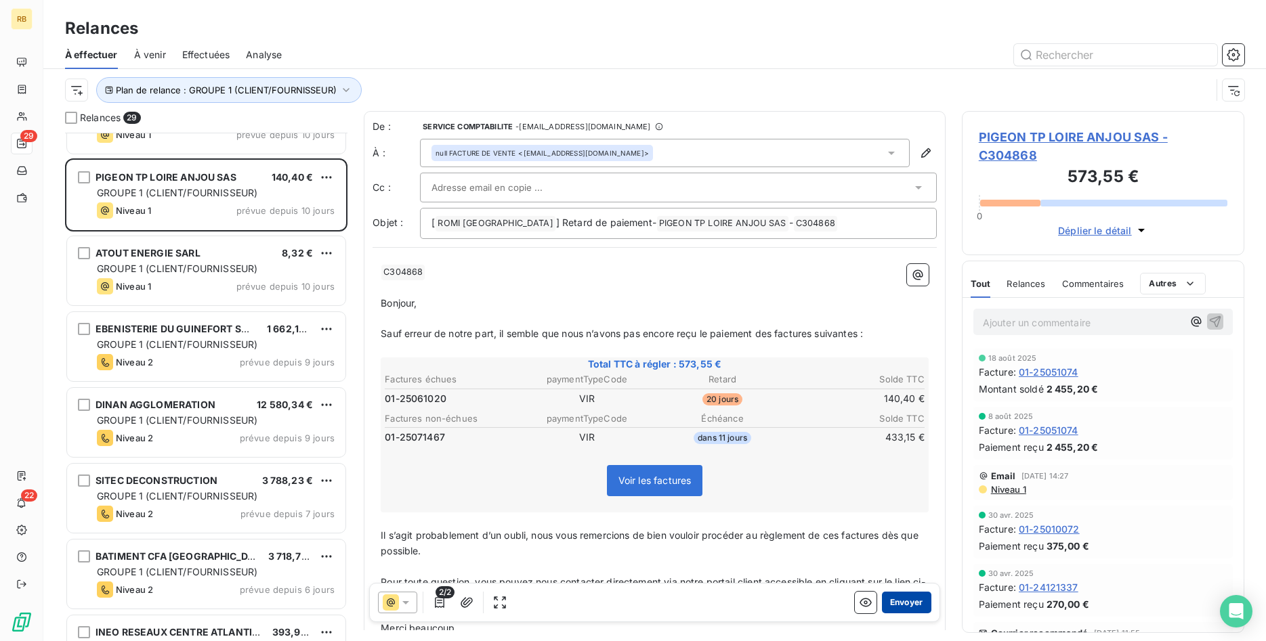
click at [916, 599] on button "Envoyer" at bounding box center [906, 603] width 49 height 22
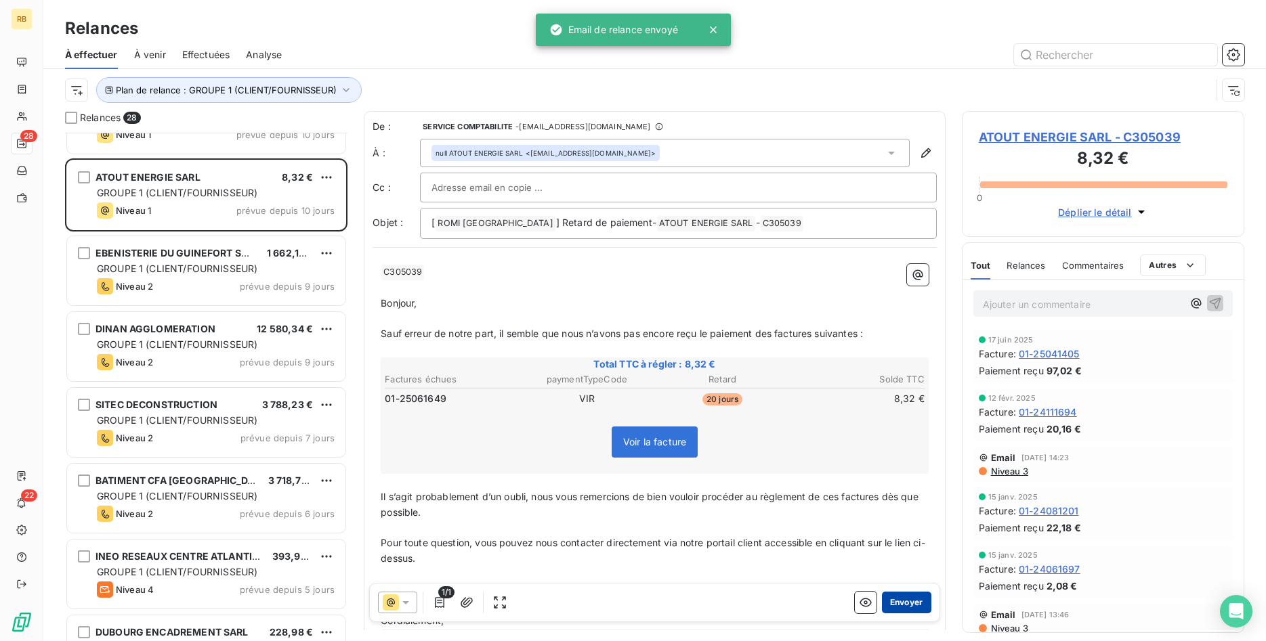
click at [914, 596] on button "Envoyer" at bounding box center [906, 603] width 49 height 22
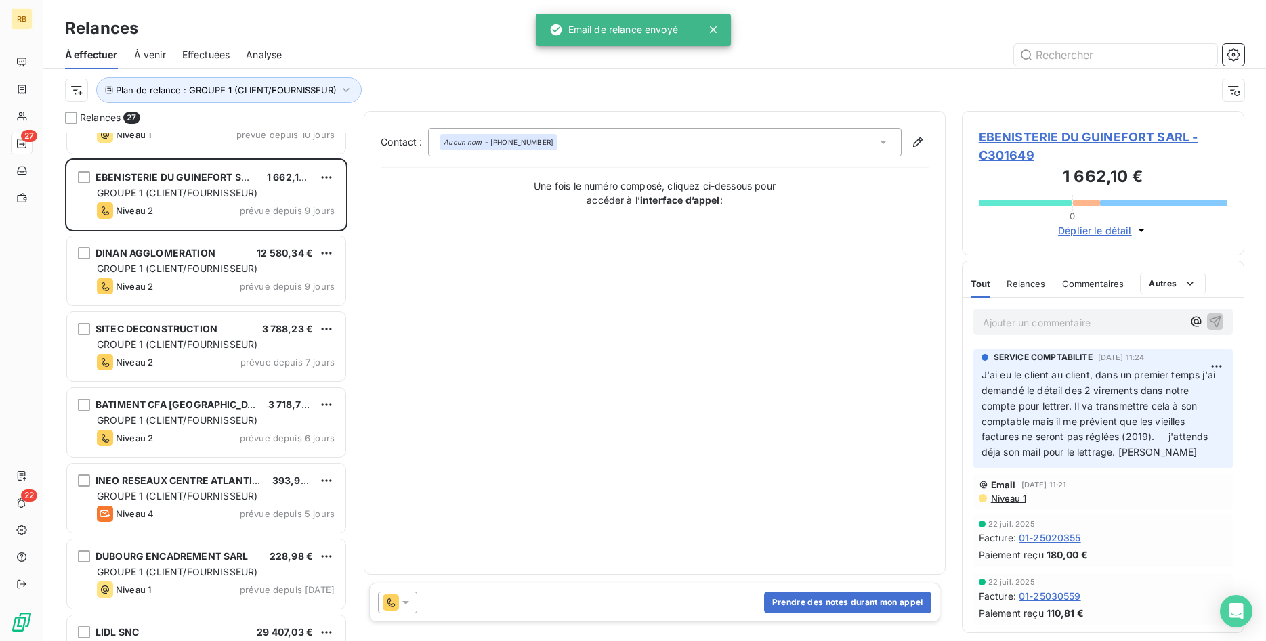
click at [408, 609] on div at bounding box center [397, 603] width 39 height 22
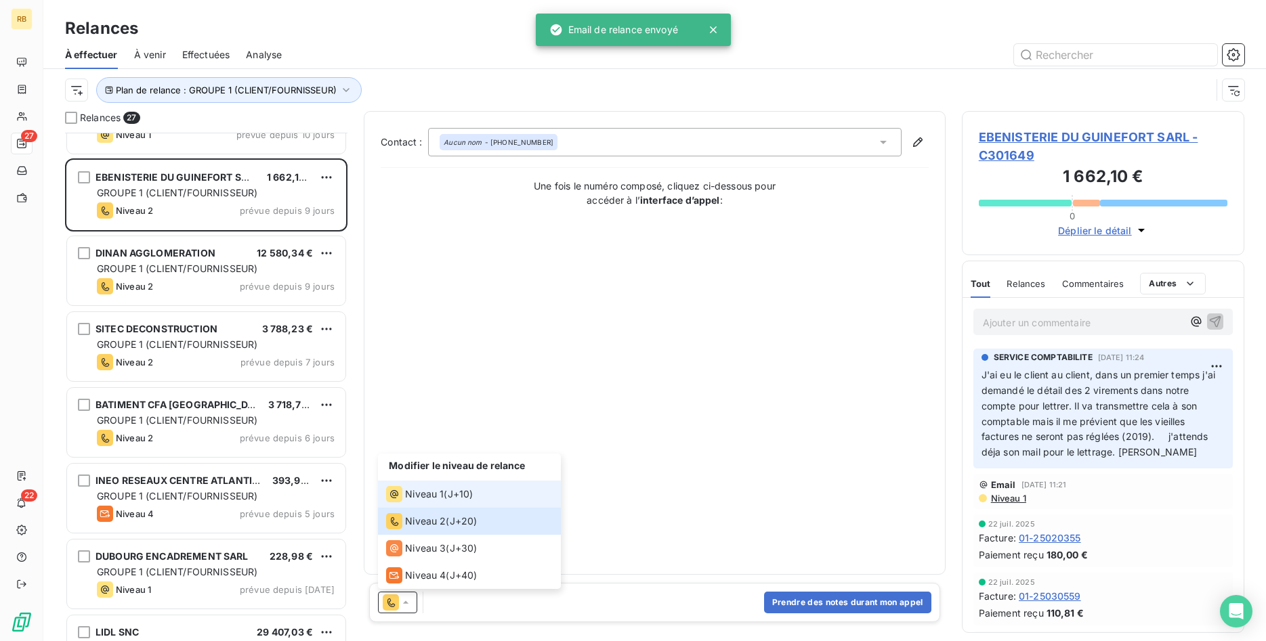
click at [444, 498] on div "Niveau 1 ( J+10 )" at bounding box center [429, 494] width 87 height 16
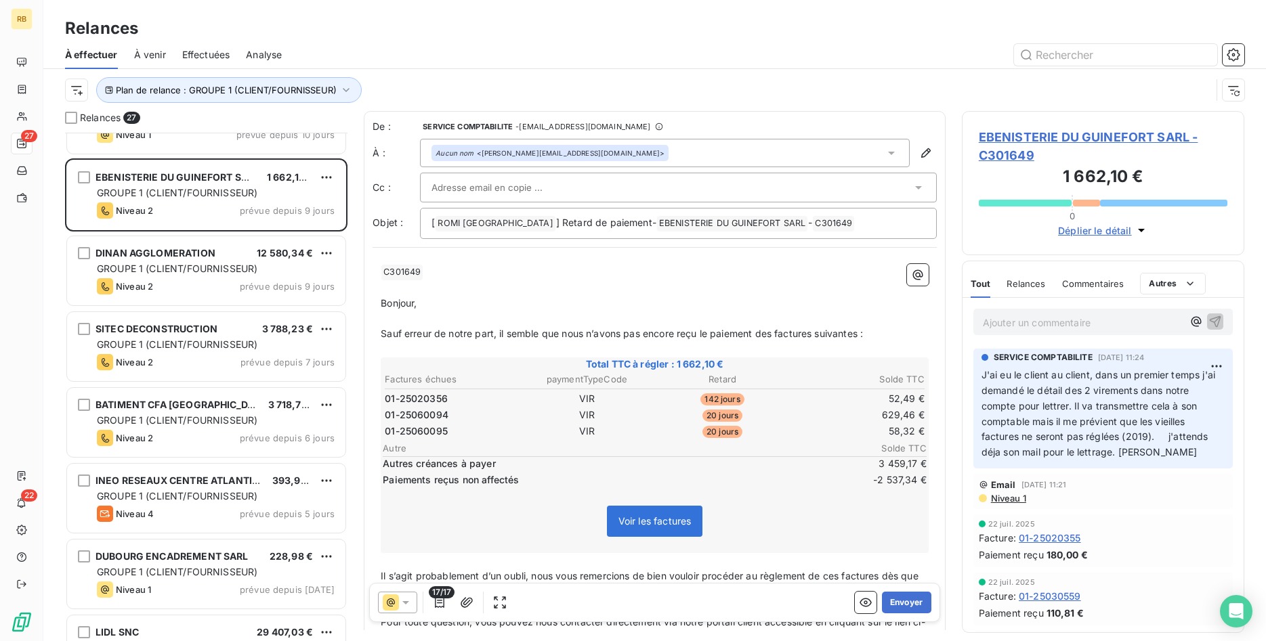
click at [1033, 137] on span "EBENISTERIE DU GUINEFORT SARL - C301649" at bounding box center [1103, 146] width 249 height 37
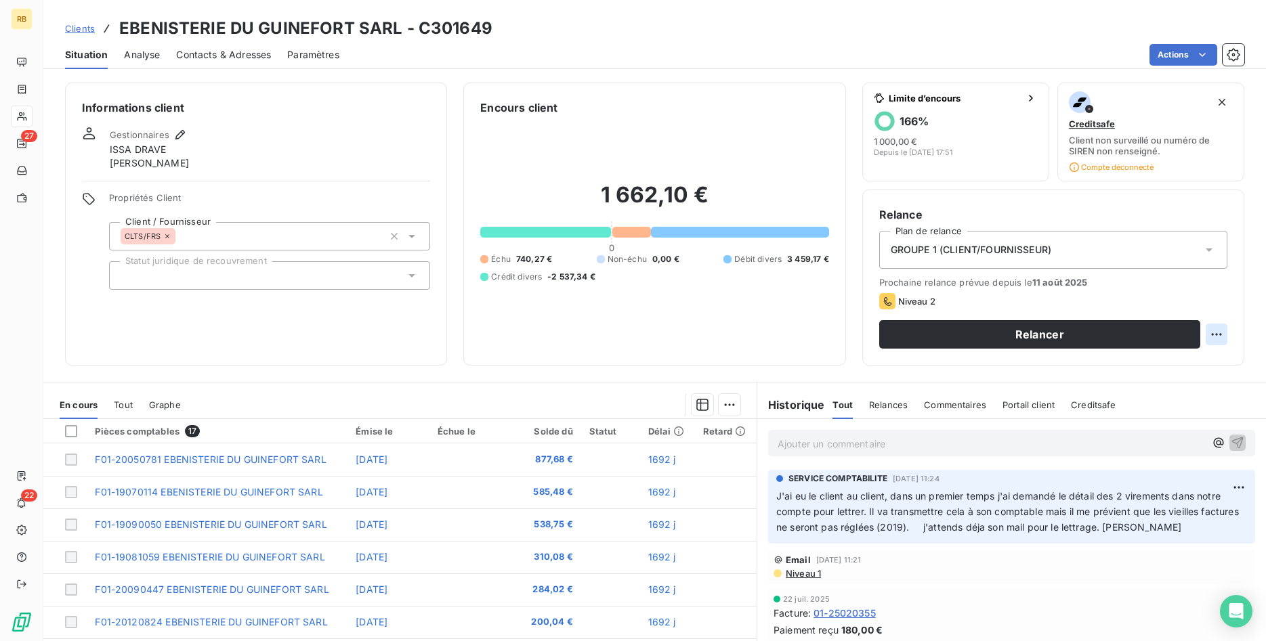
click at [1223, 328] on html "RB 27 22 Clients EBENISTERIE DU GUINEFORT SARL - C301649 Situation Analyse Cont…" at bounding box center [633, 320] width 1266 height 641
click at [1161, 362] on div "Replanifier cette action" at bounding box center [1160, 364] width 121 height 22
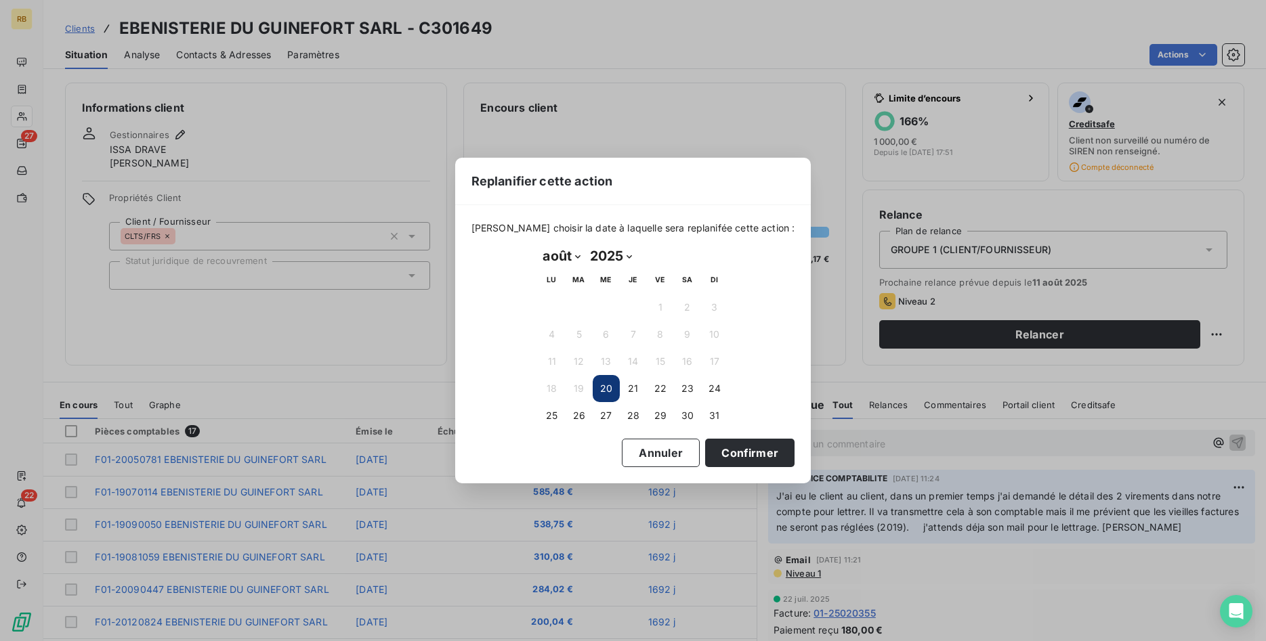
click at [538, 245] on select "janvier février mars avril mai juin juillet août septembre octobre novembre déc…" at bounding box center [561, 256] width 47 height 22
select select "8"
click option "septembre" at bounding box center [0, 0] width 0 height 0
click at [643, 304] on button "4" at bounding box center [633, 307] width 27 height 27
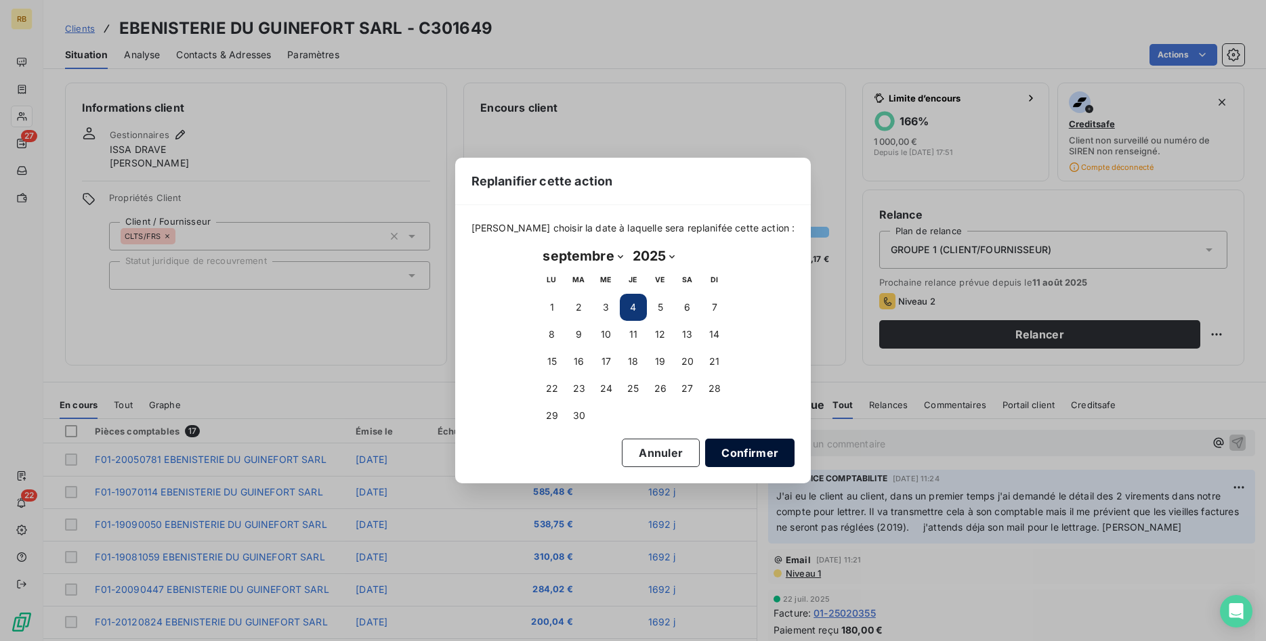
click at [733, 449] on button "Confirmer" at bounding box center [749, 453] width 89 height 28
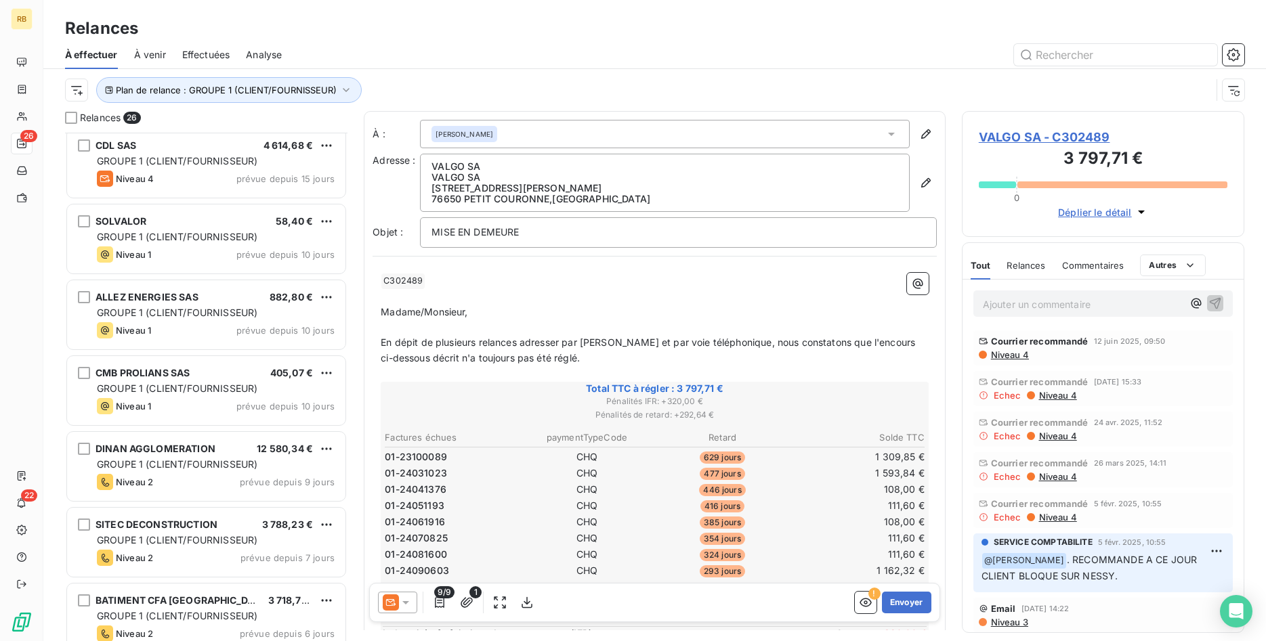
scroll to position [830, 0]
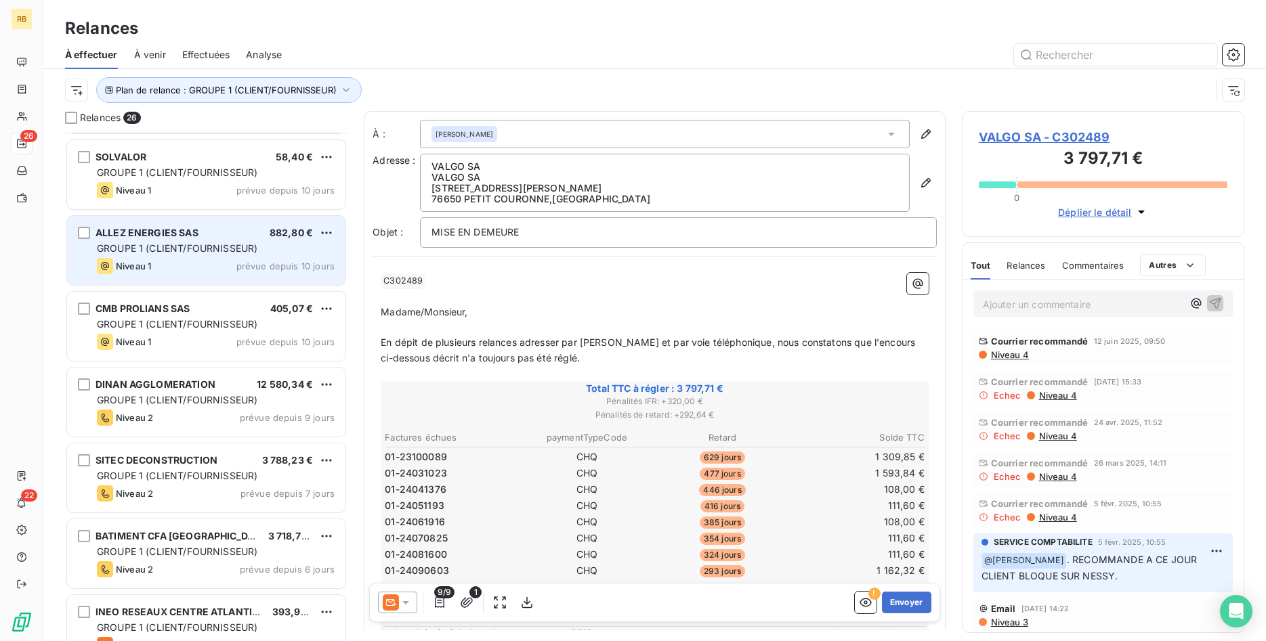
click at [244, 248] on span "GROUPE 1 (CLIENT/FOURNISSEUR)" at bounding box center [177, 248] width 160 height 12
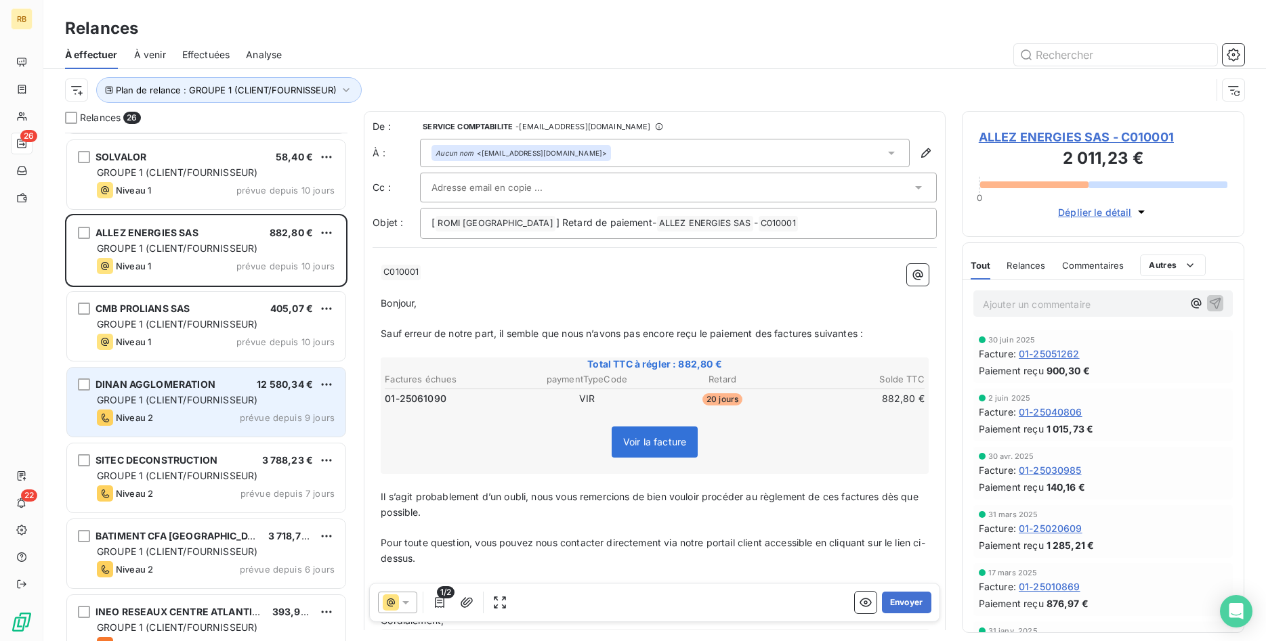
click at [252, 400] on span "GROUPE 1 (CLIENT/FOURNISSEUR)" at bounding box center [177, 400] width 160 height 12
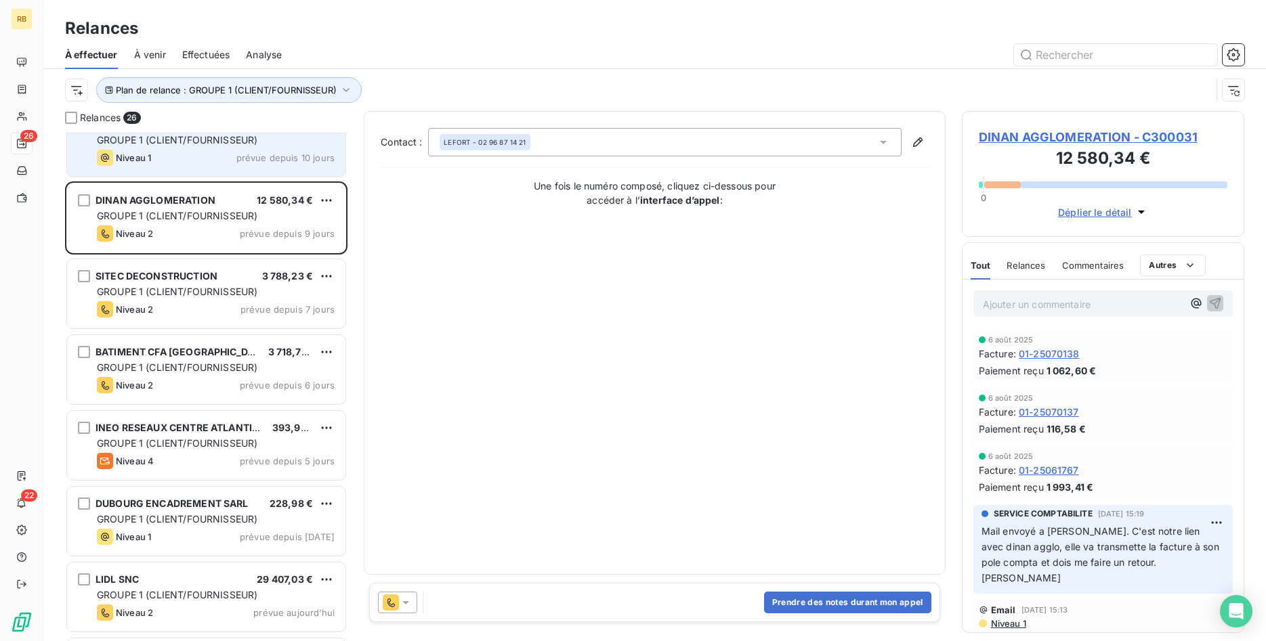
scroll to position [1037, 0]
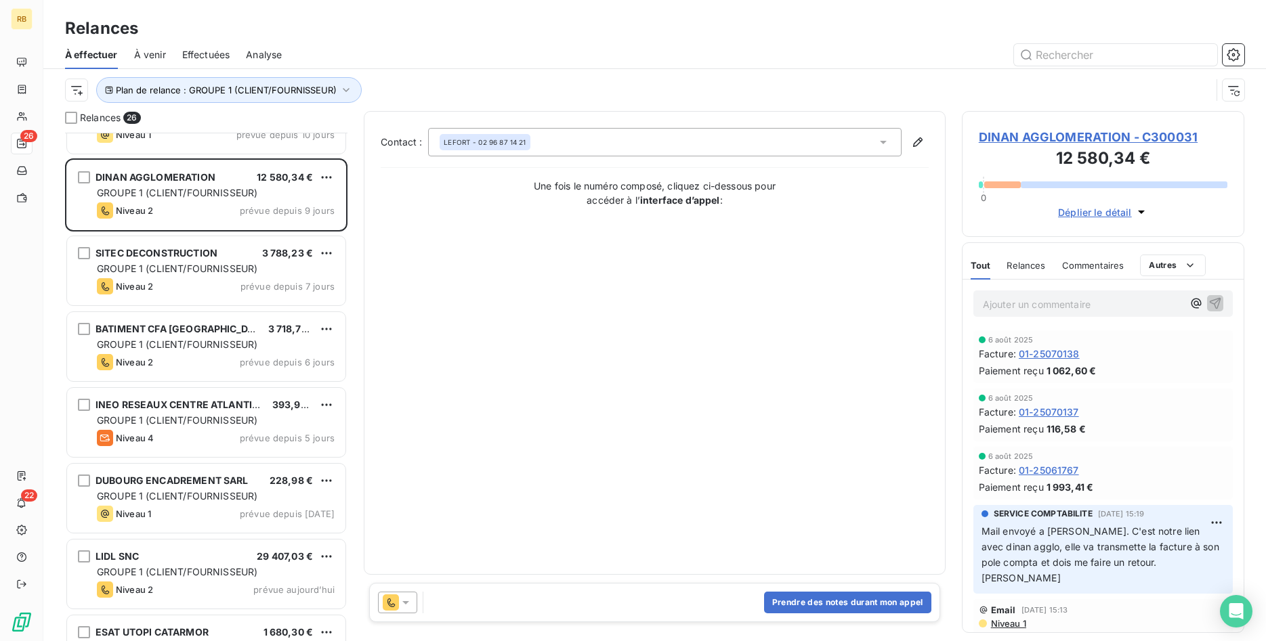
click at [412, 608] on icon at bounding box center [406, 603] width 14 height 14
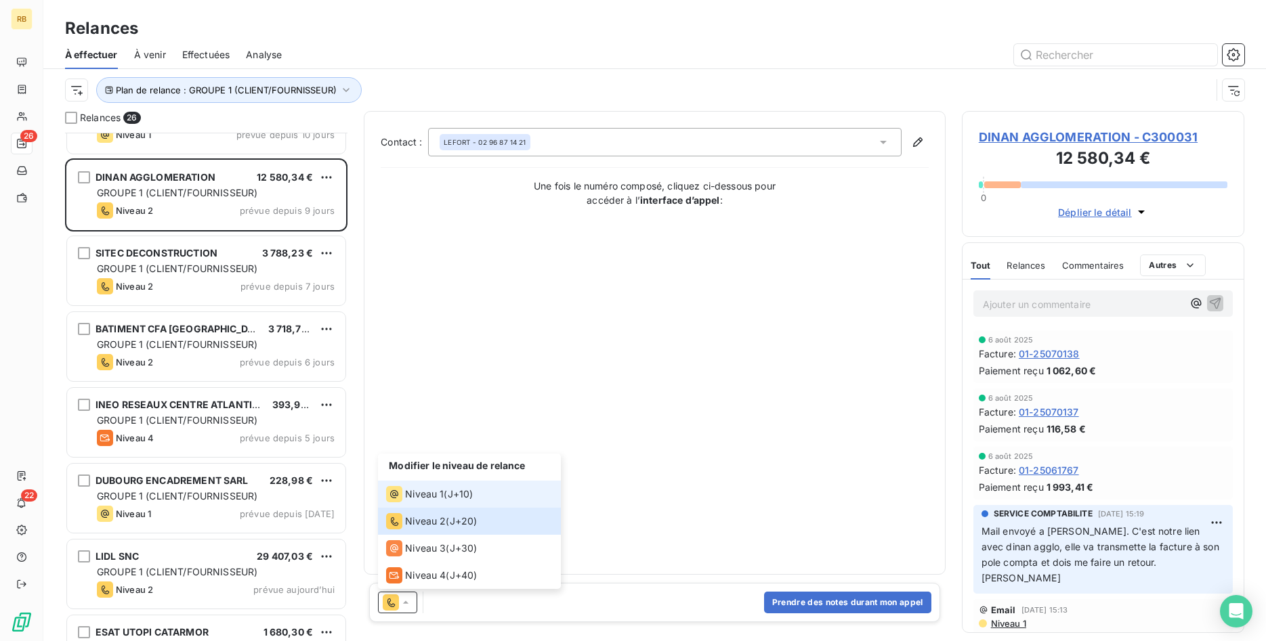
click at [439, 492] on span "Niveau 1" at bounding box center [424, 495] width 39 height 14
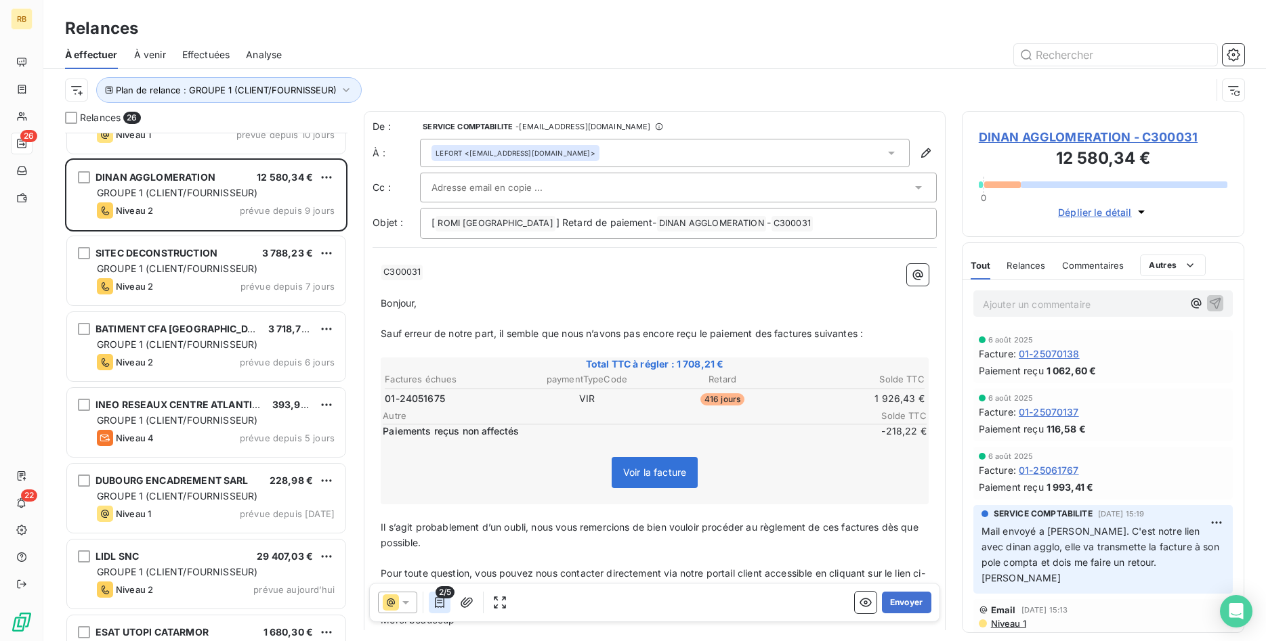
click at [438, 601] on icon "button" at bounding box center [439, 602] width 9 height 11
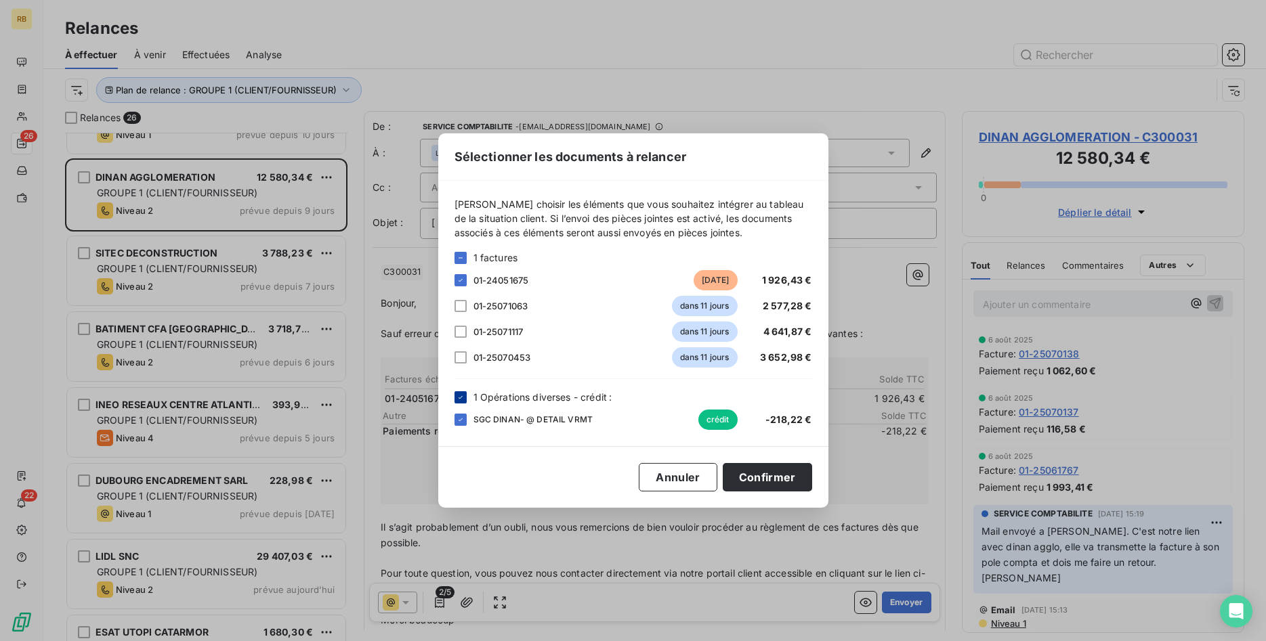
click at [460, 397] on icon at bounding box center [460, 397] width 8 height 8
click at [460, 302] on div at bounding box center [460, 306] width 12 height 12
click at [461, 332] on div at bounding box center [460, 332] width 12 height 12
click at [463, 358] on div at bounding box center [460, 357] width 12 height 12
click at [779, 478] on button "Confirmer" at bounding box center [767, 477] width 89 height 28
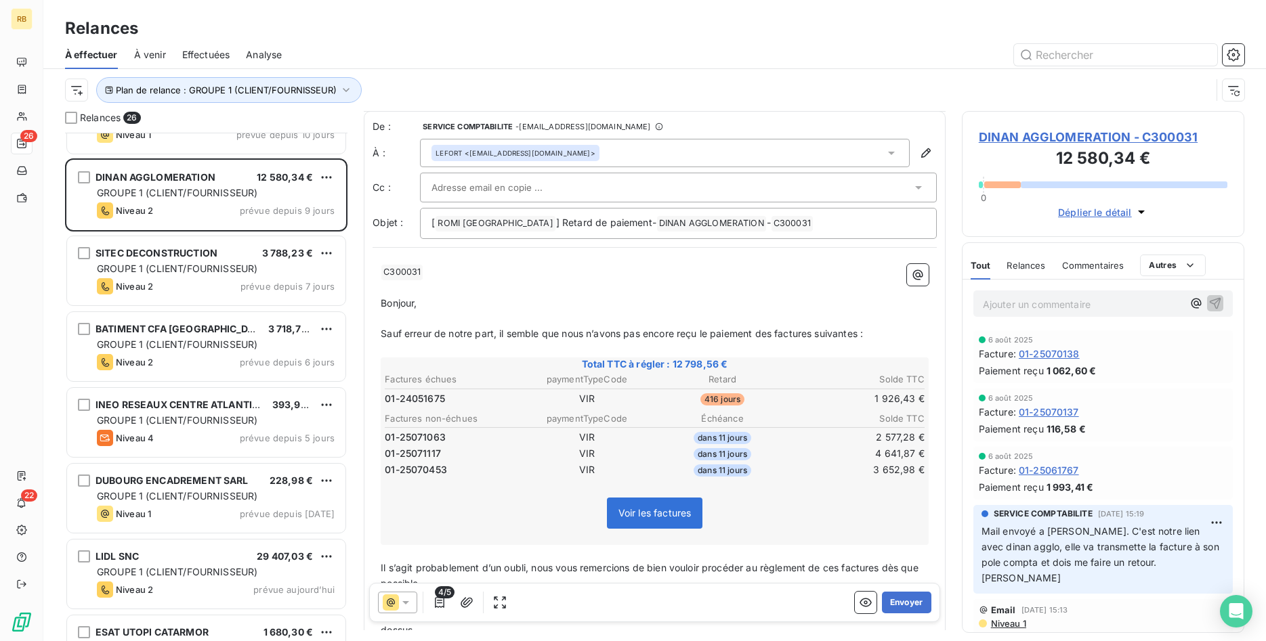
scroll to position [0, 0]
click at [909, 599] on button "Envoyer" at bounding box center [906, 603] width 49 height 22
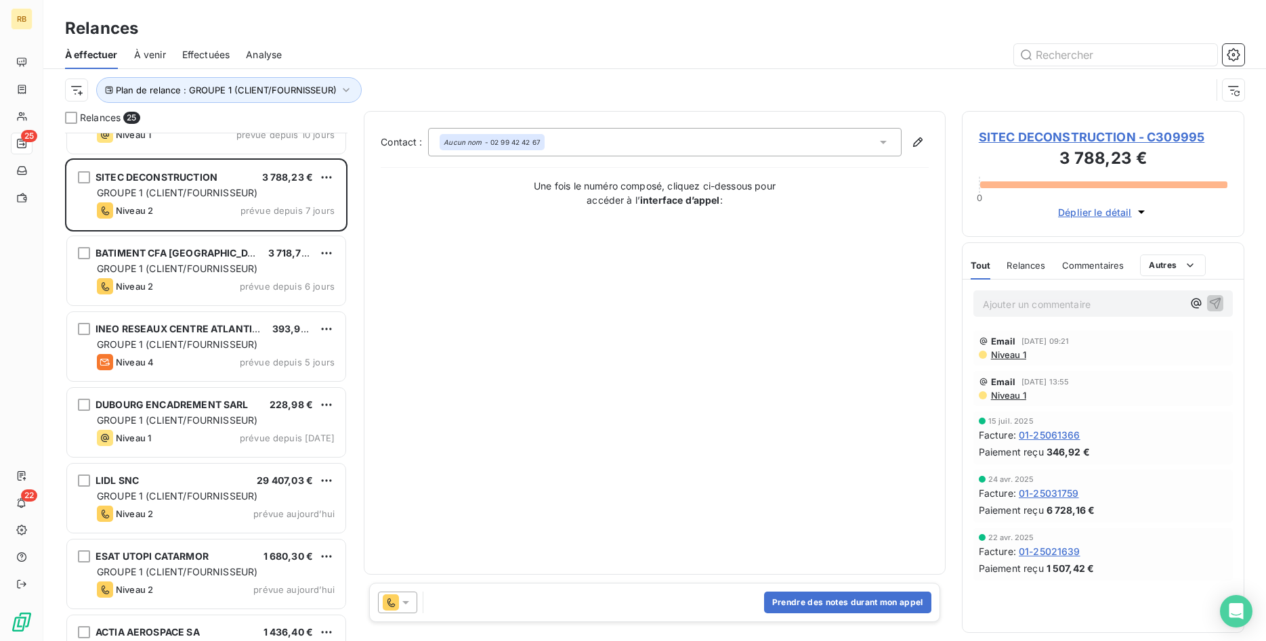
click at [404, 602] on icon at bounding box center [406, 603] width 14 height 14
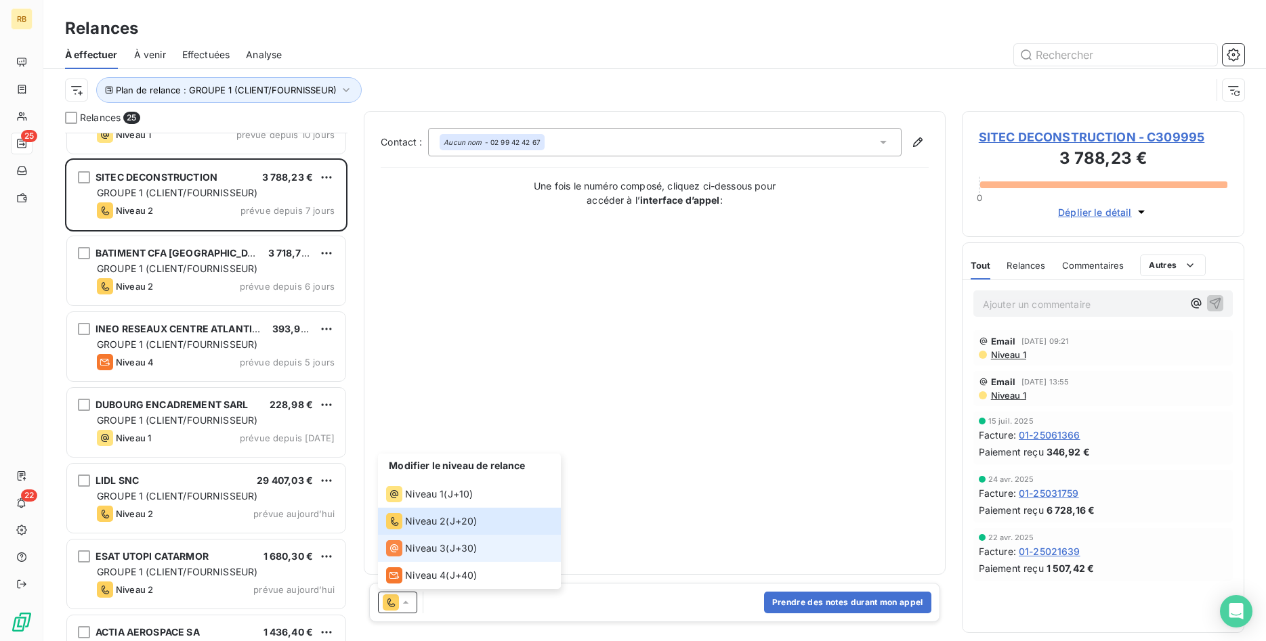
click at [415, 549] on span "Niveau 3" at bounding box center [425, 549] width 41 height 14
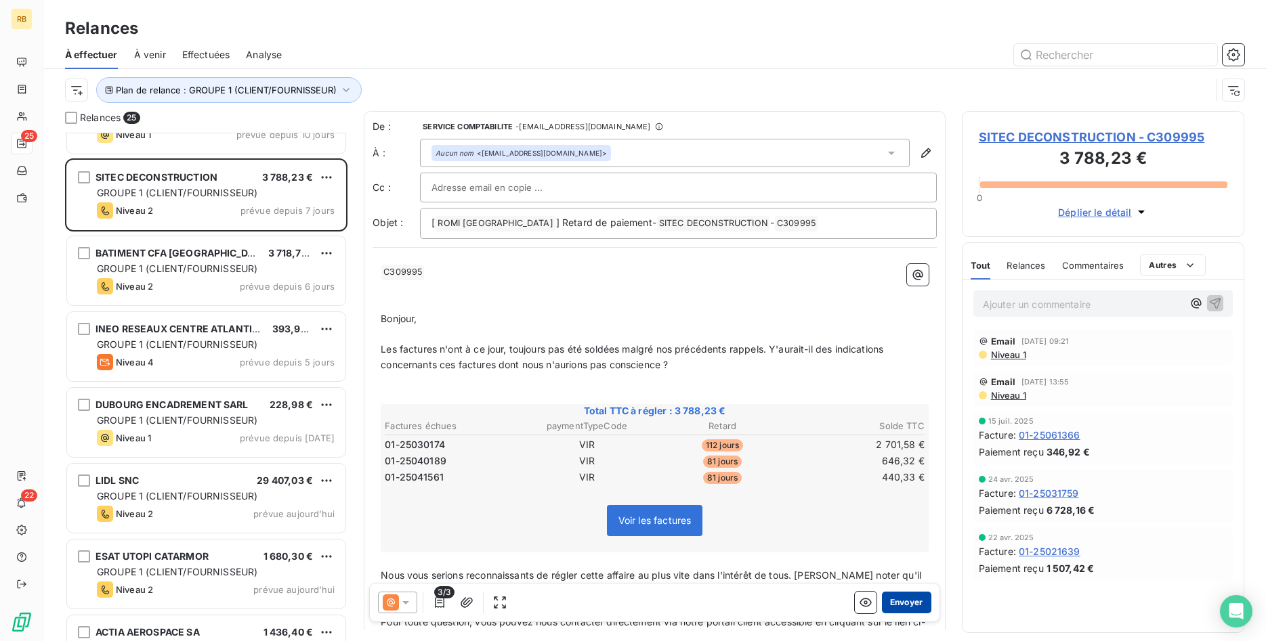
click at [911, 607] on button "Envoyer" at bounding box center [906, 603] width 49 height 22
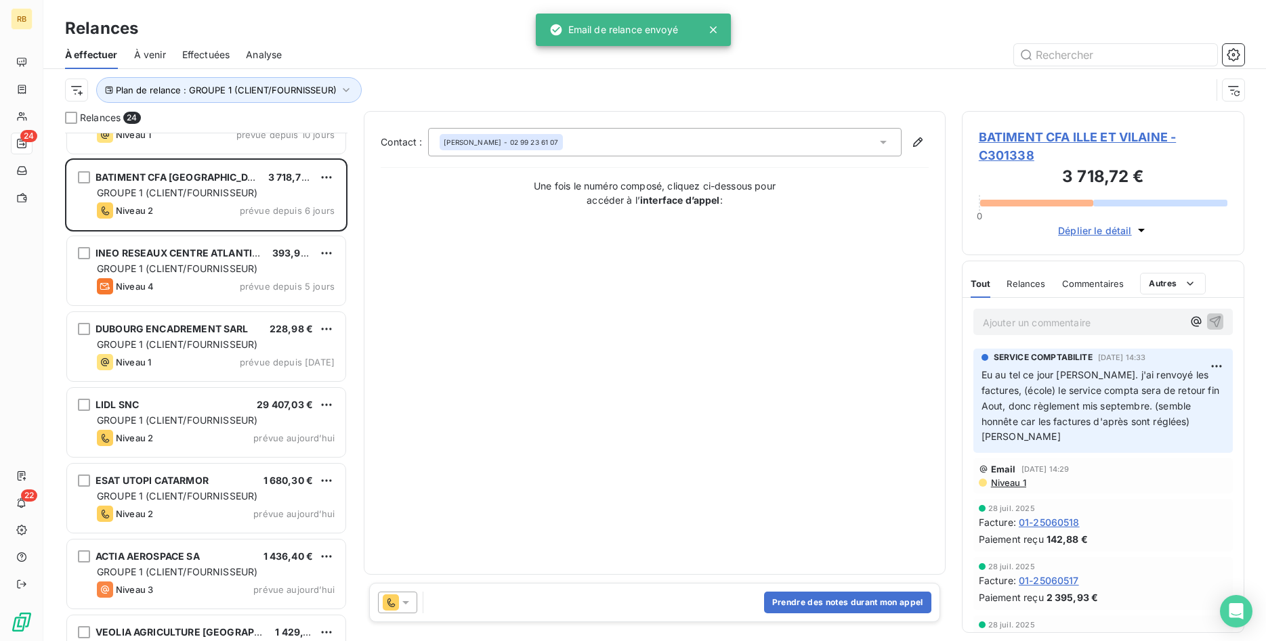
click at [408, 596] on icon at bounding box center [406, 603] width 14 height 14
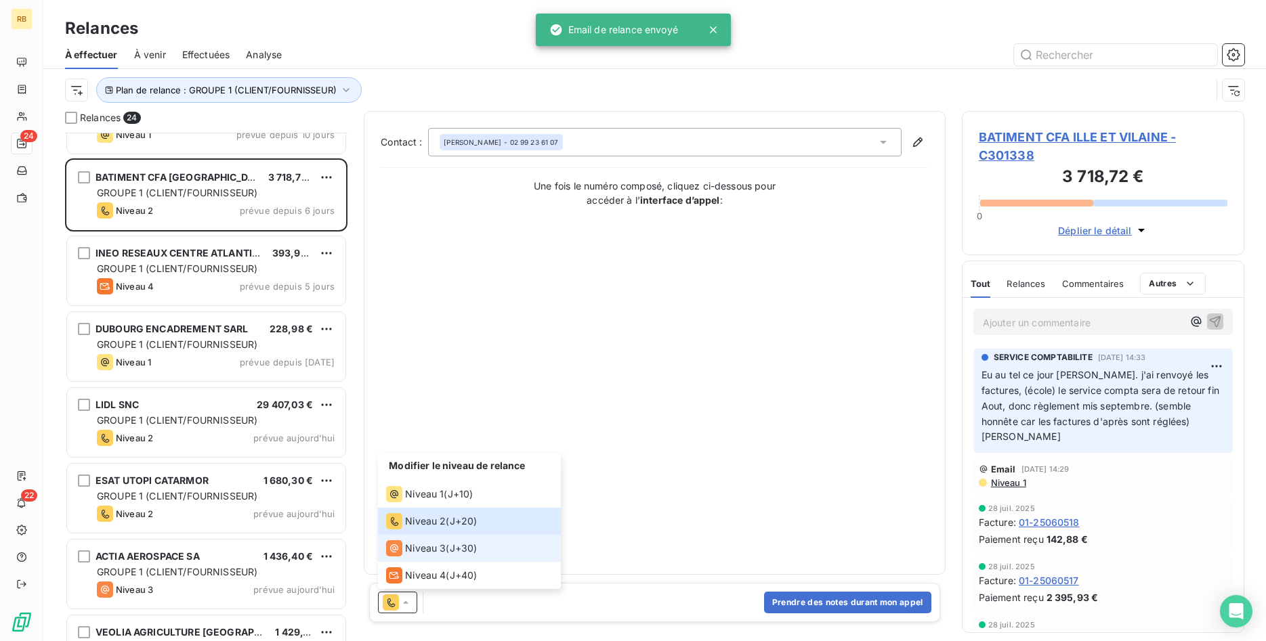
click at [420, 551] on span "Niveau 3" at bounding box center [425, 549] width 41 height 14
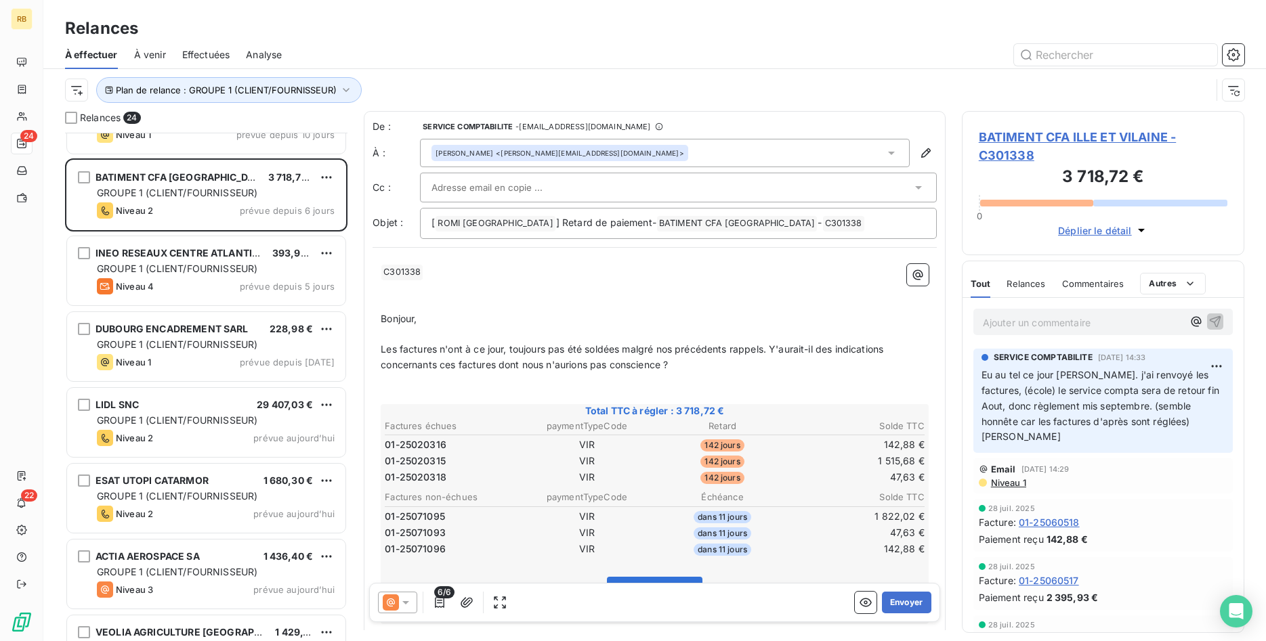
click at [1085, 135] on span "BATIMENT CFA ILLE ET VILAINE - C301338" at bounding box center [1103, 146] width 249 height 37
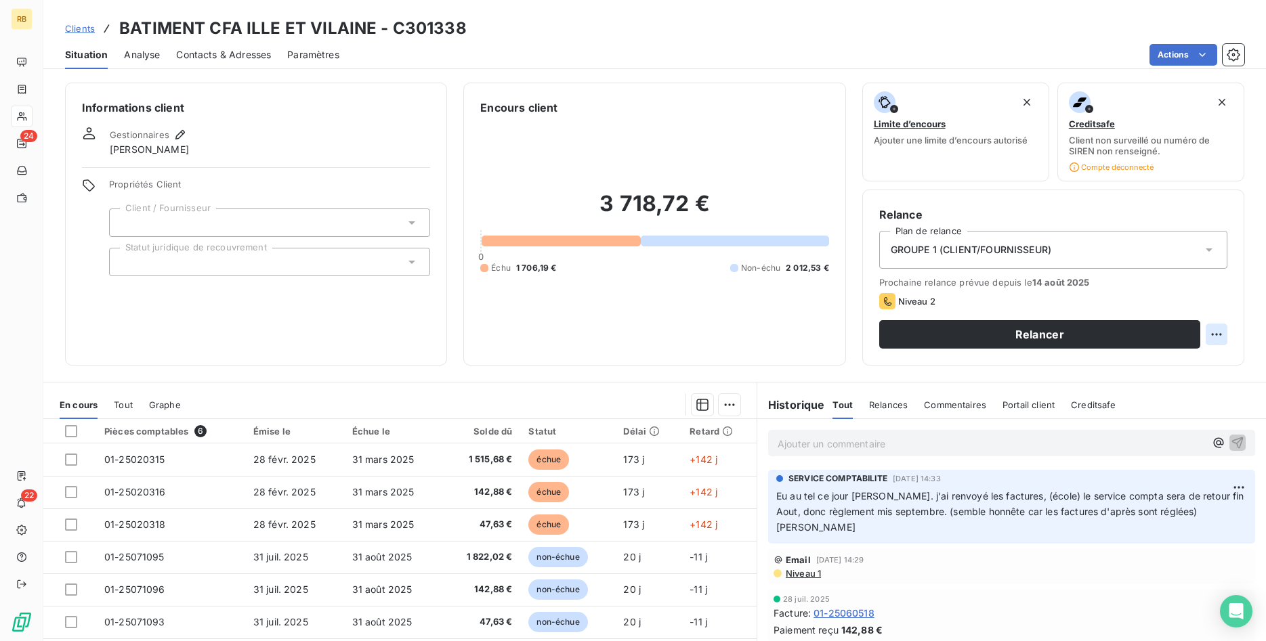
click at [1218, 332] on html "RB 24 22 Clients BATIMENT CFA ILLE ET VILAINE - C301338 Situation Analyse Conta…" at bounding box center [633, 320] width 1266 height 641
click at [1171, 366] on div "Replanifier cette action" at bounding box center [1160, 364] width 121 height 22
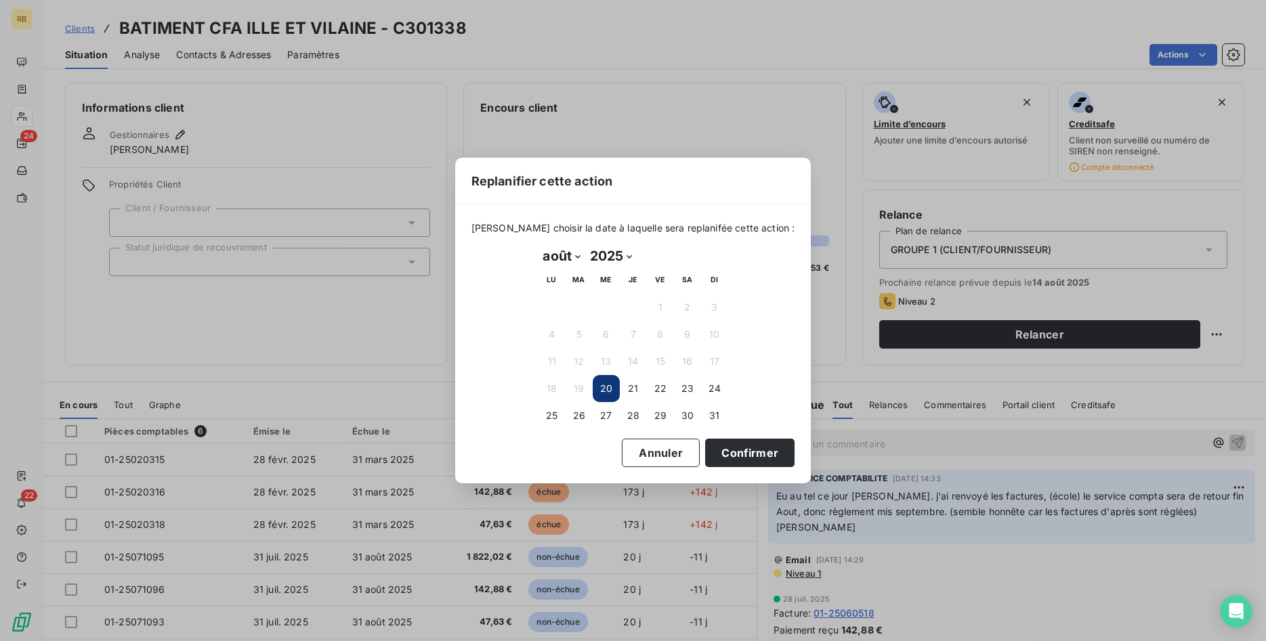
click at [538, 245] on select "janvier février mars avril mai juin juillet août septembre octobre novembre déc…" at bounding box center [561, 256] width 47 height 22
select select "8"
click option "septembre" at bounding box center [0, 0] width 0 height 0
click at [601, 334] on button "10" at bounding box center [606, 334] width 27 height 27
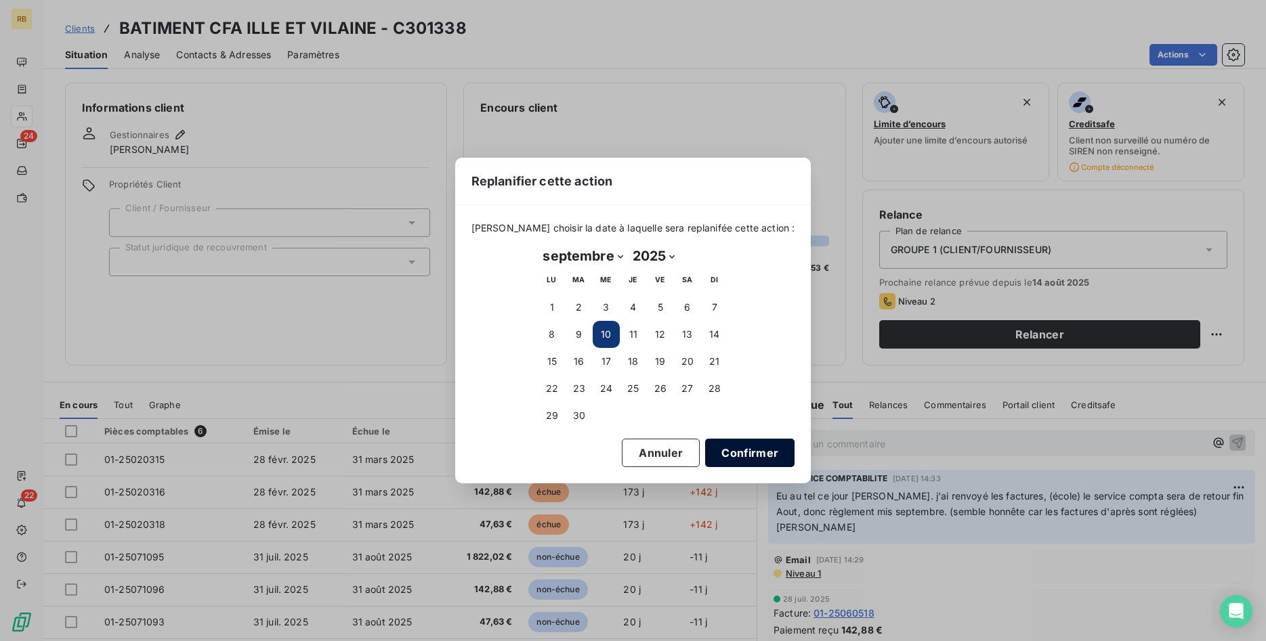
click at [733, 456] on button "Confirmer" at bounding box center [749, 453] width 89 height 28
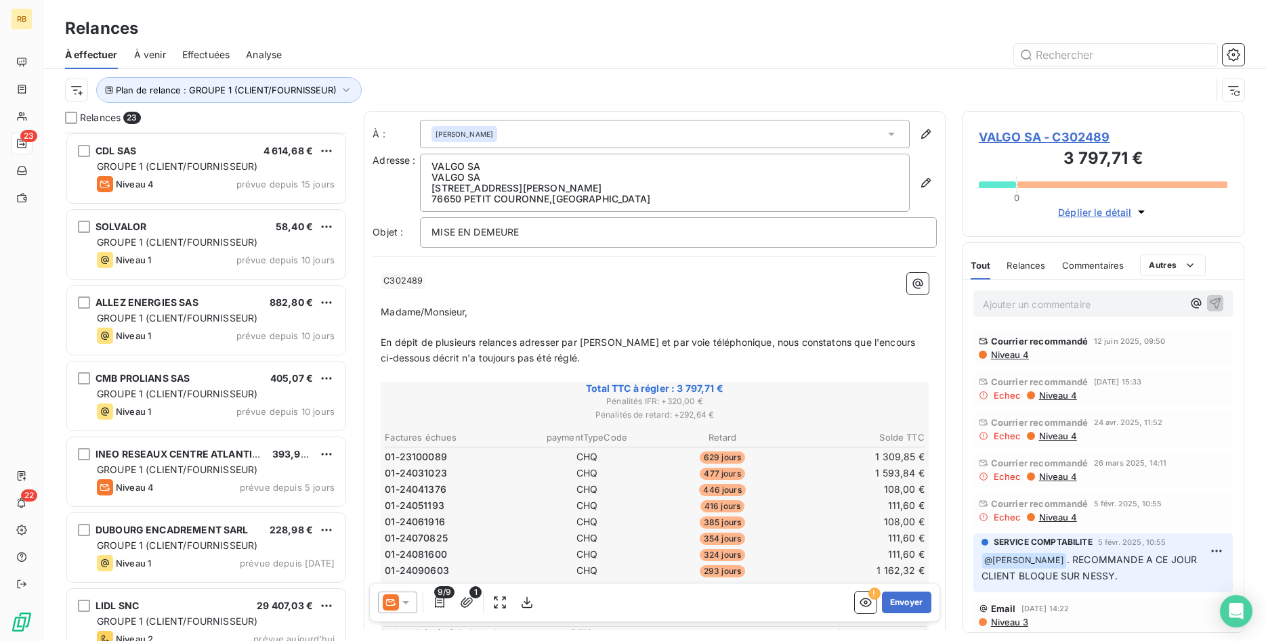
scroll to position [760, 0]
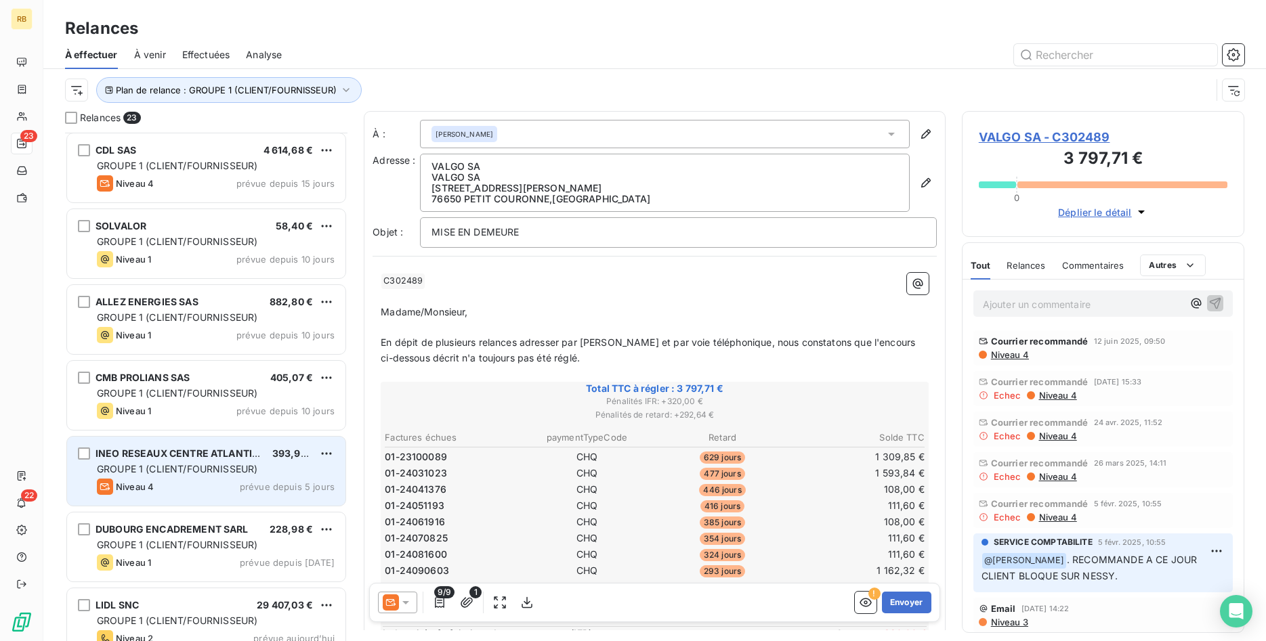
click at [234, 469] on span "GROUPE 1 (CLIENT/FOURNISSEUR)" at bounding box center [177, 469] width 160 height 12
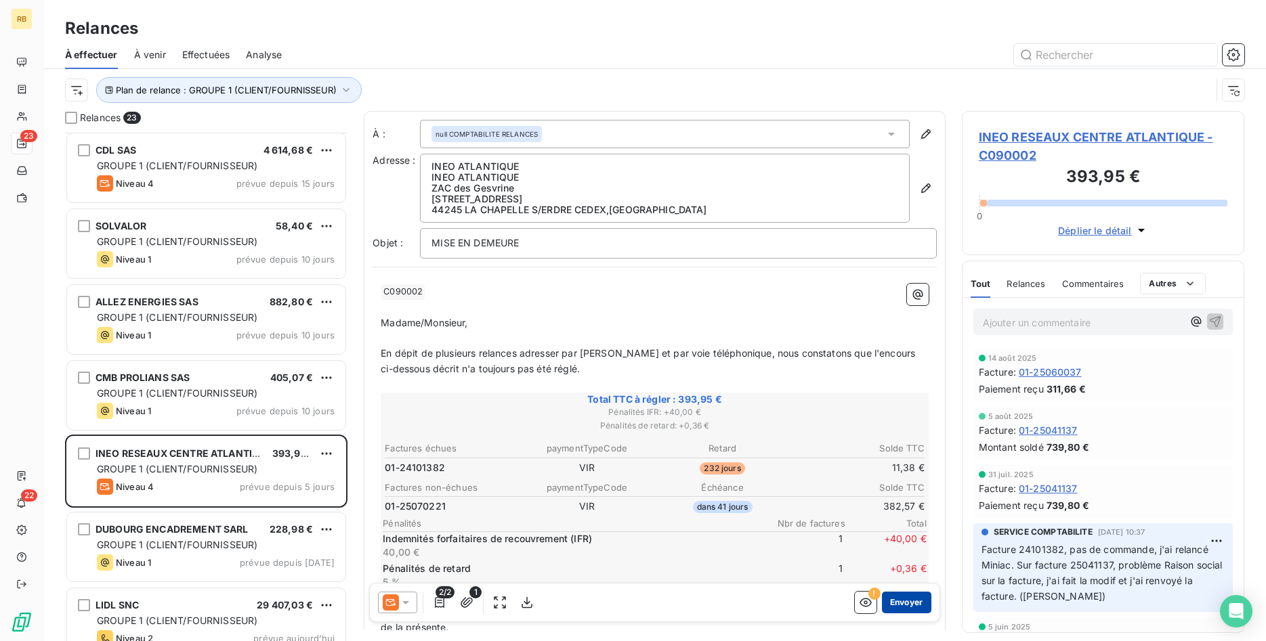
click at [913, 607] on button "Envoyer" at bounding box center [906, 603] width 49 height 22
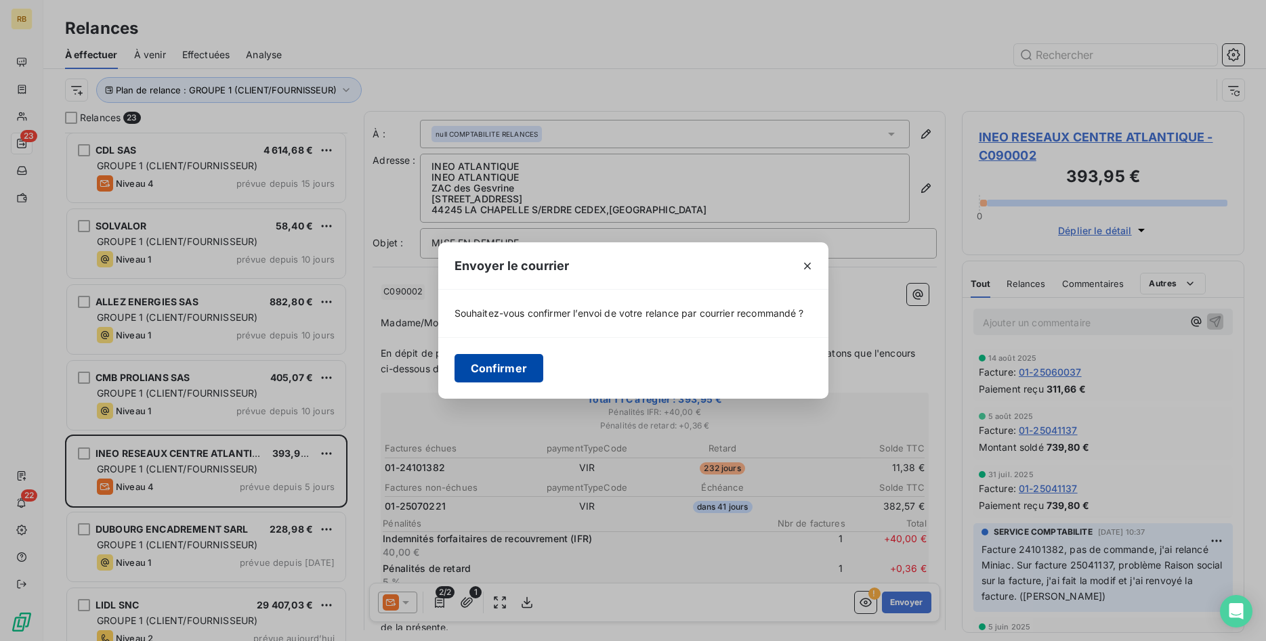
click at [522, 364] on button "Confirmer" at bounding box center [498, 368] width 89 height 28
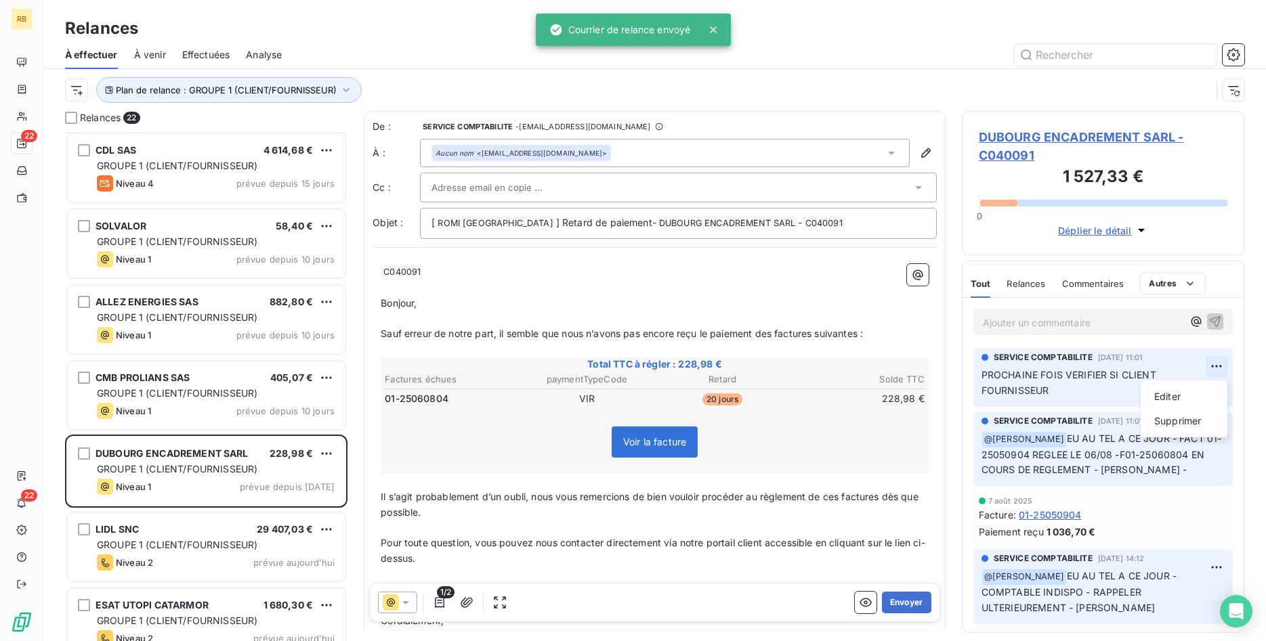
click at [1218, 361] on html "RB 22 22 Relances À effectuer À venir Effectuées Analyse Plan de relance : GROU…" at bounding box center [633, 320] width 1266 height 641
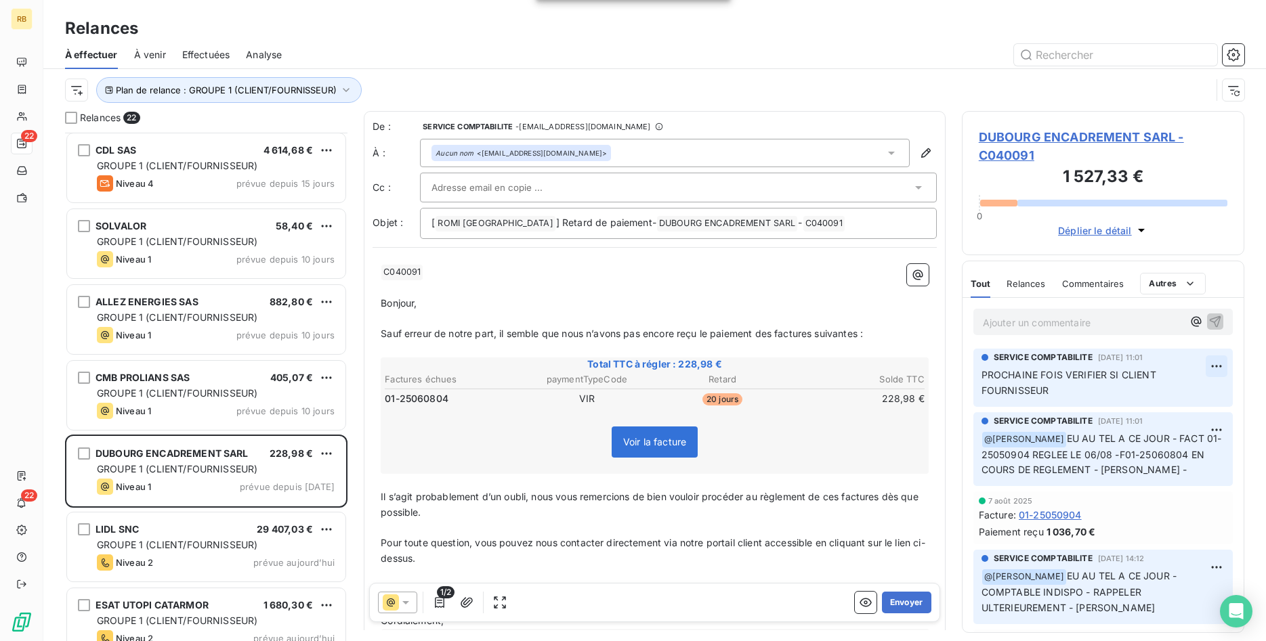
click at [1218, 361] on html "RB 22 22 Relances À effectuer À venir Effectuées Analyse Plan de relance : GROU…" at bounding box center [633, 320] width 1266 height 641
click at [916, 599] on button "Envoyer" at bounding box center [906, 603] width 49 height 22
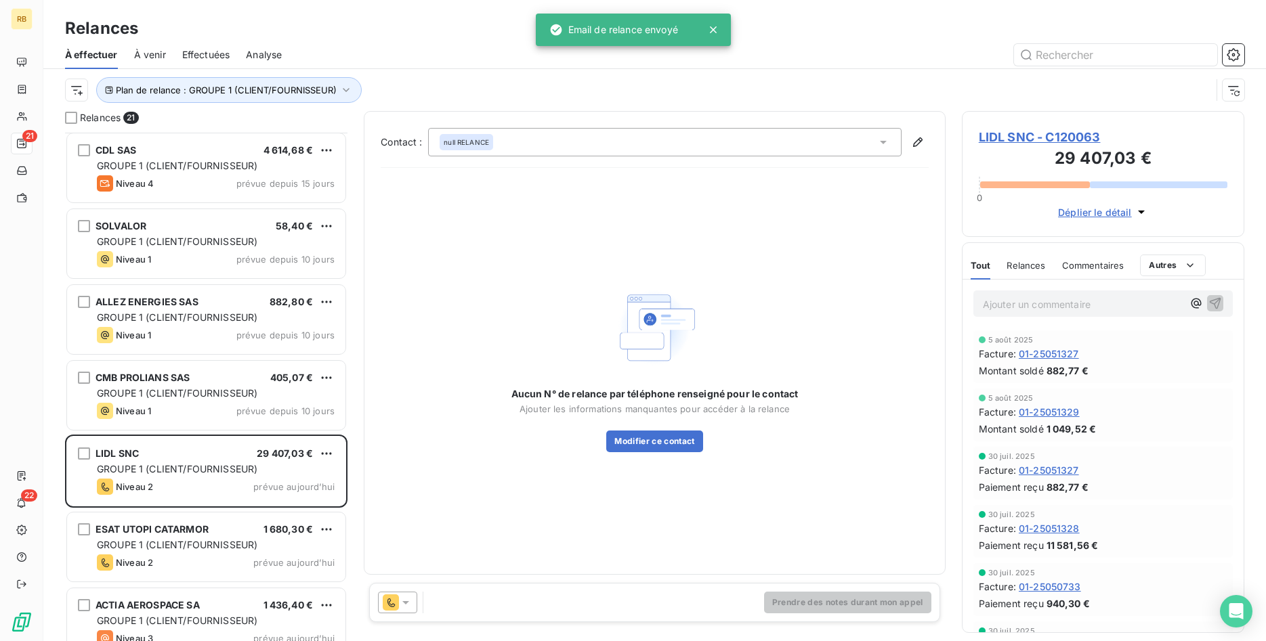
click at [410, 599] on icon at bounding box center [406, 603] width 14 height 14
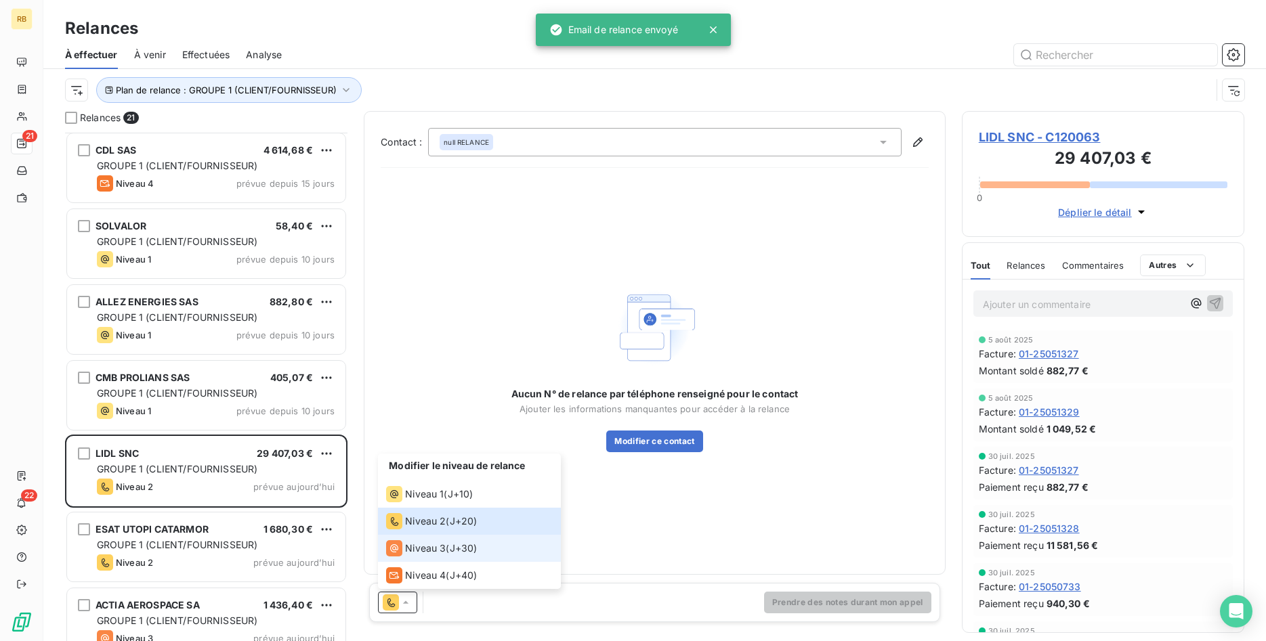
click at [429, 546] on span "Niveau 3" at bounding box center [425, 549] width 41 height 14
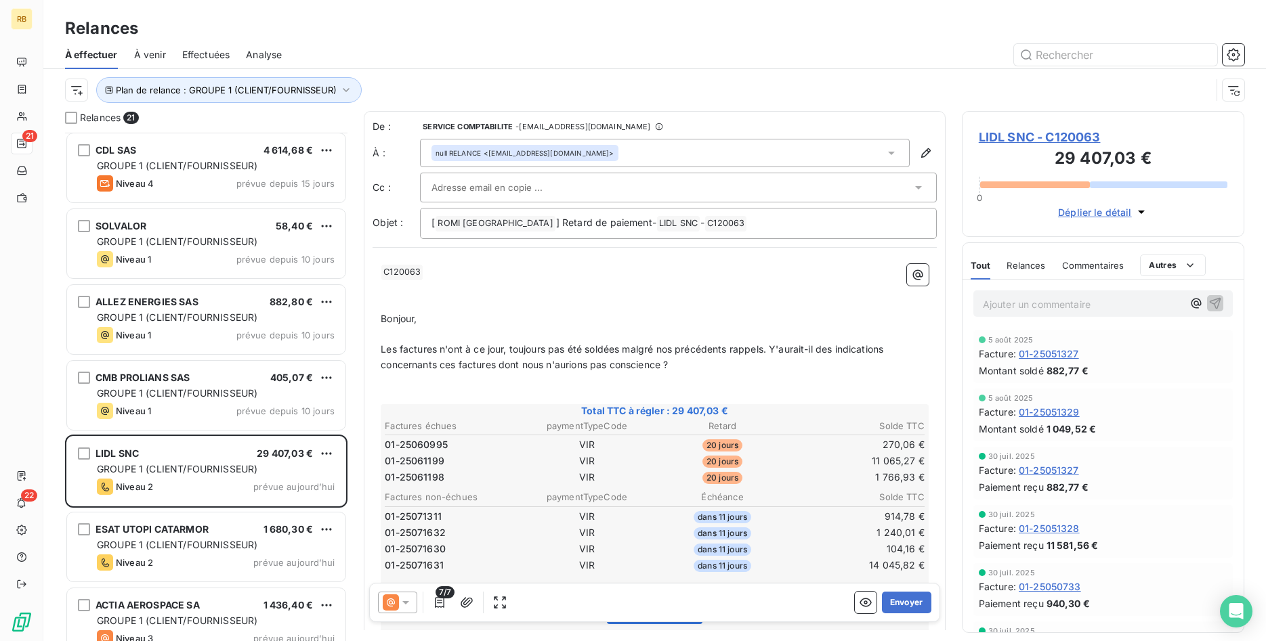
click at [578, 181] on div at bounding box center [671, 187] width 480 height 20
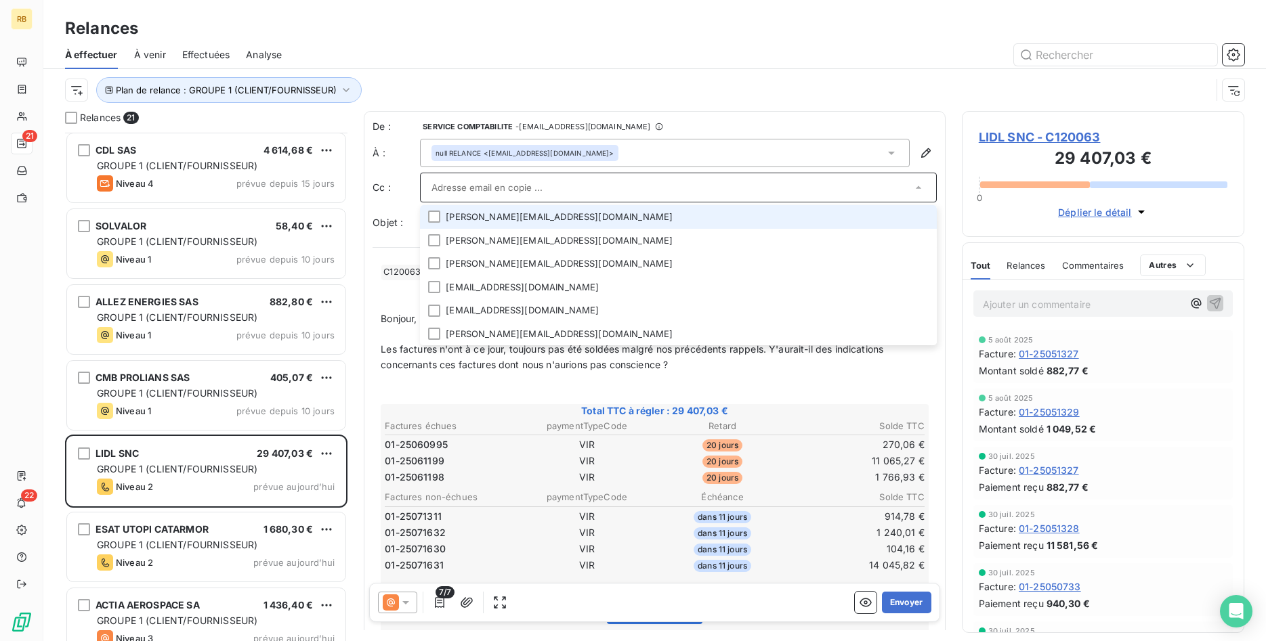
click at [578, 181] on input "text" at bounding box center [671, 187] width 480 height 20
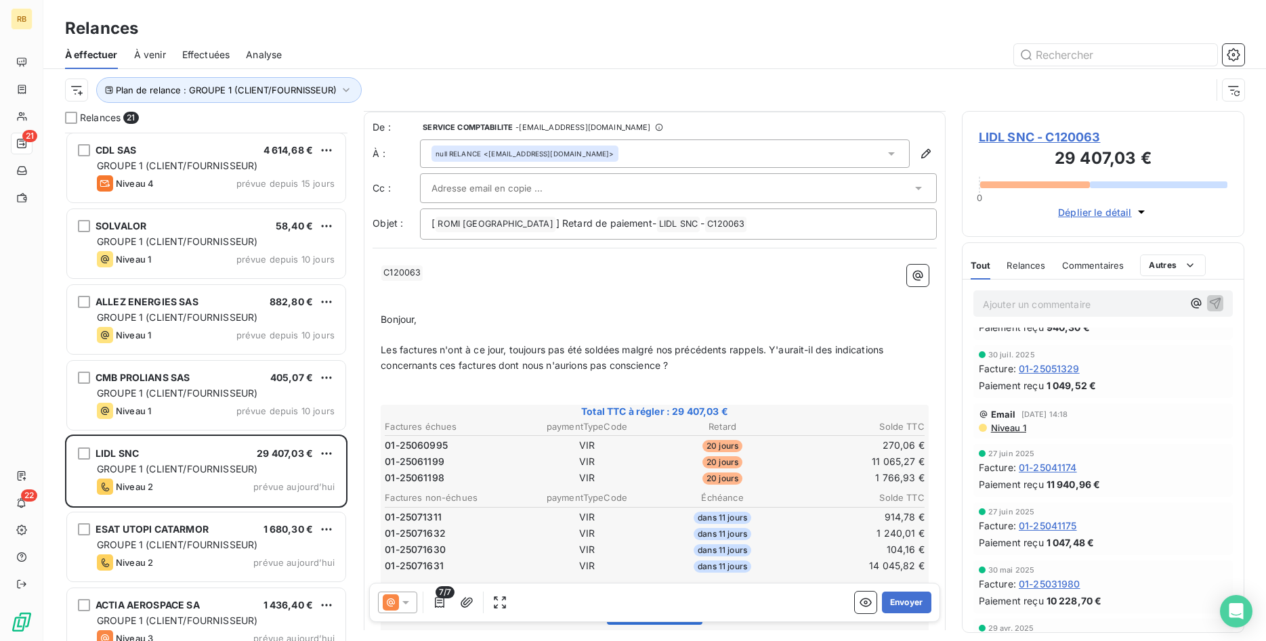
scroll to position [208, 0]
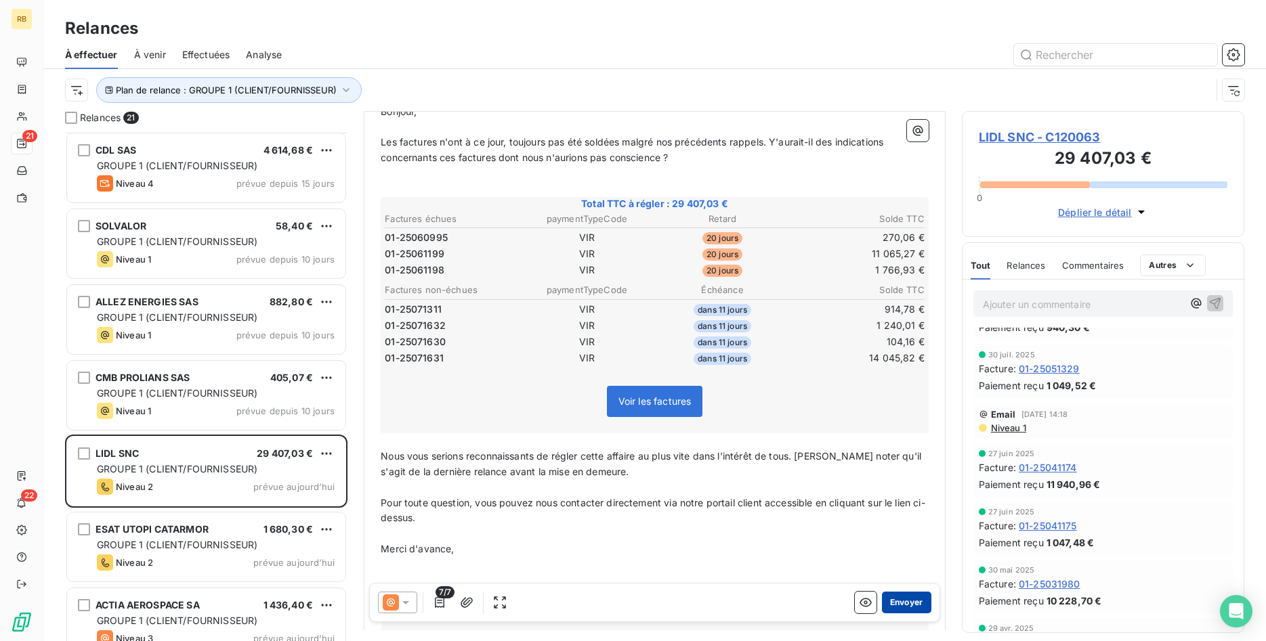
click at [915, 598] on button "Envoyer" at bounding box center [906, 603] width 49 height 22
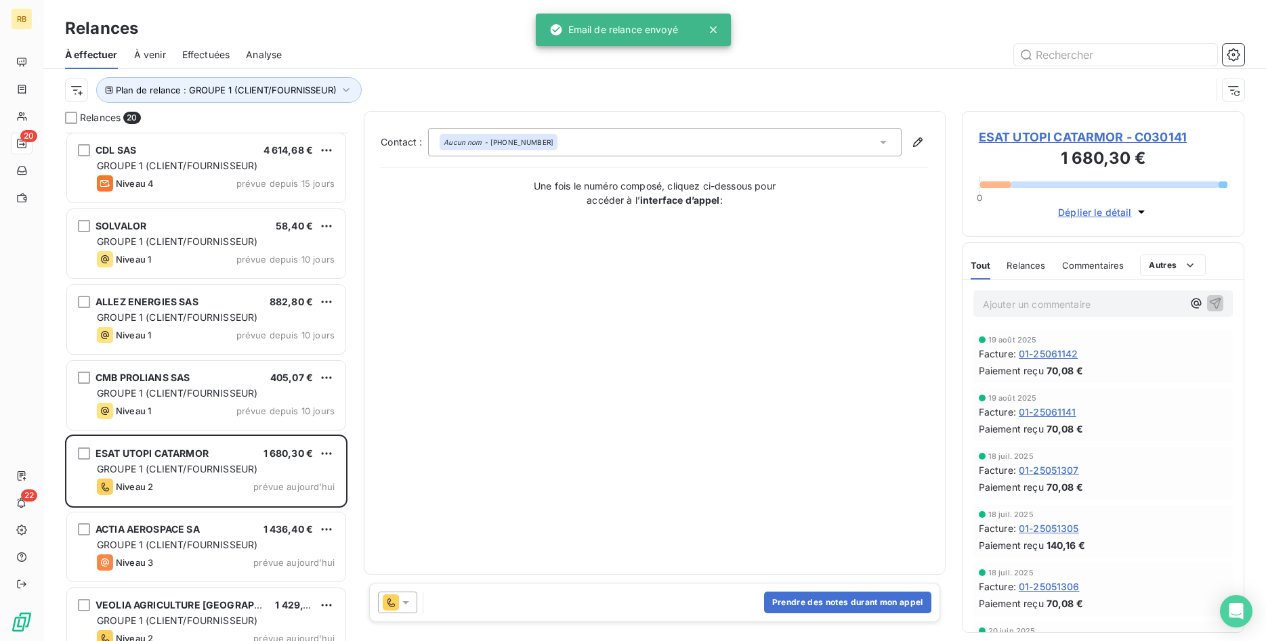
click at [409, 600] on icon at bounding box center [406, 603] width 14 height 14
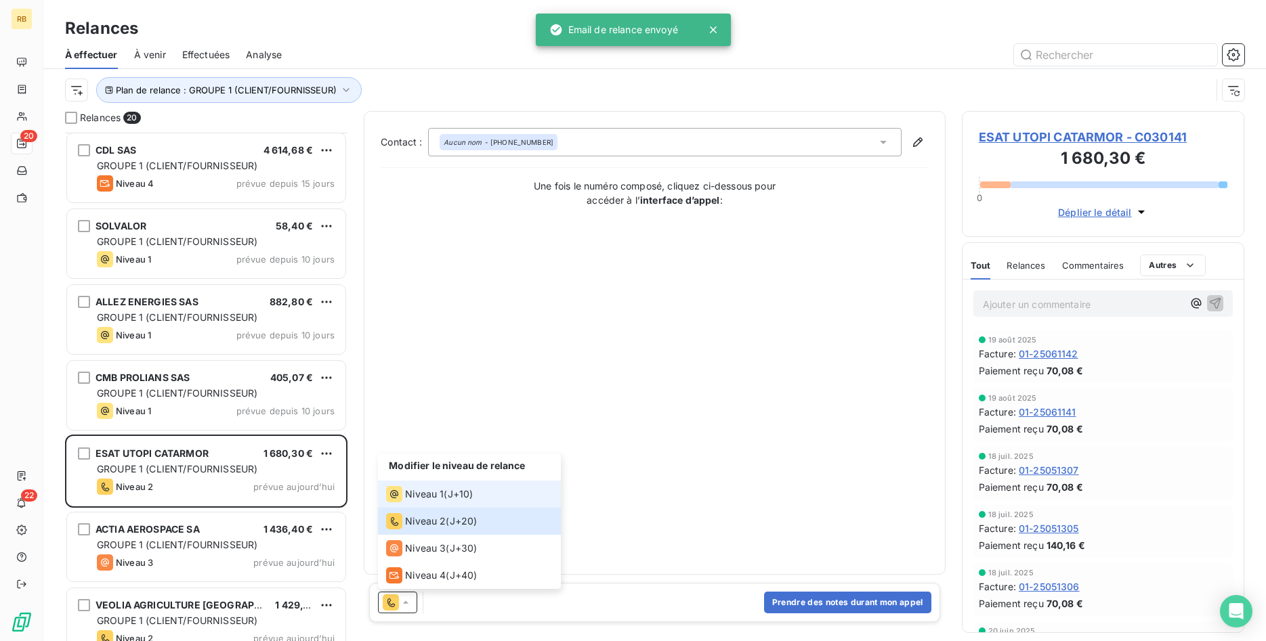
click at [439, 492] on span "Niveau 1" at bounding box center [424, 495] width 39 height 14
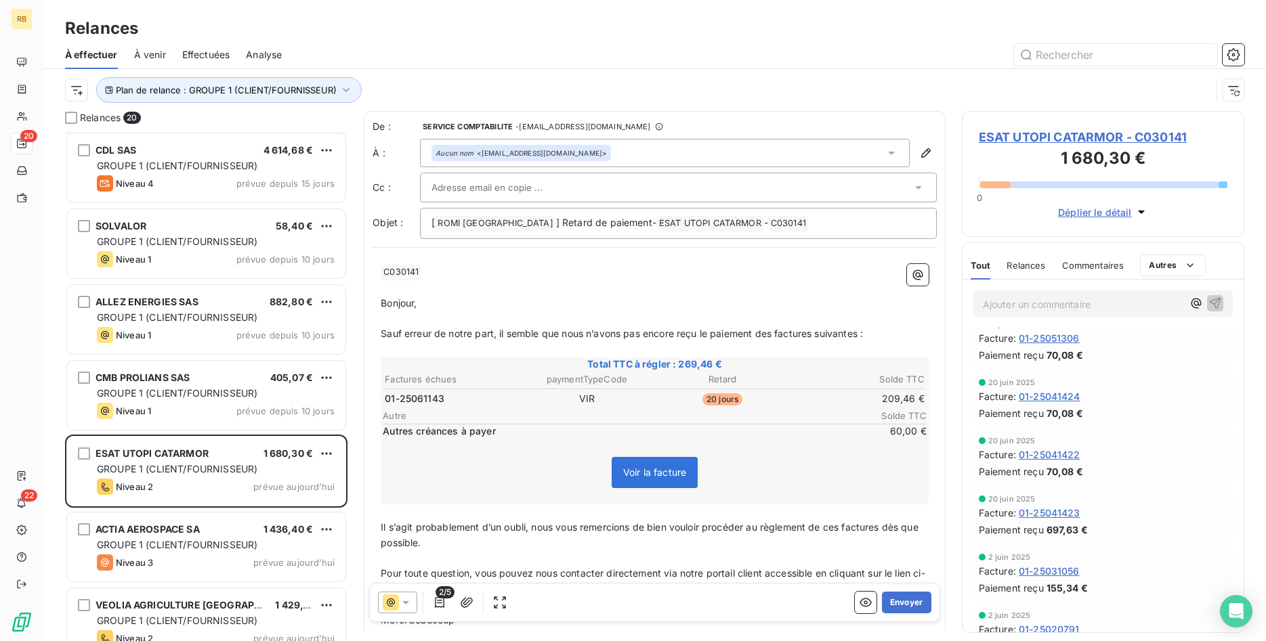
scroll to position [276, 0]
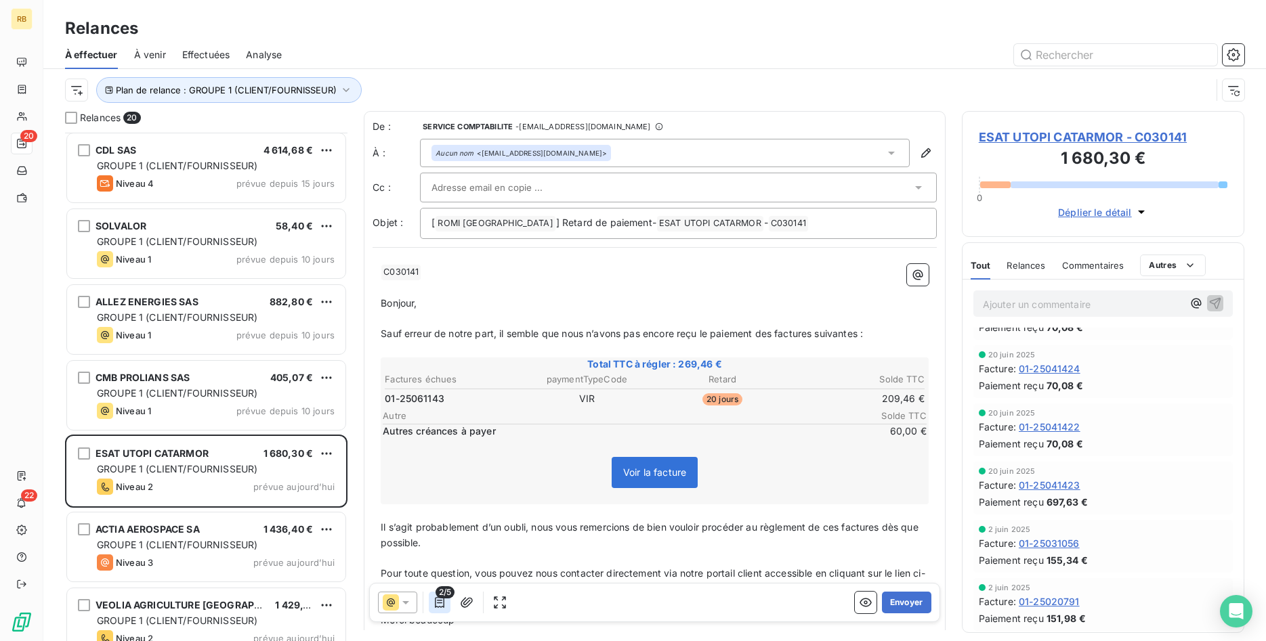
click at [437, 605] on icon "button" at bounding box center [440, 603] width 14 height 14
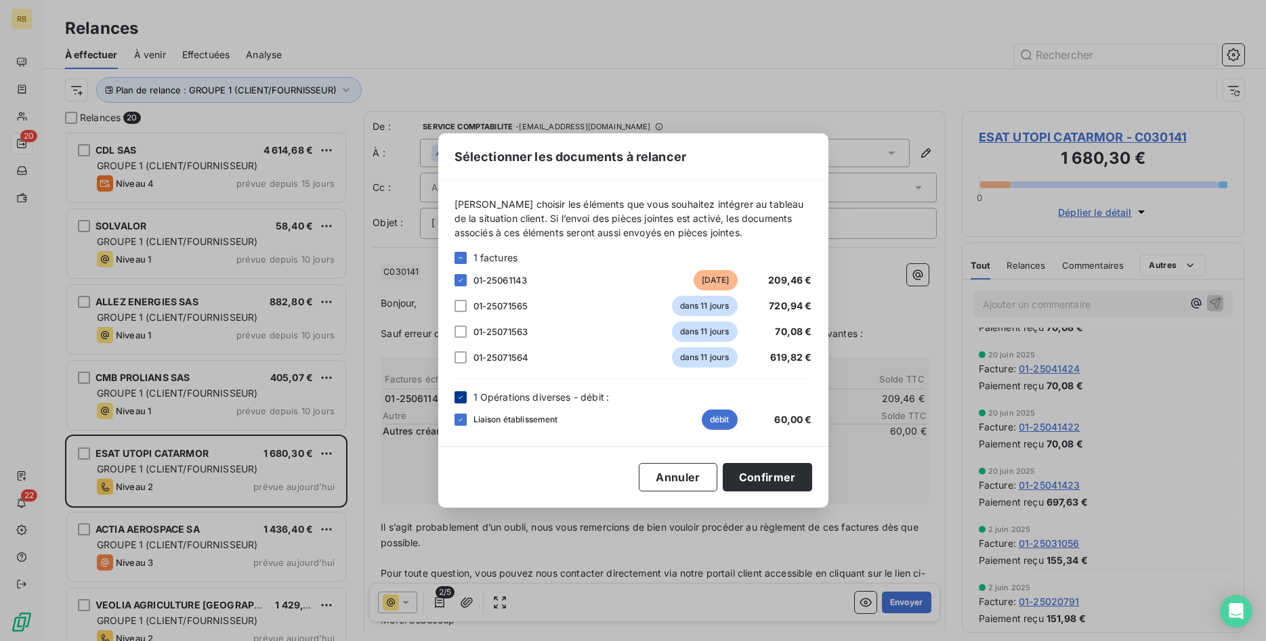
click at [460, 398] on icon at bounding box center [460, 396] width 4 height 3
click at [460, 395] on div at bounding box center [460, 397] width 12 height 12
click at [460, 308] on div at bounding box center [460, 306] width 12 height 12
click at [458, 330] on div at bounding box center [460, 332] width 12 height 12
click at [460, 356] on div at bounding box center [460, 357] width 12 height 12
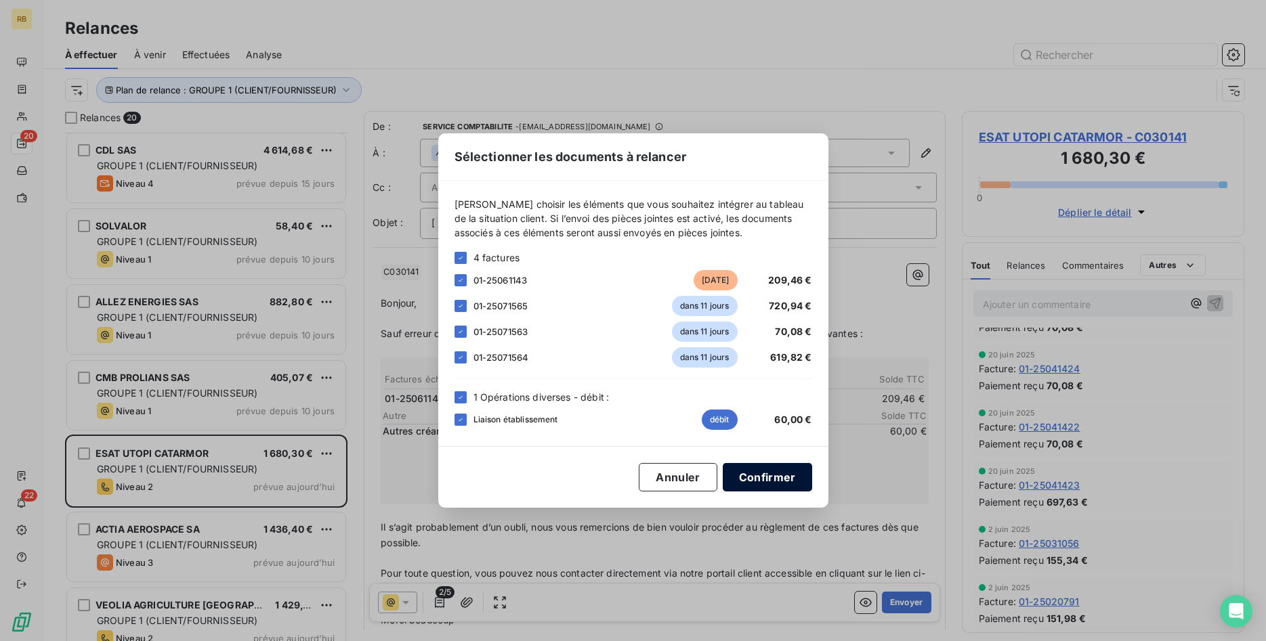
click at [762, 473] on button "Confirmer" at bounding box center [767, 477] width 89 height 28
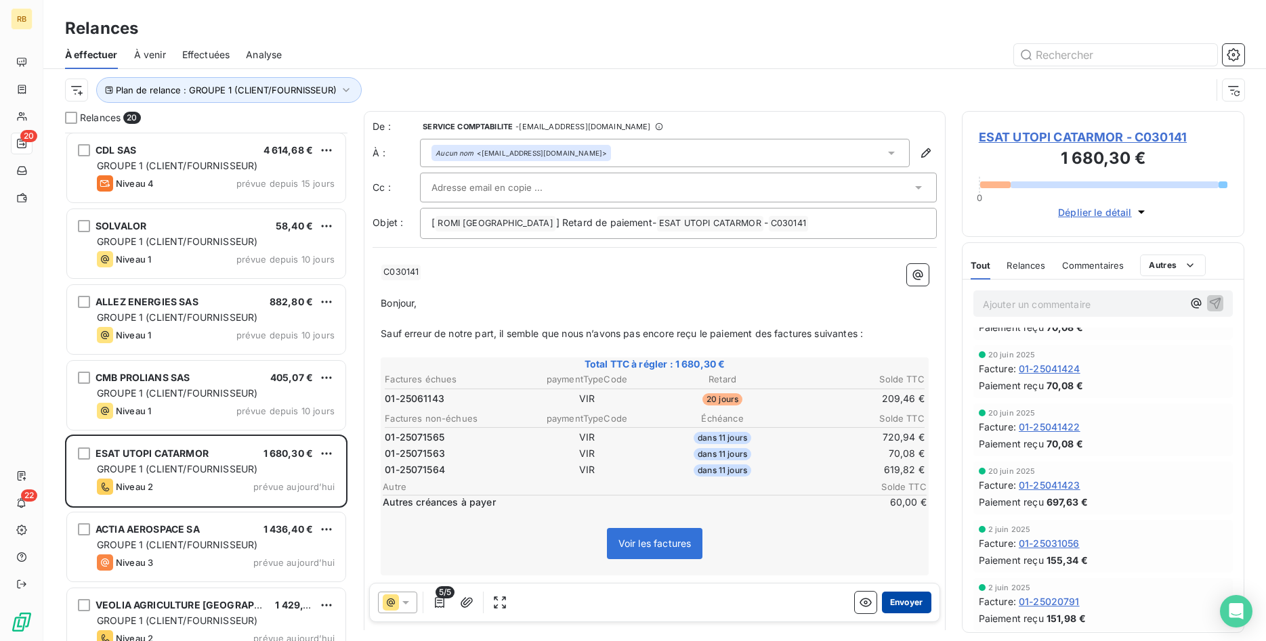
click at [905, 596] on button "Envoyer" at bounding box center [906, 603] width 49 height 22
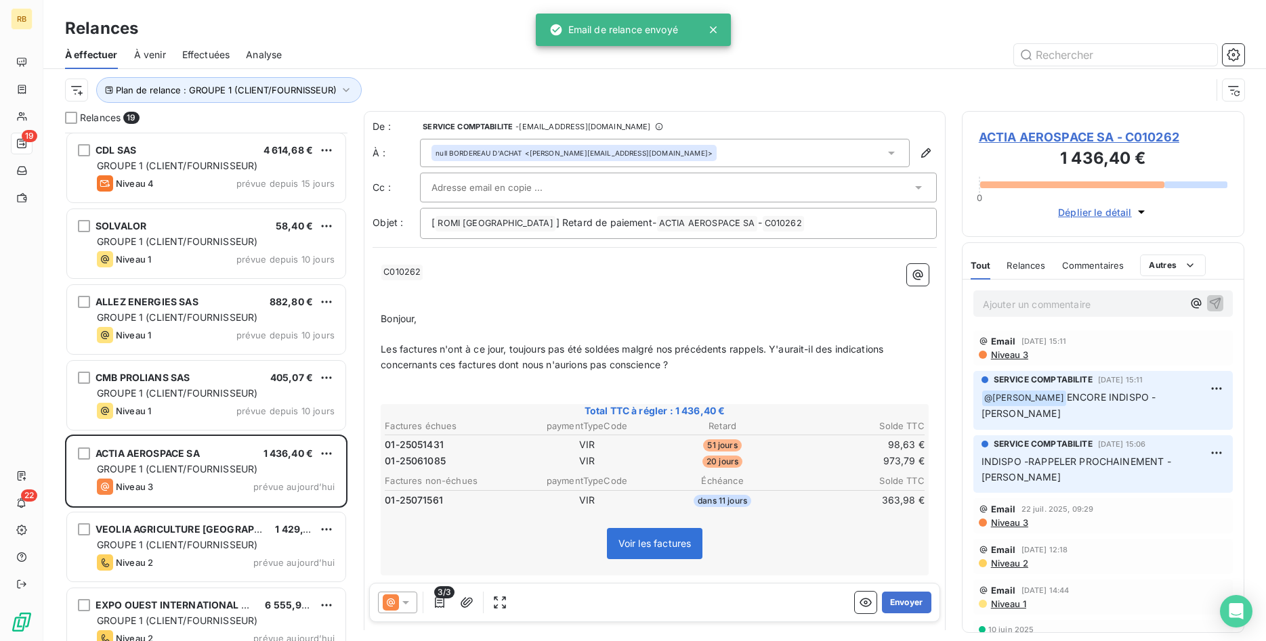
click at [542, 185] on input "text" at bounding box center [504, 187] width 146 height 20
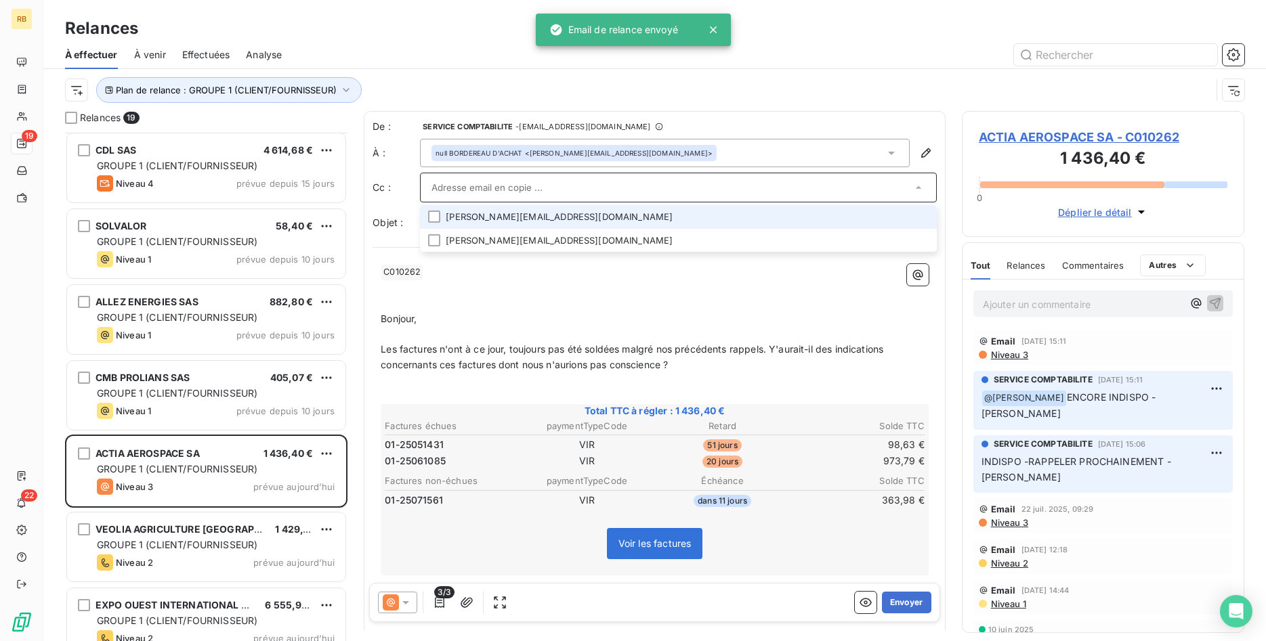
click at [545, 217] on li "elisabeth.caisso@actiatelecom.fr" at bounding box center [678, 217] width 517 height 24
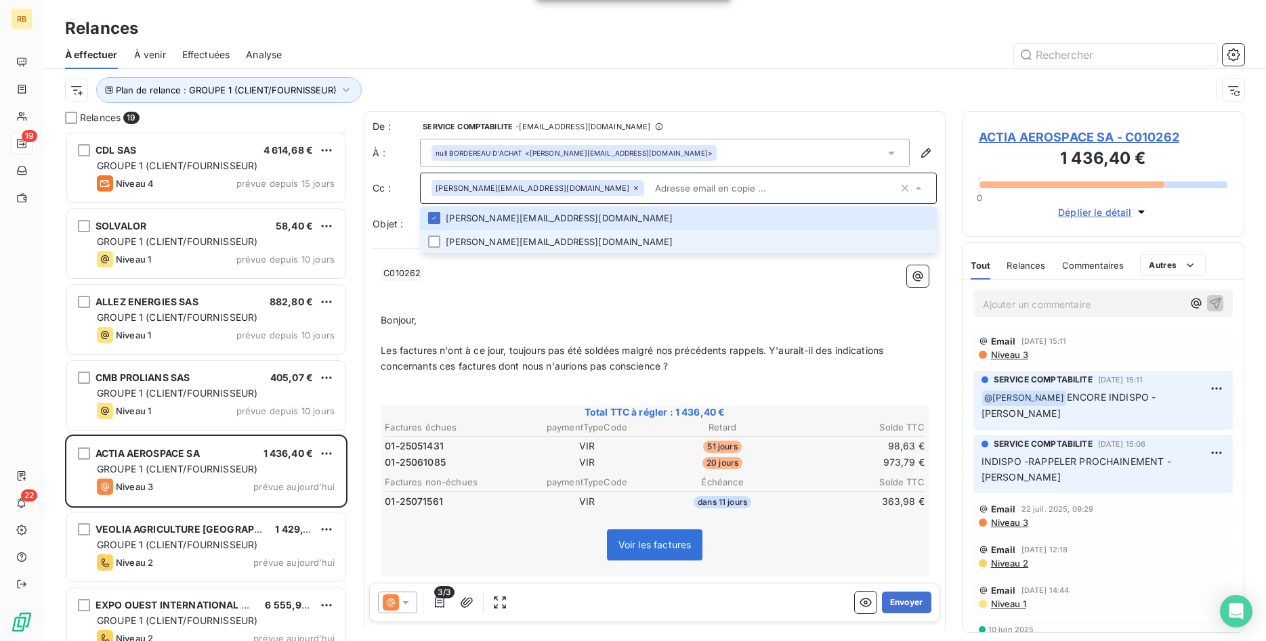
click at [551, 241] on li "gregory.julien@actiatelecom.fr" at bounding box center [678, 242] width 517 height 24
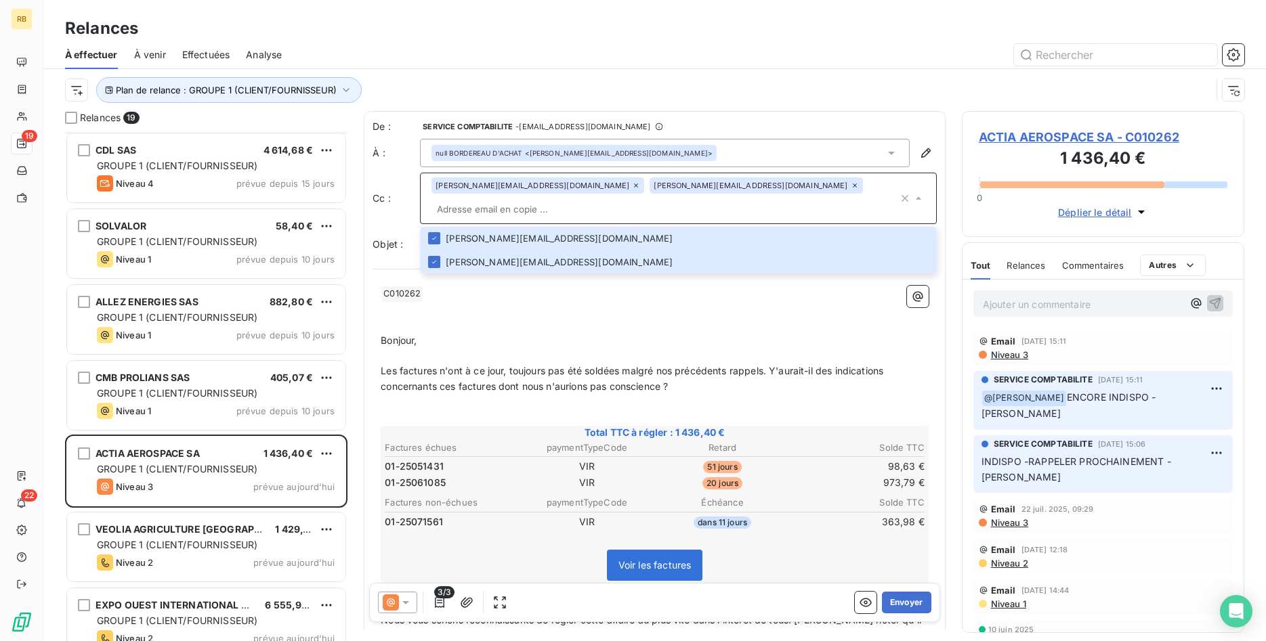
click at [831, 333] on p "Bonjour," at bounding box center [655, 341] width 548 height 16
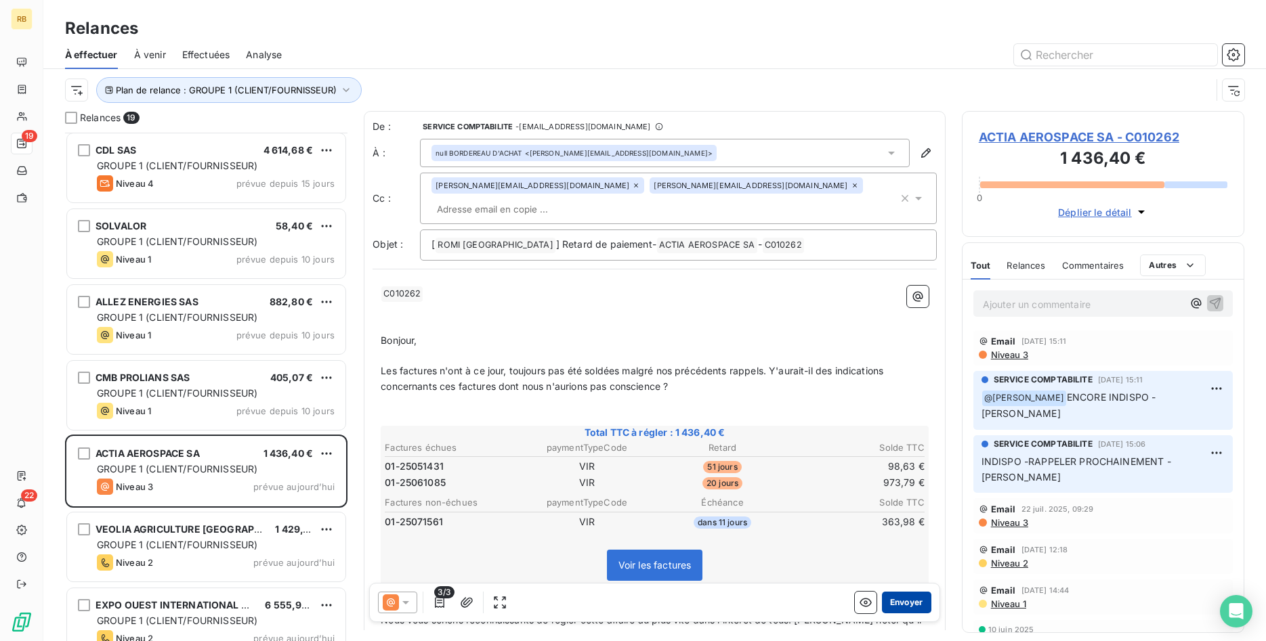
click at [914, 595] on button "Envoyer" at bounding box center [906, 603] width 49 height 22
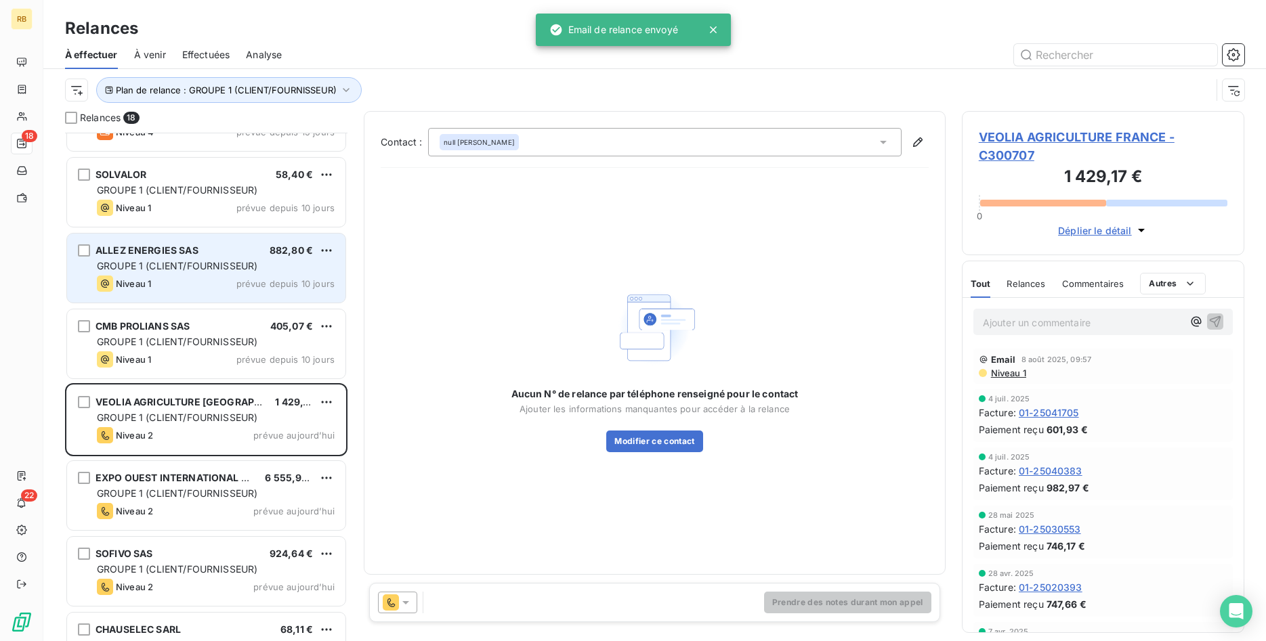
scroll to position [857, 0]
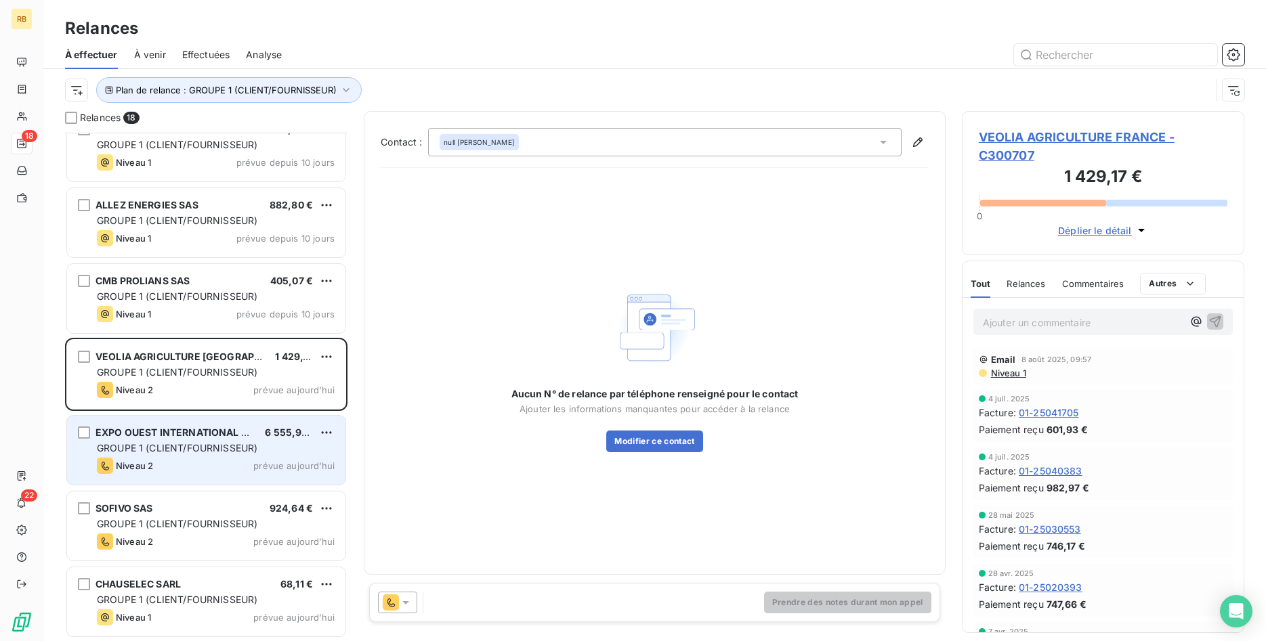
click at [196, 439] on div "EXPO OUEST INTERNATIONAL SASU" at bounding box center [174, 433] width 158 height 14
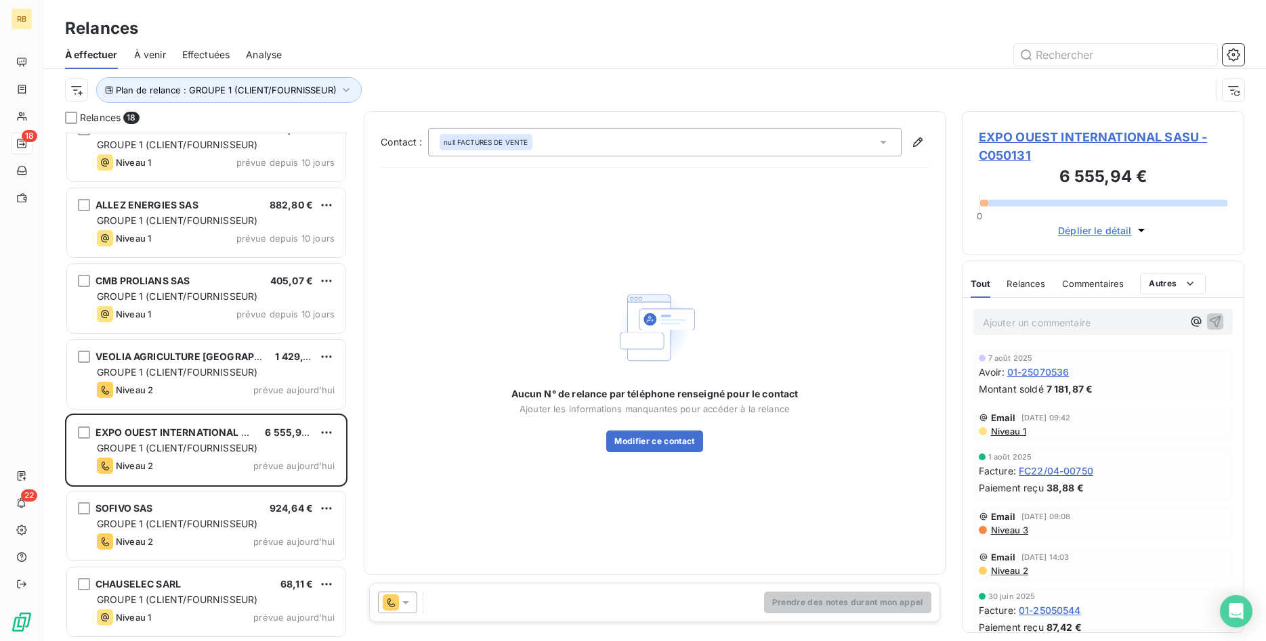
click at [408, 609] on icon at bounding box center [406, 603] width 14 height 14
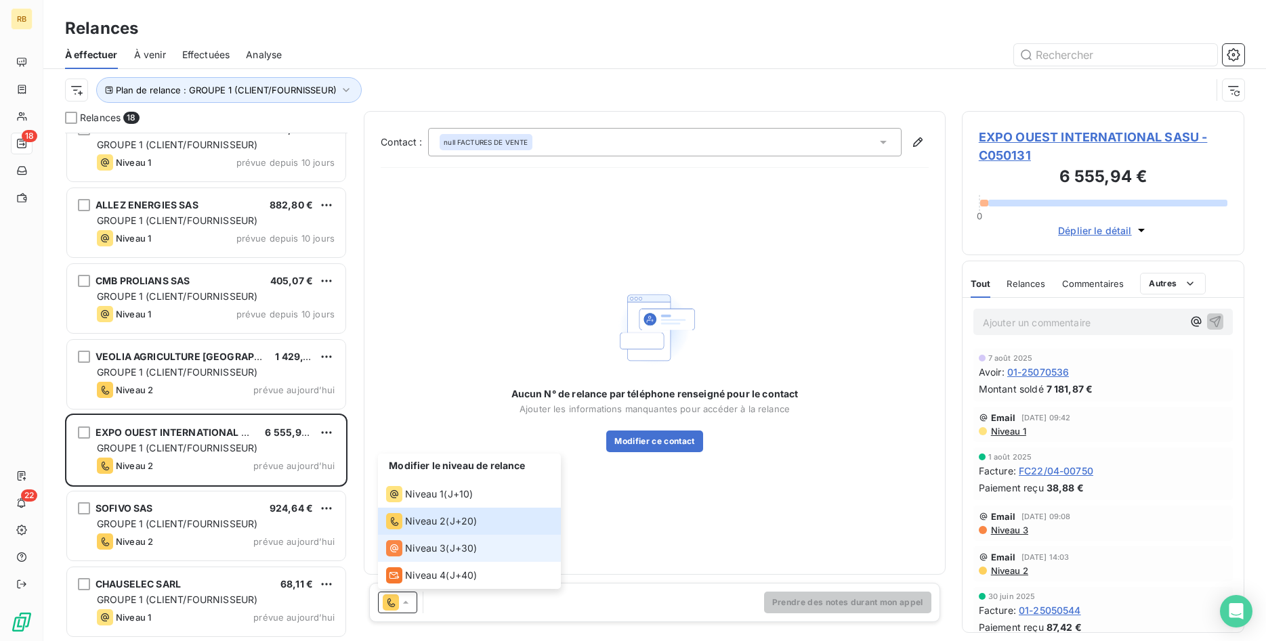
click at [440, 543] on span "Niveau 3" at bounding box center [425, 549] width 41 height 14
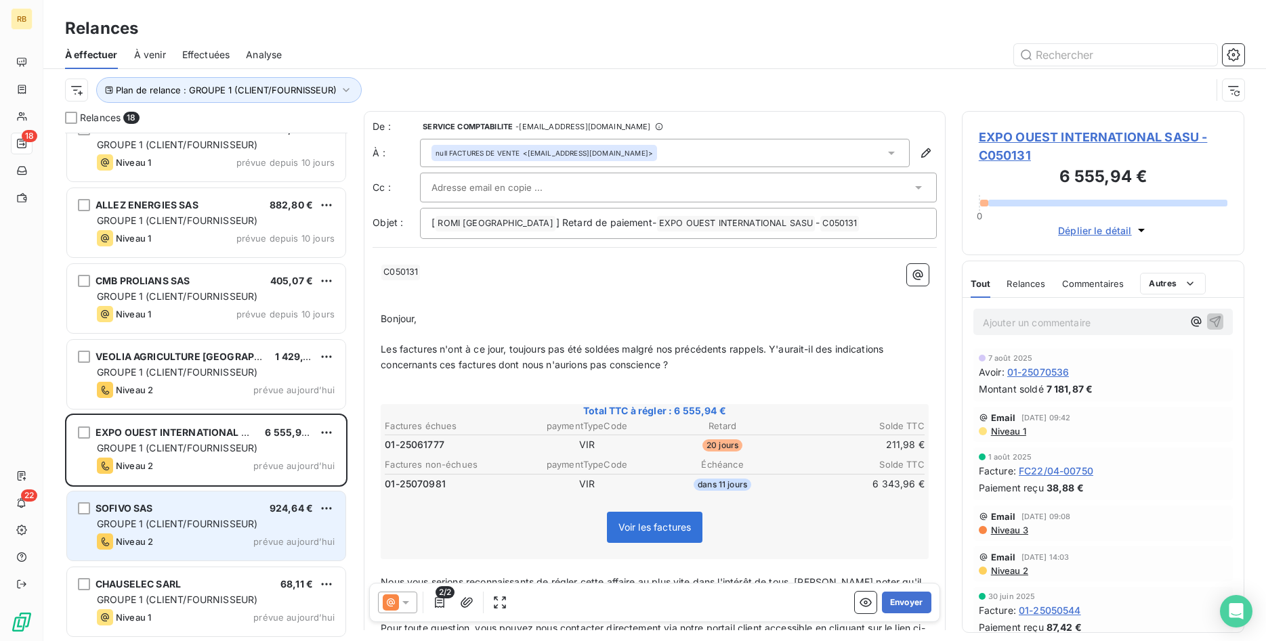
click at [252, 514] on div "SOFIVO SAS 924,64 €" at bounding box center [216, 508] width 238 height 12
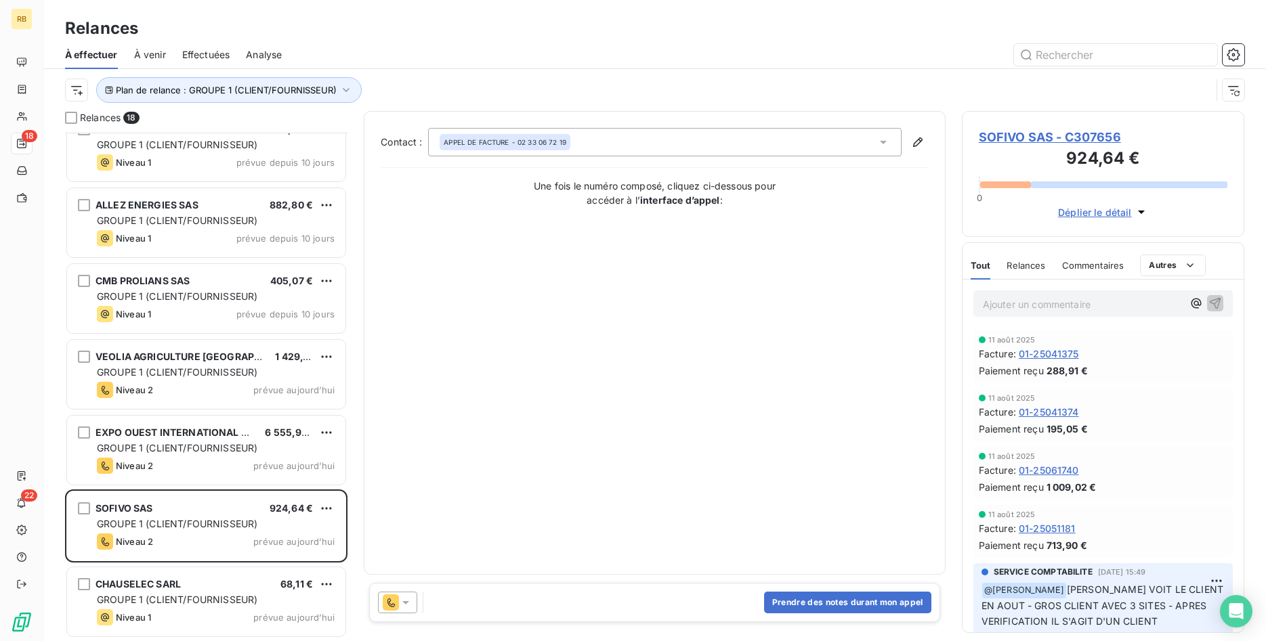
click at [404, 601] on icon at bounding box center [405, 602] width 7 height 3
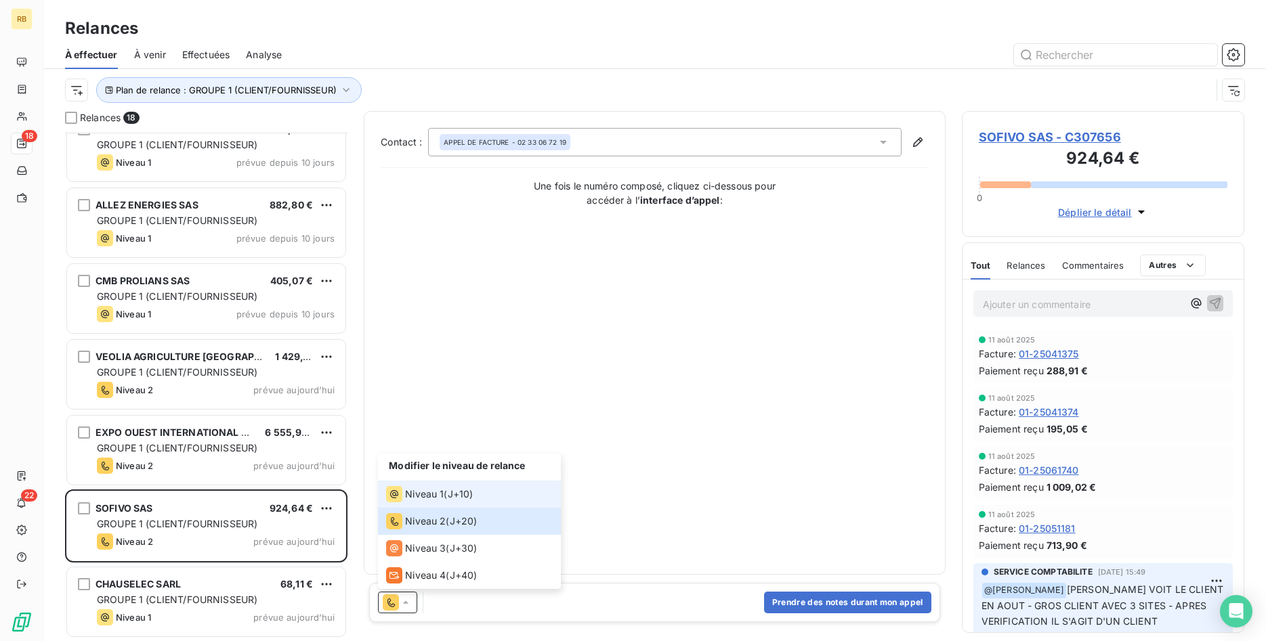
click at [426, 489] on span "Niveau 1" at bounding box center [424, 495] width 39 height 14
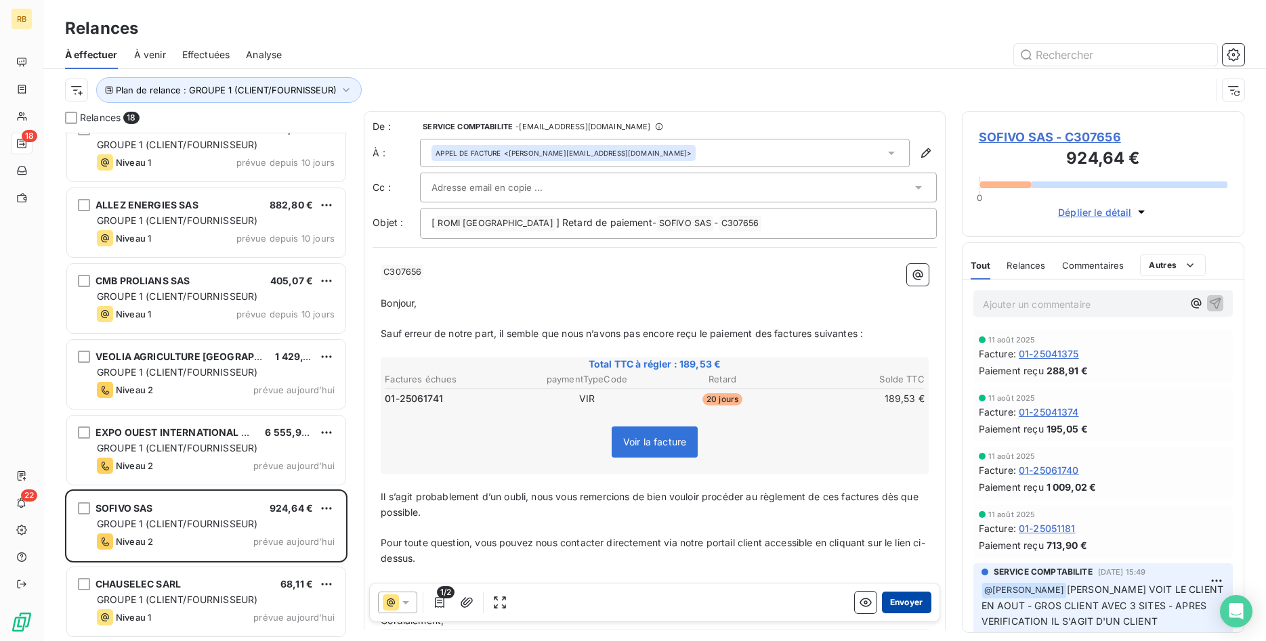
click at [905, 601] on button "Envoyer" at bounding box center [906, 603] width 49 height 22
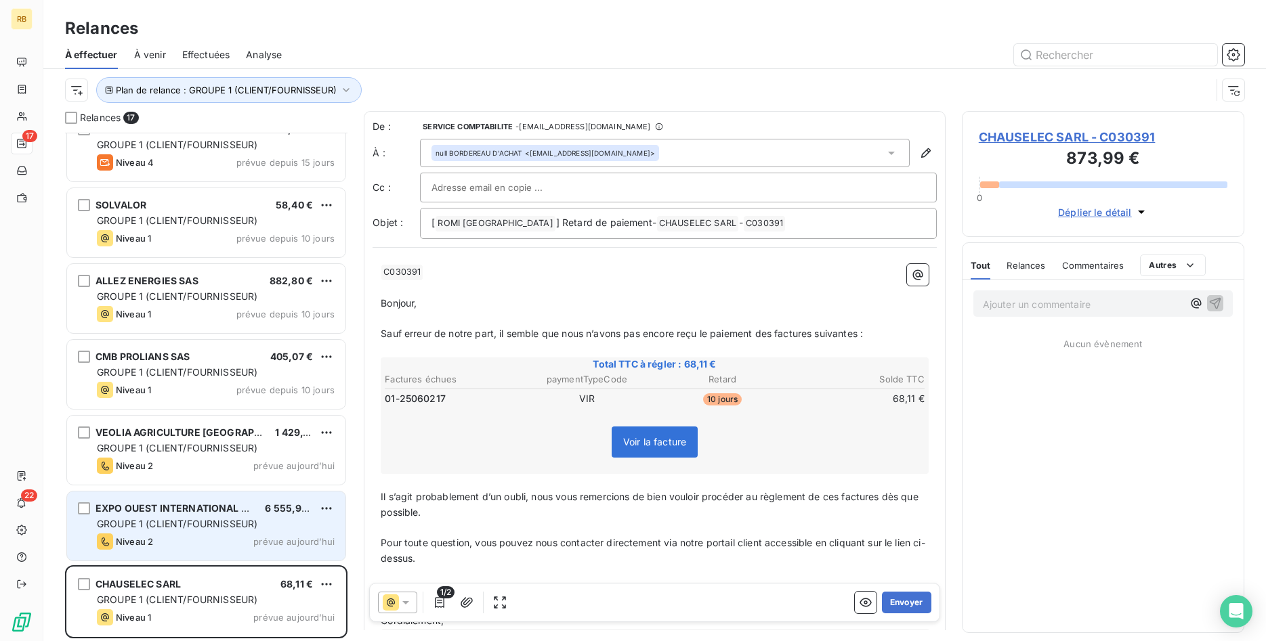
scroll to position [781, 0]
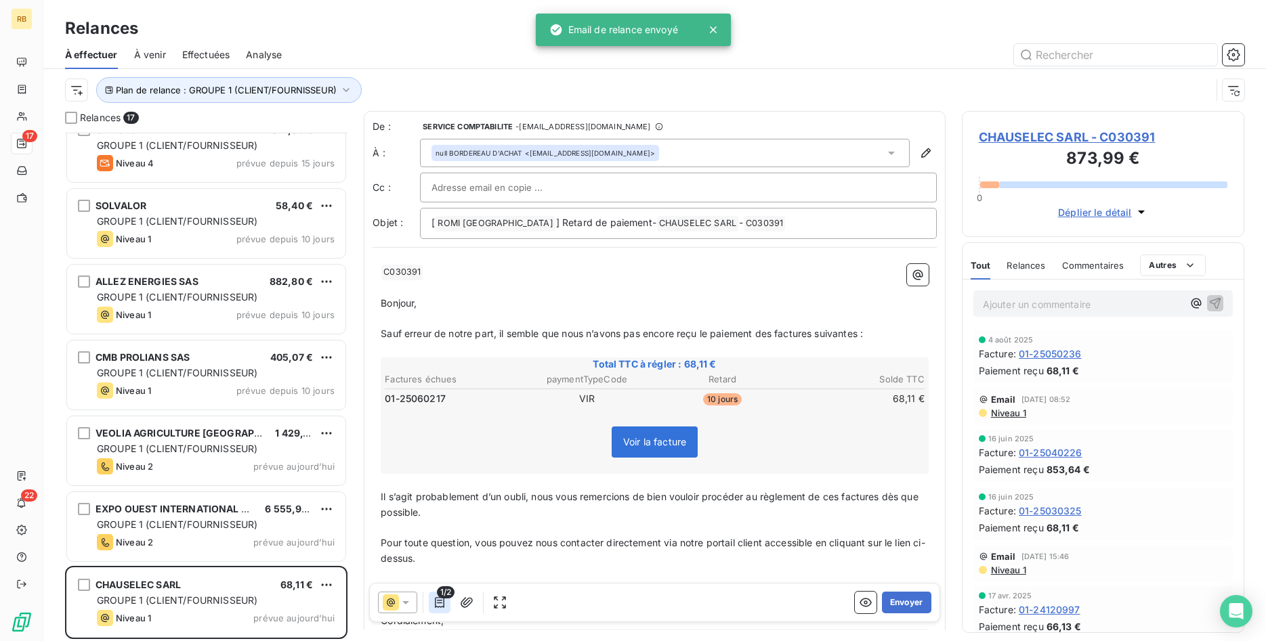
click at [435, 599] on icon "button" at bounding box center [439, 602] width 9 height 11
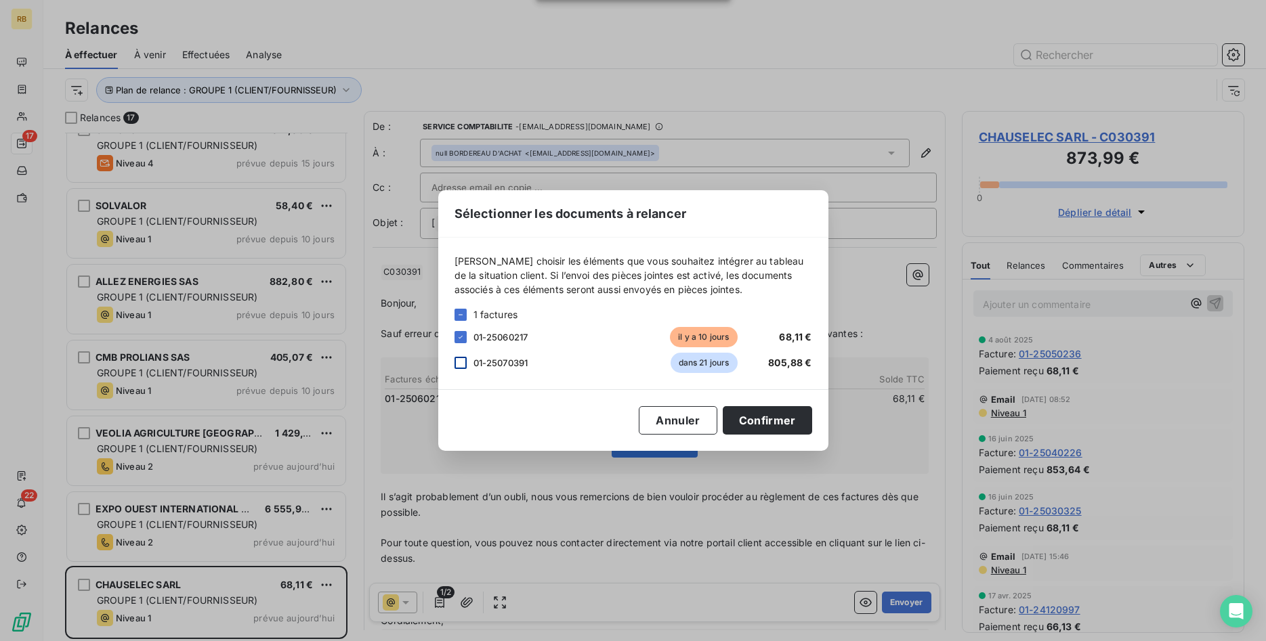
click at [462, 363] on div at bounding box center [460, 363] width 12 height 12
click at [773, 414] on button "Confirmer" at bounding box center [767, 420] width 89 height 28
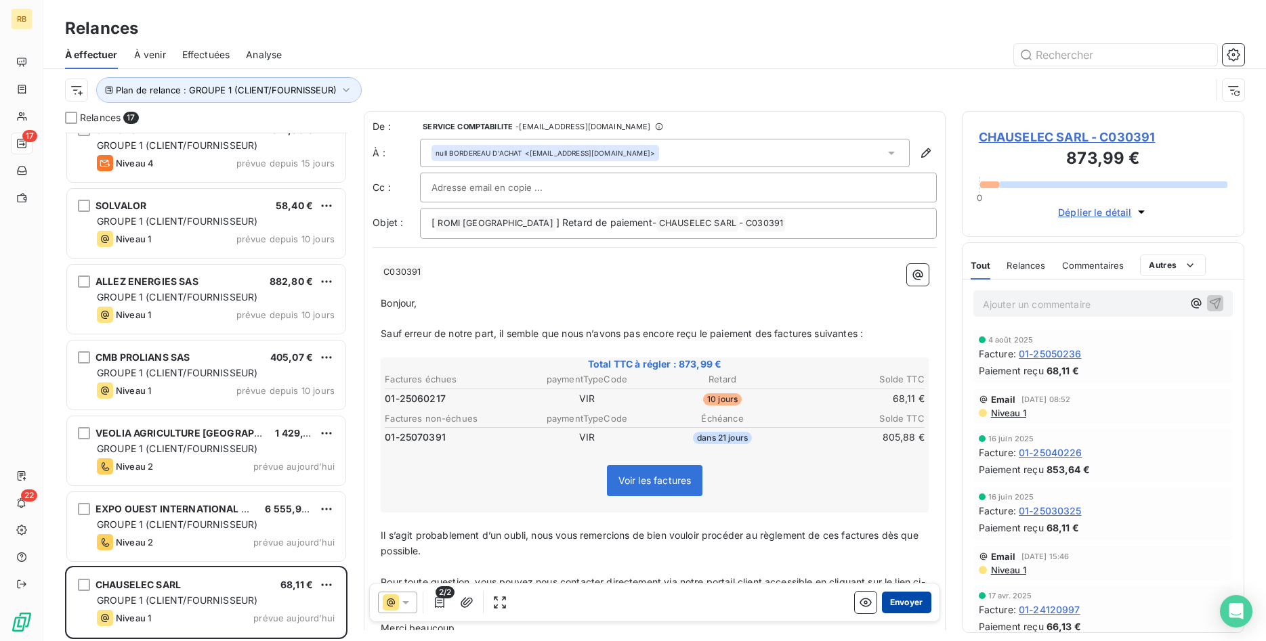
click at [920, 600] on button "Envoyer" at bounding box center [906, 603] width 49 height 22
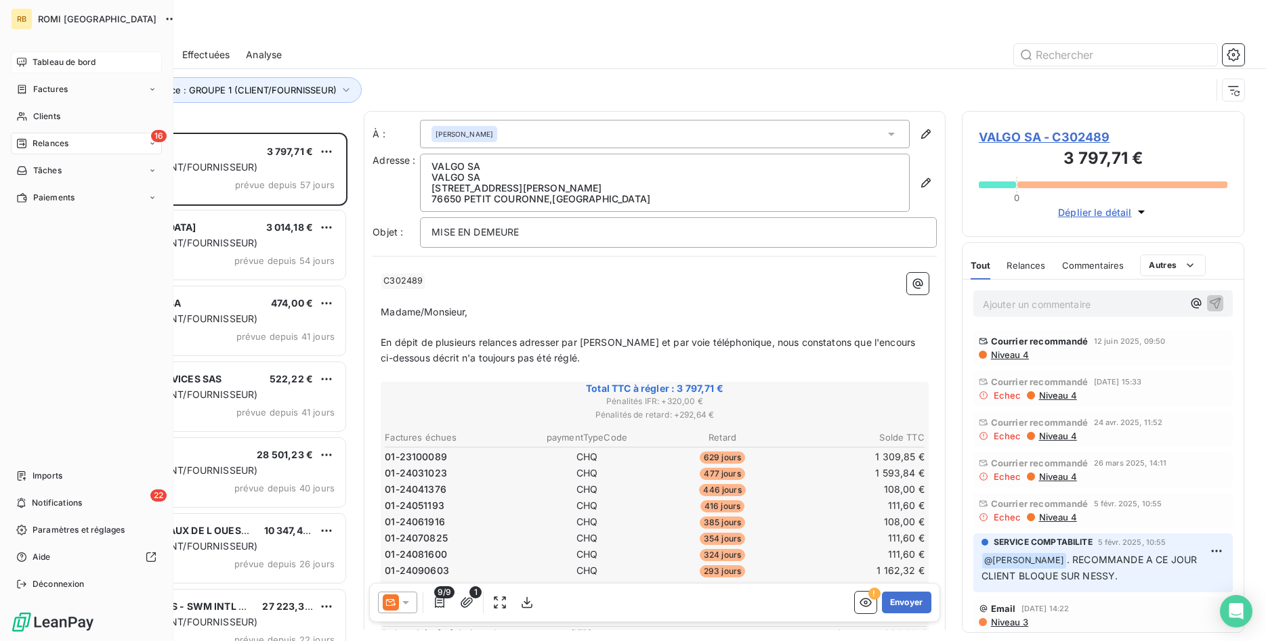
click at [53, 58] on span "Tableau de bord" at bounding box center [64, 62] width 63 height 12
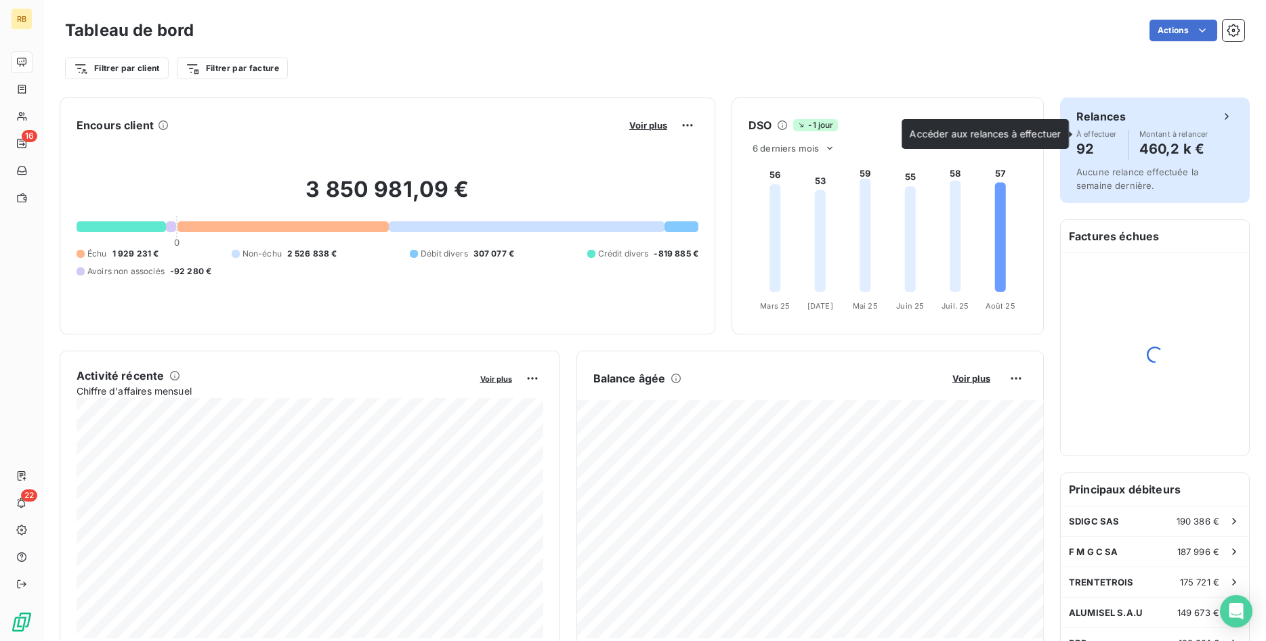
click at [1085, 147] on h4 "92" at bounding box center [1096, 149] width 41 height 22
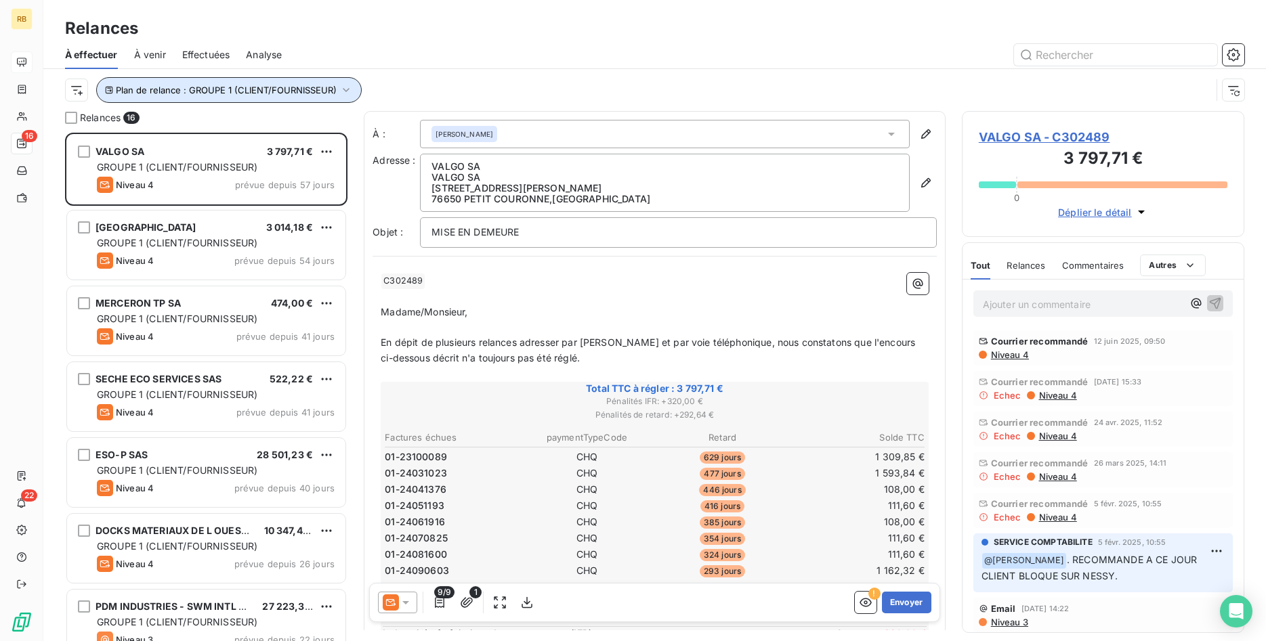
click at [343, 87] on icon "button" at bounding box center [346, 90] width 14 height 14
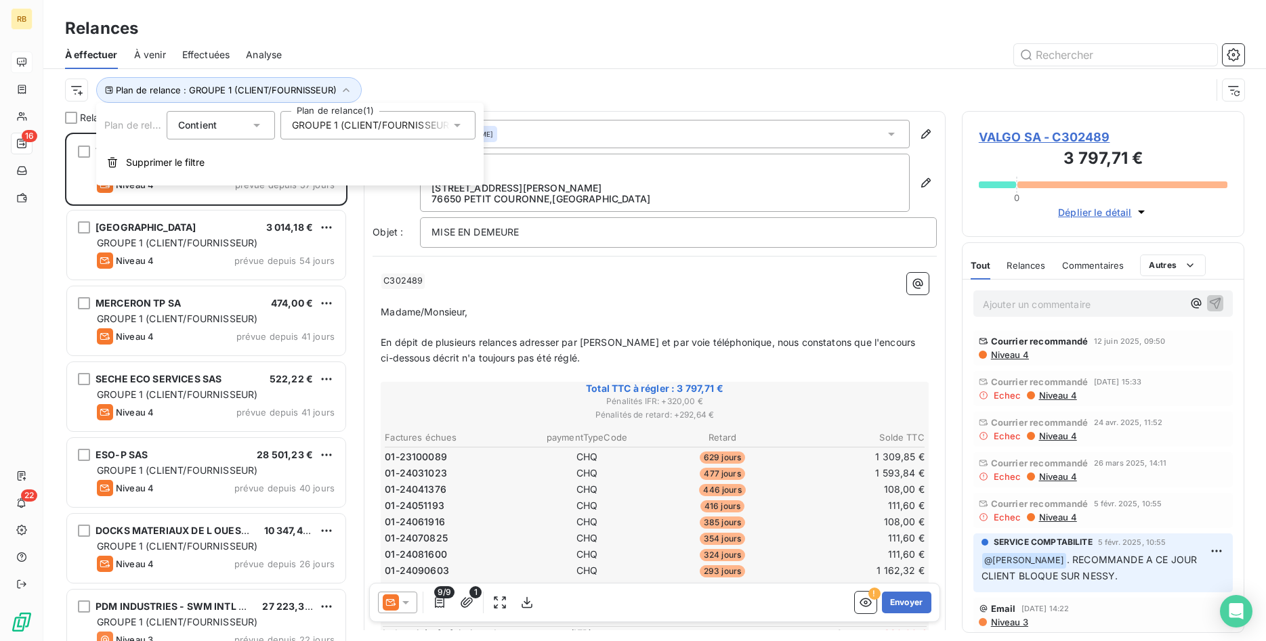
click at [456, 128] on icon at bounding box center [457, 126] width 14 height 14
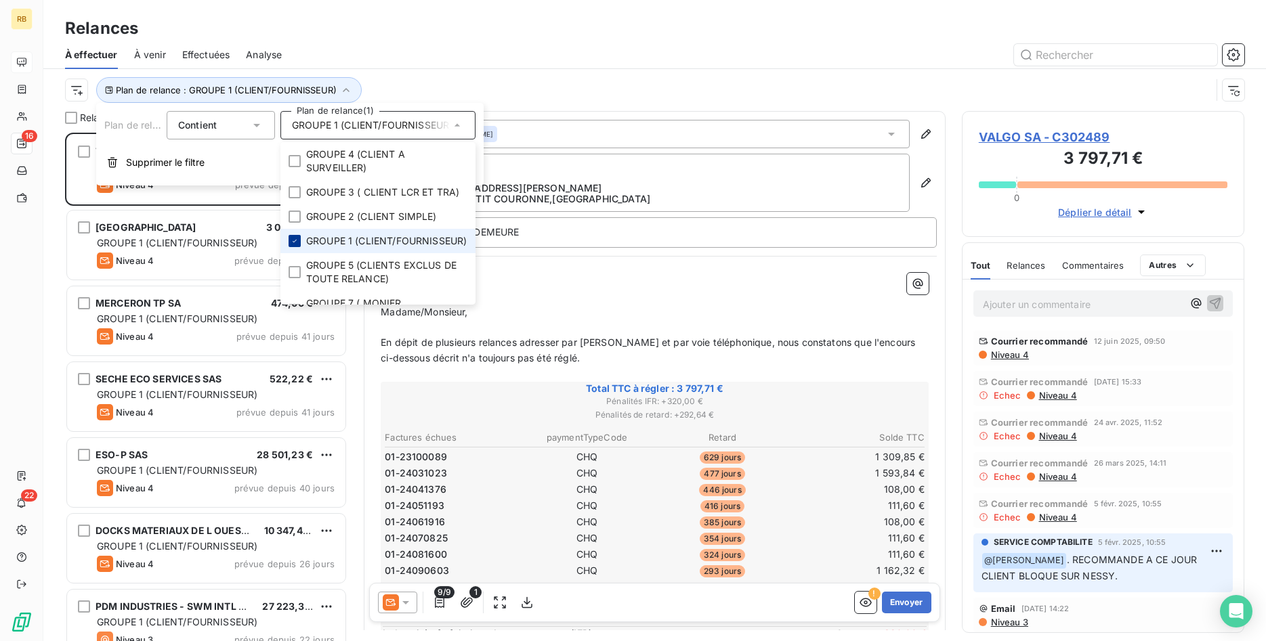
click at [293, 245] on icon at bounding box center [295, 241] width 8 height 8
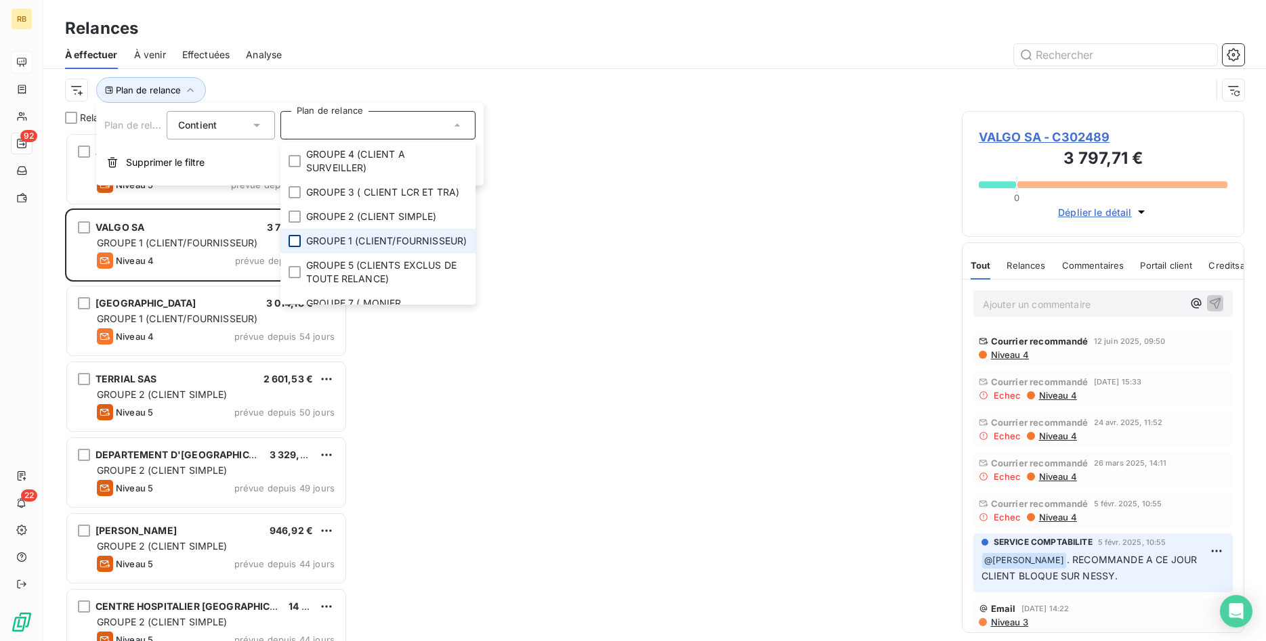
scroll to position [509, 283]
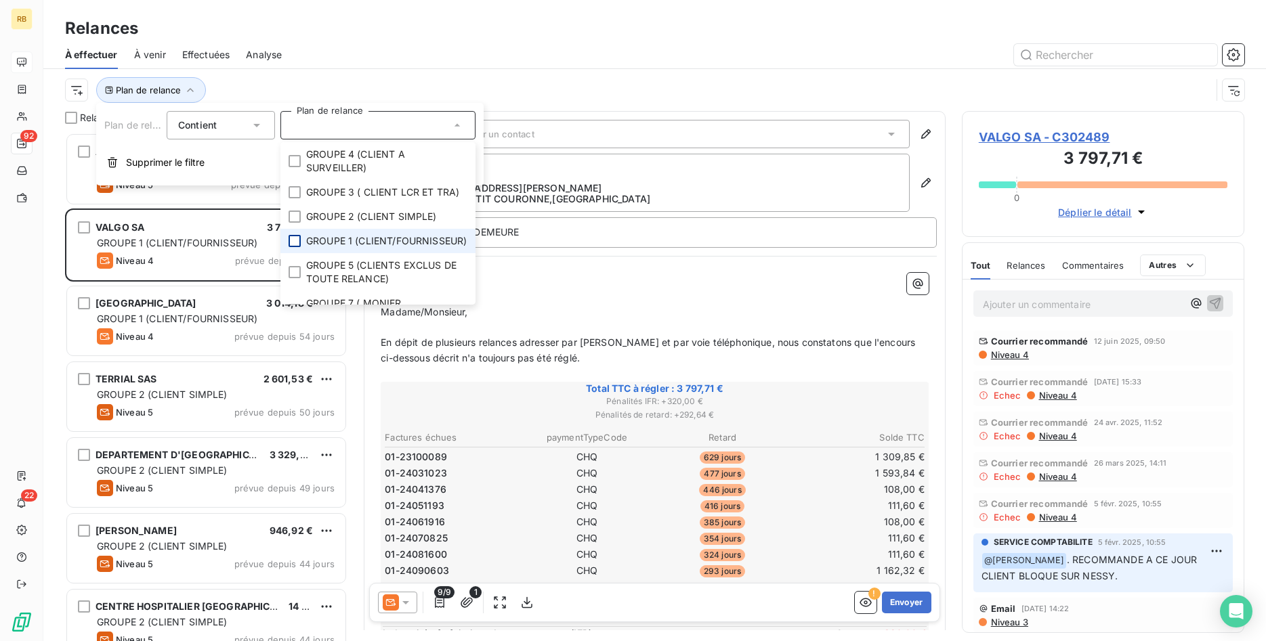
drag, startPoint x: 421, startPoint y: 47, endPoint x: 446, endPoint y: 40, distance: 26.6
click at [421, 46] on div at bounding box center [771, 55] width 946 height 22
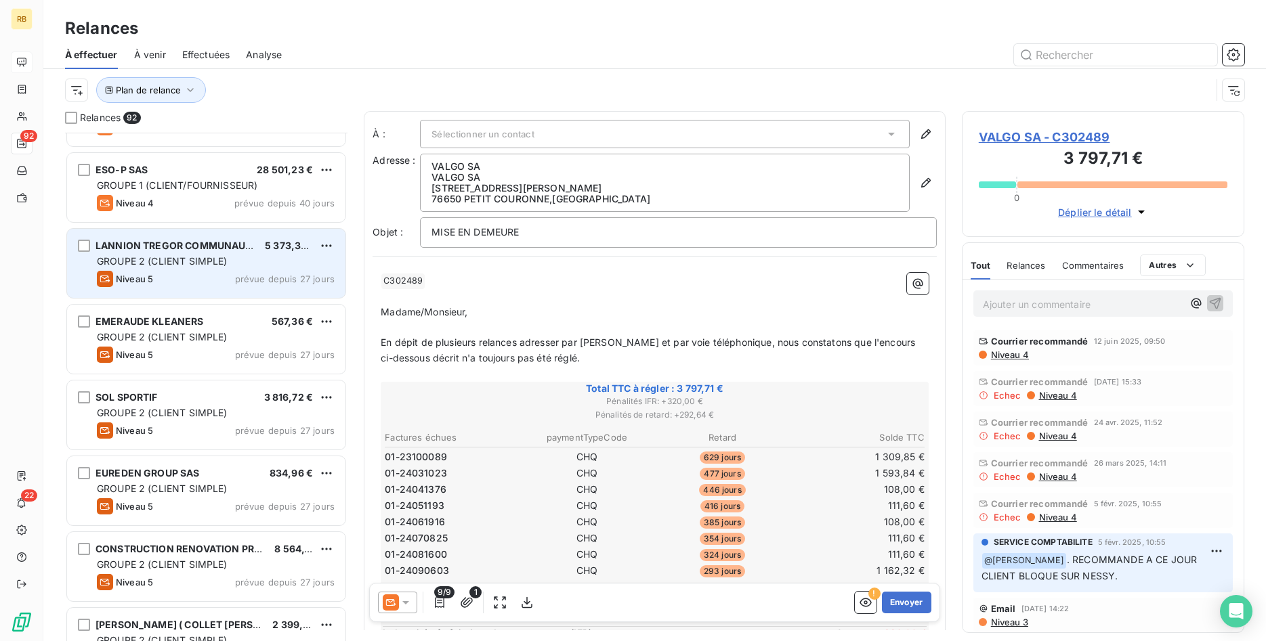
scroll to position [760, 0]
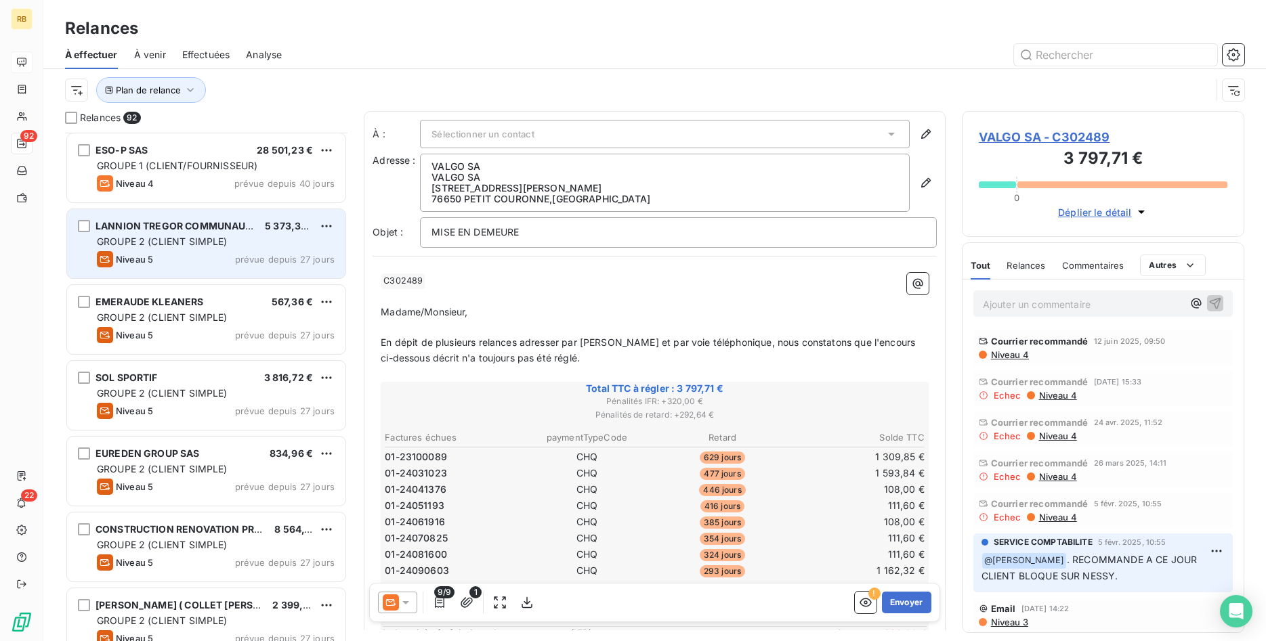
click at [263, 237] on div "GROUPE 2 (CLIENT SIMPLE)" at bounding box center [216, 242] width 238 height 14
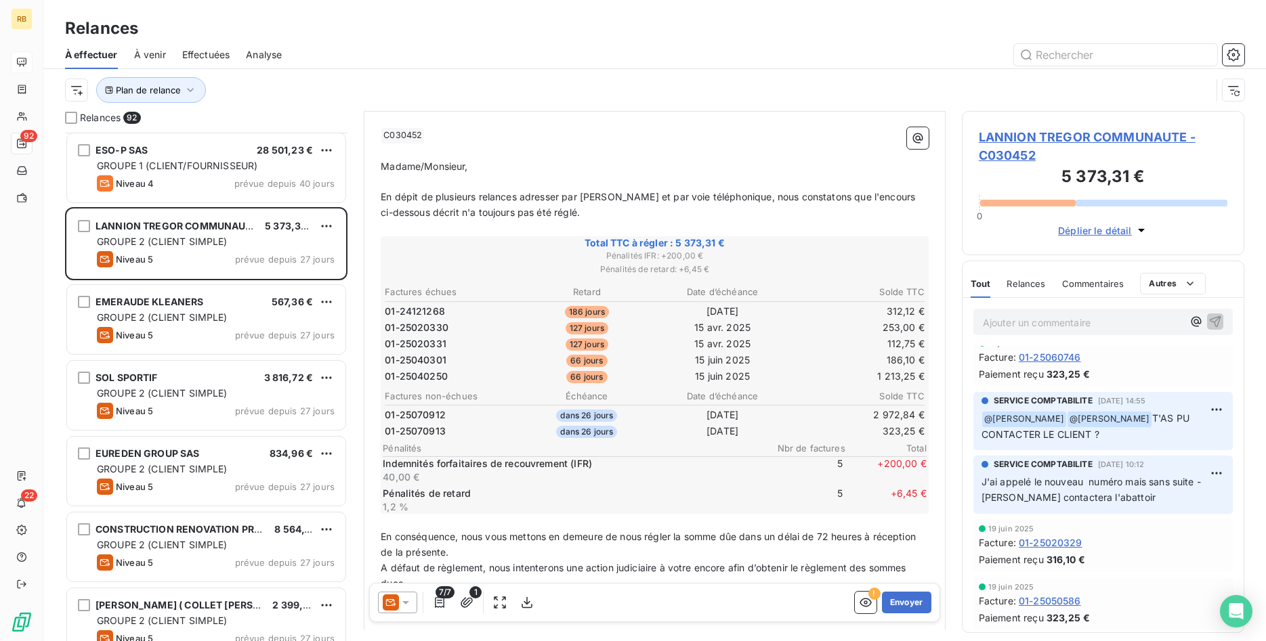
scroll to position [208, 0]
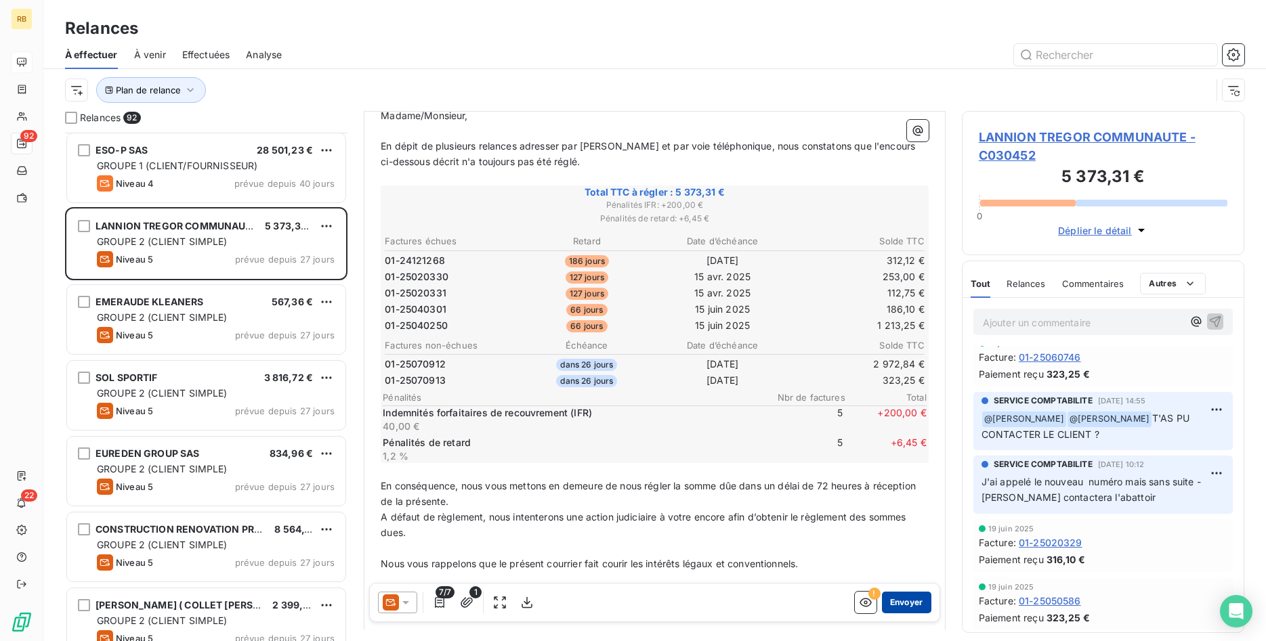
click at [911, 603] on button "Envoyer" at bounding box center [906, 603] width 49 height 22
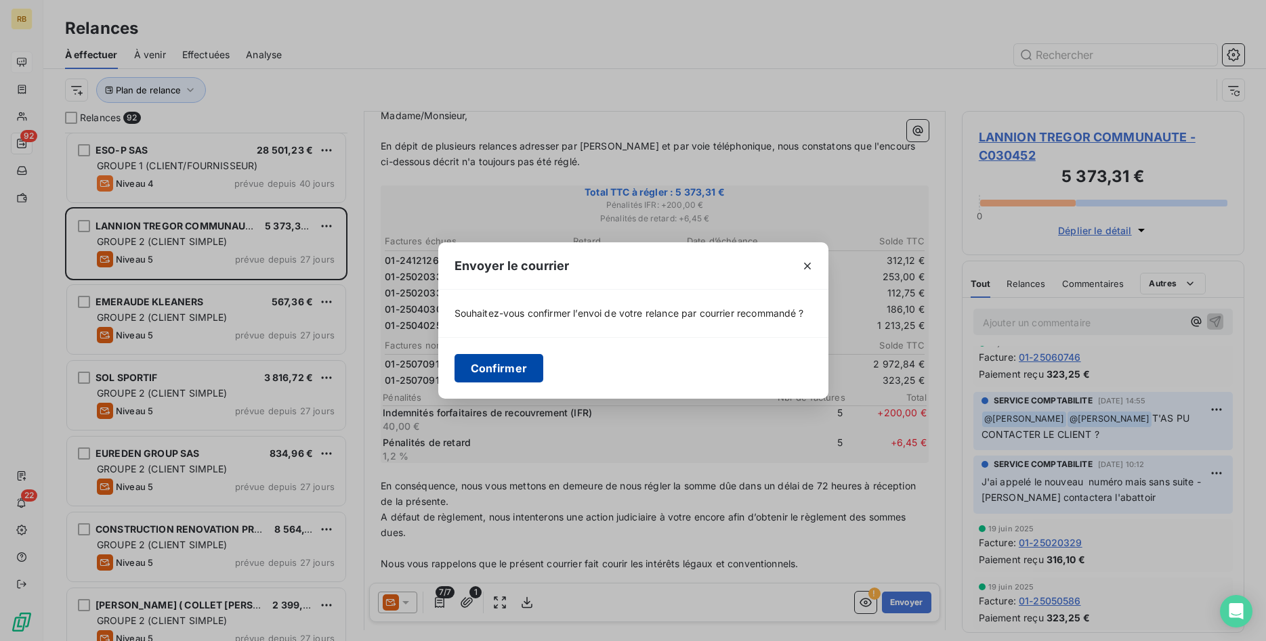
click at [512, 362] on button "Confirmer" at bounding box center [498, 368] width 89 height 28
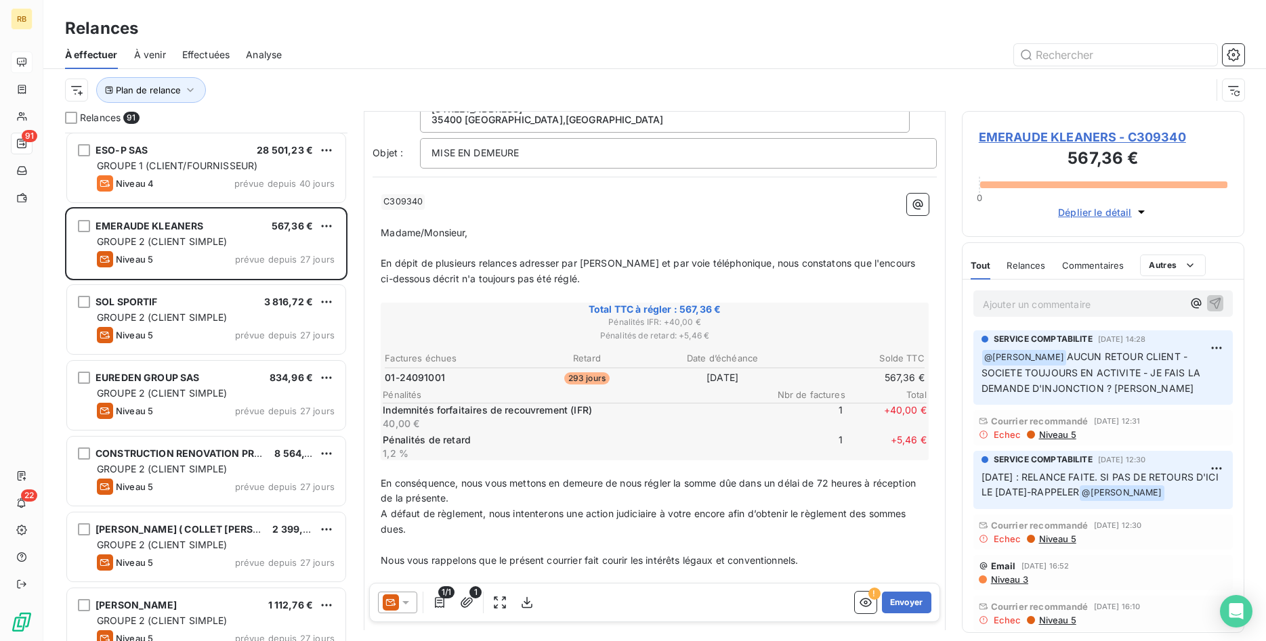
scroll to position [299, 0]
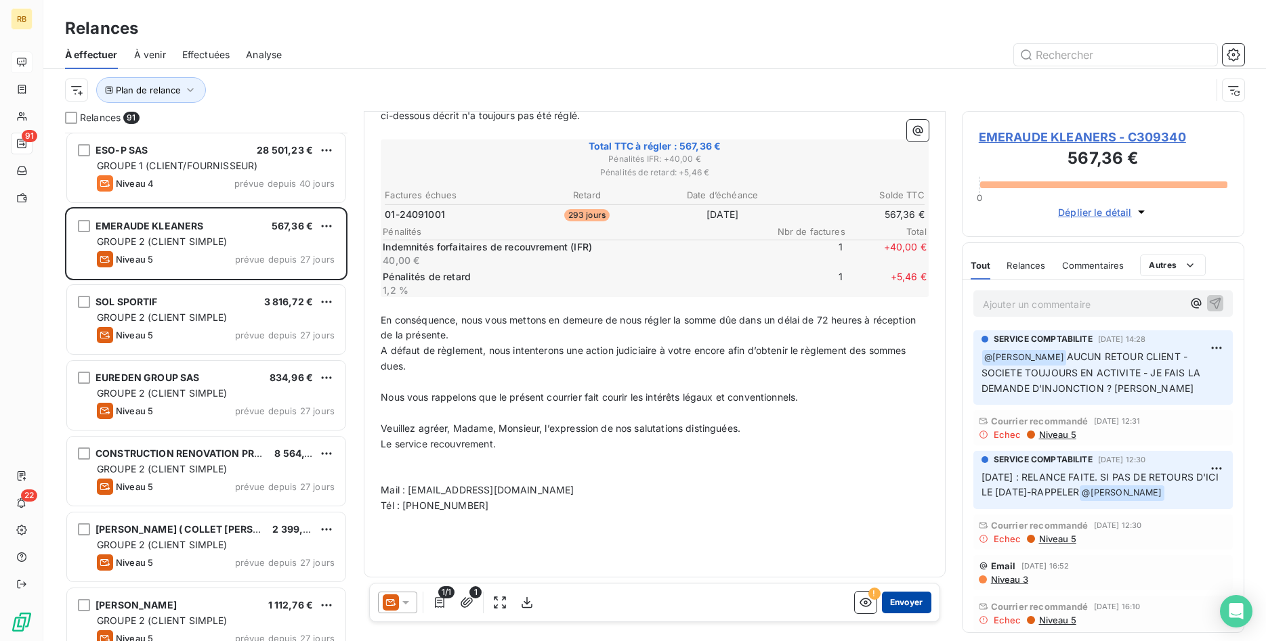
click at [909, 599] on button "Envoyer" at bounding box center [906, 603] width 49 height 22
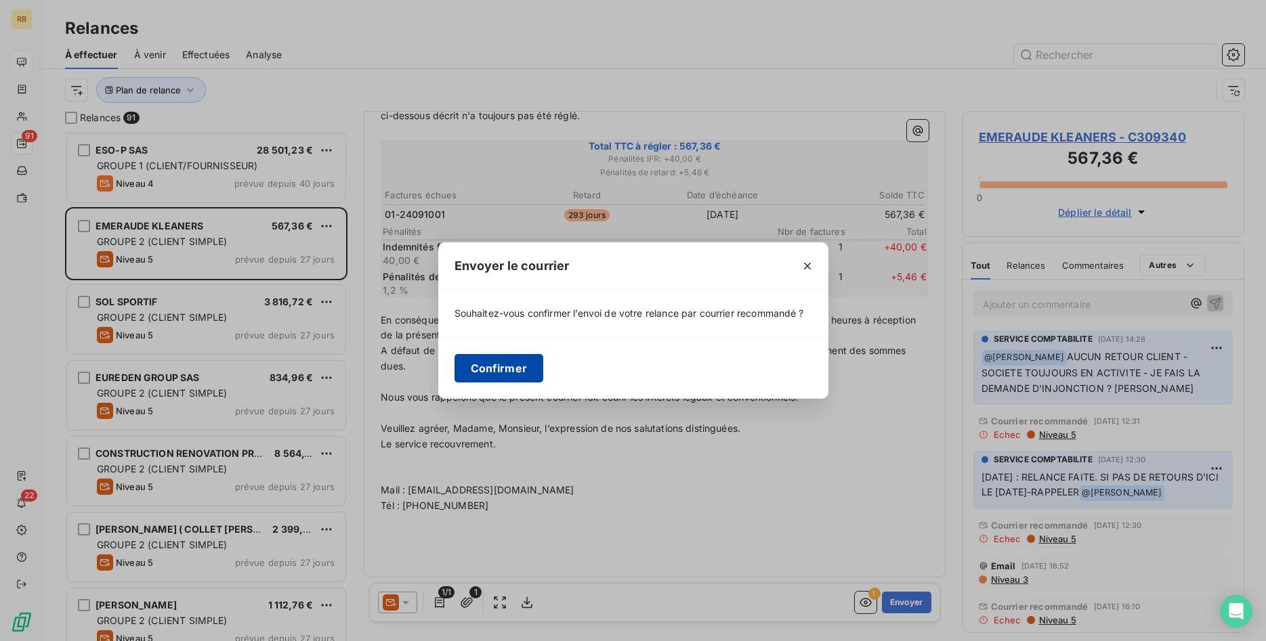
click at [514, 372] on button "Confirmer" at bounding box center [498, 368] width 89 height 28
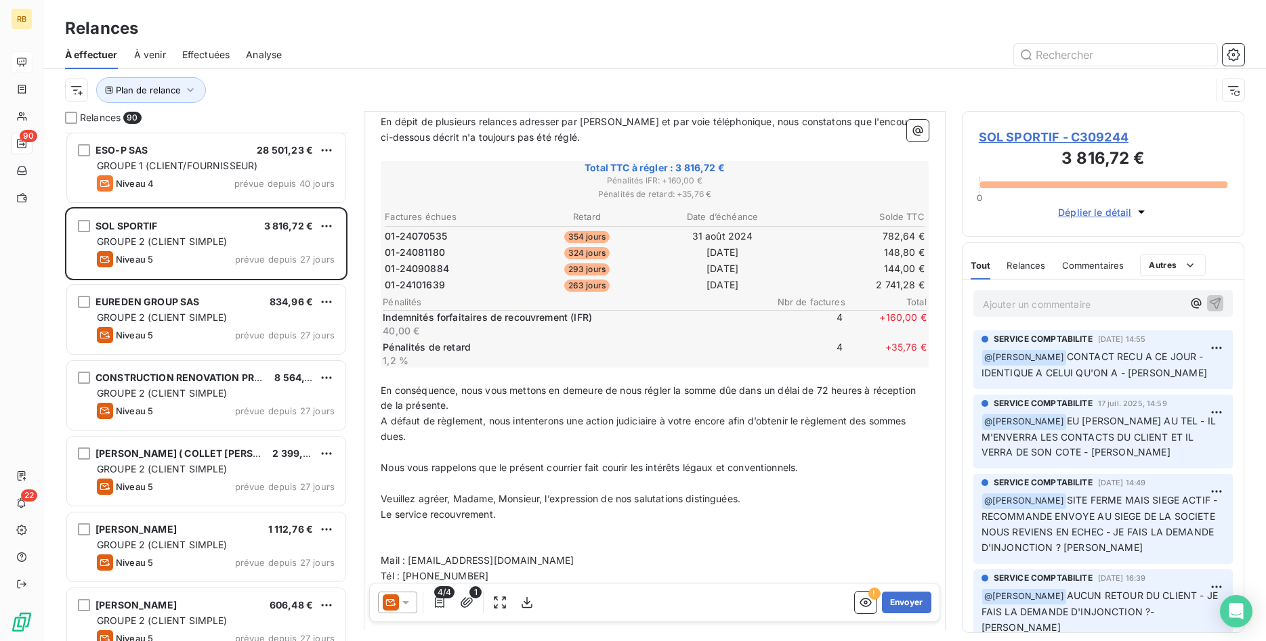
scroll to position [346, 0]
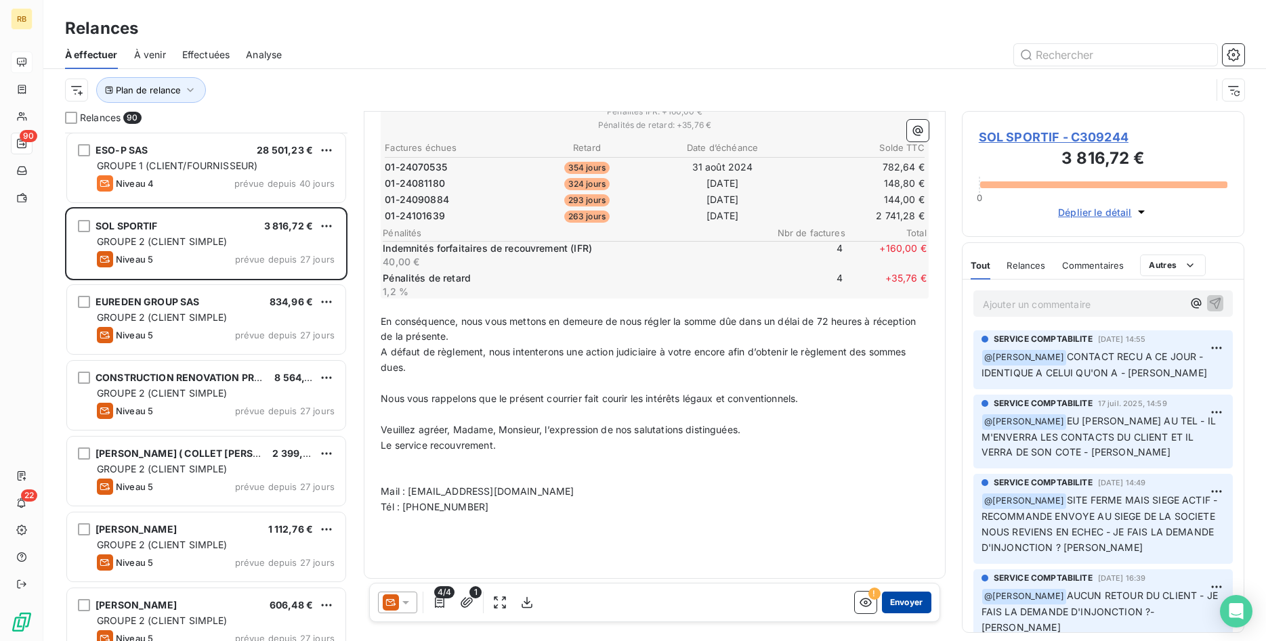
click at [903, 605] on button "Envoyer" at bounding box center [906, 603] width 49 height 22
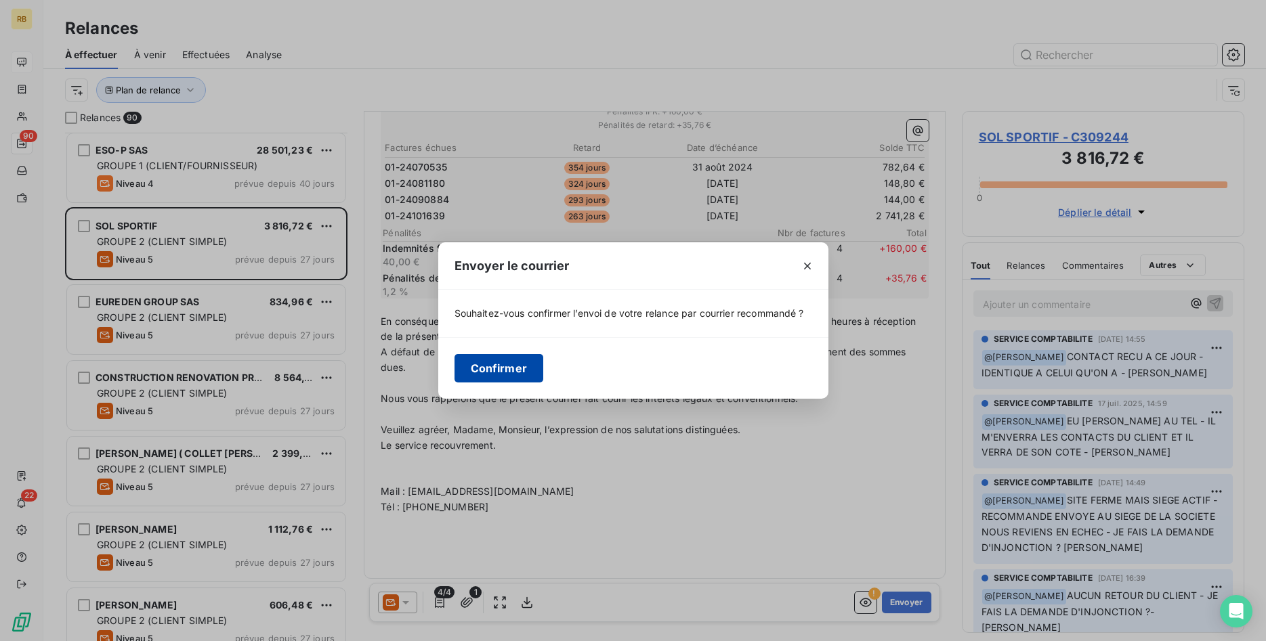
click at [508, 376] on button "Confirmer" at bounding box center [498, 368] width 89 height 28
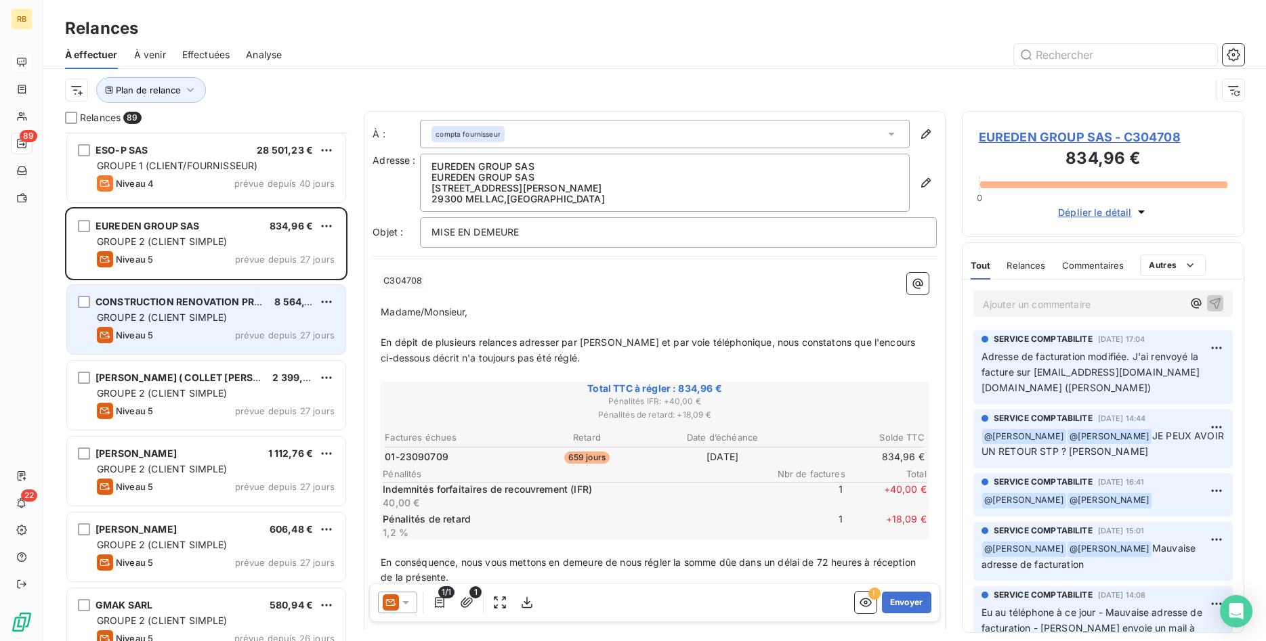
click at [268, 321] on div "GROUPE 2 (CLIENT SIMPLE)" at bounding box center [216, 318] width 238 height 14
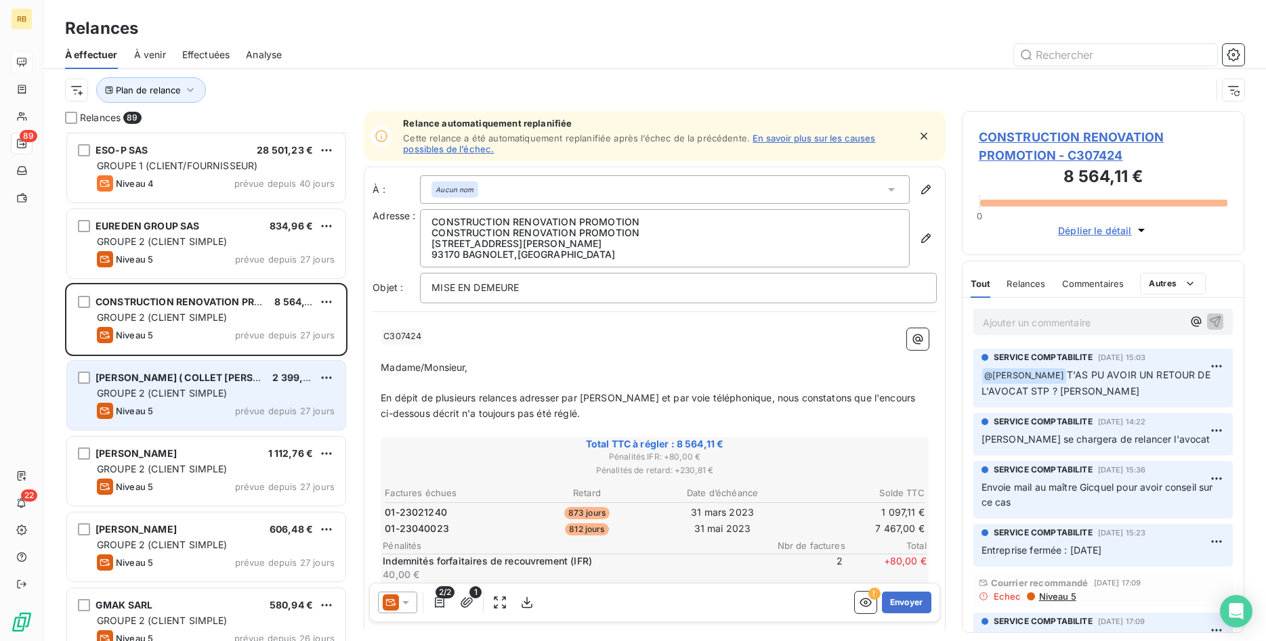
click at [262, 402] on div "JEAN GUY COLLET ( COLLET CAROLE HERVE) 2 399,88 € GROUPE 2 (CLIENT SIMPLE) Nive…" at bounding box center [206, 395] width 278 height 69
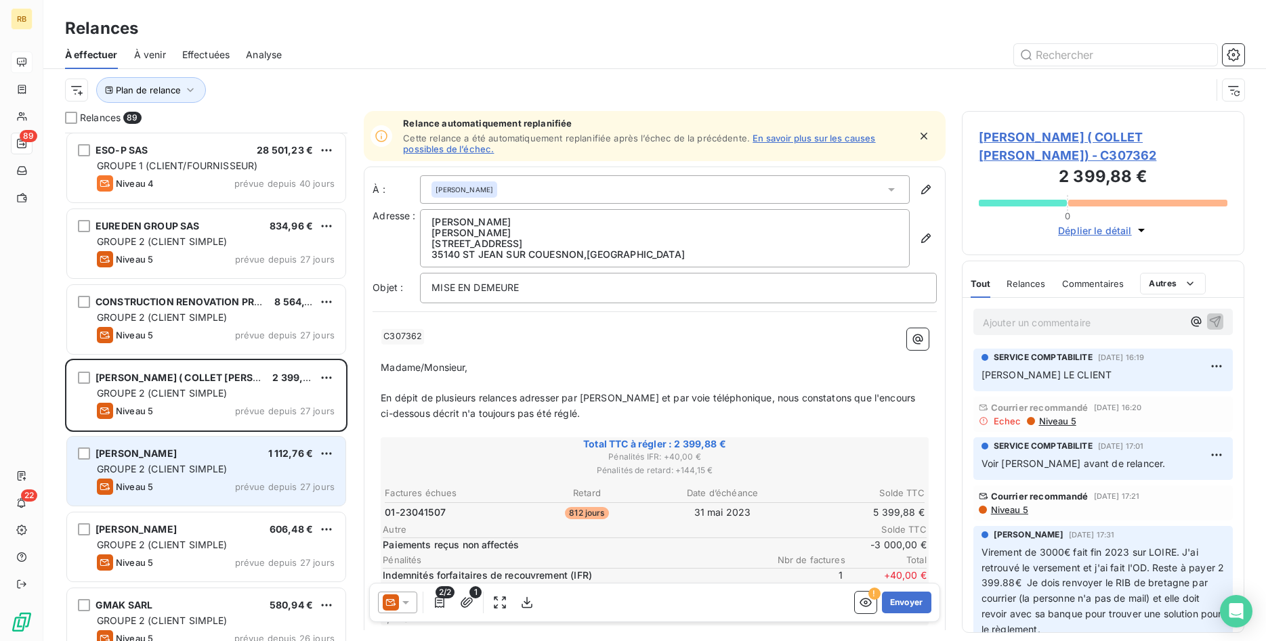
click at [229, 455] on div "BOUTET LUCIEN 1 112,76 €" at bounding box center [216, 454] width 238 height 12
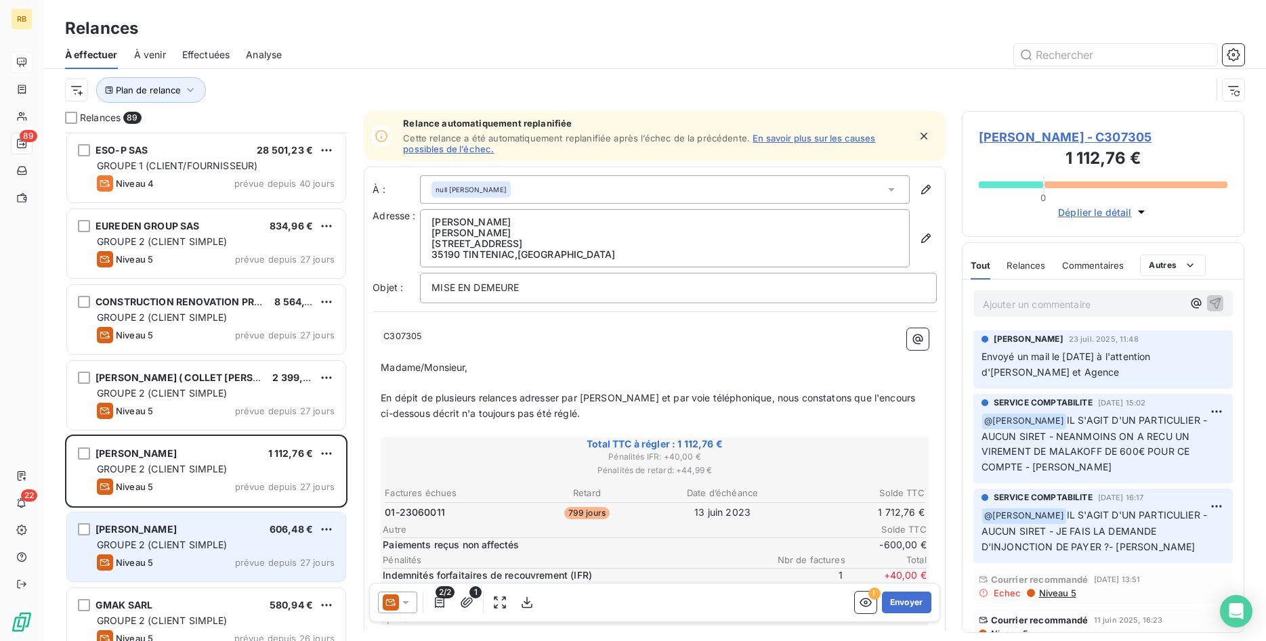
click at [279, 534] on span "606,48 €" at bounding box center [291, 529] width 43 height 12
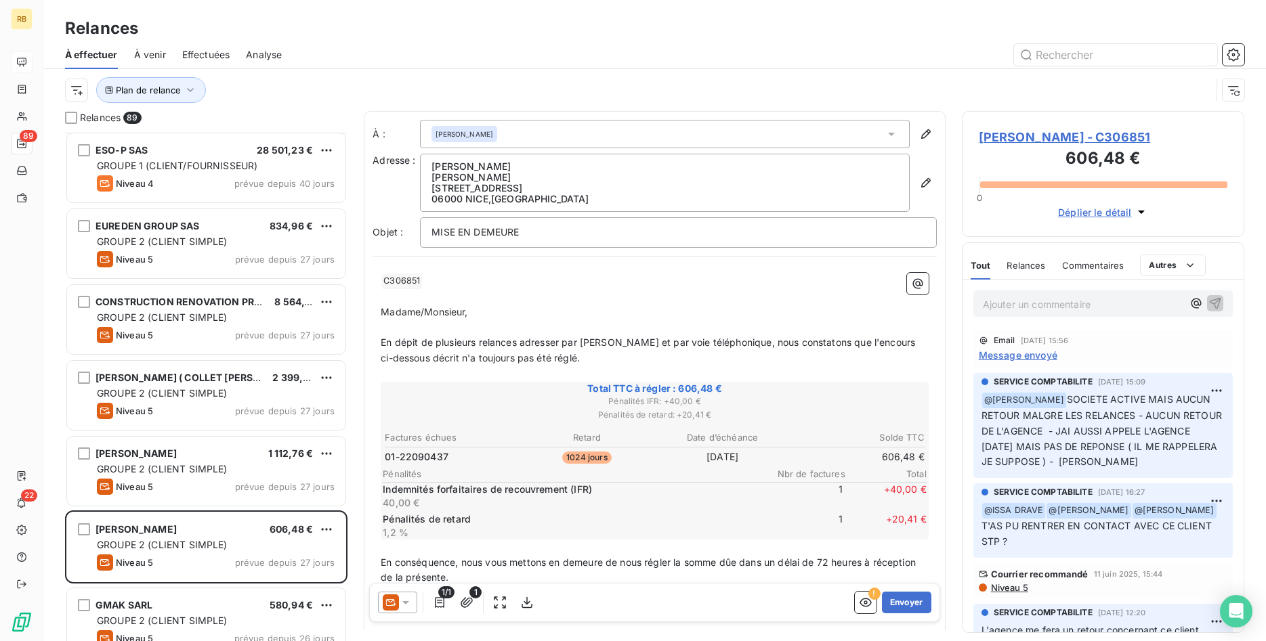
click at [1042, 357] on span "Message envoyé" at bounding box center [1018, 355] width 79 height 14
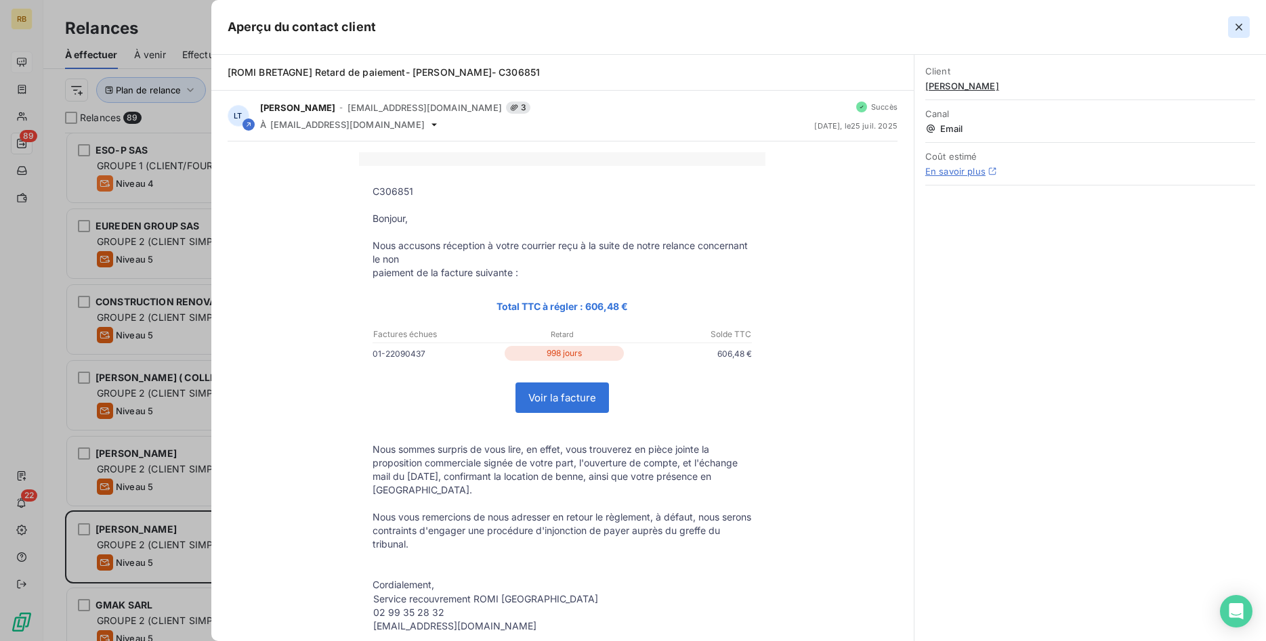
click at [1236, 26] on icon "button" at bounding box center [1239, 27] width 14 height 14
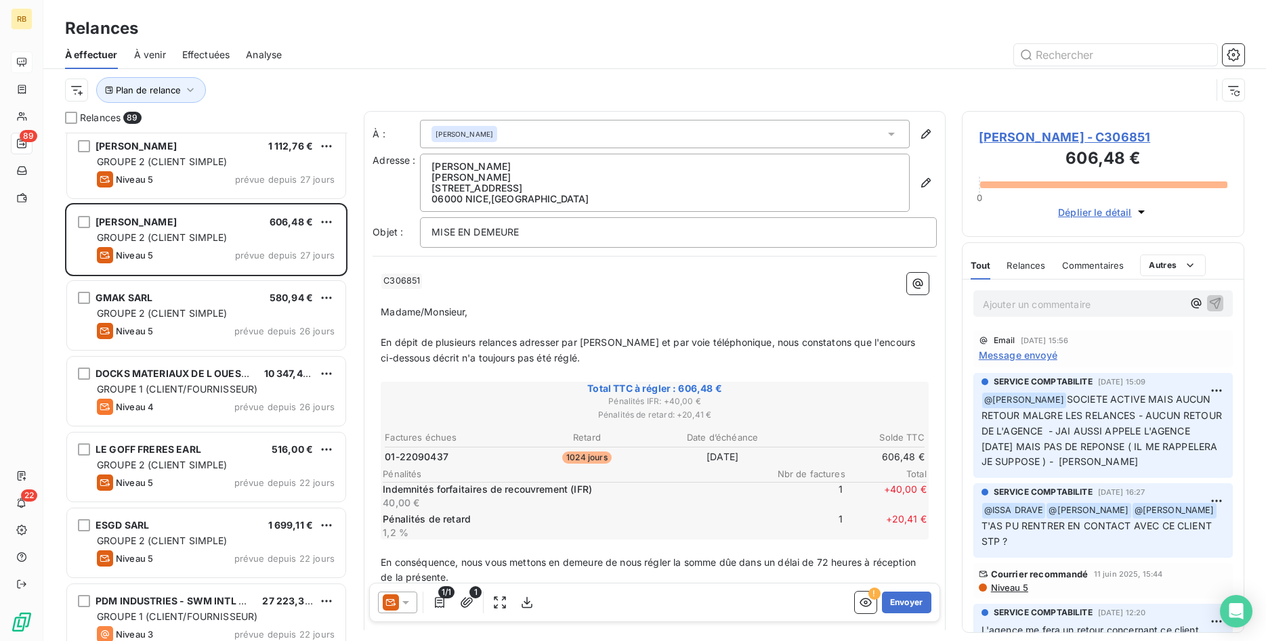
scroll to position [1106, 0]
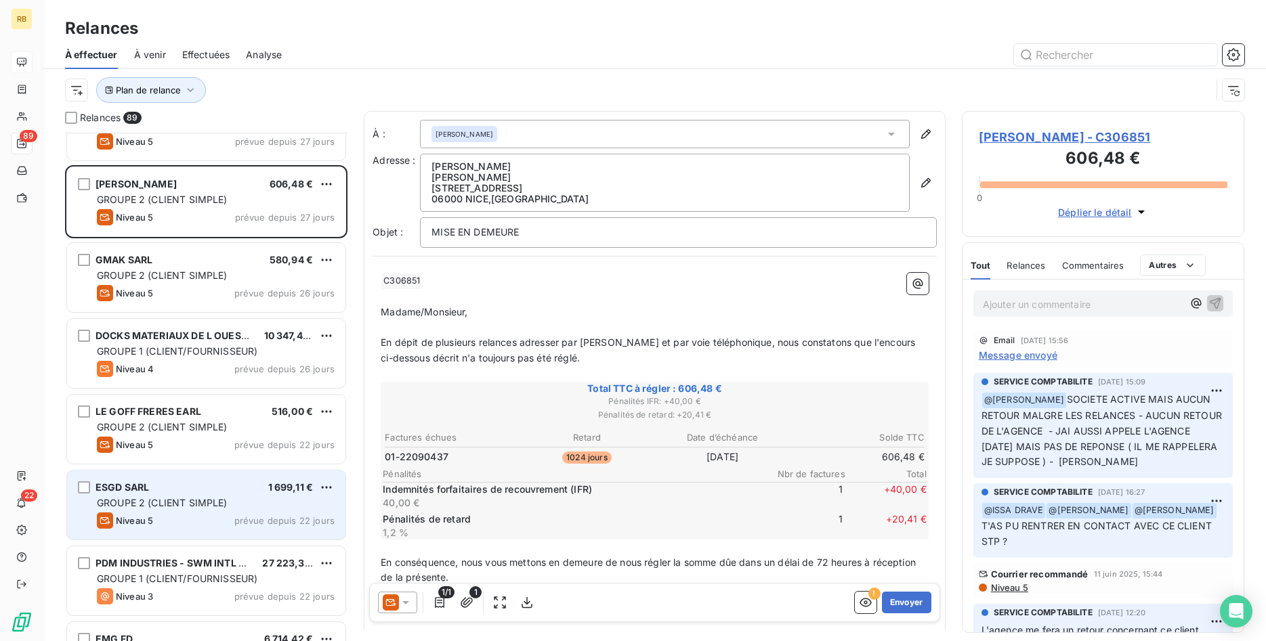
click at [230, 498] on div "GROUPE 2 (CLIENT SIMPLE)" at bounding box center [216, 503] width 238 height 14
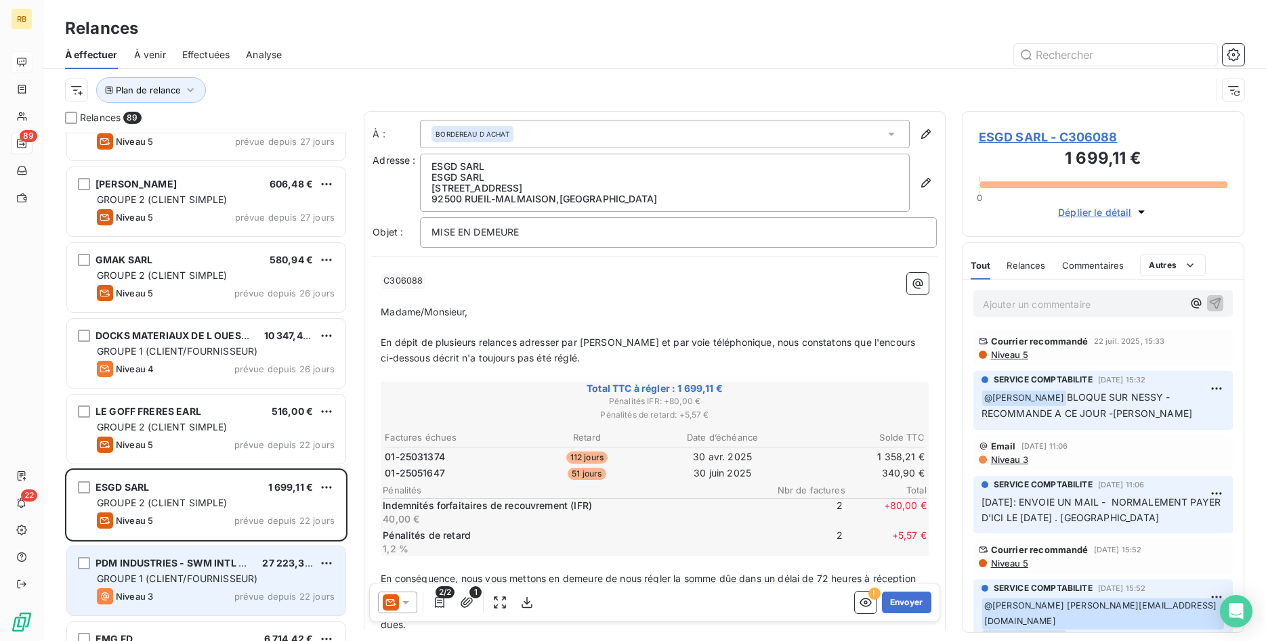
click at [205, 572] on div "GROUPE 1 (CLIENT/FOURNISSEUR)" at bounding box center [216, 579] width 238 height 14
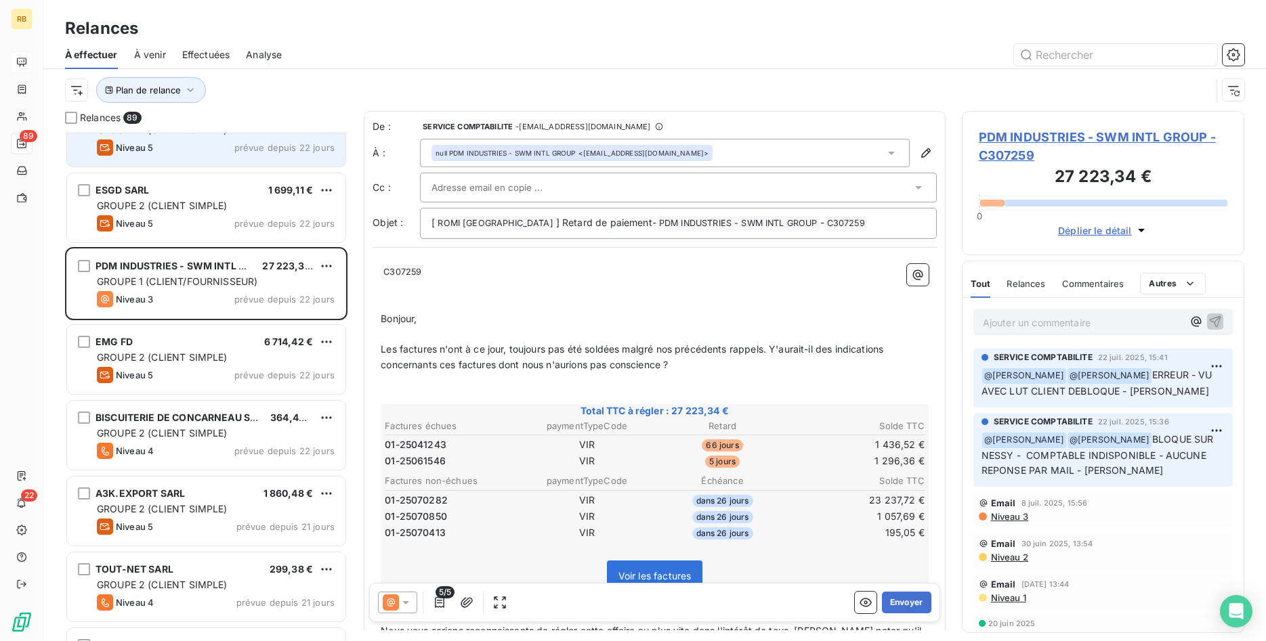
scroll to position [1451, 0]
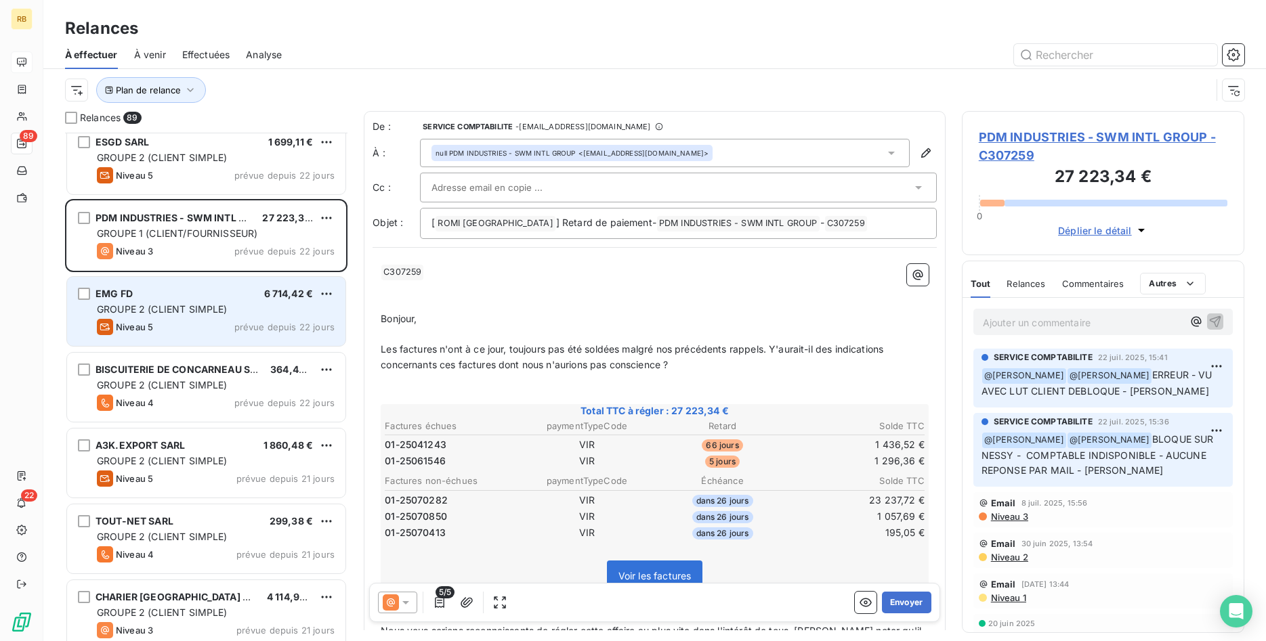
click at [204, 307] on span "GROUPE 2 (CLIENT SIMPLE)" at bounding box center [162, 309] width 131 height 12
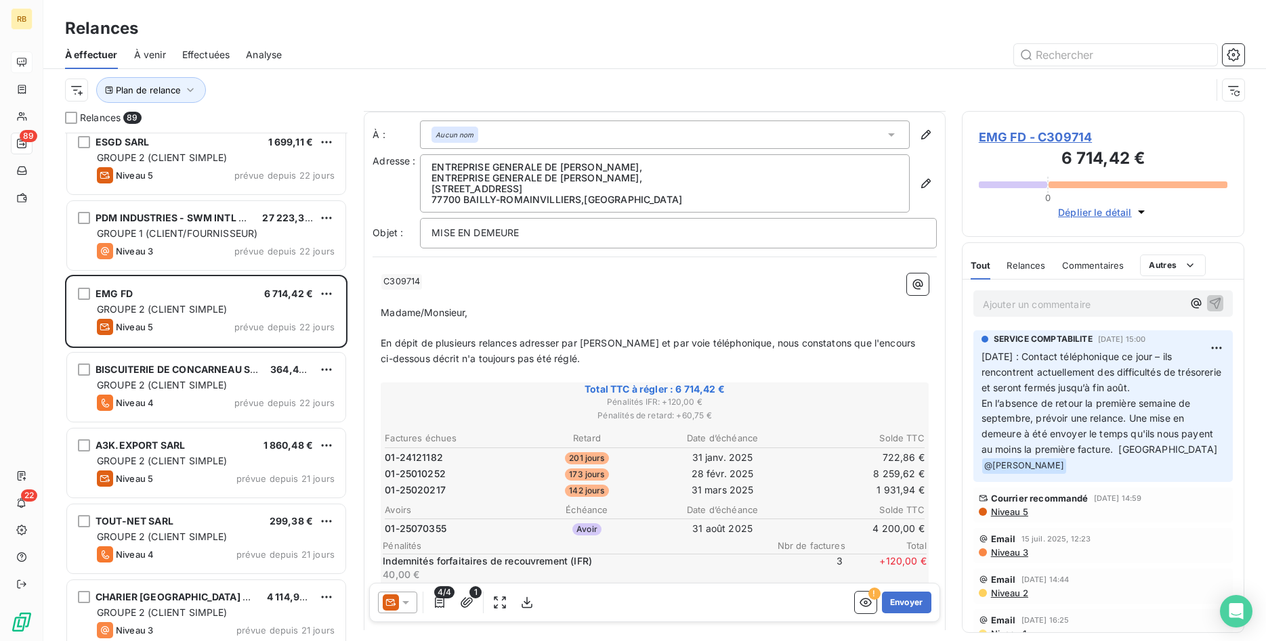
scroll to position [208, 0]
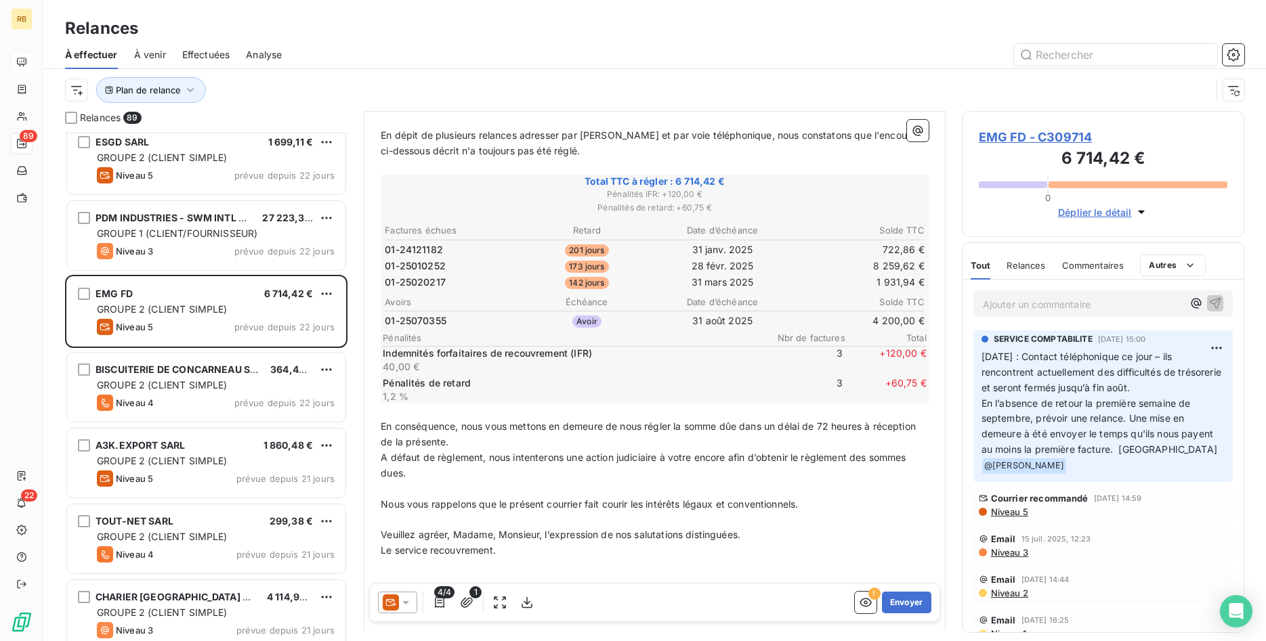
click at [1075, 142] on span "EMG FD - C309714" at bounding box center [1103, 137] width 249 height 18
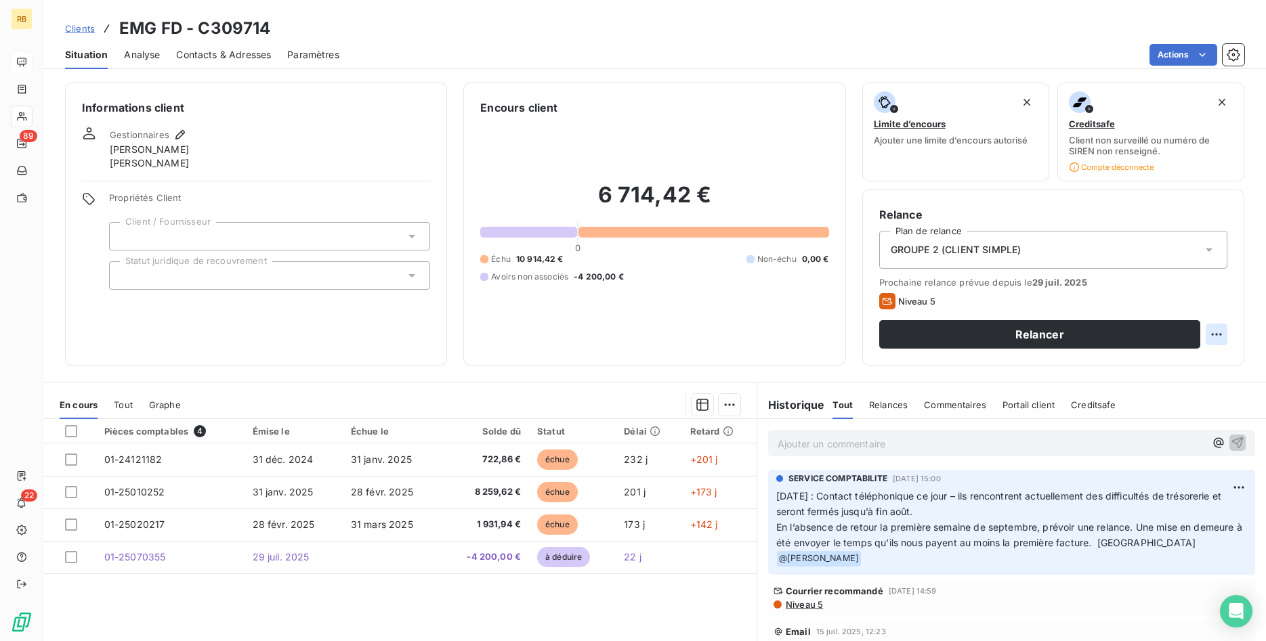
click at [1213, 332] on html "RB 89 22 Clients EMG FD - C309714 Situation Analyse Contacts & Adresses Paramèt…" at bounding box center [633, 320] width 1266 height 641
click at [1153, 362] on div "Replanifier cette action" at bounding box center [1160, 364] width 121 height 22
select select "7"
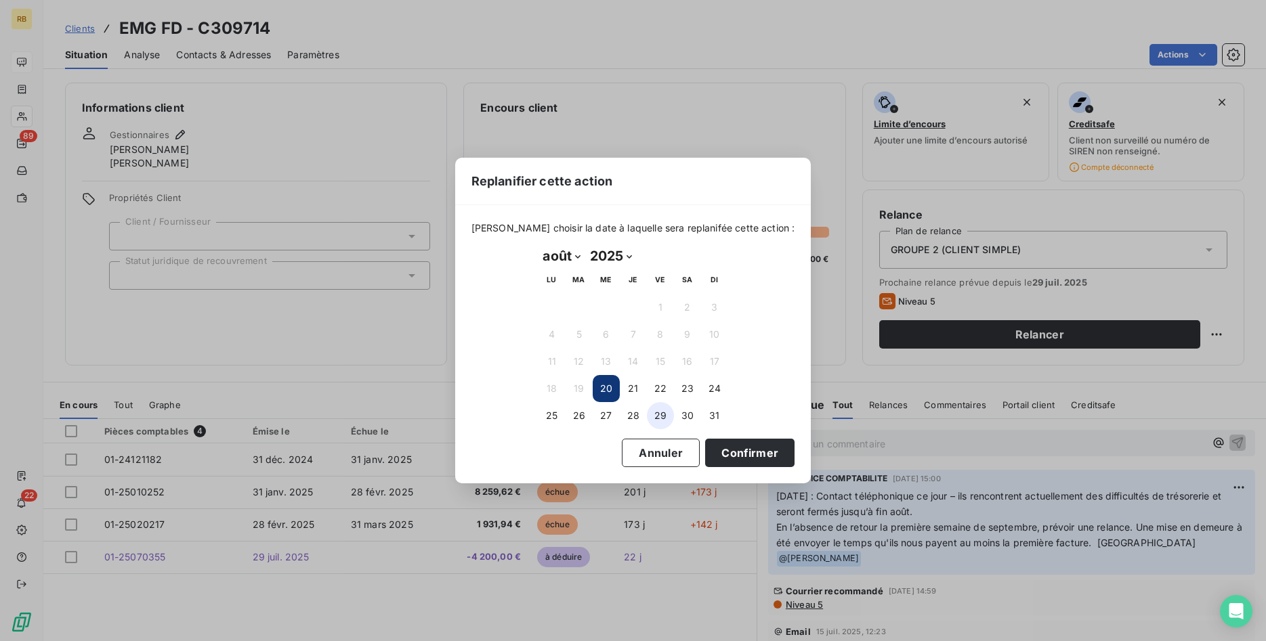
click at [666, 415] on button "29" at bounding box center [660, 415] width 27 height 27
click at [754, 454] on button "Confirmer" at bounding box center [749, 453] width 89 height 28
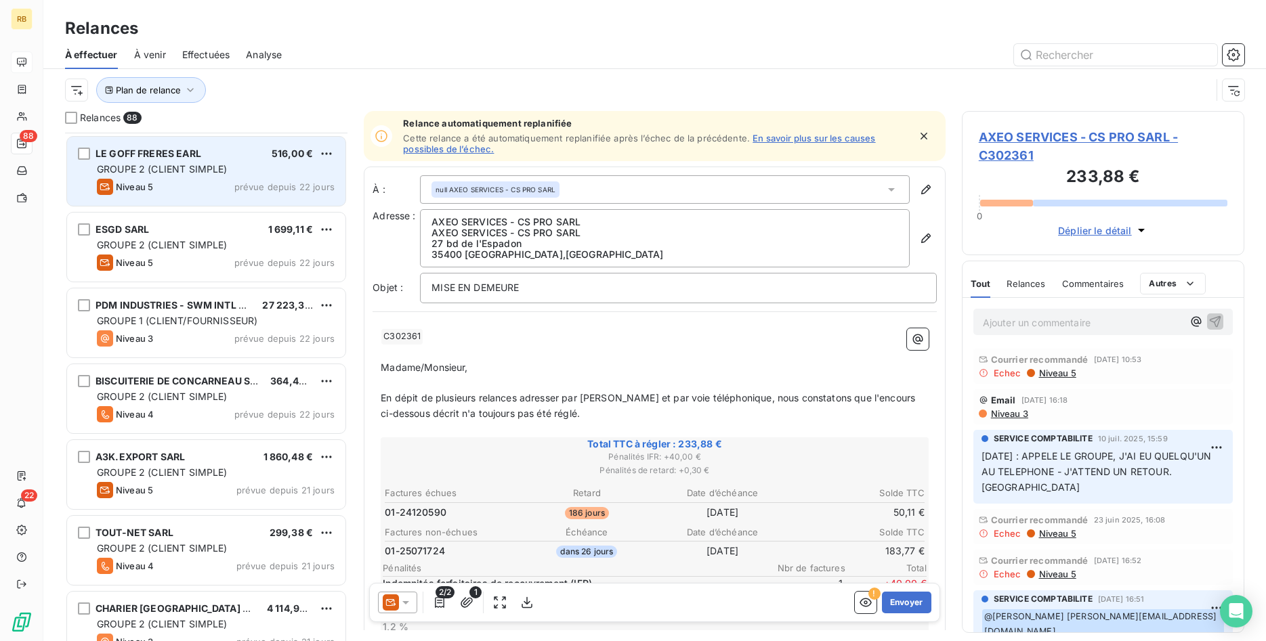
scroll to position [1382, 0]
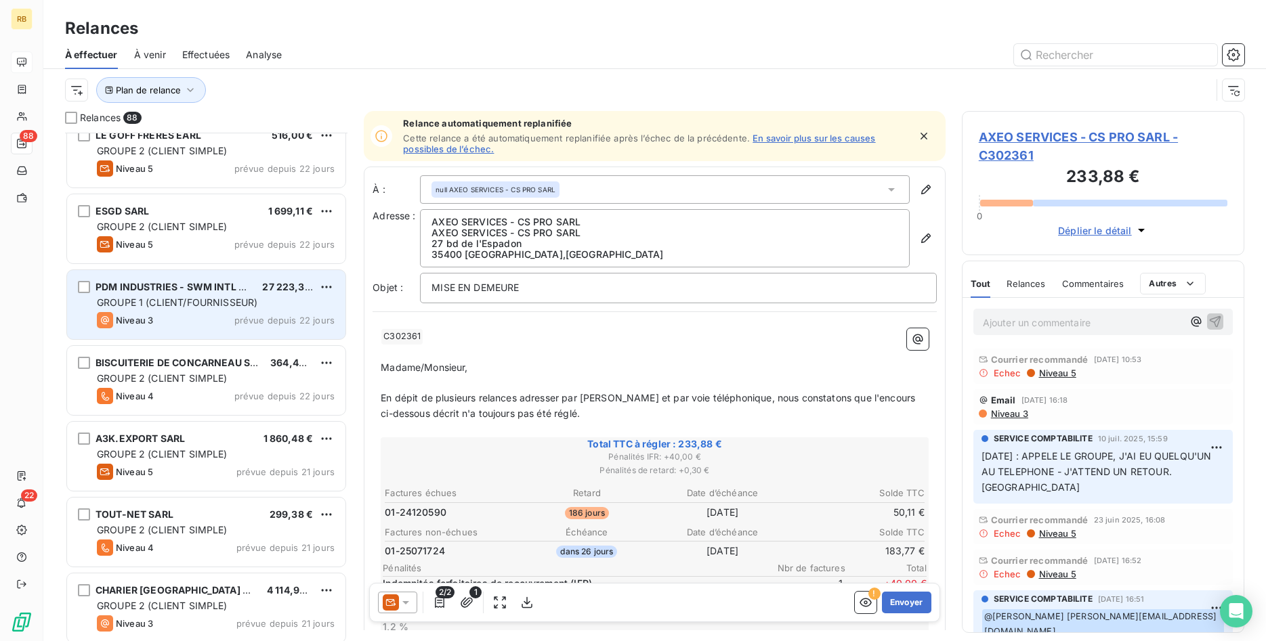
click at [251, 311] on div "PDM INDUSTRIES - SWM INTL GROUP 27 223,34 € GROUPE 1 (CLIENT/FOURNISSEUR) Nivea…" at bounding box center [206, 304] width 278 height 69
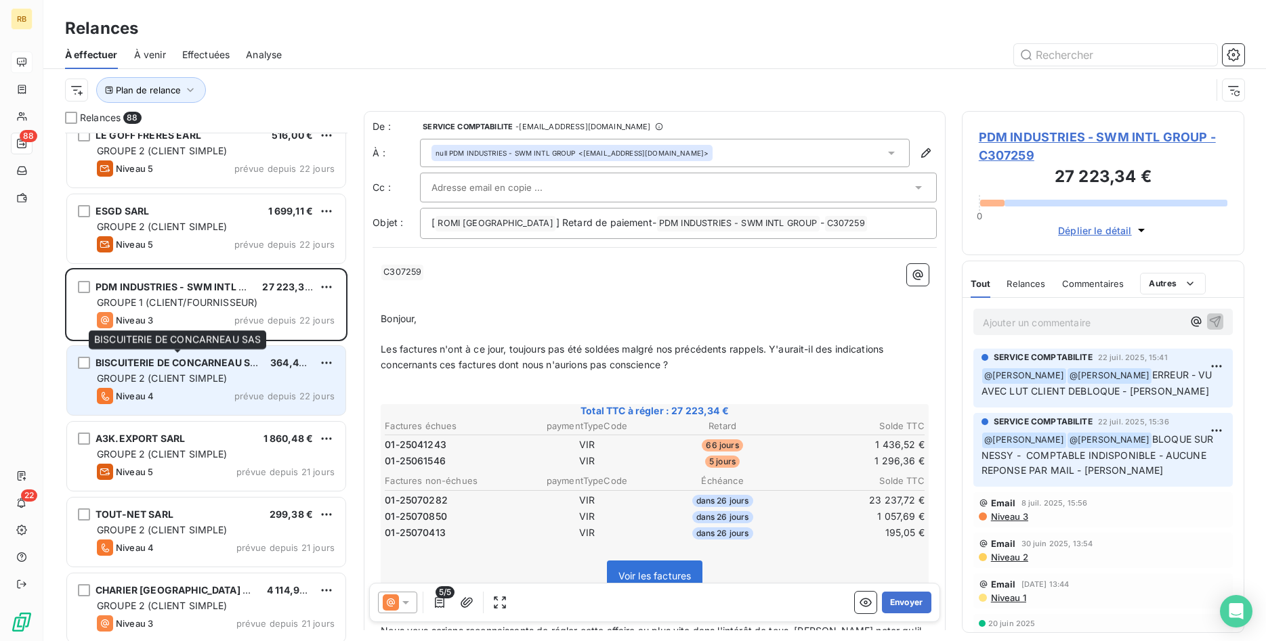
click at [253, 370] on div "BISCUITERIE DE CONCARNEAU SAS 364,44 € GROUPE 2 (CLIENT SIMPLE) Niveau 4 prévue…" at bounding box center [206, 380] width 278 height 69
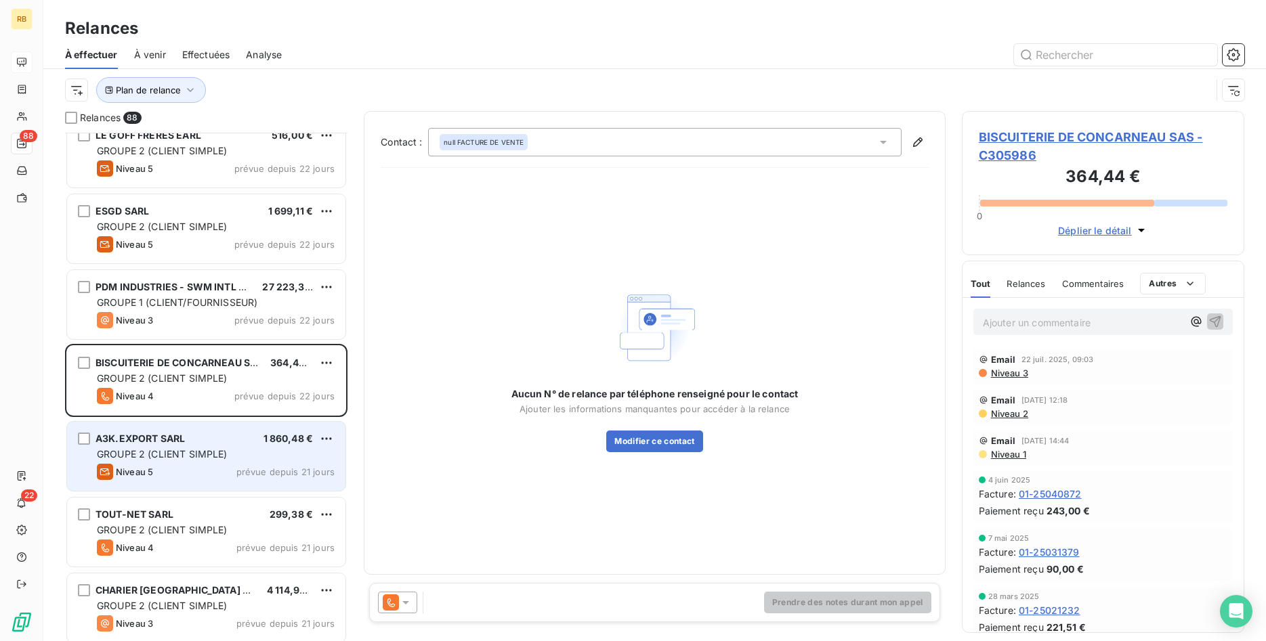
click at [235, 454] on div "GROUPE 2 (CLIENT SIMPLE)" at bounding box center [216, 455] width 238 height 14
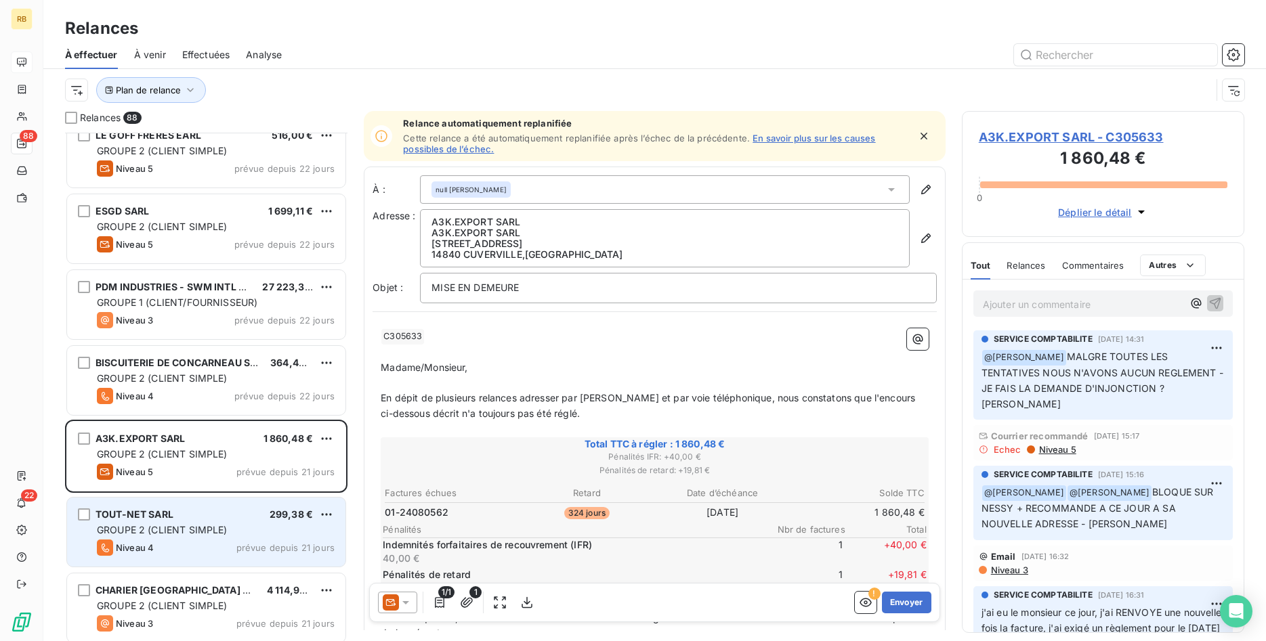
click at [196, 526] on span "GROUPE 2 (CLIENT SIMPLE)" at bounding box center [162, 530] width 131 height 12
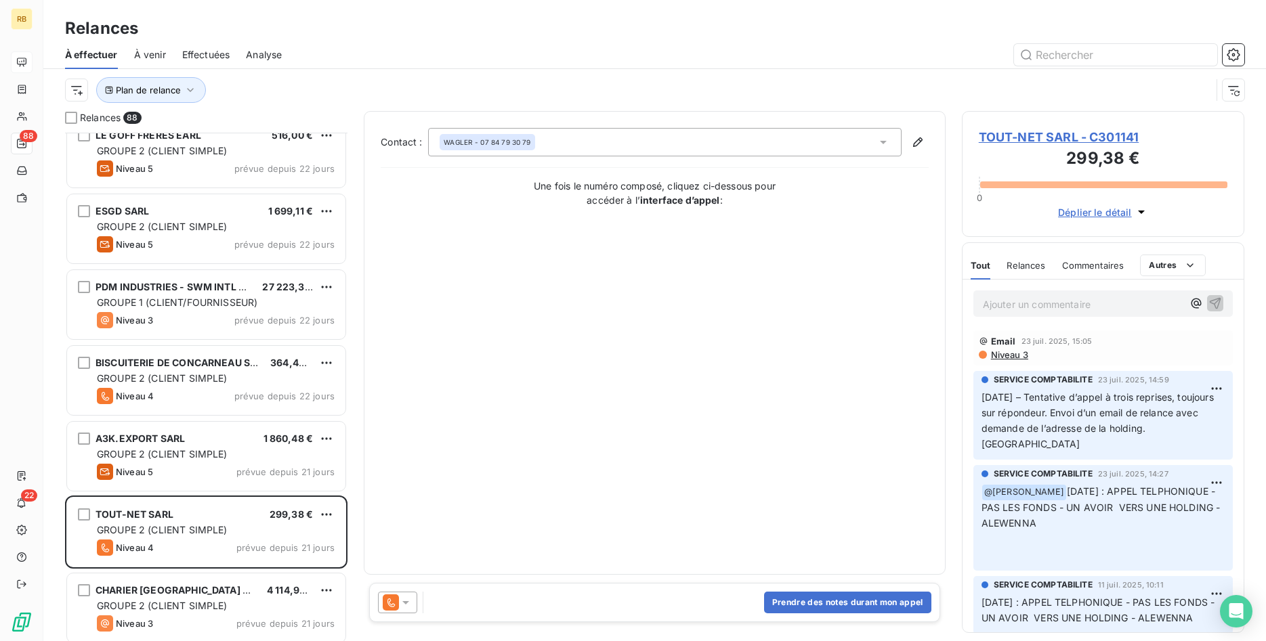
click at [1025, 357] on span "Niveau 3" at bounding box center [1008, 354] width 39 height 11
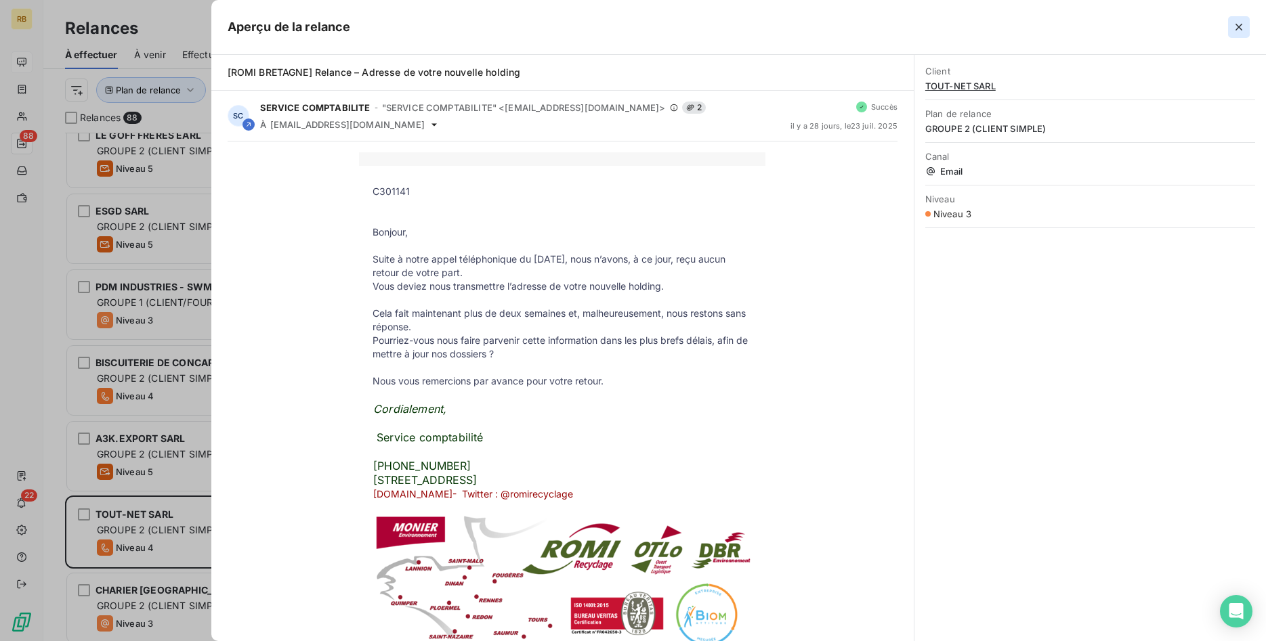
click at [1242, 31] on icon "button" at bounding box center [1239, 27] width 14 height 14
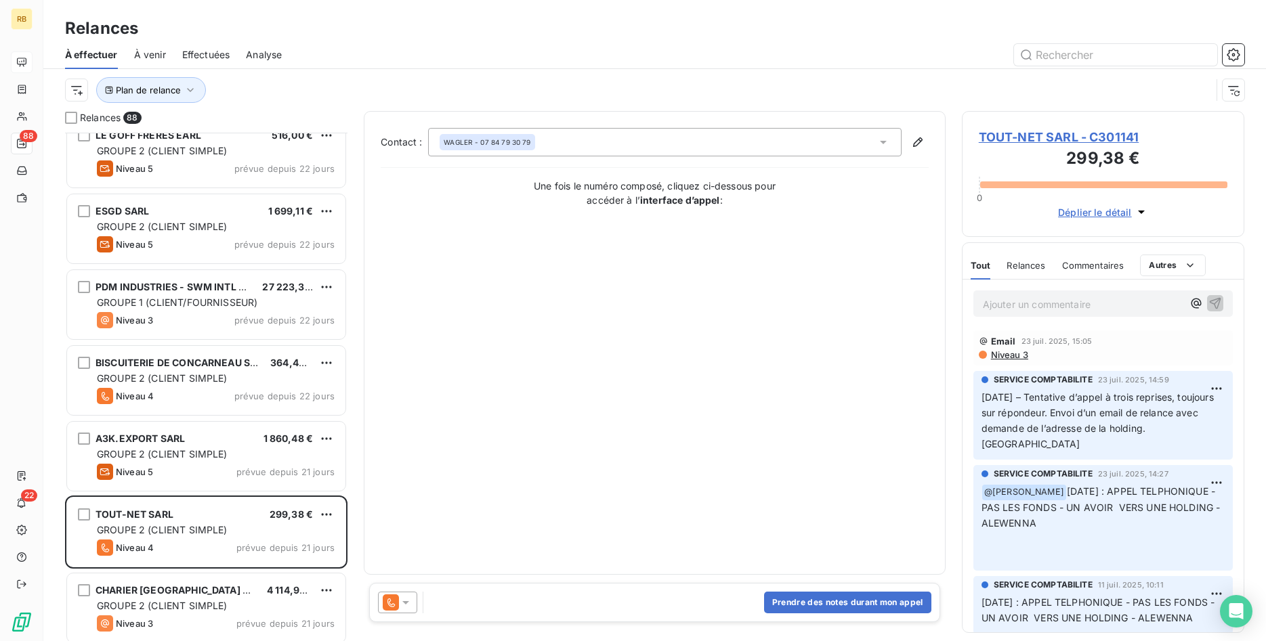
click at [411, 600] on icon at bounding box center [406, 603] width 14 height 14
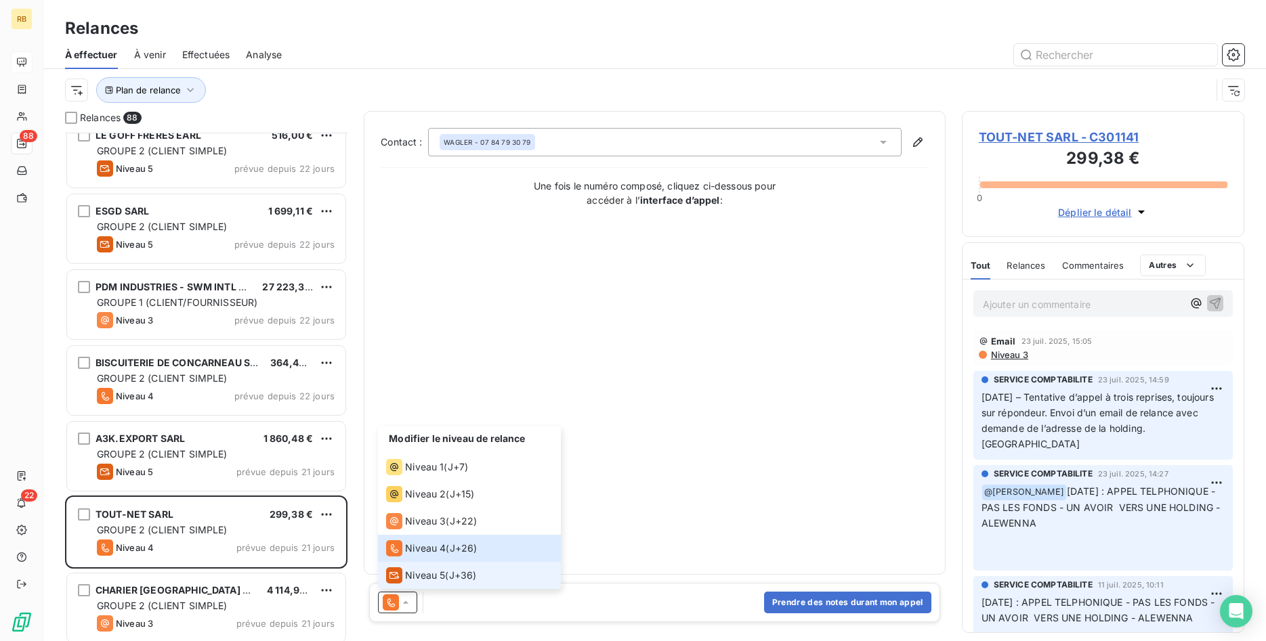
click at [479, 570] on li "Niveau 5 ( J+36 )" at bounding box center [469, 575] width 183 height 27
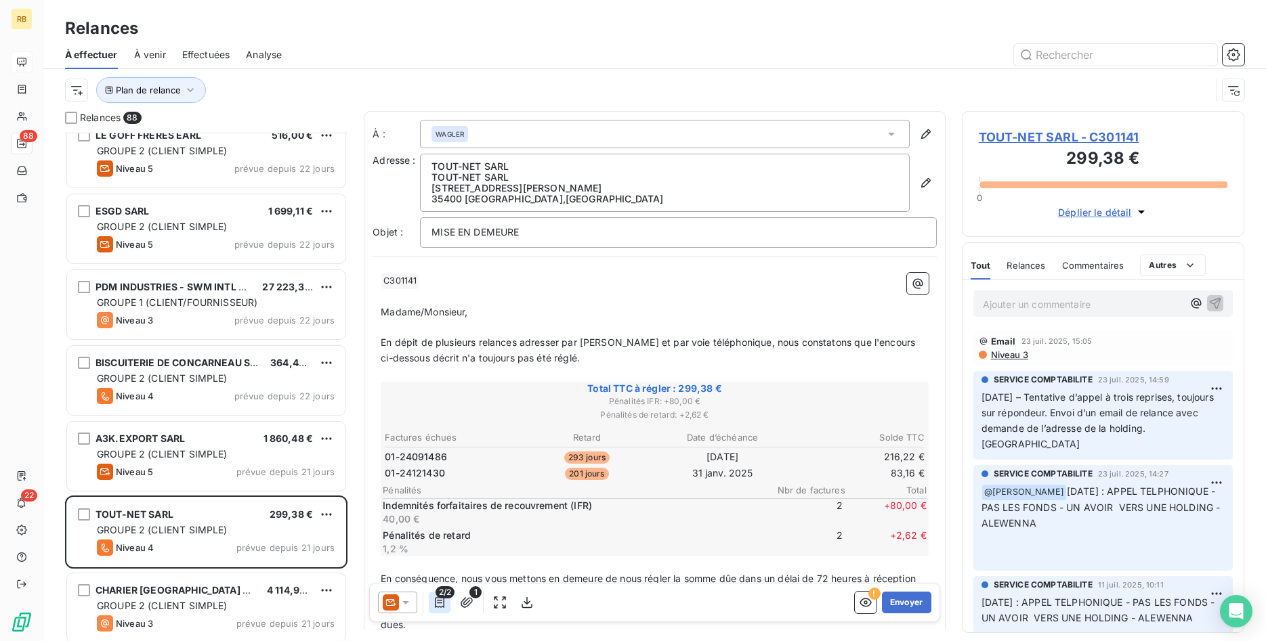
click at [442, 603] on icon "button" at bounding box center [440, 603] width 14 height 14
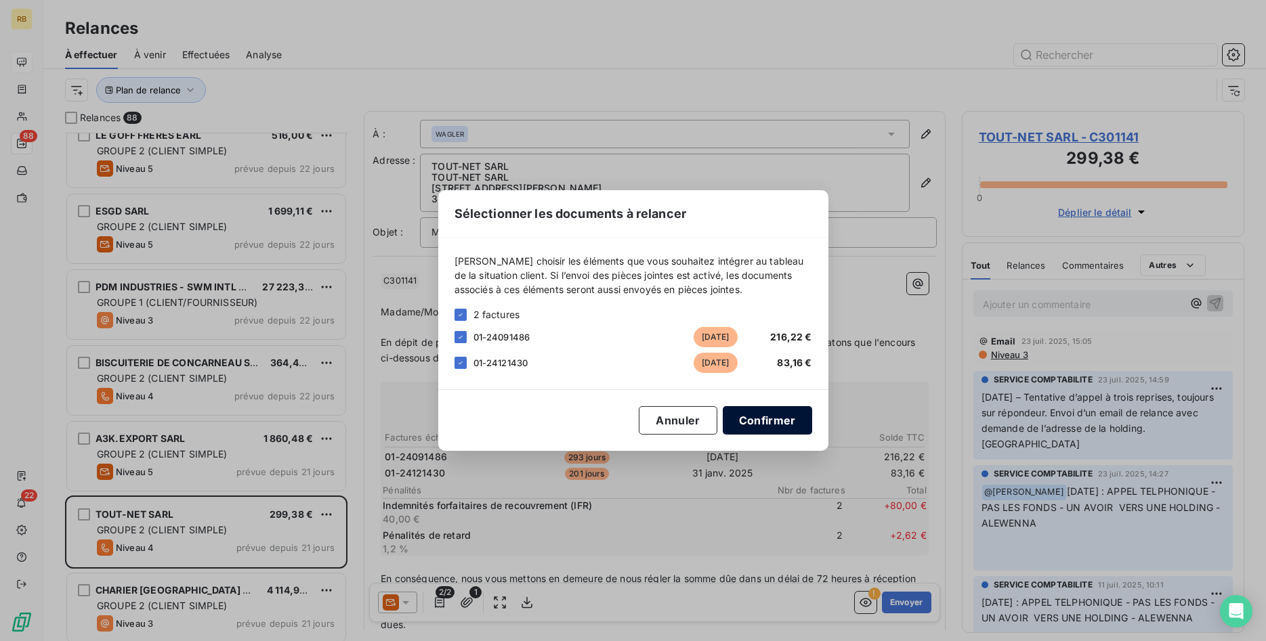
click at [768, 418] on button "Confirmer" at bounding box center [767, 420] width 89 height 28
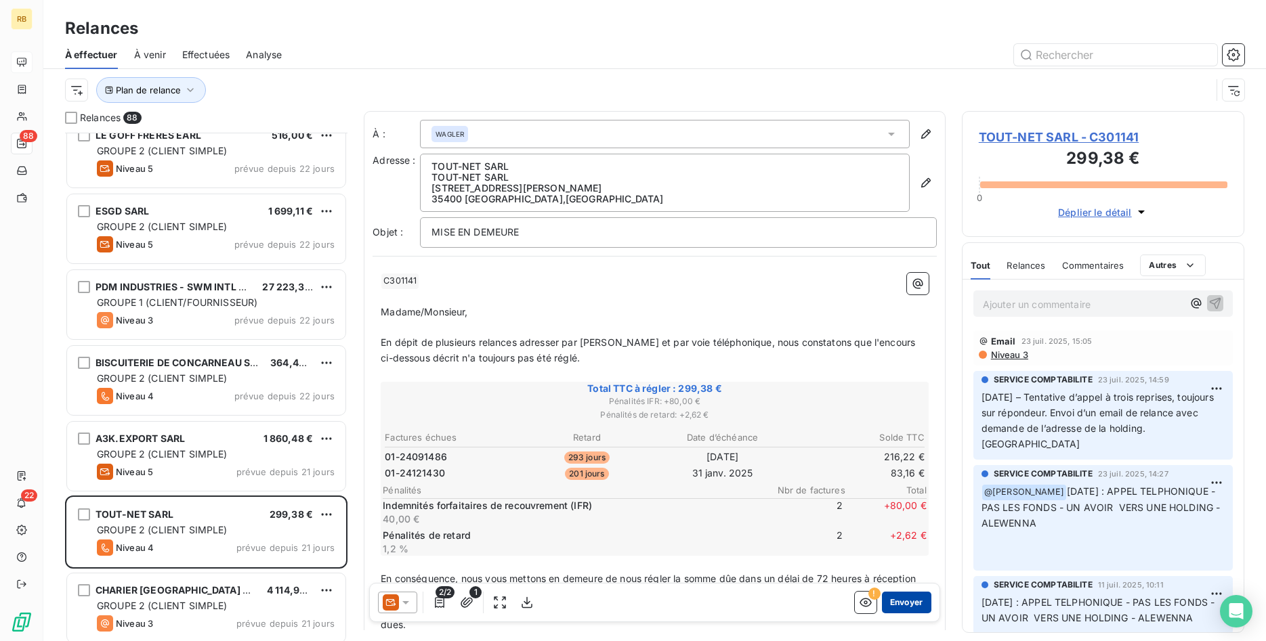
click at [906, 599] on button "Envoyer" at bounding box center [906, 603] width 49 height 22
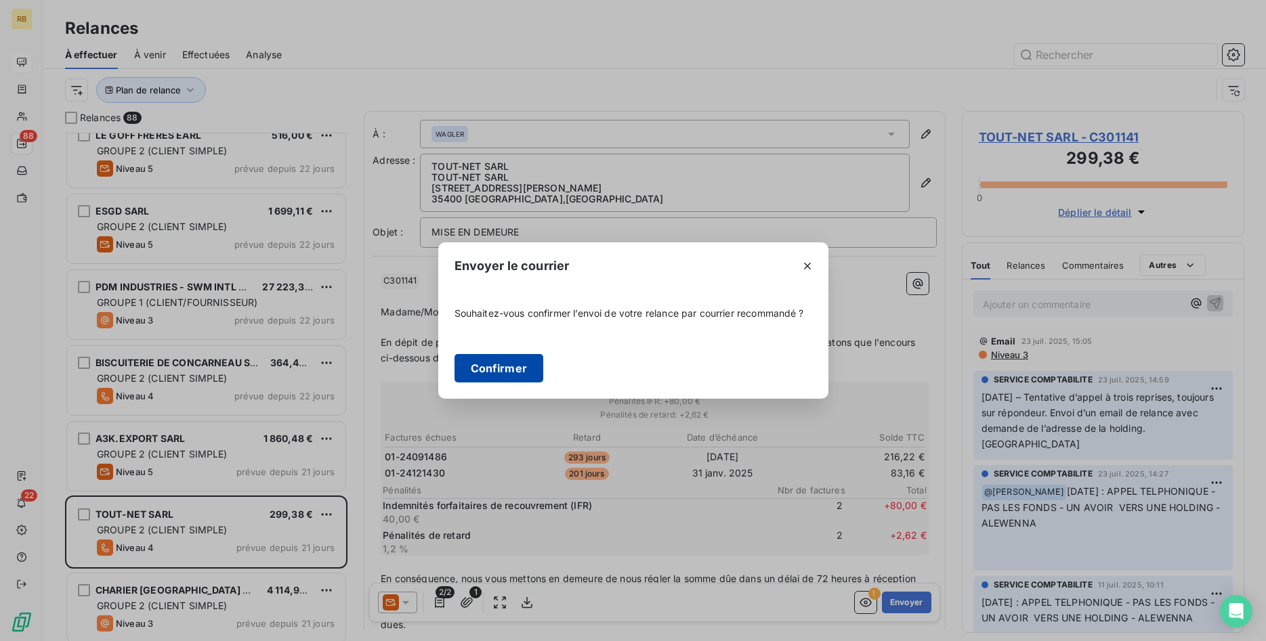
click at [508, 368] on button "Confirmer" at bounding box center [498, 368] width 89 height 28
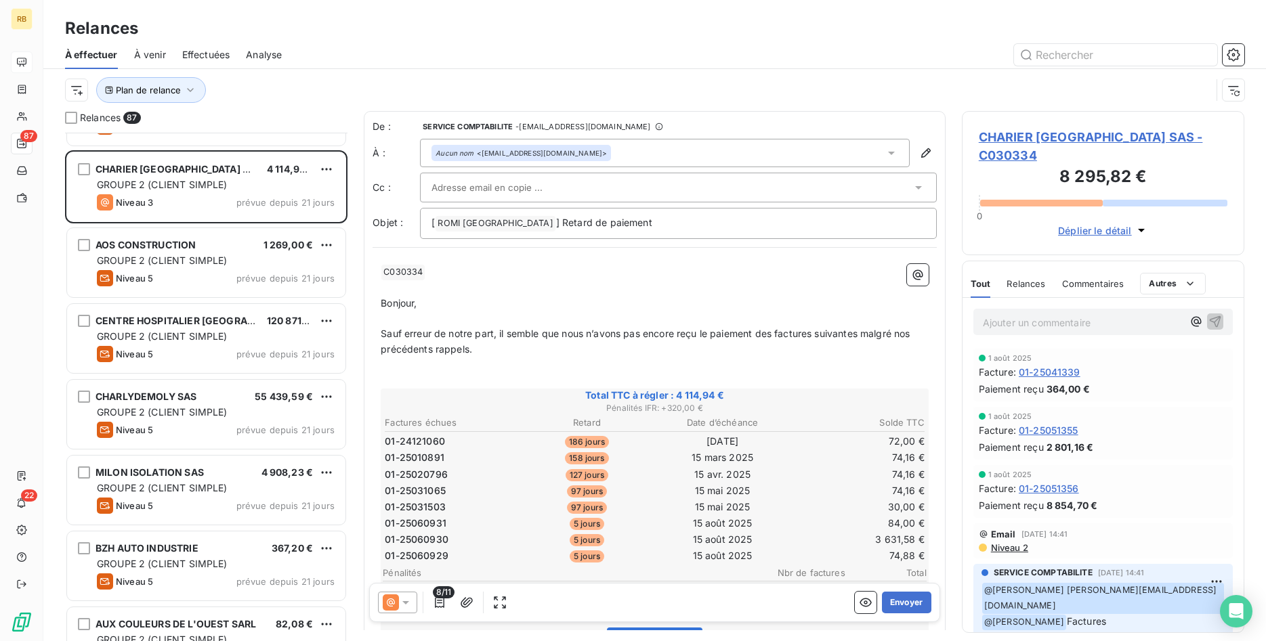
scroll to position [69, 0]
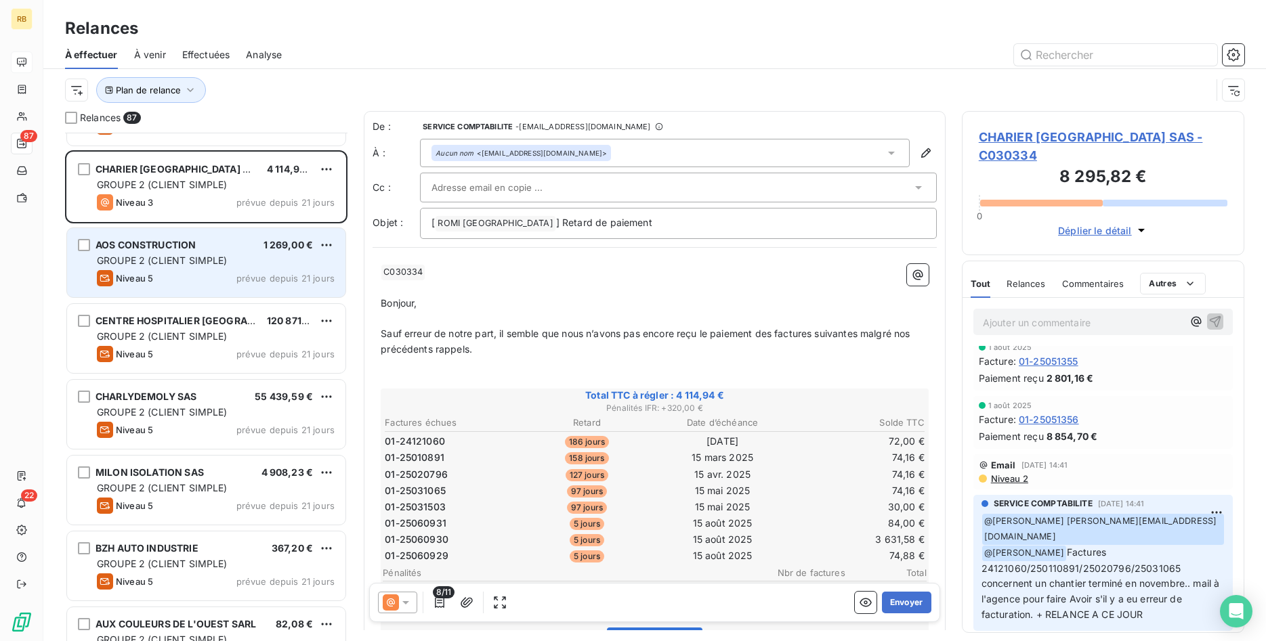
click at [215, 276] on div "Niveau 5 prévue depuis 21 jours" at bounding box center [216, 278] width 238 height 16
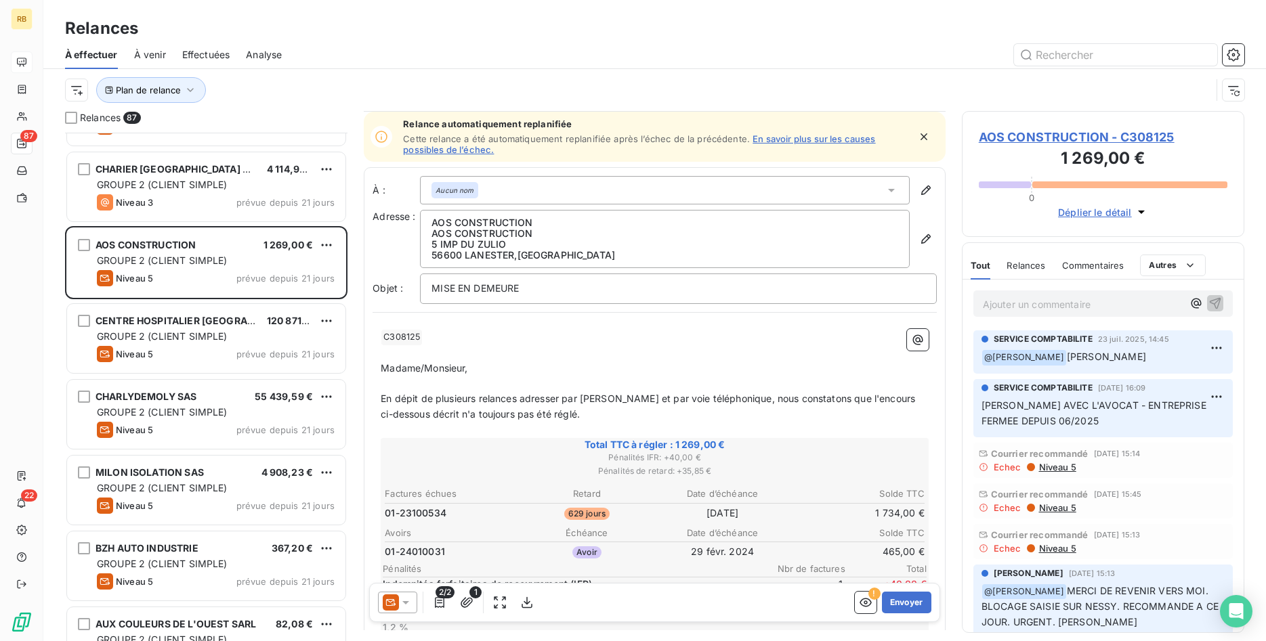
scroll to position [139, 0]
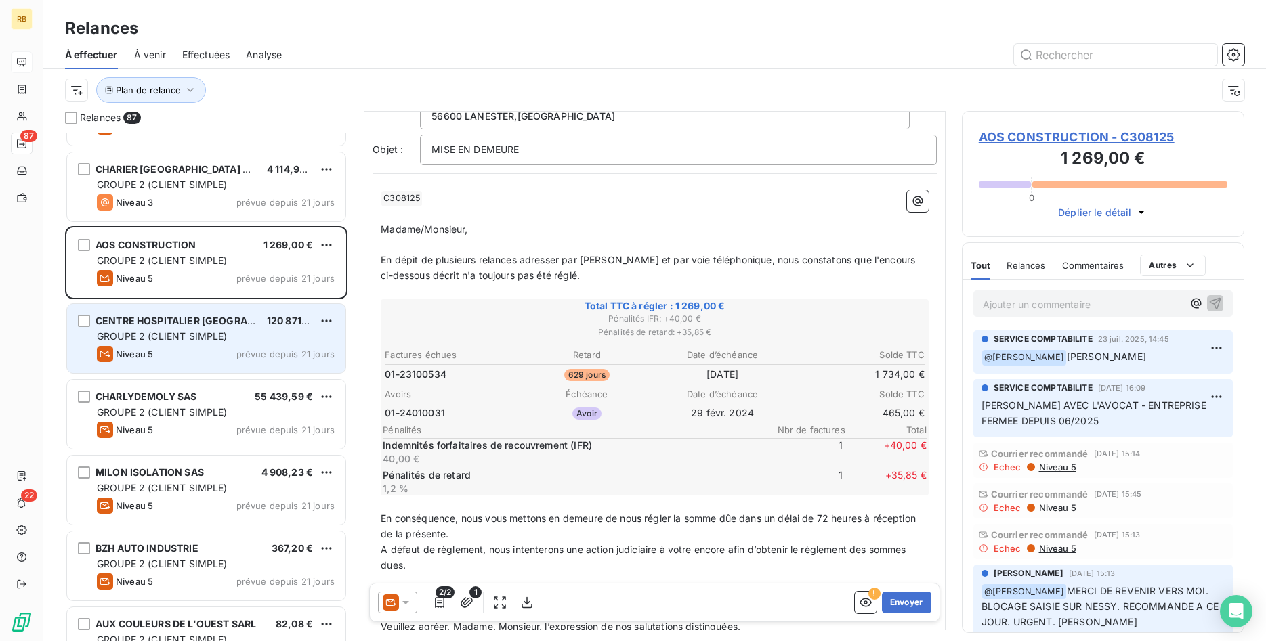
click at [194, 330] on div "GROUPE 2 (CLIENT SIMPLE)" at bounding box center [216, 337] width 238 height 14
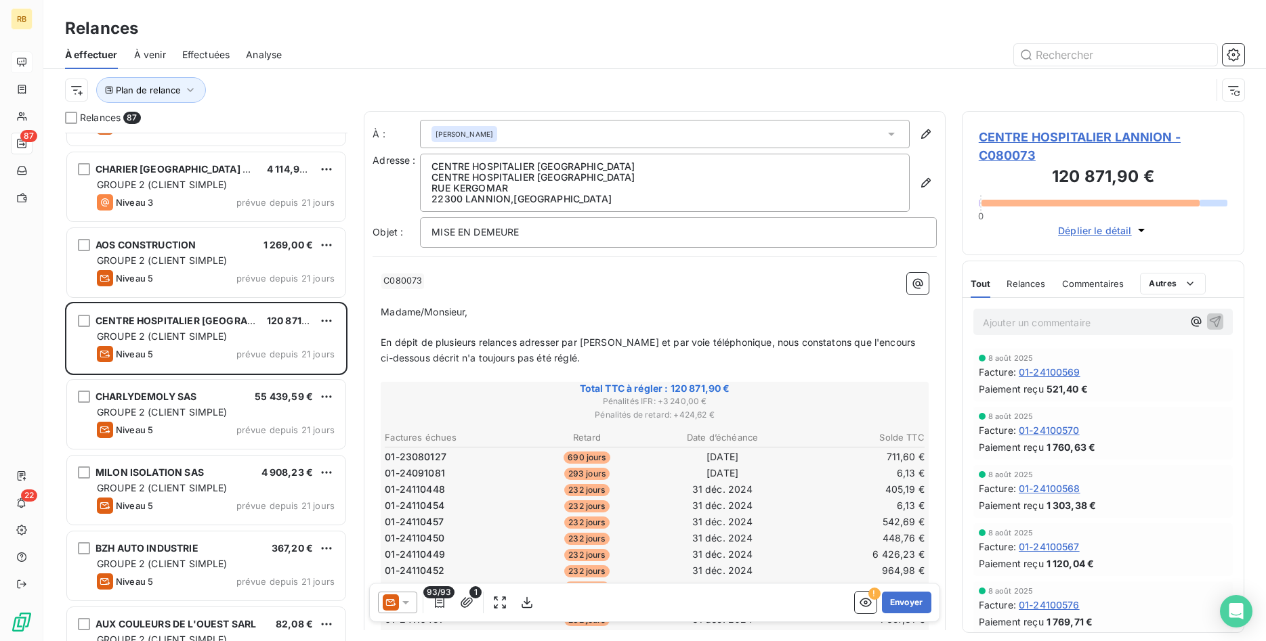
click at [410, 606] on icon at bounding box center [406, 603] width 14 height 14
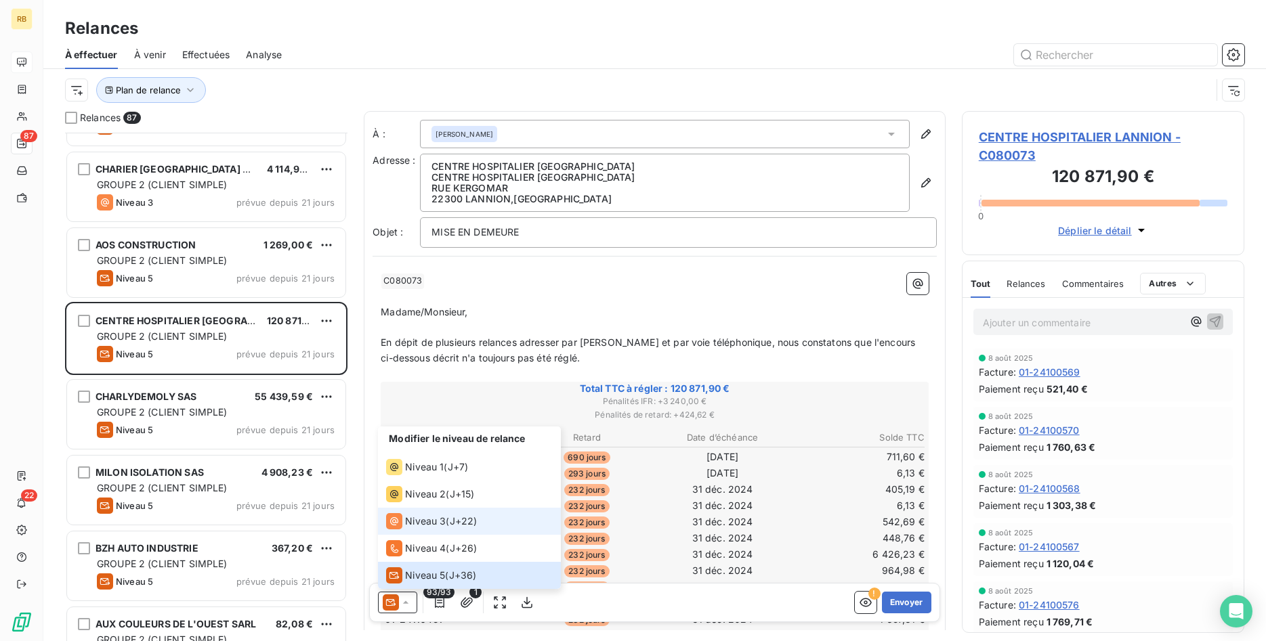
click at [431, 525] on span "Niveau 3" at bounding box center [425, 522] width 41 height 14
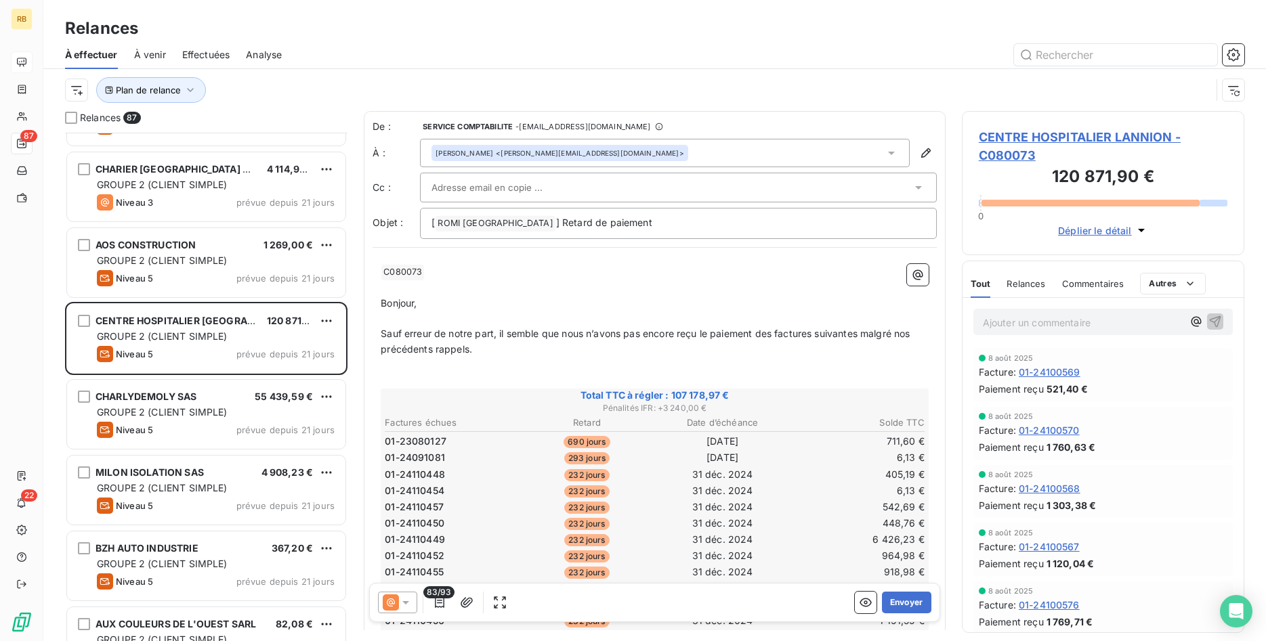
click at [539, 187] on input "text" at bounding box center [504, 187] width 146 height 20
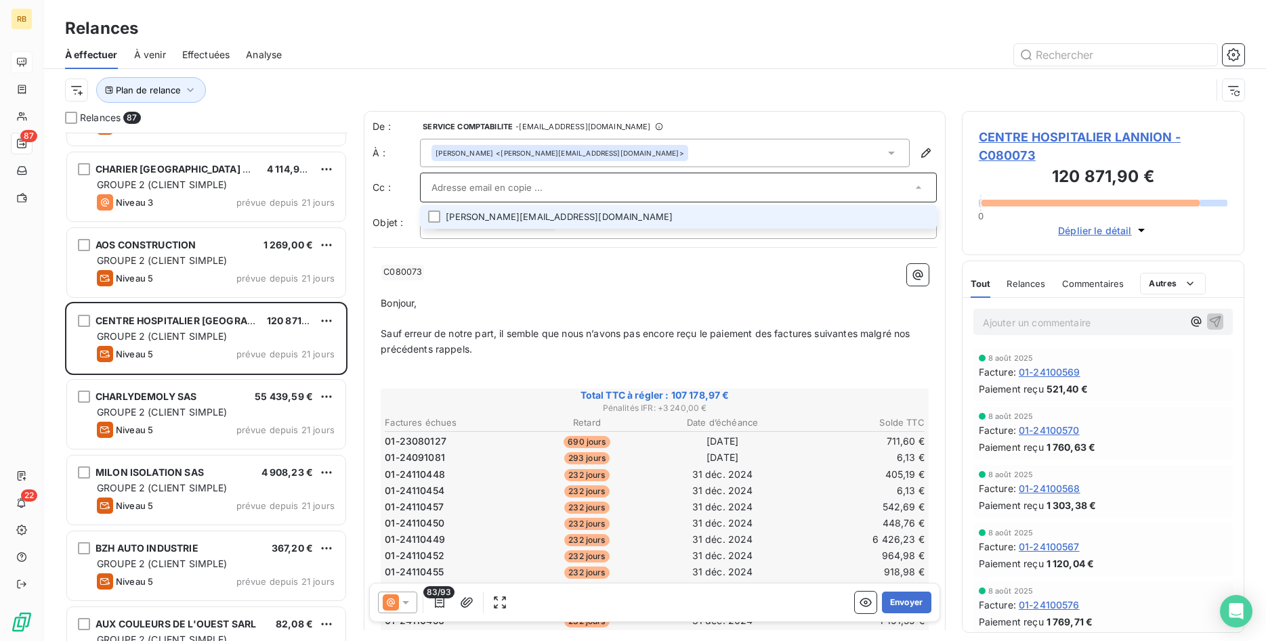
click at [562, 223] on li "philippe.benoit@armorsante.bzh" at bounding box center [678, 217] width 517 height 24
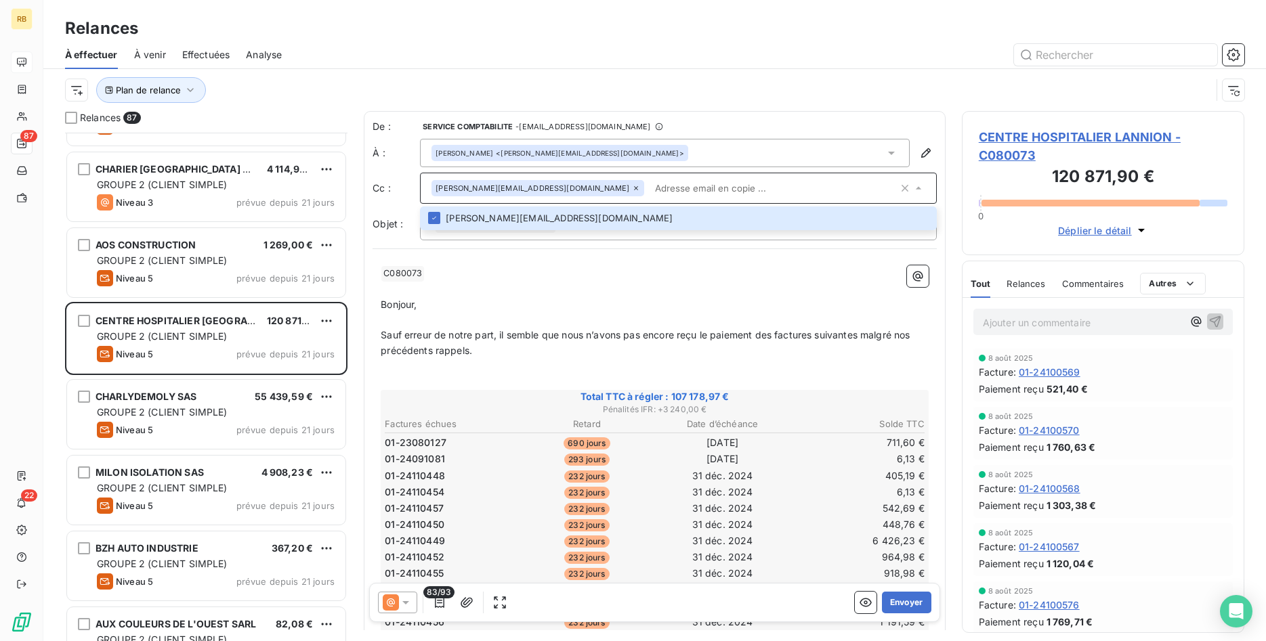
click at [657, 269] on p "﻿ C080073 ﻿ ﻿" at bounding box center [655, 273] width 548 height 16
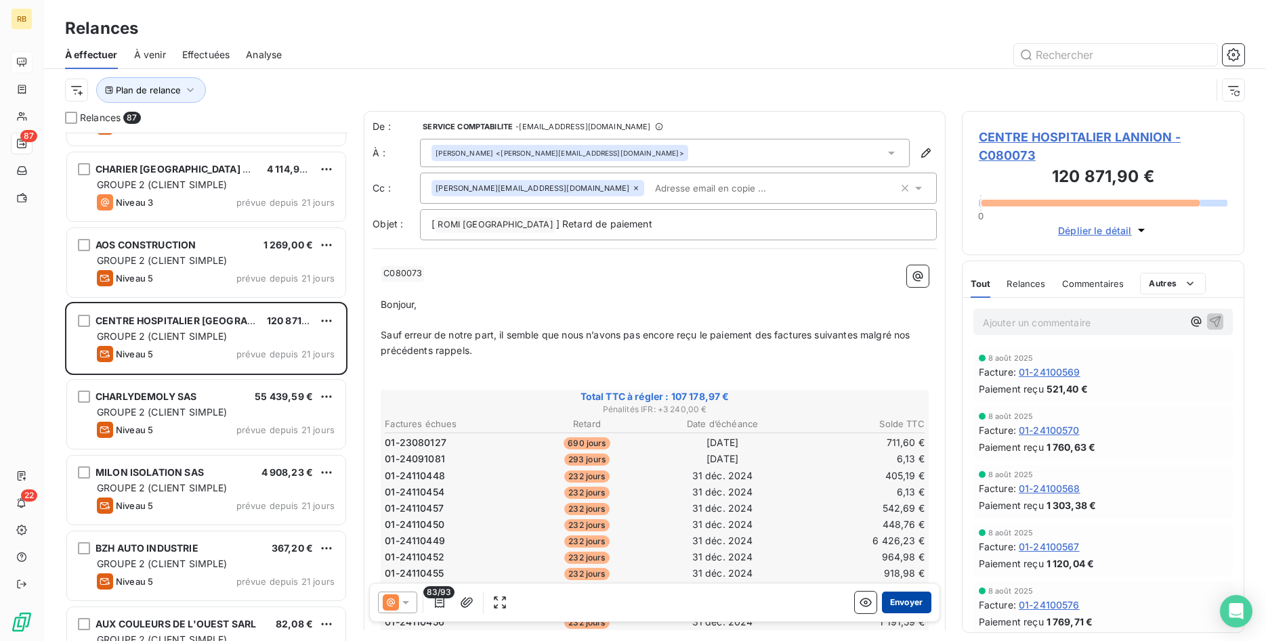
click at [920, 601] on button "Envoyer" at bounding box center [906, 603] width 49 height 22
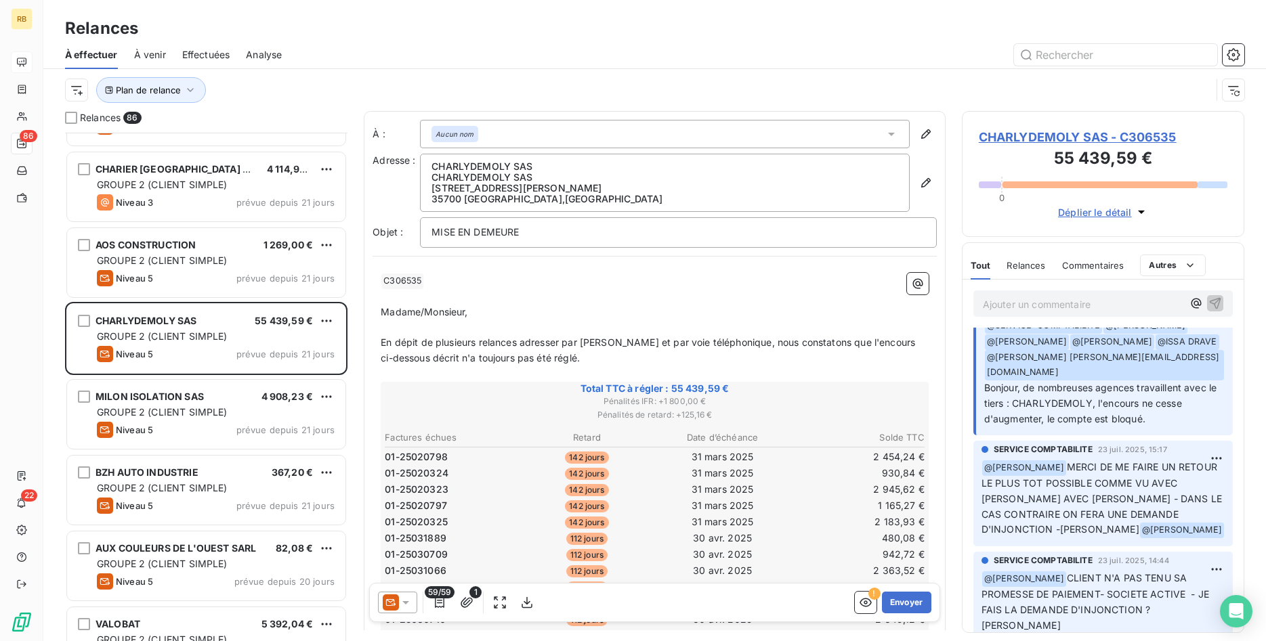
scroll to position [345, 0]
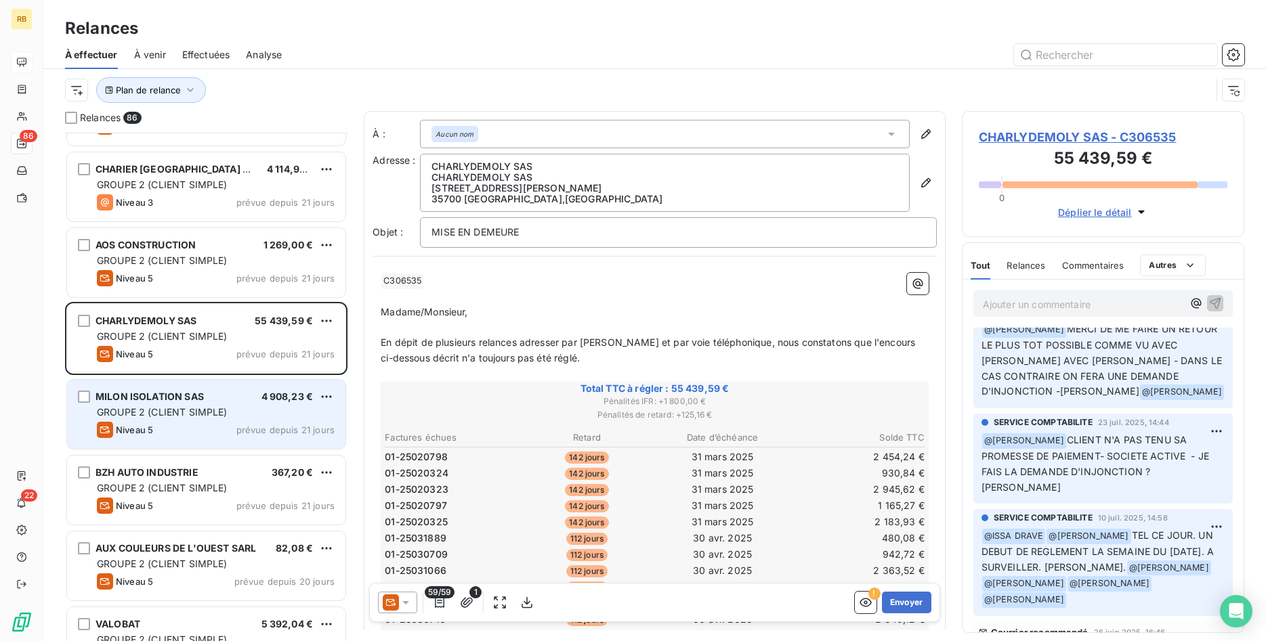
click at [222, 409] on span "GROUPE 2 (CLIENT SIMPLE)" at bounding box center [162, 412] width 131 height 12
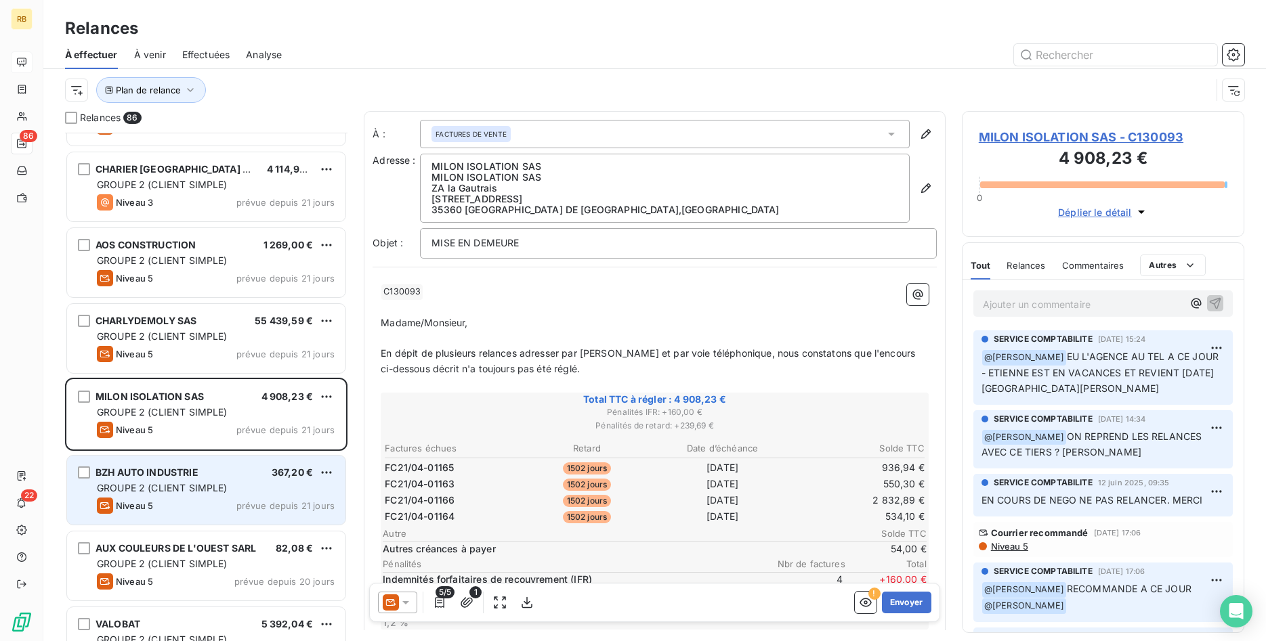
click at [241, 475] on div "BZH AUTO INDUSTRIE 367,20 €" at bounding box center [216, 473] width 238 height 12
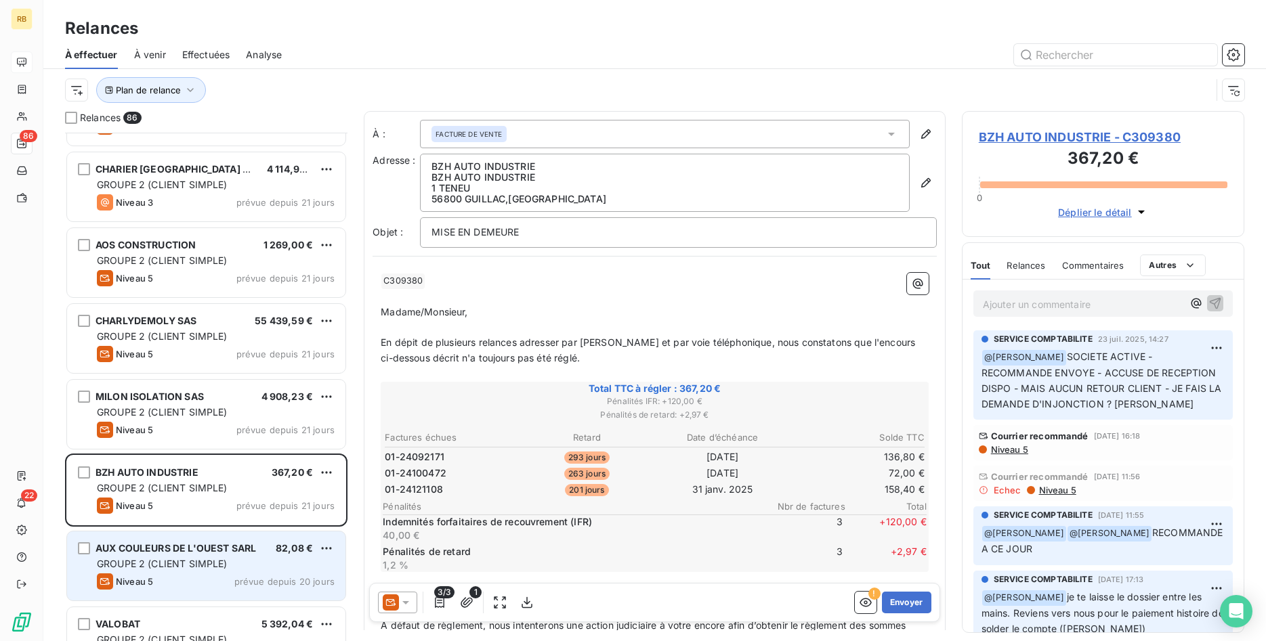
click at [200, 558] on div "GROUPE 2 (CLIENT SIMPLE)" at bounding box center [216, 564] width 238 height 14
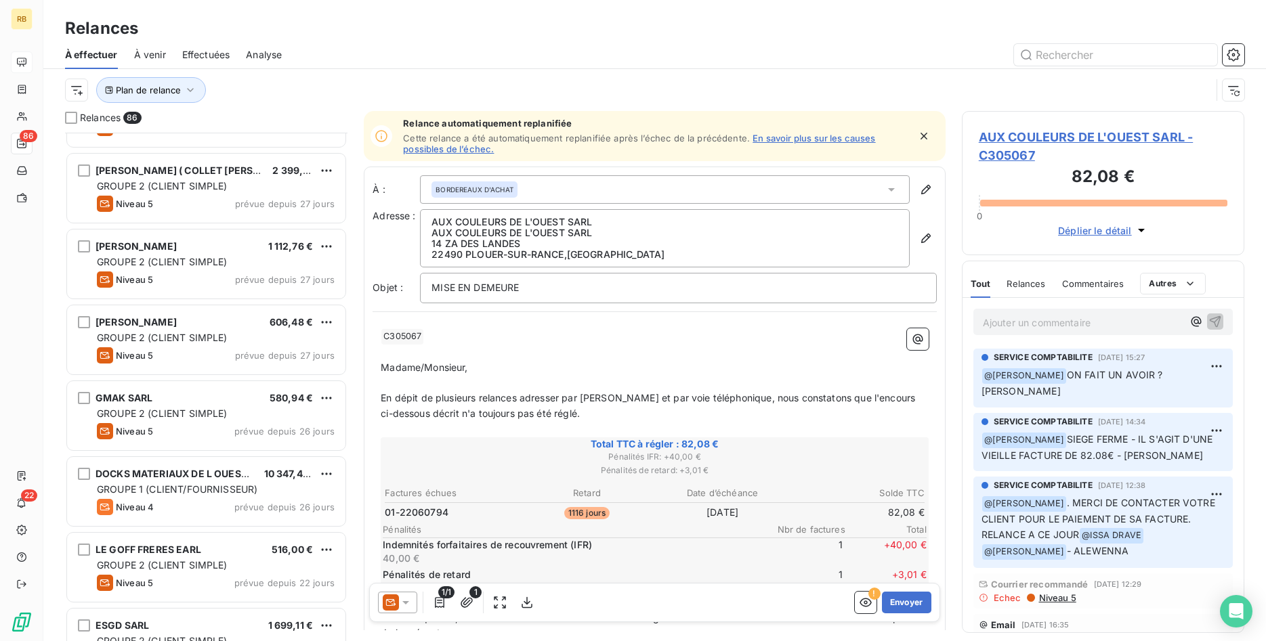
scroll to position [484, 0]
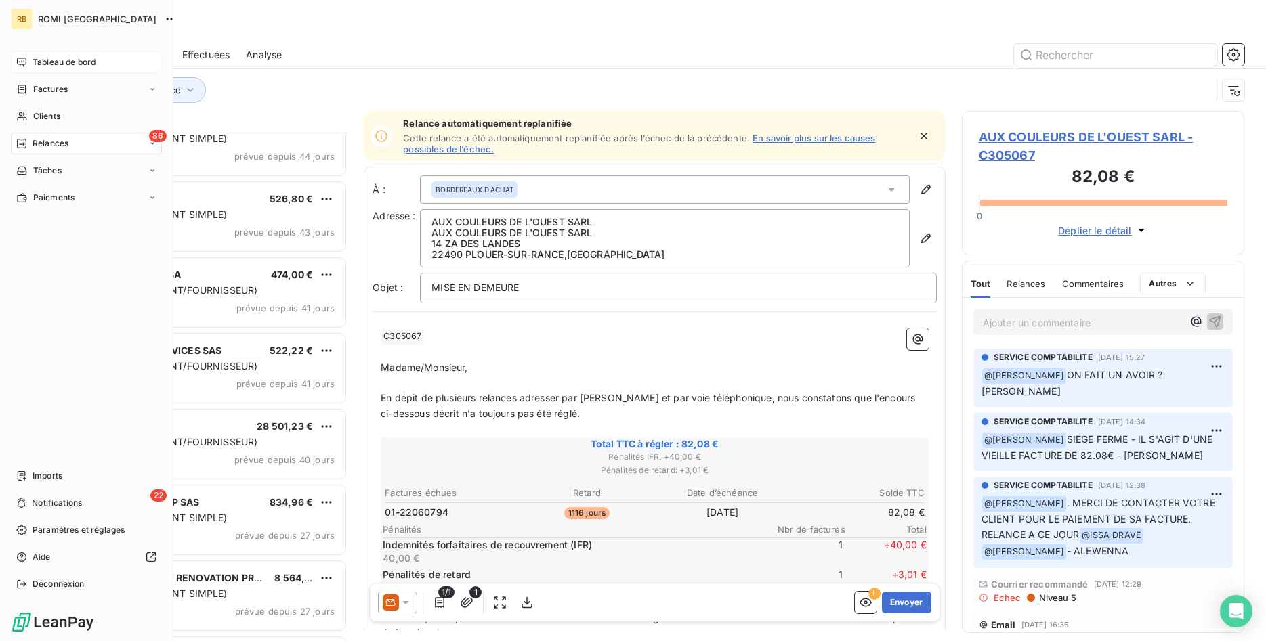
click at [58, 60] on span "Tableau de bord" at bounding box center [64, 62] width 63 height 12
